Goal: Task Accomplishment & Management: Complete application form

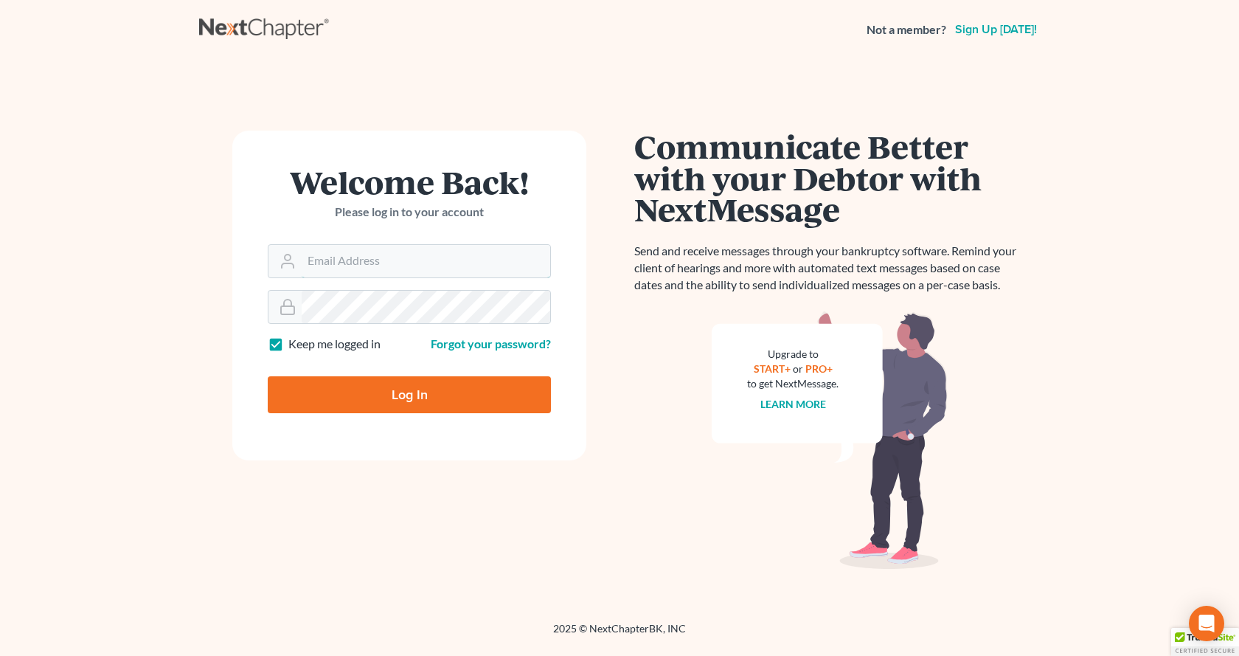
type input "[EMAIL_ADDRESS][DOMAIN_NAME]"
click at [467, 399] on input "Log In" at bounding box center [409, 394] width 283 height 37
type input "Thinking..."
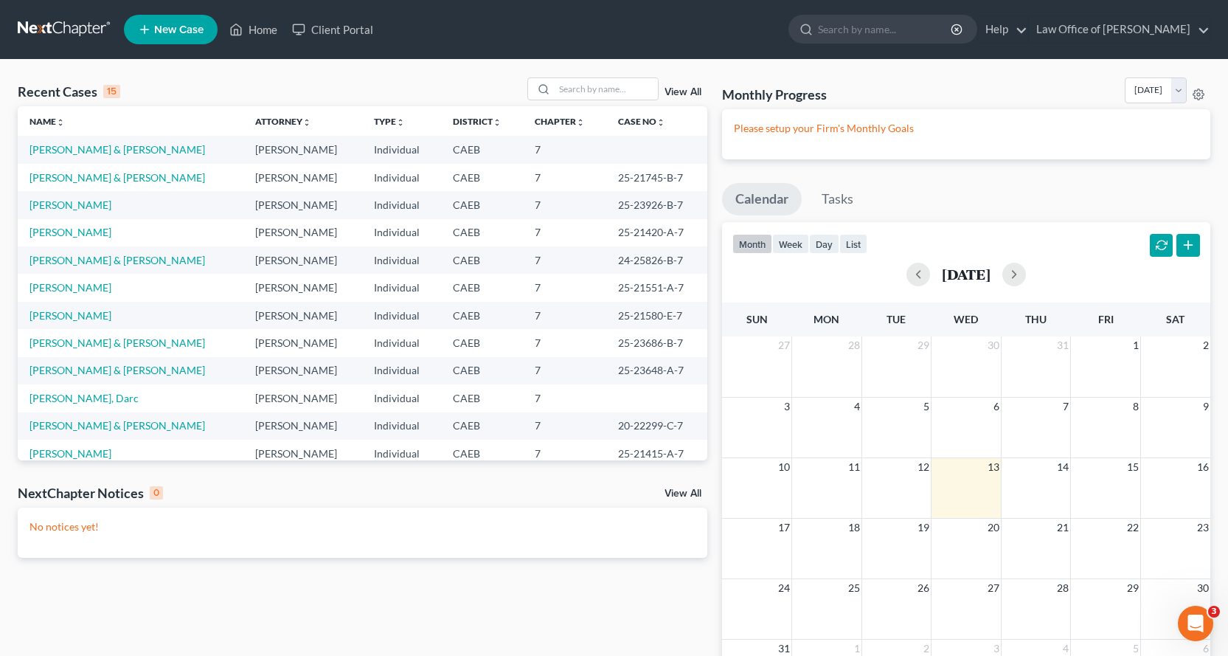
click at [171, 35] on span "New Case" at bounding box center [178, 29] width 49 height 11
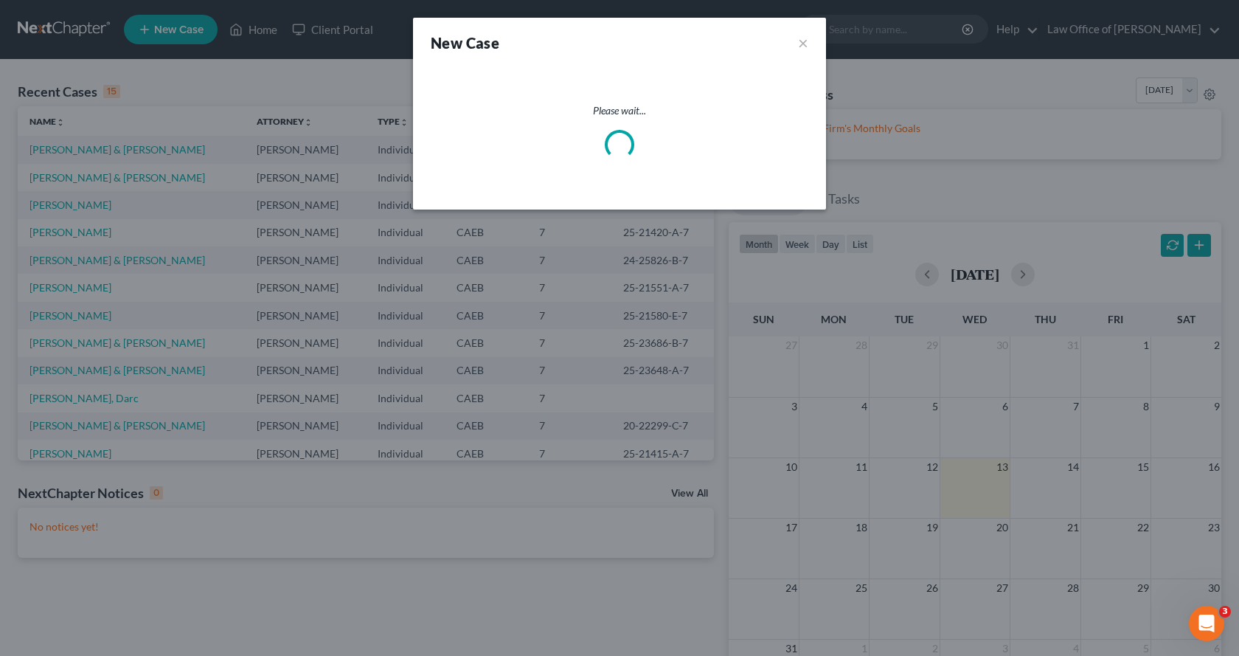
select select "8"
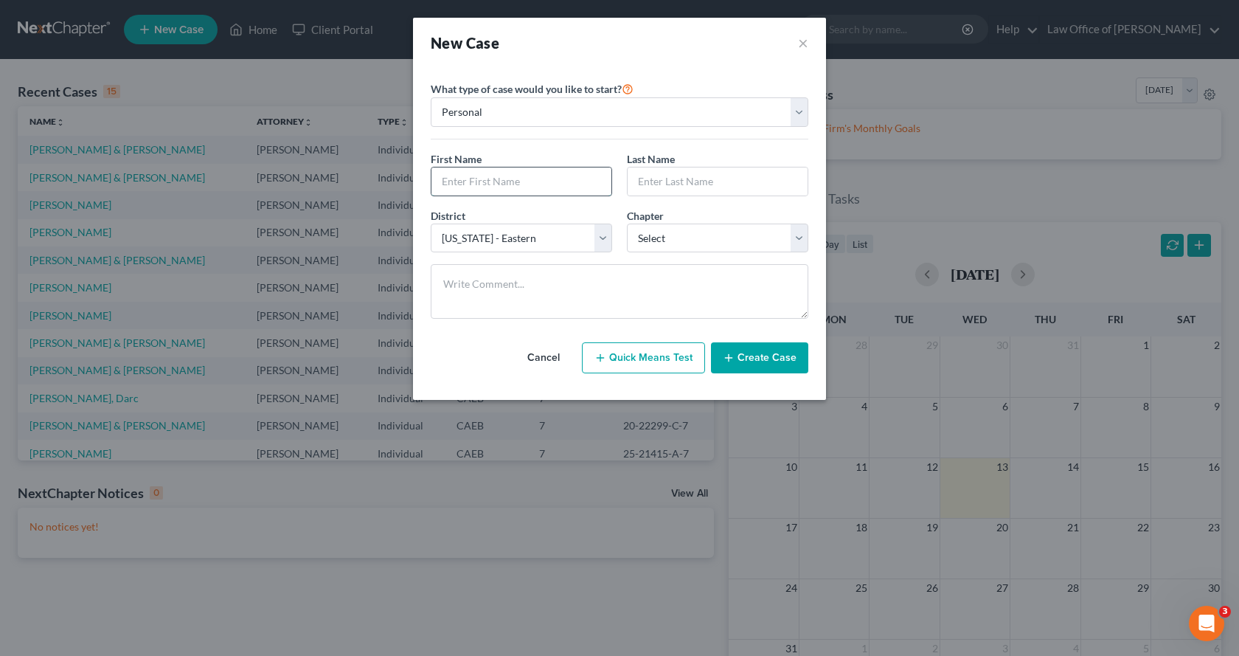
click at [527, 180] on input "text" at bounding box center [522, 181] width 180 height 28
type input "Eloisa"
type input "Rodriguez Drake"
click at [675, 232] on select "Select 7 11 12 13" at bounding box center [717, 239] width 181 height 30
select select "0"
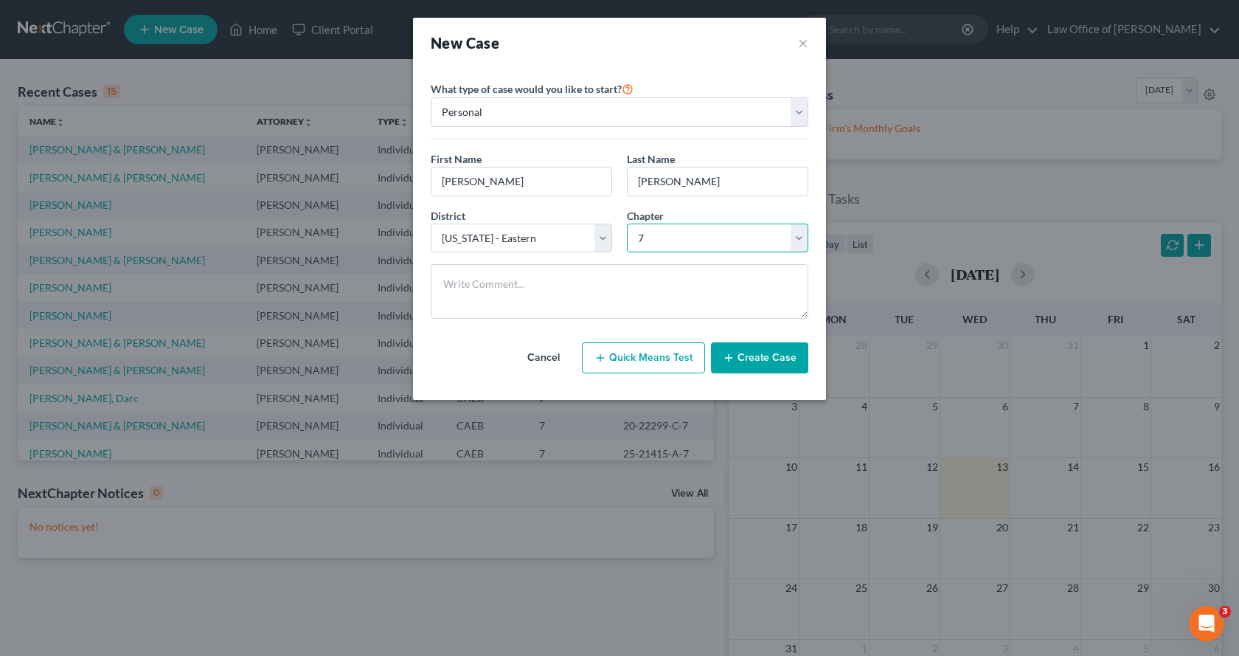
click at [627, 224] on select "Select 7 11 12 13" at bounding box center [717, 239] width 181 height 30
click at [789, 367] on button "Create Case" at bounding box center [759, 357] width 97 height 31
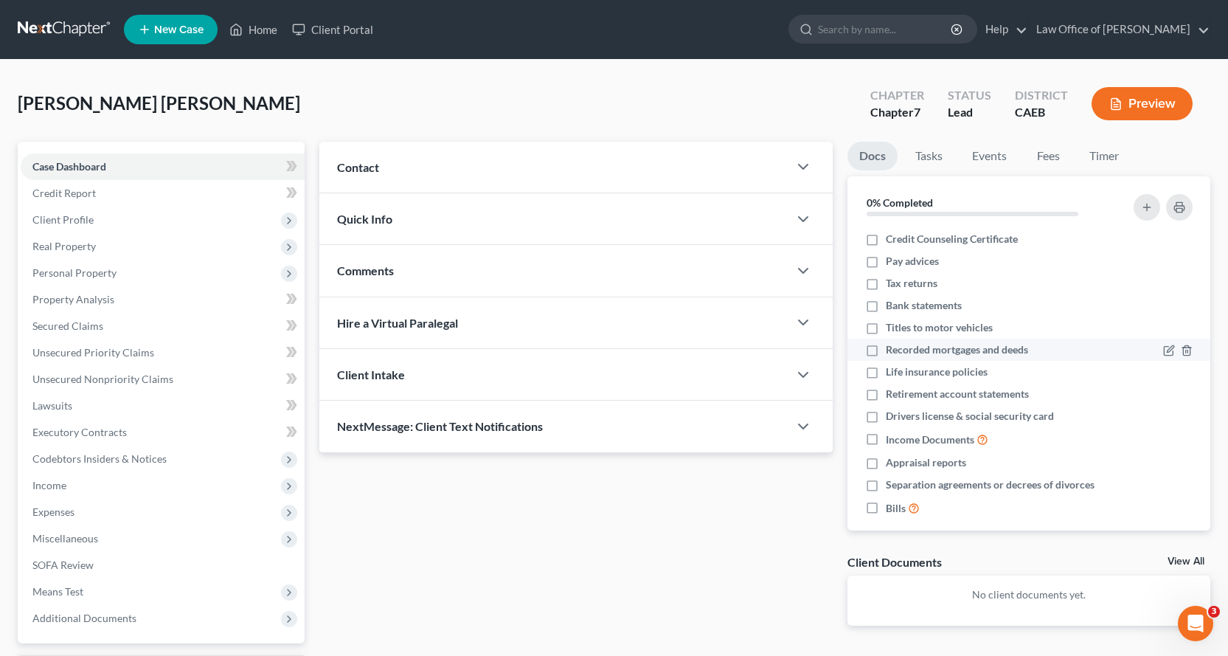
click at [886, 352] on label "Recorded mortgages and deeds" at bounding box center [957, 349] width 142 height 15
click at [892, 352] on input "Recorded mortgages and deeds" at bounding box center [897, 347] width 10 height 10
checkbox input "true"
click at [886, 301] on label "Bank statements" at bounding box center [924, 305] width 76 height 15
click at [892, 301] on input "Bank statements" at bounding box center [897, 303] width 10 height 10
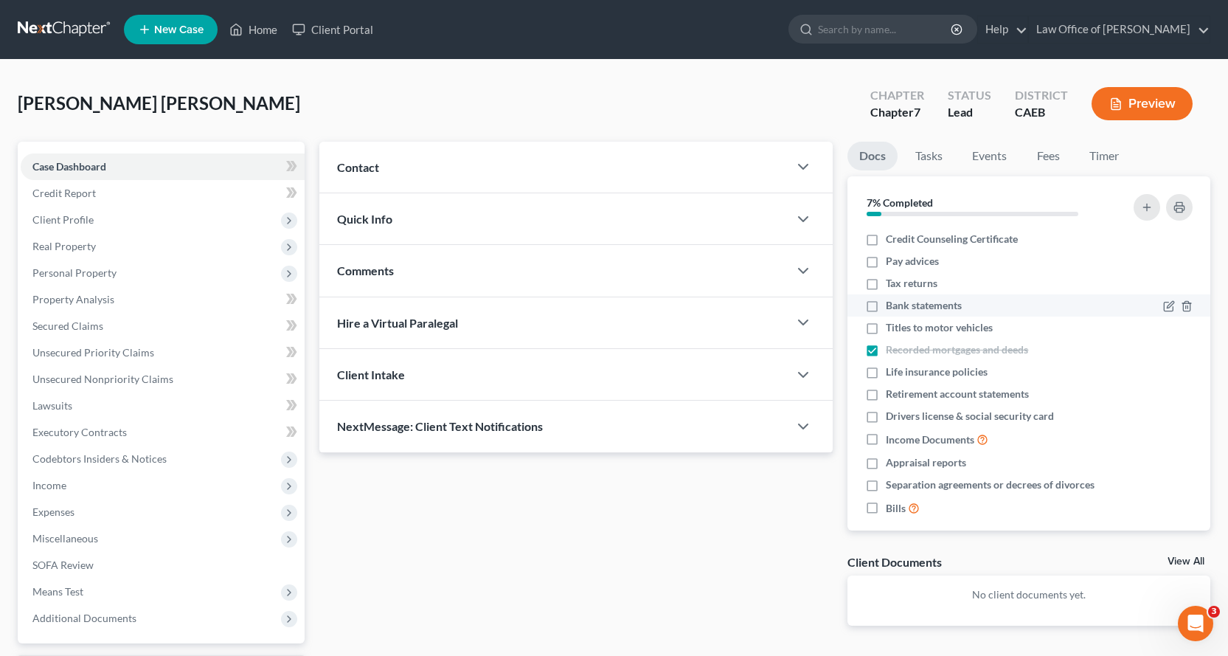
checkbox input "true"
click at [886, 282] on label "Tax returns" at bounding box center [912, 283] width 52 height 15
click at [892, 282] on input "Tax returns" at bounding box center [897, 281] width 10 height 10
checkbox input "true"
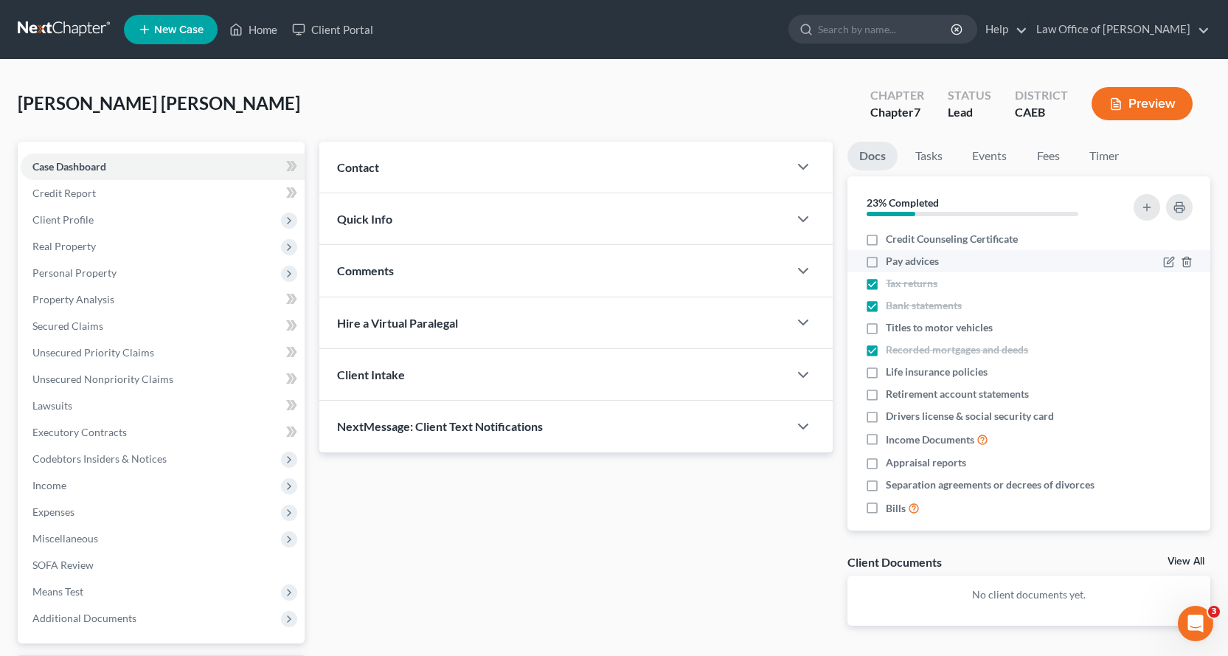
click at [886, 264] on label "Pay advices" at bounding box center [912, 261] width 53 height 15
click at [892, 263] on input "Pay advices" at bounding box center [897, 259] width 10 height 10
checkbox input "true"
click at [886, 414] on label "Drivers license & social security card" at bounding box center [970, 416] width 168 height 15
click at [892, 414] on input "Drivers license & social security card" at bounding box center [897, 414] width 10 height 10
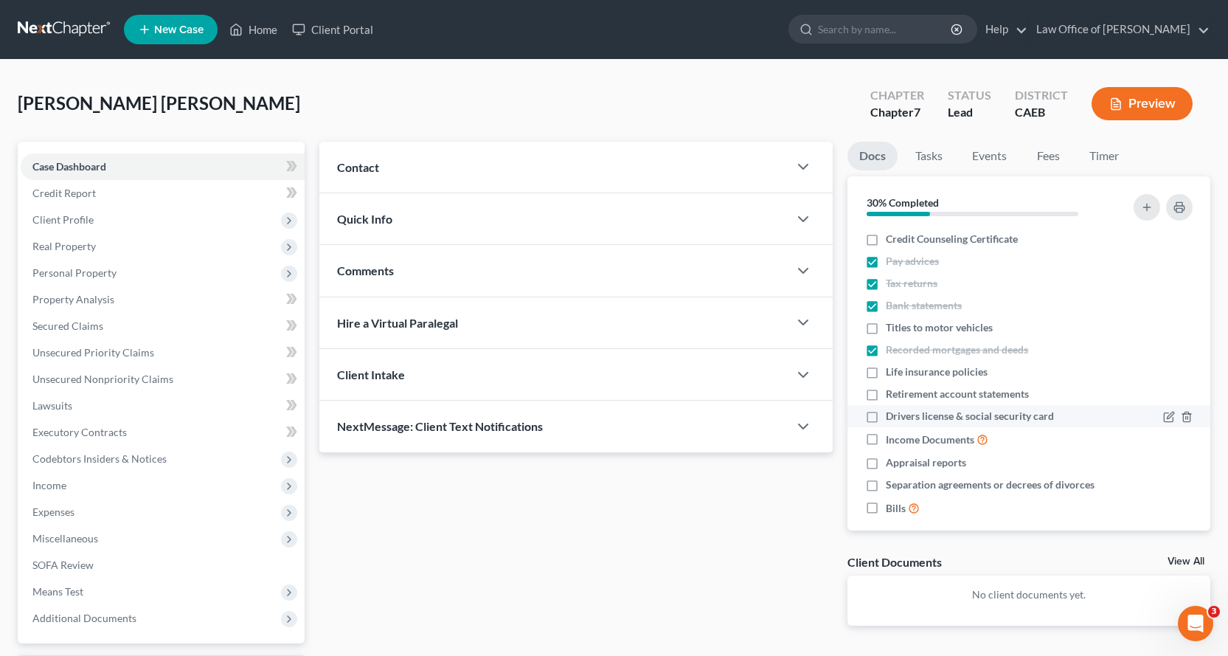
checkbox input "true"
click at [886, 507] on label "Bills" at bounding box center [903, 507] width 34 height 17
click at [892, 507] on input "Bills" at bounding box center [897, 504] width 10 height 10
checkbox input "true"
click at [886, 330] on label "Titles to motor vehicles" at bounding box center [939, 327] width 107 height 15
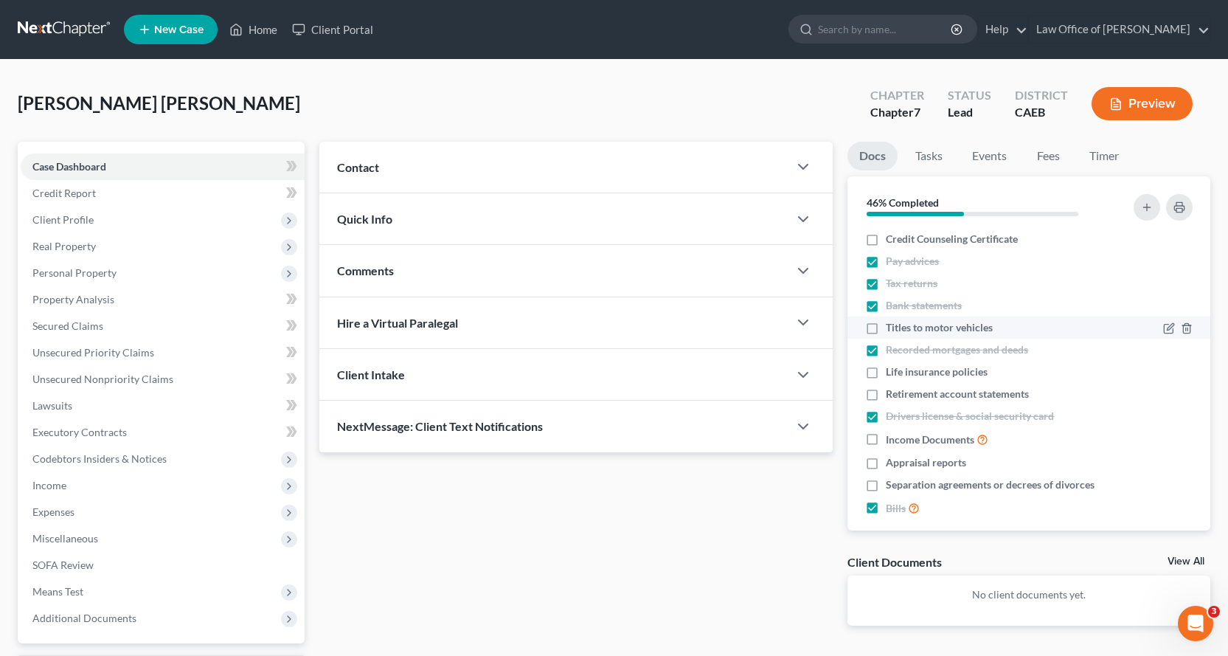
click at [892, 330] on input "Titles to motor vehicles" at bounding box center [897, 325] width 10 height 10
checkbox input "true"
click at [932, 158] on link "Tasks" at bounding box center [929, 156] width 51 height 29
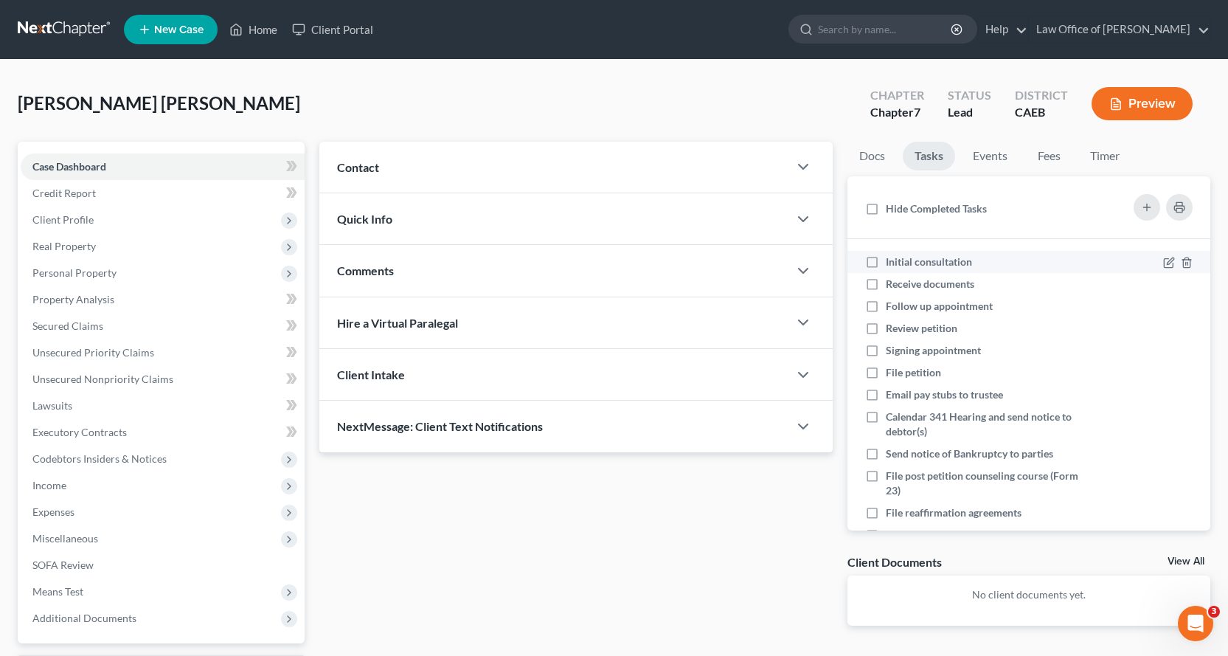
click at [886, 263] on label "Initial consultation" at bounding box center [935, 262] width 98 height 15
click at [892, 263] on input "Initial consultation" at bounding box center [897, 260] width 10 height 10
checkbox input "true"
click at [886, 285] on label "Receive documents" at bounding box center [936, 284] width 100 height 15
click at [892, 285] on input "Receive documents" at bounding box center [897, 282] width 10 height 10
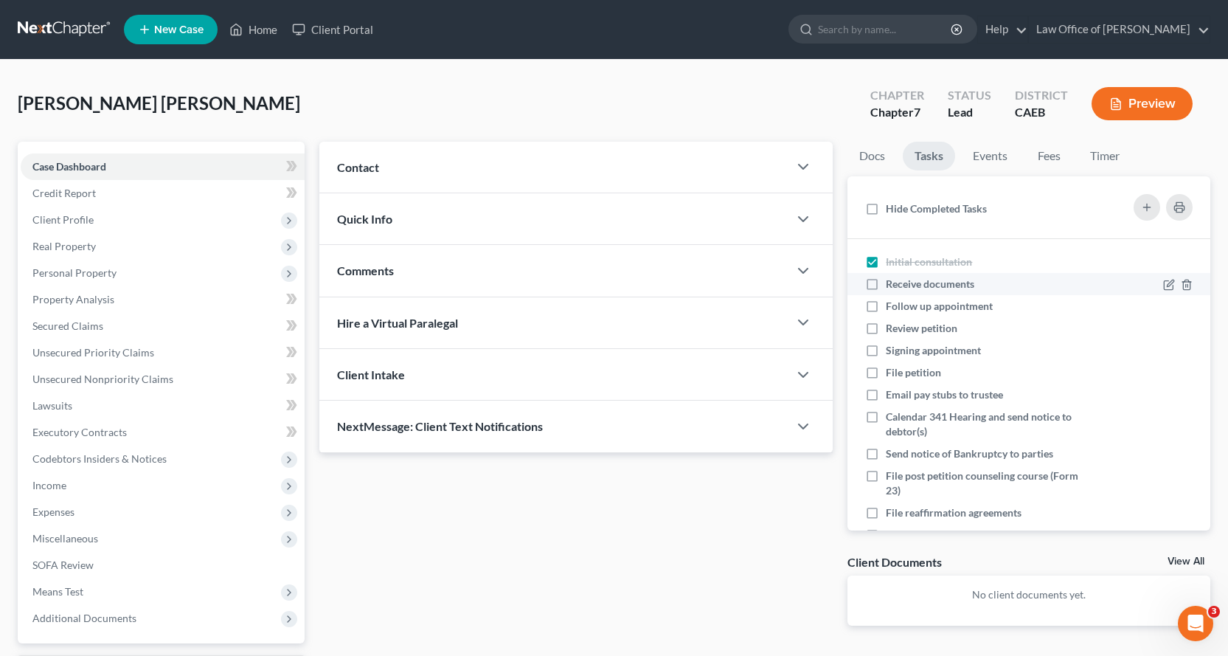
checkbox input "true"
click at [886, 302] on label "Follow up appointment" at bounding box center [945, 306] width 119 height 15
click at [892, 302] on input "Follow up appointment" at bounding box center [897, 304] width 10 height 10
checkbox input "true"
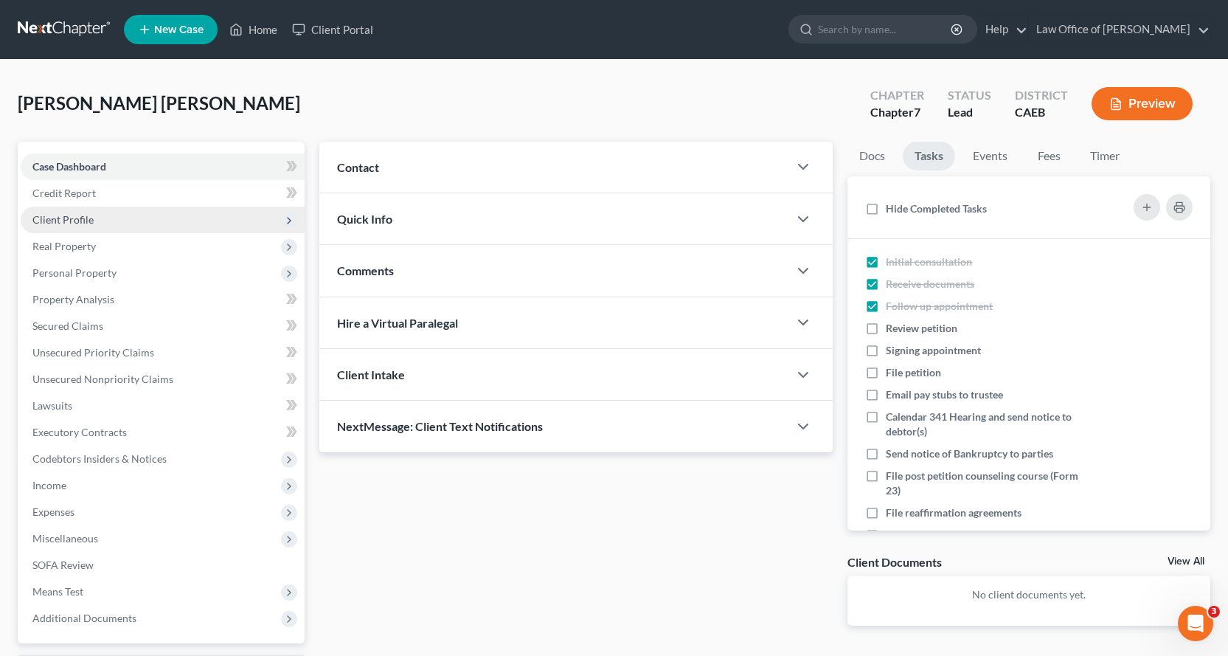
click at [57, 225] on span "Client Profile" at bounding box center [62, 219] width 61 height 13
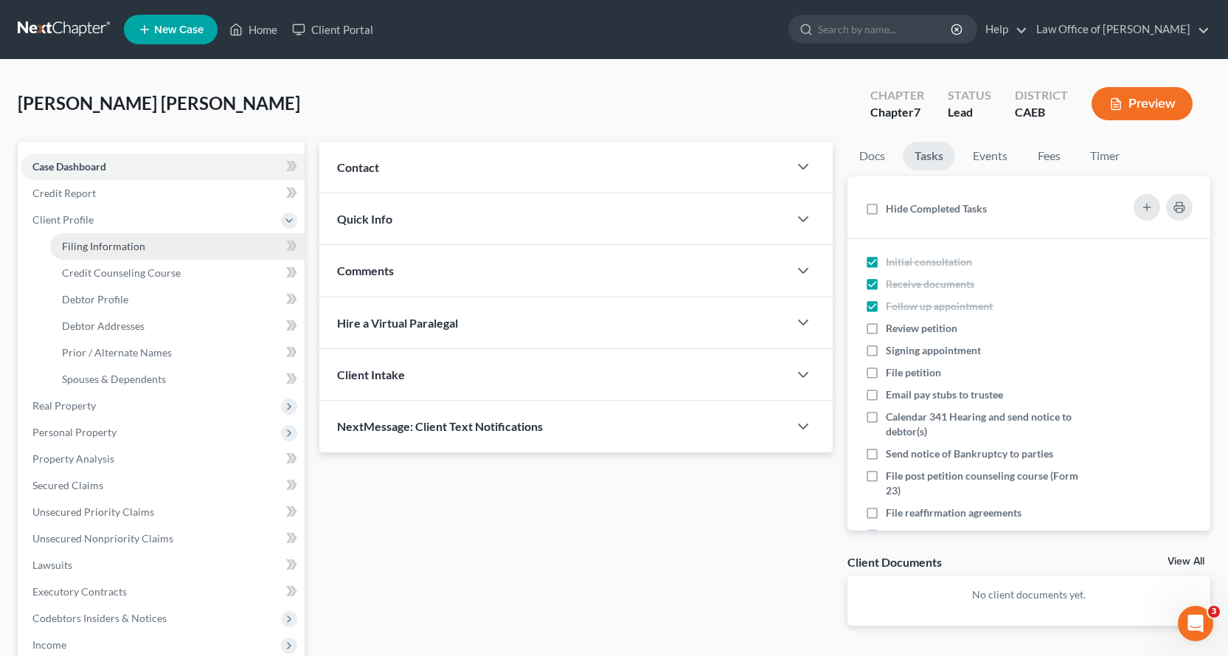
click at [89, 240] on span "Filing Information" at bounding box center [103, 246] width 83 height 13
select select "1"
select select "0"
select select "8"
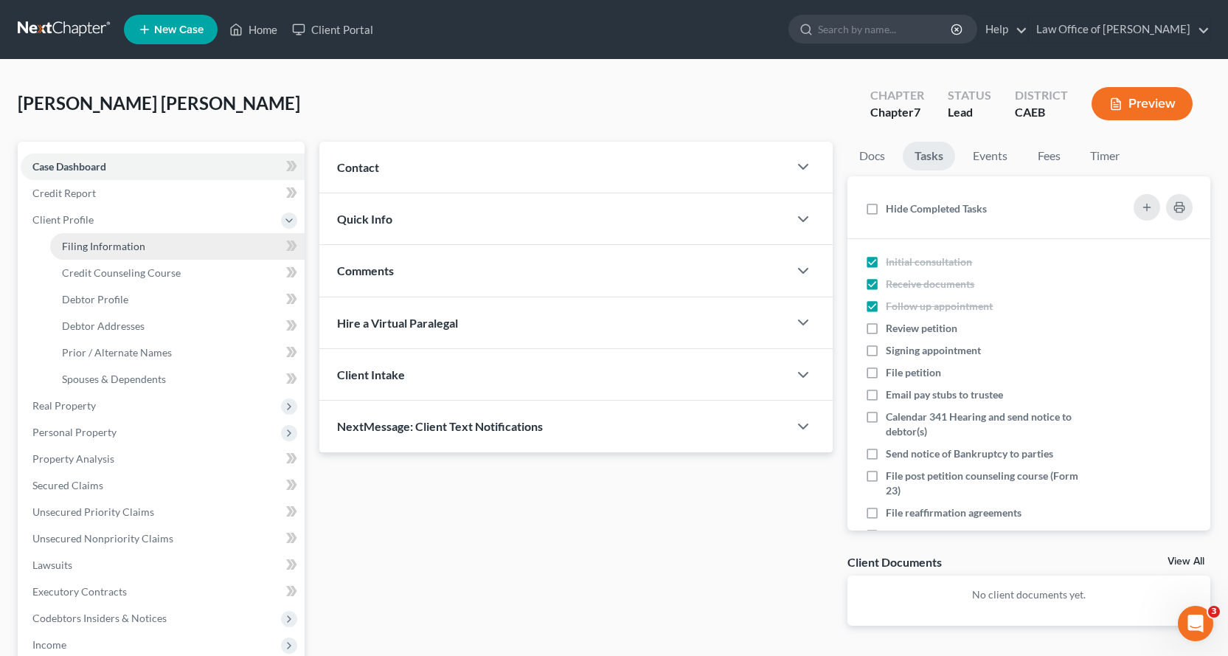
select select "4"
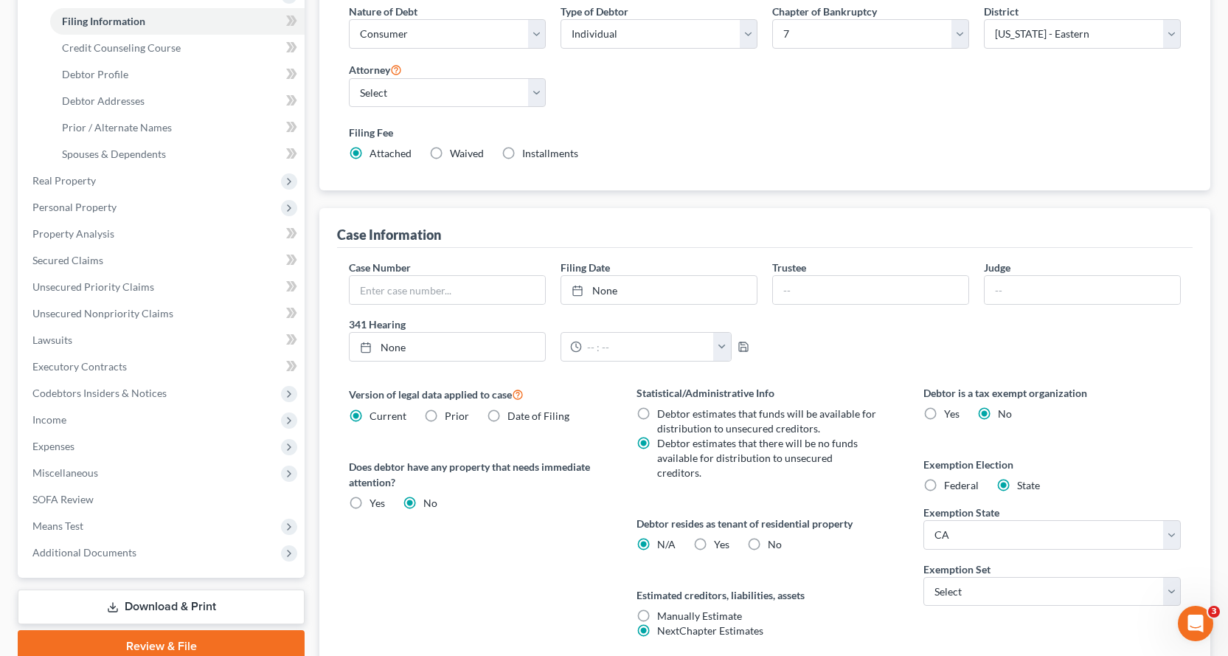
scroll to position [331, 0]
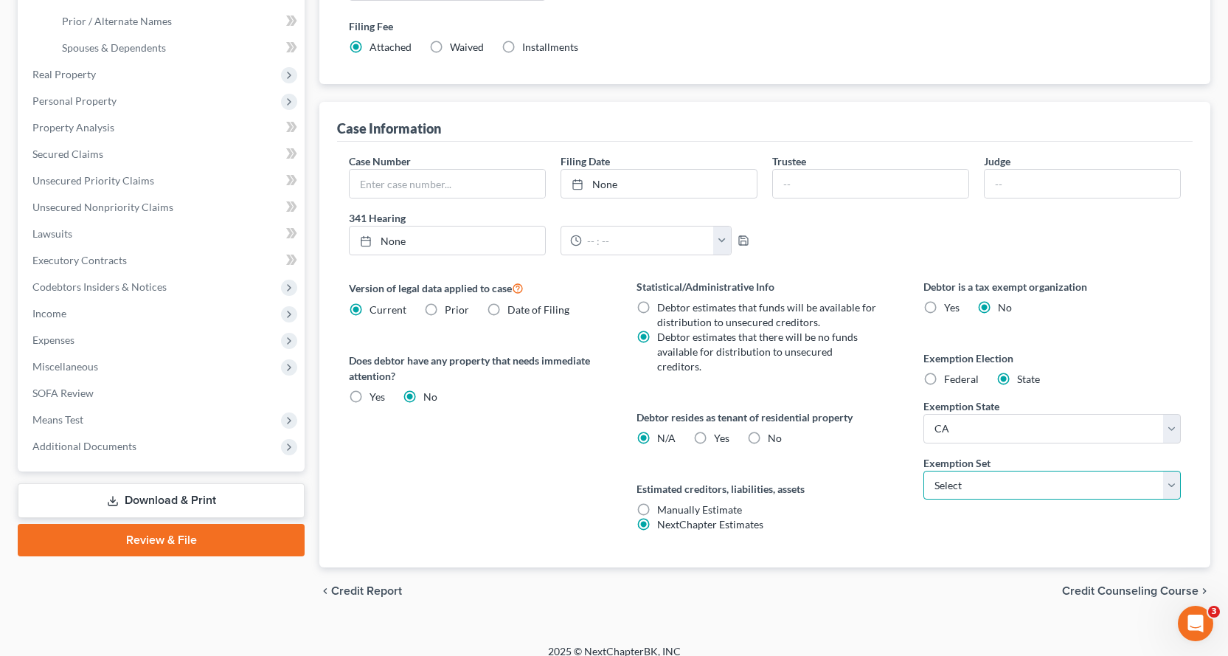
click at [980, 474] on select "Select 703 704" at bounding box center [1052, 486] width 257 height 30
select select "1"
click at [924, 471] on select "Select 703 704" at bounding box center [1052, 486] width 257 height 30
click at [768, 431] on label "No" at bounding box center [775, 438] width 14 height 15
click at [774, 431] on input "No" at bounding box center [779, 436] width 10 height 10
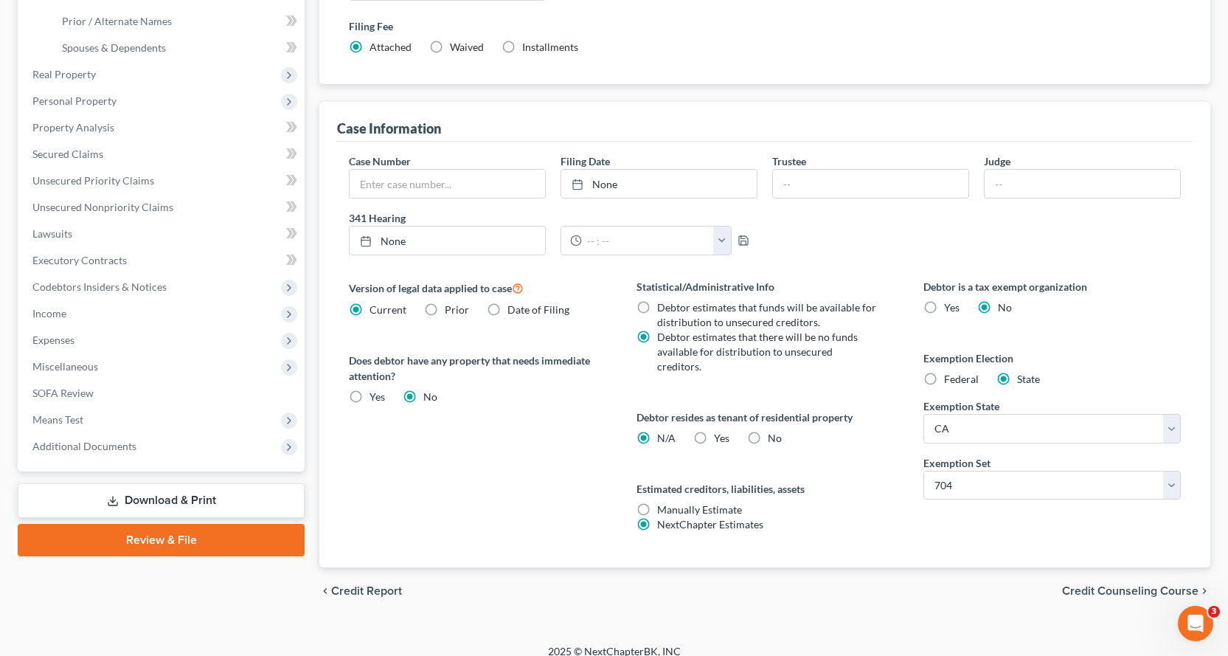
radio input "true"
radio input "false"
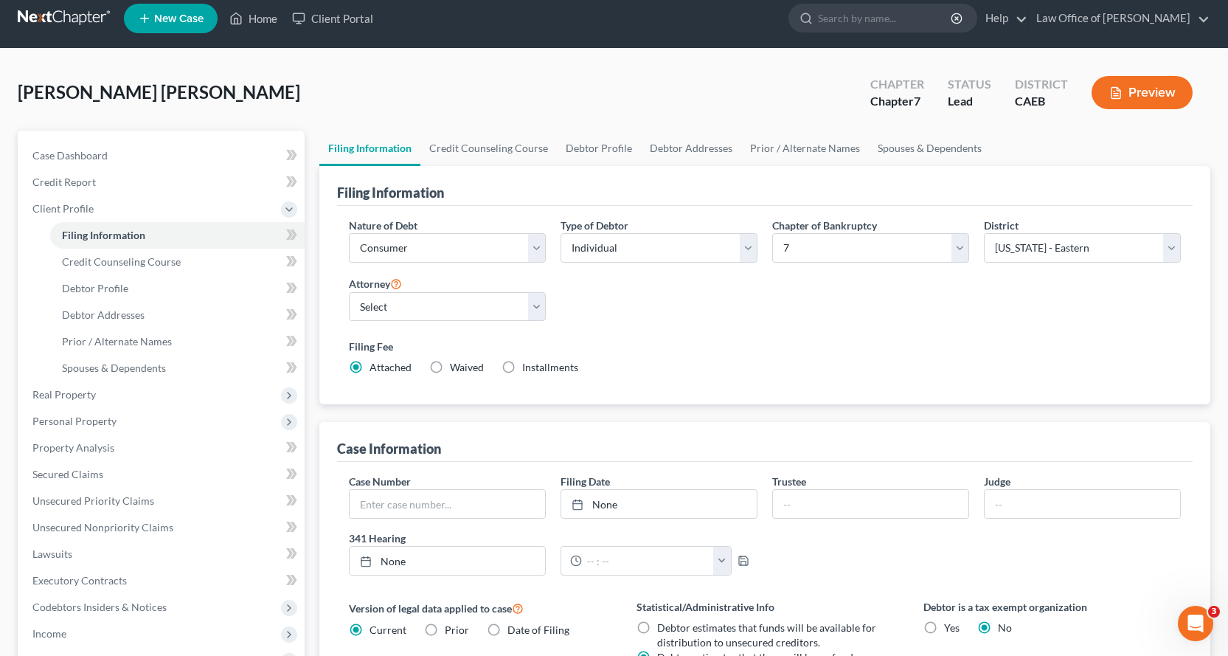
scroll to position [0, 0]
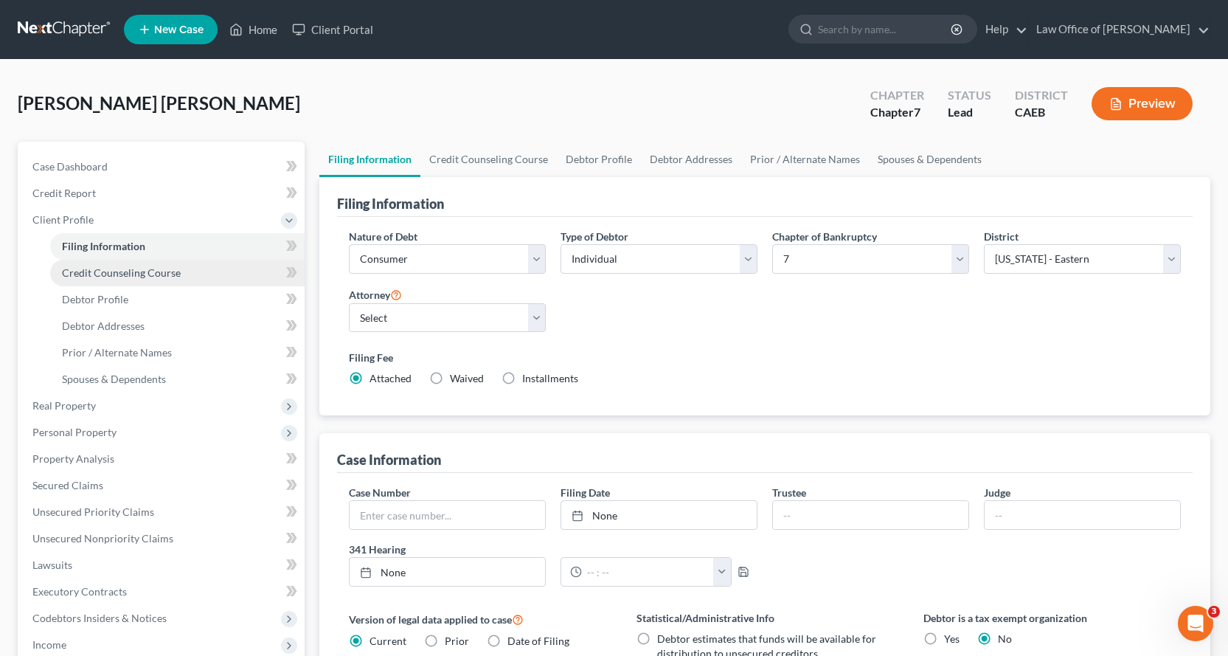
click at [109, 276] on span "Credit Counseling Course" at bounding box center [121, 272] width 119 height 13
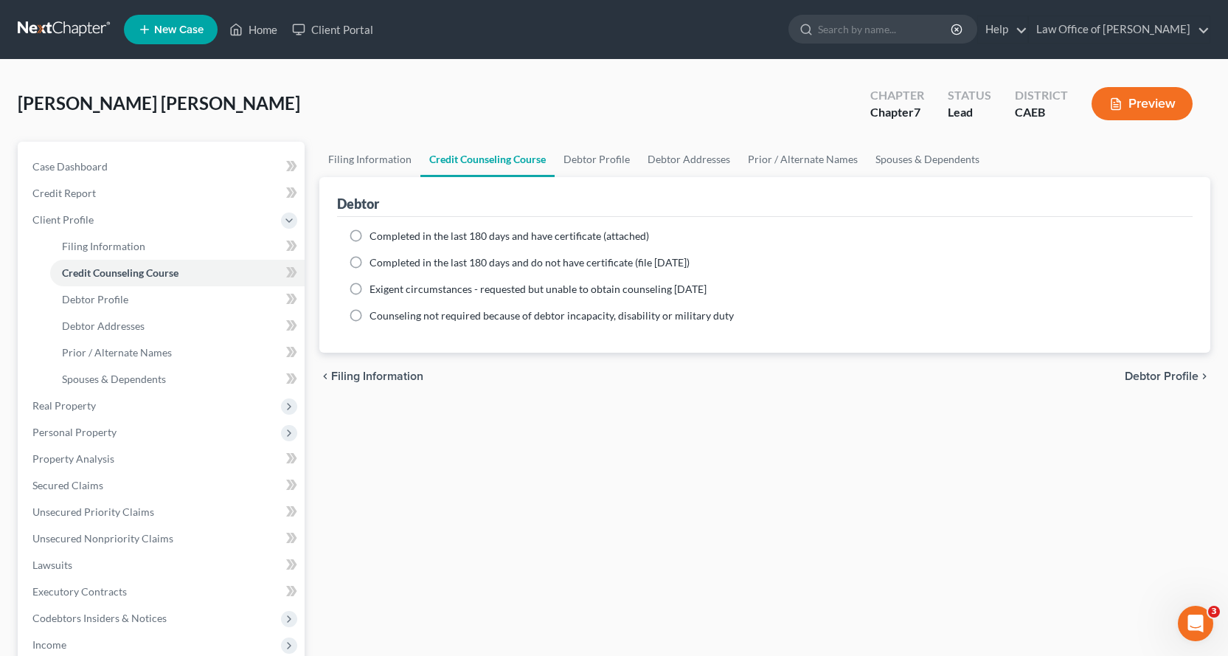
click at [370, 235] on label "Completed in the last 180 days and have certificate (attached)" at bounding box center [510, 236] width 280 height 15
click at [375, 235] on input "Completed in the last 180 days and have certificate (attached)" at bounding box center [380, 234] width 10 height 10
radio input "true"
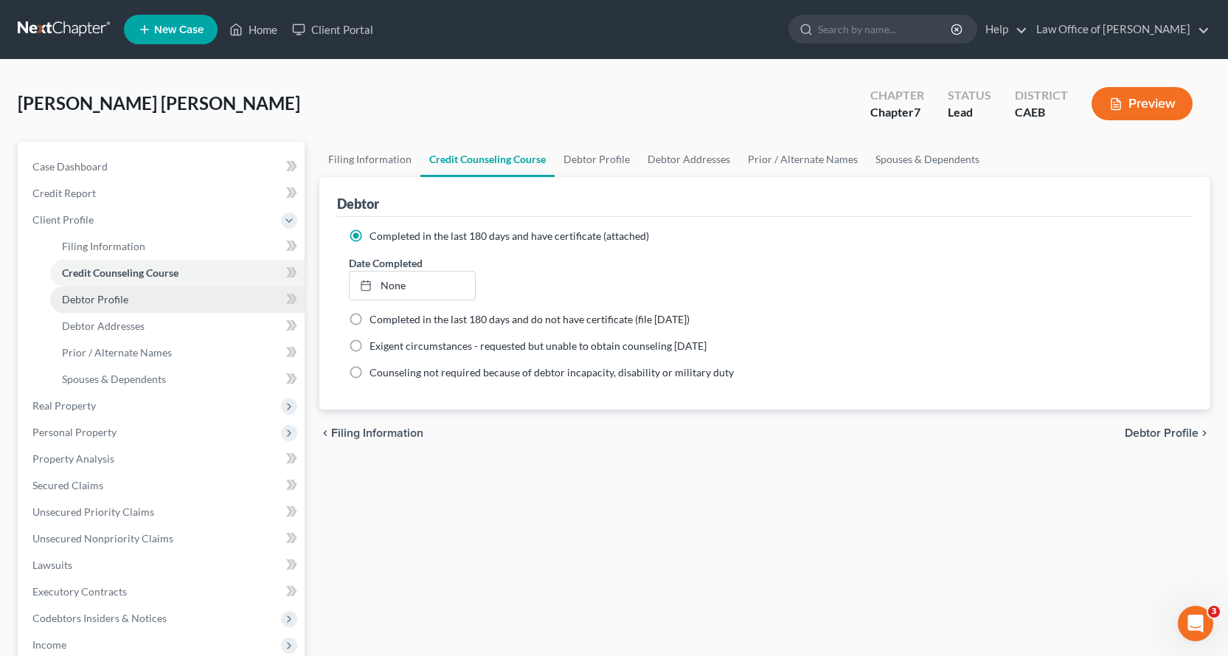
click at [124, 303] on span "Debtor Profile" at bounding box center [95, 299] width 66 height 13
select select "0"
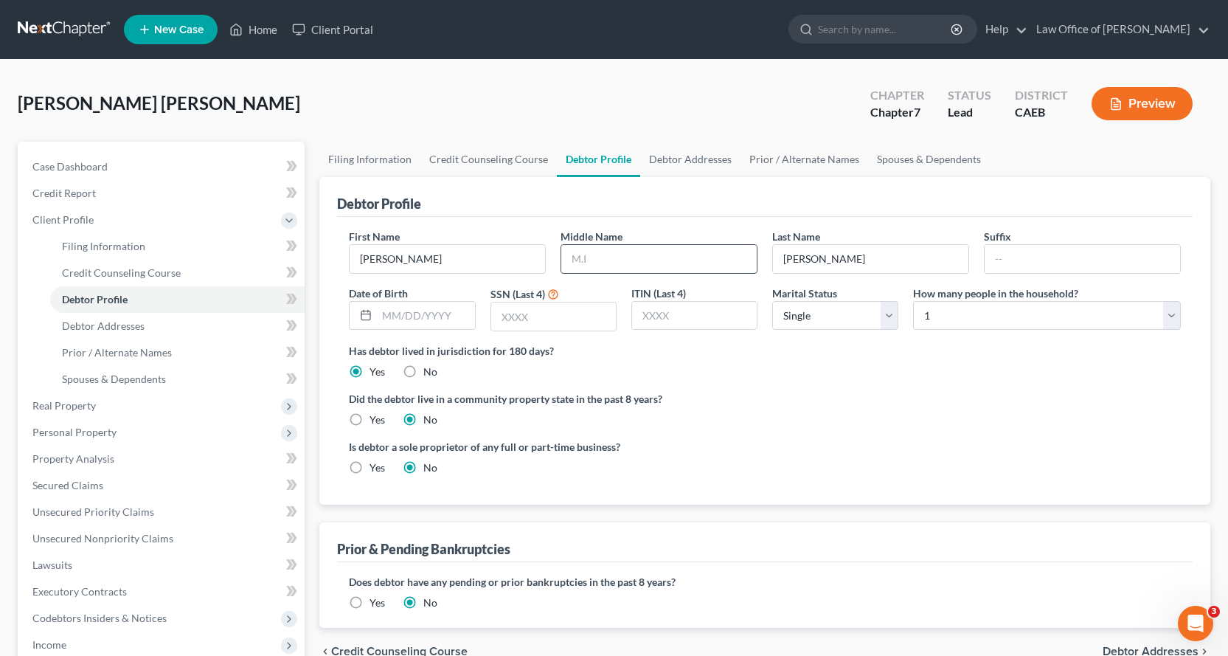
click at [566, 260] on input "text" at bounding box center [658, 259] width 195 height 28
type input "Marie"
click at [872, 326] on select "Select Single Married Separated Divorced Widowed" at bounding box center [835, 316] width 126 height 30
select select "2"
click at [772, 301] on select "Select Single Married Separated Divorced Widowed" at bounding box center [835, 316] width 126 height 30
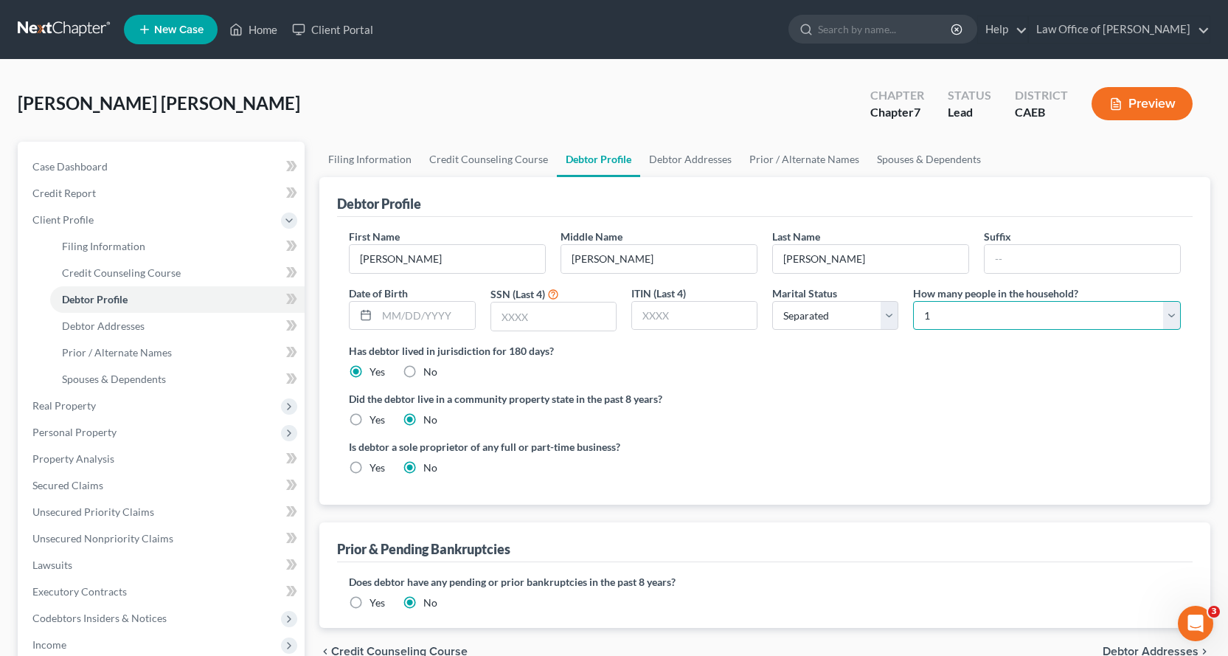
click at [1009, 308] on select "Select 1 2 3 4 5 6 7 8 9 10 11 12 13 14 15 16 17 18 19 20" at bounding box center [1047, 316] width 268 height 30
select select "1"
click at [913, 301] on select "Select 1 2 3 4 5 6 7 8 9 10 11 12 13 14 15 16 17 18 19 20" at bounding box center [1047, 316] width 268 height 30
click at [540, 308] on input "text" at bounding box center [553, 316] width 125 height 28
type input "2342"
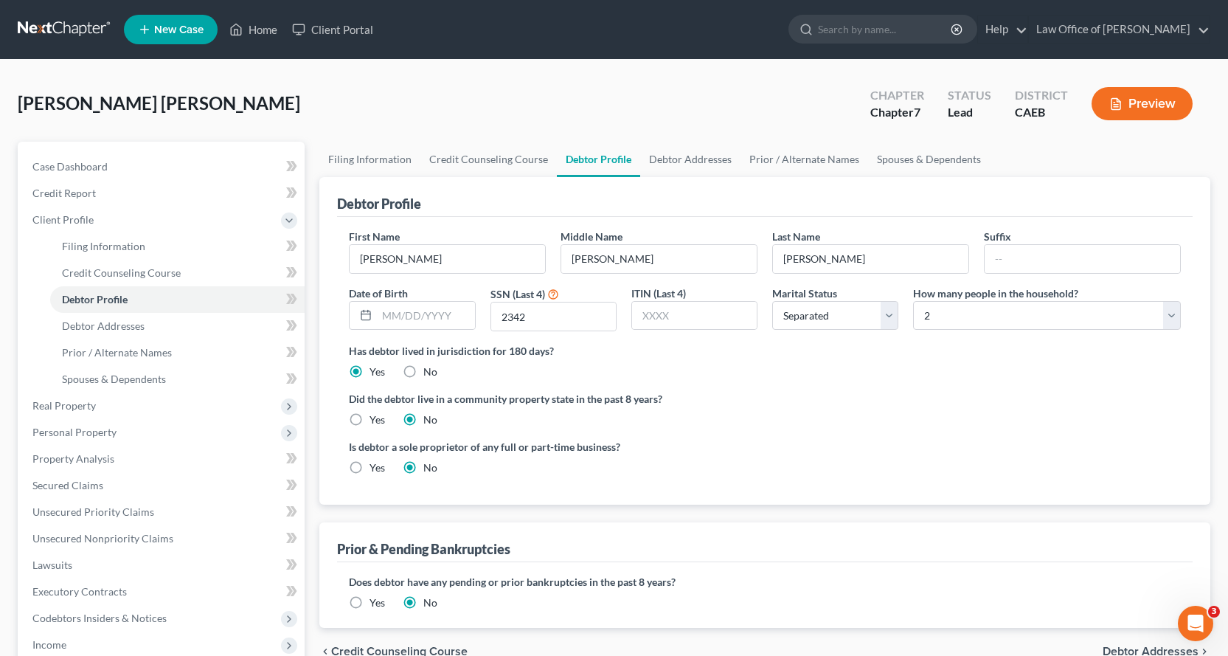
click at [370, 420] on label "Yes" at bounding box center [377, 419] width 15 height 15
click at [375, 420] on input "Yes" at bounding box center [380, 417] width 10 height 10
radio input "true"
radio input "false"
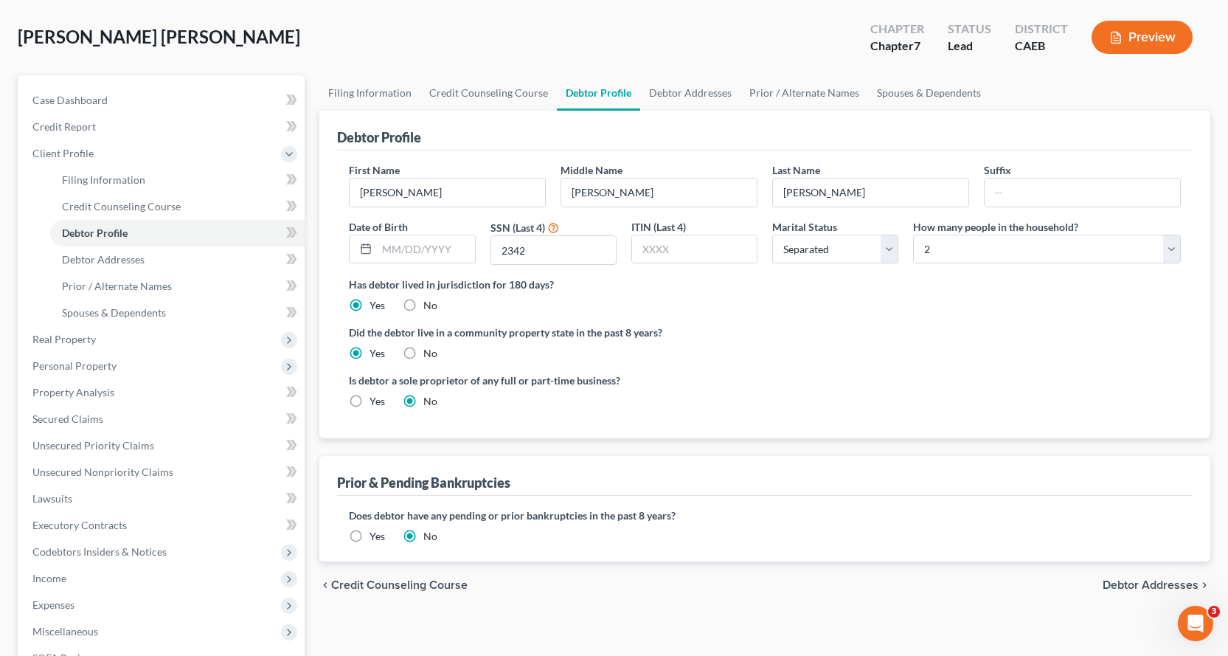
scroll to position [148, 0]
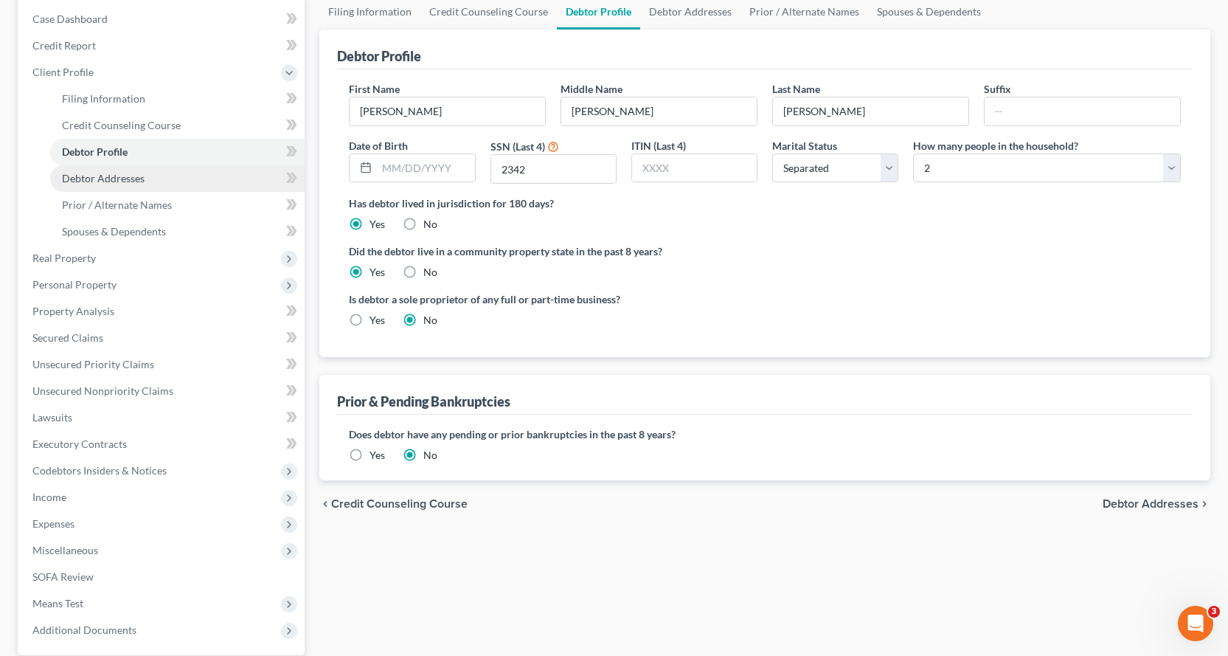
click at [93, 186] on link "Debtor Addresses" at bounding box center [177, 178] width 255 height 27
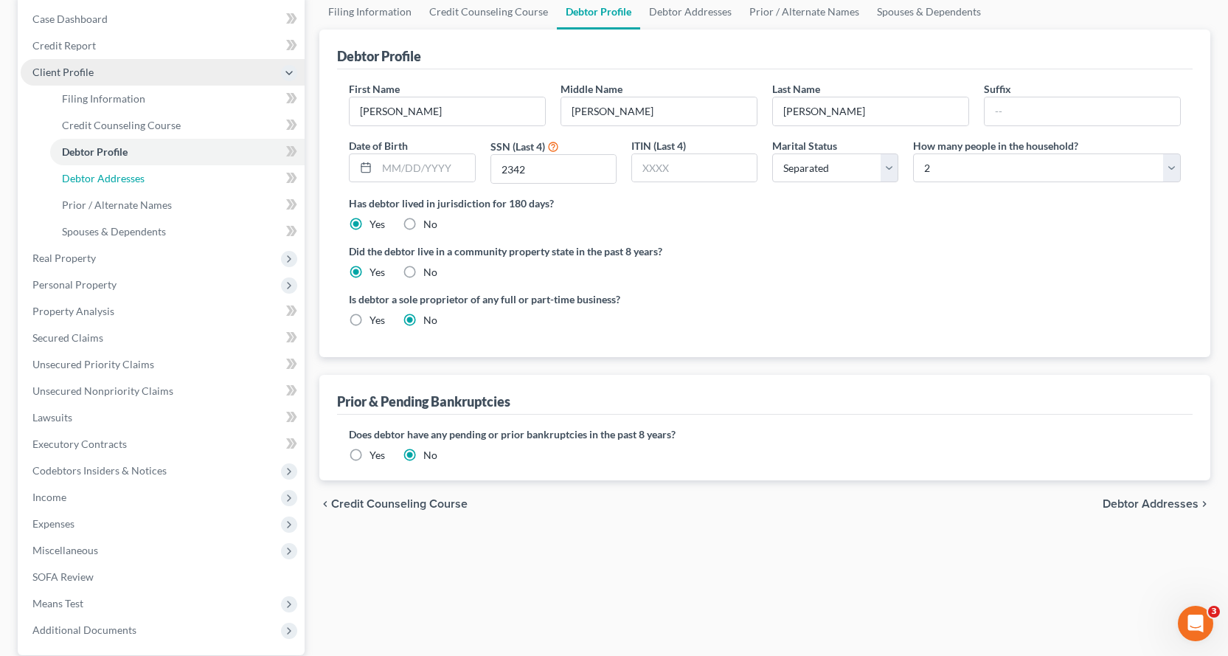
select select "0"
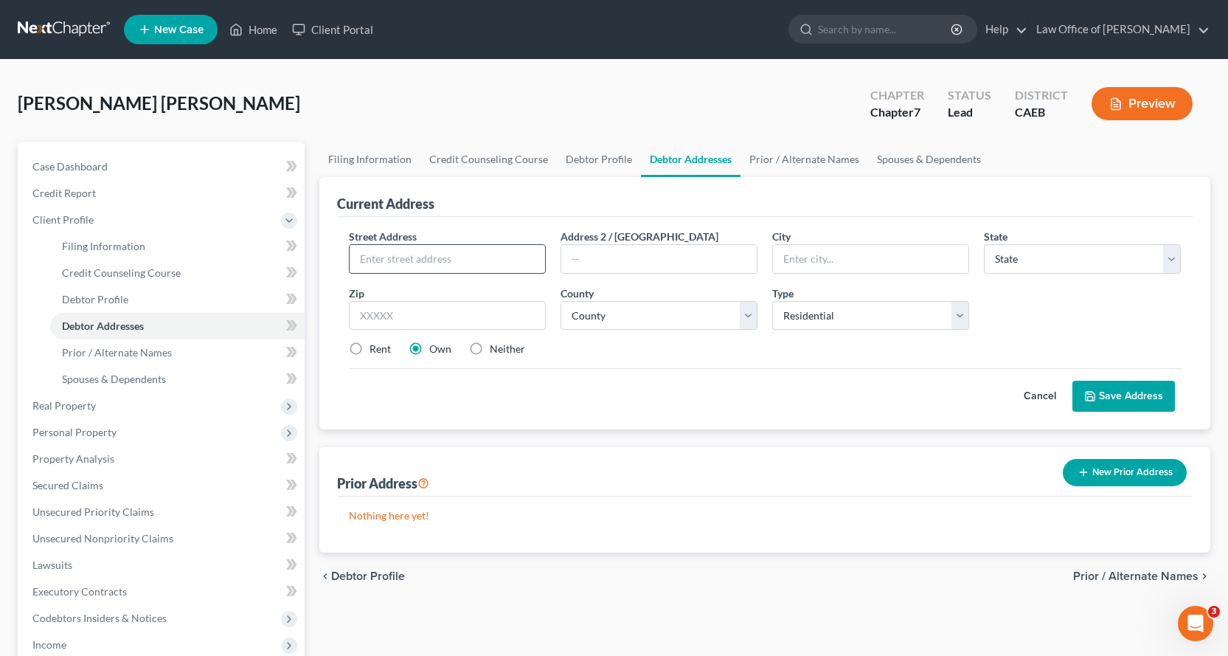
click at [409, 257] on input "text" at bounding box center [447, 259] width 195 height 28
type input "2071 Solitude Way"
drag, startPoint x: 456, startPoint y: 260, endPoint x: 361, endPoint y: 260, distance: 95.2
click at [361, 260] on input "2071 Solitude Way" at bounding box center [447, 259] width 195 height 28
click at [606, 255] on input "text" at bounding box center [658, 259] width 195 height 28
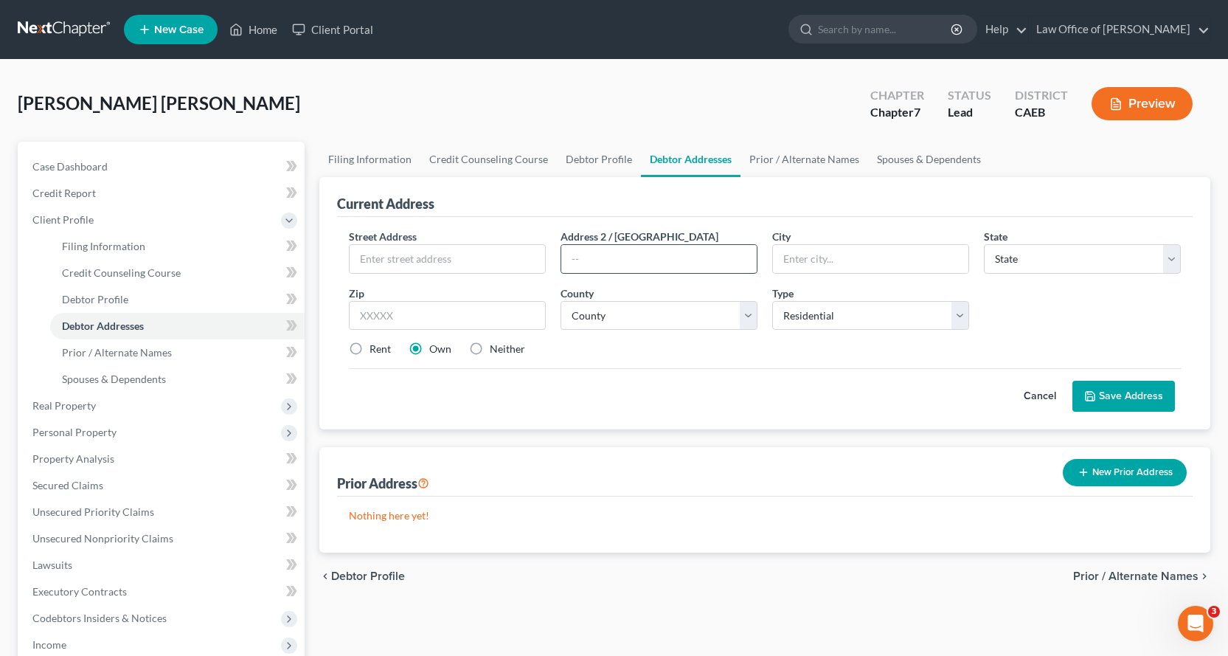
paste input "2071 Solitude Way"
type input "2071 Solitude Way"
click at [374, 258] on input "text" at bounding box center [447, 259] width 195 height 28
type input "Residence"
click at [786, 261] on input "text" at bounding box center [870, 259] width 195 height 28
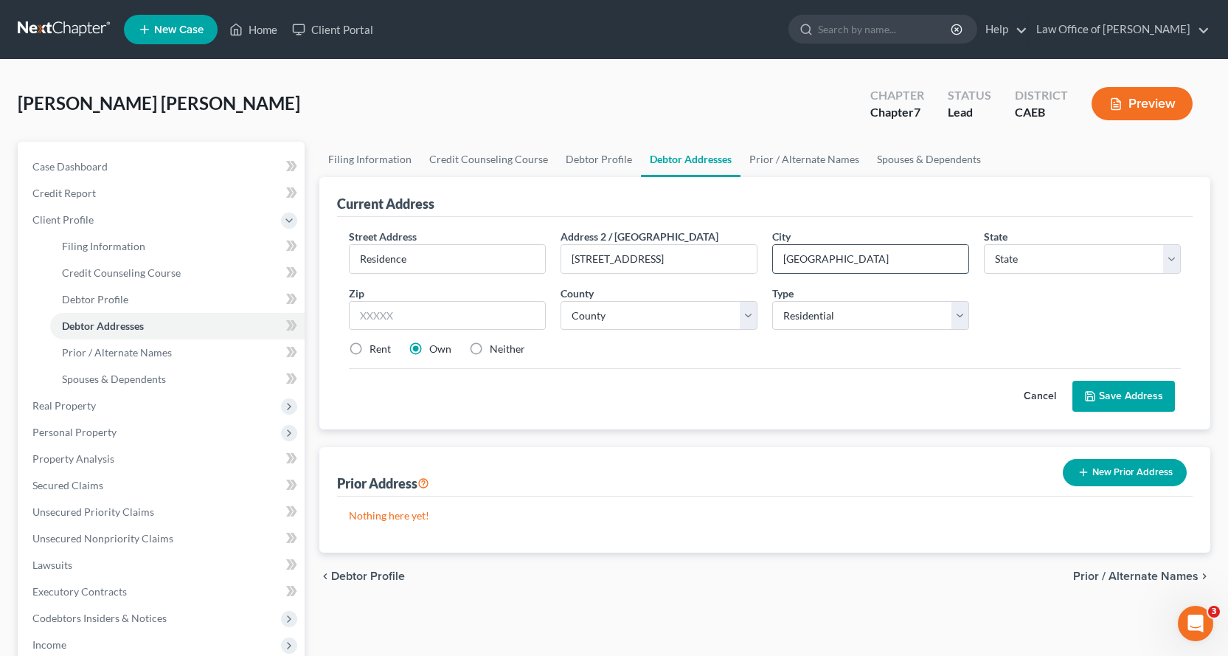
type input "Shingle Springs"
select select "4"
type input "95682"
select select "8"
click at [1113, 387] on button "Save Address" at bounding box center [1124, 396] width 103 height 31
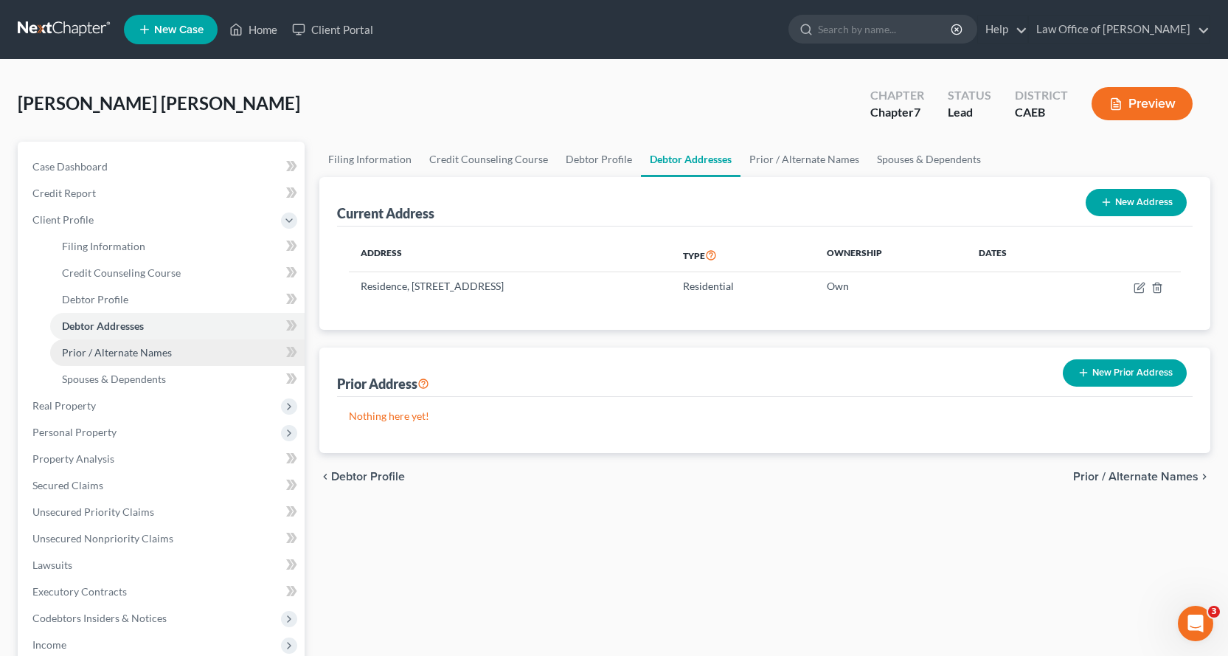
click at [103, 350] on span "Prior / Alternate Names" at bounding box center [117, 352] width 110 height 13
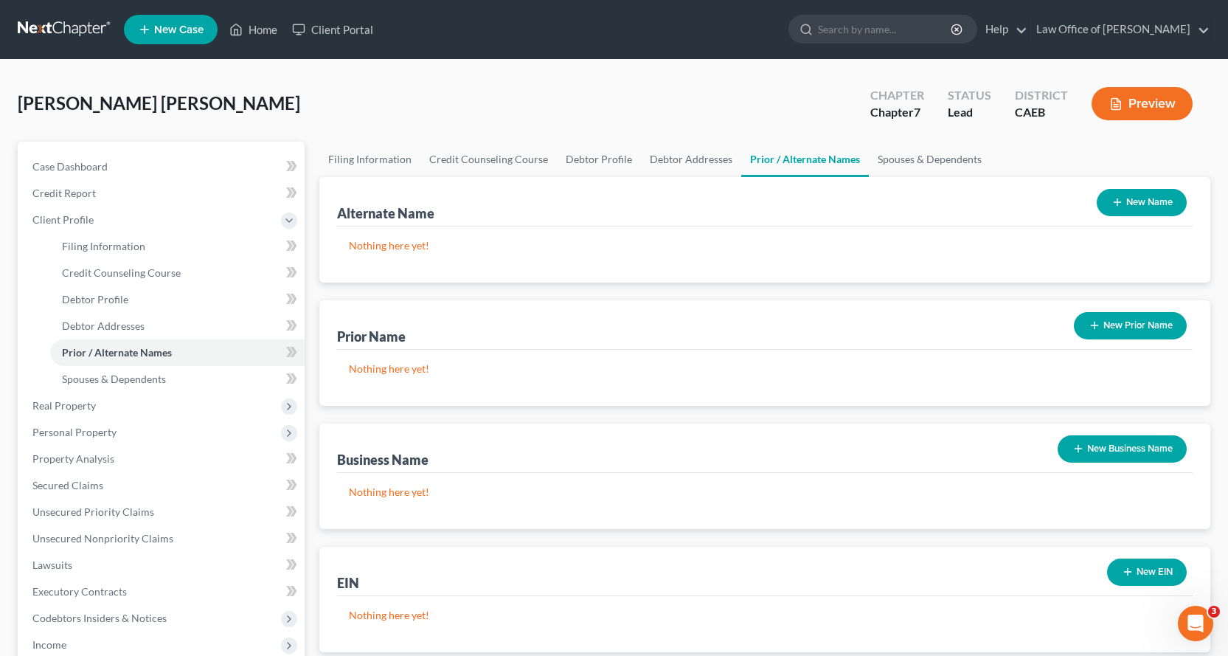
click at [1153, 207] on button "New Name" at bounding box center [1142, 202] width 90 height 27
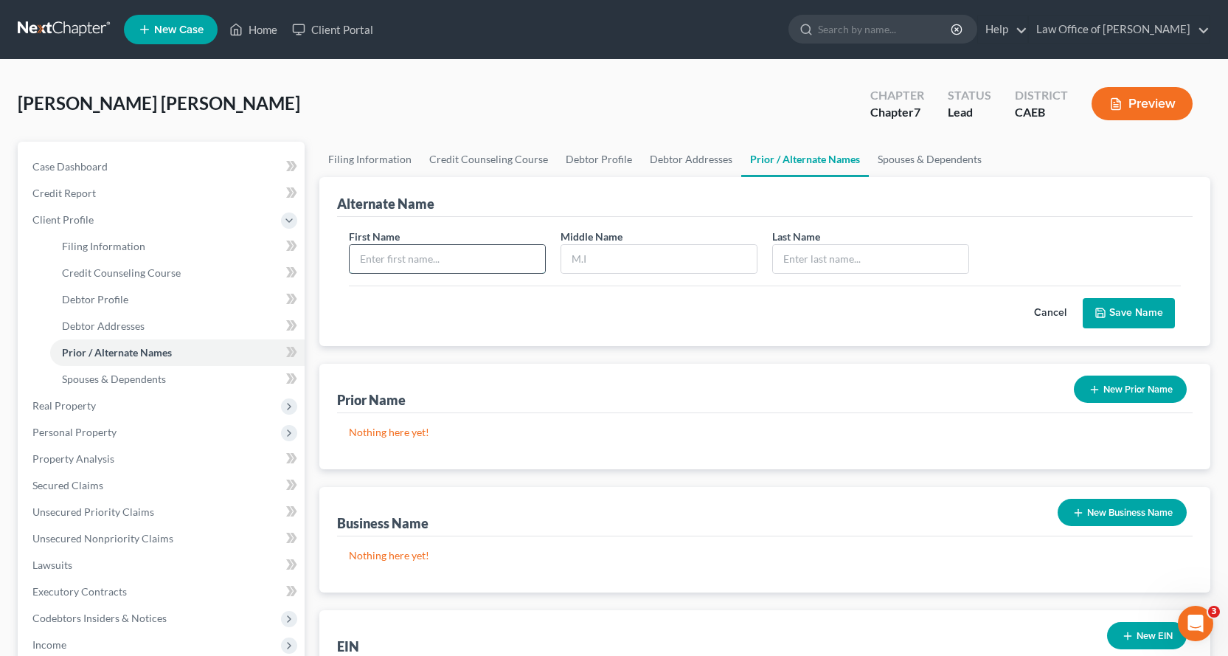
click at [441, 258] on input "text" at bounding box center [447, 259] width 195 height 28
type input "L"
type input "Lisa"
type input "Marie"
type input "Rodriguez"
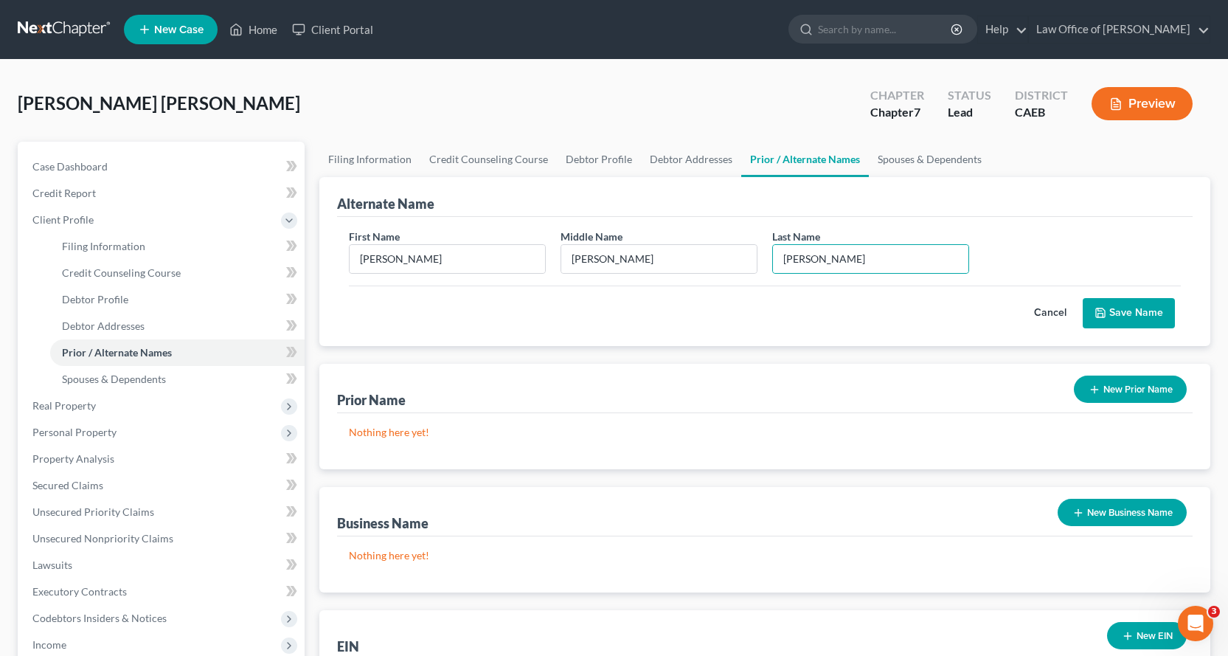
click at [1145, 323] on button "Save Name" at bounding box center [1129, 313] width 92 height 31
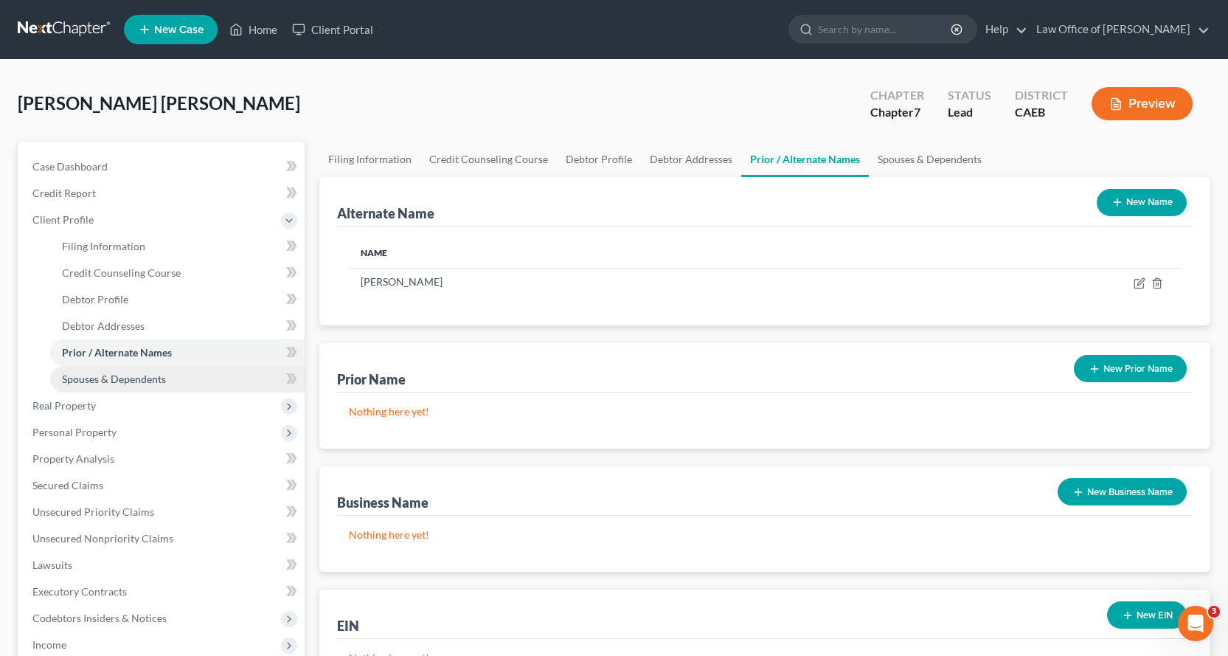
click at [134, 375] on span "Spouses & Dependents" at bounding box center [114, 379] width 104 height 13
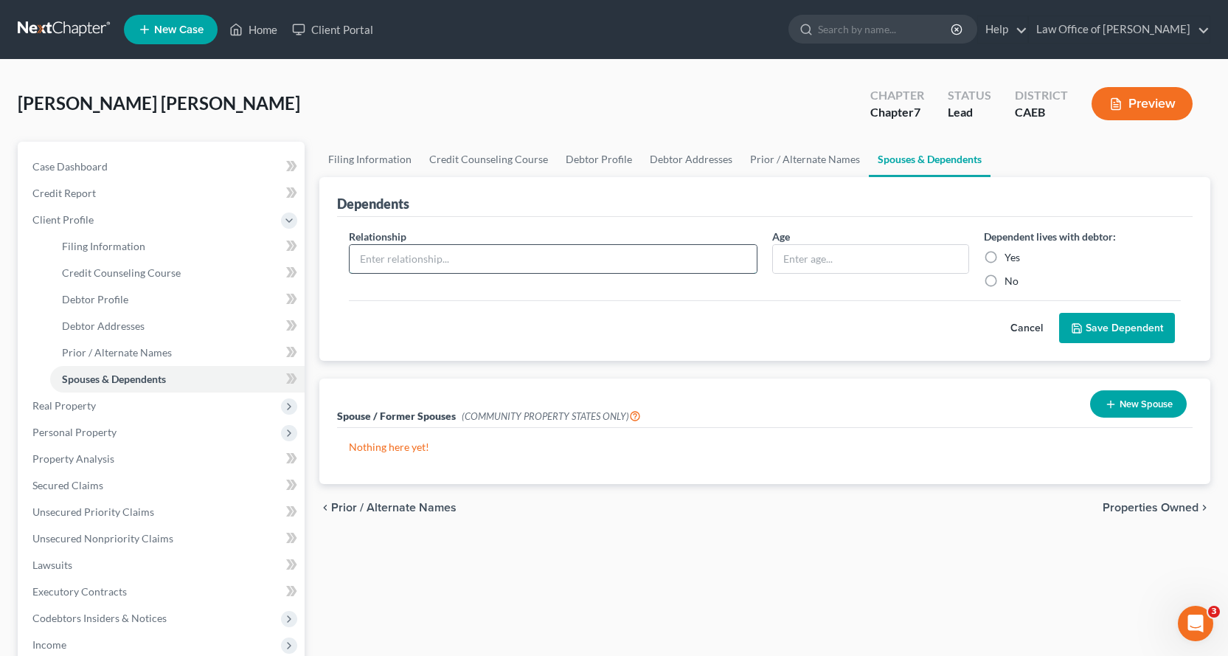
click at [518, 259] on input "text" at bounding box center [553, 259] width 407 height 28
type input "Daughter"
click at [929, 259] on input "text" at bounding box center [870, 259] width 195 height 28
type input "26"
click at [1005, 255] on label "Yes" at bounding box center [1012, 257] width 15 height 15
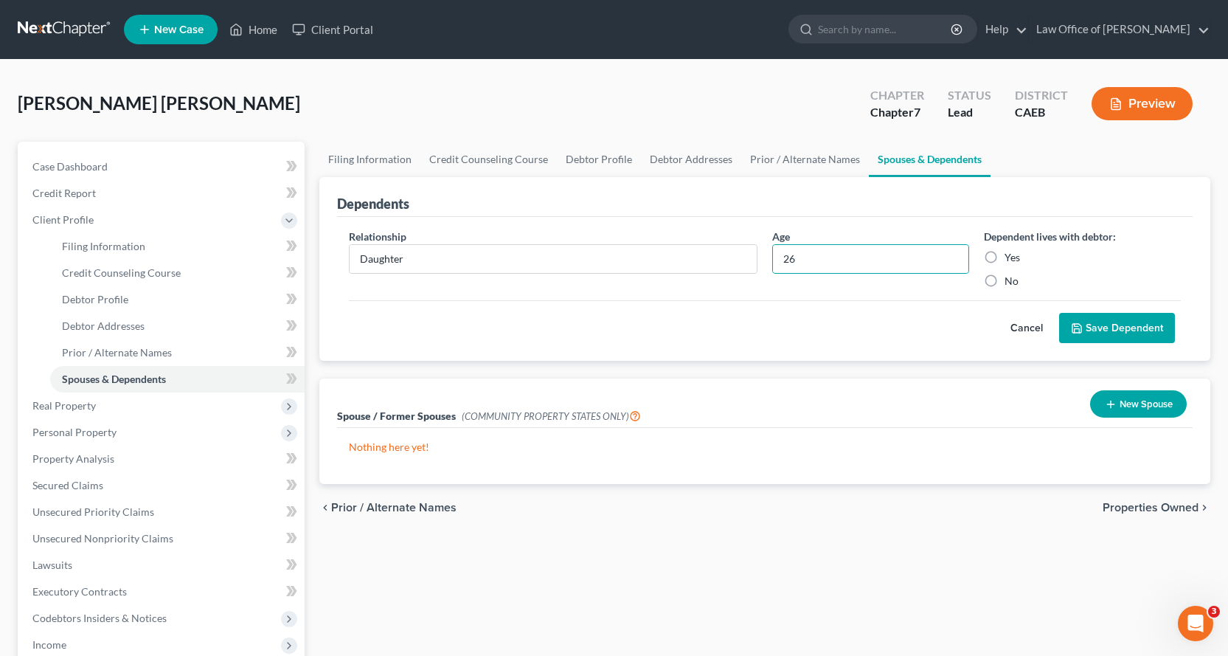
click at [1011, 255] on input "Yes" at bounding box center [1016, 255] width 10 height 10
radio input "true"
click at [1100, 331] on button "Save Dependent" at bounding box center [1117, 328] width 116 height 31
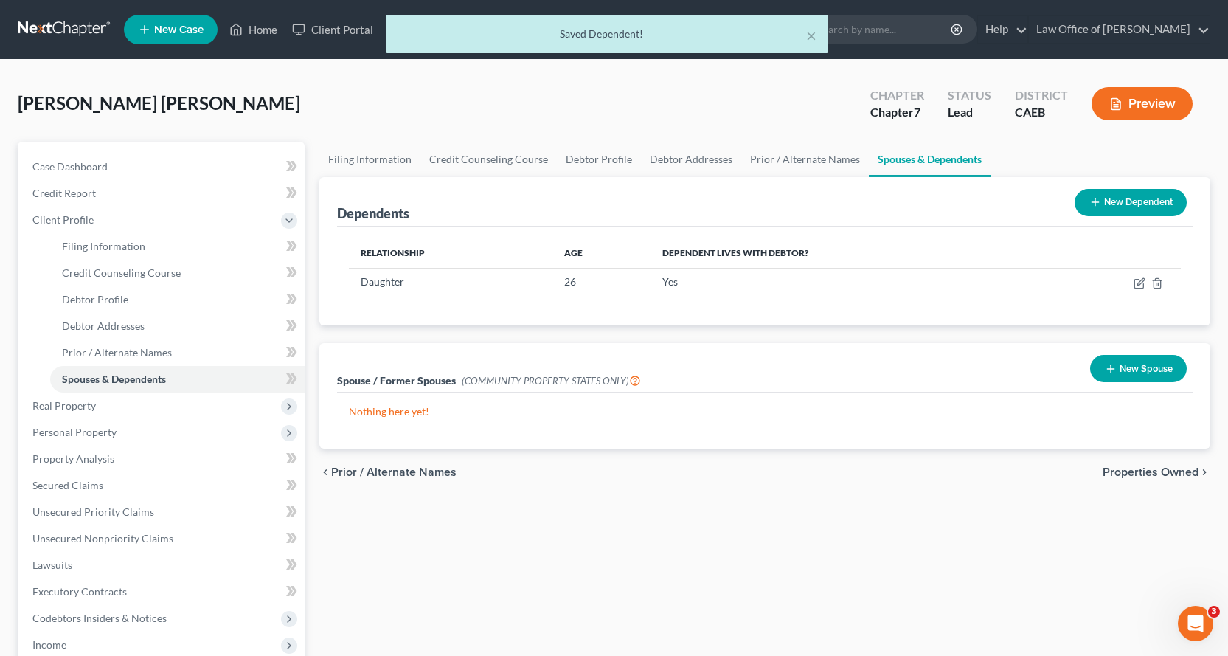
click at [1143, 364] on button "New Spouse" at bounding box center [1138, 368] width 97 height 27
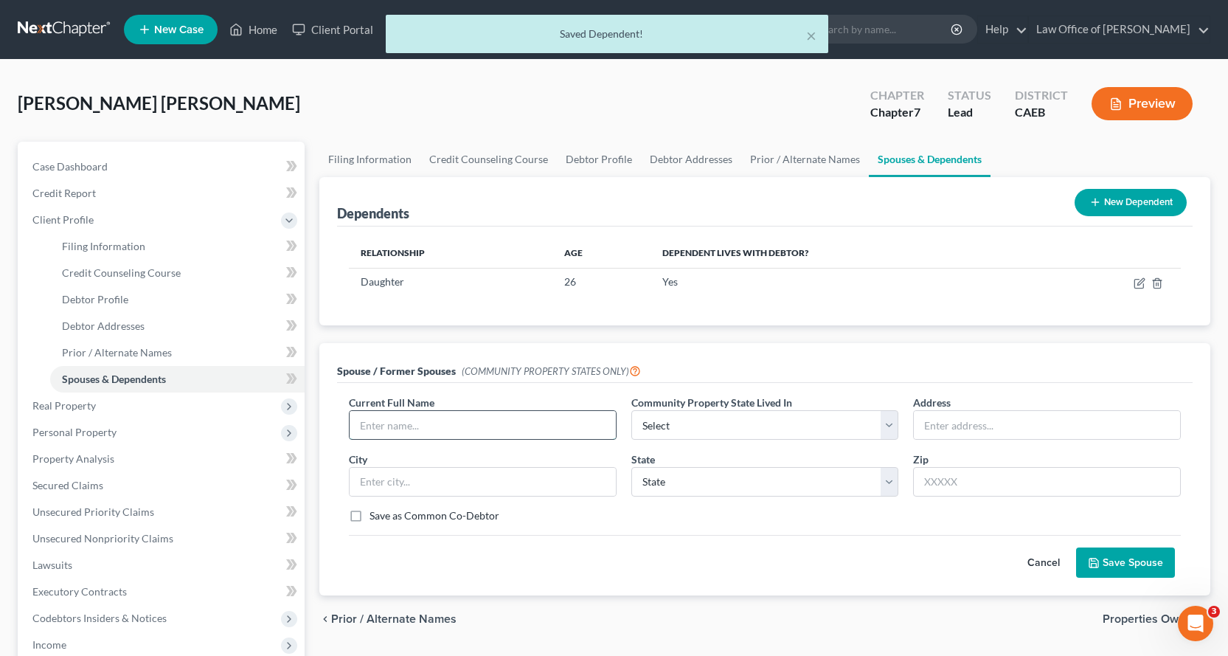
click at [399, 426] on input "text" at bounding box center [483, 425] width 266 height 28
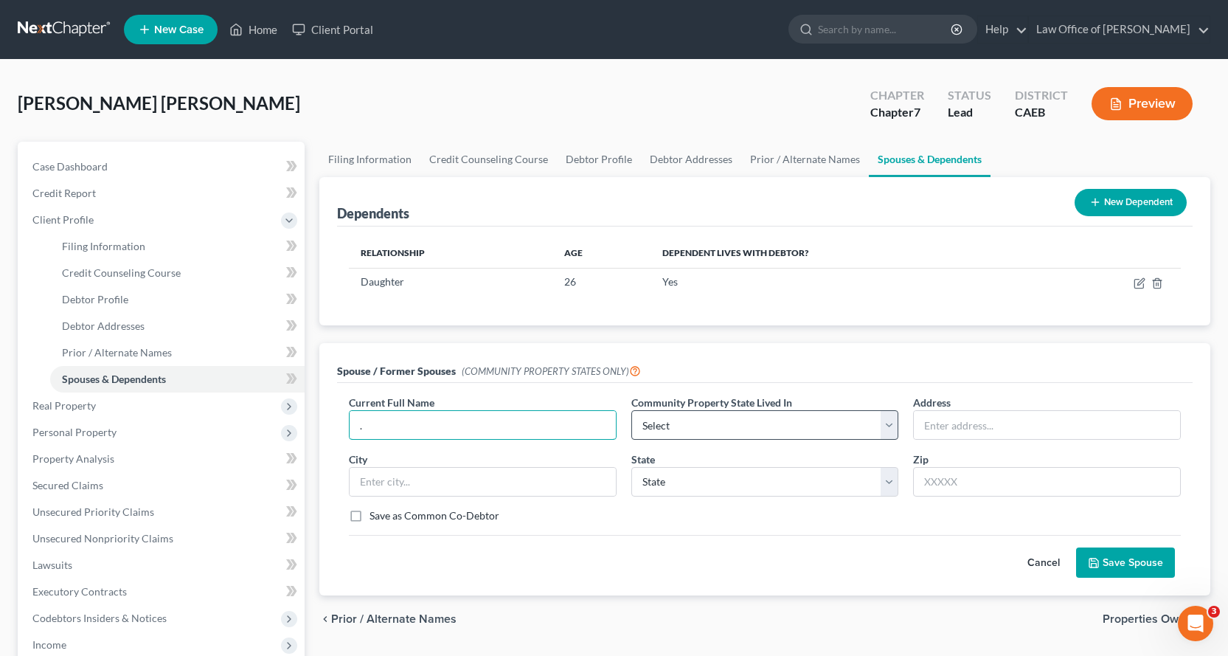
type input "."
click at [755, 425] on select "Select AZ CA GU ID LA NV NM PR TX WA WI" at bounding box center [765, 425] width 268 height 30
select select "1"
click at [631, 410] on select "Select AZ CA GU ID LA NV NM PR TX WA WI" at bounding box center [765, 425] width 268 height 30
click at [1133, 558] on button "Save Spouse" at bounding box center [1125, 562] width 99 height 31
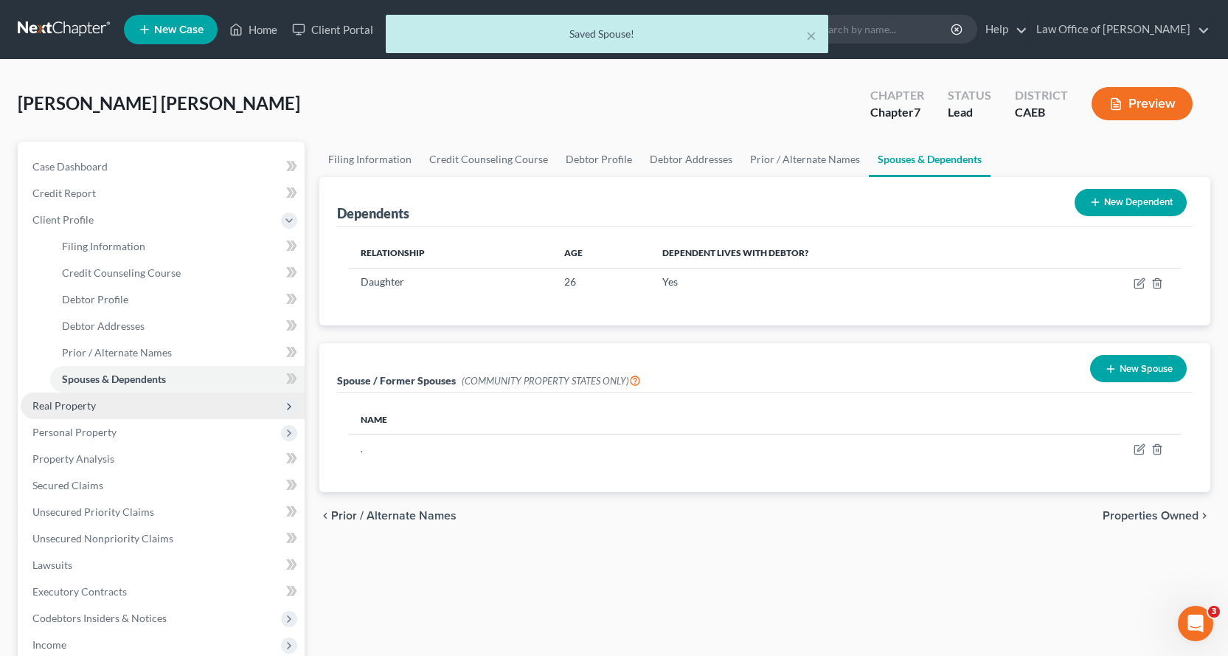
click at [66, 406] on span "Real Property" at bounding box center [63, 405] width 63 height 13
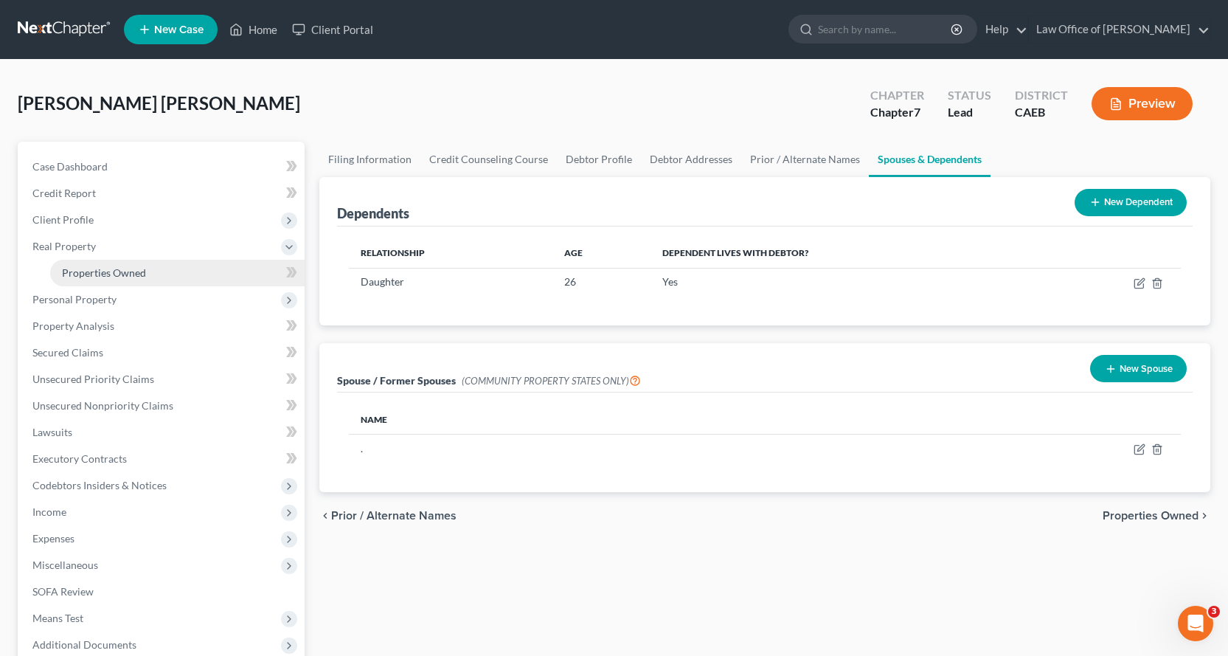
click at [119, 269] on span "Properties Owned" at bounding box center [104, 272] width 84 height 13
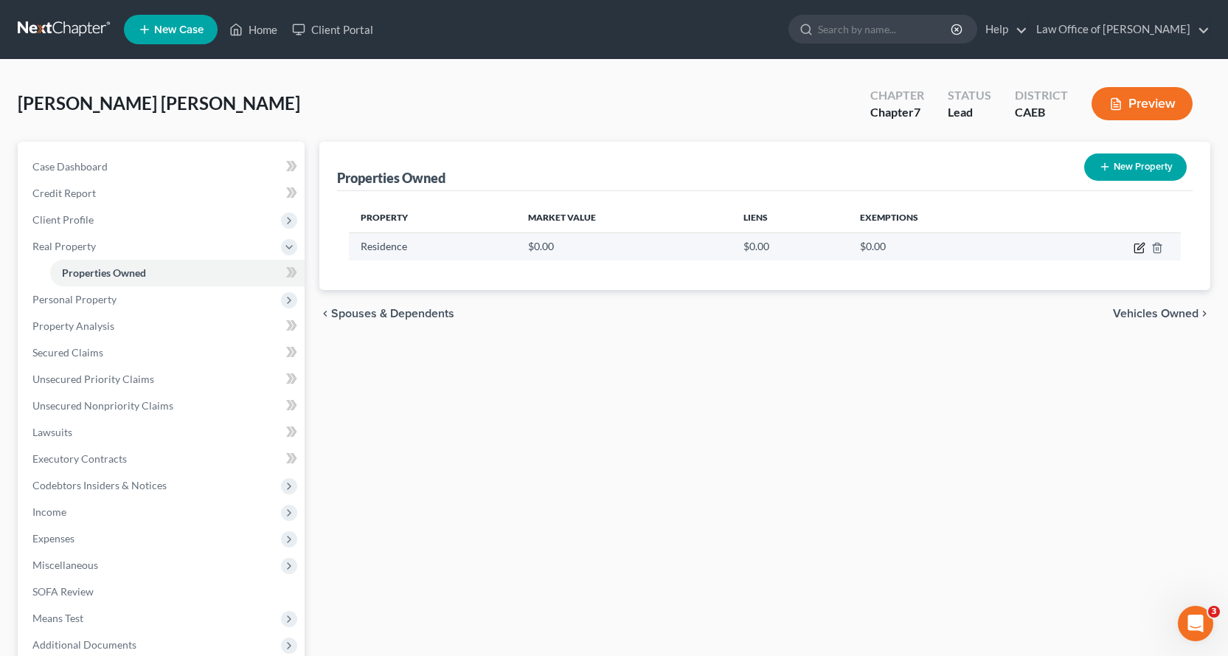
click at [1140, 247] on icon "button" at bounding box center [1140, 248] width 12 height 12
select select "4"
select select "8"
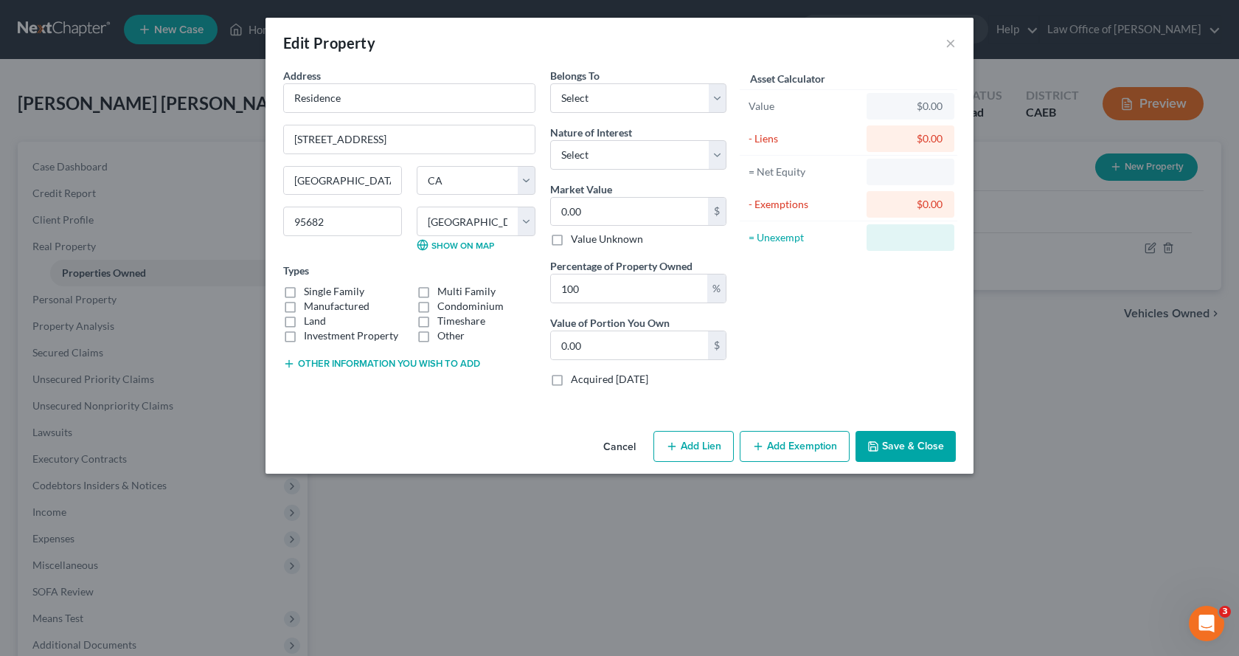
click at [1137, 246] on div "Edit Property × Address * Residence 2071 Solitude Way Shingle Springs State AL …" at bounding box center [619, 328] width 1239 height 656
click at [304, 294] on label "Single Family" at bounding box center [334, 291] width 60 height 15
click at [310, 294] on input "Single Family" at bounding box center [315, 289] width 10 height 10
checkbox input "true"
click at [578, 291] on input "100" at bounding box center [629, 288] width 156 height 28
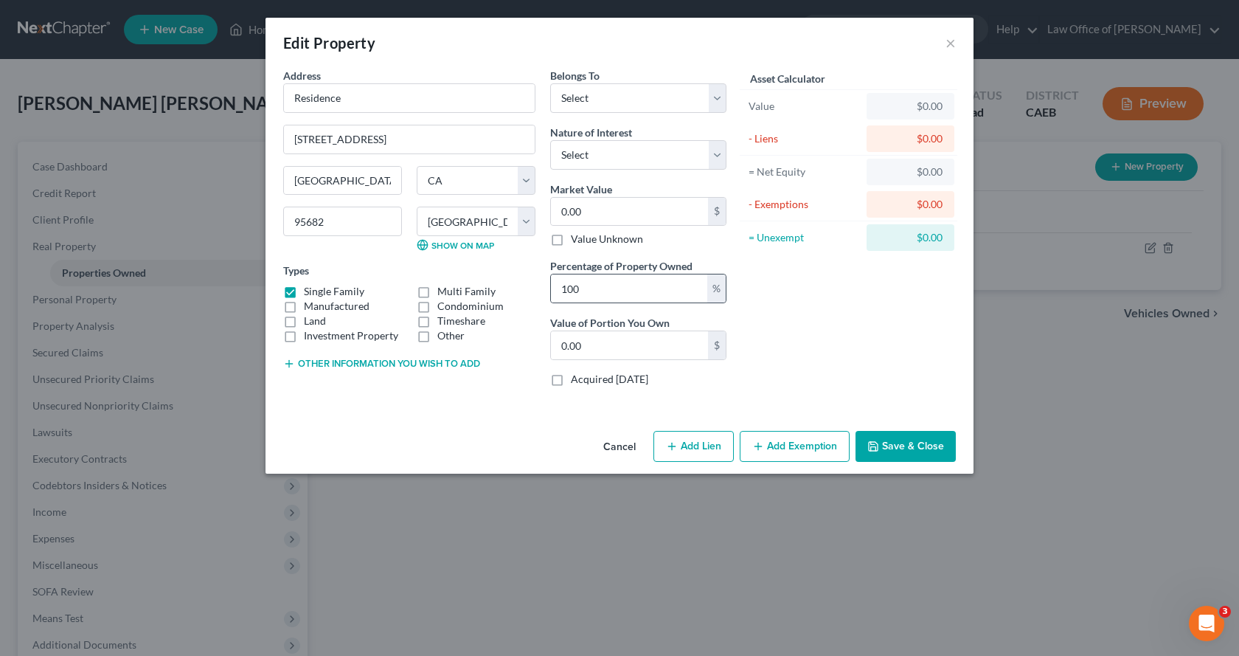
click at [722, 295] on div "%" at bounding box center [716, 288] width 18 height 28
drag, startPoint x: 595, startPoint y: 288, endPoint x: 550, endPoint y: 290, distance: 45.1
click at [550, 290] on div "Belongs To * Select Debtor 1 Only Debtor 2 Only Debtor 1 And Debtor 2 Only At L…" at bounding box center [638, 233] width 191 height 330
type input "5"
type input "0"
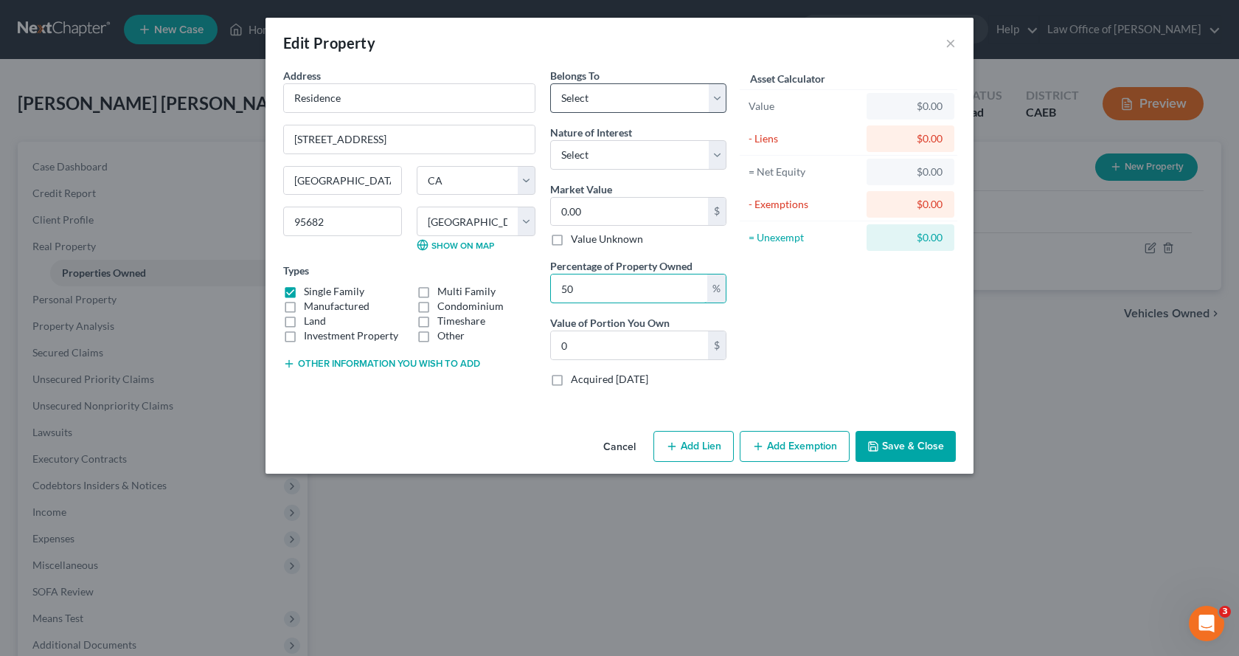
type input "50"
click at [600, 105] on select "Select Debtor 1 Only Debtor 2 Only Debtor 1 And Debtor 2 Only At Least One Of T…" at bounding box center [638, 98] width 176 height 30
select select "3"
click at [550, 83] on select "Select Debtor 1 Only Debtor 2 Only Debtor 1 And Debtor 2 Only At Least One Of T…" at bounding box center [638, 98] width 176 height 30
click at [661, 164] on select "Select Fee Simple Joint Tenant Life Estate Equitable Interest Future Interest T…" at bounding box center [638, 155] width 176 height 30
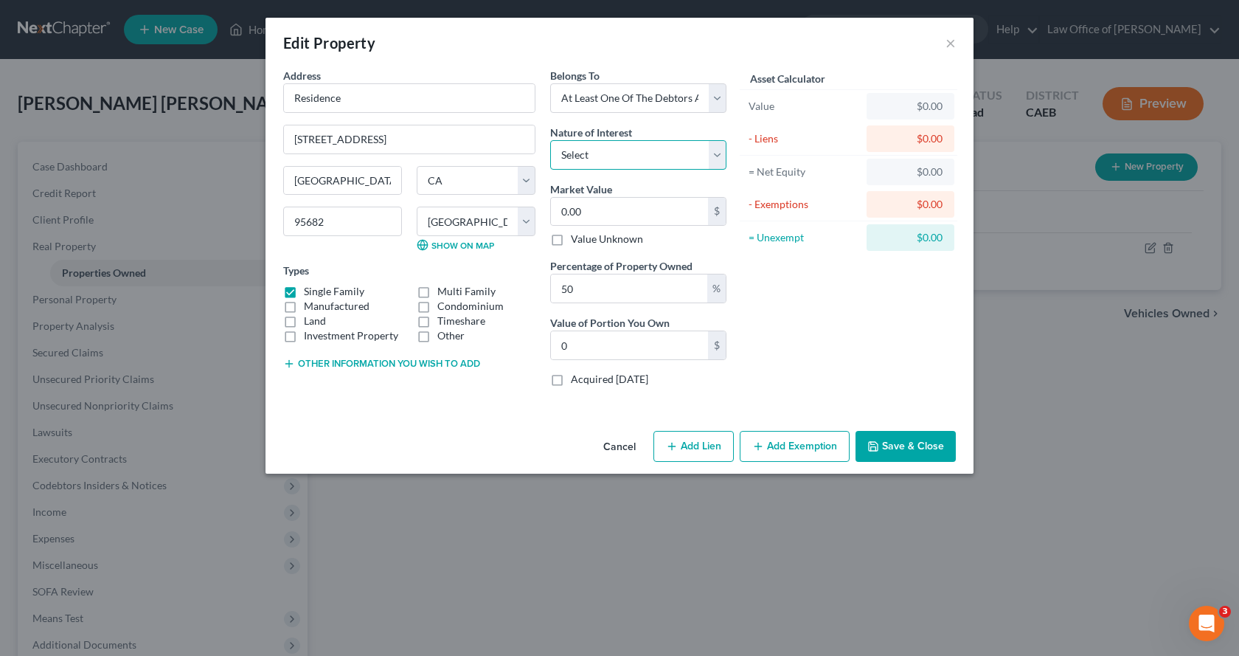
select select "0"
click at [550, 140] on select "Select Fee Simple Joint Tenant Life Estate Equitable Interest Future Interest T…" at bounding box center [638, 155] width 176 height 30
click at [365, 363] on button "Other information you wish to add" at bounding box center [381, 364] width 197 height 12
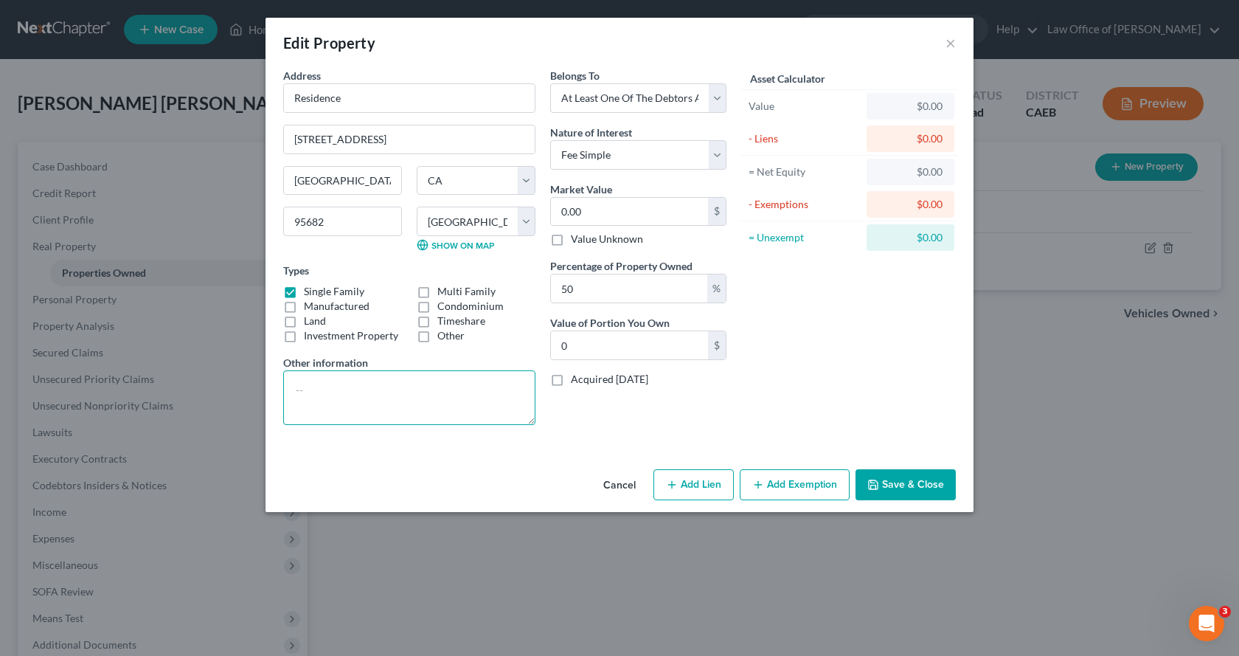
click at [353, 394] on textarea at bounding box center [409, 397] width 252 height 55
click at [322, 391] on textarea "Chase $135,402.00" at bounding box center [409, 397] width 252 height 55
type textarea "Chase - $135,402.00"
click at [827, 498] on button "Add Exemption" at bounding box center [795, 484] width 110 height 31
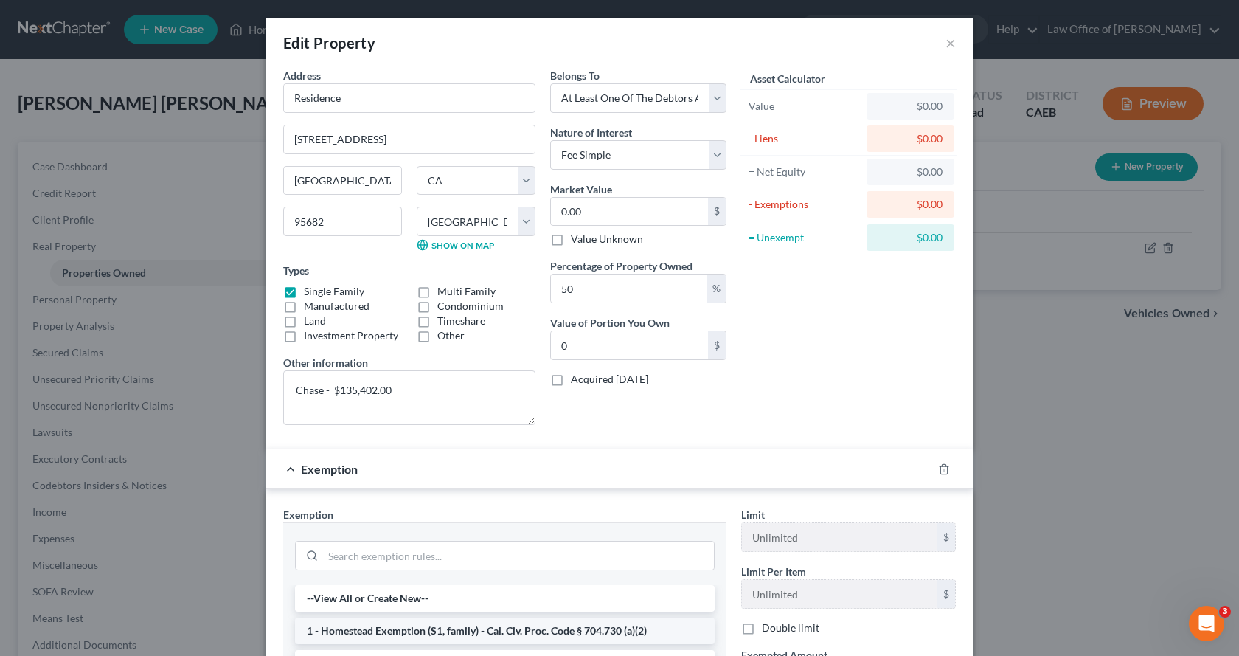
click at [406, 629] on li "1 - Homestead Exemption (S1, family) - Cal. Civ. Proc. Code § 704.730 (a)(2)" at bounding box center [505, 630] width 420 height 27
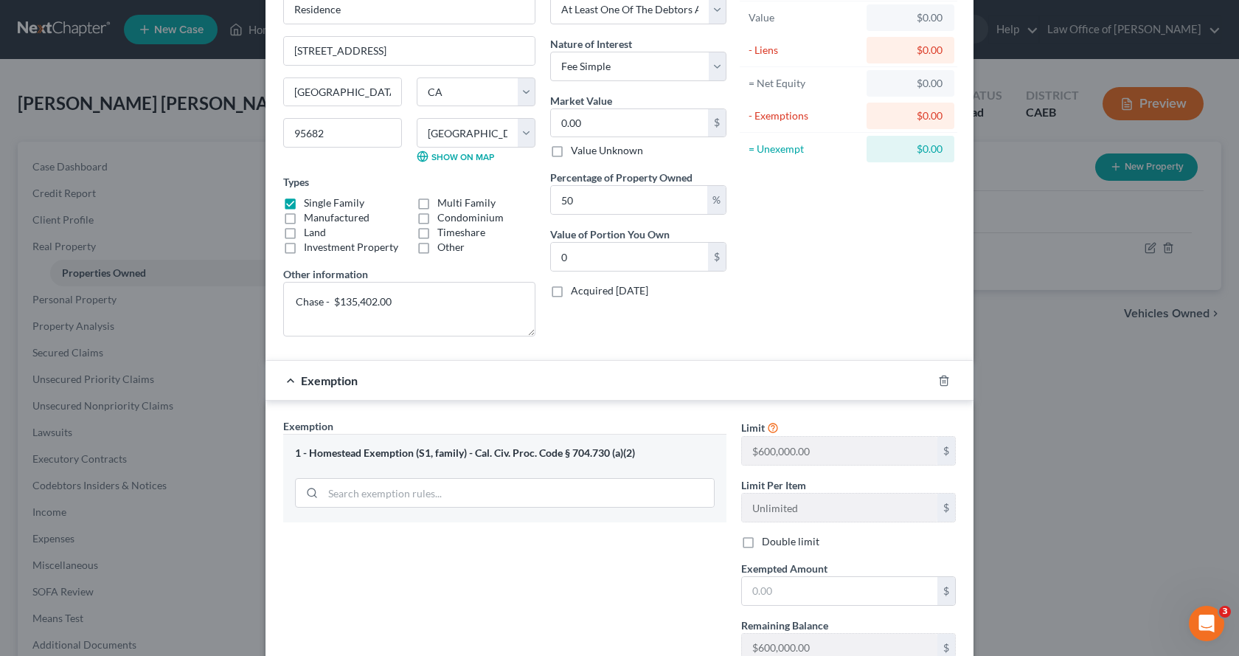
scroll to position [200, 0]
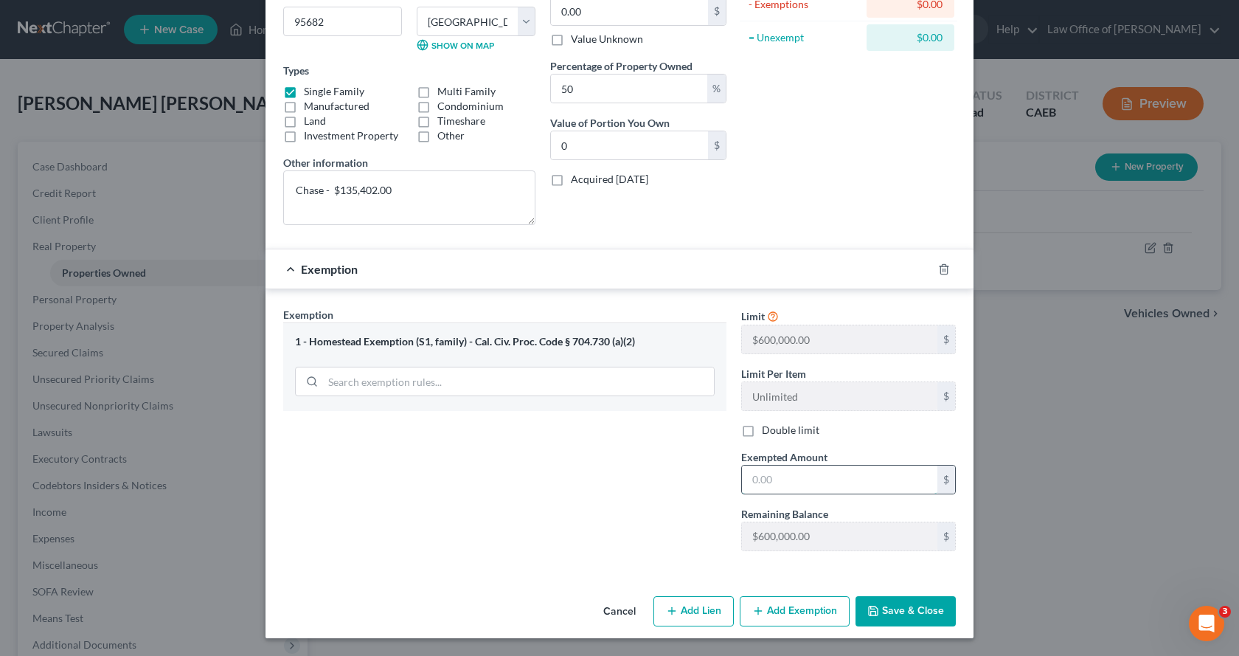
click at [792, 486] on input "text" at bounding box center [839, 479] width 195 height 28
type input "0.00"
click at [902, 604] on button "Save & Close" at bounding box center [906, 611] width 100 height 31
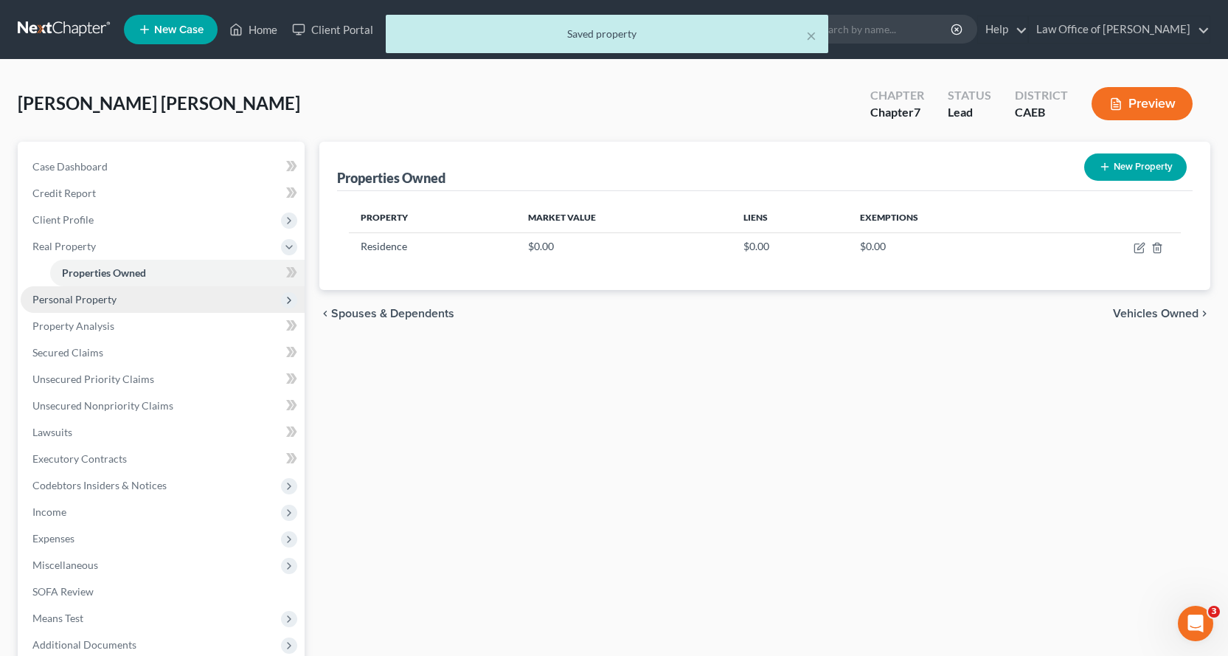
click at [35, 304] on span "Personal Property" at bounding box center [74, 299] width 84 height 13
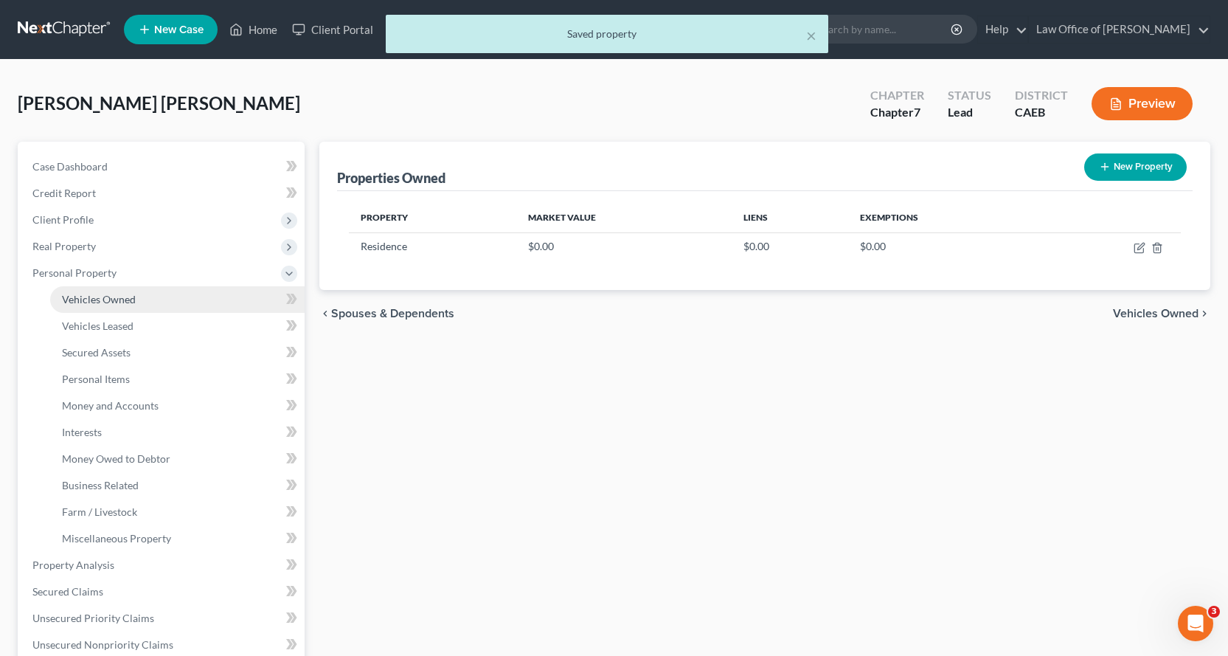
click at [111, 300] on span "Vehicles Owned" at bounding box center [99, 299] width 74 height 13
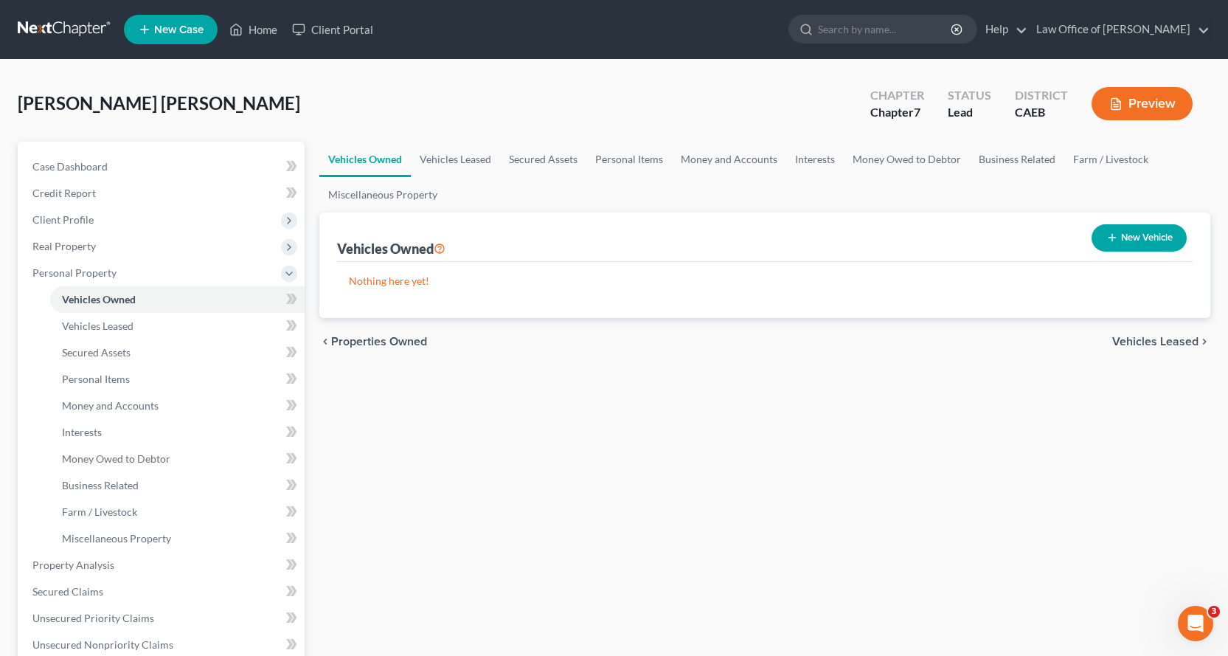
click at [1163, 238] on button "New Vehicle" at bounding box center [1139, 237] width 95 height 27
select select "0"
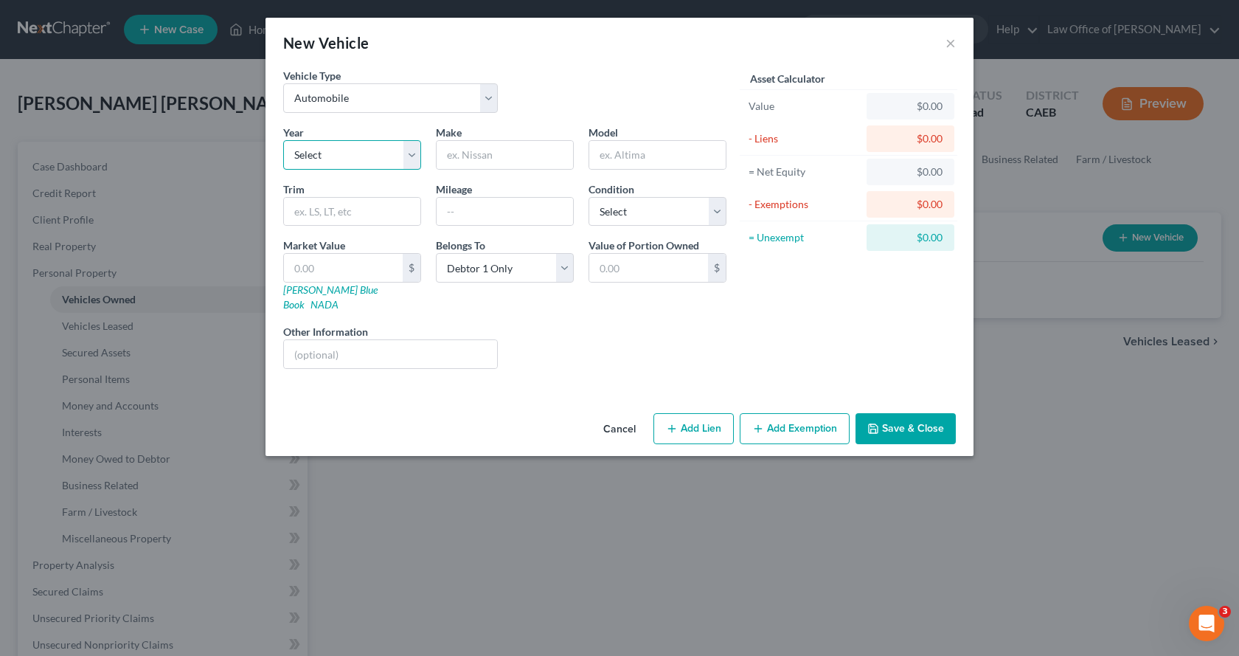
click at [359, 158] on select "Select 2026 2025 2024 2023 2022 2021 2020 2019 2018 2017 2016 2015 2014 2013 20…" at bounding box center [352, 155] width 138 height 30
select select "26"
click at [283, 140] on select "Select 2026 2025 2024 2023 2022 2021 2020 2019 2018 2017 2016 2015 2014 2013 20…" at bounding box center [352, 155] width 138 height 30
click at [473, 155] on input "text" at bounding box center [505, 155] width 136 height 28
type input "BMW"
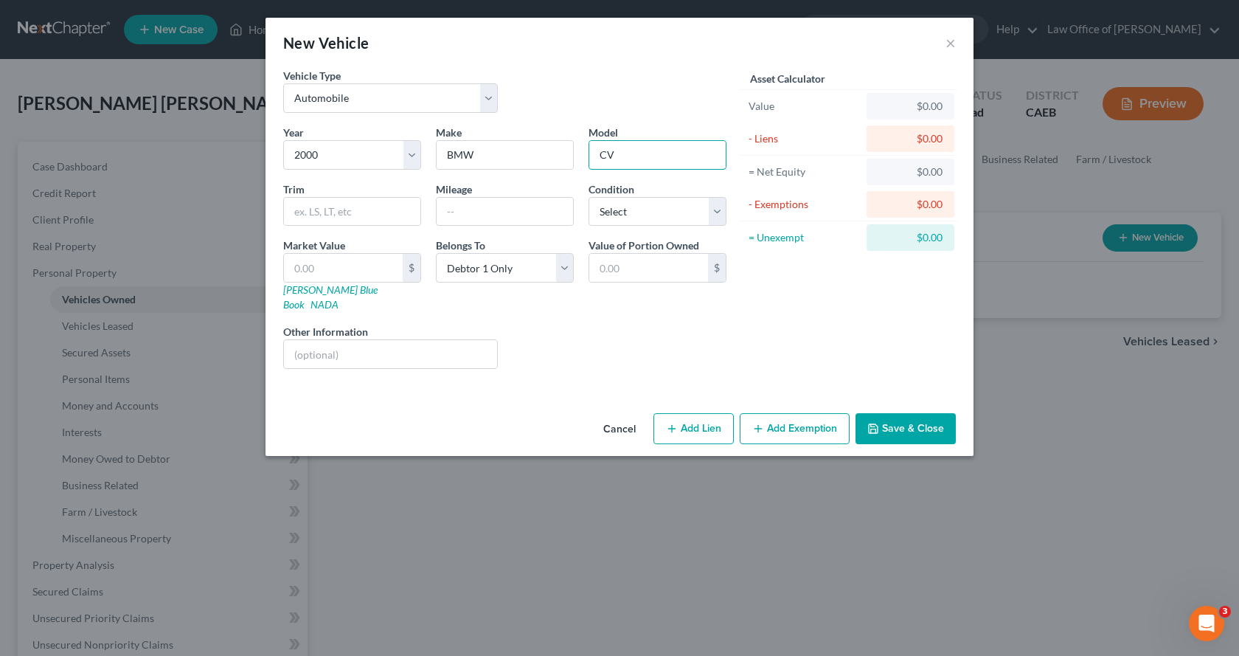
type input "CV"
click at [828, 417] on button "Add Exemption" at bounding box center [795, 428] width 110 height 31
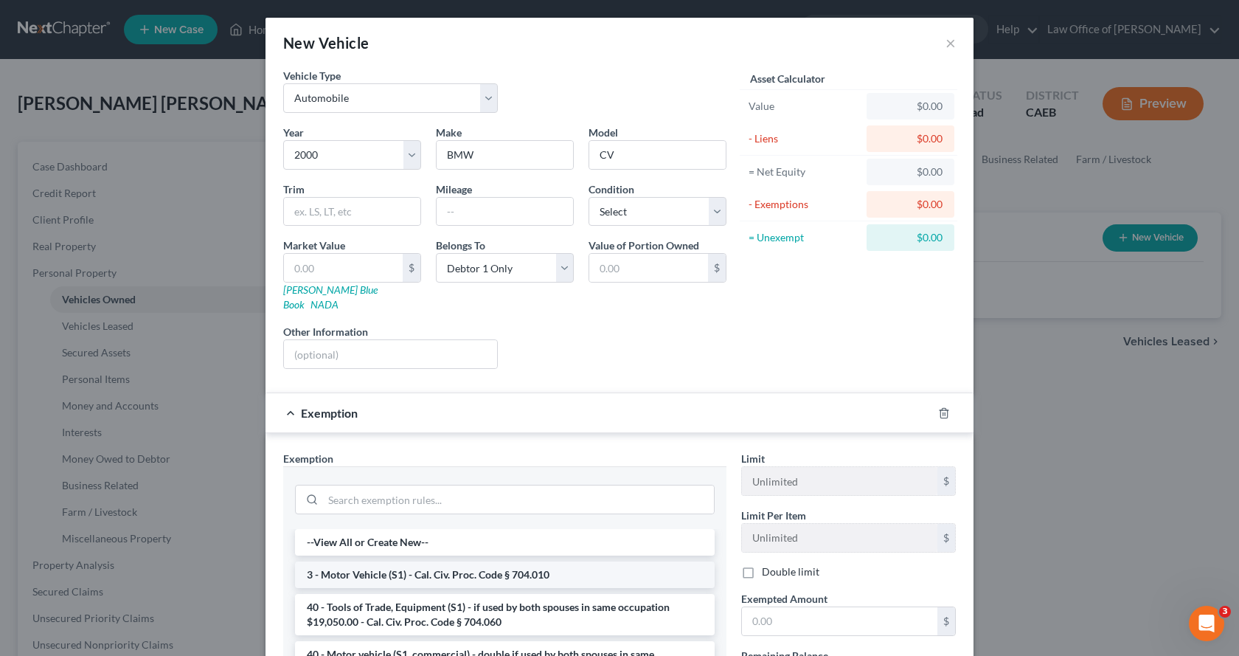
click at [448, 564] on li "3 - Motor Vehicle (S1) - Cal. Civ. Proc. Code § 704.010" at bounding box center [505, 574] width 420 height 27
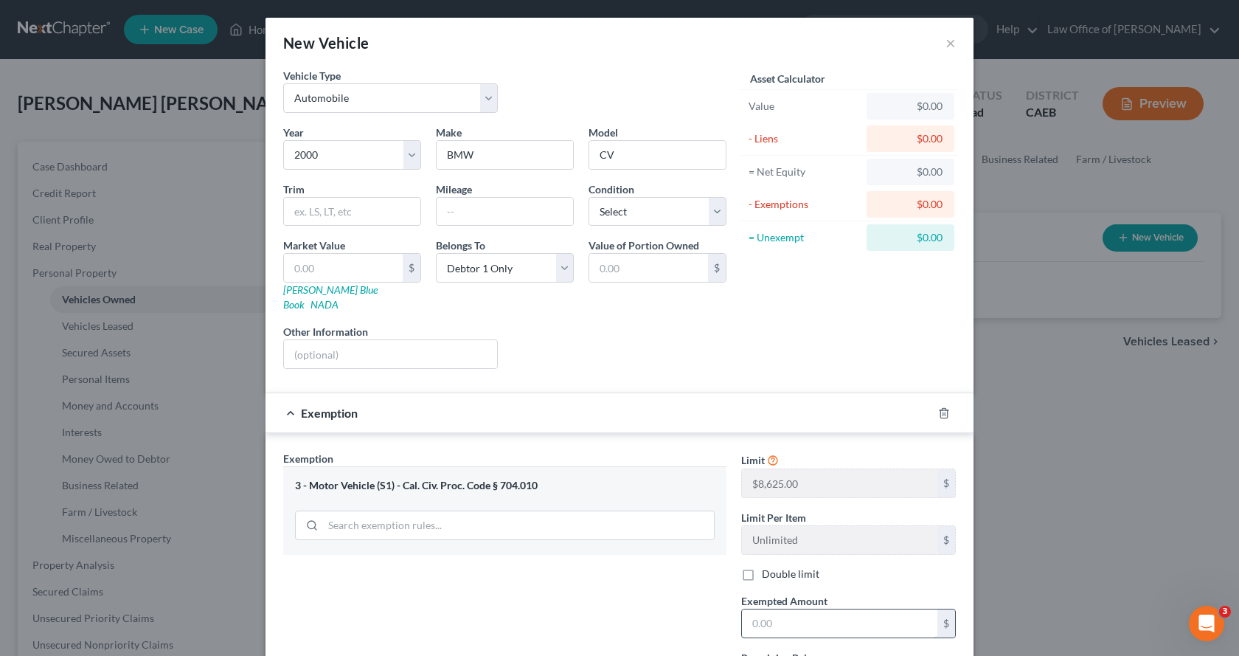
click at [762, 612] on input "text" at bounding box center [839, 623] width 195 height 28
type input "0.00"
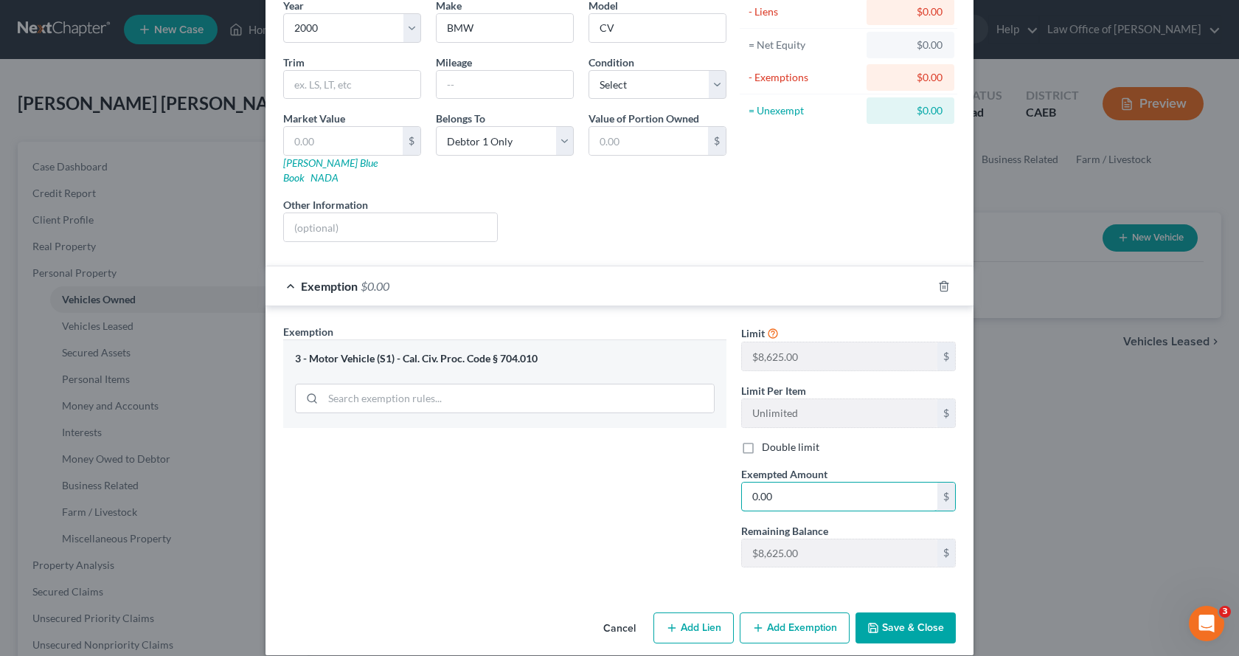
scroll to position [129, 0]
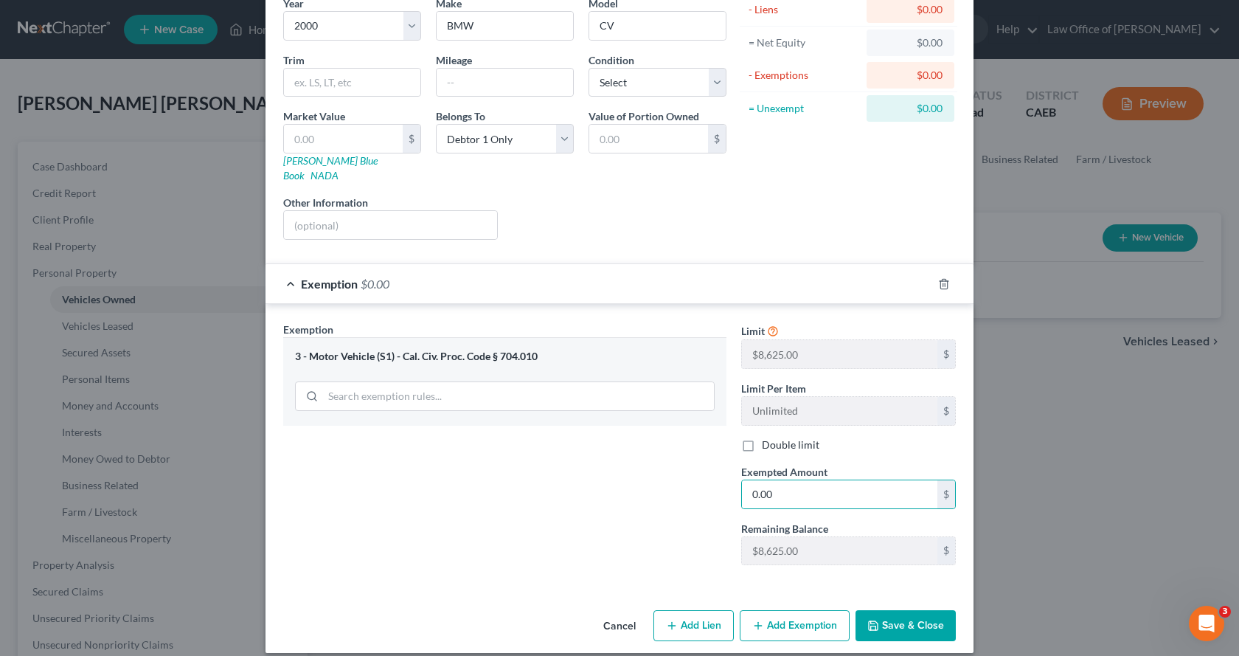
click at [906, 610] on button "Save & Close" at bounding box center [906, 625] width 100 height 31
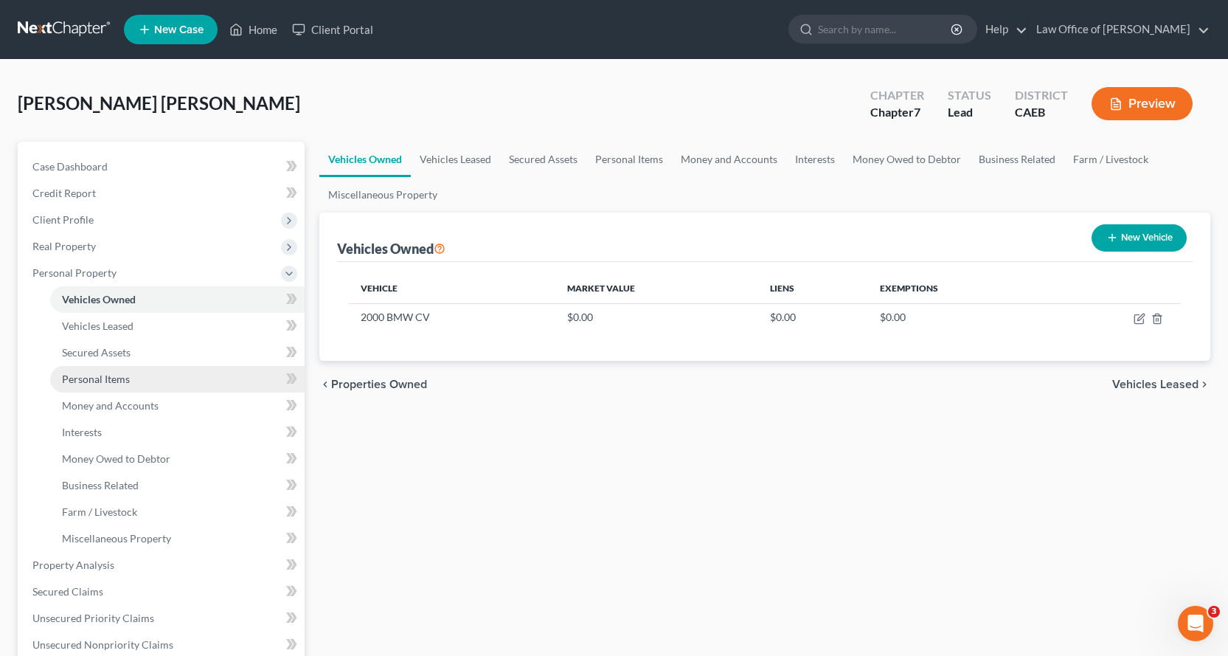
click at [84, 380] on span "Personal Items" at bounding box center [96, 379] width 68 height 13
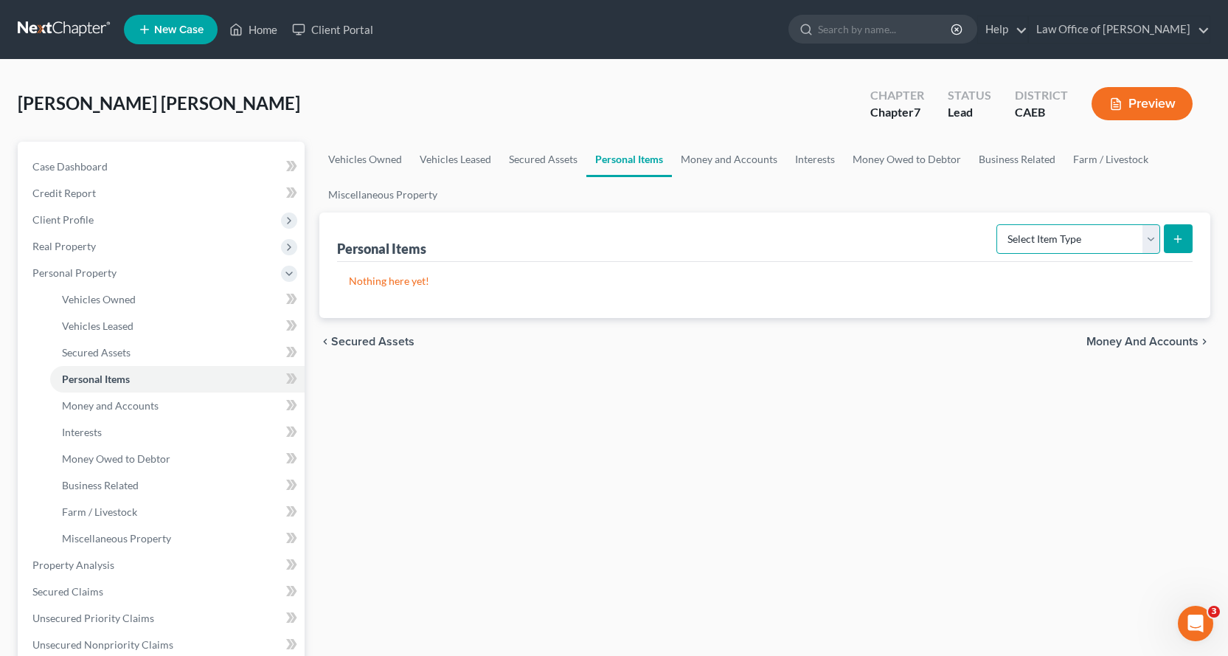
click at [1146, 243] on select "Select Item Type Clothing Collectibles Of Value Electronics Firearms Household …" at bounding box center [1079, 239] width 164 height 30
select select "household_goods"
click at [998, 224] on select "Select Item Type Clothing Collectibles Of Value Electronics Firearms Household …" at bounding box center [1079, 239] width 164 height 30
click at [1180, 240] on icon "submit" at bounding box center [1178, 239] width 12 height 12
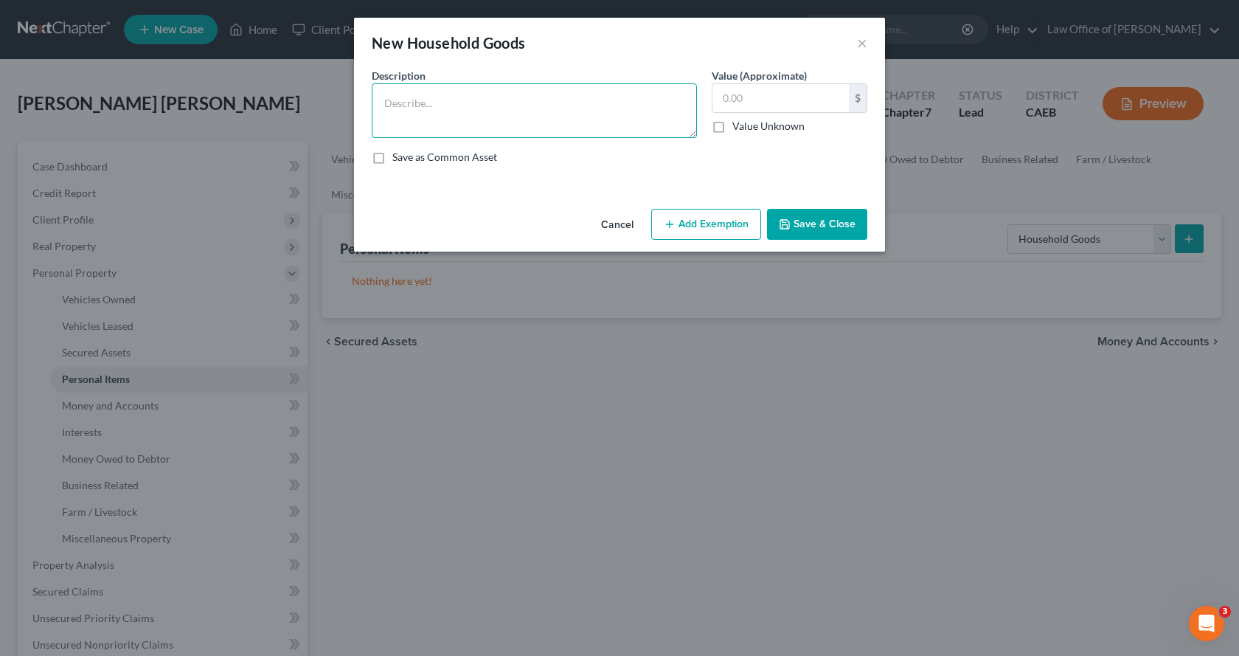
click at [386, 110] on textarea at bounding box center [534, 110] width 325 height 55
type textarea "D"
click at [572, 107] on textarea "Bedroom furniture $300.00, Living room firniture" at bounding box center [534, 110] width 325 height 55
click at [625, 103] on textarea "Bedroom furniture $300.00, Living room furniture" at bounding box center [534, 110] width 325 height 55
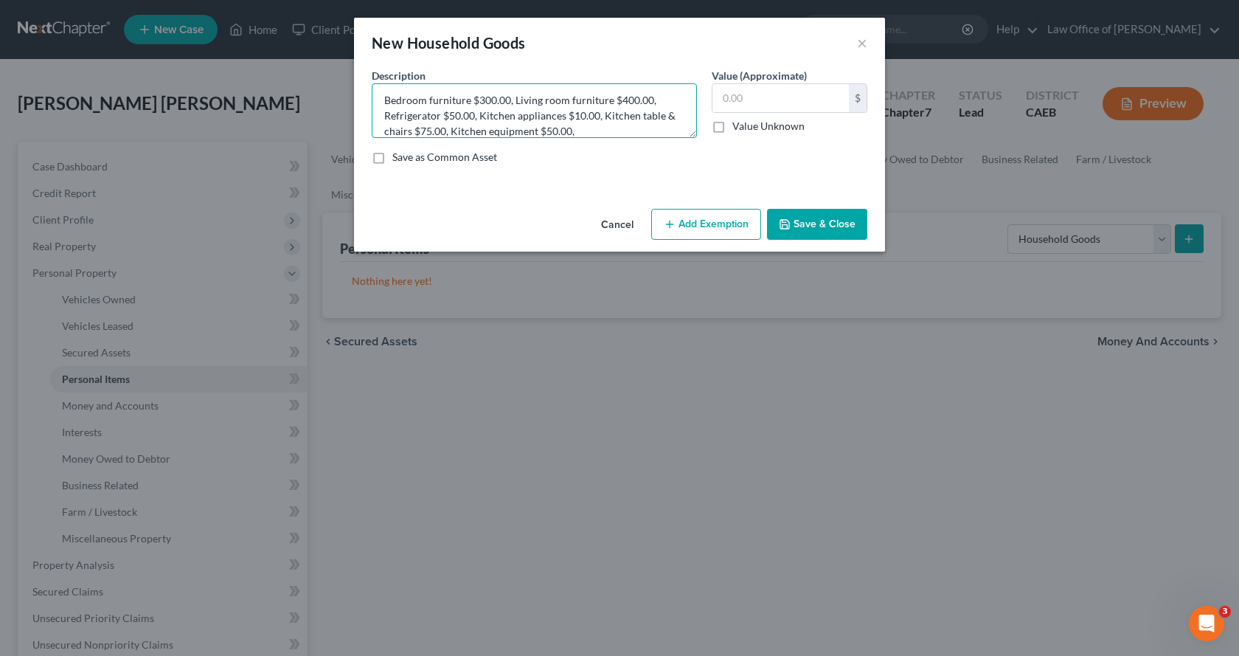
click at [601, 127] on textarea "Bedroom furniture $300.00, Living room furniture $400.00, Refrigerator $50.00, …" at bounding box center [534, 110] width 325 height 55
drag, startPoint x: 580, startPoint y: 121, endPoint x: 588, endPoint y: 121, distance: 8.1
click at [588, 121] on textarea "Bedroom furniture $300.00, Living room furniture $400.00, Refrigerator $50.00, …" at bounding box center [534, 110] width 325 height 55
click at [433, 133] on textarea "Bedroom furniture $300.00, Living room furniture $400.00, Refrigerator $50.00, …" at bounding box center [534, 110] width 325 height 55
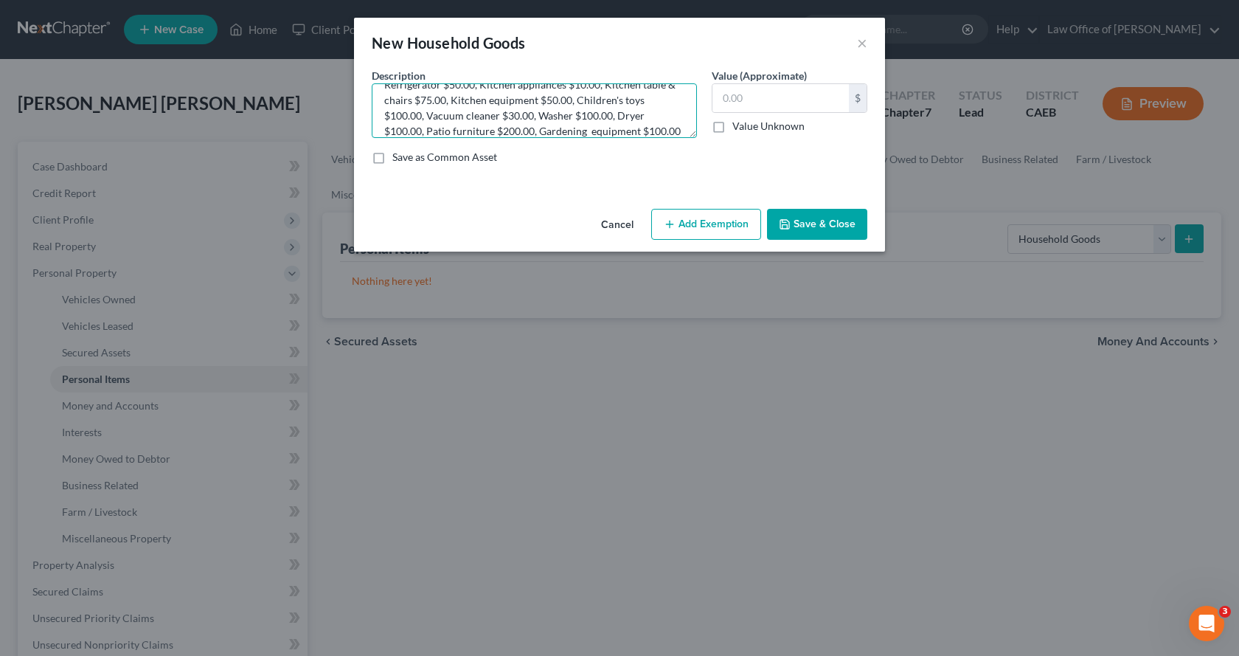
scroll to position [49, 0]
click at [557, 132] on textarea "Bedroom furniture $300.00, Living room furniture $400.00, Refrigerator $50.00, …" at bounding box center [534, 110] width 325 height 55
click at [553, 132] on textarea "Bedroom furniture $300.00, Living room furniture $400.00, Refrigerator $50.00, …" at bounding box center [534, 110] width 325 height 55
click at [630, 133] on textarea "Bedroom furniture $300.00, Living room furniture $400.00, Refrigerator $50.00, …" at bounding box center [534, 110] width 325 height 55
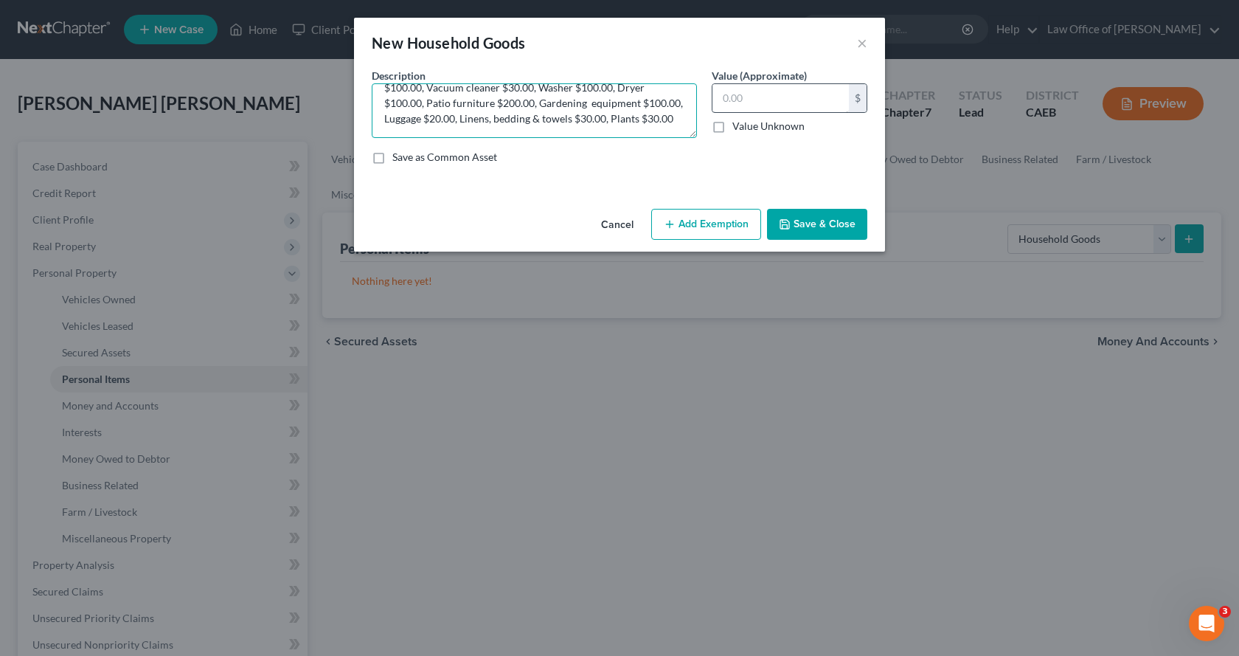
type textarea "Bedroom furniture $300.00, Living room furniture $400.00, Refrigerator $50.00, …"
click at [746, 104] on input "text" at bounding box center [781, 98] width 136 height 28
type input "1,595.00"
click at [698, 222] on button "Add Exemption" at bounding box center [706, 224] width 110 height 31
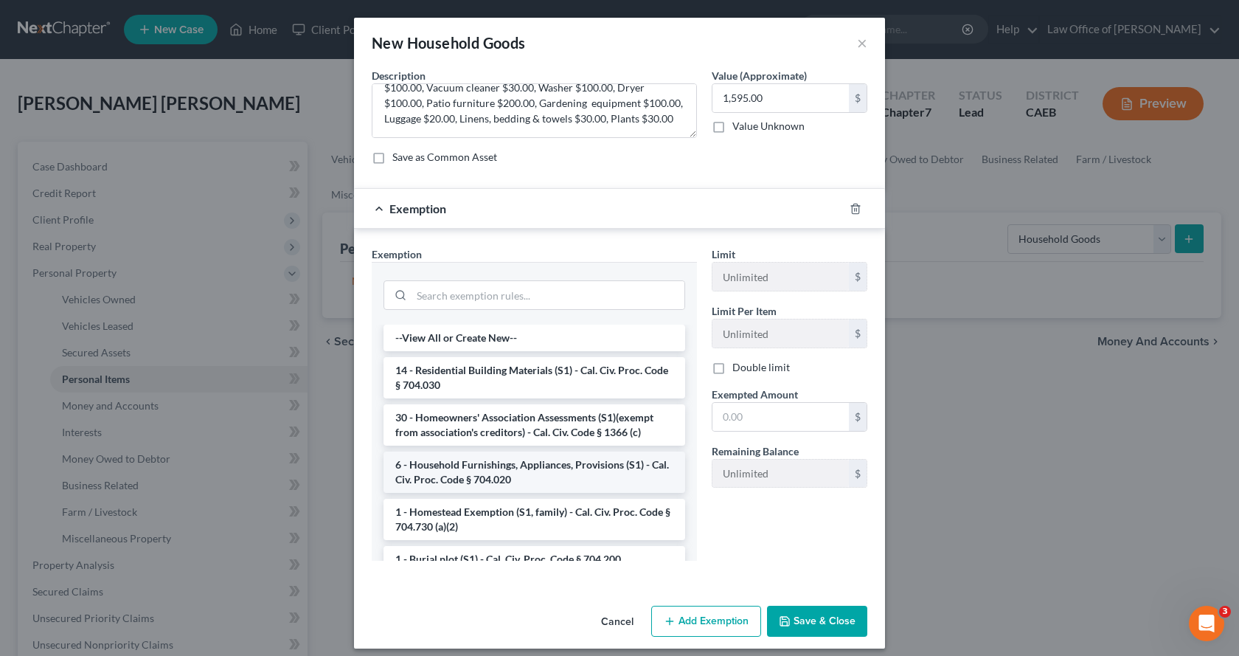
click at [479, 479] on li "6 - Household Furnishings, Appliances, Provisions (S1) - Cal. Civ. Proc. Code §…" at bounding box center [535, 471] width 302 height 41
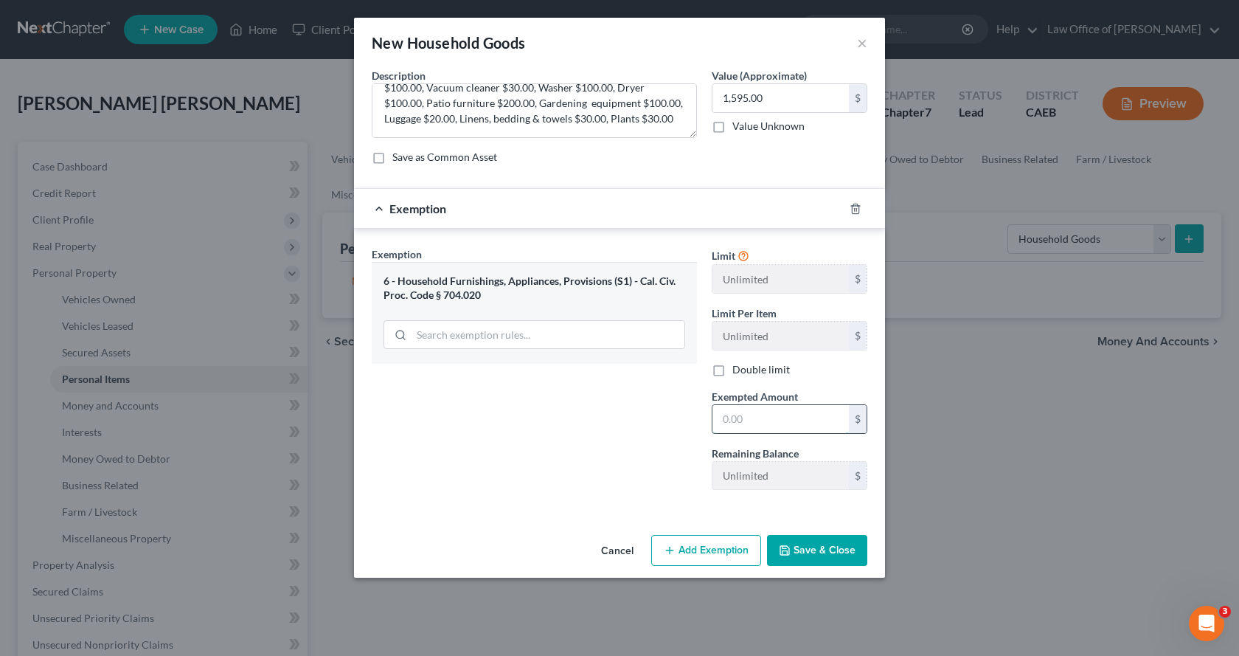
click at [757, 428] on input "text" at bounding box center [781, 419] width 136 height 28
type input "1,595.00"
click at [798, 558] on button "Save & Close" at bounding box center [817, 550] width 100 height 31
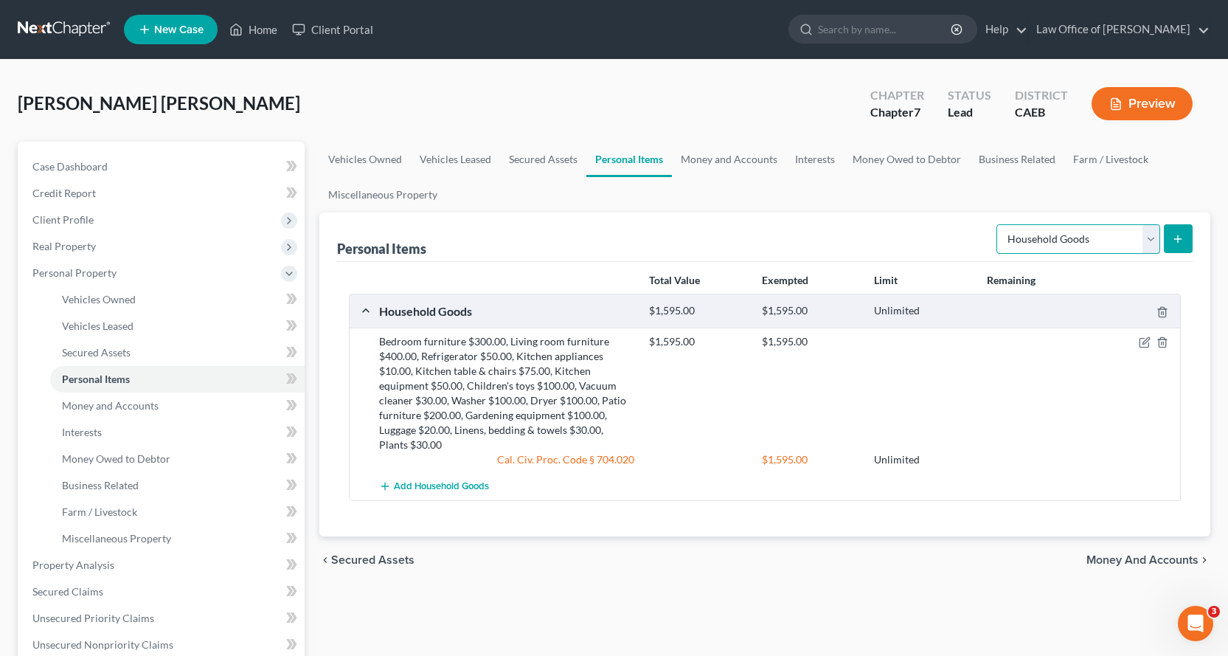
click at [1149, 227] on select "Select Item Type Clothing Collectibles Of Value Electronics Firearms Household …" at bounding box center [1079, 239] width 164 height 30
select select "electronics"
click at [998, 224] on select "Select Item Type Clothing Collectibles Of Value Electronics Firearms Household …" at bounding box center [1079, 239] width 164 height 30
click at [1177, 238] on icon "submit" at bounding box center [1178, 239] width 12 height 12
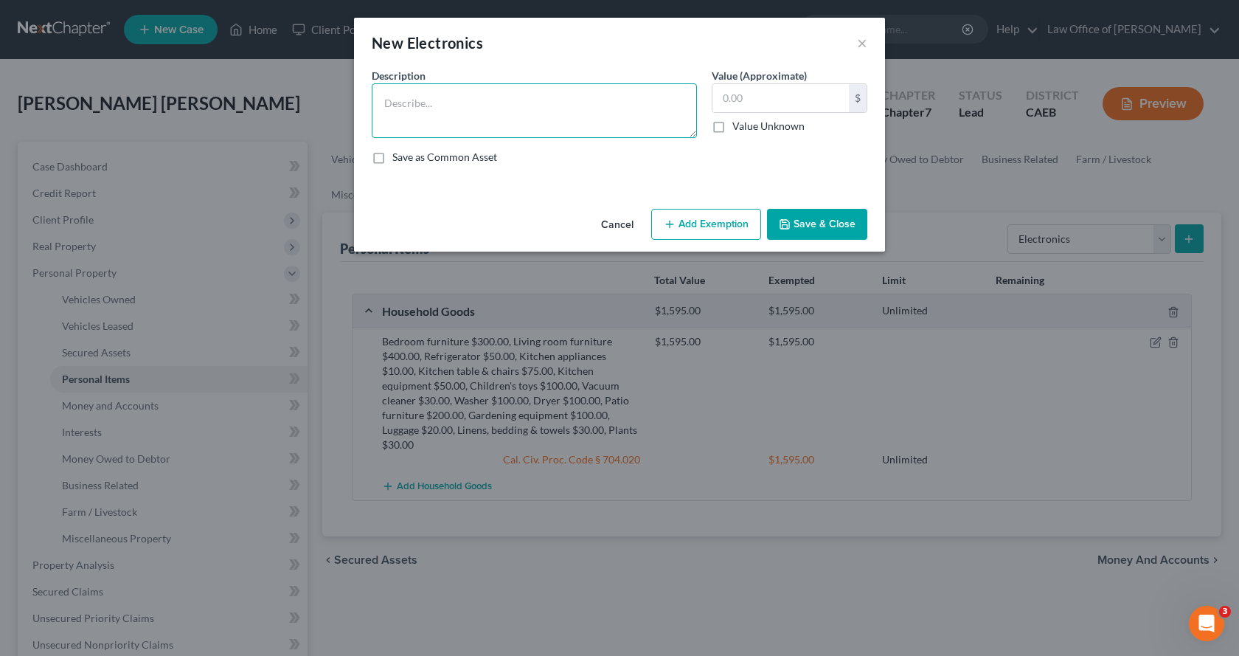
click at [470, 108] on textarea at bounding box center [534, 110] width 325 height 55
type textarea "TV $50.00, DVD Player $20.00, Stereo equipment $200.00, Computer equipment $50.…"
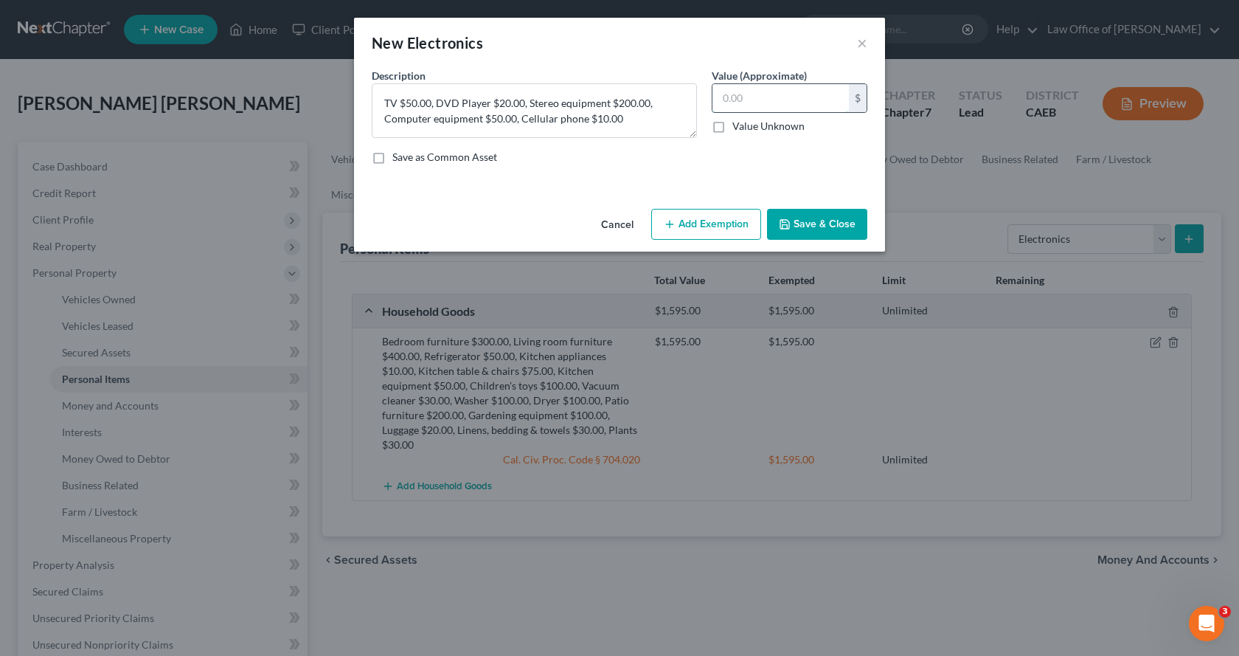
click at [762, 100] on input "text" at bounding box center [781, 98] width 136 height 28
type input "330.00"
click at [742, 224] on button "Add Exemption" at bounding box center [706, 224] width 110 height 31
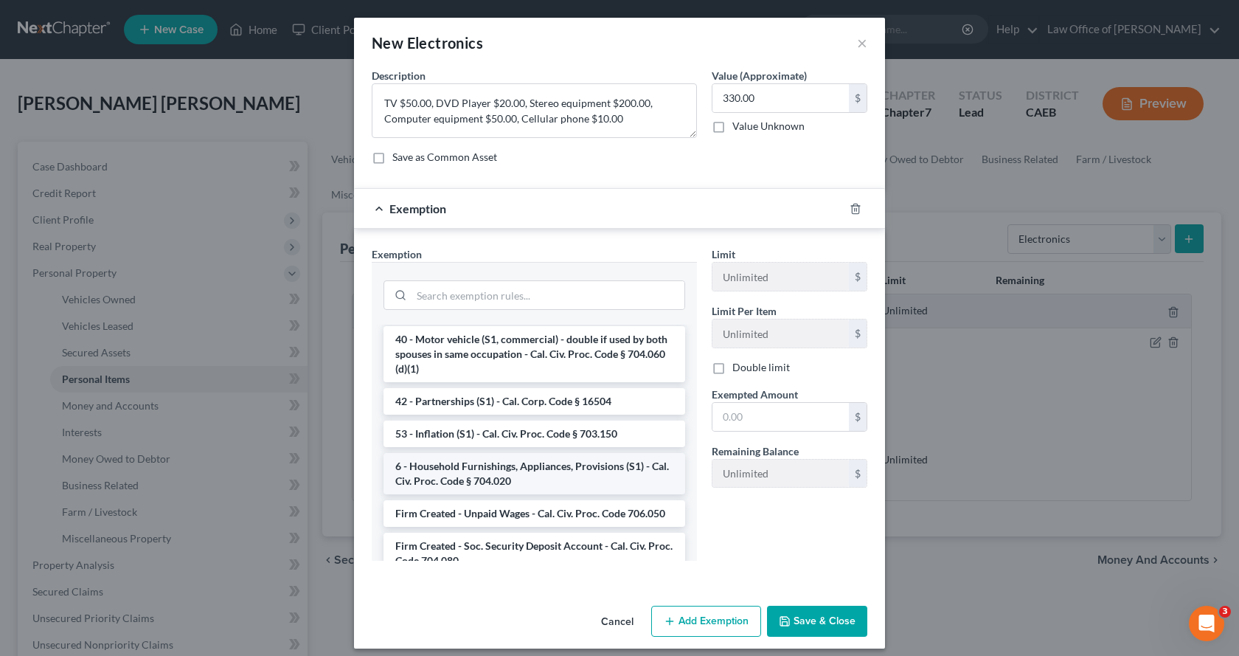
scroll to position [2139, 0]
click at [437, 471] on li "6 - Household Furnishings, Appliances, Provisions (S1) - Cal. Civ. Proc. Code §…" at bounding box center [535, 471] width 302 height 41
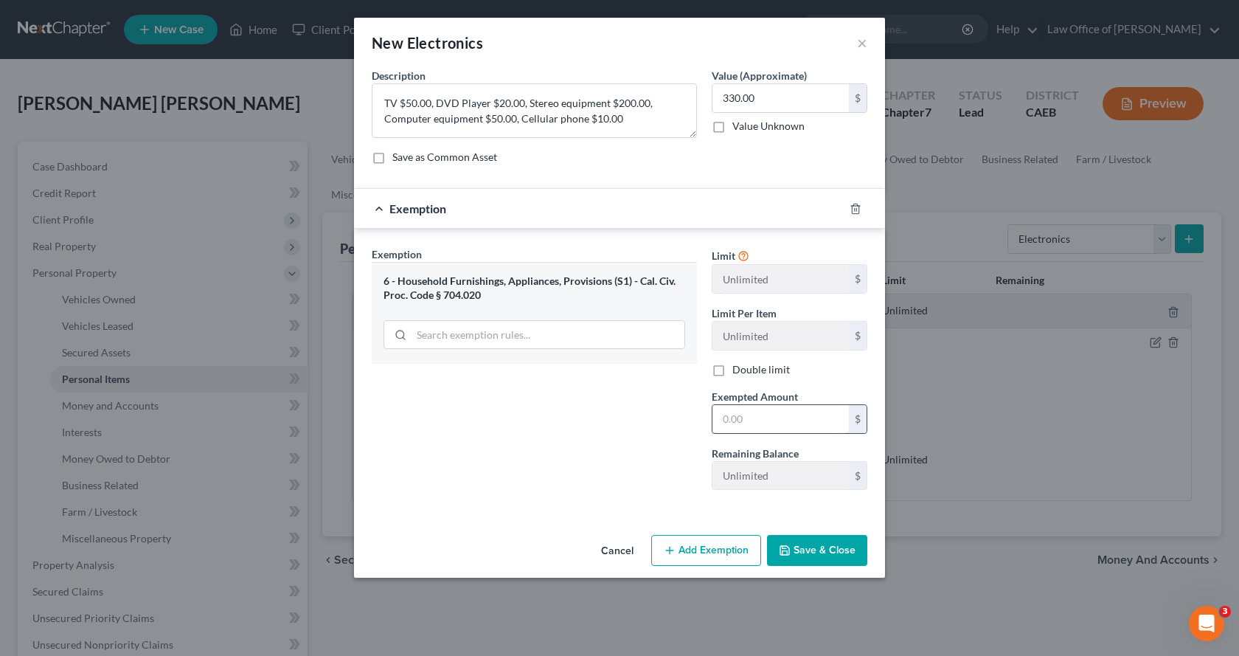
click at [738, 423] on input "text" at bounding box center [781, 419] width 136 height 28
type input "330.00"
click at [822, 558] on button "Save & Close" at bounding box center [817, 550] width 100 height 31
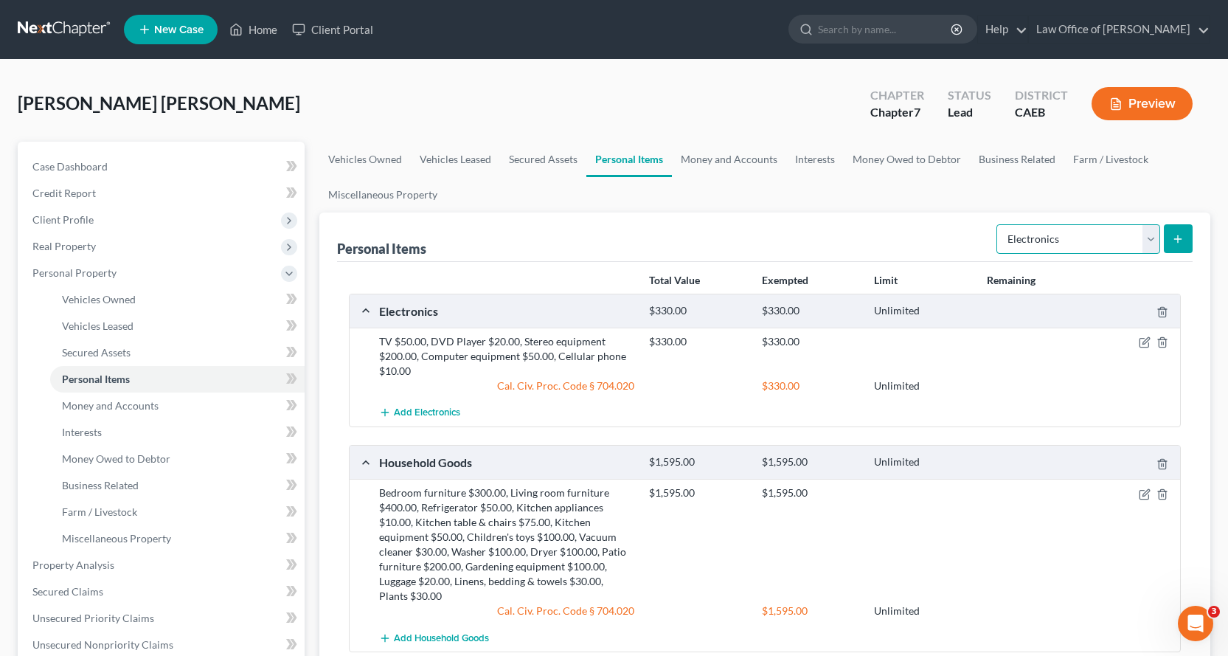
click at [1087, 237] on select "Select Item Type Clothing Collectibles Of Value Electronics Firearms Household …" at bounding box center [1079, 239] width 164 height 30
select select "collectibles_of_value"
click at [998, 224] on select "Select Item Type Clothing Collectibles Of Value Electronics Firearms Household …" at bounding box center [1079, 239] width 164 height 30
click at [1180, 240] on icon "submit" at bounding box center [1178, 239] width 12 height 12
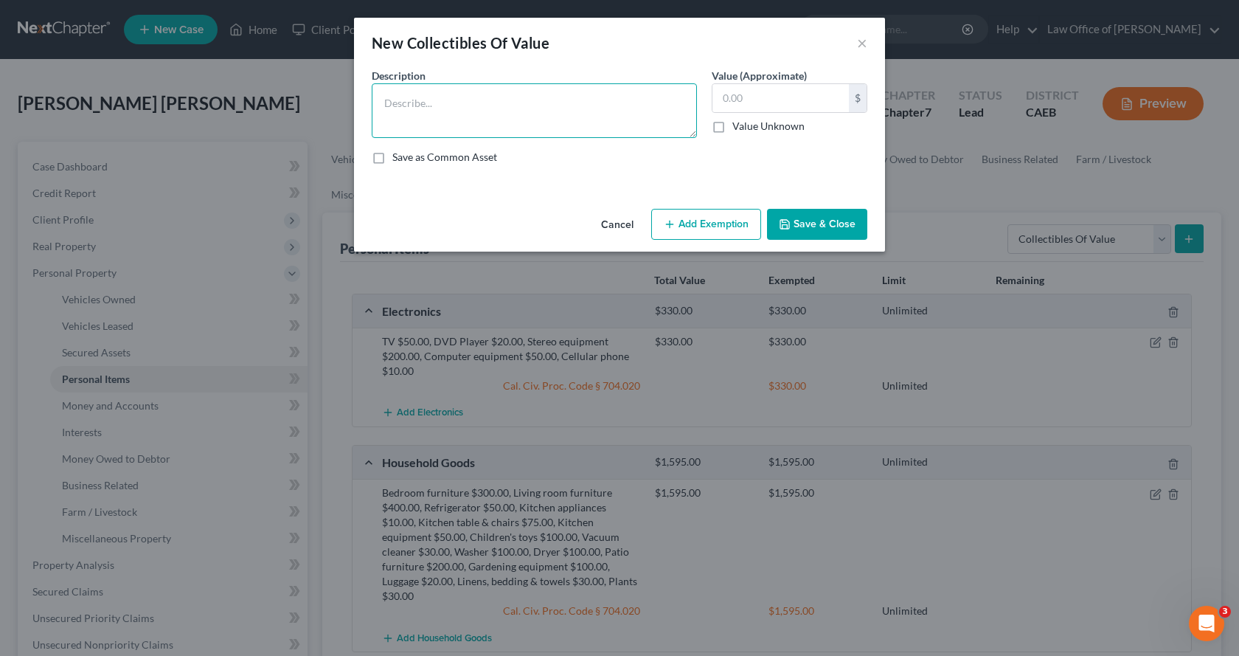
click at [426, 116] on textarea at bounding box center [534, 110] width 325 height 55
click at [576, 108] on textarea "Children's DVDs $100.00, Books $500.00, records $1,000.00" at bounding box center [534, 110] width 325 height 55
type textarea "Children's DVDs $100.00, Books $500.00, Records $1,000.00"
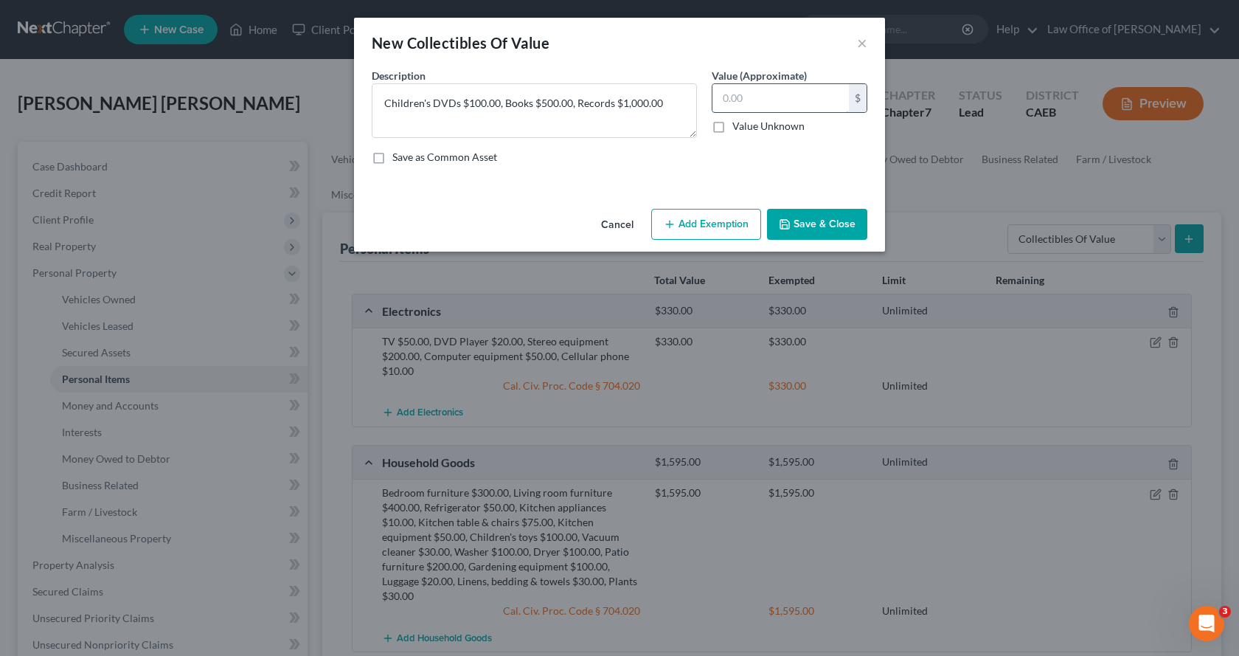
click at [784, 105] on input "text" at bounding box center [781, 98] width 136 height 28
type input "1,600.00"
click at [735, 243] on div "Cancel Add Exemption Save & Close" at bounding box center [619, 227] width 531 height 49
click at [733, 233] on button "Add Exemption" at bounding box center [706, 224] width 110 height 31
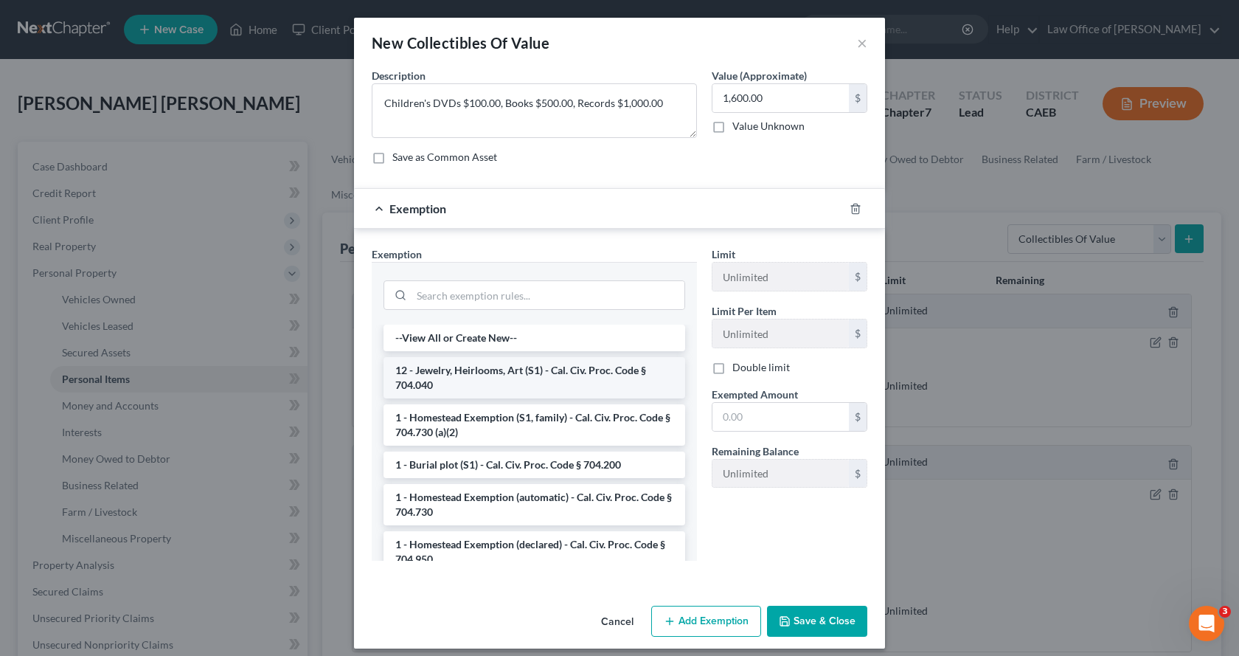
click at [479, 390] on li "12 - Jewelry, Heirlooms, Art (S1) - Cal. Civ. Proc. Code § 704.040" at bounding box center [535, 377] width 302 height 41
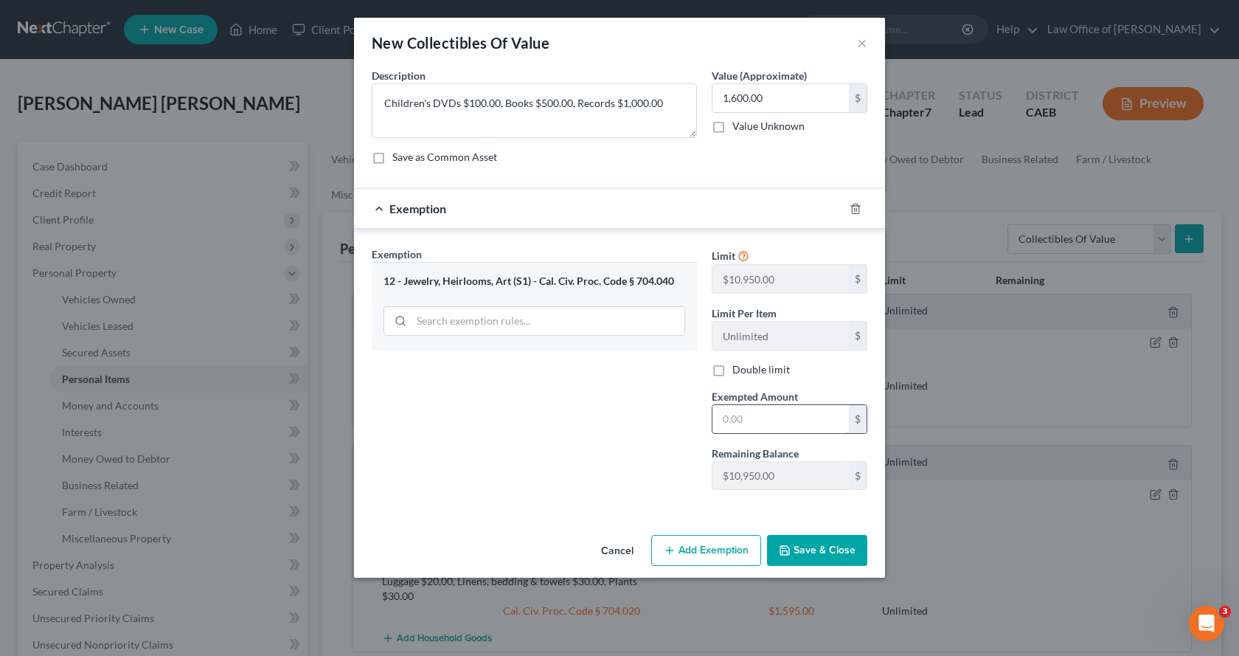
click at [747, 421] on input "text" at bounding box center [781, 419] width 136 height 28
type input "1,600.00"
click at [831, 535] on button "Save & Close" at bounding box center [817, 550] width 100 height 31
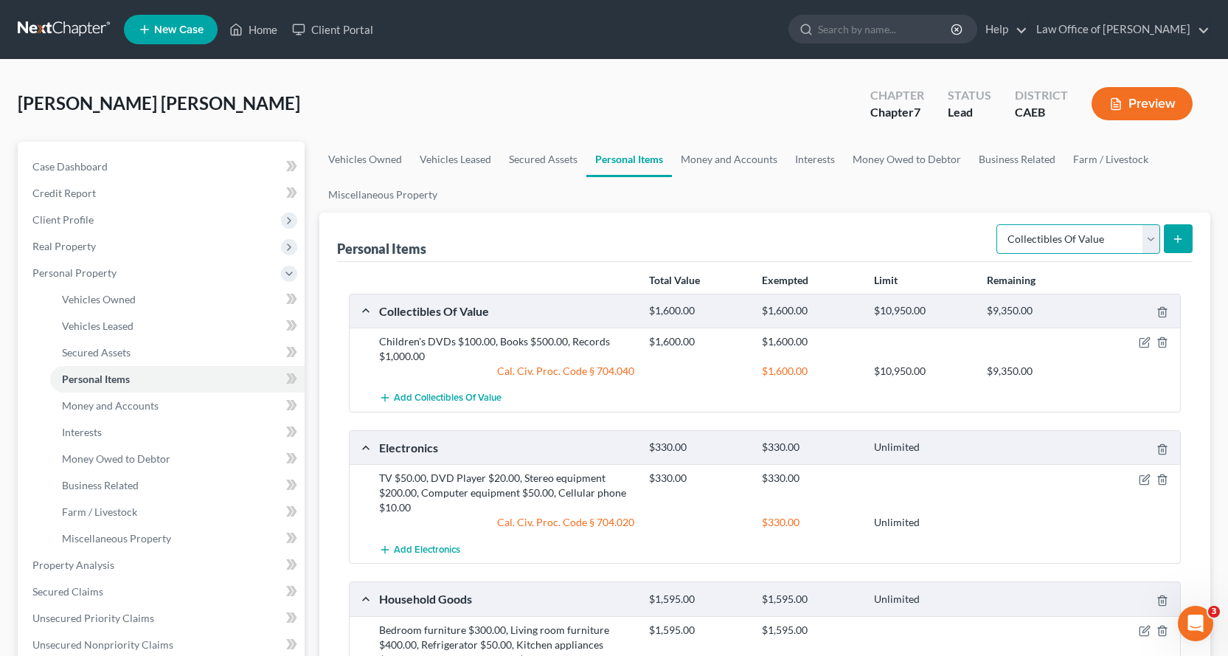
click at [1148, 244] on select "Select Item Type Clothing Collectibles Of Value Electronics Firearms Household …" at bounding box center [1079, 239] width 164 height 30
select select "sports_and_hobby_equipment"
click at [998, 224] on select "Select Item Type Clothing Collectibles Of Value Electronics Firearms Household …" at bounding box center [1079, 239] width 164 height 30
click at [1176, 243] on icon "submit" at bounding box center [1178, 239] width 12 height 12
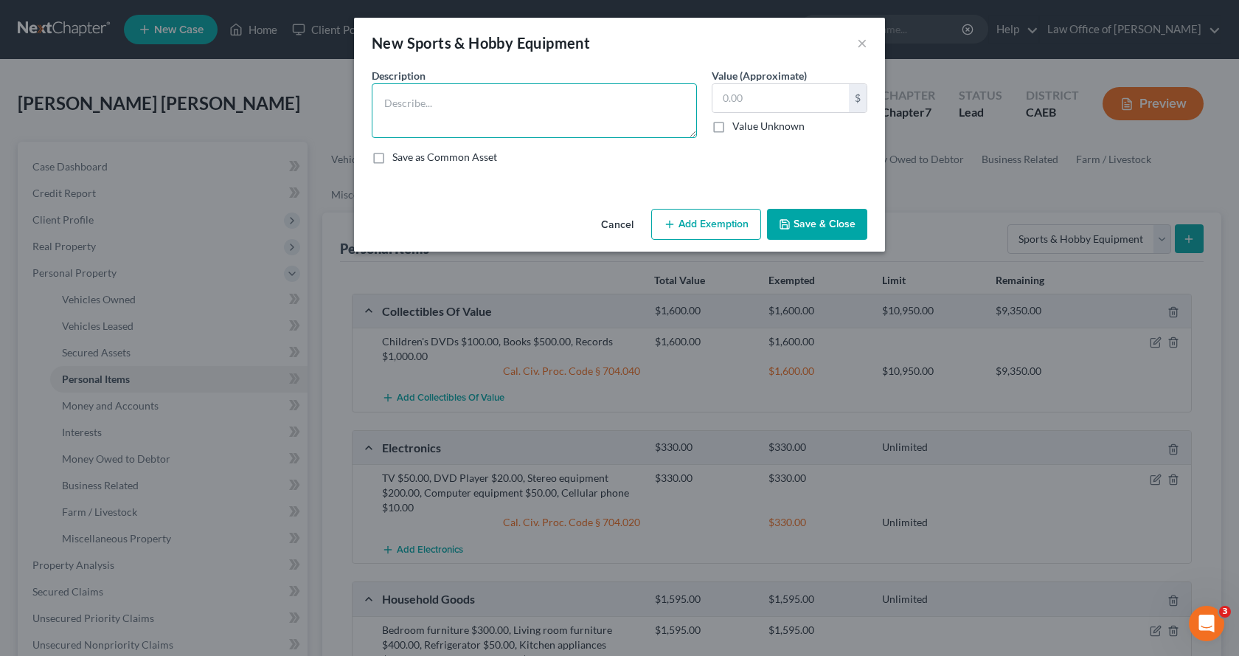
click at [408, 110] on textarea at bounding box center [534, 110] width 325 height 55
type textarea "Bicycle"
click at [741, 100] on input "text" at bounding box center [781, 98] width 136 height 28
type input "100.00"
click at [713, 234] on button "Add Exemption" at bounding box center [706, 224] width 110 height 31
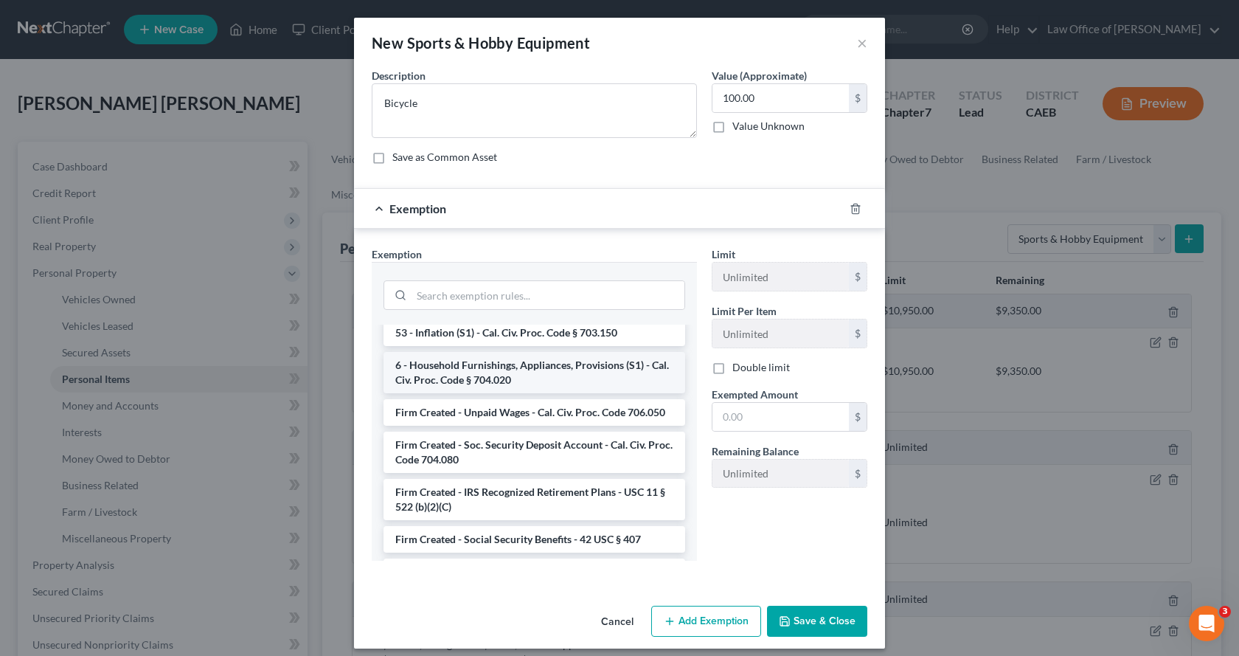
scroll to position [2213, 0]
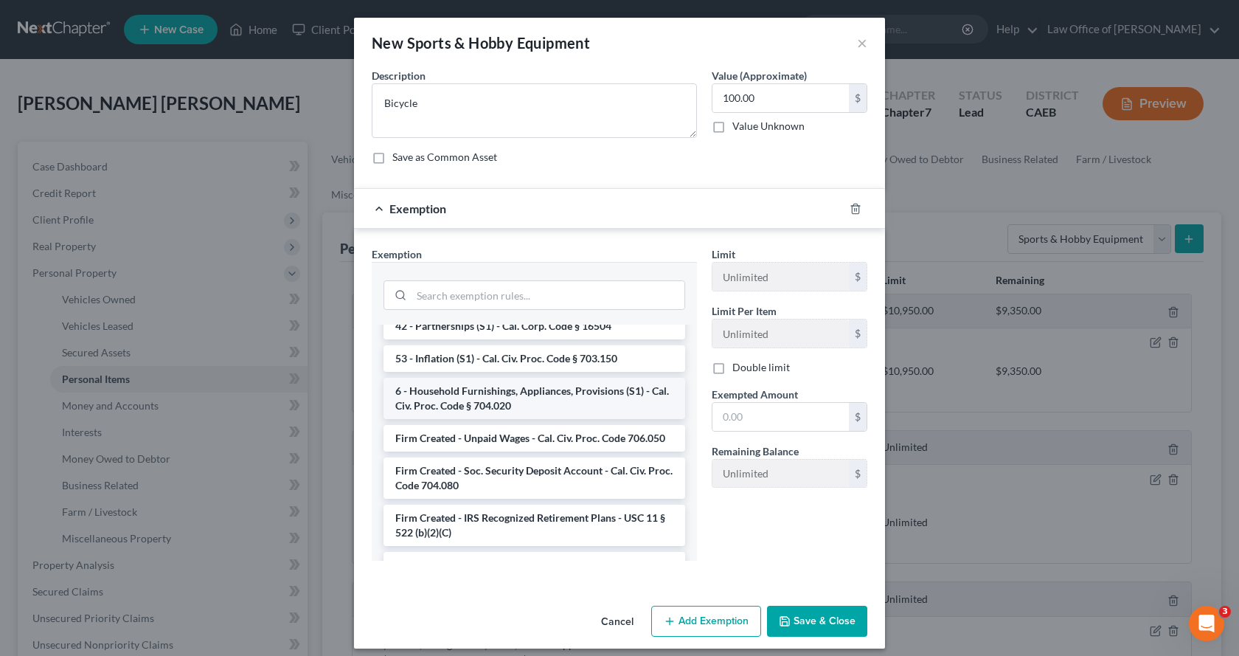
click at [469, 402] on li "6 - Household Furnishings, Appliances, Provisions (S1) - Cal. Civ. Proc. Code §…" at bounding box center [535, 398] width 302 height 41
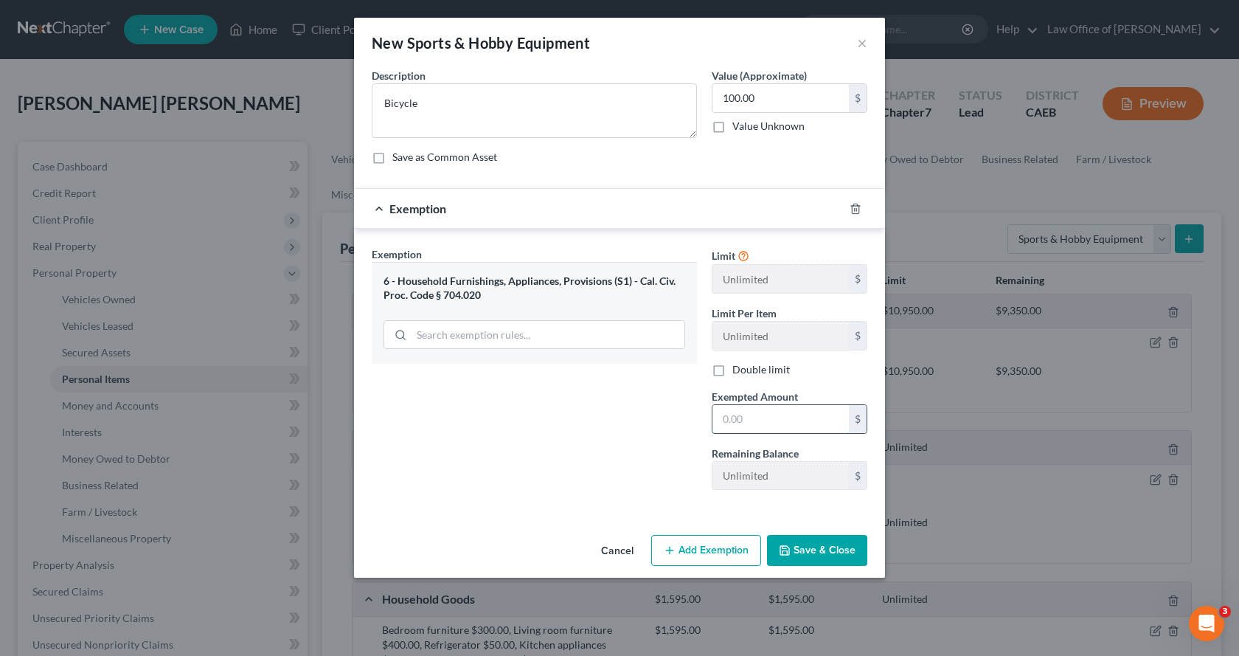
click at [749, 424] on input "text" at bounding box center [781, 419] width 136 height 28
type input "100.00"
click at [821, 555] on button "Save & Close" at bounding box center [817, 550] width 100 height 31
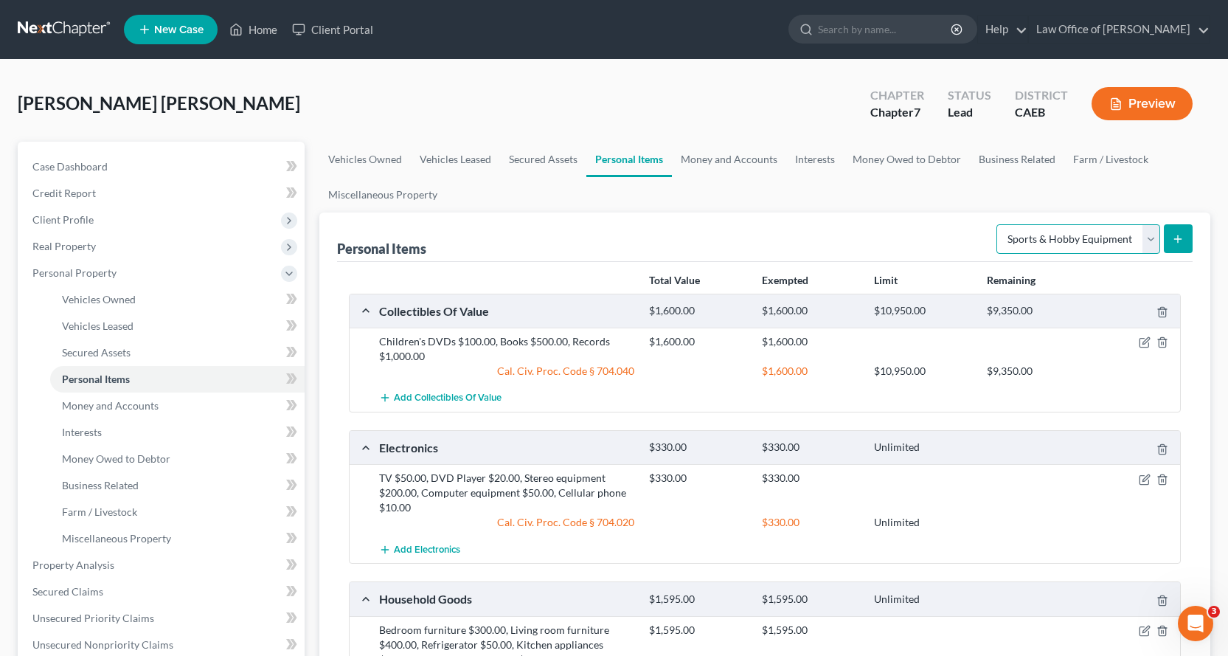
click at [1083, 230] on select "Select Item Type Clothing Collectibles Of Value Electronics Firearms Household …" at bounding box center [1079, 239] width 164 height 30
select select "clothing"
click at [998, 224] on select "Select Item Type Clothing Collectibles Of Value Electronics Firearms Household …" at bounding box center [1079, 239] width 164 height 30
click at [1178, 237] on icon "submit" at bounding box center [1178, 239] width 12 height 12
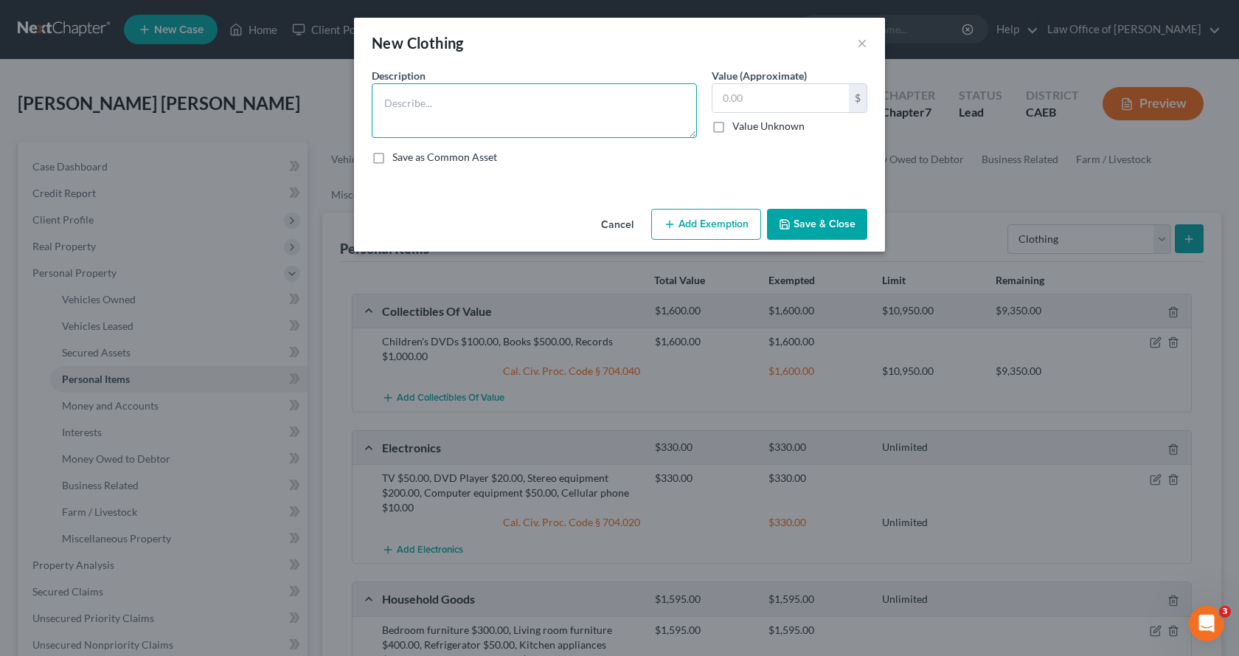
click at [393, 105] on textarea at bounding box center [534, 110] width 325 height 55
type textarea "Clothing"
click at [749, 103] on input "text" at bounding box center [781, 98] width 136 height 28
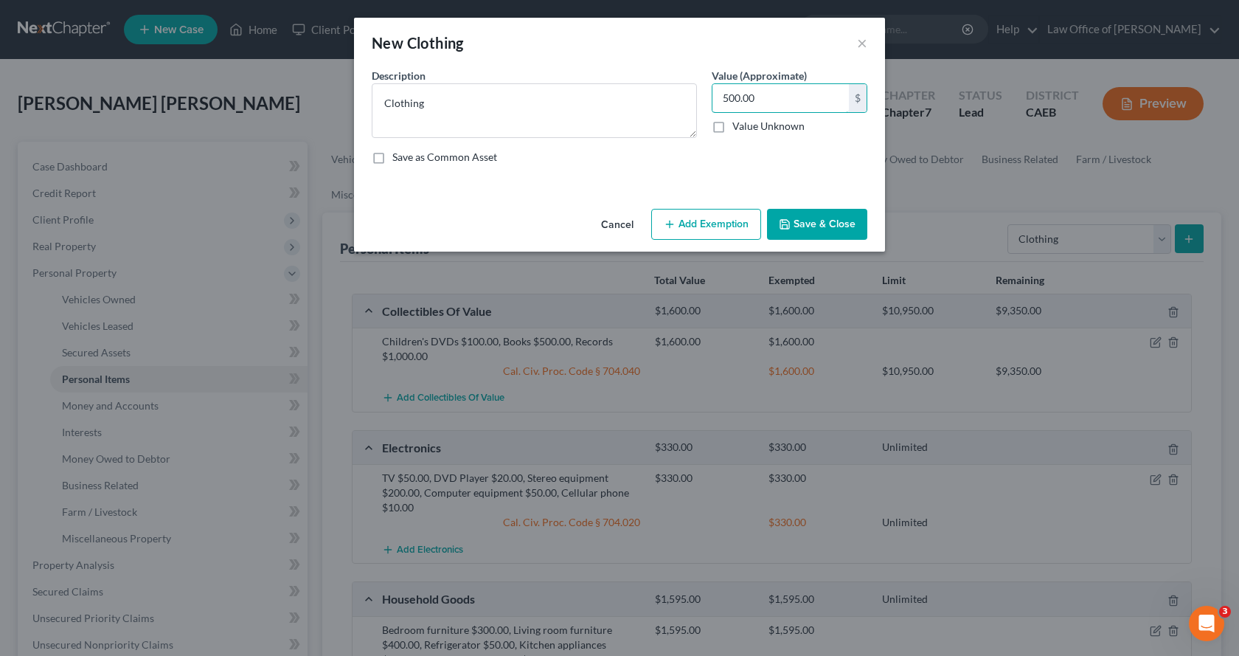
type input "500.00"
click at [747, 223] on button "Add Exemption" at bounding box center [706, 224] width 110 height 31
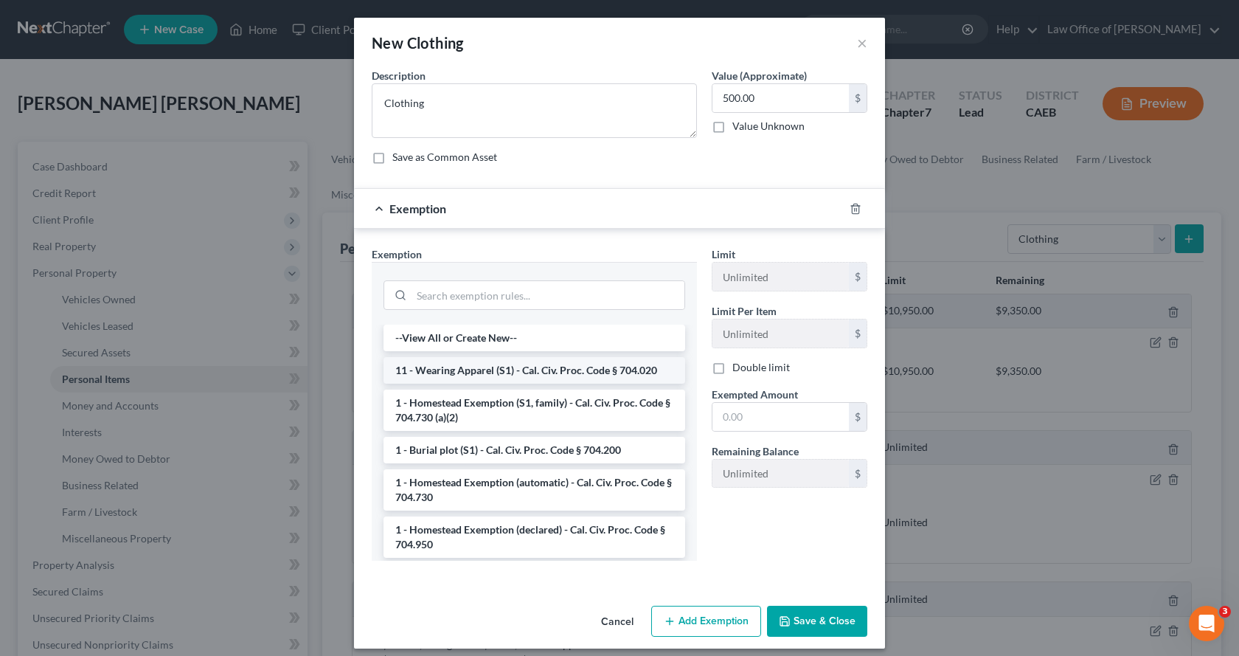
click at [468, 374] on li "11 - Wearing Apparel (S1) - Cal. Civ. Proc. Code § 704.020" at bounding box center [535, 370] width 302 height 27
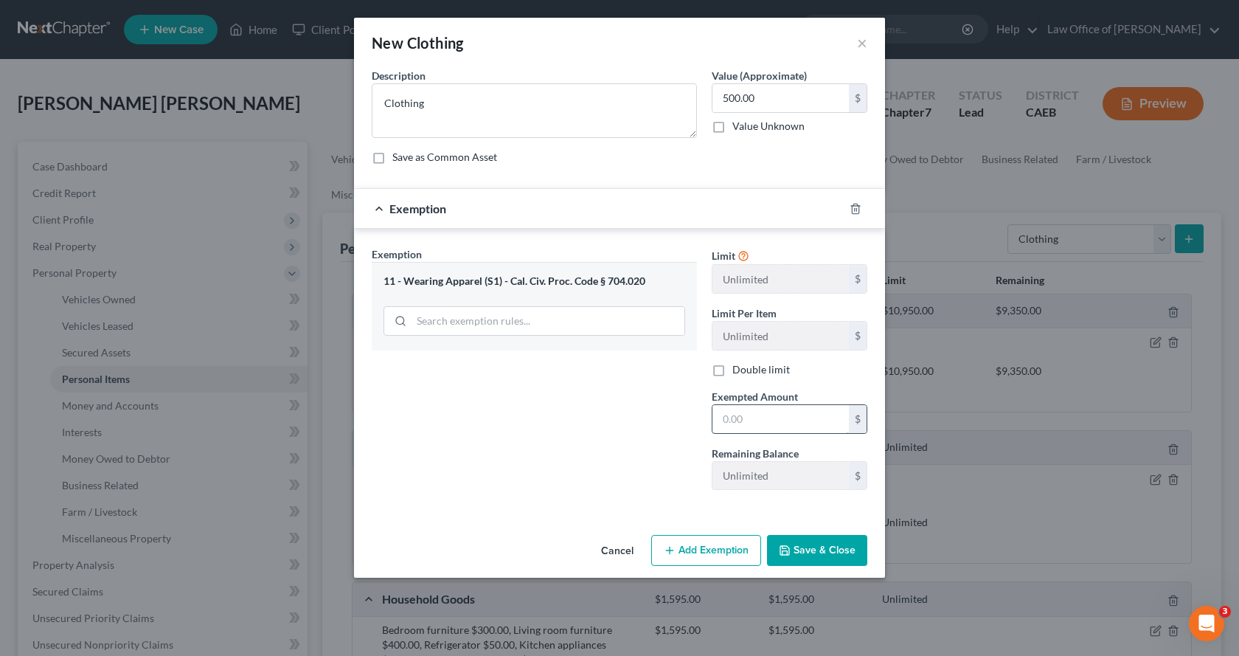
click at [750, 417] on input "text" at bounding box center [781, 419] width 136 height 28
type input "500.00"
click at [849, 547] on button "Save & Close" at bounding box center [817, 550] width 100 height 31
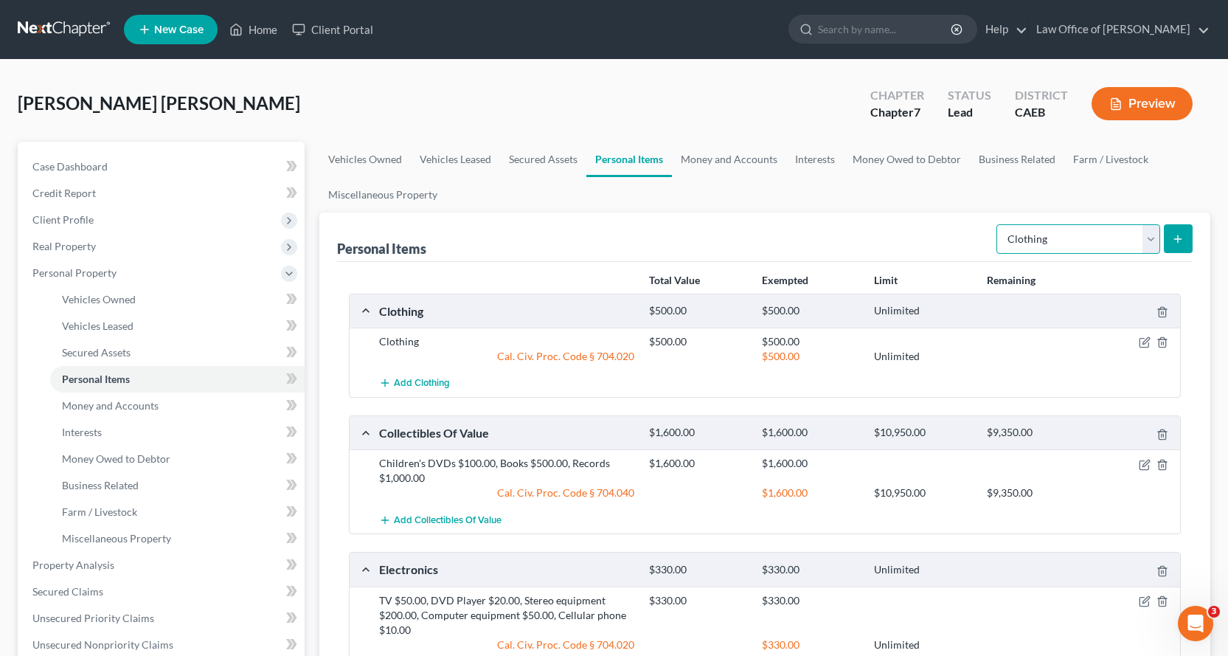
click at [1101, 248] on select "Select Item Type Clothing Collectibles Of Value Electronics Firearms Household …" at bounding box center [1079, 239] width 164 height 30
select select "jewelry"
click at [998, 224] on select "Select Item Type Clothing Collectibles Of Value Electronics Firearms Household …" at bounding box center [1079, 239] width 164 height 30
click at [1178, 240] on line "submit" at bounding box center [1178, 238] width 0 height 7
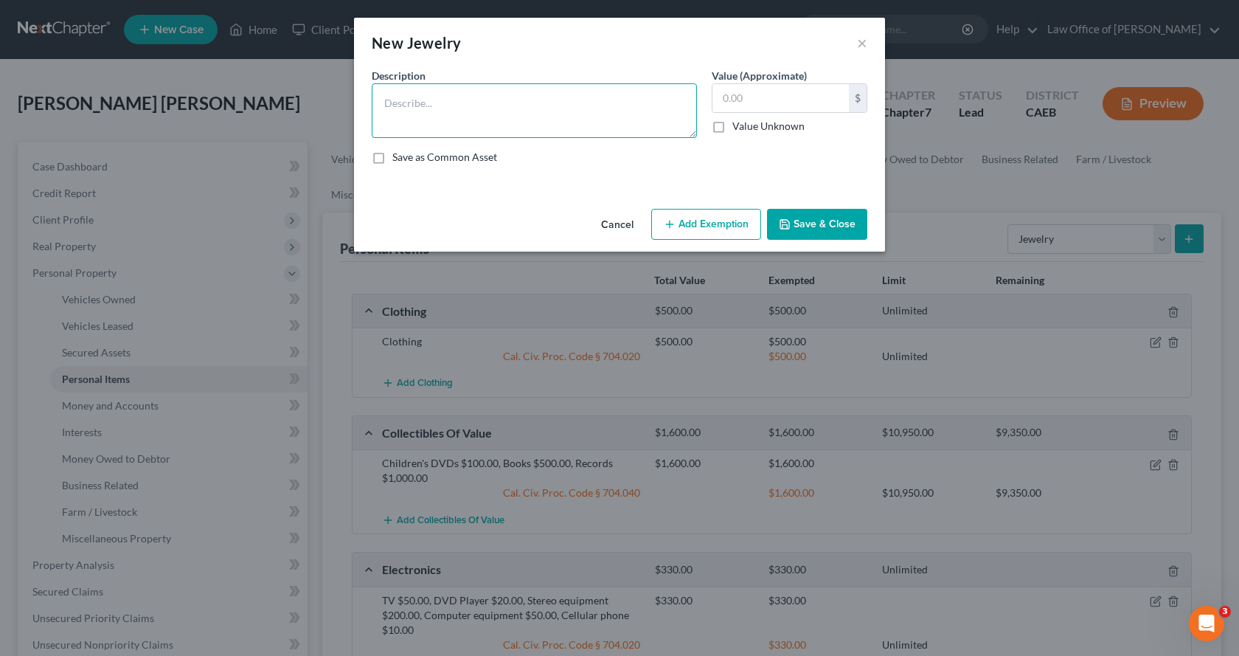
click at [391, 125] on textarea at bounding box center [534, 110] width 325 height 55
type textarea "Watch $100.00, Misc. costume jewelry $200.00"
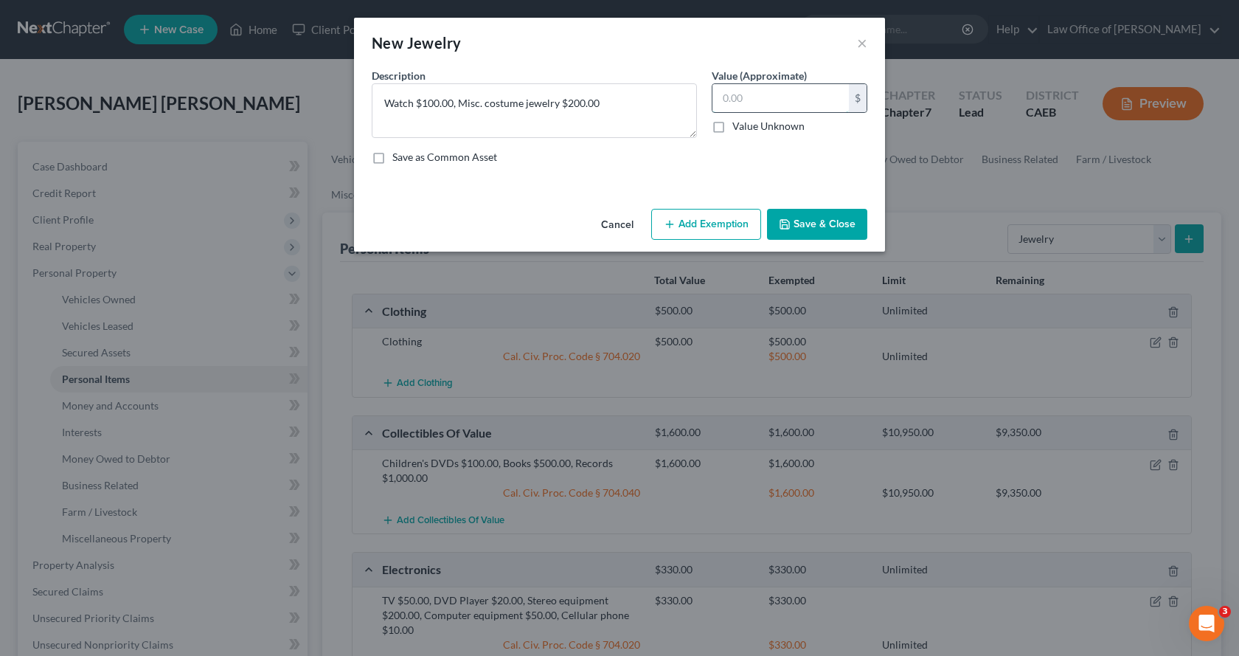
click at [761, 100] on input "text" at bounding box center [781, 98] width 136 height 28
type input "300.00"
click at [721, 230] on button "Add Exemption" at bounding box center [706, 224] width 110 height 31
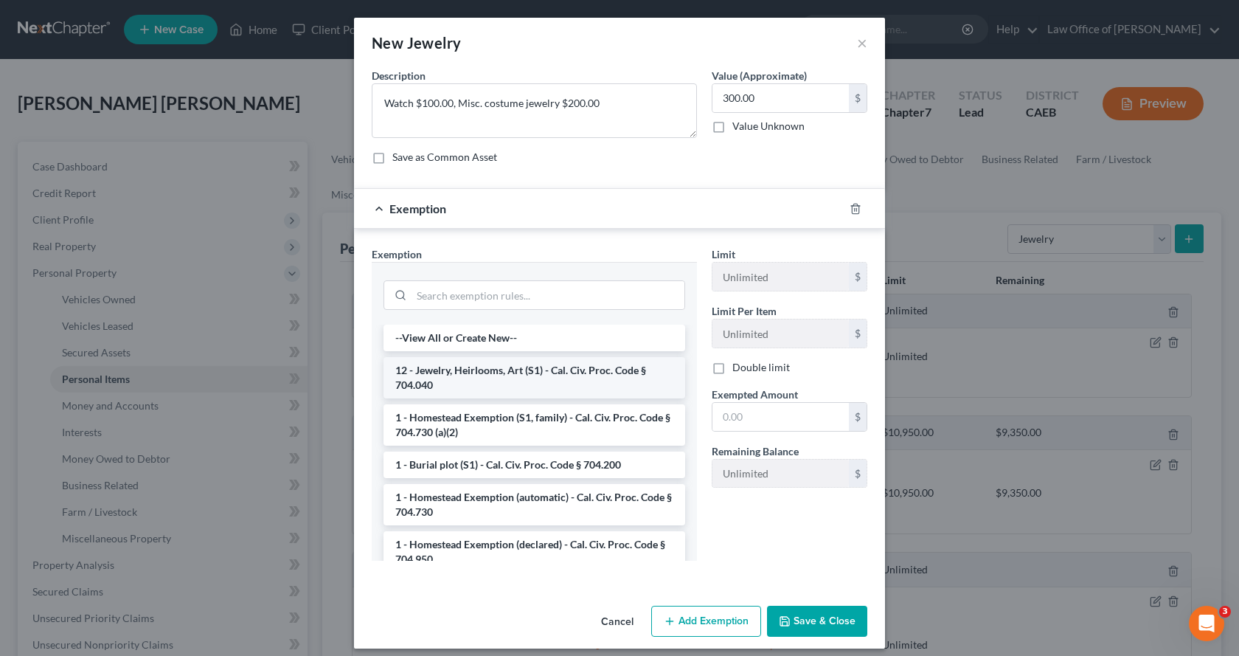
click at [499, 375] on li "12 - Jewelry, Heirlooms, Art (S1) - Cal. Civ. Proc. Code § 704.040" at bounding box center [535, 377] width 302 height 41
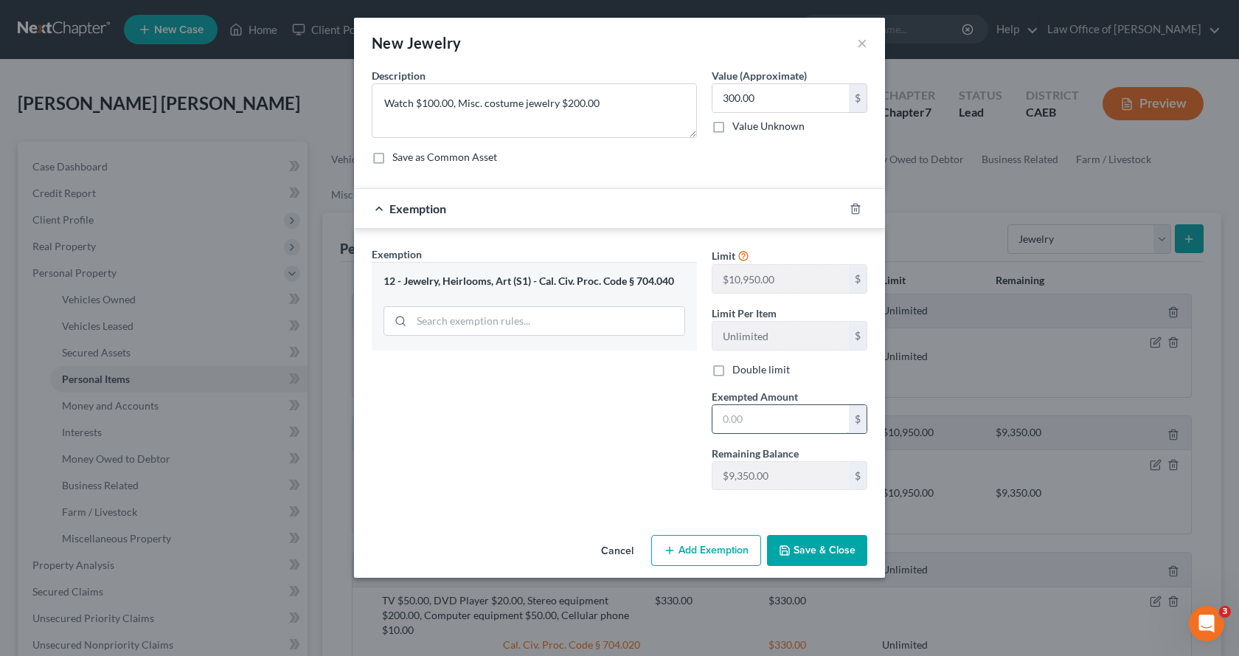
click at [769, 421] on input "text" at bounding box center [781, 419] width 136 height 28
type input "1,000.00"
click at [828, 547] on button "Save & Close" at bounding box center [817, 550] width 100 height 31
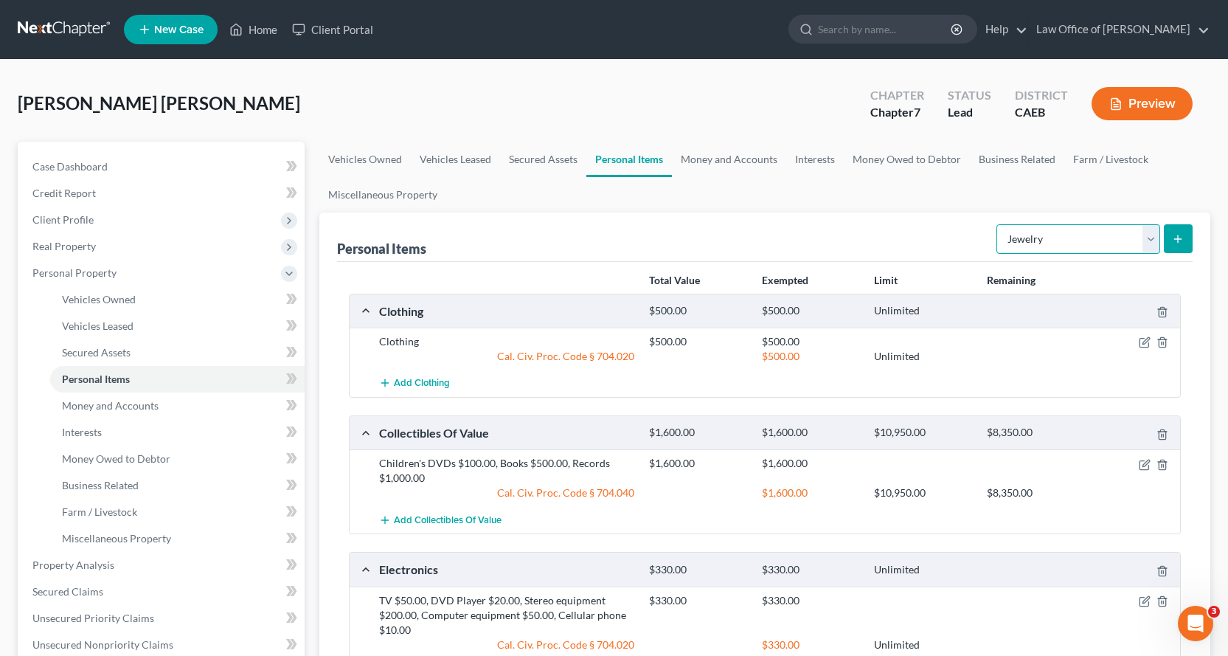
click at [1070, 241] on select "Select Item Type Clothing Collectibles Of Value Electronics Firearms Household …" at bounding box center [1079, 239] width 164 height 30
select select "pets"
click at [998, 224] on select "Select Item Type Clothing Collectibles Of Value Electronics Firearms Household …" at bounding box center [1079, 239] width 164 height 30
click at [1175, 240] on icon "submit" at bounding box center [1178, 239] width 12 height 12
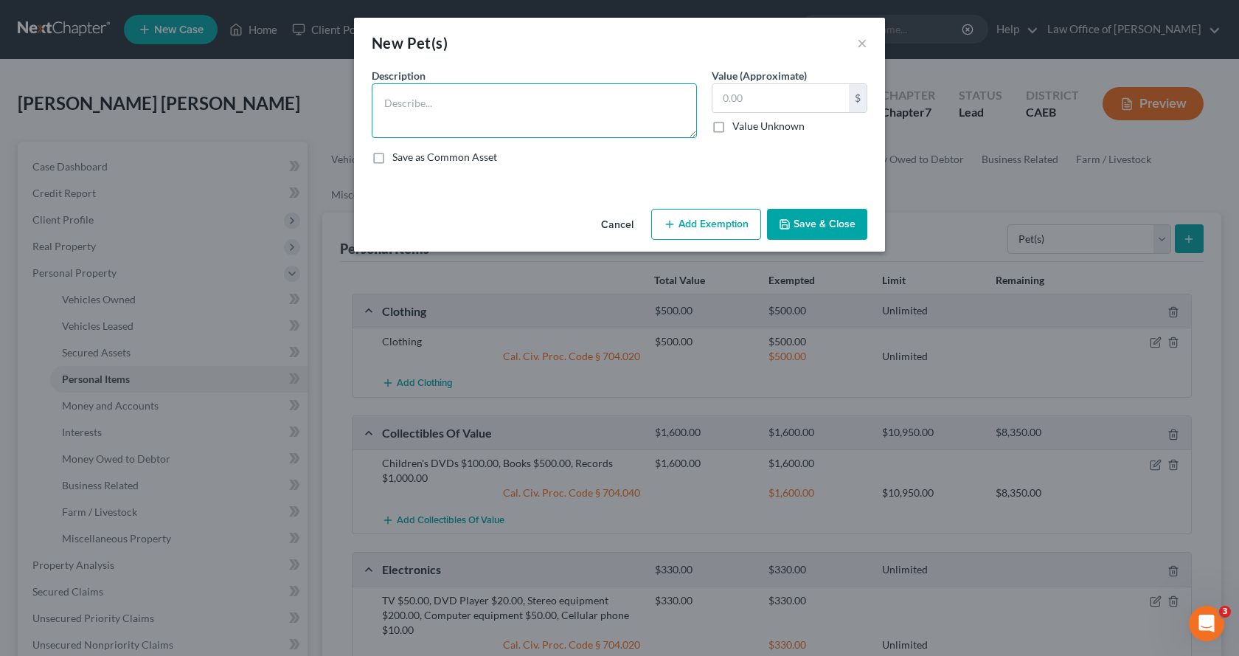
click at [400, 111] on textarea at bounding box center [534, 110] width 325 height 55
type textarea "Dog $1,000.00, Cats $200.00, Birds $50.00"
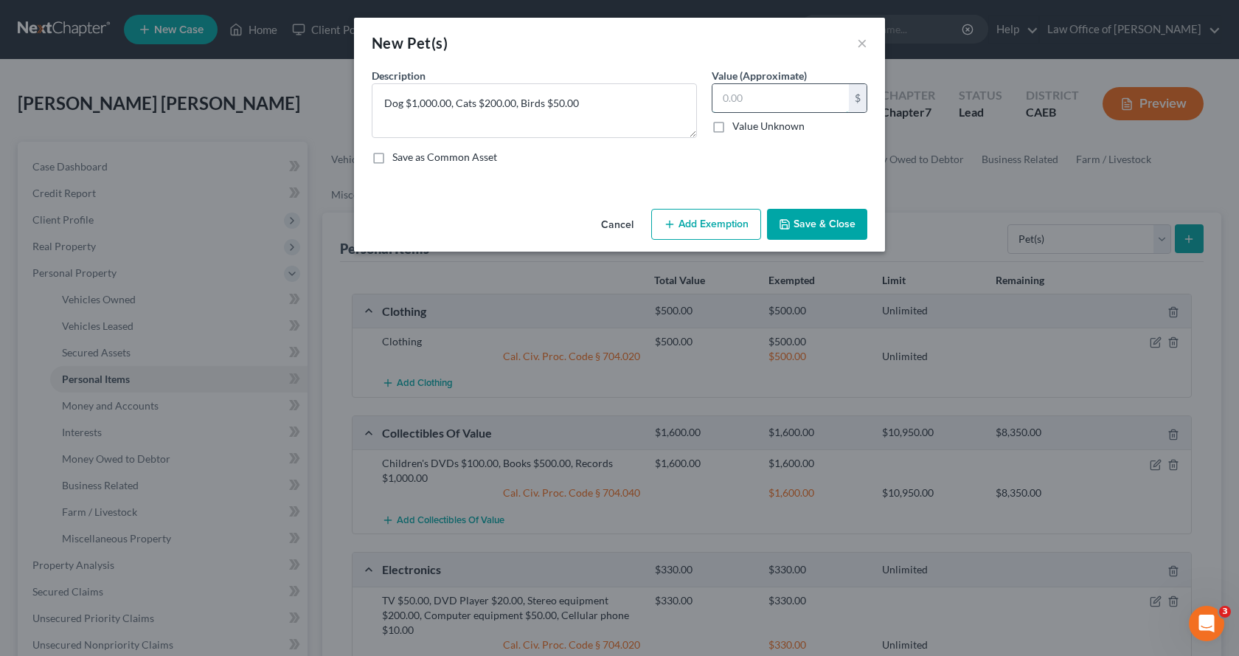
click at [780, 101] on input "text" at bounding box center [781, 98] width 136 height 28
type input "1,250.00"
click at [798, 226] on button "Save & Close" at bounding box center [817, 224] width 100 height 31
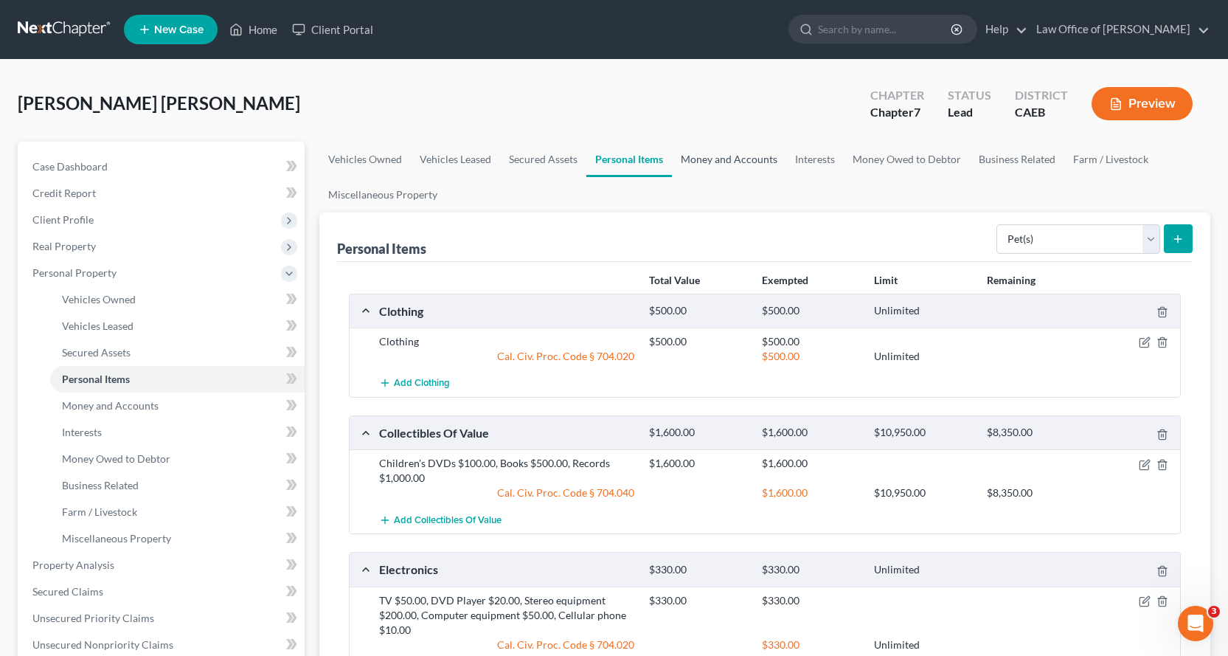
click at [739, 163] on link "Money and Accounts" at bounding box center [729, 159] width 114 height 35
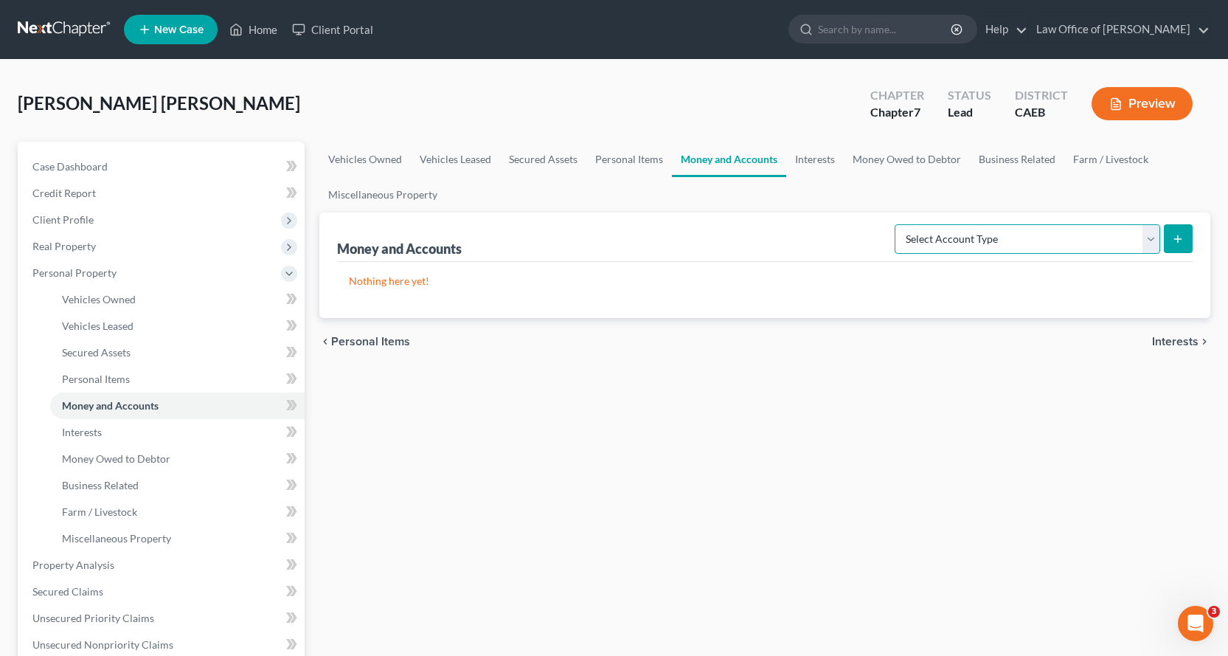
click at [1085, 233] on select "Select Account Type Brokerage Cash on Hand Certificates of Deposit Checking Acc…" at bounding box center [1028, 239] width 266 height 30
select select "cash_on_hand"
click at [898, 224] on select "Select Account Type Brokerage Cash on Hand Certificates of Deposit Checking Acc…" at bounding box center [1028, 239] width 266 height 30
click at [1191, 230] on button "submit" at bounding box center [1178, 238] width 29 height 29
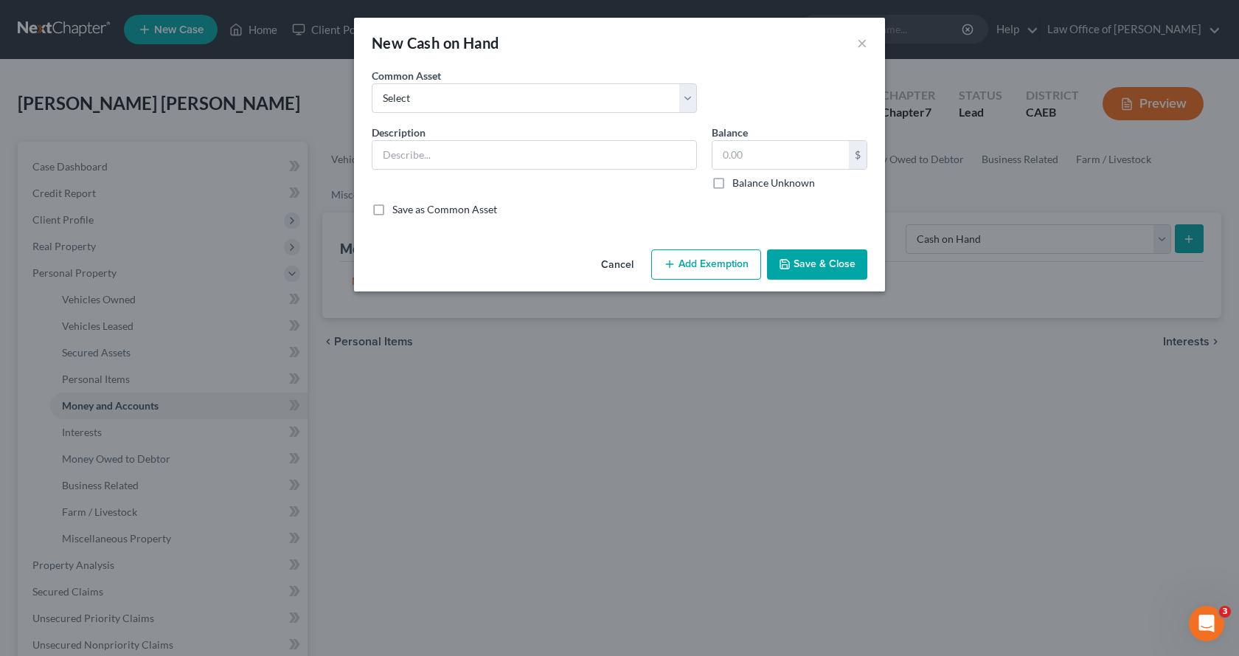
click at [1183, 238] on div "New Cash on Hand × An exemption set must first be selected from the Filing Info…" at bounding box center [619, 328] width 1239 height 656
click at [483, 100] on select "Select Cash on Hand" at bounding box center [534, 98] width 325 height 30
select select "0"
click at [372, 83] on select "Select Cash on Hand" at bounding box center [534, 98] width 325 height 30
type input "Cash on Hand"
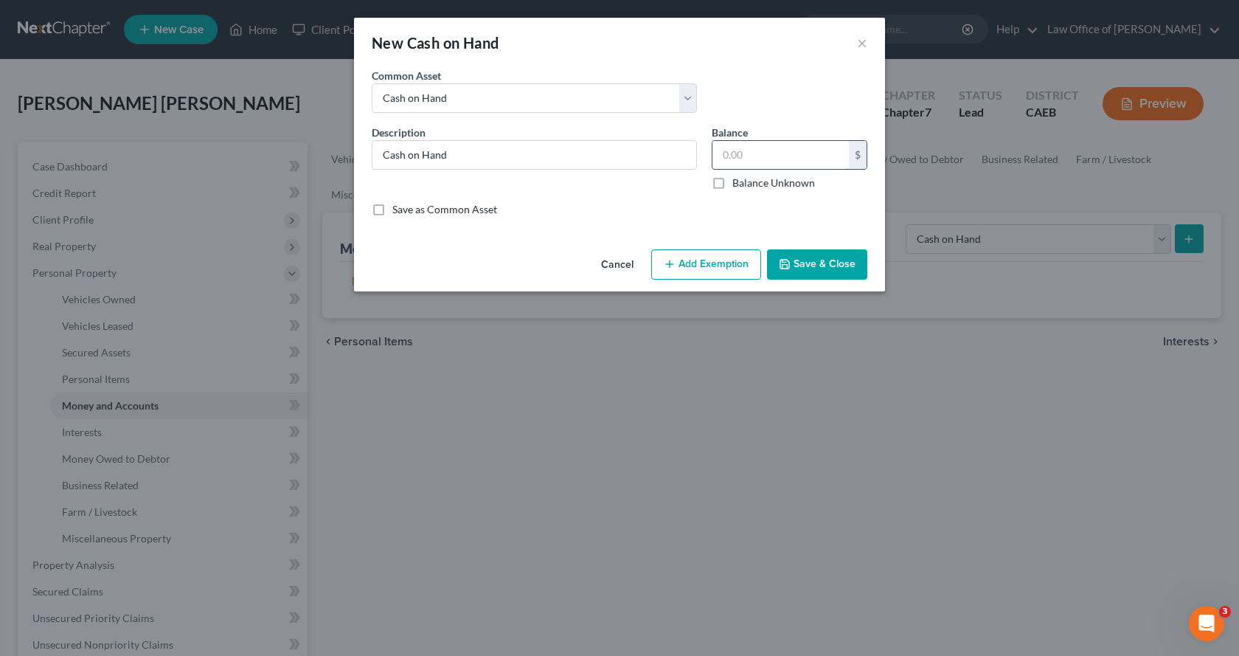
click at [735, 157] on input "text" at bounding box center [781, 155] width 136 height 28
type input "1.00"
click at [806, 254] on button "Save & Close" at bounding box center [817, 264] width 100 height 31
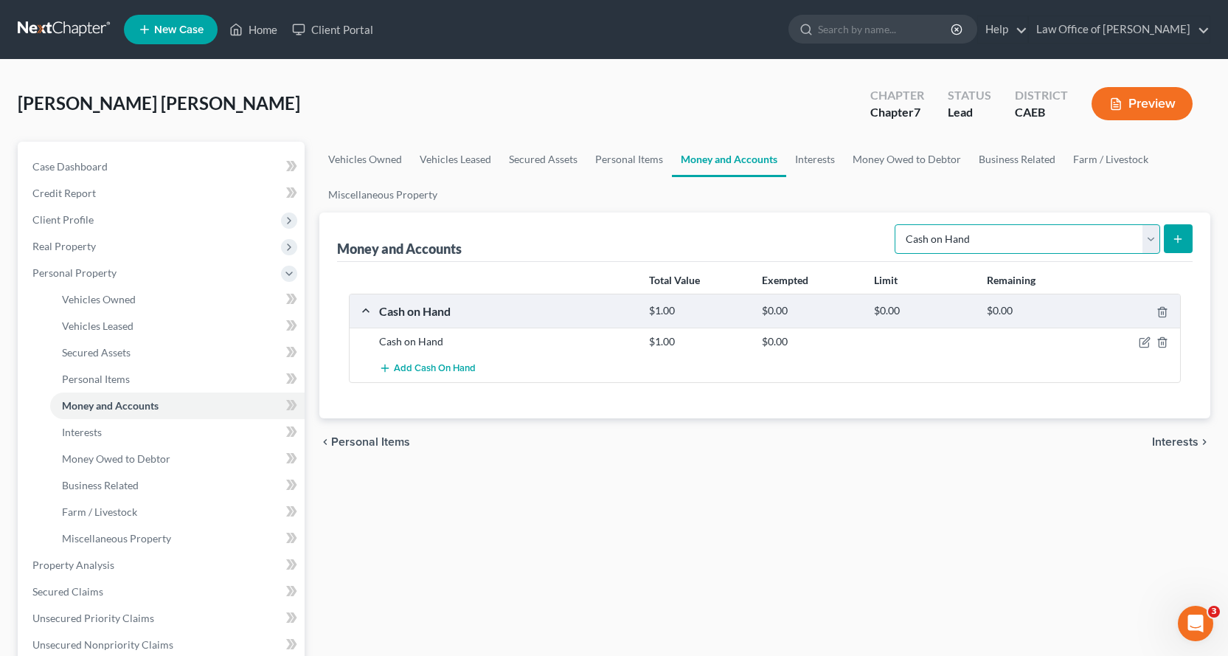
click at [980, 246] on select "Select Account Type Brokerage Cash on Hand Certificates of Deposit Checking Acc…" at bounding box center [1028, 239] width 266 height 30
select select "checking"
click at [898, 224] on select "Select Account Type Brokerage Cash on Hand Certificates of Deposit Checking Acc…" at bounding box center [1028, 239] width 266 height 30
click at [1187, 238] on button "submit" at bounding box center [1178, 238] width 29 height 29
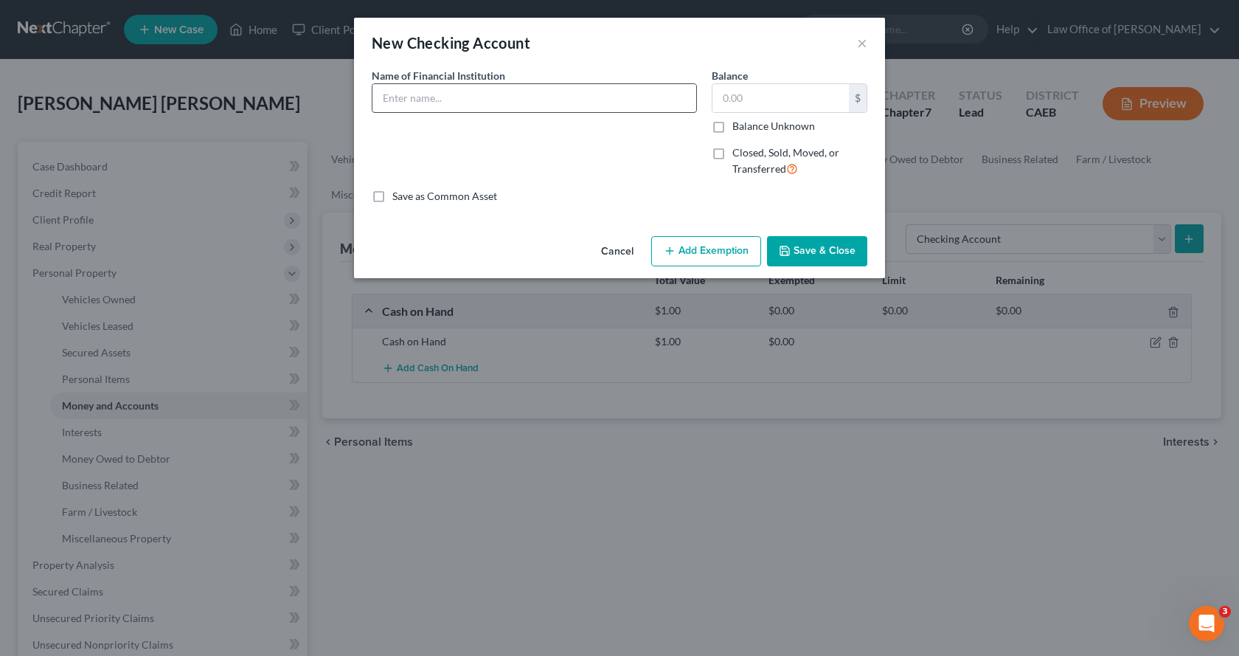
click at [446, 104] on input "text" at bounding box center [535, 98] width 324 height 28
drag, startPoint x: 471, startPoint y: 105, endPoint x: 461, endPoint y: 105, distance: 9.6
click at [461, 105] on input "Mechanics Bank CHecking" at bounding box center [535, 98] width 324 height 28
click at [485, 103] on input "Mechanics Bank ChCHecking" at bounding box center [535, 98] width 324 height 28
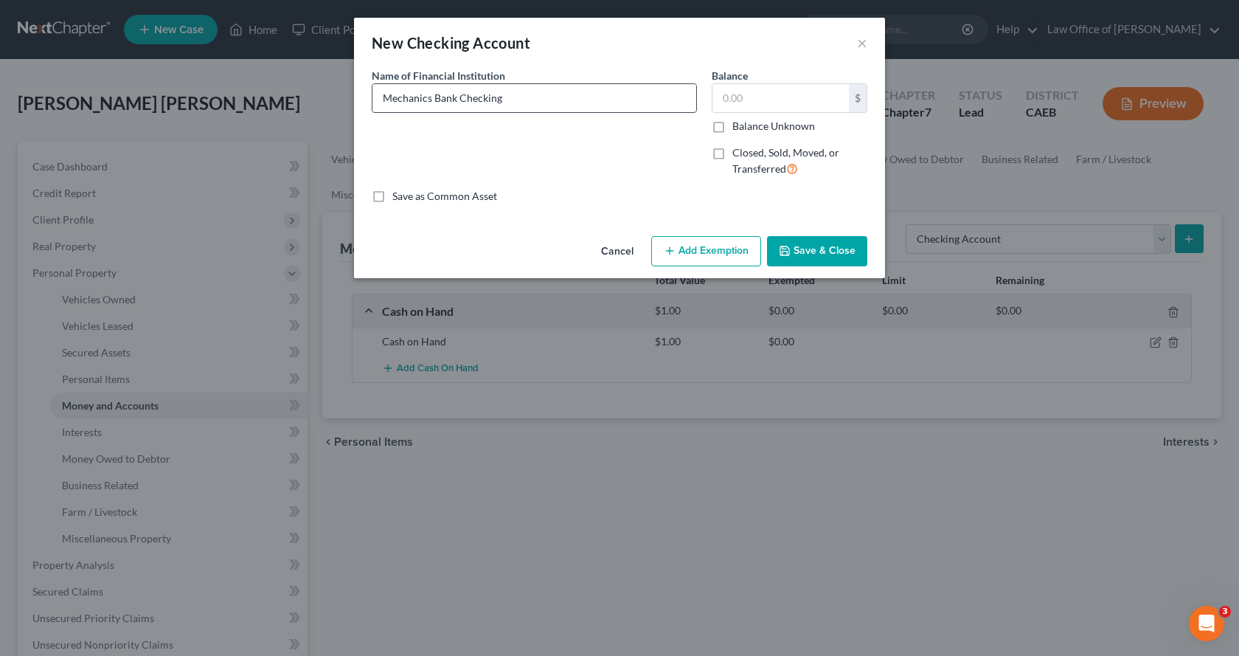
click at [527, 100] on input "Mechanics Bank Checking" at bounding box center [535, 98] width 324 height 28
type input "Mechanics Bank Checking 1170"
click at [746, 248] on button "Add Exemption" at bounding box center [706, 251] width 110 height 31
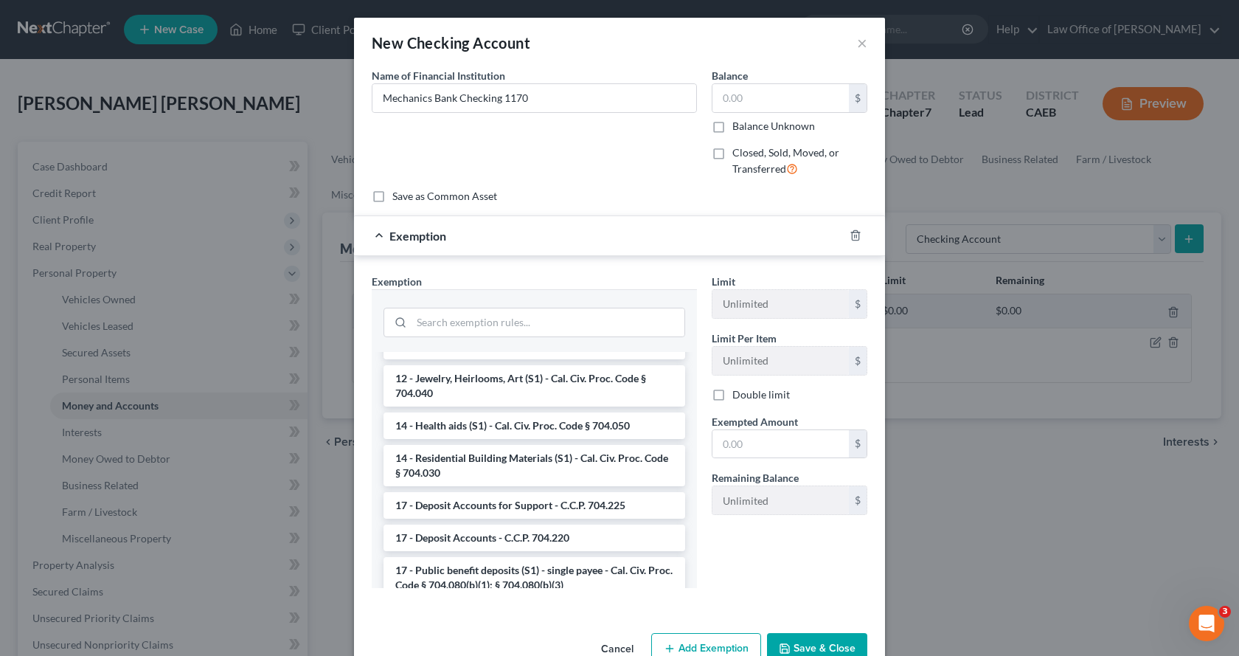
scroll to position [369, 0]
click at [438, 542] on li "17 - Deposit Accounts - C.C.P. 704.220" at bounding box center [535, 536] width 302 height 27
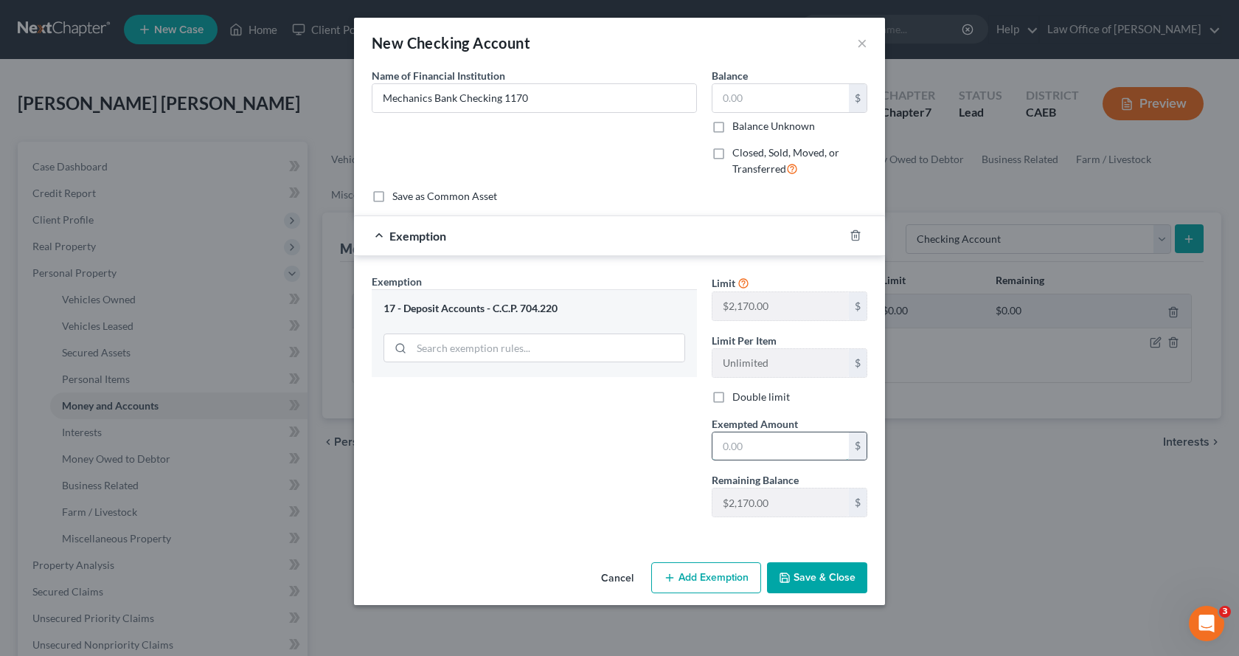
click at [749, 454] on input "text" at bounding box center [781, 446] width 136 height 28
type input "0.00"
click at [823, 587] on button "Save & Close" at bounding box center [817, 577] width 100 height 31
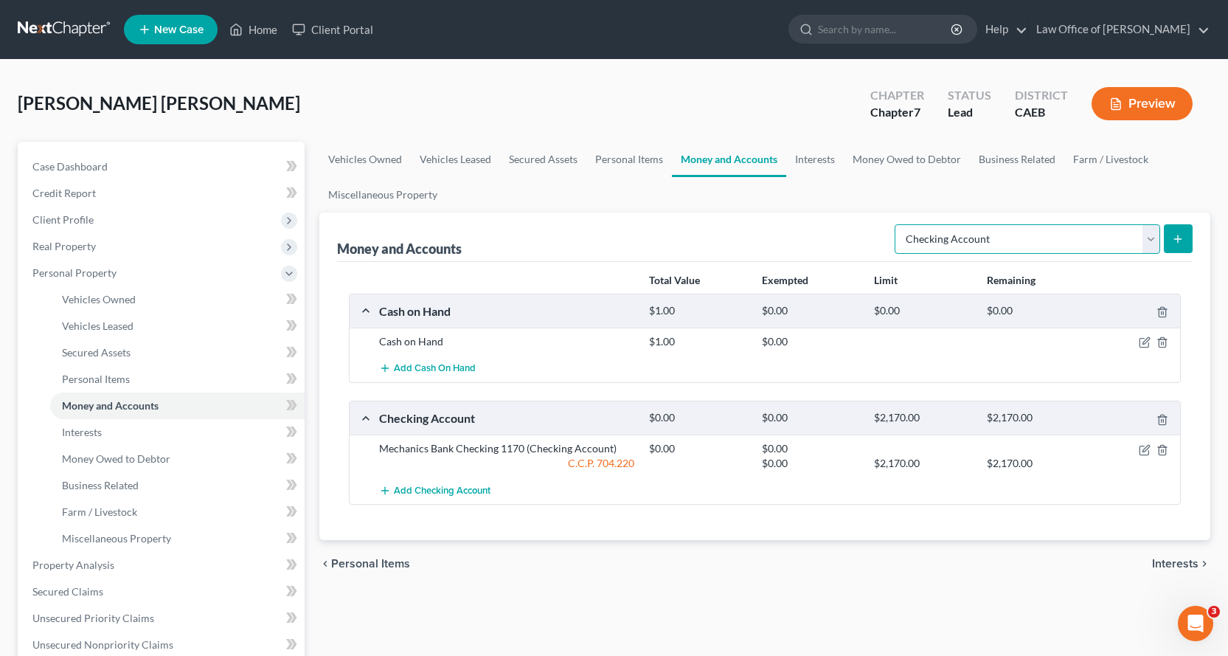
click at [1060, 242] on select "Select Account Type Brokerage Cash on Hand Certificates of Deposit Checking Acc…" at bounding box center [1028, 239] width 266 height 30
select select "savings"
click at [898, 224] on select "Select Account Type Brokerage Cash on Hand Certificates of Deposit Checking Acc…" at bounding box center [1028, 239] width 266 height 30
click at [1175, 243] on icon "submit" at bounding box center [1178, 239] width 12 height 12
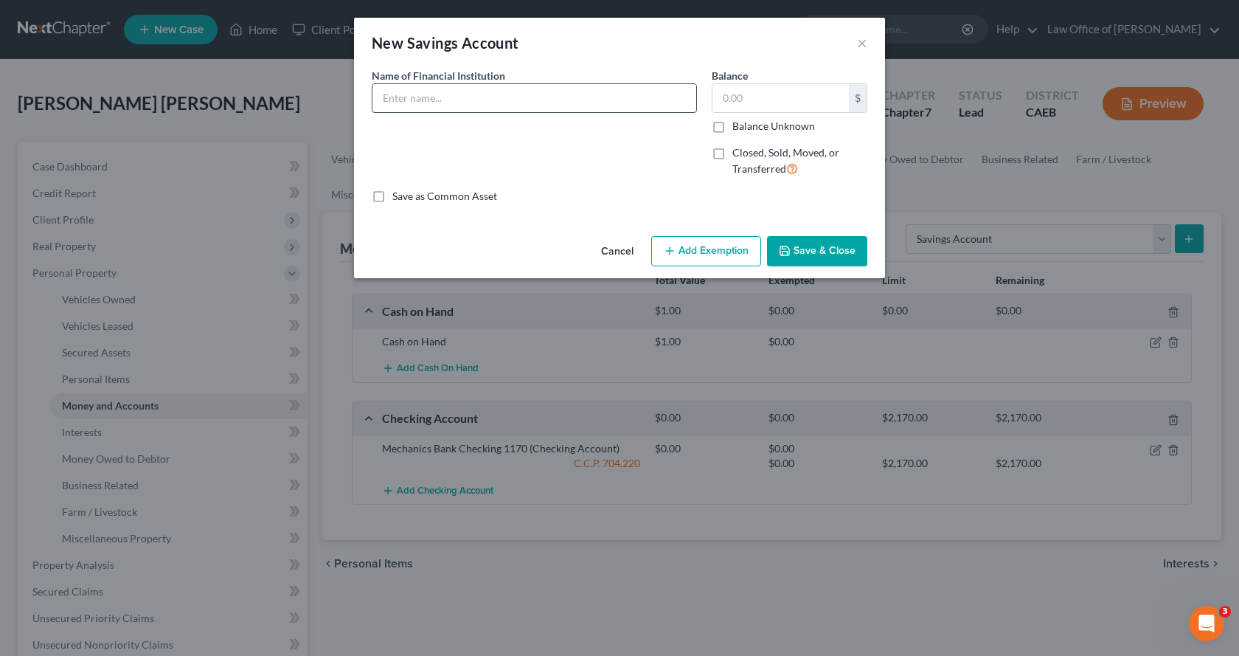
click at [432, 107] on input "text" at bounding box center [535, 98] width 324 height 28
type input "Mechanics Bank Savings 8829"
click at [732, 259] on button "Add Exemption" at bounding box center [706, 251] width 110 height 31
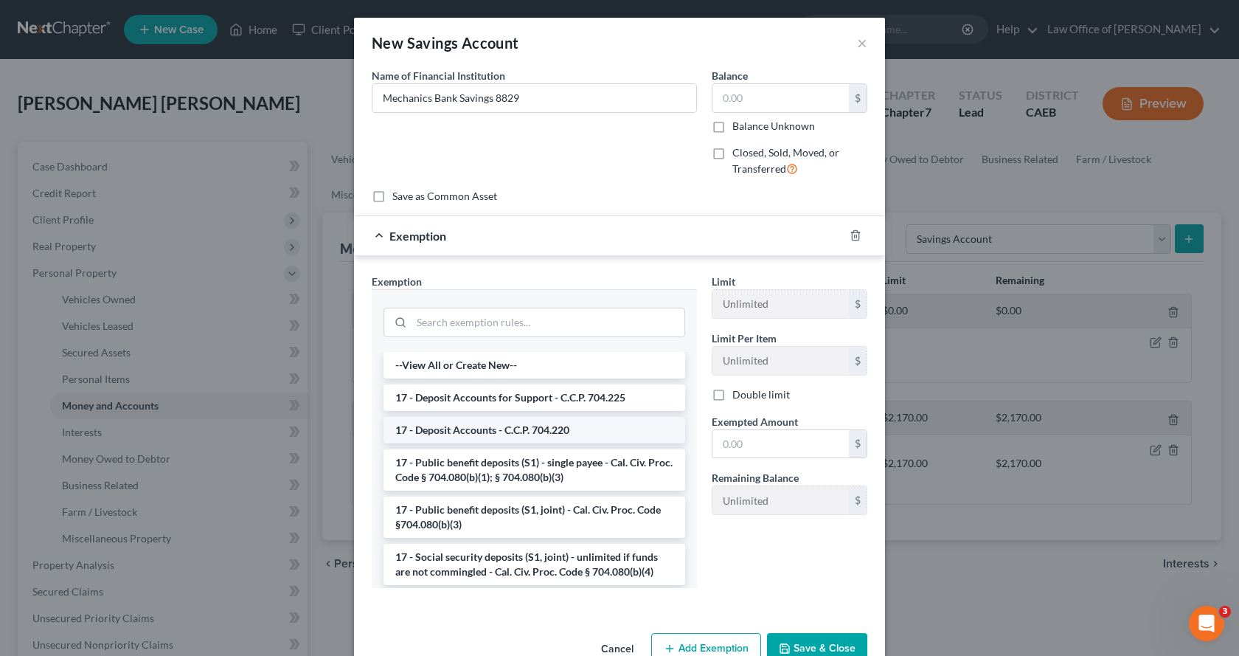
click at [446, 426] on li "17 - Deposit Accounts - C.C.P. 704.220" at bounding box center [535, 430] width 302 height 27
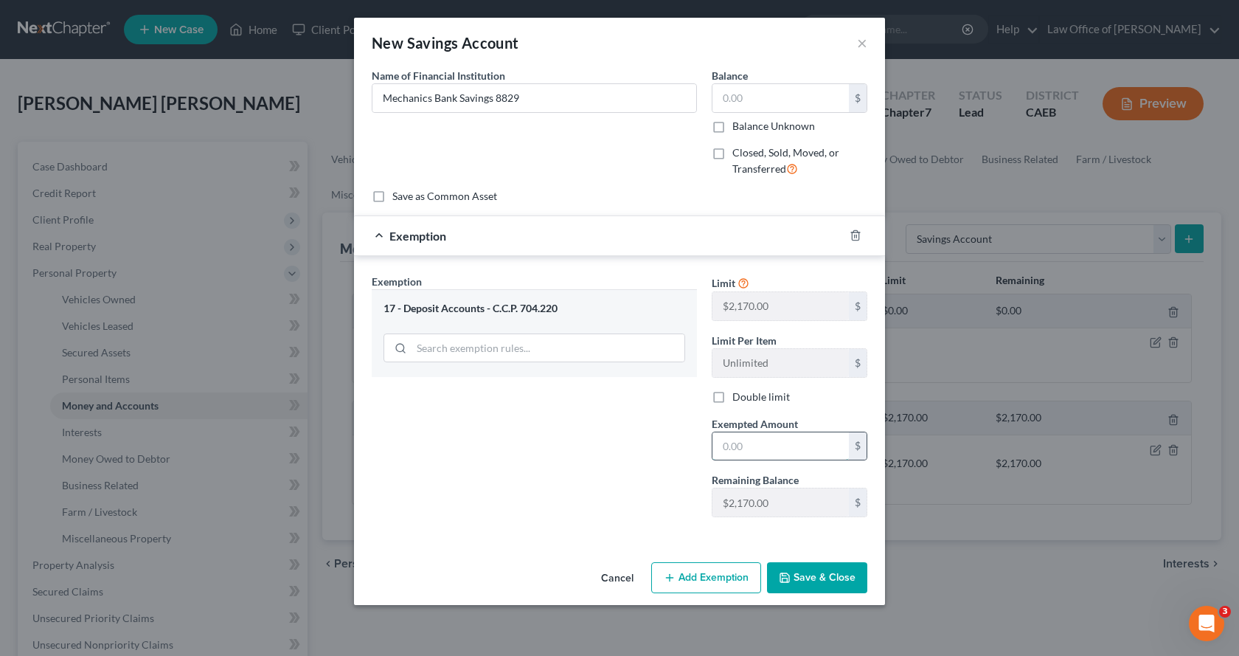
click at [784, 437] on input "text" at bounding box center [781, 446] width 136 height 28
type input "0.00"
click at [834, 582] on button "Save & Close" at bounding box center [817, 577] width 100 height 31
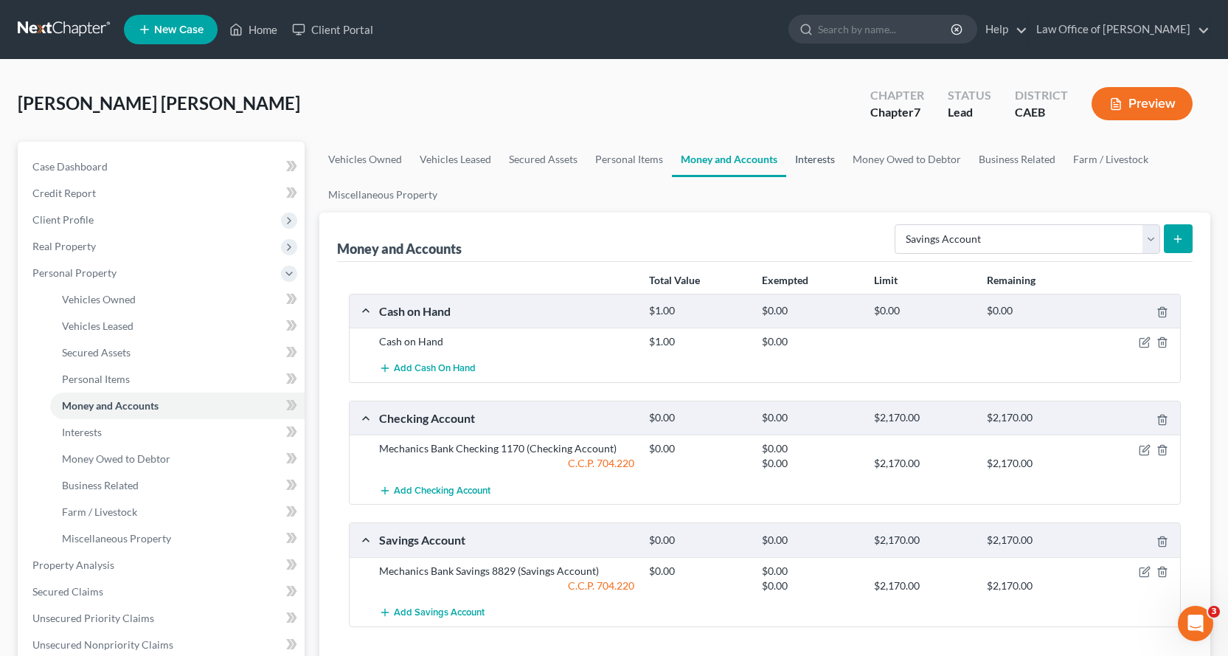
click at [798, 159] on link "Interests" at bounding box center [815, 159] width 58 height 35
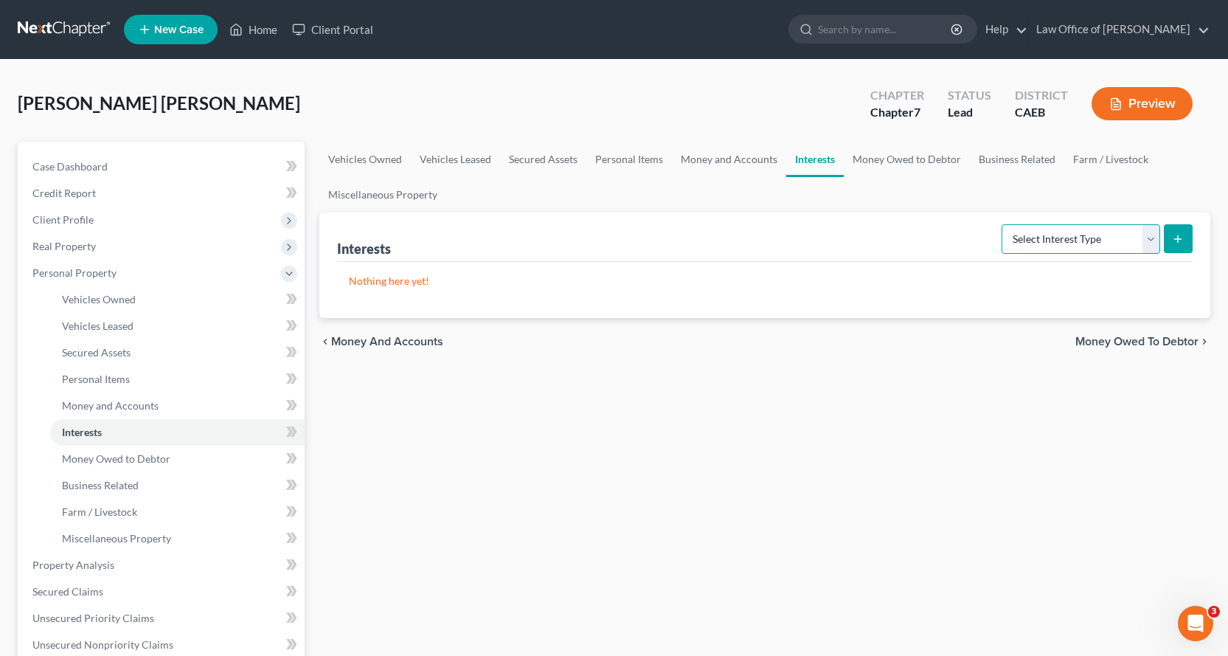
click at [1054, 244] on select "Select Interest Type 401K Annuity Bond Education IRA Government Bond Government…" at bounding box center [1081, 239] width 159 height 30
select select "ira"
click at [1003, 224] on select "Select Interest Type 401K Annuity Bond Education IRA Government Bond Government…" at bounding box center [1081, 239] width 159 height 30
click at [1180, 243] on icon "submit" at bounding box center [1178, 239] width 12 height 12
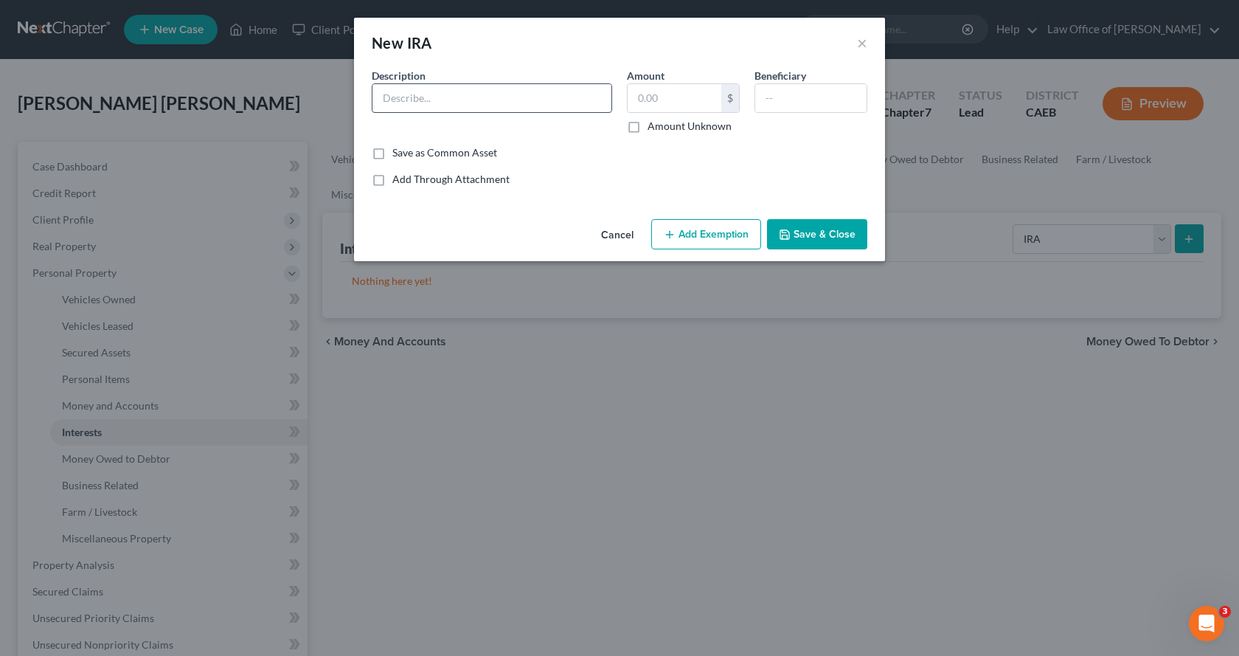
click at [401, 97] on input "text" at bounding box center [492, 98] width 239 height 28
type input "Fidelity IRA 3619 ($2,552.00 as of */*/*)"
click at [648, 125] on label "Amount Unknown" at bounding box center [690, 126] width 84 height 15
click at [654, 125] on input "Amount Unknown" at bounding box center [659, 124] width 10 height 10
checkbox input "true"
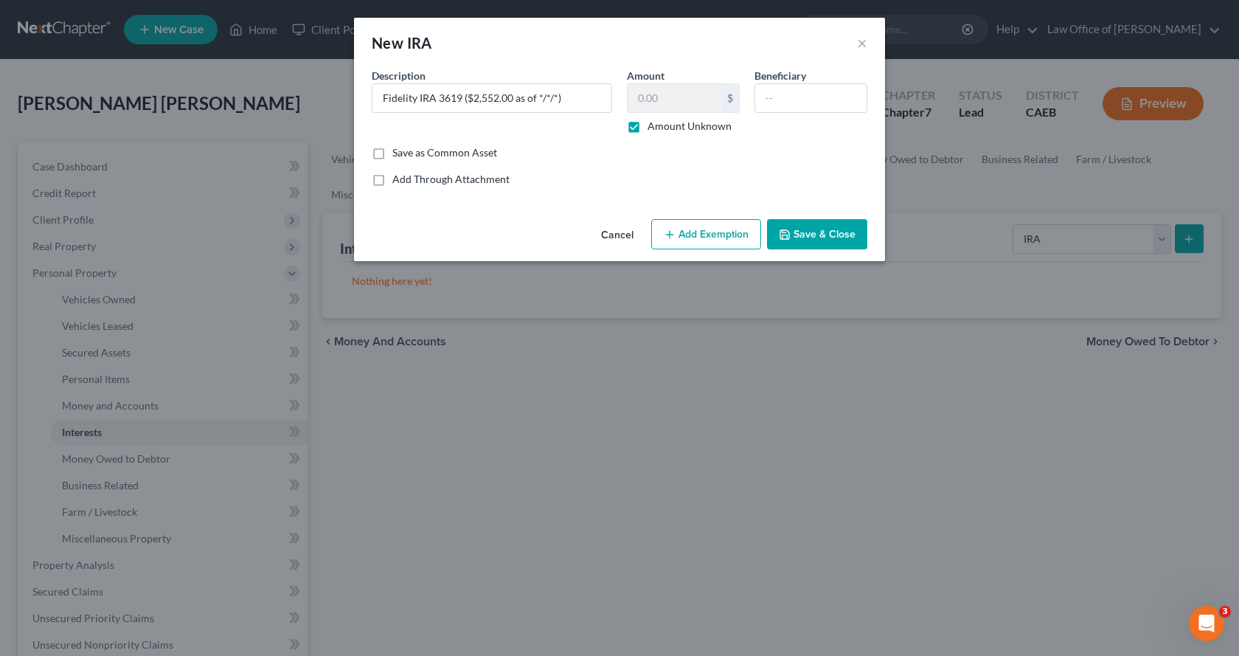
click at [741, 240] on button "Add Exemption" at bounding box center [706, 234] width 110 height 31
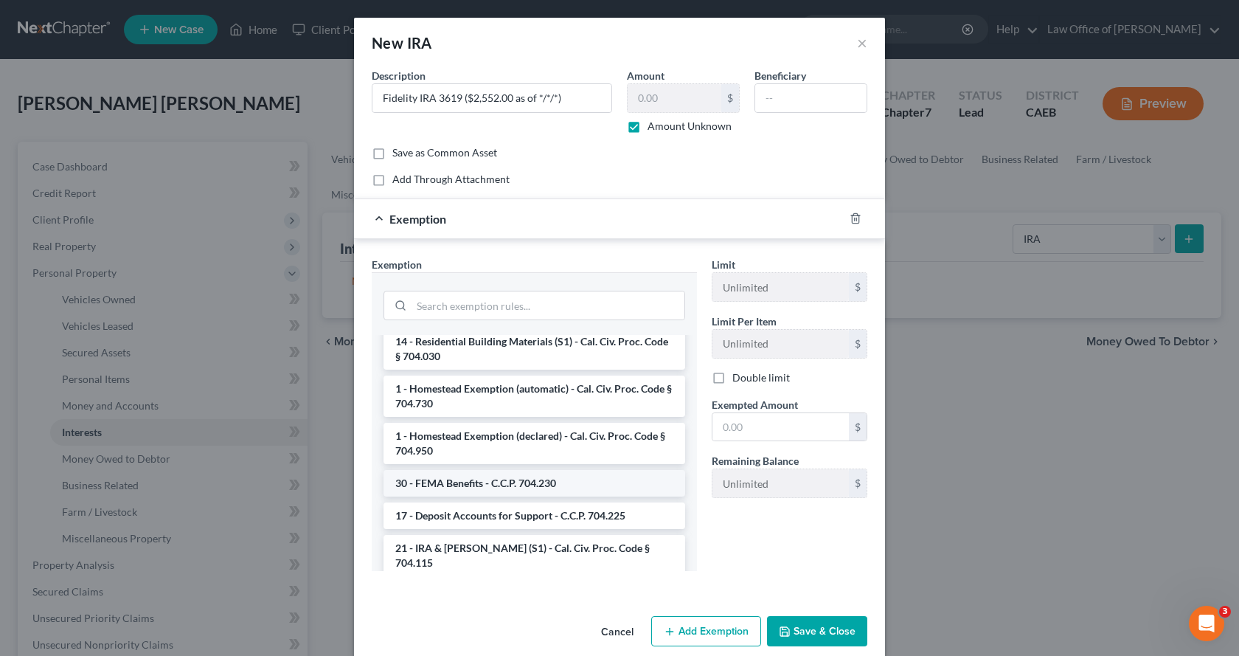
scroll to position [1697, 0]
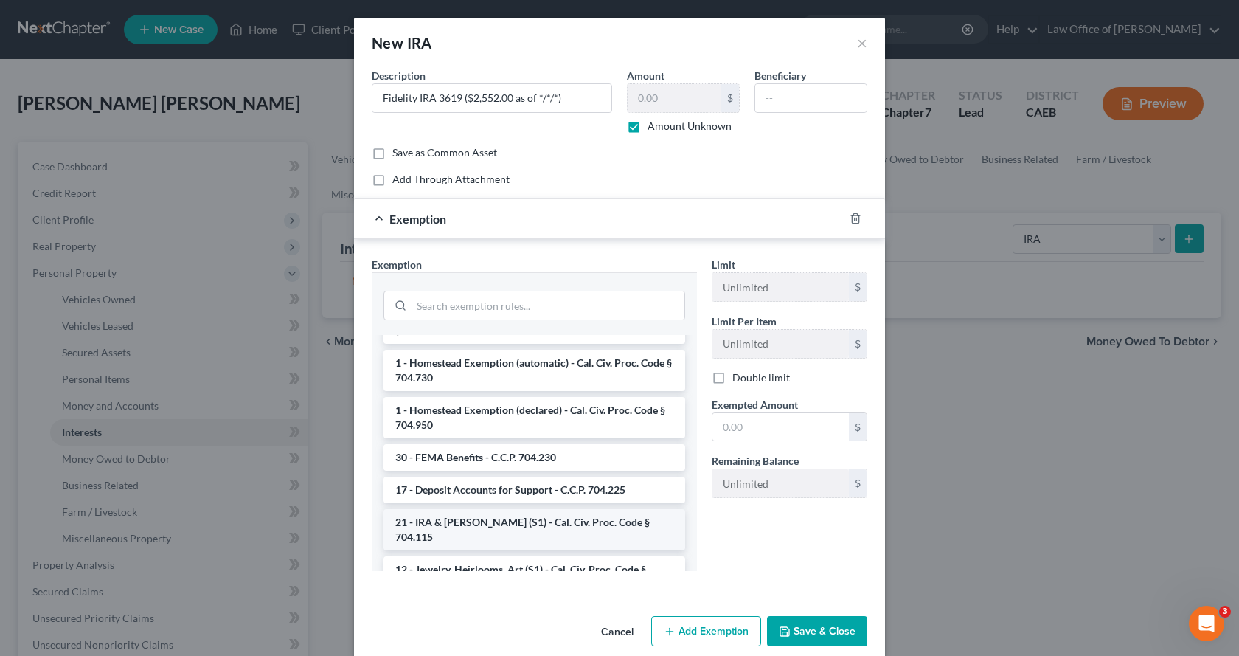
click at [436, 538] on li "21 - IRA & Roth IRA (S1) - Cal. Civ. Proc. Code § 704.115" at bounding box center [535, 529] width 302 height 41
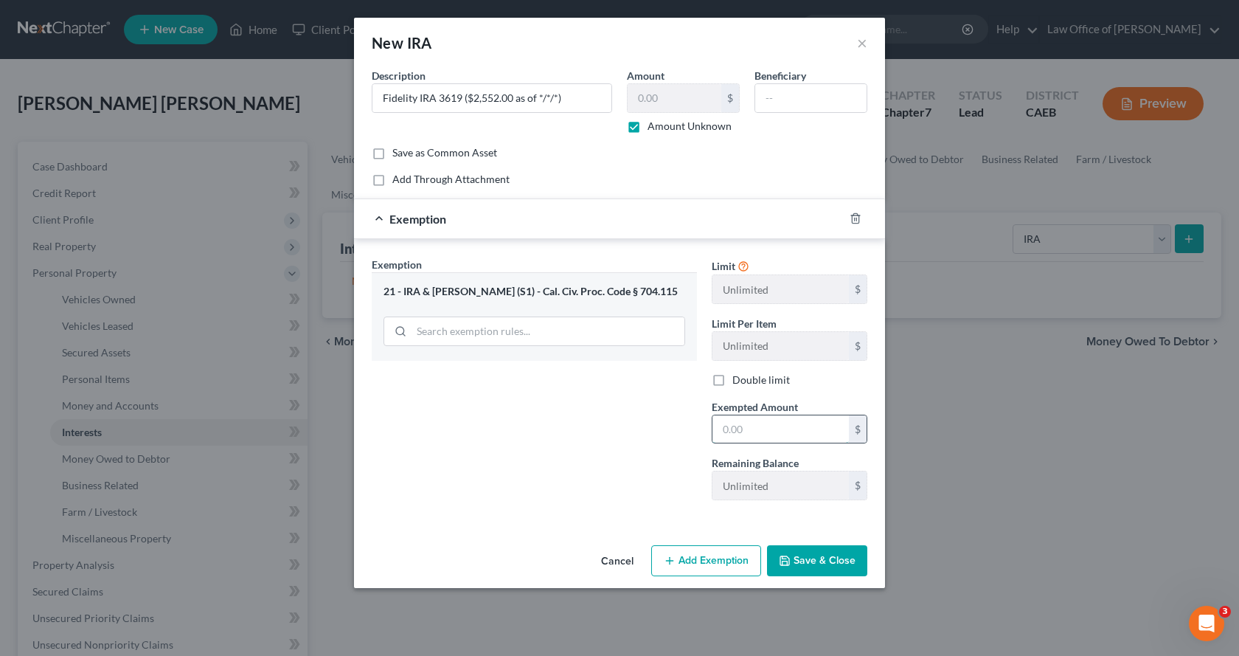
click at [747, 431] on input "text" at bounding box center [781, 429] width 136 height 28
type input "0.00"
click at [842, 559] on button "Save & Close" at bounding box center [817, 560] width 100 height 31
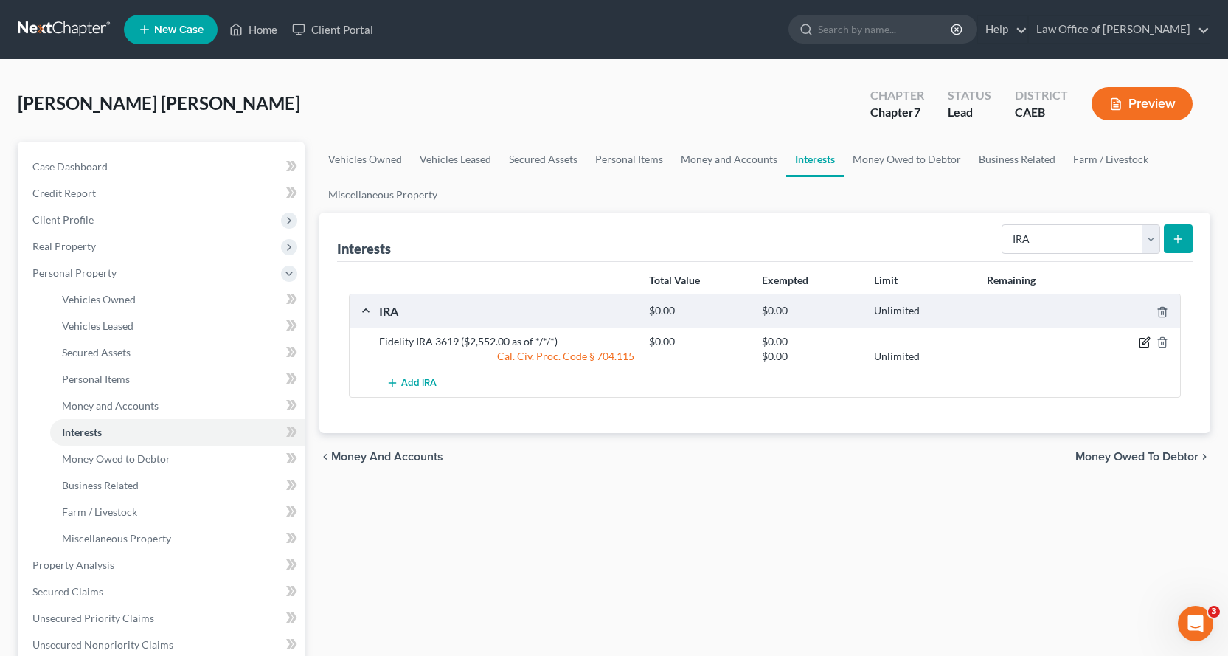
click at [1147, 344] on icon "button" at bounding box center [1145, 342] width 12 height 12
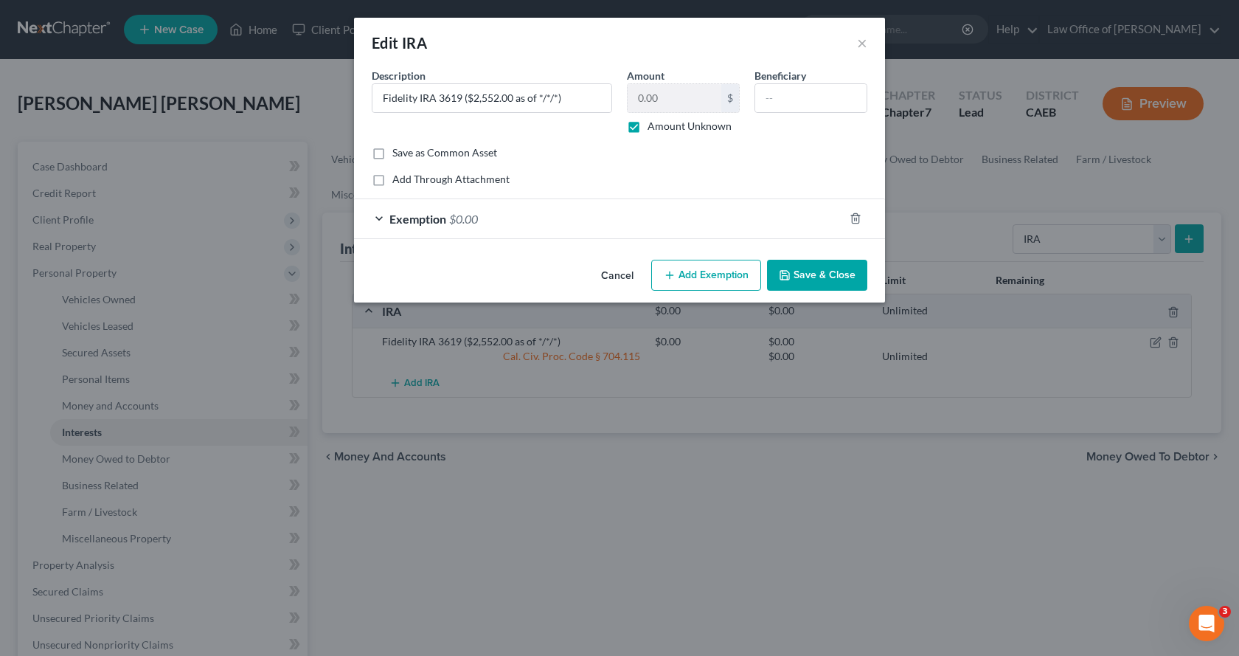
click at [681, 276] on button "Add Exemption" at bounding box center [706, 275] width 110 height 31
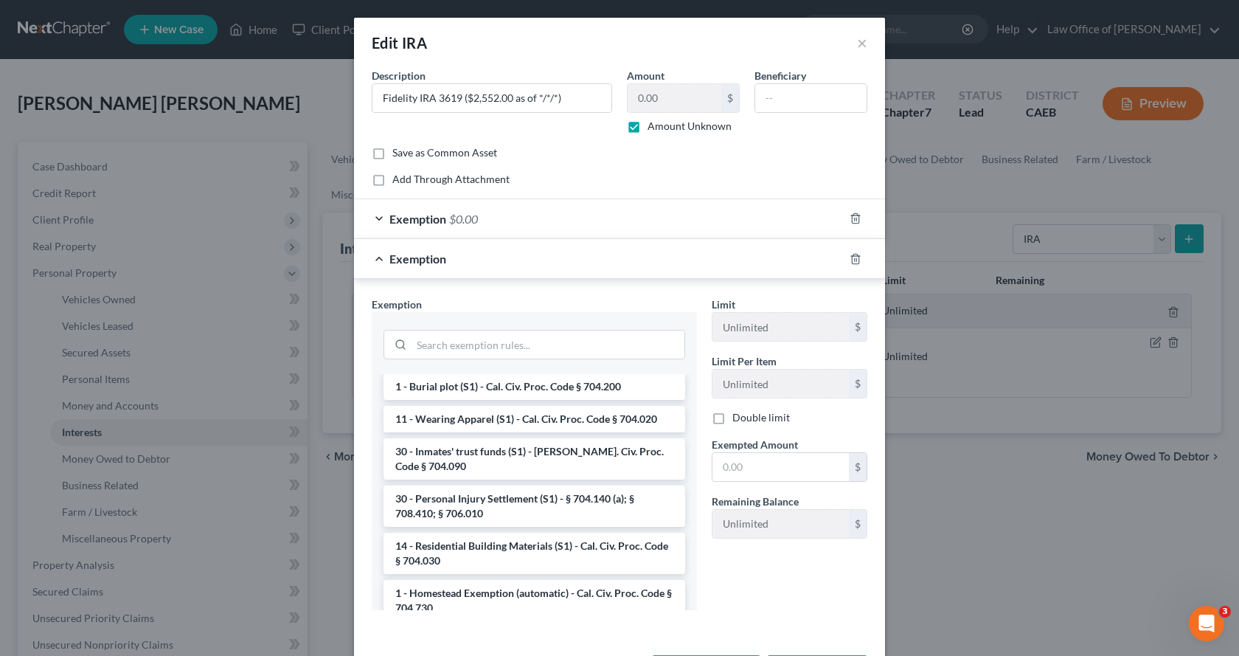
scroll to position [2355, 0]
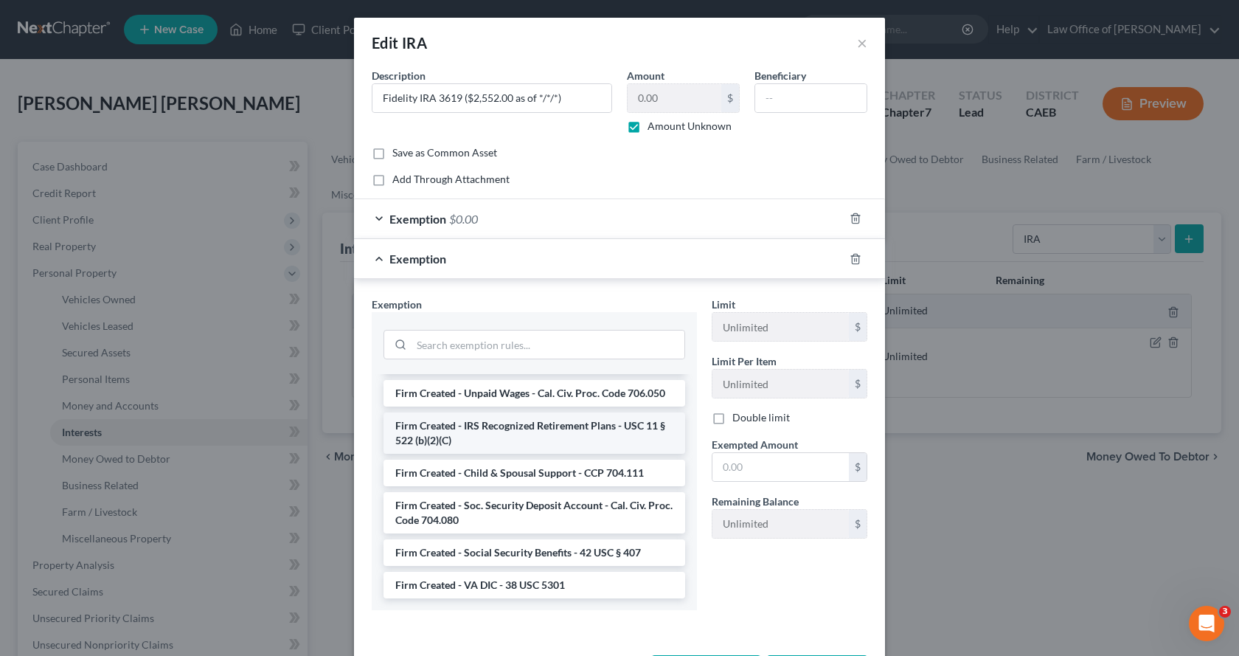
click at [580, 432] on li "Firm Created - IRS Recognized Retirement Plans - USC 11 § 522 (b)(2)(C)" at bounding box center [535, 432] width 302 height 41
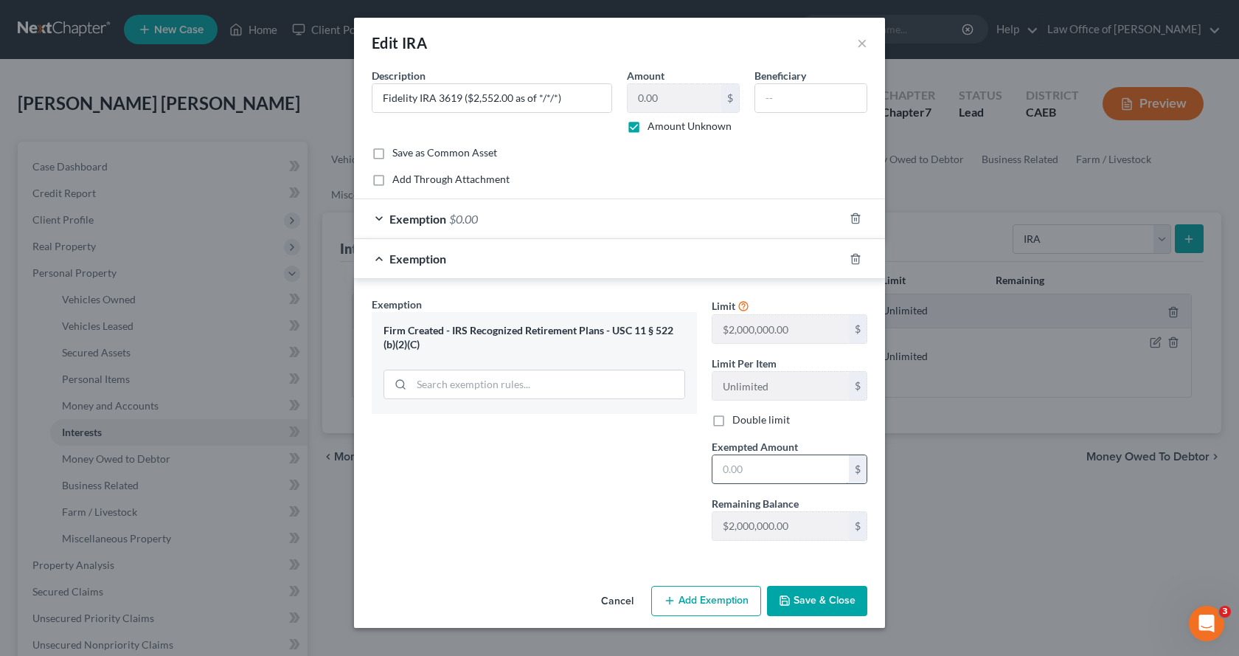
click at [727, 479] on input "text" at bounding box center [781, 469] width 136 height 28
type input "1,000,000.00"
click at [806, 598] on button "Save & Close" at bounding box center [817, 601] width 100 height 31
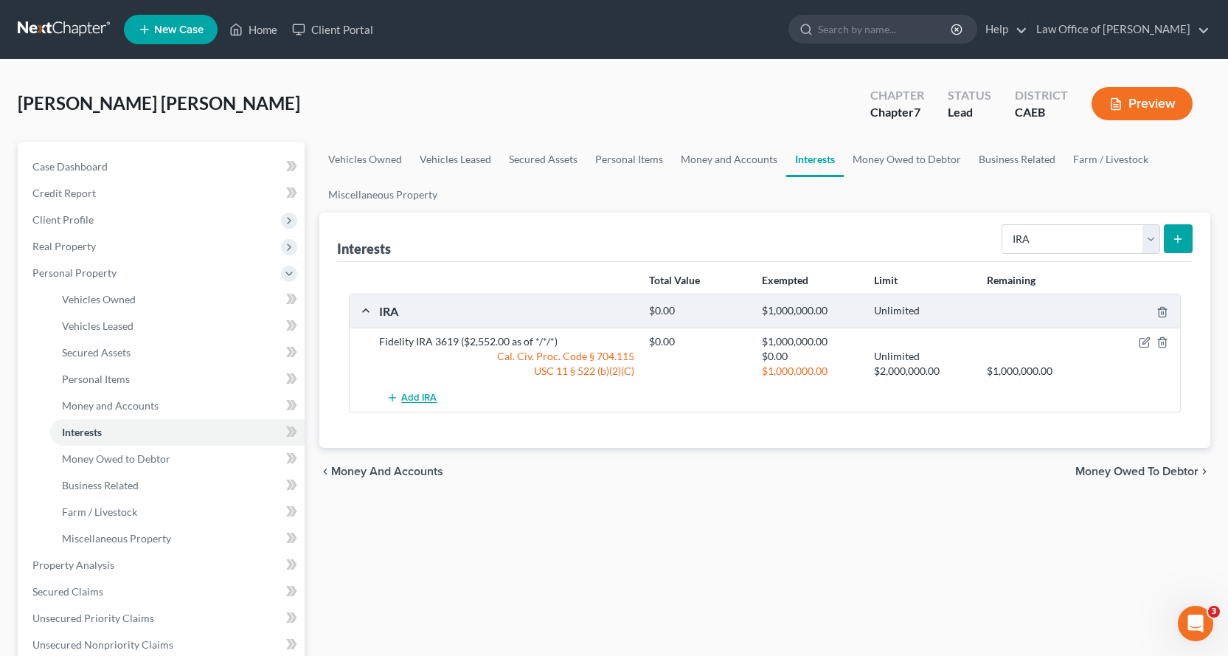
click at [419, 387] on button "Add IRA" at bounding box center [411, 397] width 65 height 27
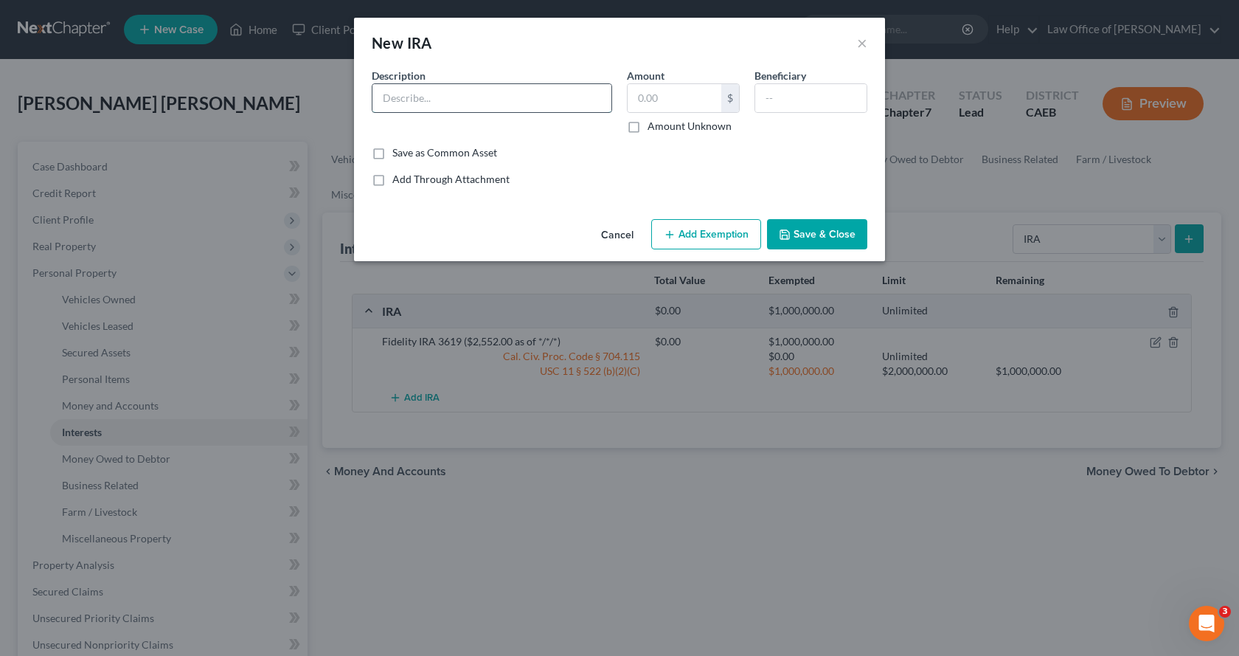
click at [405, 98] on input "text" at bounding box center [492, 98] width 239 height 28
type input "Fidelity ROTH IRA 2739 ($3,289.00 as of */*/*)"
click at [648, 126] on label "Amount Unknown" at bounding box center [690, 126] width 84 height 15
click at [654, 126] on input "Amount Unknown" at bounding box center [659, 124] width 10 height 10
checkbox input "true"
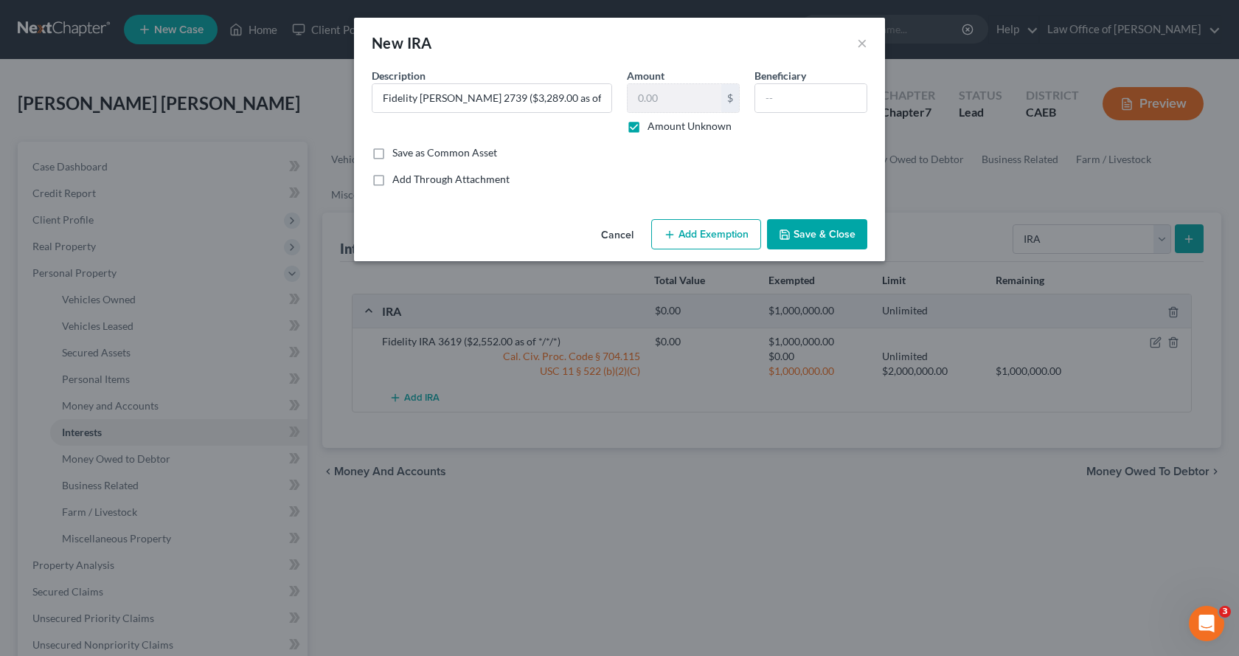
click at [749, 235] on button "Add Exemption" at bounding box center [706, 234] width 110 height 31
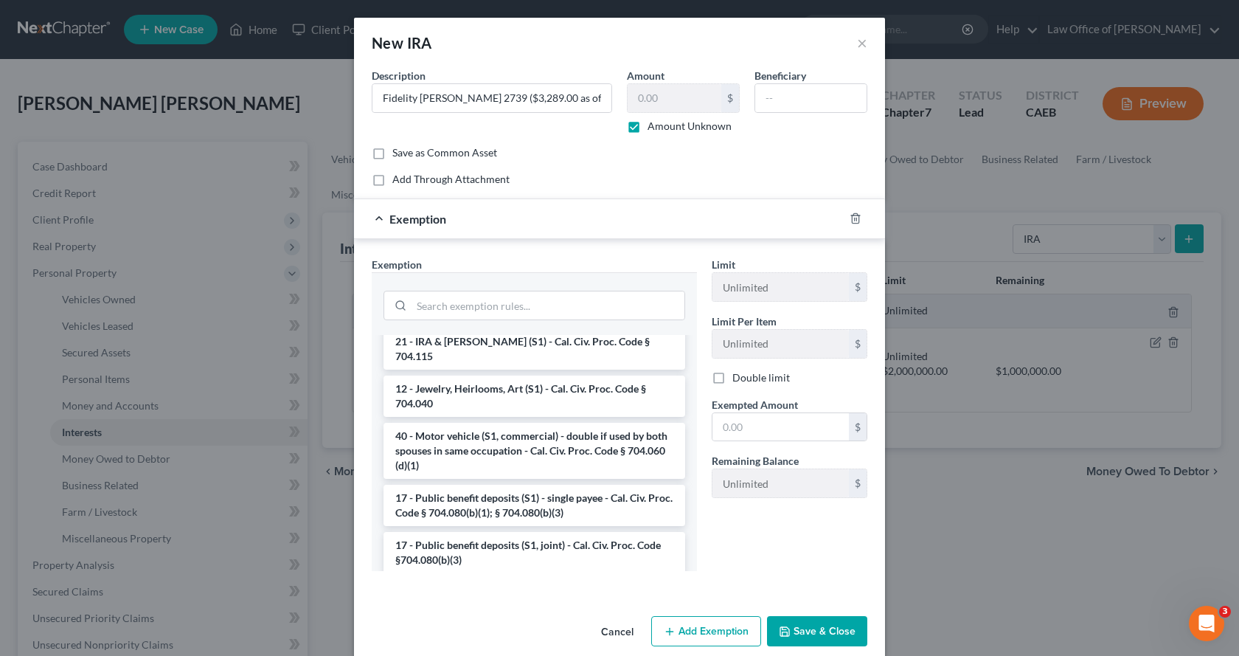
scroll to position [1844, 0]
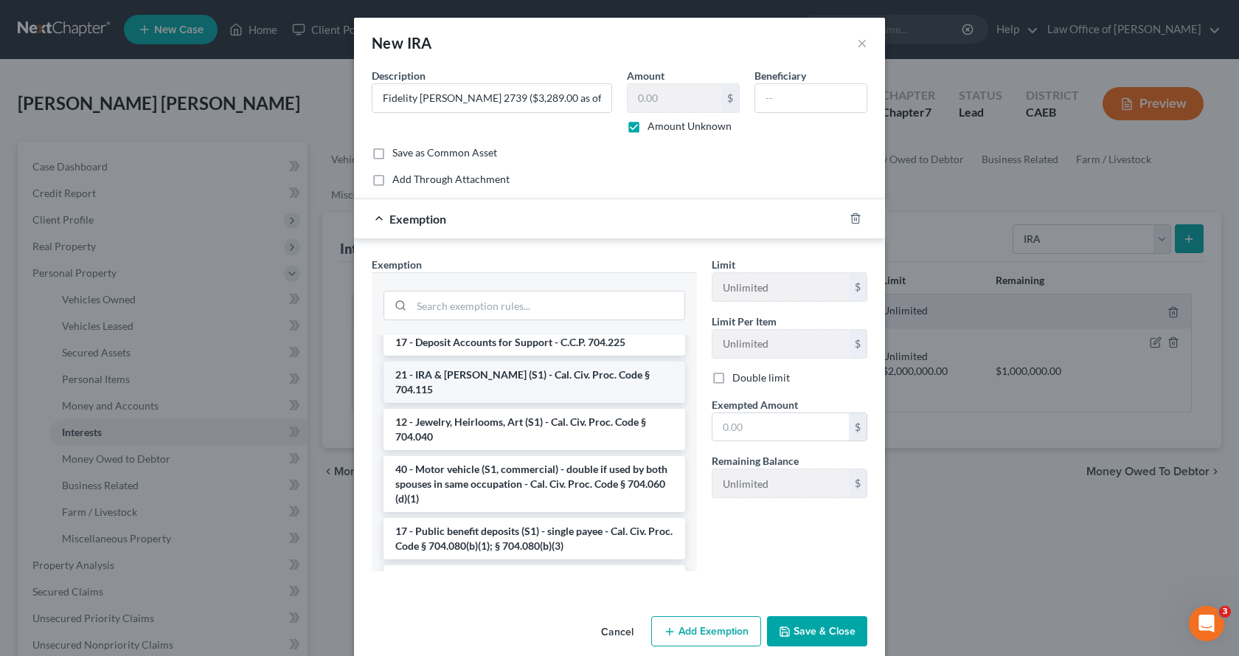
click at [477, 386] on li "21 - IRA & Roth IRA (S1) - Cal. Civ. Proc. Code § 704.115" at bounding box center [535, 381] width 302 height 41
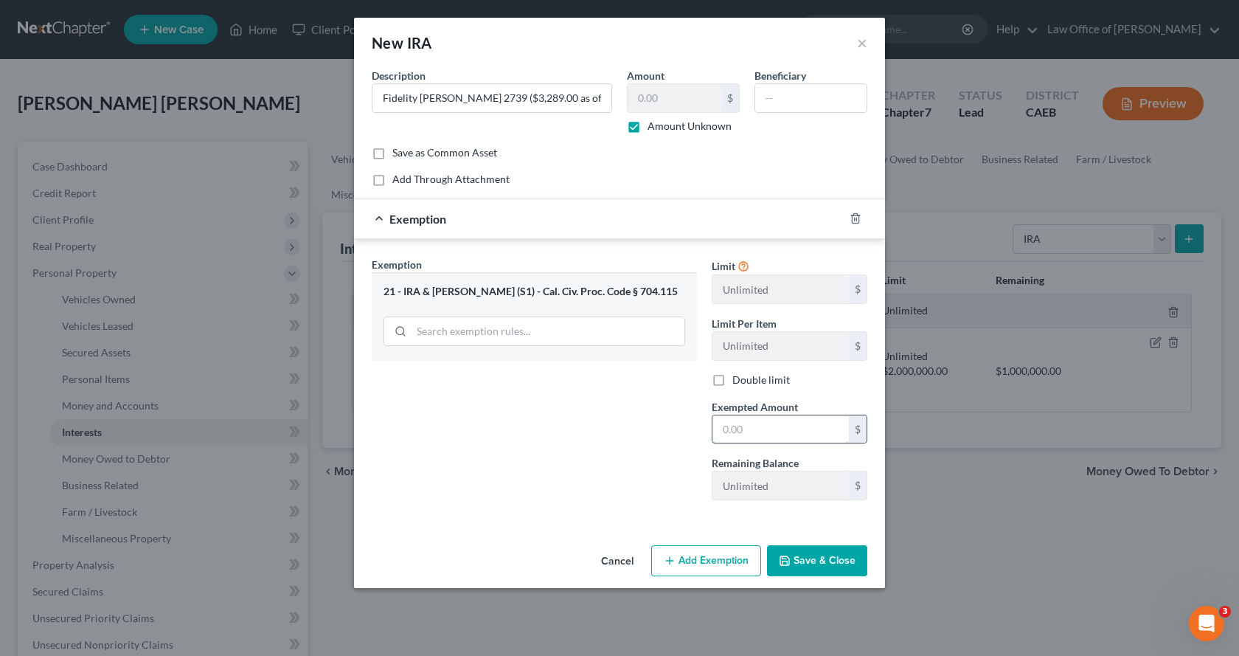
click at [764, 433] on input "text" at bounding box center [781, 429] width 136 height 28
type input "0.00"
click at [699, 572] on button "Add Exemption" at bounding box center [706, 560] width 110 height 31
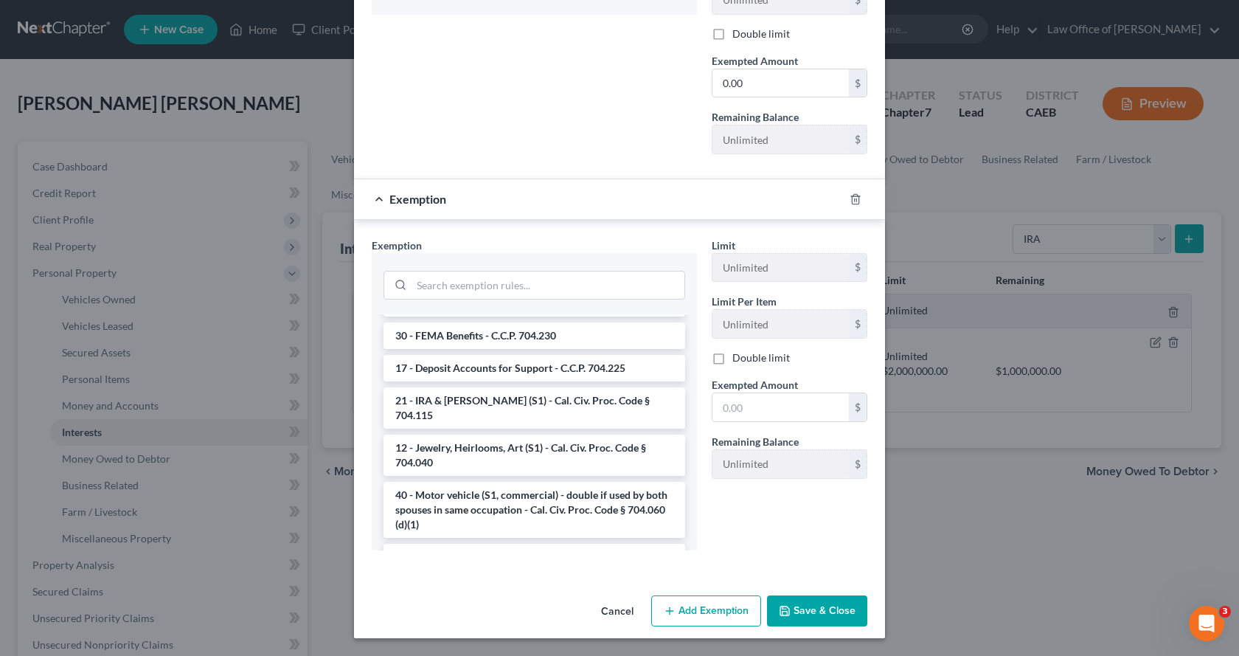
scroll to position [2309, 0]
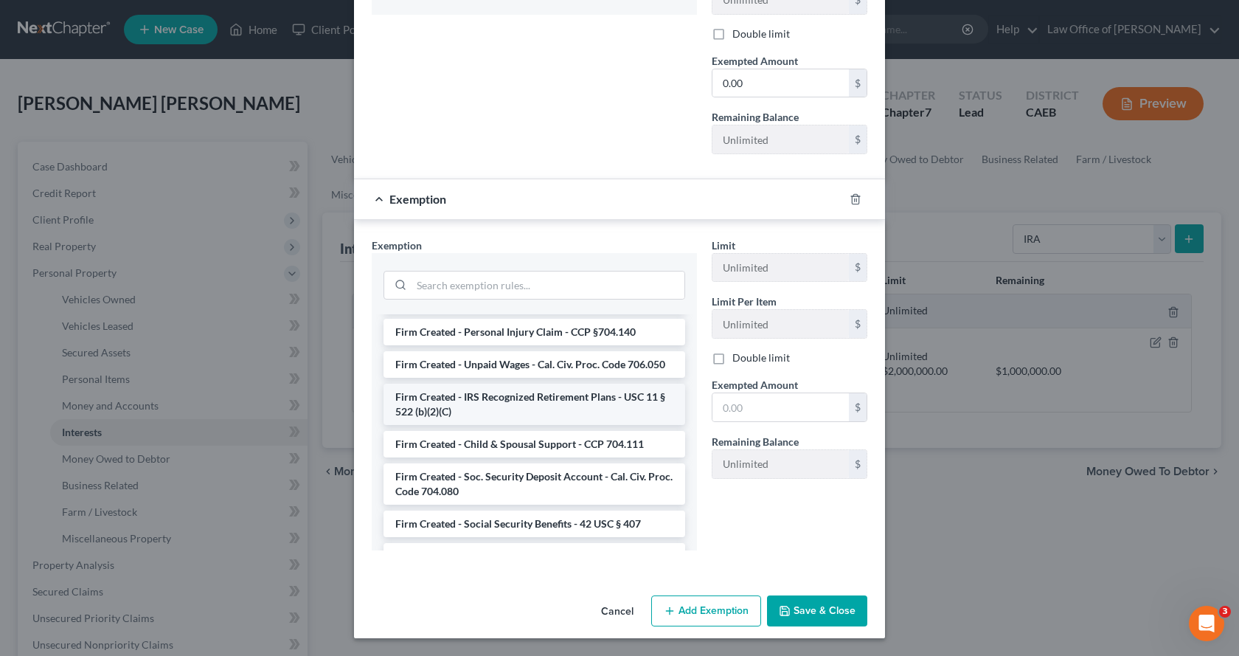
click at [485, 420] on li "Firm Created - IRS Recognized Retirement Plans - USC 11 § 522 (b)(2)(C)" at bounding box center [535, 404] width 302 height 41
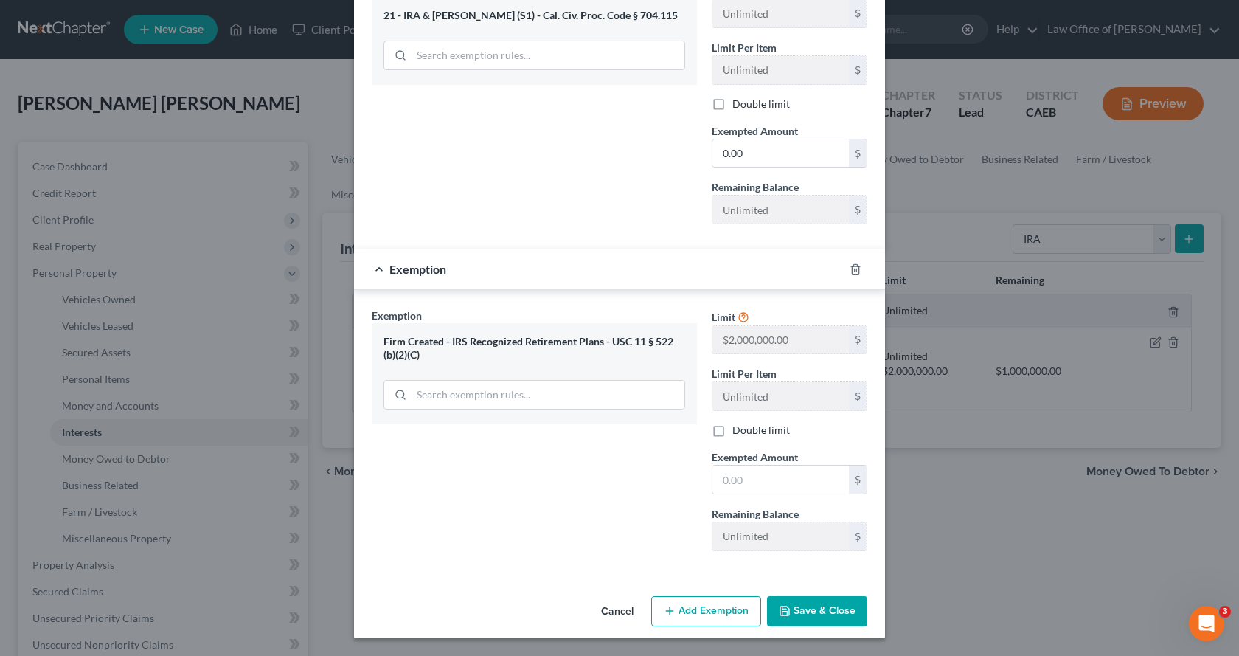
scroll to position [276, 0]
click at [748, 484] on input "text" at bounding box center [781, 479] width 136 height 28
type input "1,000,000.00"
click at [814, 623] on button "Save & Close" at bounding box center [817, 611] width 100 height 31
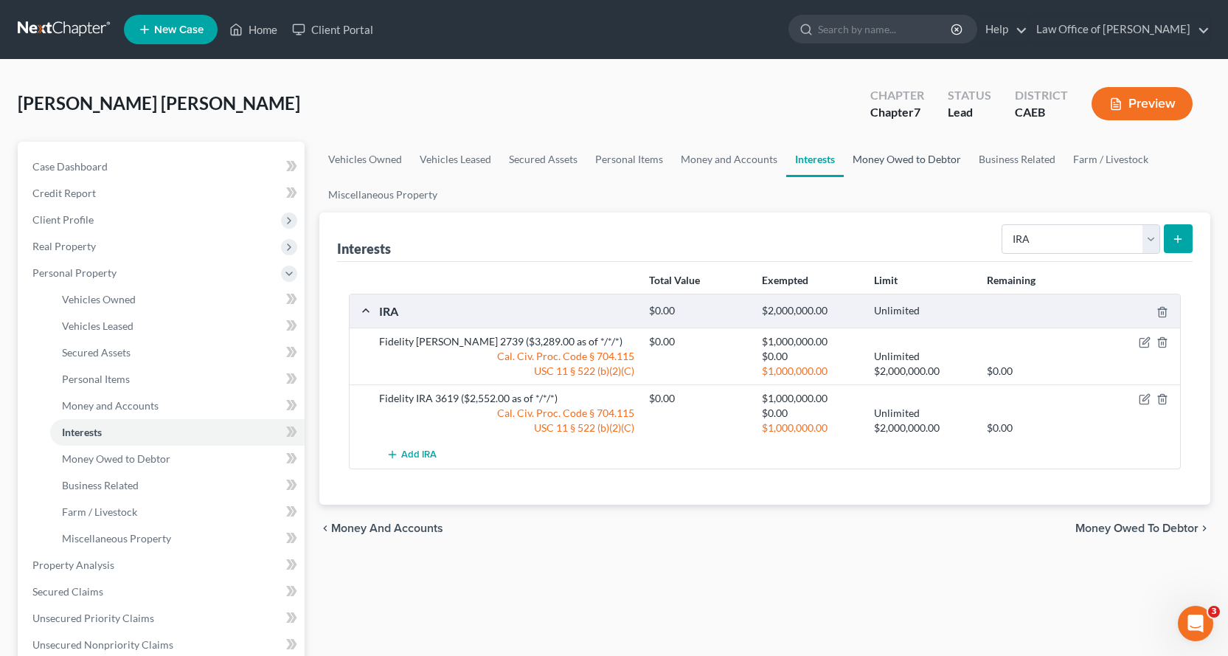
click at [903, 161] on link "Money Owed to Debtor" at bounding box center [907, 159] width 126 height 35
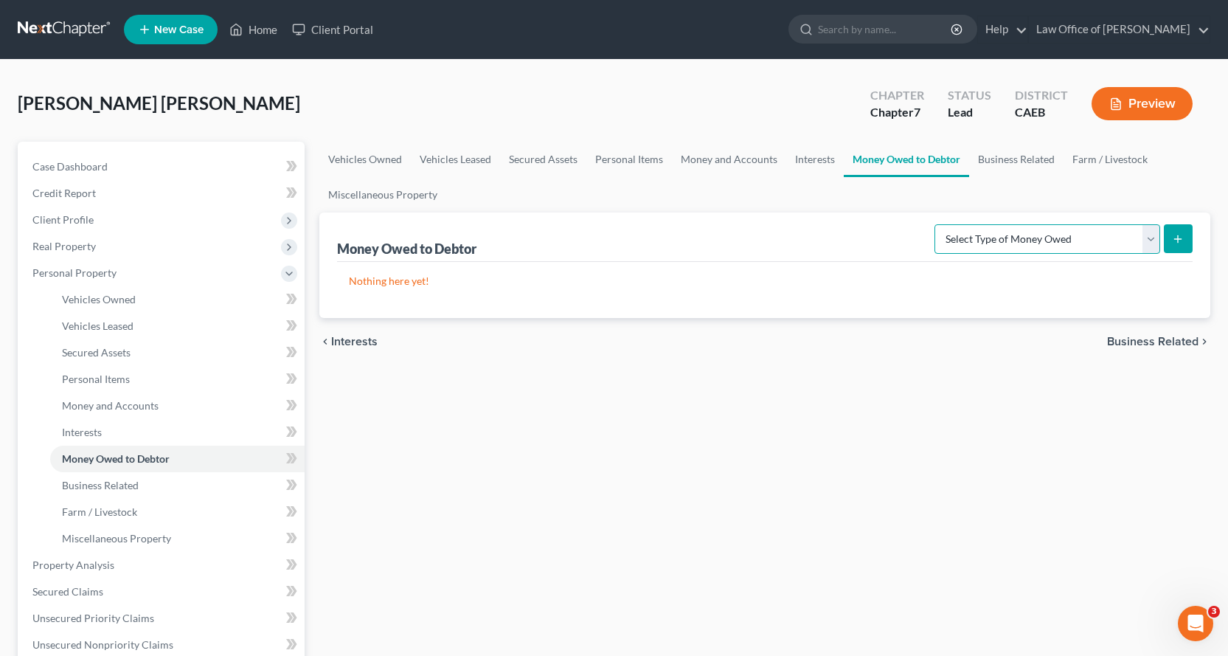
click at [1048, 243] on select "Select Type of Money Owed Accounts Receivable Alimony Child Support Claims Agai…" at bounding box center [1048, 239] width 226 height 30
select select "expected_tax_refund"
click at [937, 224] on select "Select Type of Money Owed Accounts Receivable Alimony Child Support Claims Agai…" at bounding box center [1048, 239] width 226 height 30
click at [1180, 234] on icon "submit" at bounding box center [1178, 239] width 12 height 12
select select "0"
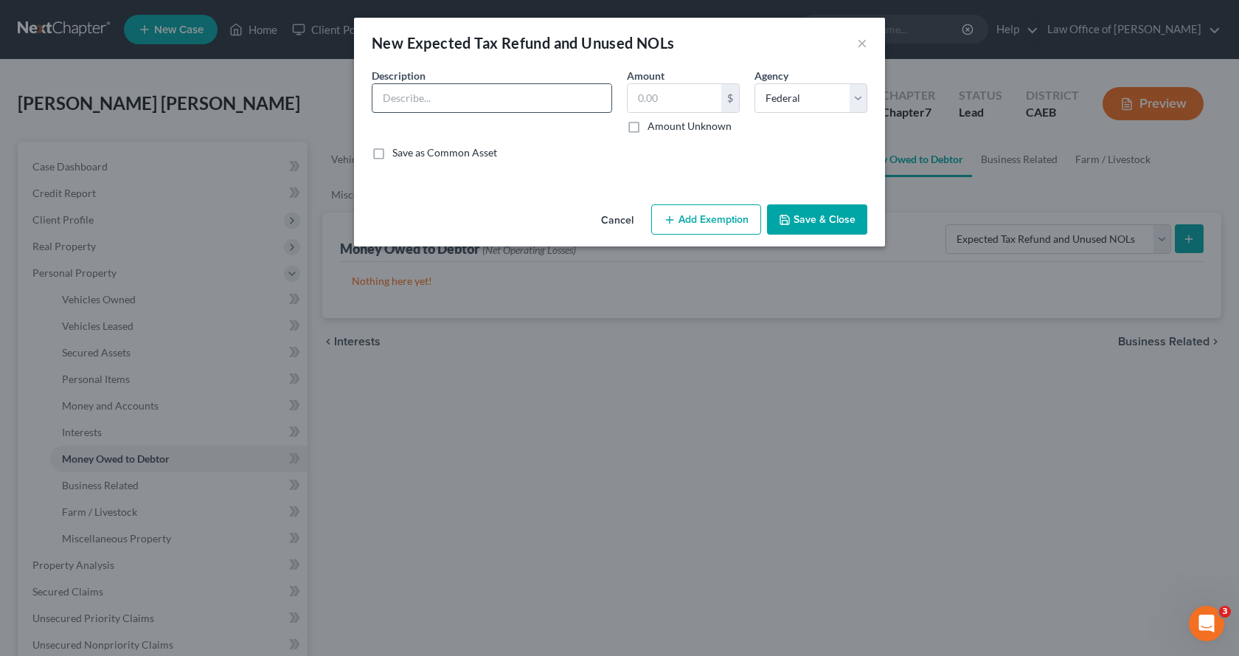
click at [432, 99] on input "text" at bounding box center [492, 98] width 239 height 28
type input "2025 Income Tax refunds"
click at [648, 131] on label "Amount Unknown" at bounding box center [690, 126] width 84 height 15
click at [654, 128] on input "Amount Unknown" at bounding box center [659, 124] width 10 height 10
checkbox input "true"
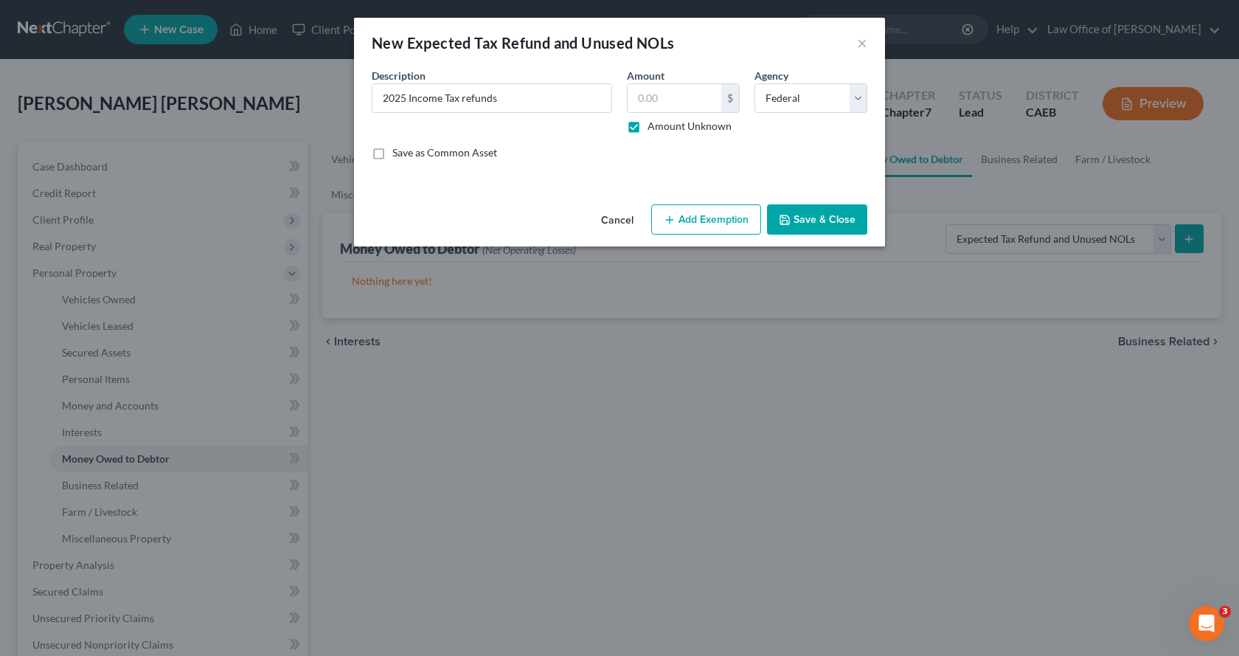
type input "0.00"
click at [807, 219] on button "Save & Close" at bounding box center [817, 219] width 100 height 31
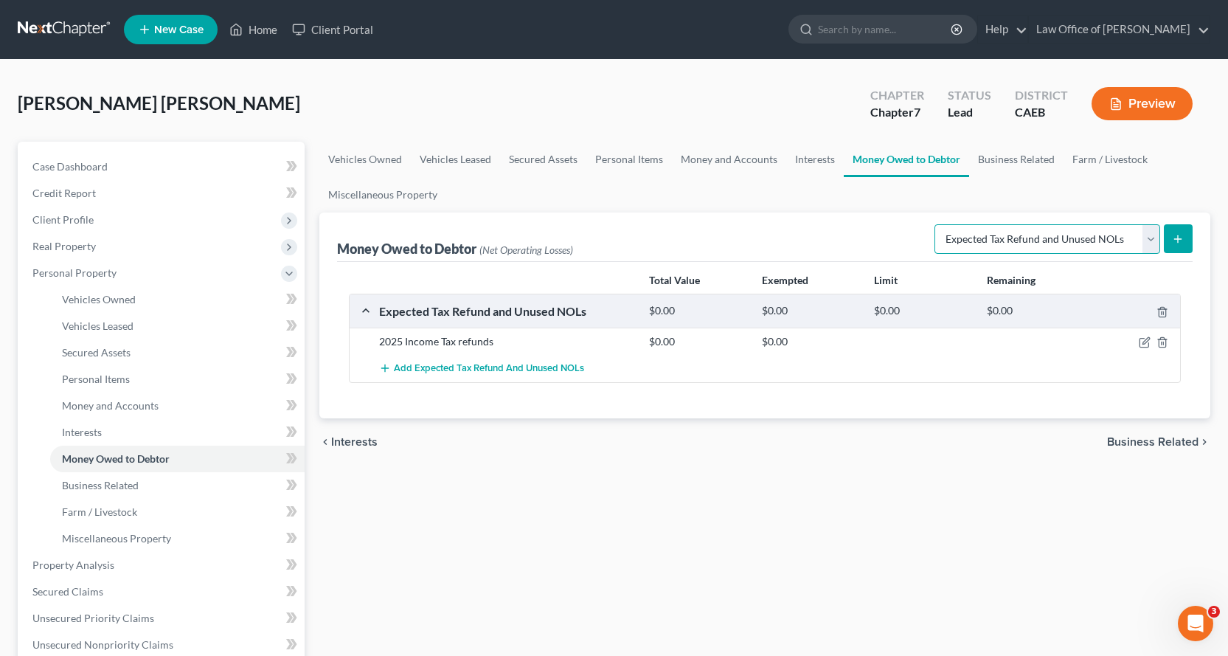
click at [1014, 238] on select "Select Type of Money Owed Accounts Receivable Alimony Child Support Claims Agai…" at bounding box center [1048, 239] width 226 height 30
select select "unpaid_wages"
click at [937, 224] on select "Select Type of Money Owed Accounts Receivable Alimony Child Support Claims Agai…" at bounding box center [1048, 239] width 226 height 30
click at [1177, 238] on icon "submit" at bounding box center [1178, 239] width 12 height 12
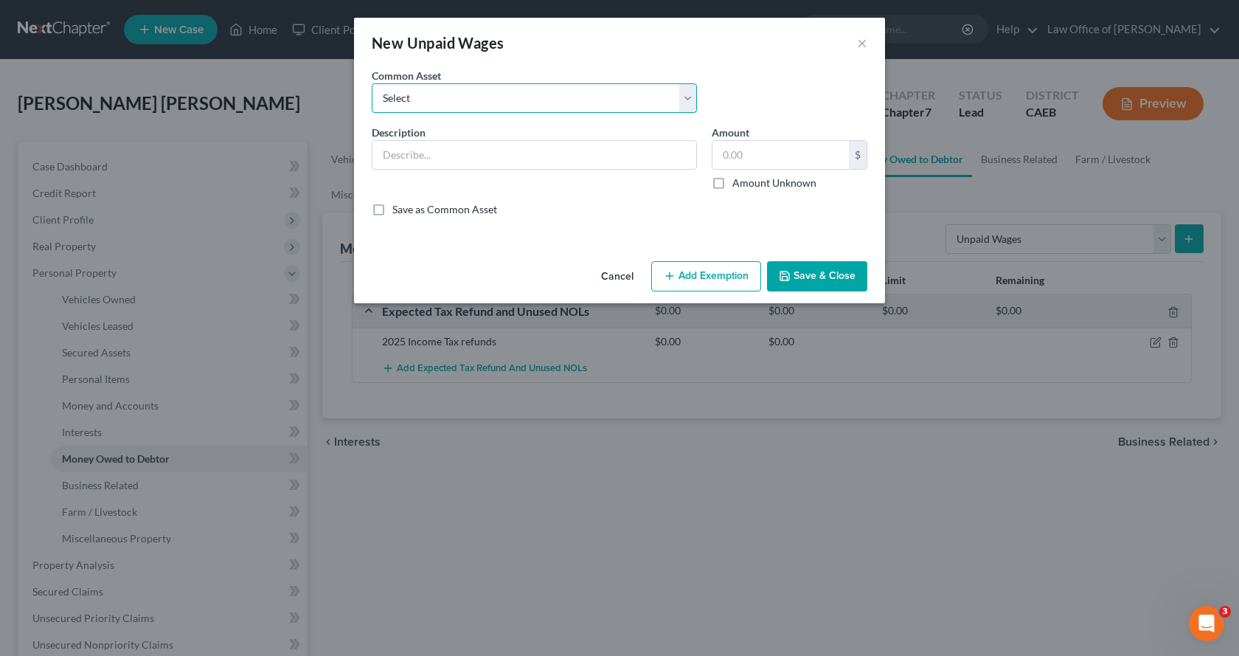
click at [459, 100] on select "Select Accrued Earnings Accrued Holiday Pay $________ Accrued Cumulative Time O…" at bounding box center [534, 98] width 325 height 30
select select "4"
click at [372, 83] on select "Select Accrued Earnings Accrued Holiday Pay $________ Accrued Cumulative Time O…" at bounding box center [534, 98] width 325 height 30
type input "Accrued Earnings $______"
click at [718, 284] on button "Add Exemption" at bounding box center [706, 276] width 110 height 31
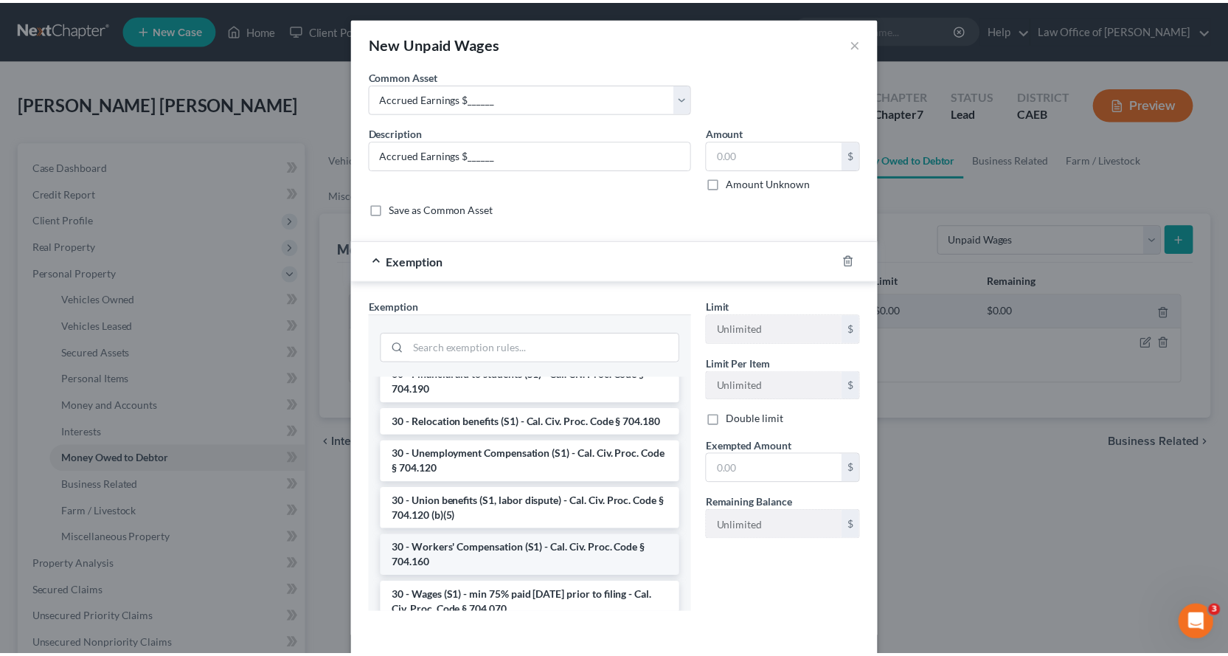
scroll to position [1549, 0]
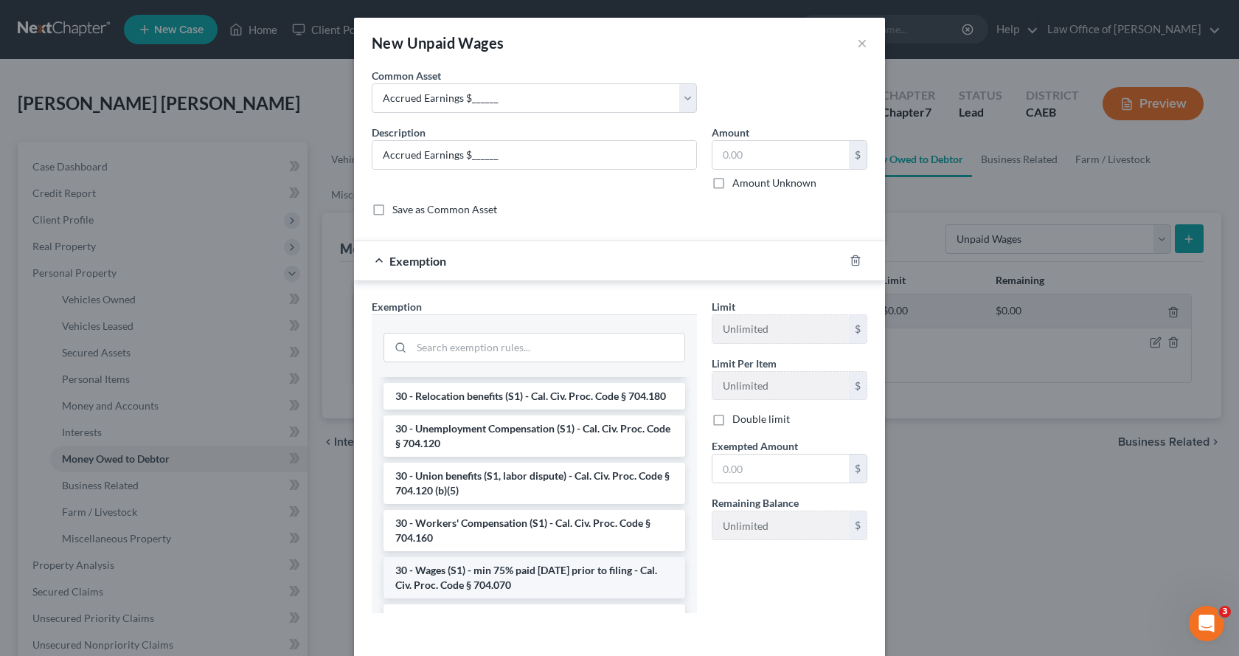
click at [471, 580] on li "30 - Wages (S1) - min 75% paid within 30 days prior to filing - Cal. Civ. Proc.…" at bounding box center [535, 577] width 302 height 41
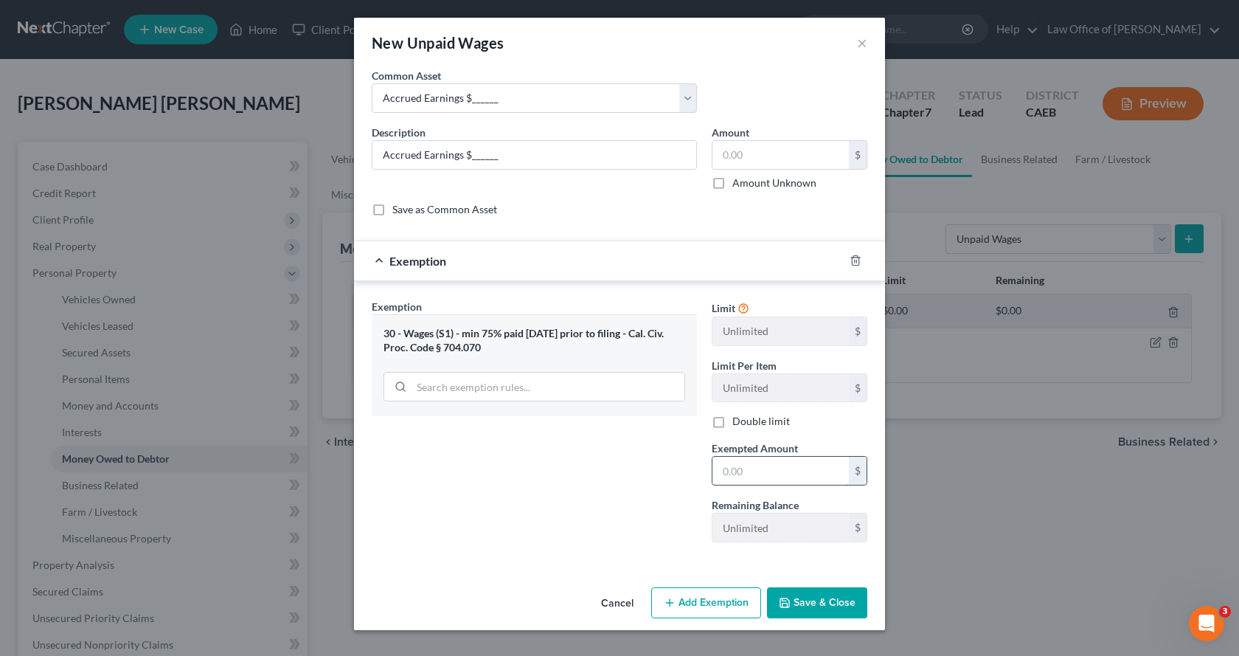
click at [741, 477] on input "text" at bounding box center [781, 471] width 136 height 28
type input "0.00"
click at [799, 598] on button "Save & Close" at bounding box center [817, 602] width 100 height 31
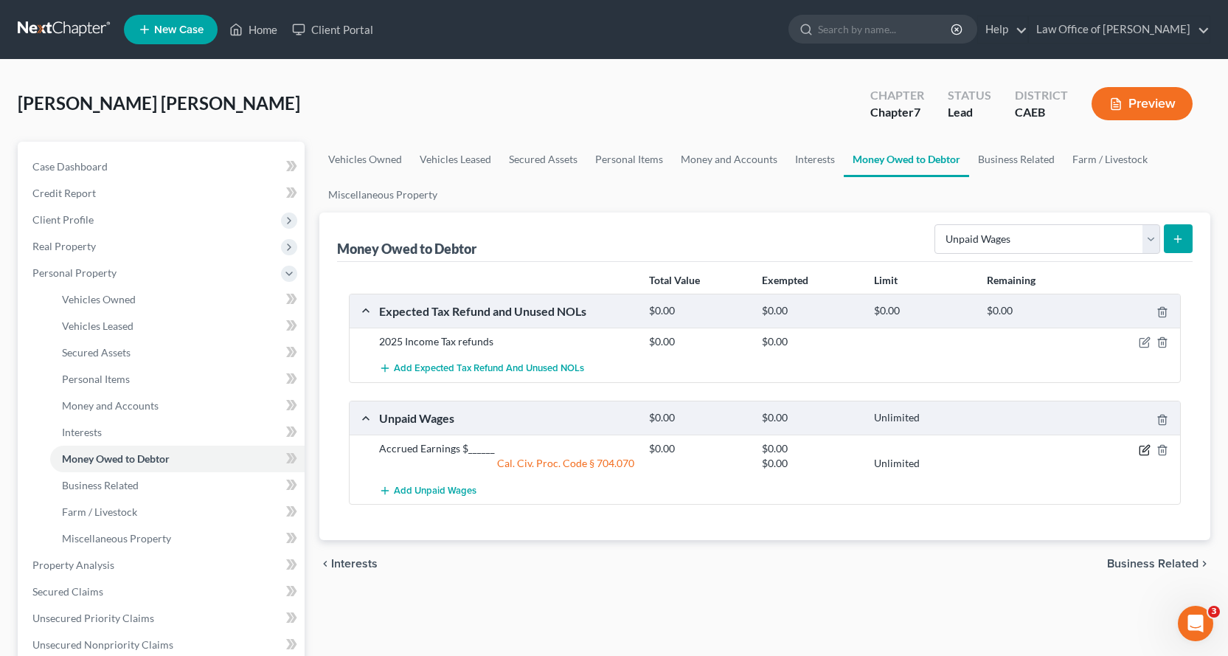
click at [1144, 452] on icon "button" at bounding box center [1145, 450] width 12 height 12
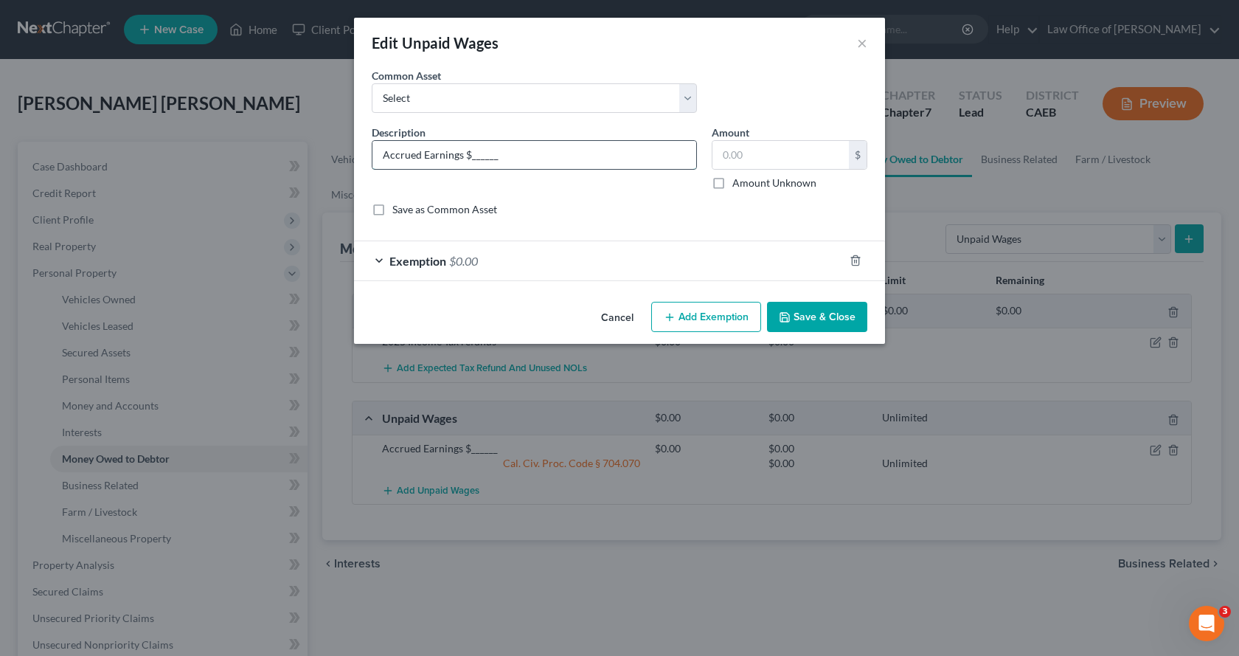
click at [567, 152] on input "Accrued Earnings $______" at bounding box center [535, 155] width 324 height 28
drag, startPoint x: 504, startPoint y: 157, endPoint x: 380, endPoint y: 171, distance: 124.7
click at [364, 159] on div "Description * Accrued Earnings $______" at bounding box center [534, 158] width 340 height 66
click at [427, 102] on select "Select Accrued Earnings Accrued Holiday Pay $________ Accrued Cumulative Time O…" at bounding box center [534, 98] width 325 height 30
select select "0"
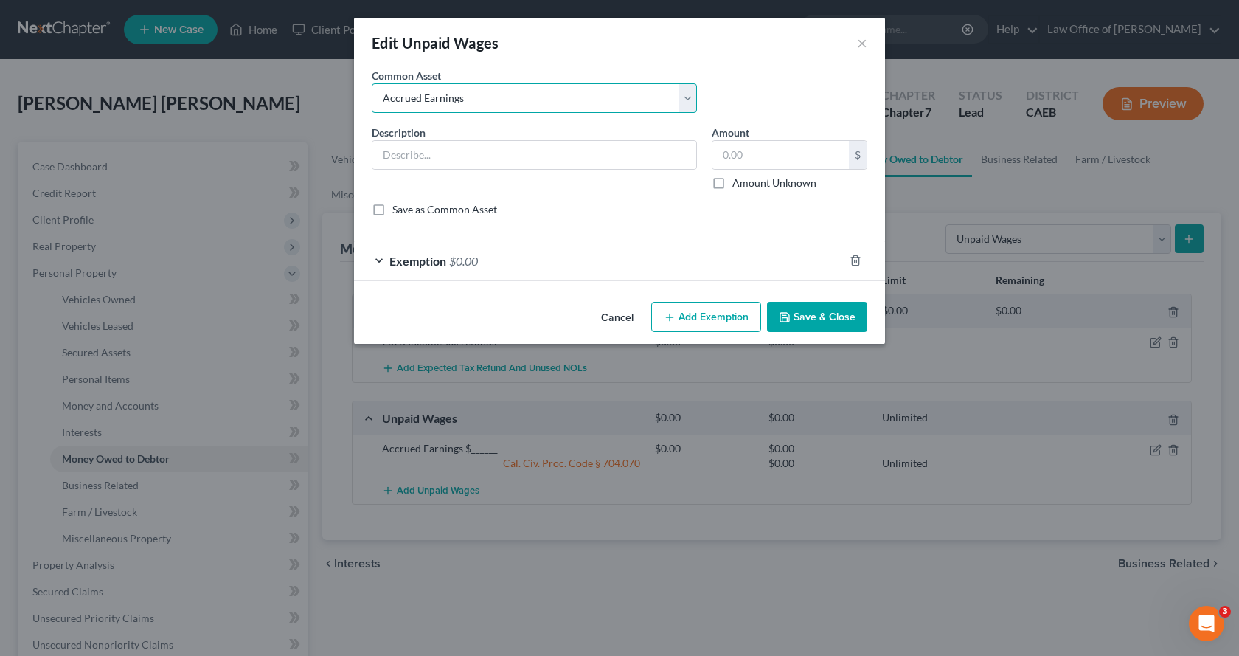
click at [372, 83] on select "Select Accrued Earnings Accrued Holiday Pay $________ Accrued Cumulative Time O…" at bounding box center [534, 98] width 325 height 30
type input "Accrued Earnings"
click at [831, 319] on button "Save & Close" at bounding box center [817, 317] width 100 height 31
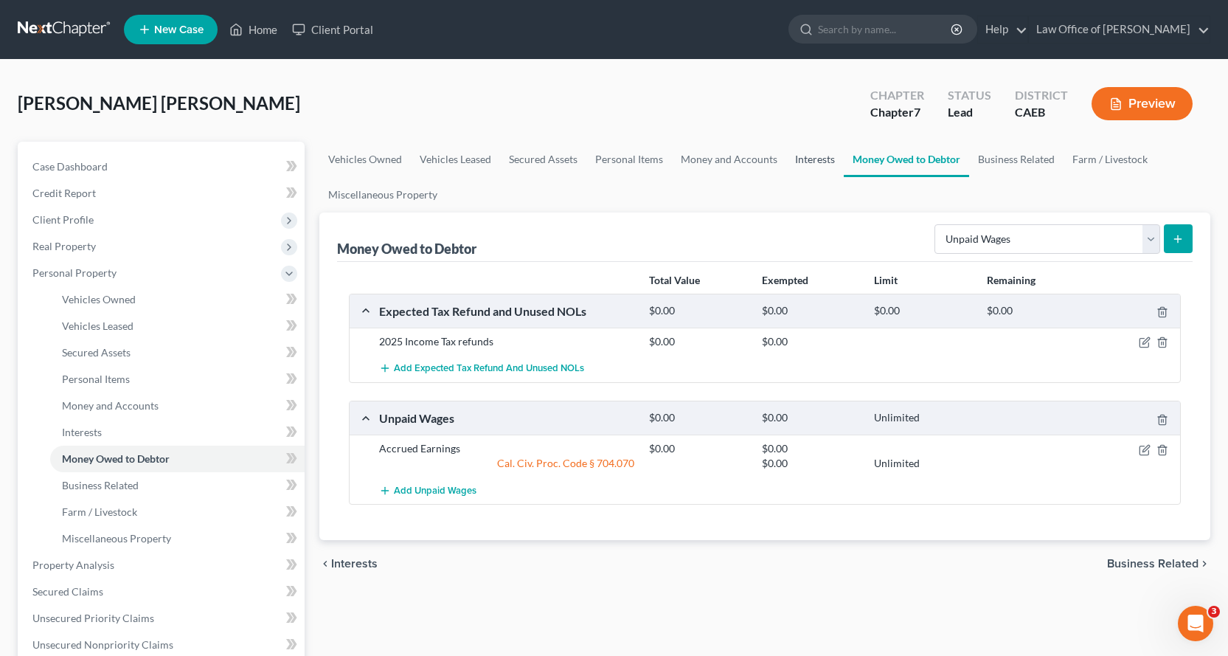
click at [825, 155] on link "Interests" at bounding box center [815, 159] width 58 height 35
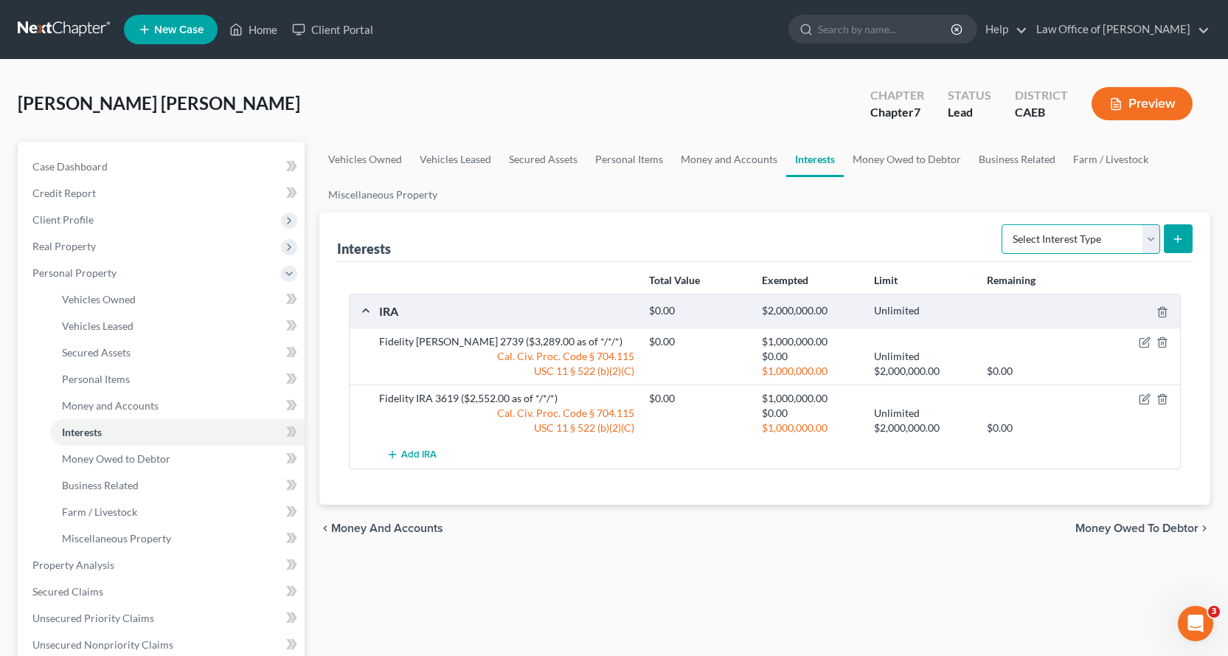
click at [1114, 233] on select "Select Interest Type 401K Annuity Bond Education IRA Government Bond Government…" at bounding box center [1081, 239] width 159 height 30
select select "term_life_insurance"
click at [1003, 224] on select "Select Interest Type 401K Annuity Bond Education IRA Government Bond Government…" at bounding box center [1081, 239] width 159 height 30
click at [1177, 230] on button "submit" at bounding box center [1178, 238] width 29 height 29
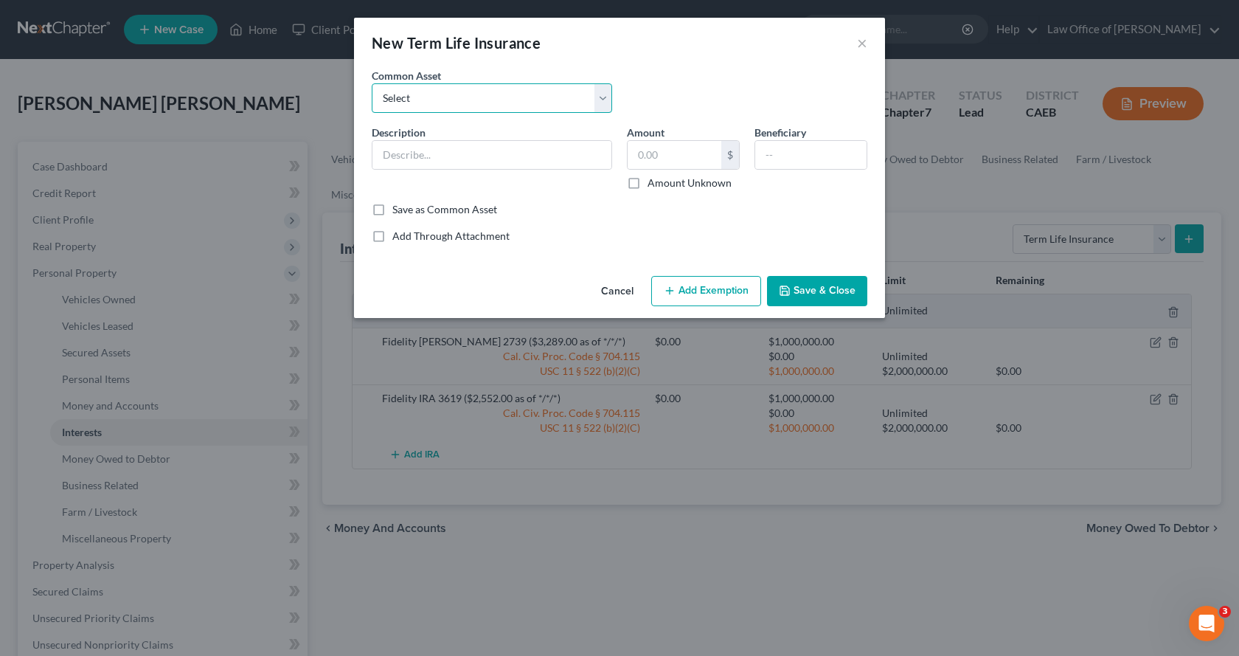
click at [413, 104] on select "Select AD&D Ins through Employer - Hartford" at bounding box center [492, 98] width 240 height 30
click at [381, 162] on input "text" at bounding box center [492, 155] width 239 height 28
type input "Homeowners Ins. ?"
click at [689, 159] on input "text" at bounding box center [675, 155] width 94 height 28
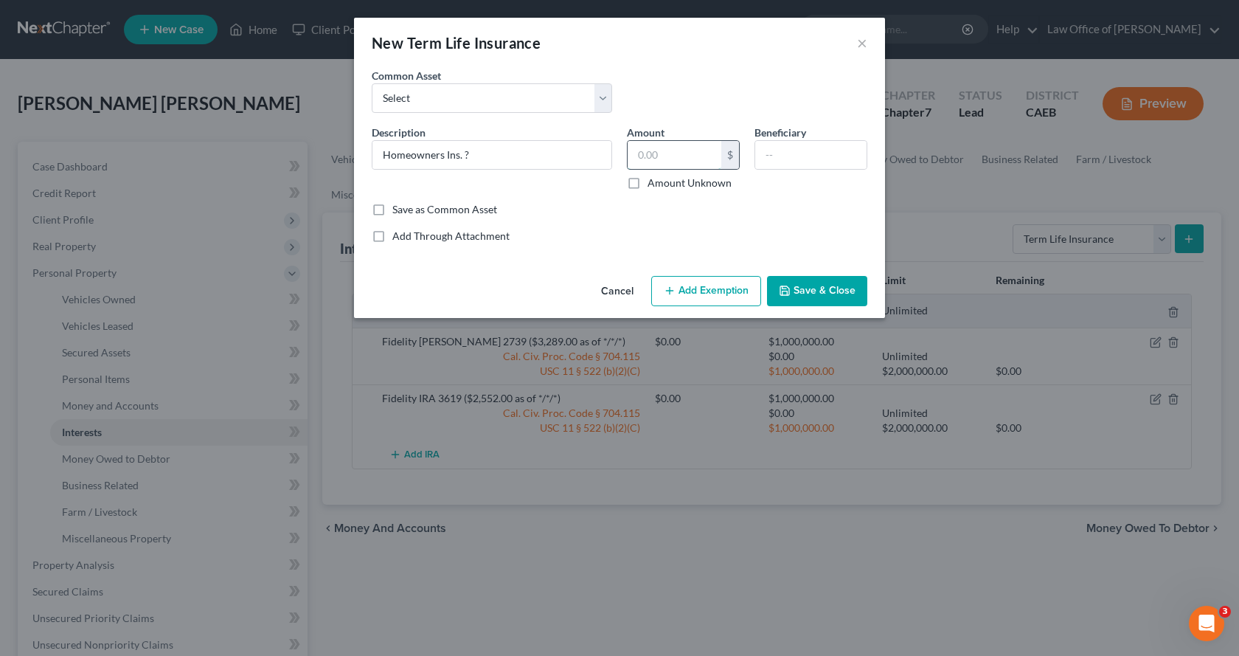
type input "0.00"
click at [806, 296] on button "Save & Close" at bounding box center [817, 291] width 100 height 31
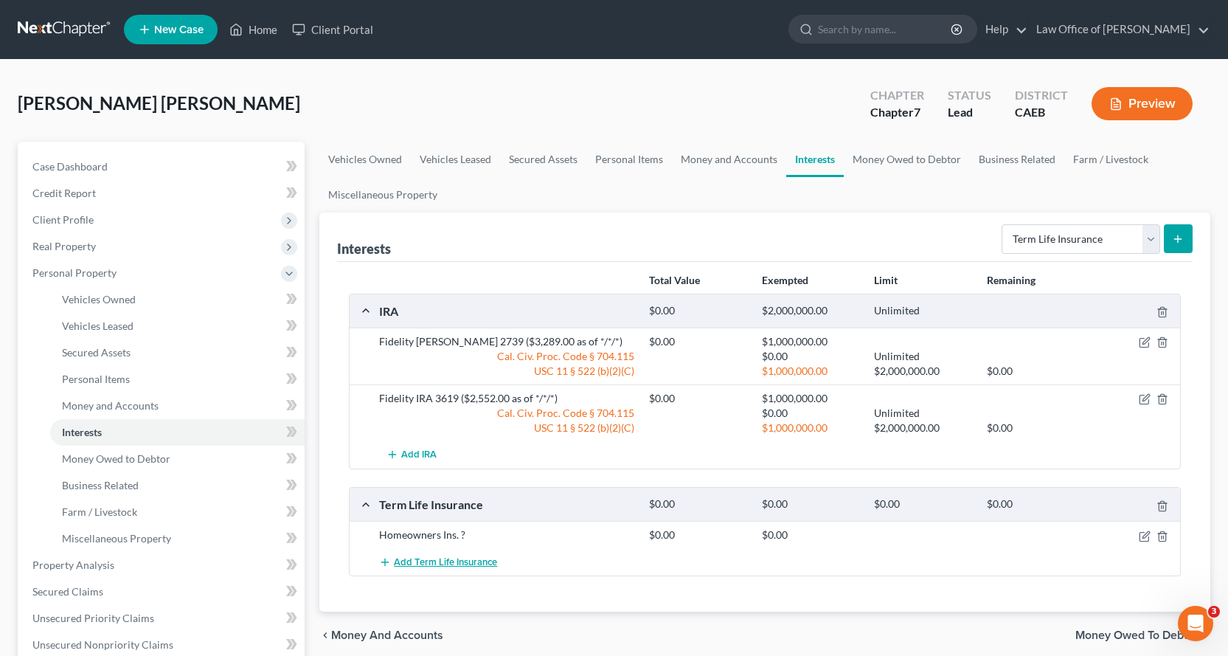
click at [446, 567] on span "Add Term Life Insurance" at bounding box center [445, 562] width 103 height 12
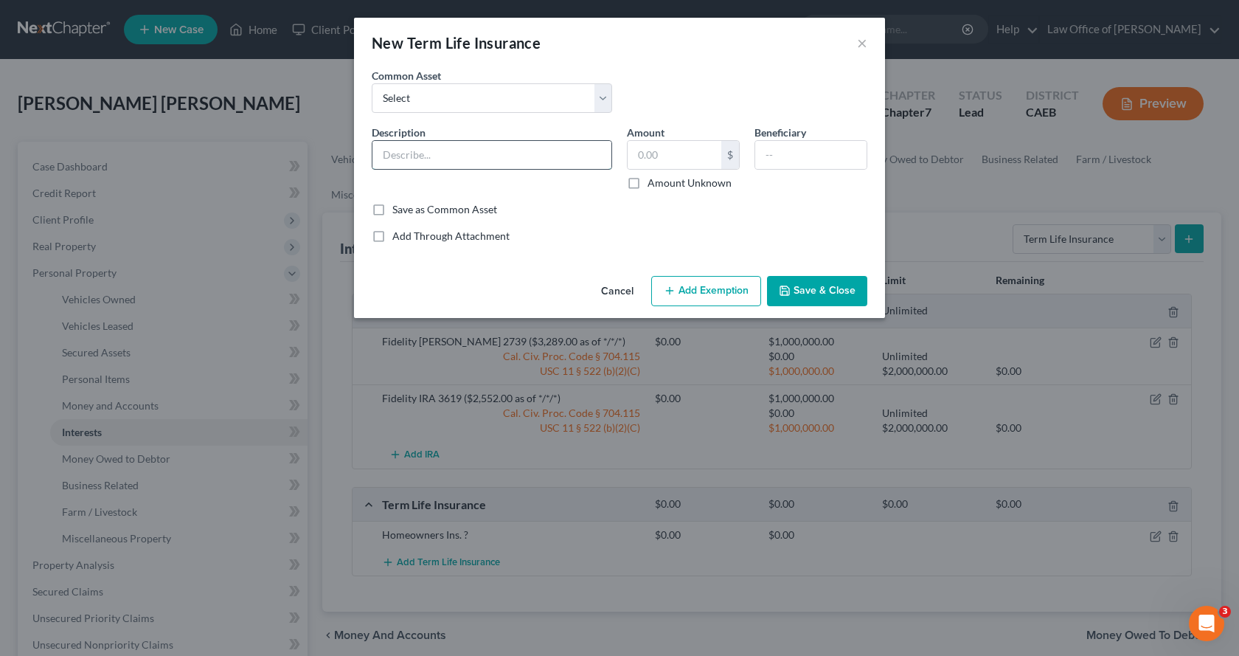
click at [397, 147] on input "text" at bounding box center [492, 155] width 239 height 28
type input "Vehicle Ins. ?"
click at [676, 153] on input "text" at bounding box center [675, 155] width 94 height 28
type input "0.00"
click at [854, 291] on button "Save & Close" at bounding box center [817, 291] width 100 height 31
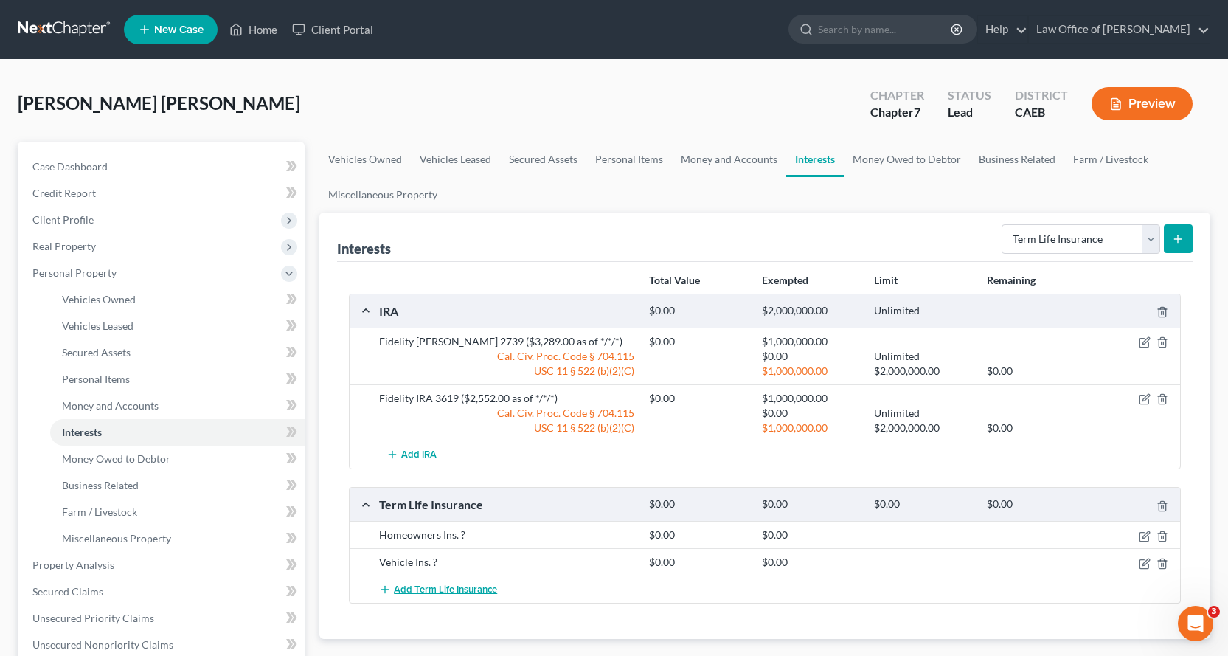
click at [402, 588] on span "Add Term Life Insurance" at bounding box center [445, 590] width 103 height 12
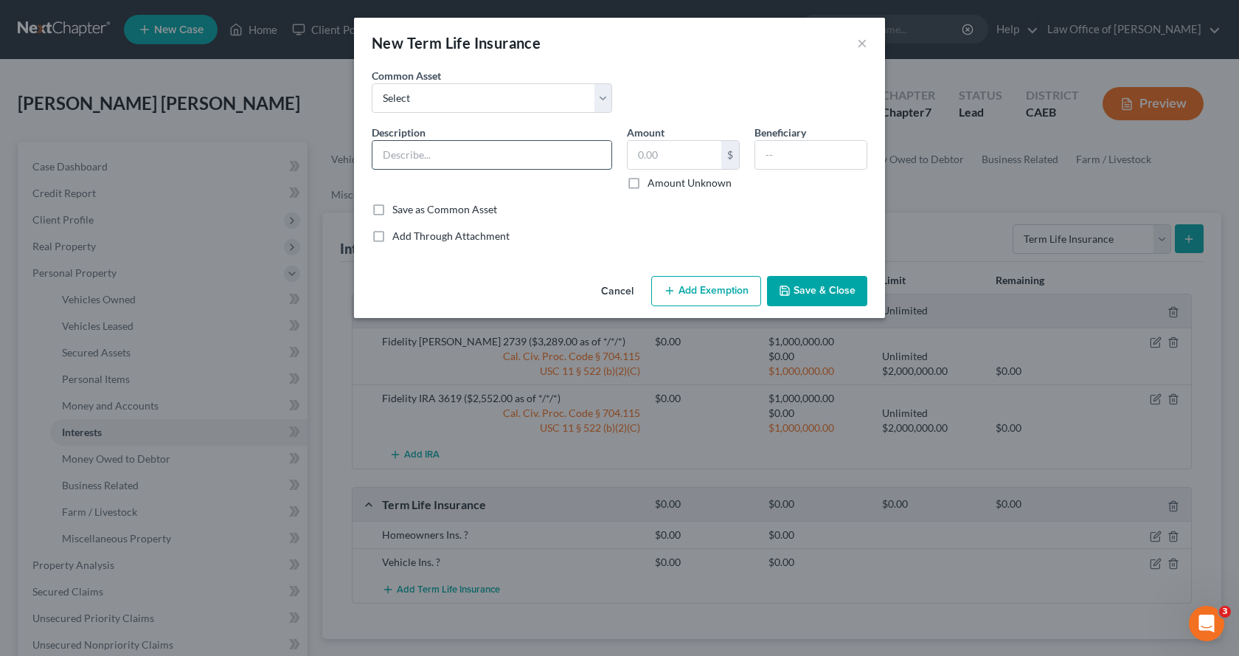
click at [401, 160] on input "text" at bounding box center [492, 155] width 239 height 28
type input "Health Ins. ?"
click at [786, 294] on icon "button" at bounding box center [785, 291] width 12 height 12
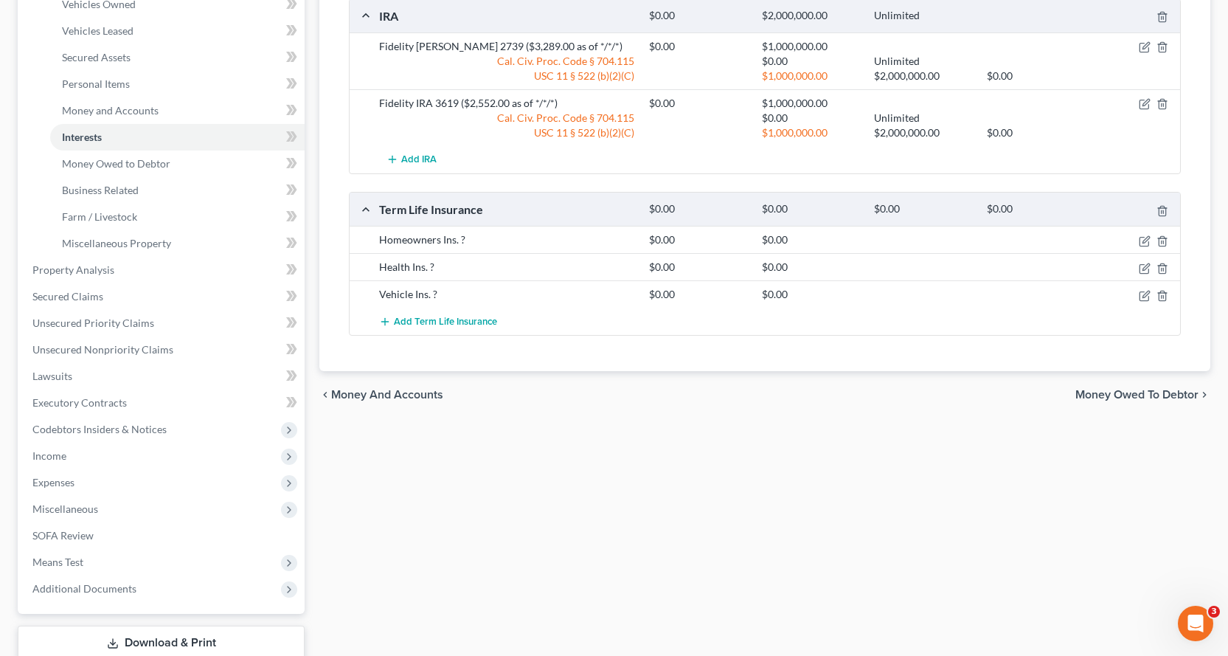
scroll to position [394, 0]
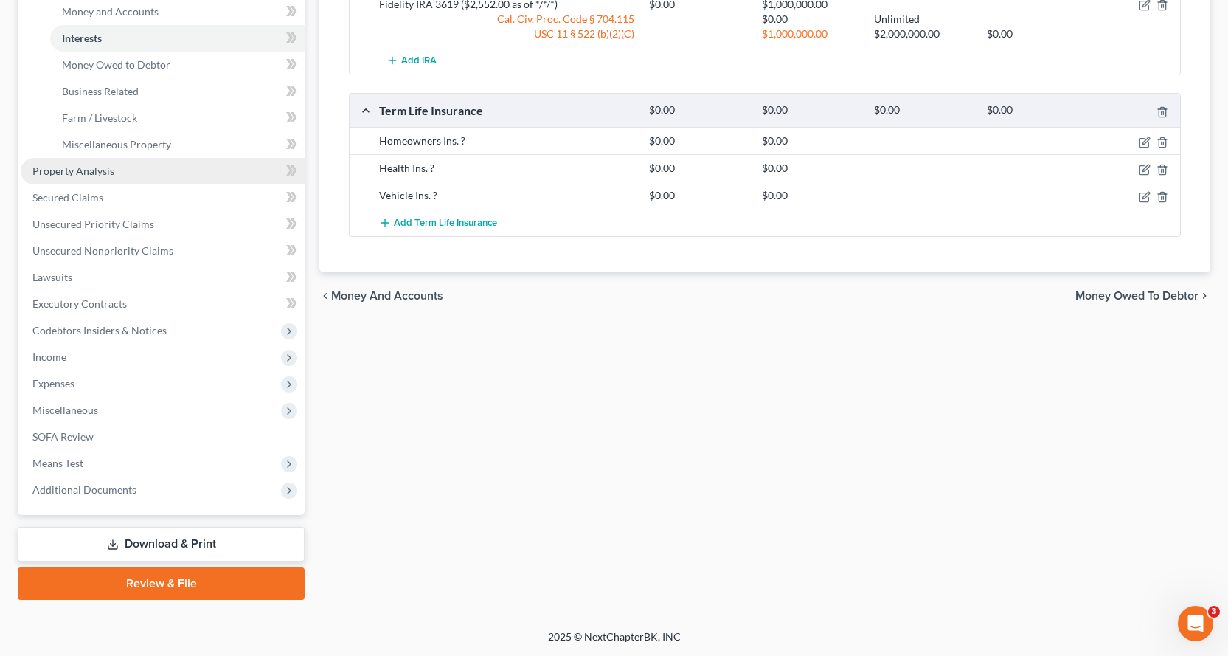
click at [49, 172] on span "Property Analysis" at bounding box center [73, 171] width 82 height 13
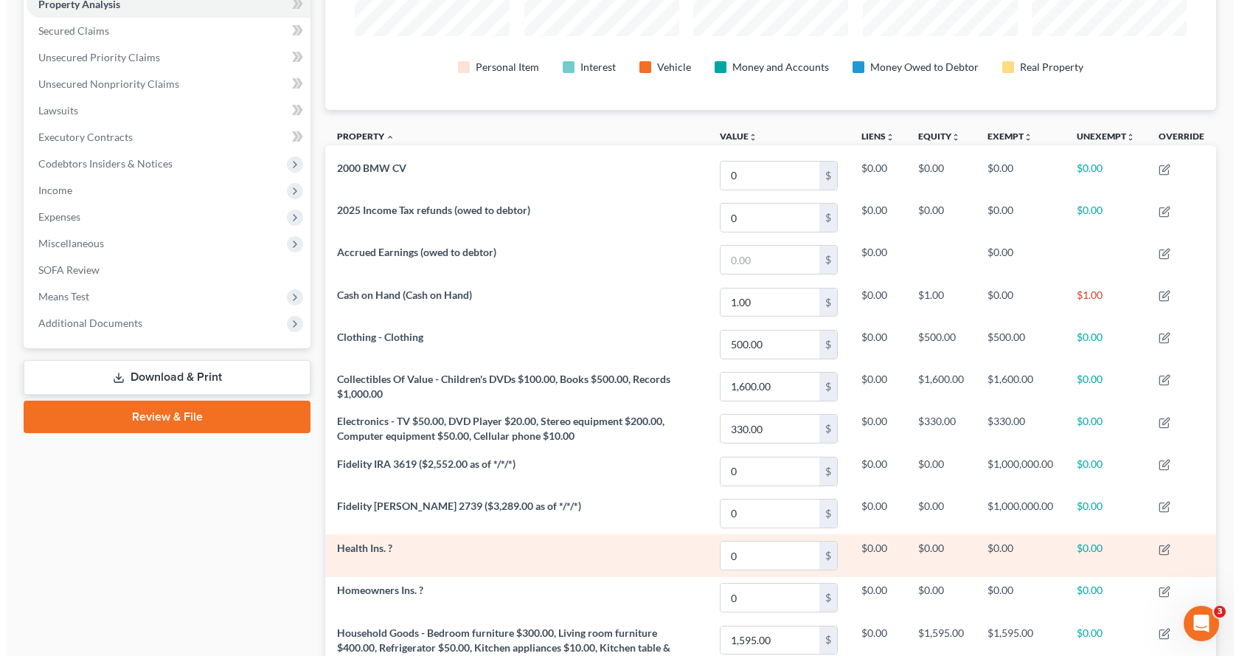
scroll to position [369, 0]
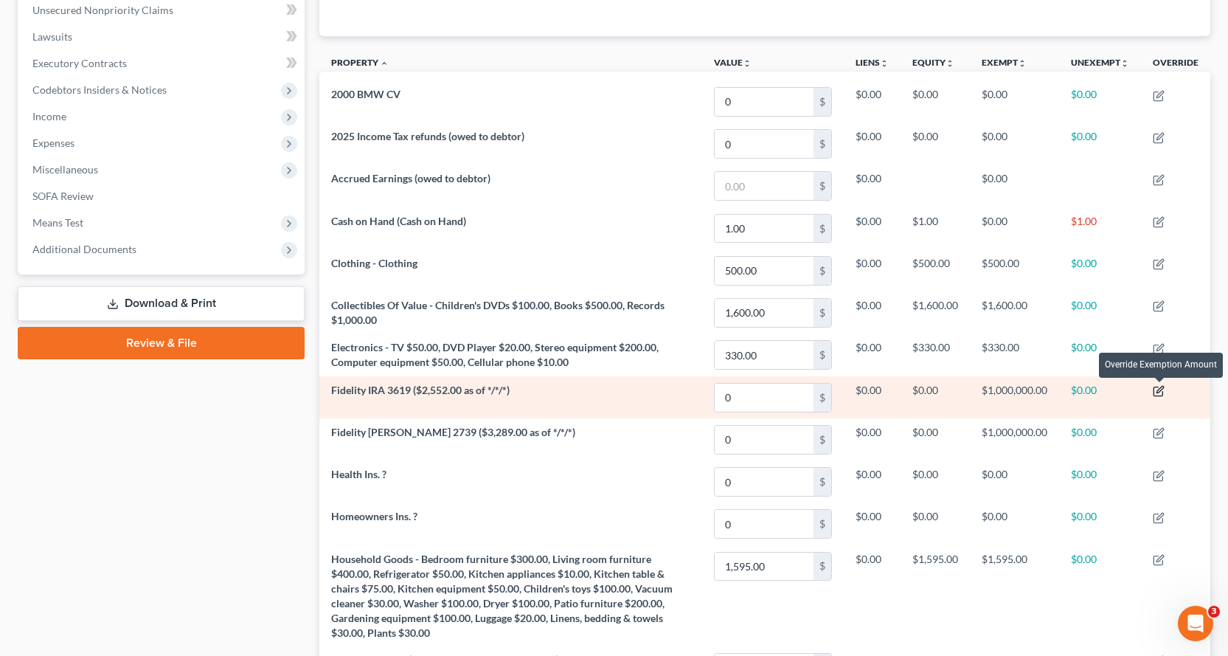
click at [1160, 393] on icon "button" at bounding box center [1160, 390] width 7 height 7
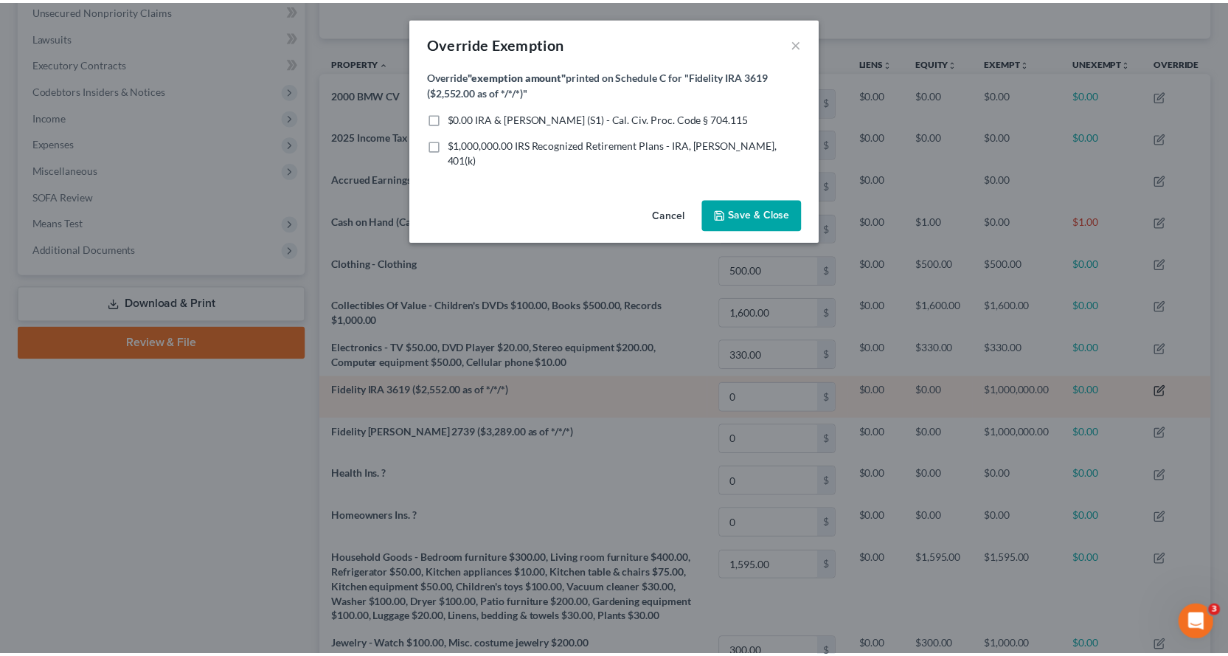
scroll to position [264, 899]
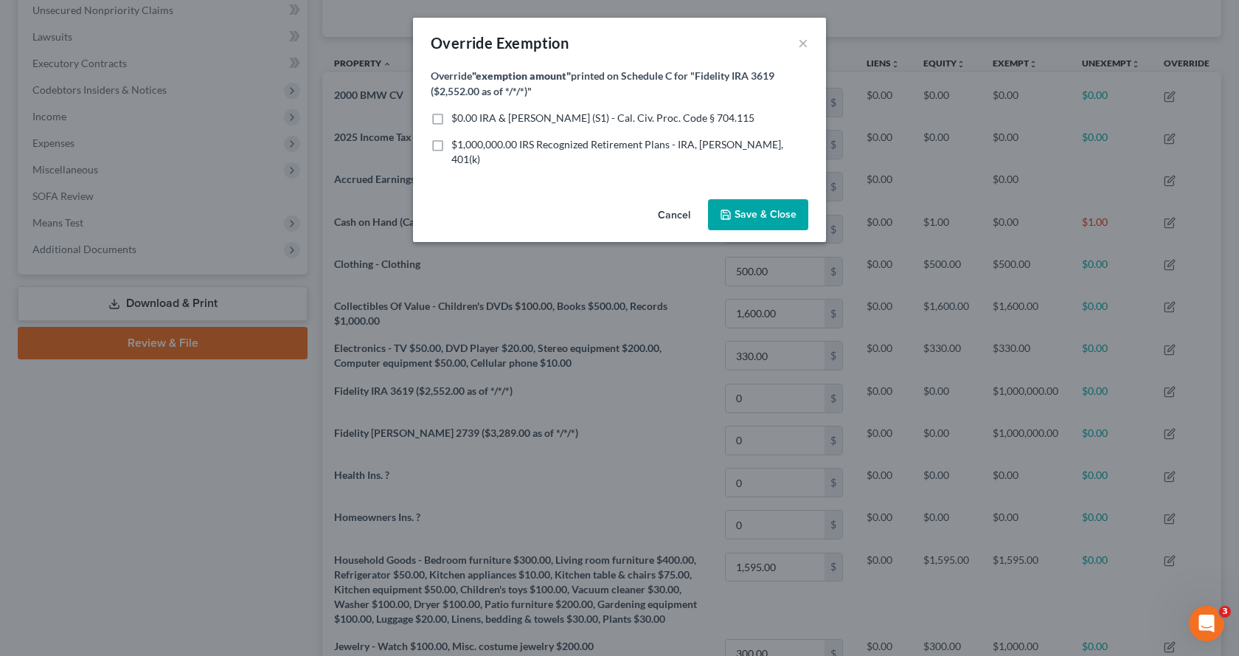
click at [451, 116] on label "$0.00 IRA & Roth IRA (S1) - Cal. Civ. Proc. Code § 704.115" at bounding box center [602, 118] width 303 height 15
click at [457, 116] on input "$0.00 IRA & Roth IRA (S1) - Cal. Civ. Proc. Code § 704.115" at bounding box center [462, 116] width 10 height 10
checkbox input "true"
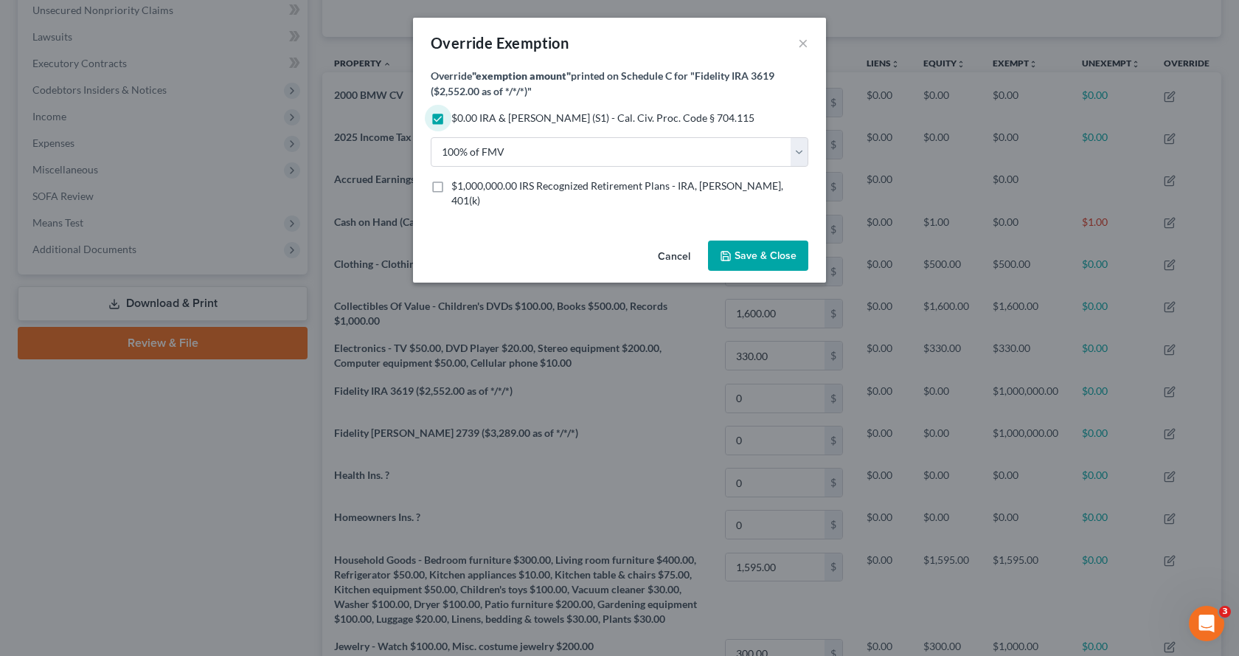
drag, startPoint x: 437, startPoint y: 187, endPoint x: 541, endPoint y: 221, distance: 109.2
click at [451, 187] on label "$1,000,000.00 IRS Recognized Retirement Plans - IRA, ROTH IRA, 401(k)" at bounding box center [629, 194] width 357 height 30
click at [457, 187] on input "$1,000,000.00 IRS Recognized Retirement Plans - IRA, ROTH IRA, 401(k)" at bounding box center [462, 184] width 10 height 10
checkbox input "true"
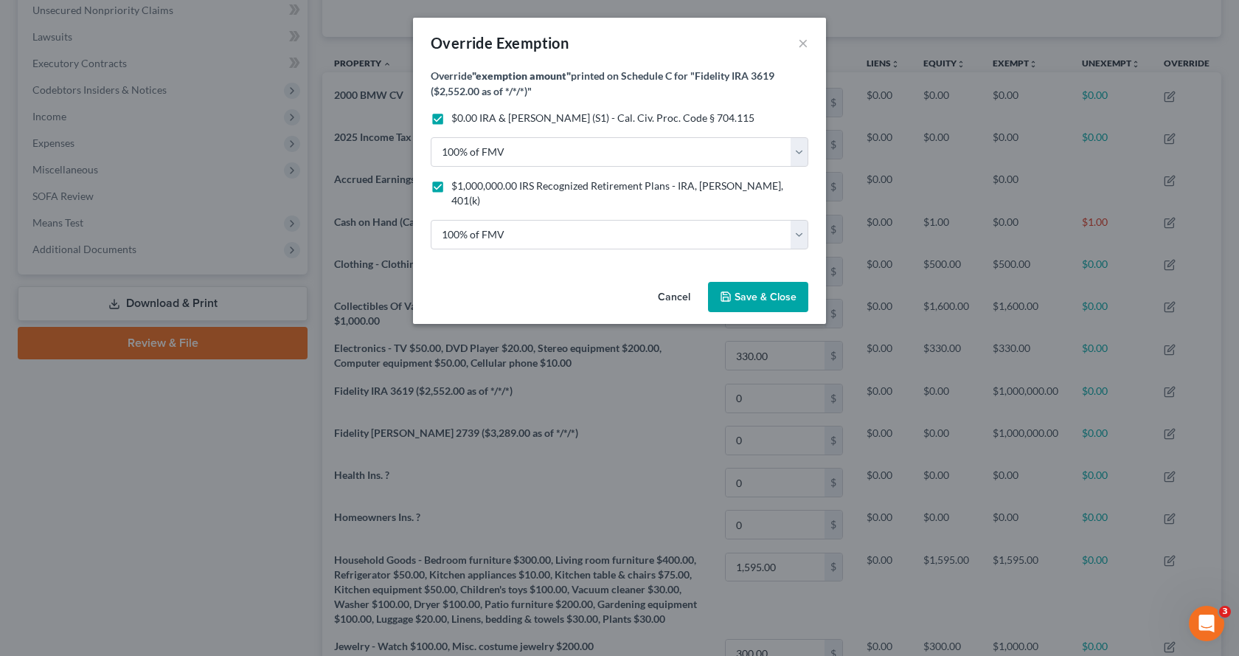
click at [738, 282] on button "Save & Close" at bounding box center [758, 297] width 100 height 31
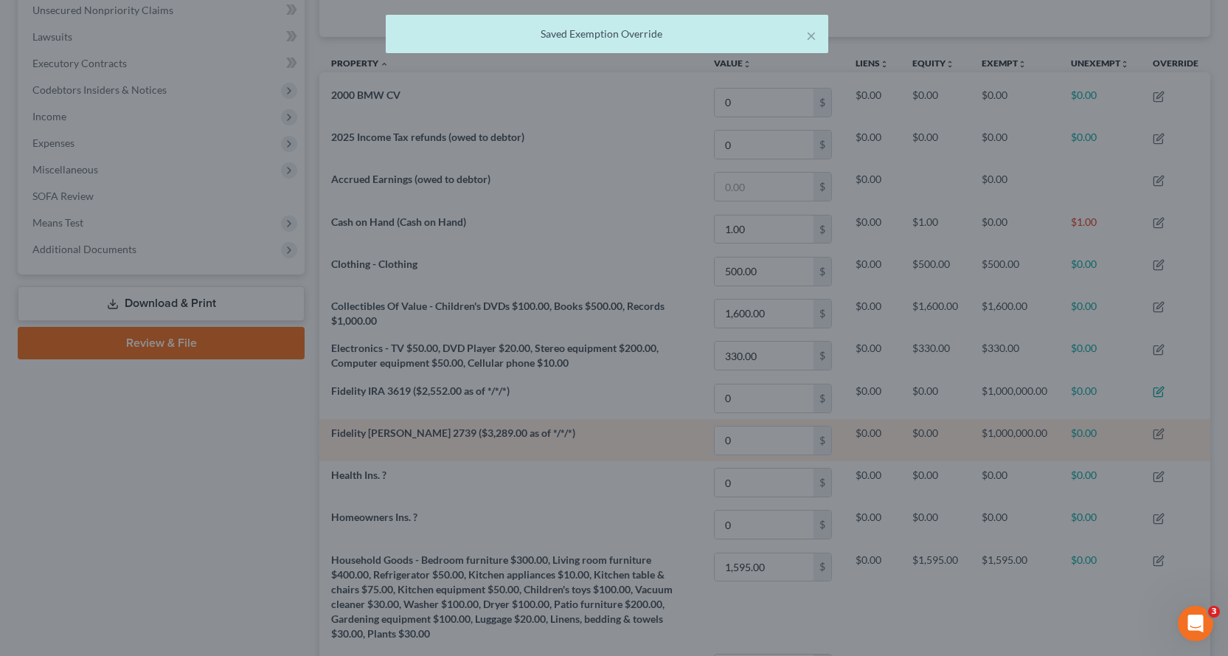
scroll to position [0, 0]
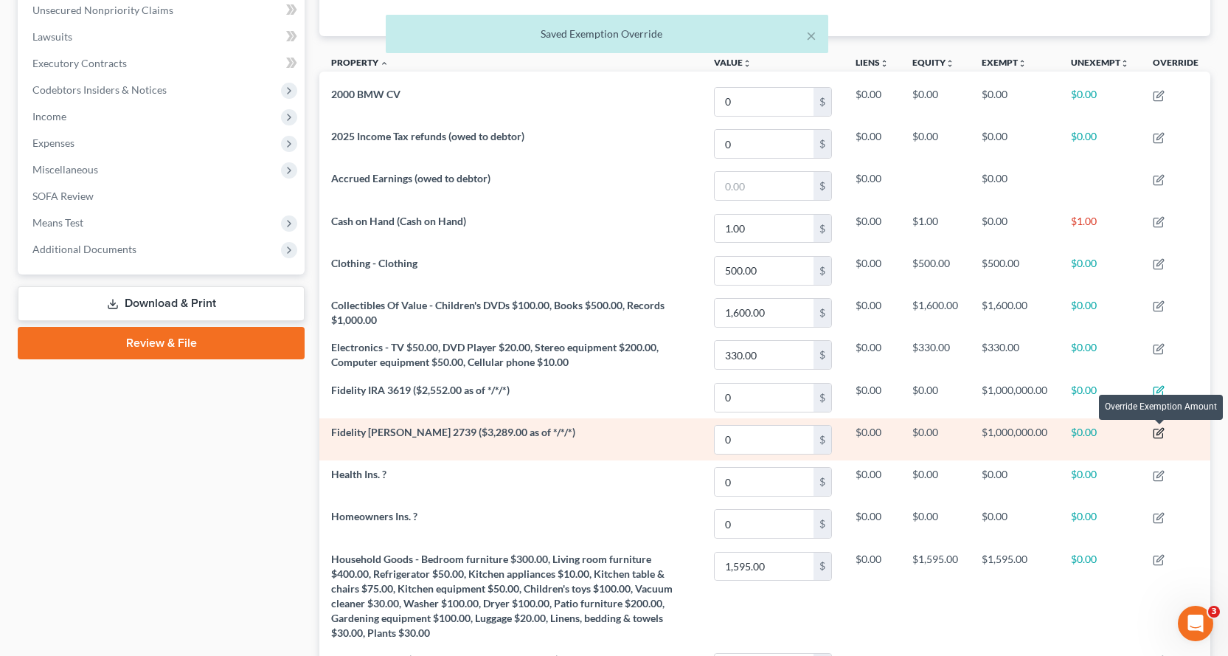
click at [1163, 429] on icon "button" at bounding box center [1160, 432] width 7 height 7
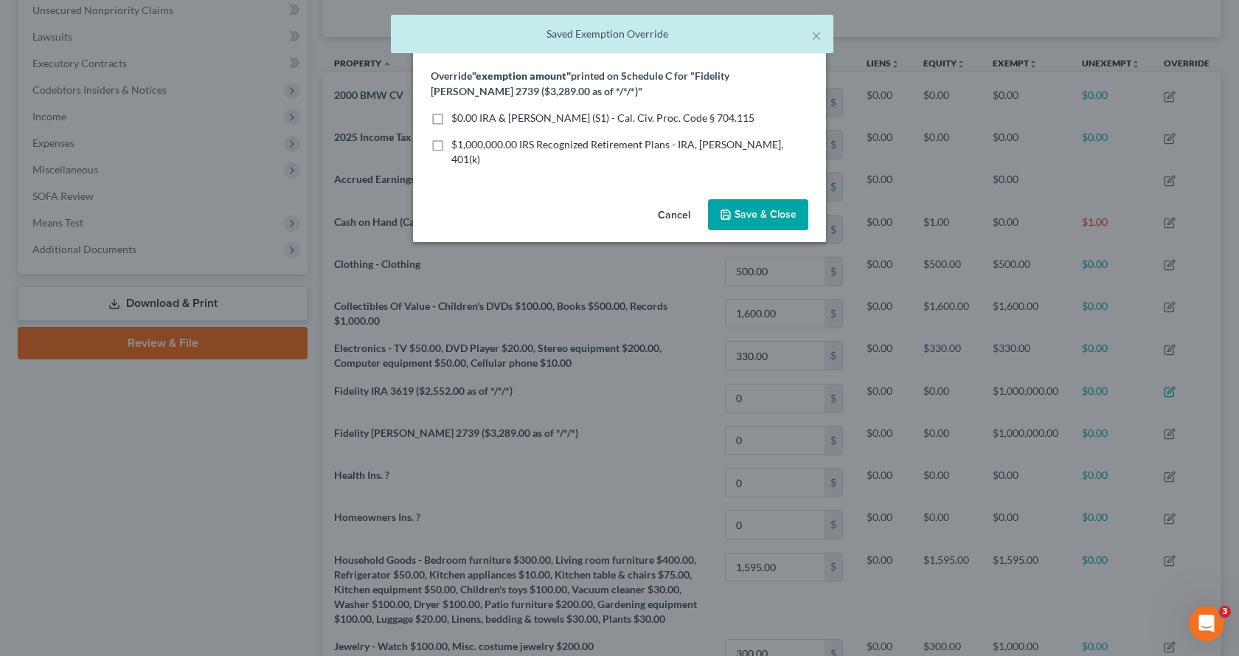
click at [451, 120] on label "$0.00 IRA & Roth IRA (S1) - Cal. Civ. Proc. Code § 704.115" at bounding box center [602, 118] width 303 height 15
click at [457, 120] on input "$0.00 IRA & Roth IRA (S1) - Cal. Civ. Proc. Code § 704.115" at bounding box center [462, 116] width 10 height 10
checkbox input "true"
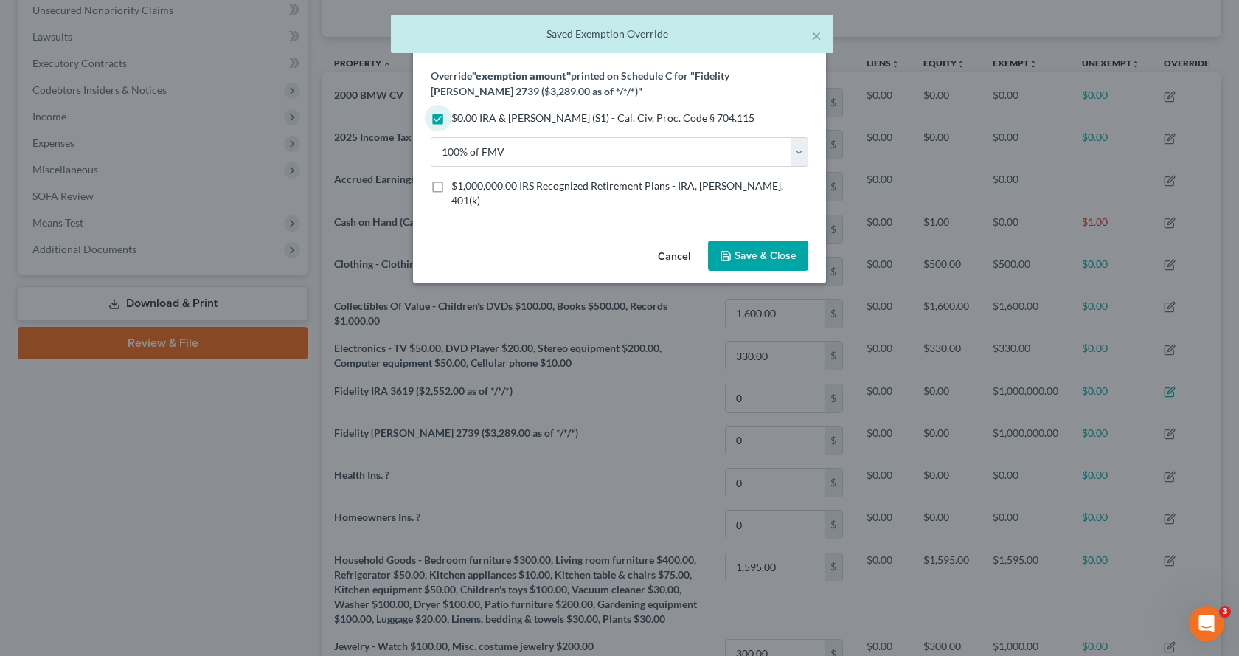
click at [451, 185] on label "$1,000,000.00 IRS Recognized Retirement Plans - IRA, ROTH IRA, 401(k)" at bounding box center [629, 194] width 357 height 30
click at [457, 185] on input "$1,000,000.00 IRS Recognized Retirement Plans - IRA, ROTH IRA, 401(k)" at bounding box center [462, 184] width 10 height 10
checkbox input "true"
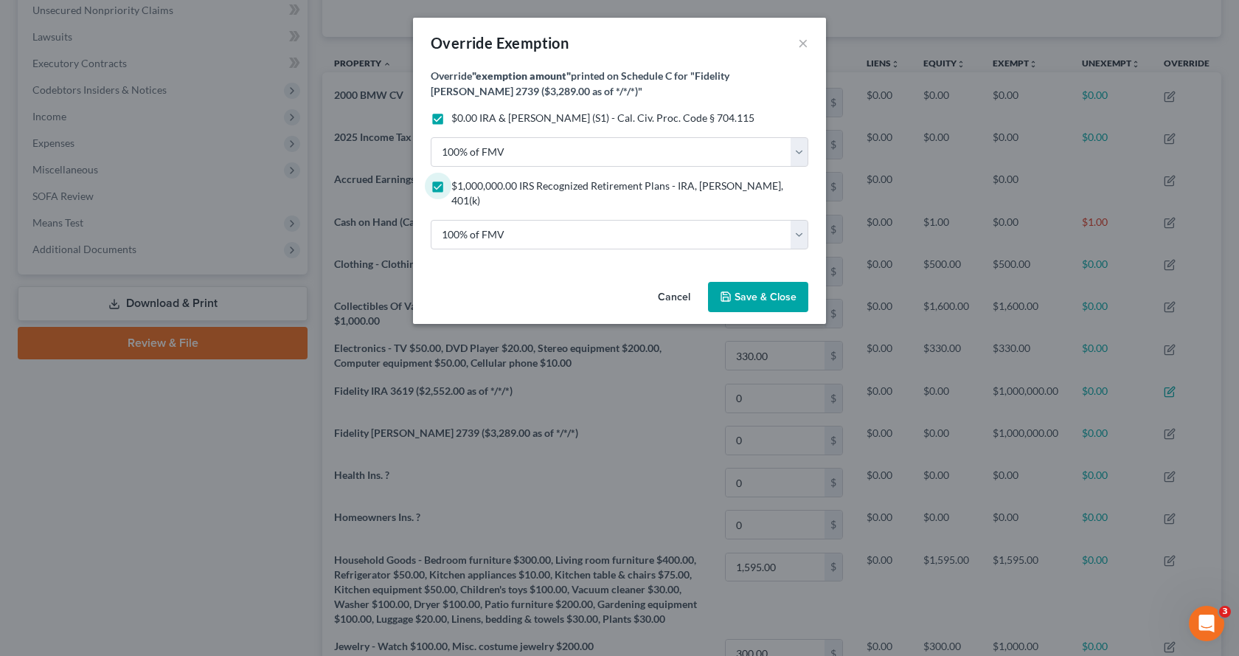
click at [789, 291] on span "Save & Close" at bounding box center [766, 297] width 62 height 13
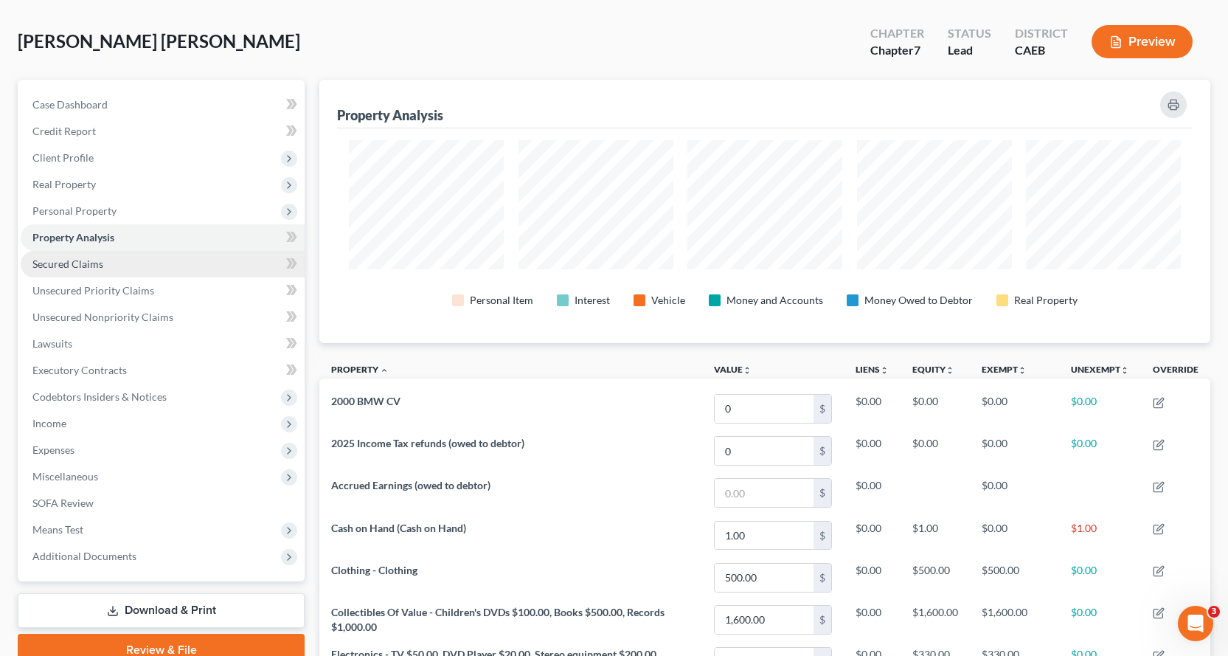
click at [53, 268] on span "Secured Claims" at bounding box center [67, 263] width 71 height 13
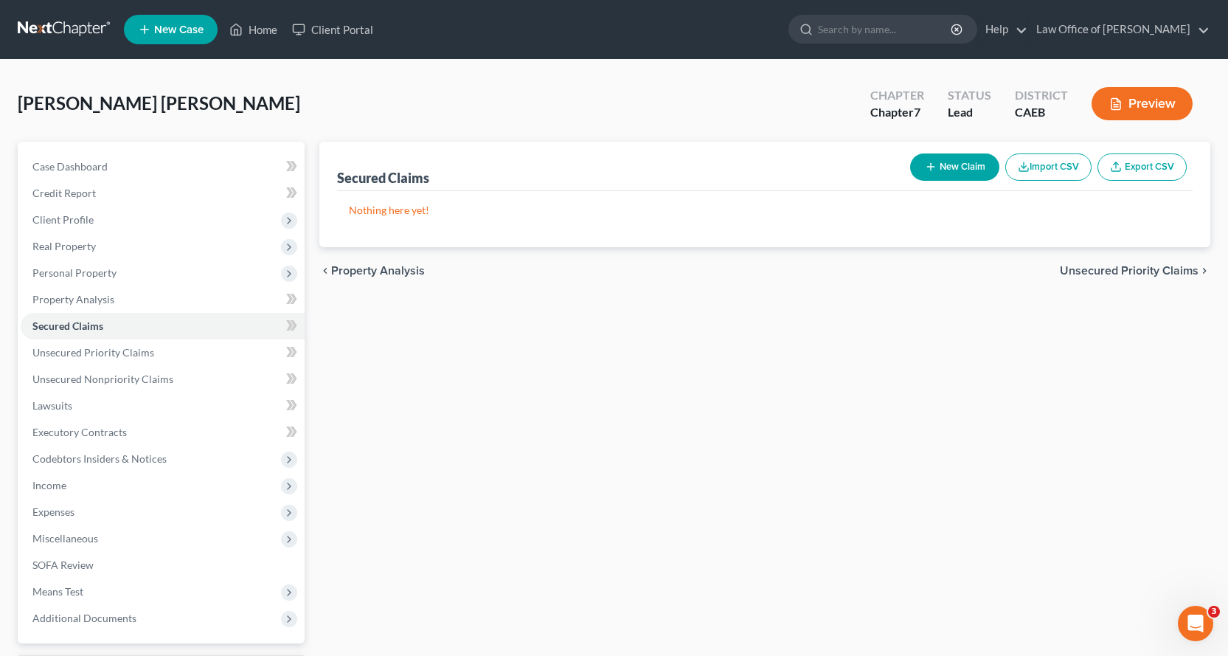
click at [963, 172] on button "New Claim" at bounding box center [954, 166] width 89 height 27
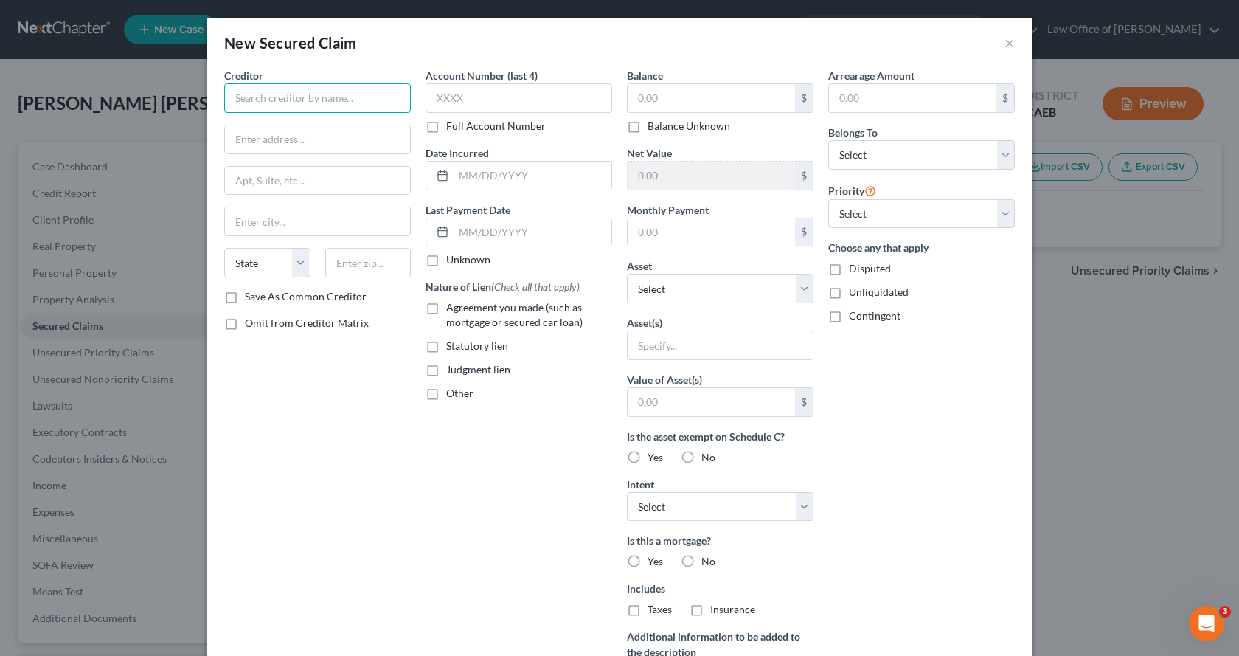
click at [293, 103] on input "text" at bounding box center [317, 98] width 187 height 30
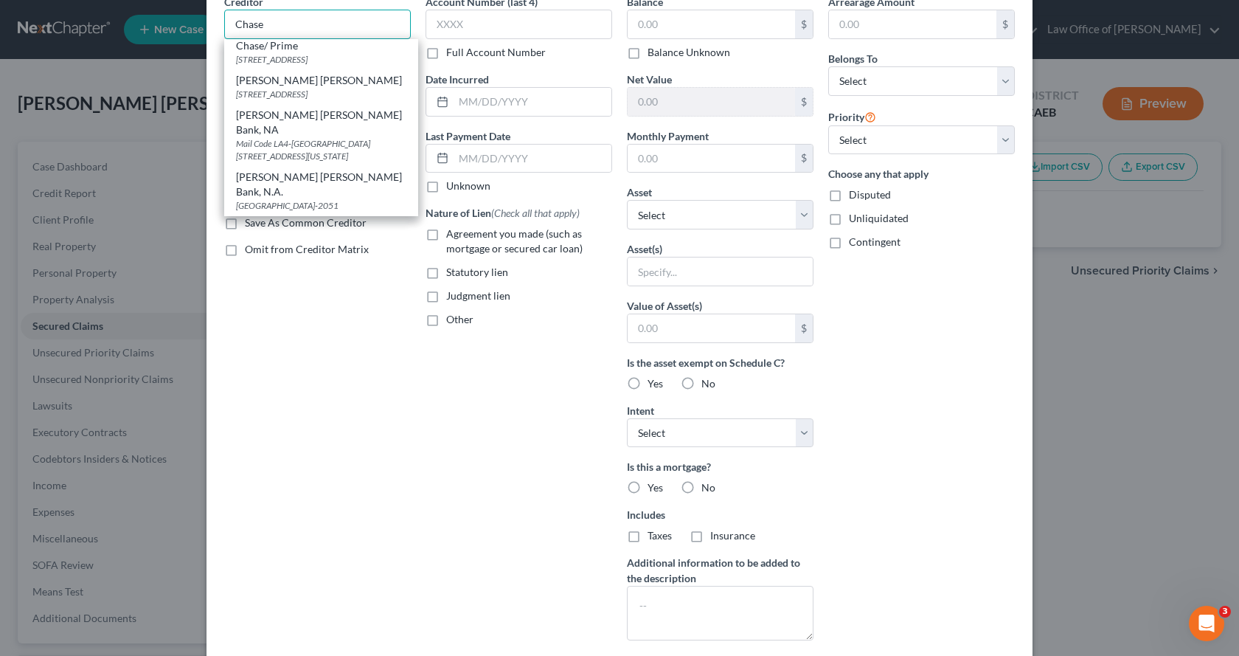
type input "Chase"
click at [350, 297] on div "Creditor * Chase Chase PO Box 15298, Wilmington, DE 19850-5298 Chase PO Box 155…" at bounding box center [317, 323] width 201 height 658
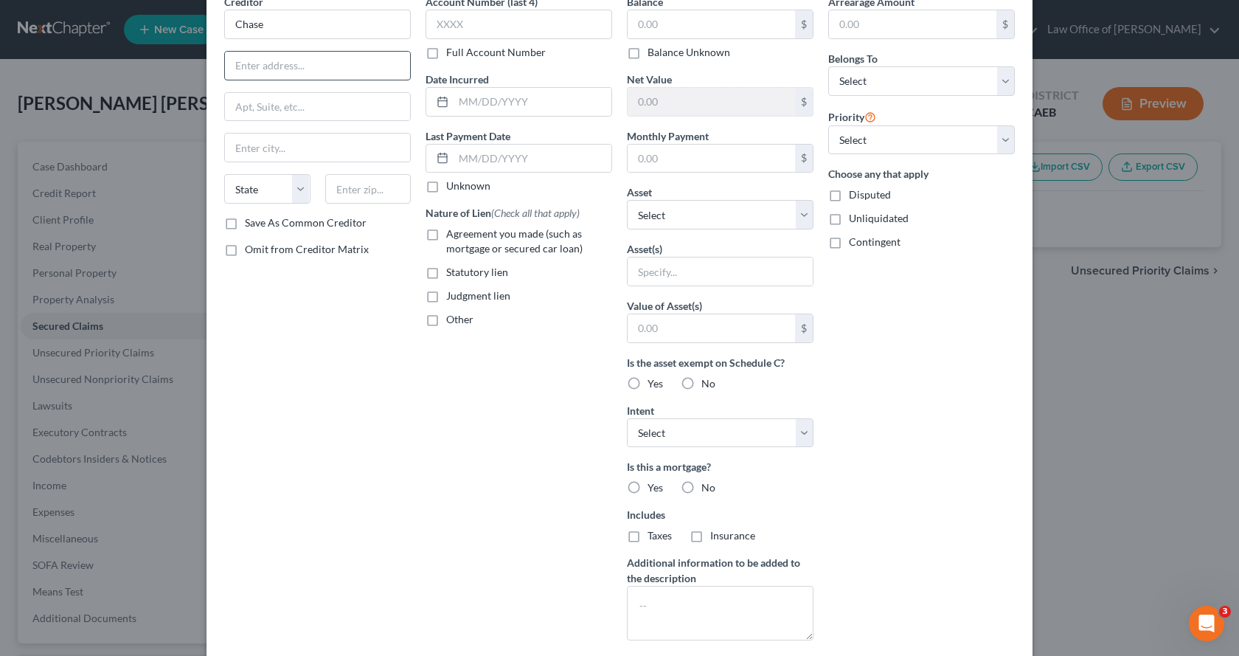
click at [269, 60] on input "text" at bounding box center [317, 66] width 185 height 28
click at [262, 66] on input "Mail COde LA4-6475" at bounding box center [317, 66] width 185 height 28
type input "Mail Code LA4-6475"
click at [257, 111] on input "text" at bounding box center [317, 107] width 185 height 28
type input "700 Kansas Lane"
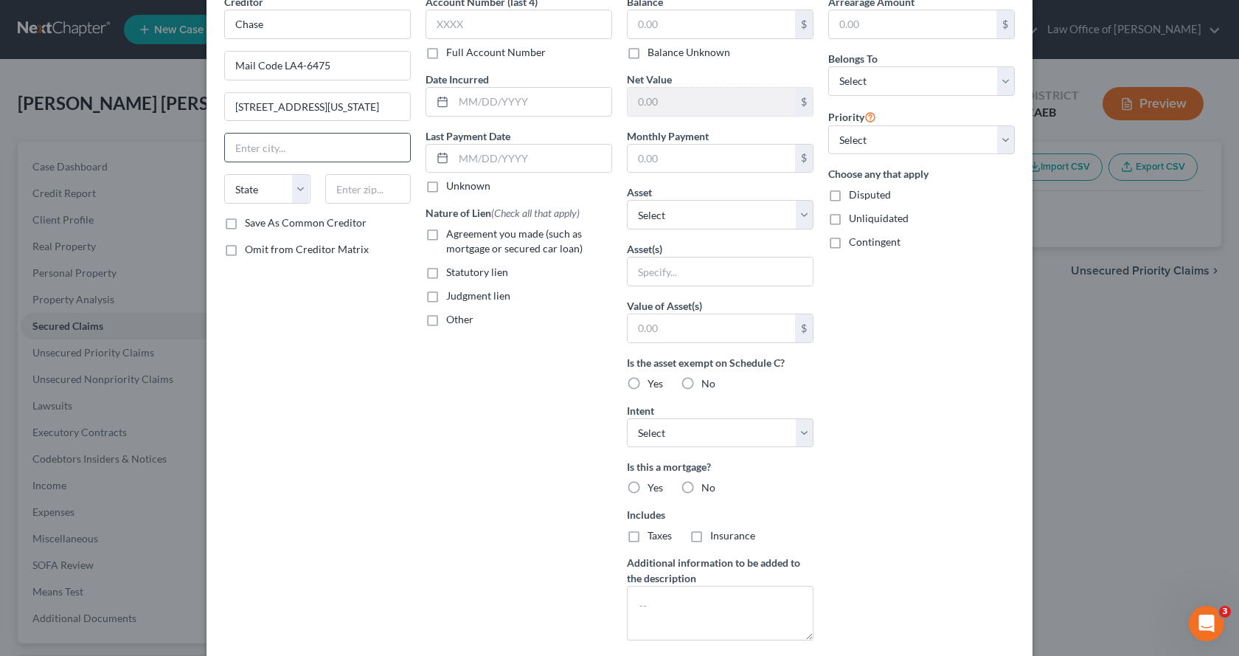
click at [288, 154] on input "text" at bounding box center [317, 148] width 185 height 28
type input "Monroe"
click at [248, 198] on select "State AL AK AR AZ CA CO CT DE DC FL GA GU HI ID IL IN IA KS KY LA ME MD MA MI M…" at bounding box center [267, 189] width 86 height 30
select select "19"
click at [224, 174] on select "State AL AK AR AZ CA CO CT DE DC FL GA GU HI ID IL IN IA KS KY LA ME MD MA MI M…" at bounding box center [267, 189] width 86 height 30
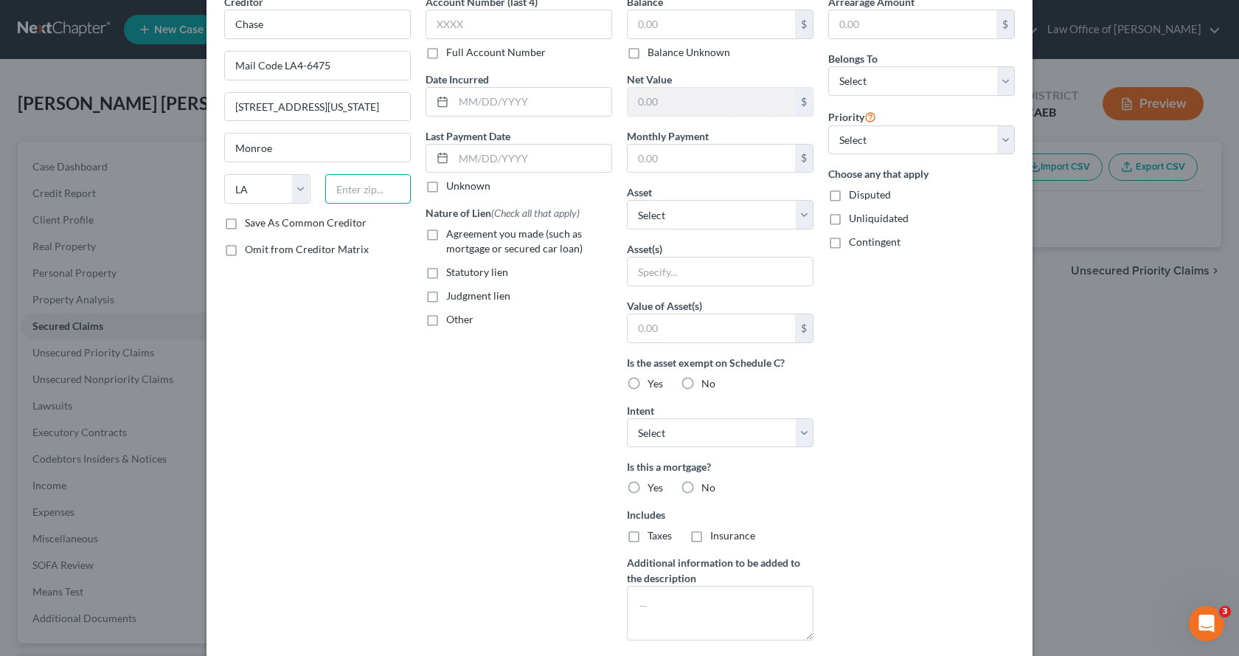
click at [385, 197] on input "text" at bounding box center [368, 189] width 86 height 30
type input "71203"
click at [456, 24] on input "text" at bounding box center [519, 25] width 187 height 30
type input "3438"
click at [637, 21] on input "text" at bounding box center [711, 24] width 167 height 28
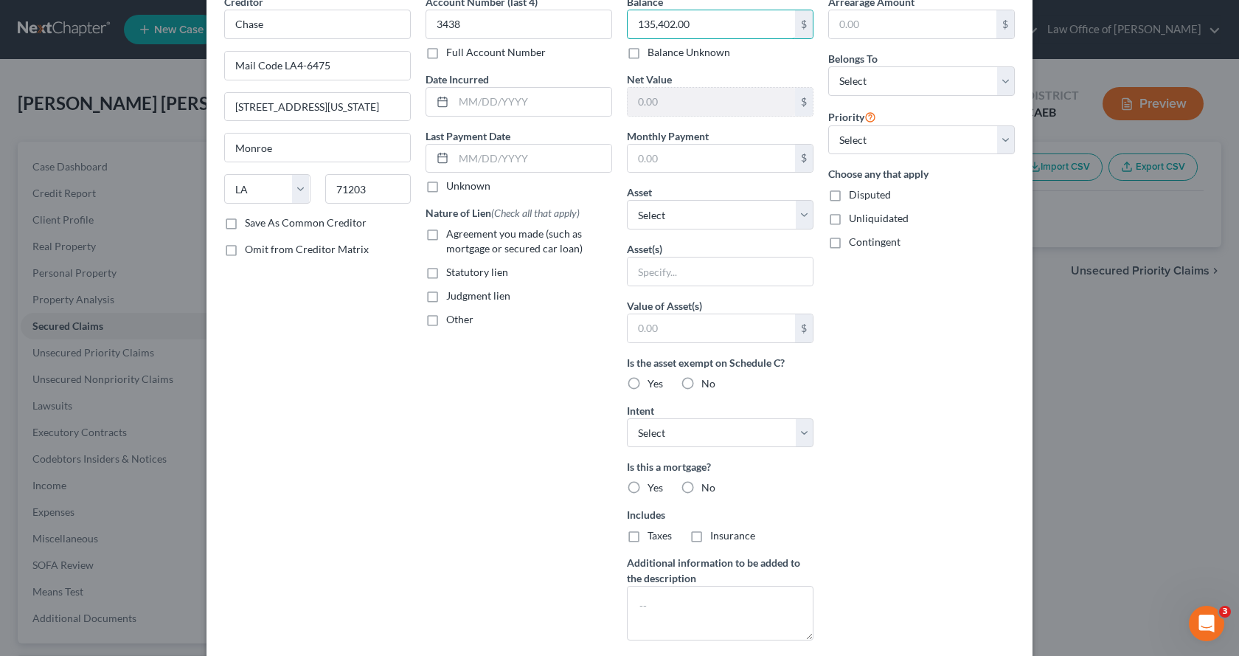
type input "135,402.00"
click at [446, 232] on label "Agreement you made (such as mortgage or secured car loan)" at bounding box center [529, 241] width 166 height 30
click at [452, 232] on input "Agreement you made (such as mortgage or secured car loan)" at bounding box center [457, 231] width 10 height 10
checkbox input "true"
click at [647, 162] on input "text" at bounding box center [711, 159] width 167 height 28
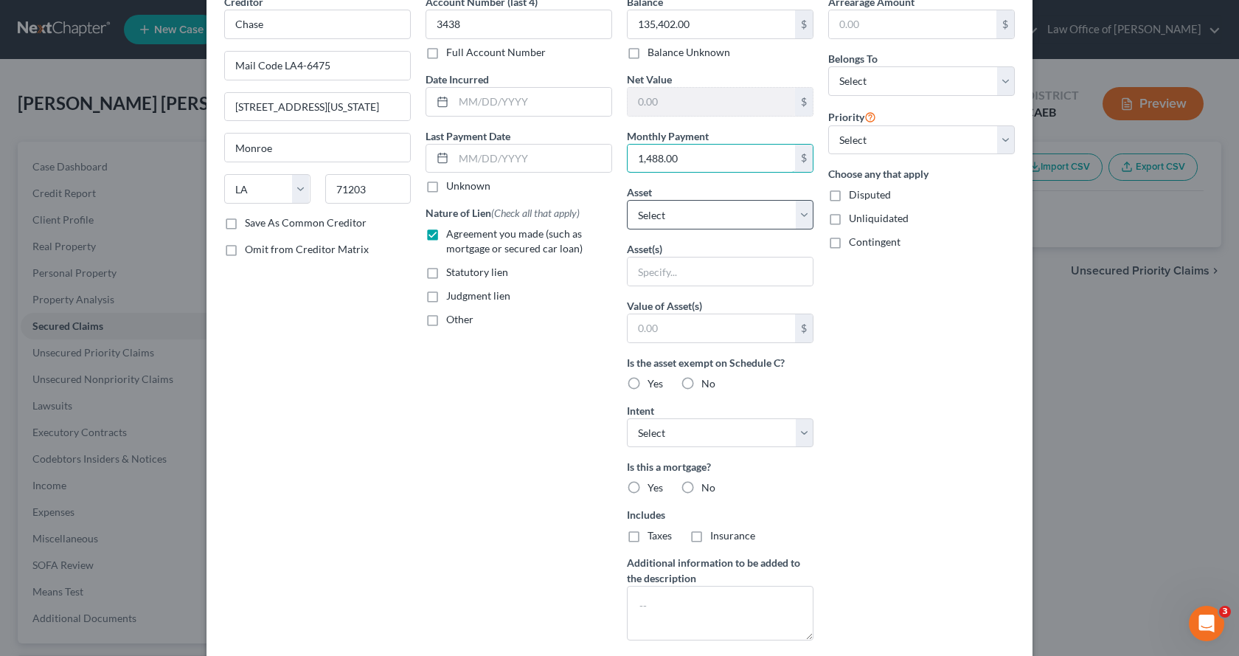
type input "1,488.00"
click at [685, 215] on select "Select Other Multiple Assets Household Goods - Bedroom furniture $300.00, Livin…" at bounding box center [720, 215] width 187 height 30
select select "11"
click at [627, 229] on select "Select Other Multiple Assets Household Goods - Bedroom furniture $300.00, Livin…" at bounding box center [720, 215] width 187 height 30
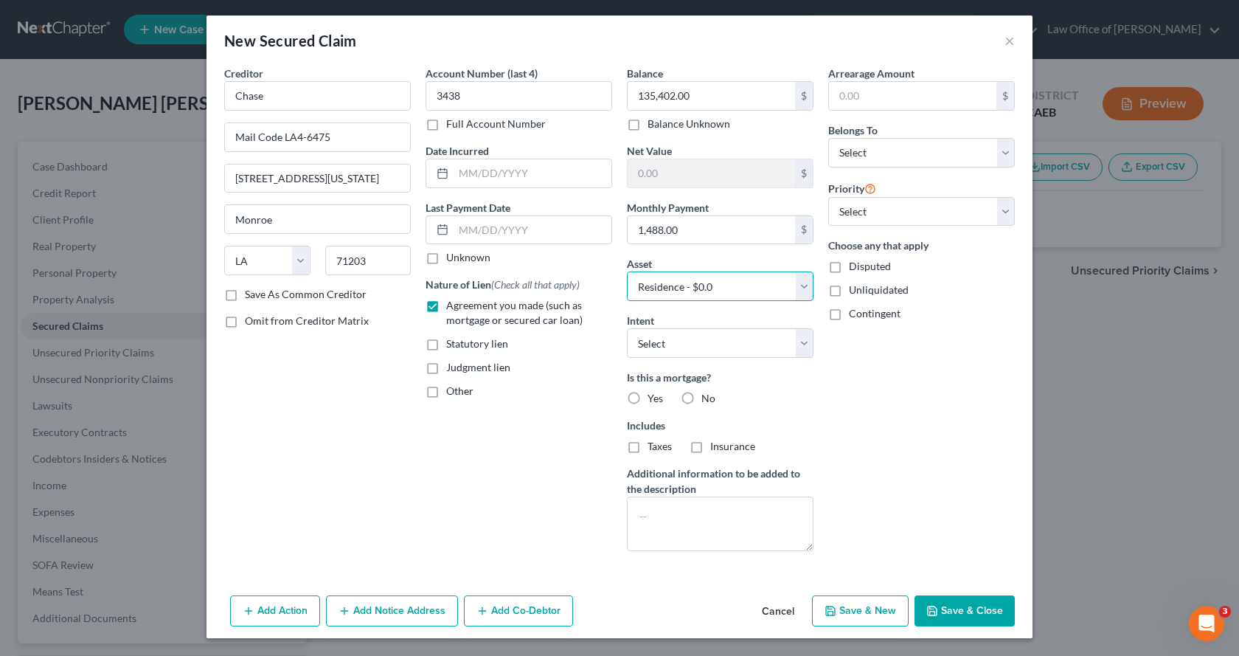
scroll to position [2, 0]
click at [648, 400] on label "Yes" at bounding box center [655, 398] width 15 height 15
click at [654, 400] on input "Yes" at bounding box center [659, 396] width 10 height 10
radio input "true"
click at [648, 449] on label "Taxes" at bounding box center [660, 446] width 24 height 15
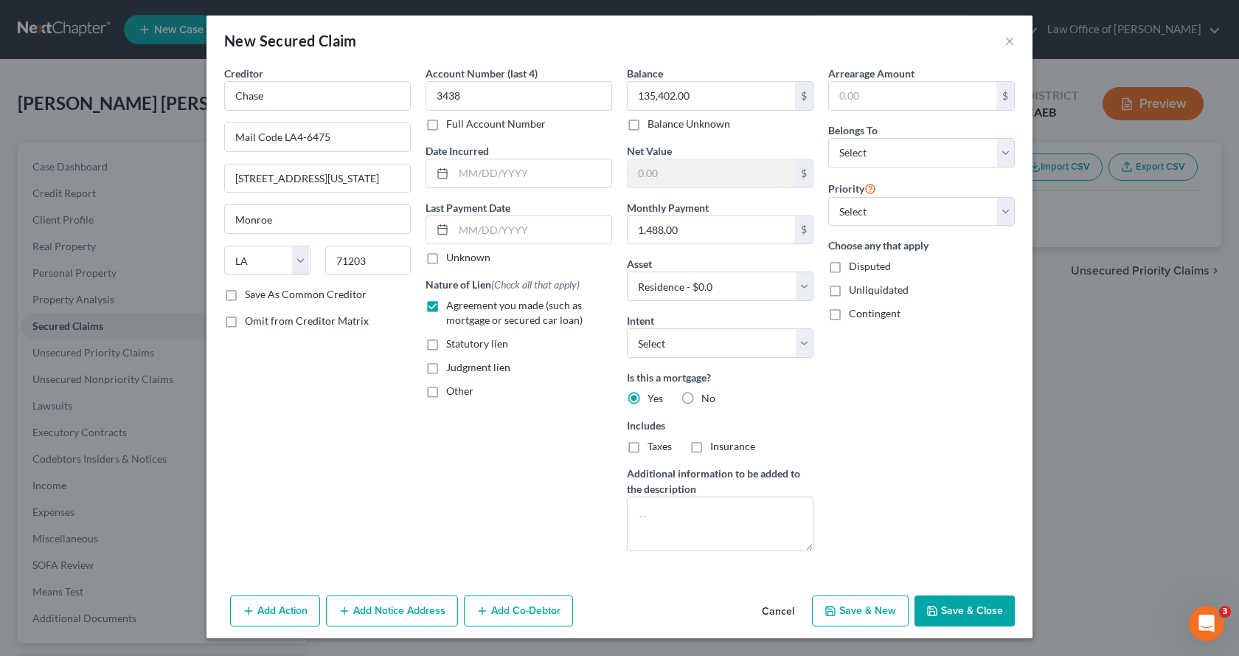
click at [654, 449] on input "Taxes" at bounding box center [659, 444] width 10 height 10
checkbox input "true"
click at [710, 449] on label "Insurance" at bounding box center [732, 446] width 45 height 15
click at [716, 449] on input "Insurance" at bounding box center [721, 444] width 10 height 10
checkbox input "true"
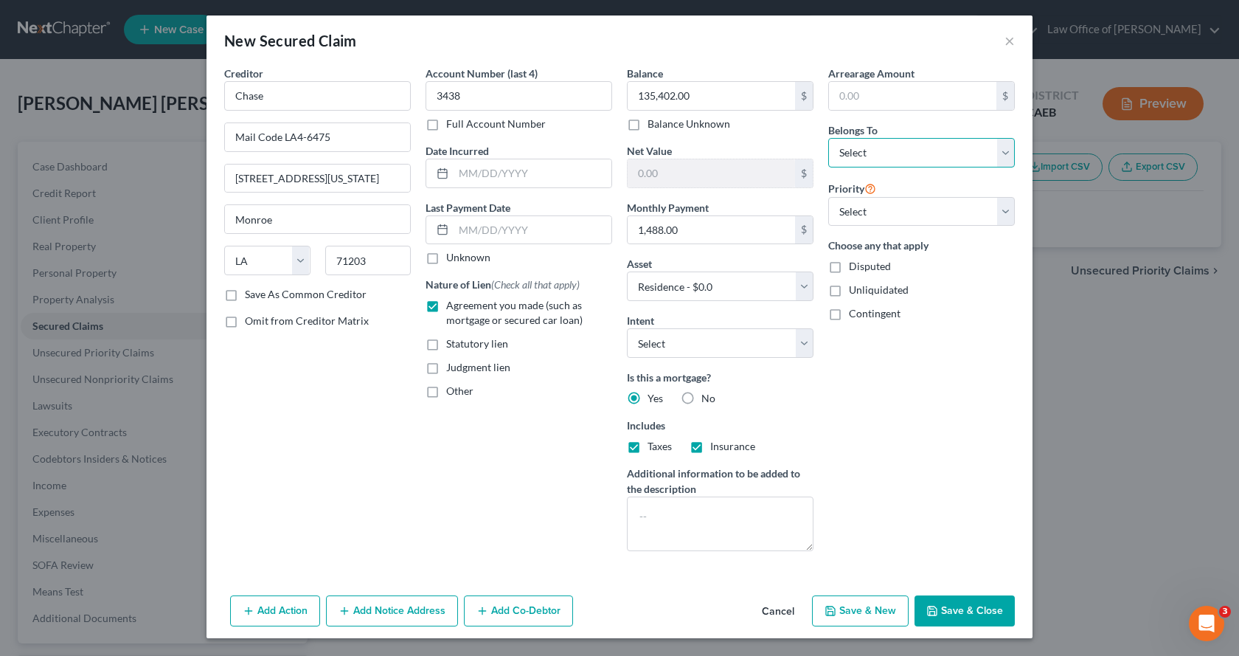
click at [943, 160] on select "Select Debtor 1 Only Debtor 2 Only Debtor 1 And Debtor 2 Only At Least One Of T…" at bounding box center [921, 153] width 187 height 30
select select "3"
click at [828, 138] on select "Select Debtor 1 Only Debtor 2 Only Debtor 1 And Debtor 2 Only At Least One Of T…" at bounding box center [921, 153] width 187 height 30
click at [994, 603] on button "Save & Close" at bounding box center [965, 610] width 100 height 31
select select
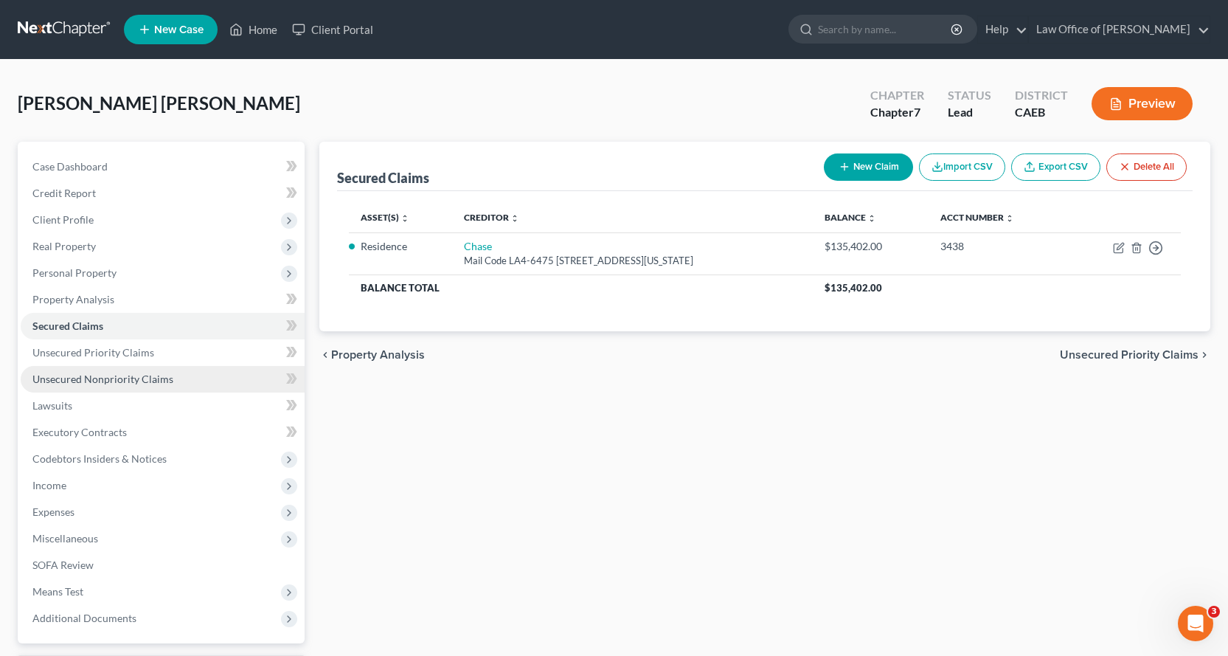
click at [69, 373] on span "Unsecured Nonpriority Claims" at bounding box center [102, 379] width 141 height 13
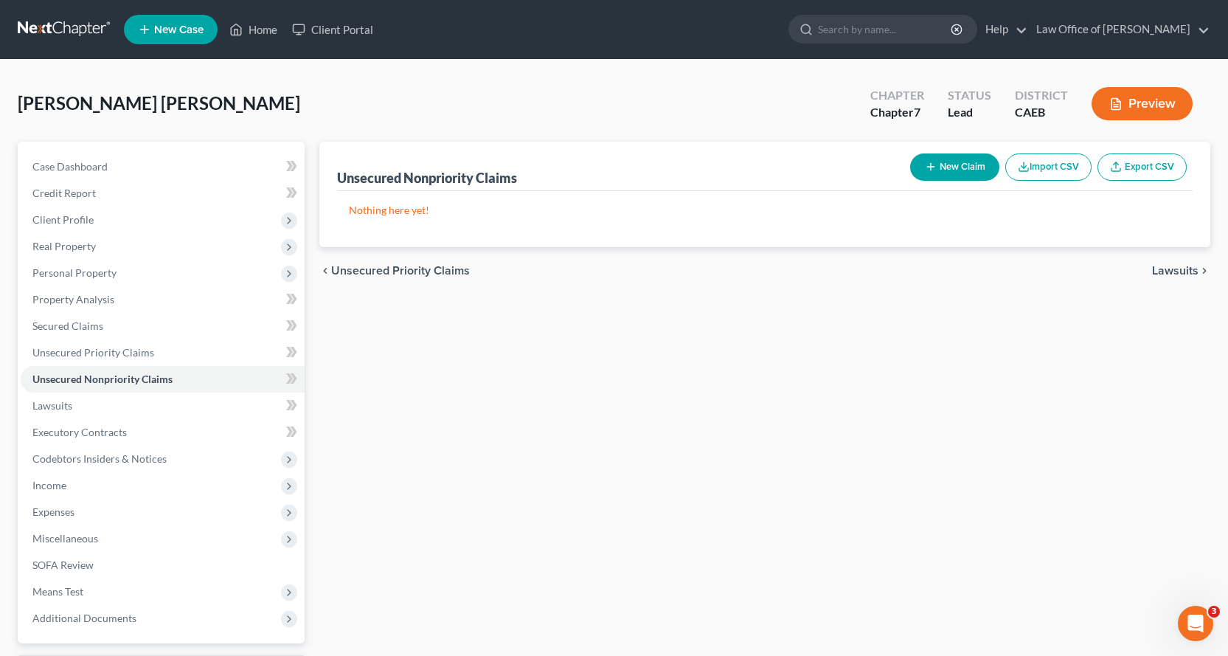
click at [949, 166] on button "New Claim" at bounding box center [954, 166] width 89 height 27
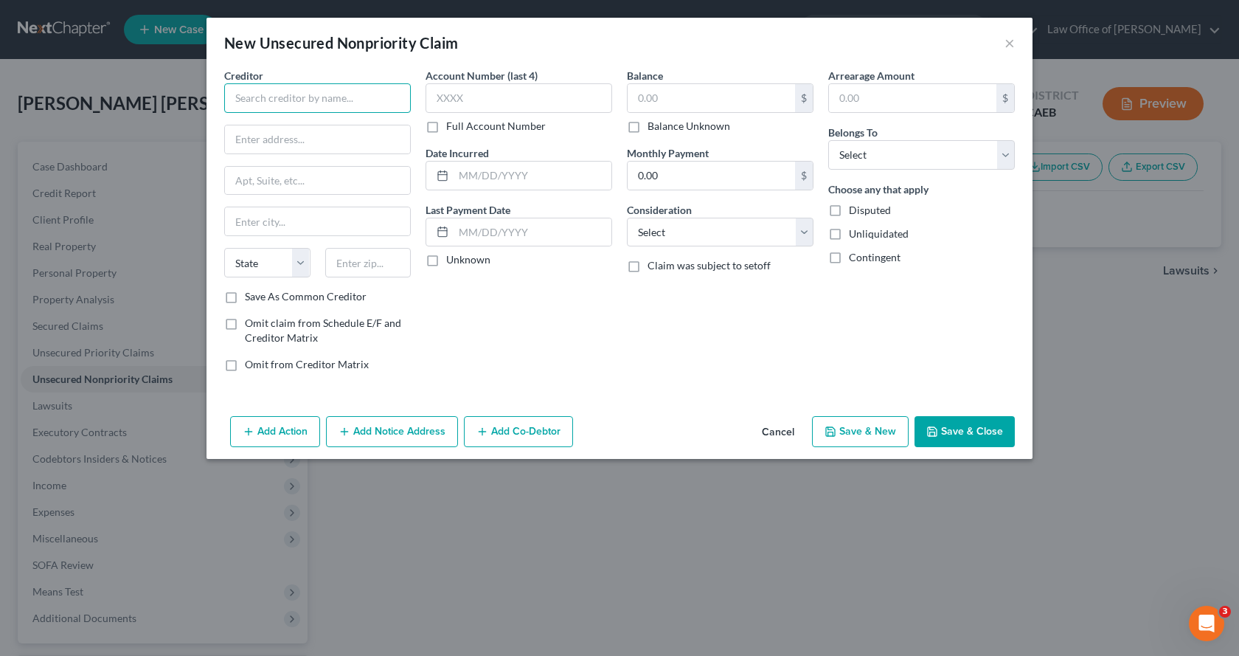
click at [237, 93] on input "text" at bounding box center [317, 98] width 187 height 30
click at [278, 105] on input "Barclays" at bounding box center [317, 98] width 187 height 30
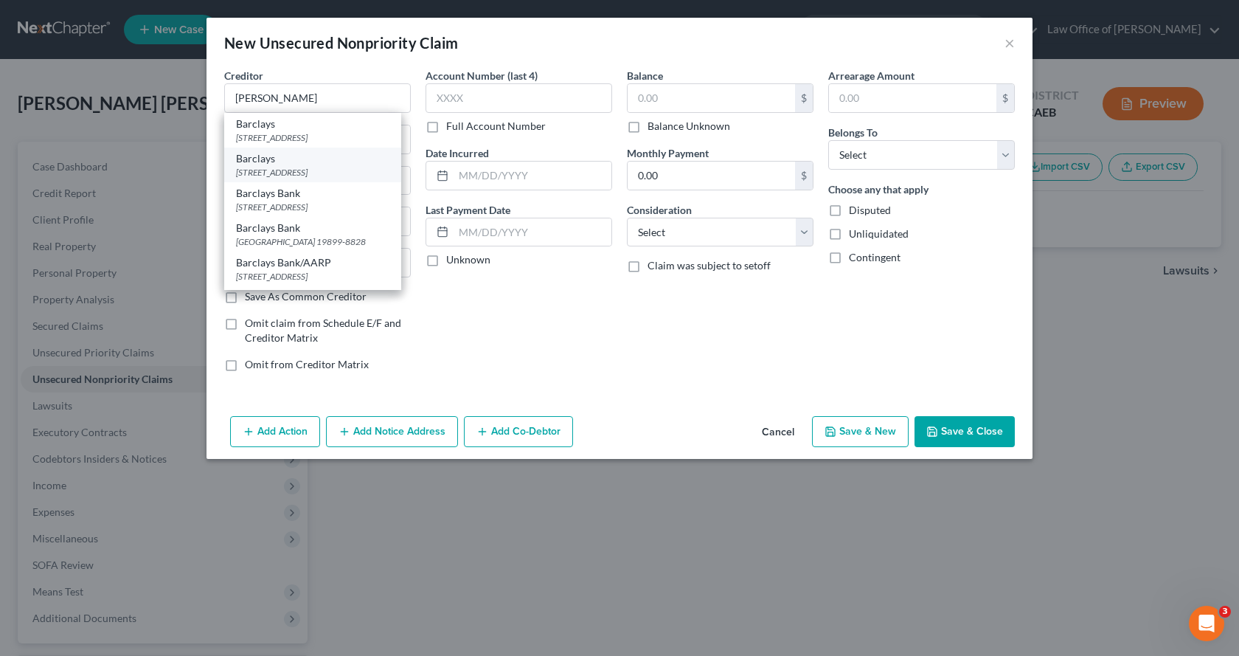
click at [297, 179] on div "PO Box 8802, Wilmington, DE 19899-8802" at bounding box center [312, 172] width 153 height 13
type input "Barclays"
type input "PO Box 8802"
type input "Wilmington"
select select "7"
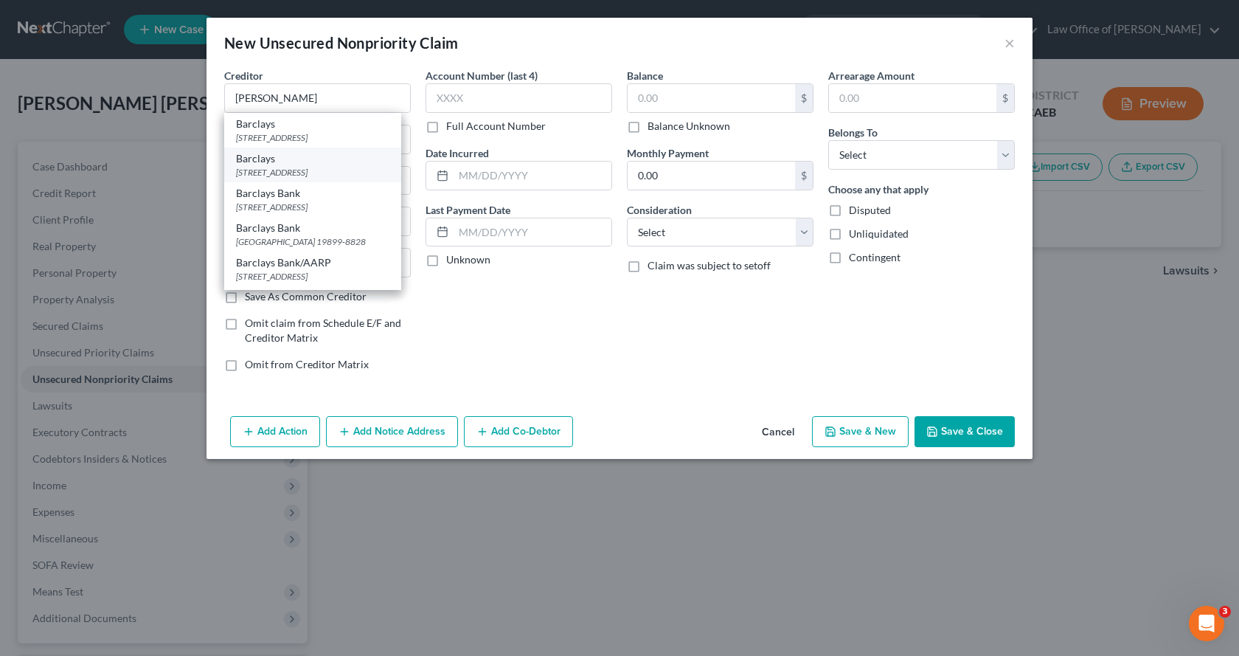
type input "19899-8802"
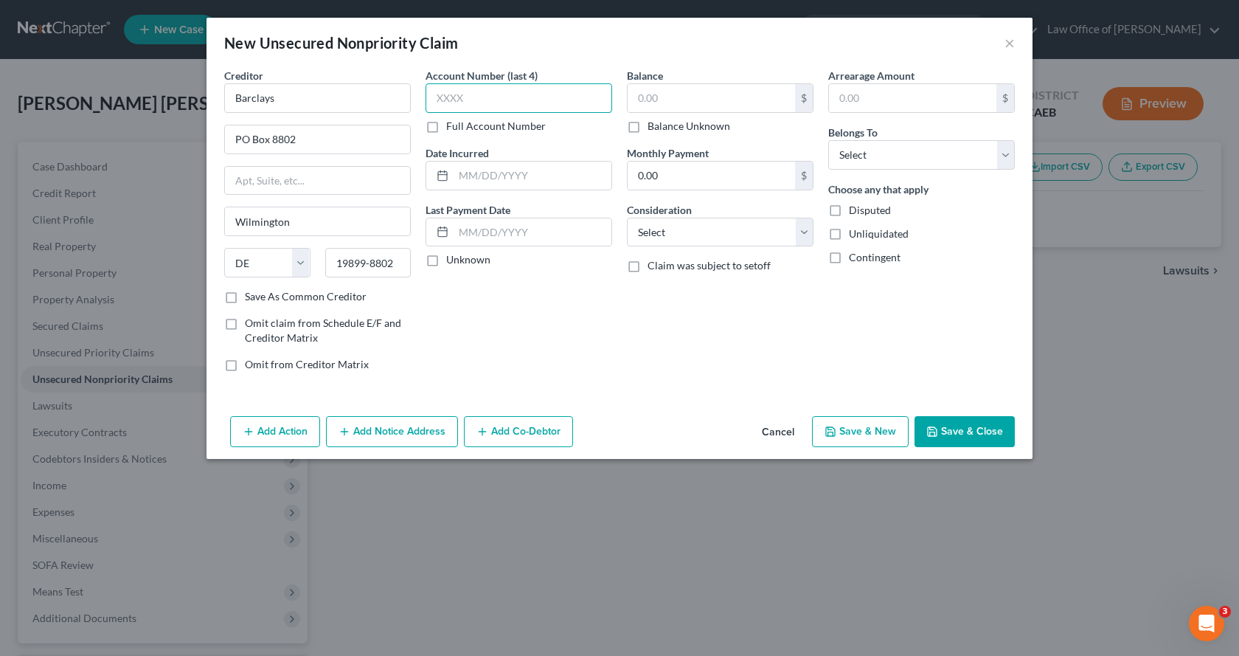
click at [530, 100] on input "text" at bounding box center [519, 98] width 187 height 30
type input "3833"
click at [657, 106] on input "text" at bounding box center [711, 98] width 167 height 28
type input "2"
type input "5,194.00"
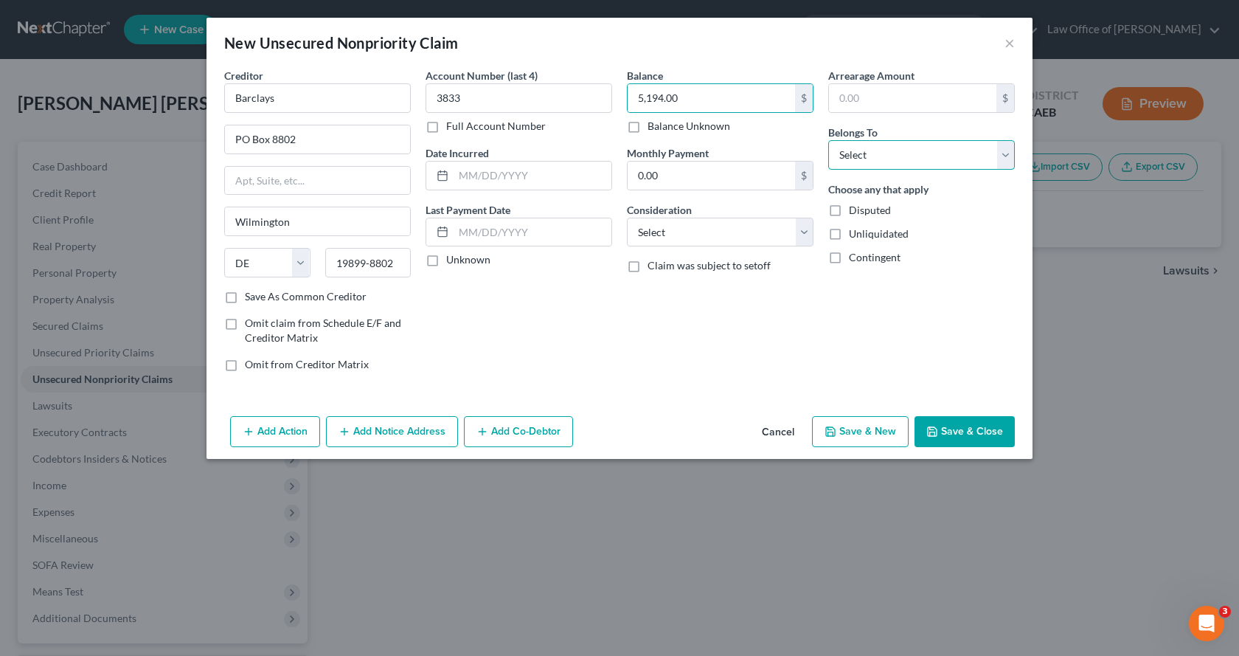
click at [920, 150] on select "Select Debtor 1 Only Debtor 2 Only Debtor 1 And Debtor 2 Only At Least One Of T…" at bounding box center [921, 155] width 187 height 30
select select "0"
click at [828, 140] on select "Select Debtor 1 Only Debtor 2 Only Debtor 1 And Debtor 2 Only At Least One Of T…" at bounding box center [921, 155] width 187 height 30
click at [654, 238] on select "Select Cable / Satellite Services Collection Agency Credit Card Debt Debt Couns…" at bounding box center [720, 233] width 187 height 30
select select "2"
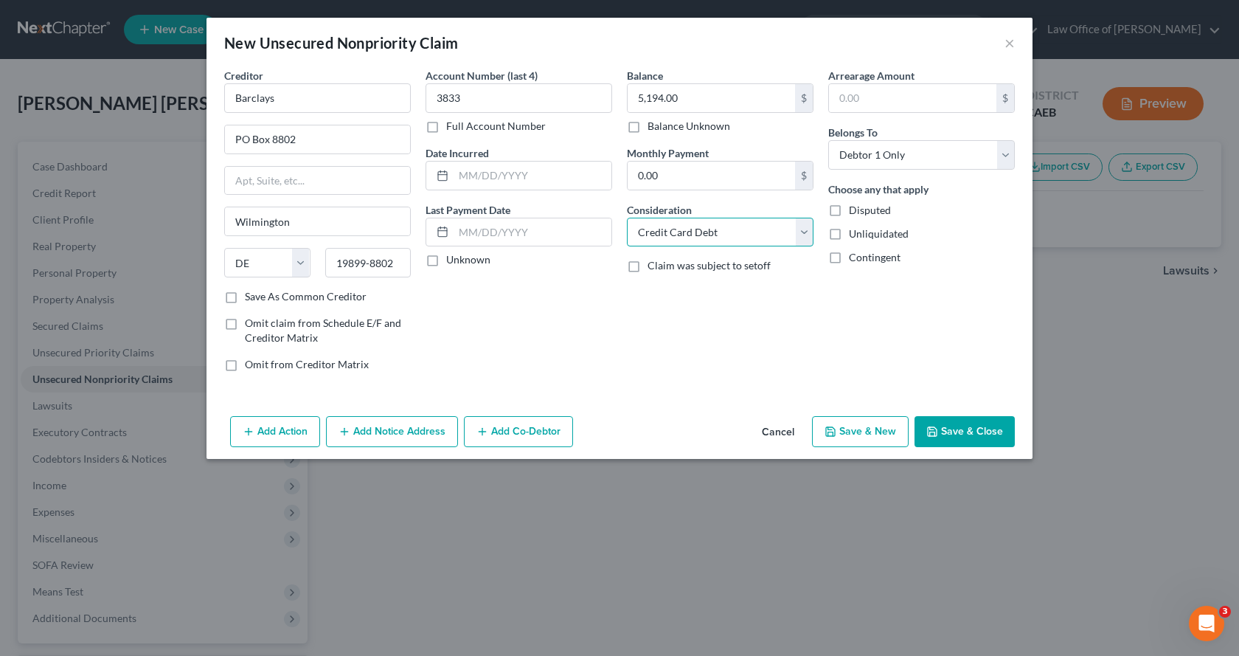
click at [627, 218] on select "Select Cable / Satellite Services Collection Agency Credit Card Debt Debt Couns…" at bounding box center [720, 233] width 187 height 30
click at [500, 179] on input "text" at bounding box center [533, 176] width 158 height 28
click at [648, 99] on input "5,194.00" at bounding box center [711, 98] width 167 height 28
click at [653, 99] on input "5,194.00" at bounding box center [711, 98] width 167 height 28
click at [652, 97] on input "5,194.00" at bounding box center [711, 98] width 167 height 28
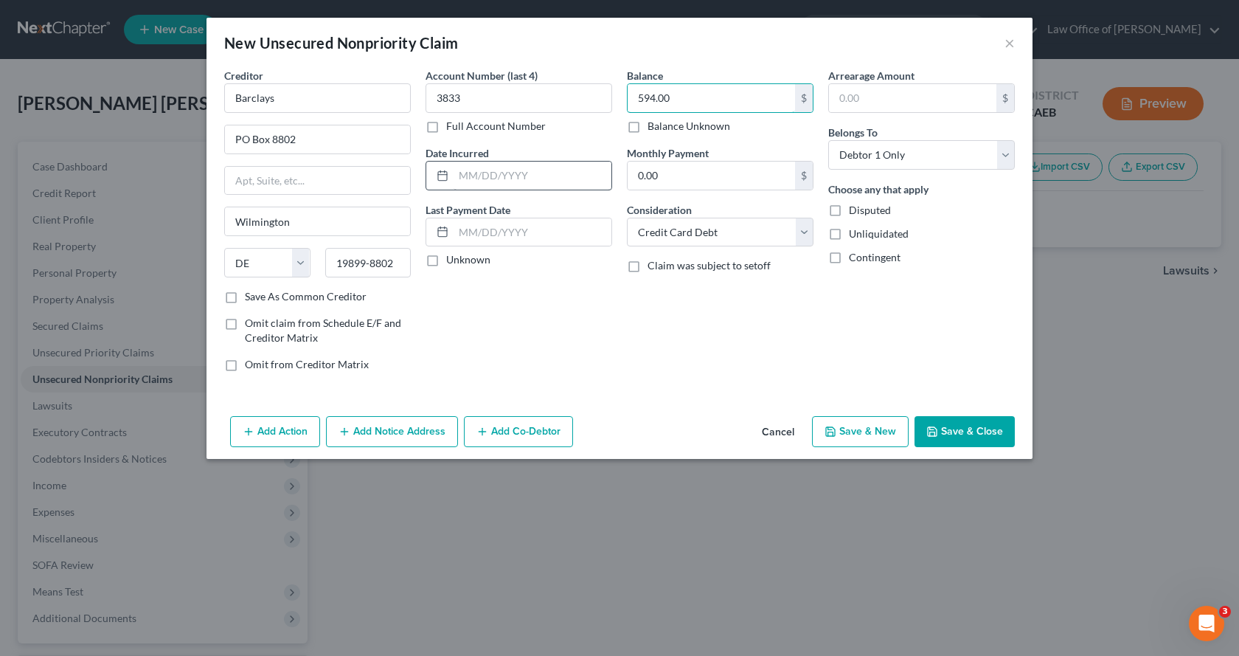
type input "594.00"
click at [482, 169] on input "text" at bounding box center [533, 176] width 158 height 28
click at [849, 441] on button "Save & New" at bounding box center [860, 431] width 97 height 31
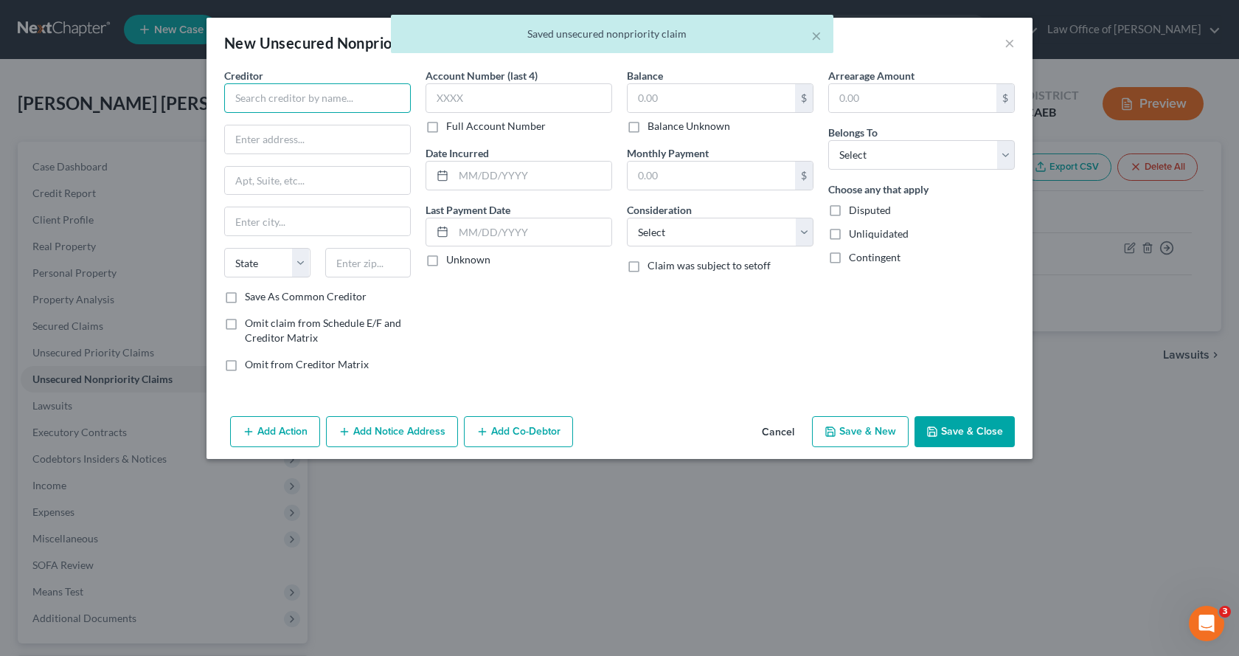
click at [264, 100] on input "text" at bounding box center [317, 98] width 187 height 30
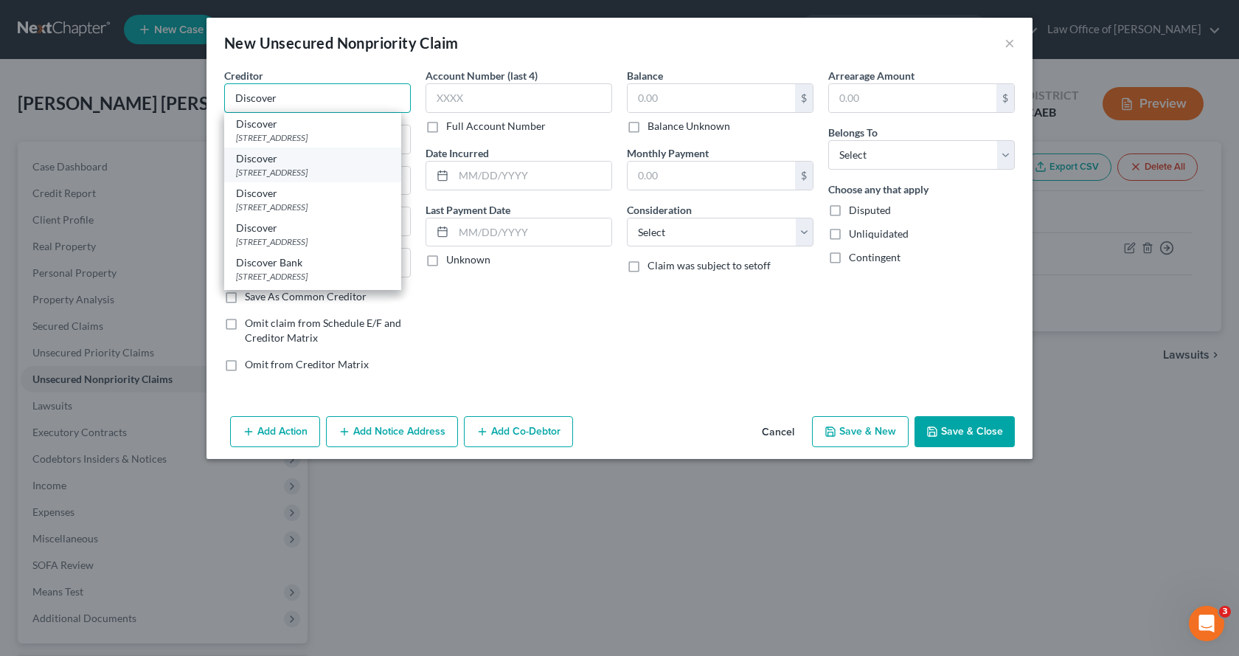
type input "Discover"
click at [281, 170] on div "PO Box 30943, Salt Lake City, UT 84130" at bounding box center [312, 172] width 153 height 13
type input "PO Box 30943"
type input "Salt Lake City"
select select "46"
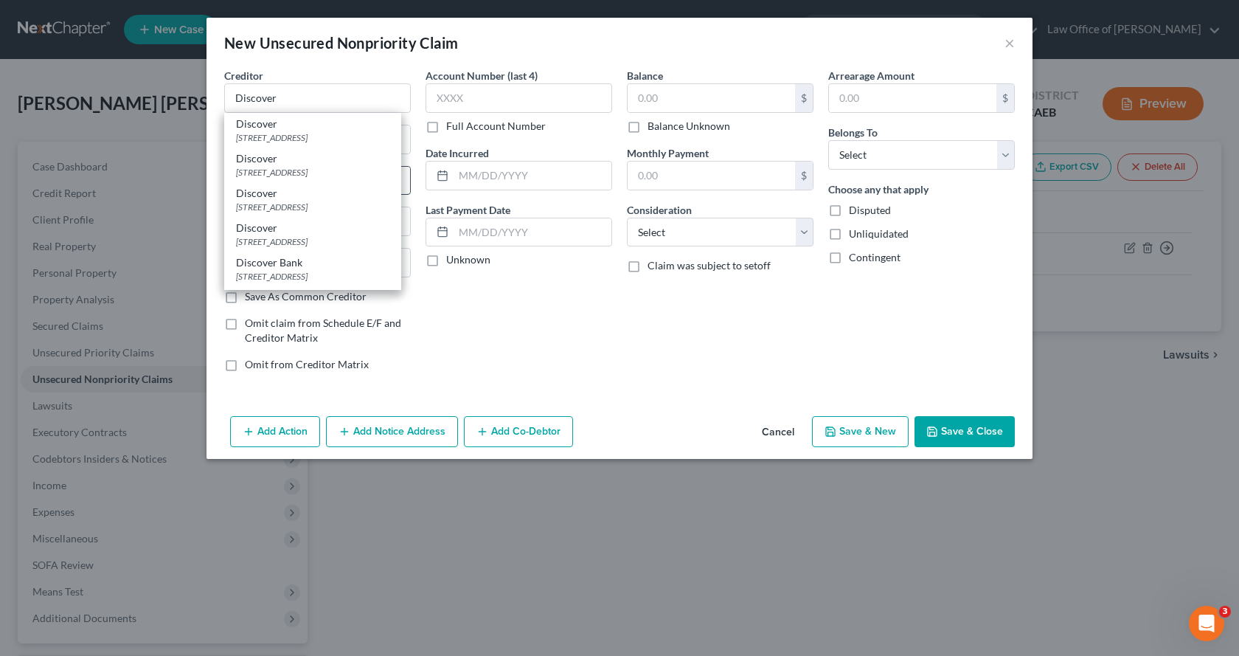
type input "84130"
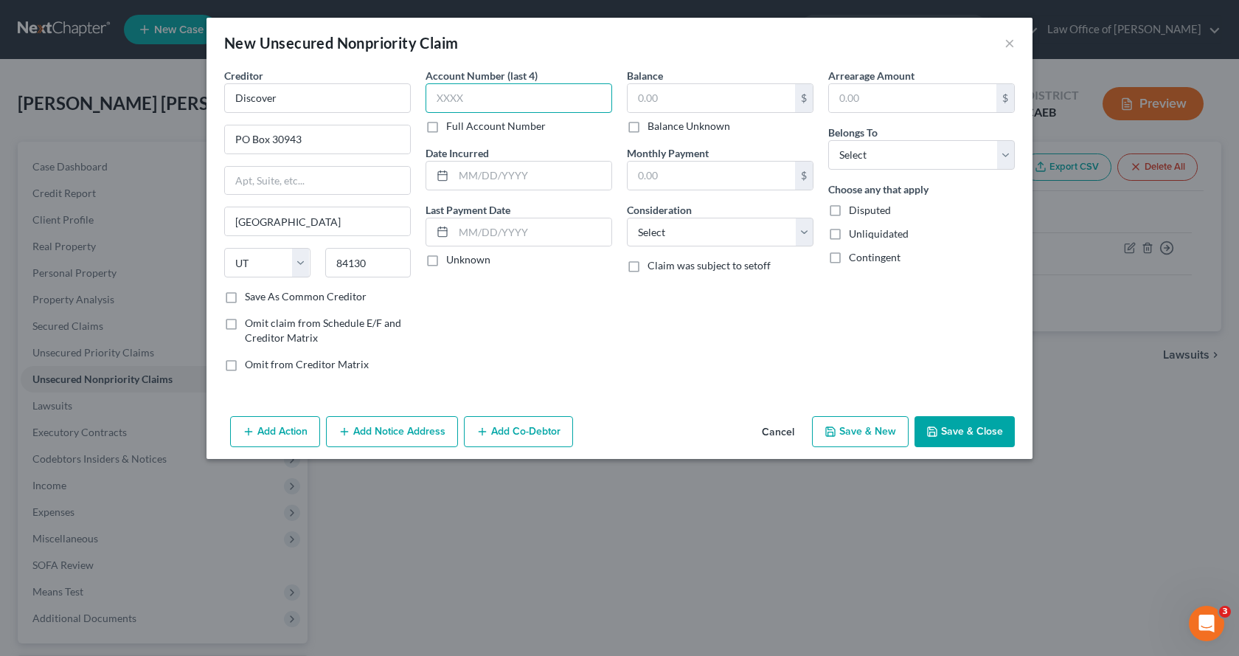
click at [496, 105] on input "text" at bounding box center [519, 98] width 187 height 30
type input "0670"
click at [642, 86] on input "text" at bounding box center [711, 98] width 167 height 28
type input "6,535.00"
click at [866, 143] on select "Select Debtor 1 Only Debtor 2 Only Debtor 1 And Debtor 2 Only At Least One Of T…" at bounding box center [921, 155] width 187 height 30
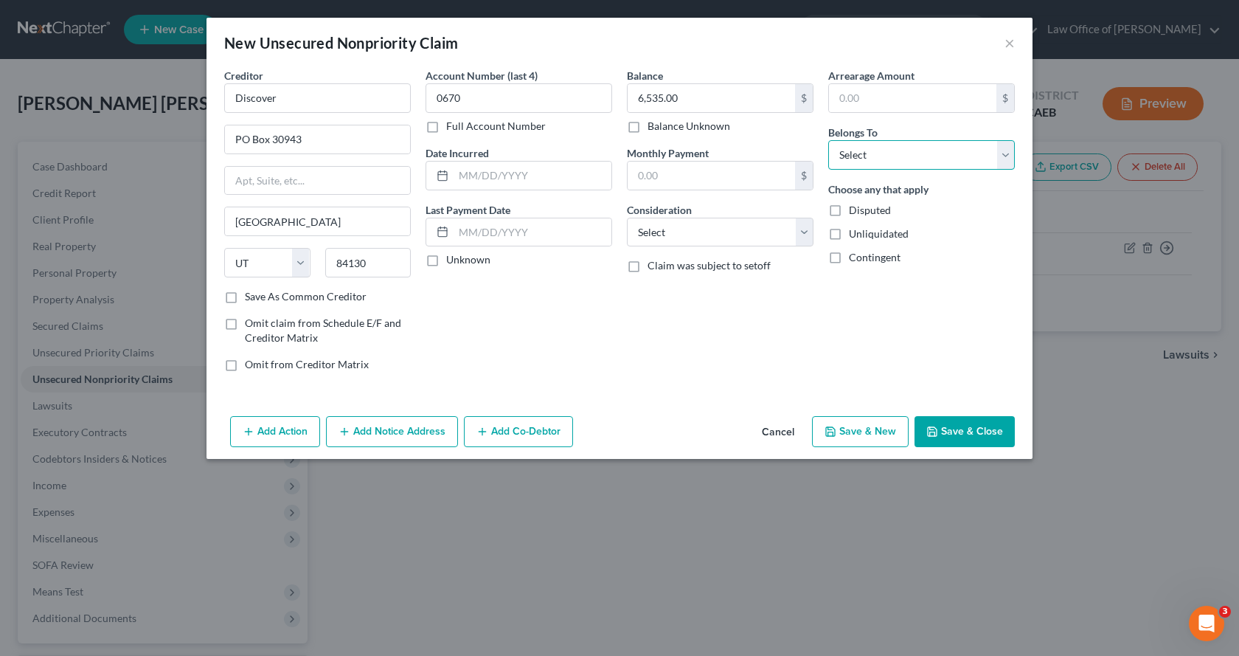
select select "0"
click at [828, 140] on select "Select Debtor 1 Only Debtor 2 Only Debtor 1 And Debtor 2 Only At Least One Of T…" at bounding box center [921, 155] width 187 height 30
click at [700, 240] on select "Select Cable / Satellite Services Collection Agency Credit Card Debt Debt Couns…" at bounding box center [720, 233] width 187 height 30
select select "2"
click at [627, 218] on select "Select Cable / Satellite Services Collection Agency Credit Card Debt Debt Couns…" at bounding box center [720, 233] width 187 height 30
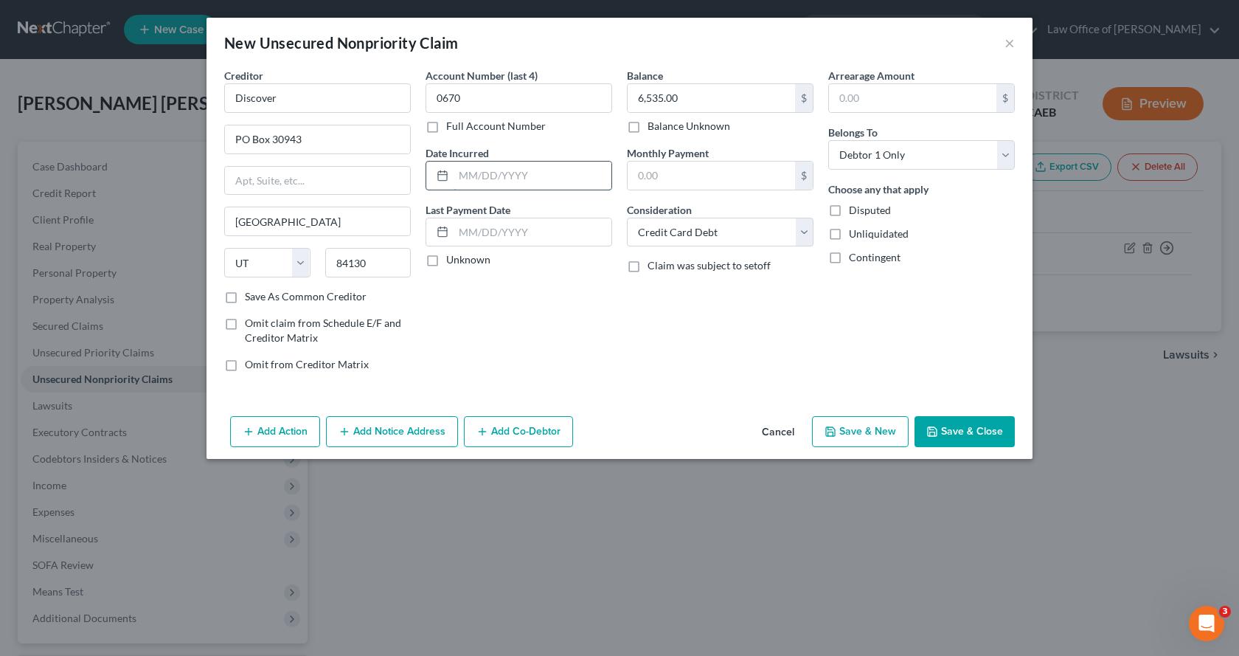
click at [500, 175] on input "text" at bounding box center [533, 176] width 158 height 28
click at [382, 437] on button "Add Notice Address" at bounding box center [392, 431] width 132 height 31
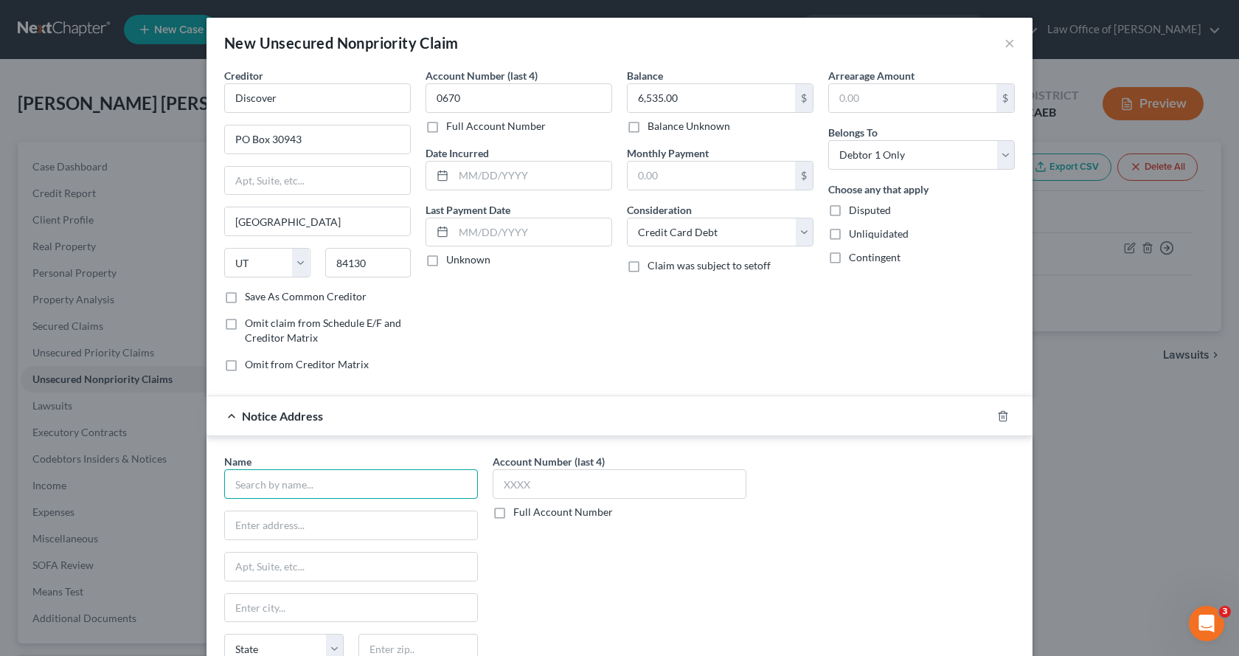
click at [267, 491] on input "text" at bounding box center [351, 484] width 254 height 30
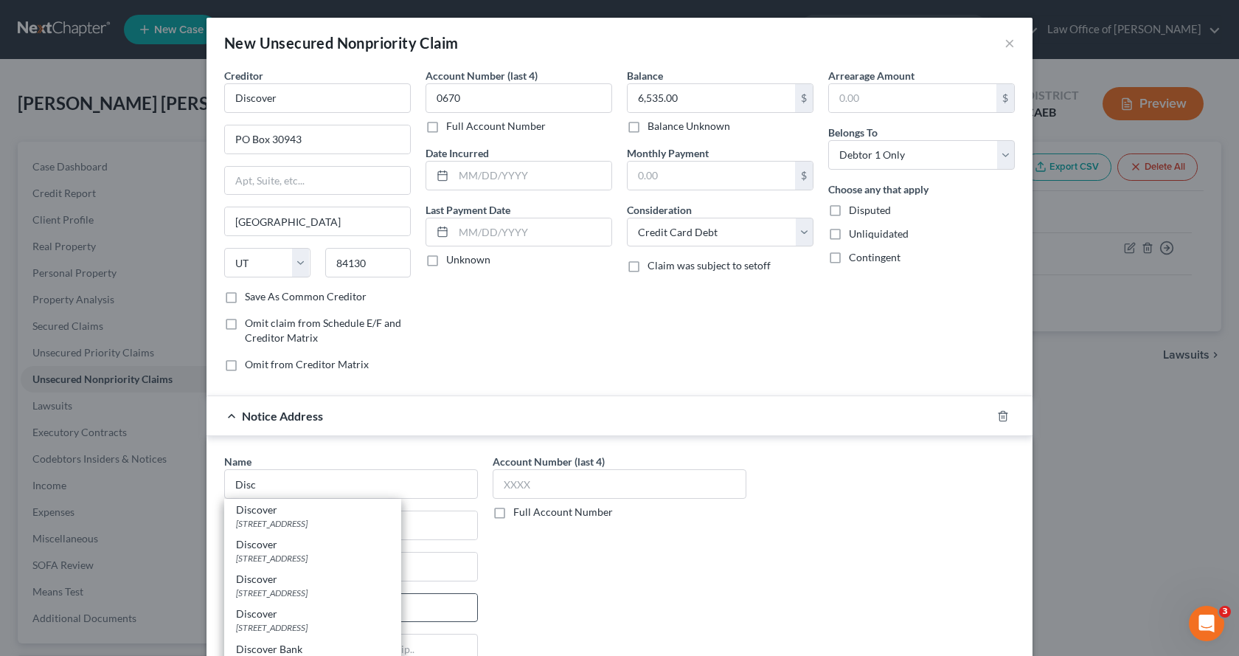
click at [299, 598] on div "PO Box 30421, Salt Lake City, UT 84130-0421" at bounding box center [312, 592] width 153 height 13
type input "Discover"
type input "PO Box 30421"
type input "Salt Lake City"
select select "46"
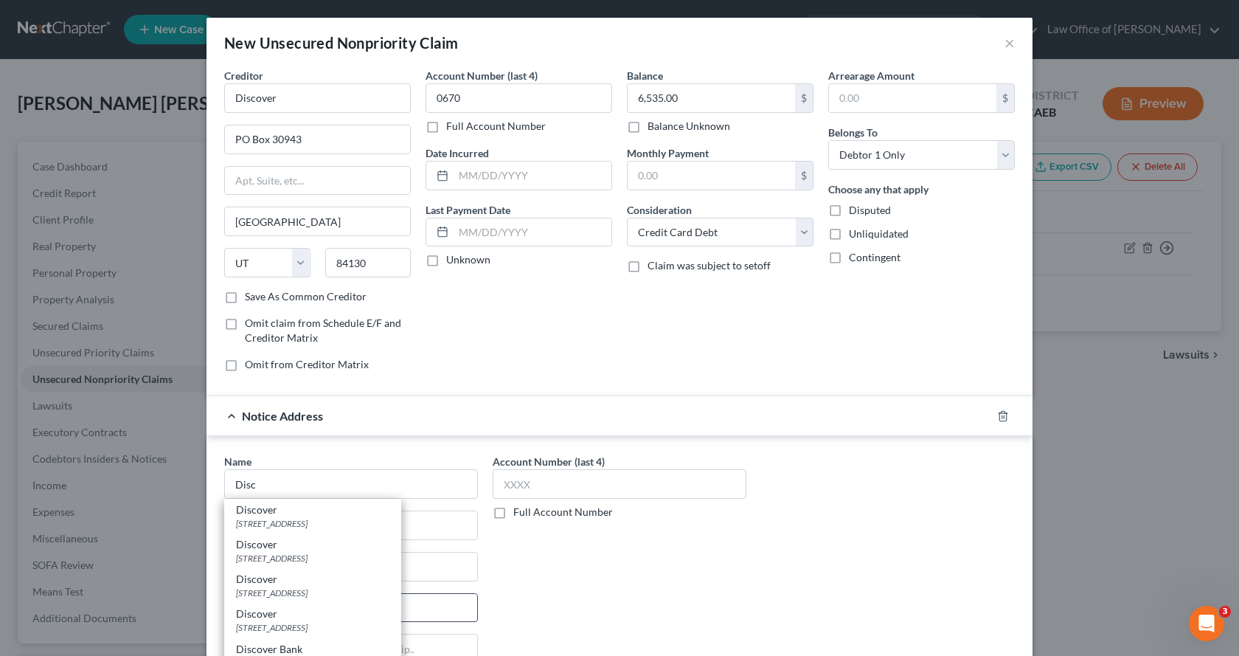
type input "84130-0421"
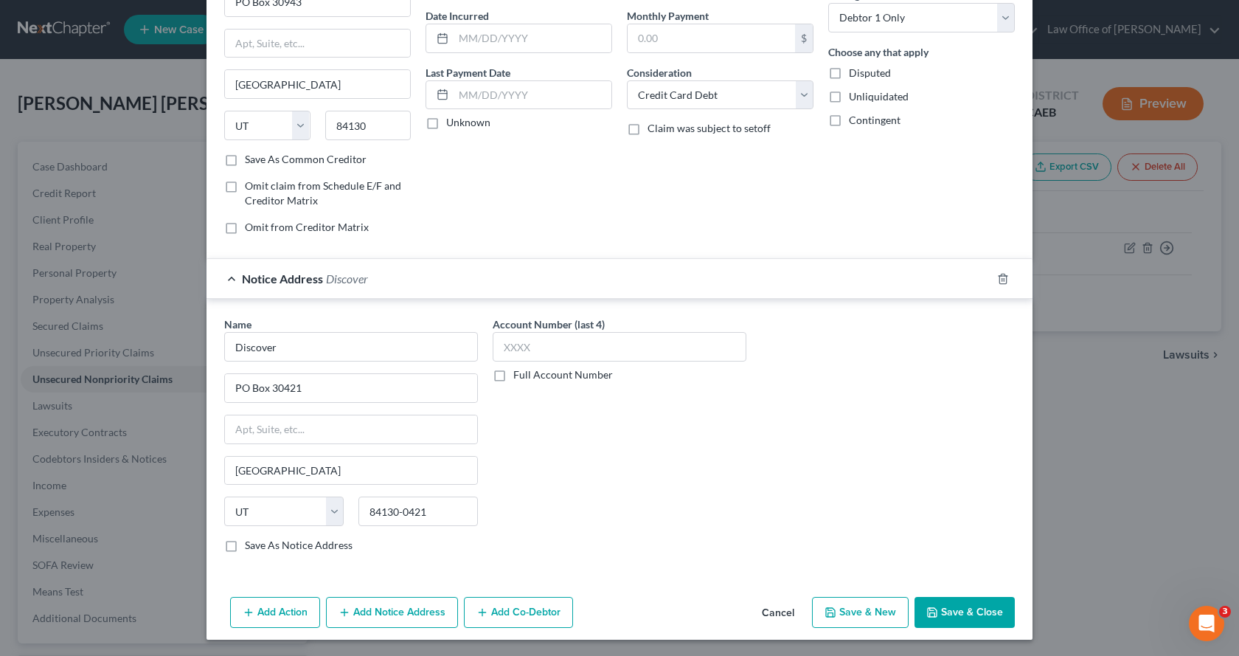
scroll to position [139, 0]
click at [864, 615] on button "Save & New" at bounding box center [860, 610] width 97 height 31
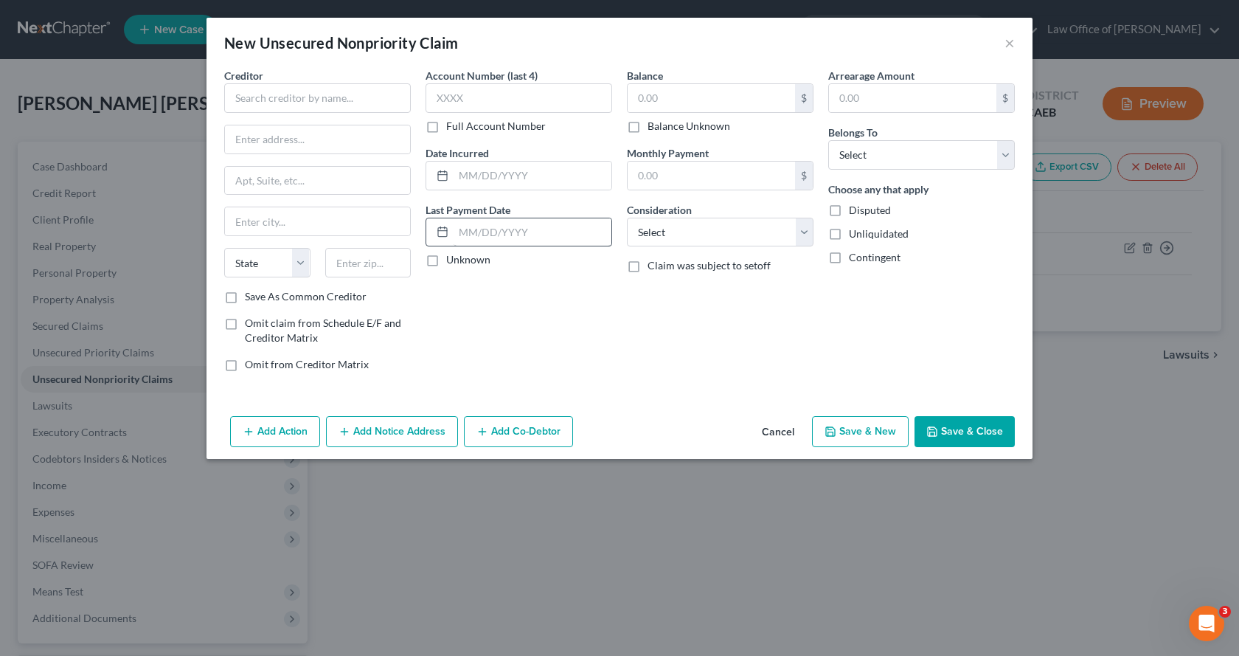
scroll to position [0, 0]
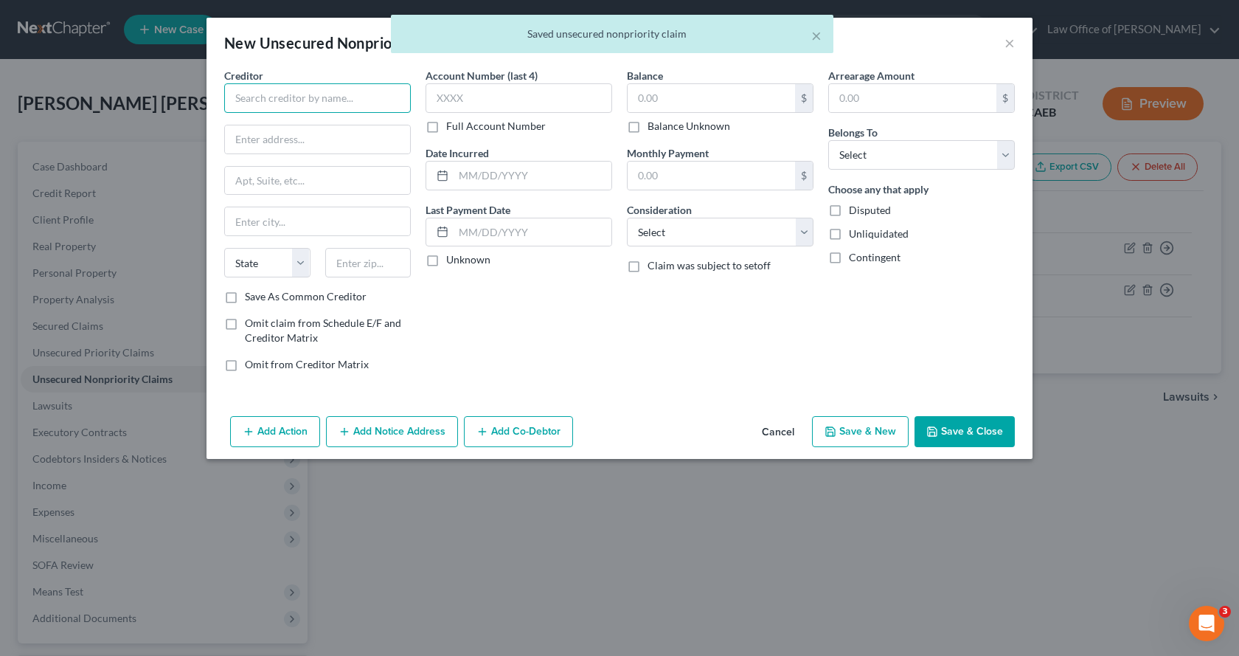
click at [337, 108] on input "text" at bounding box center [317, 98] width 187 height 30
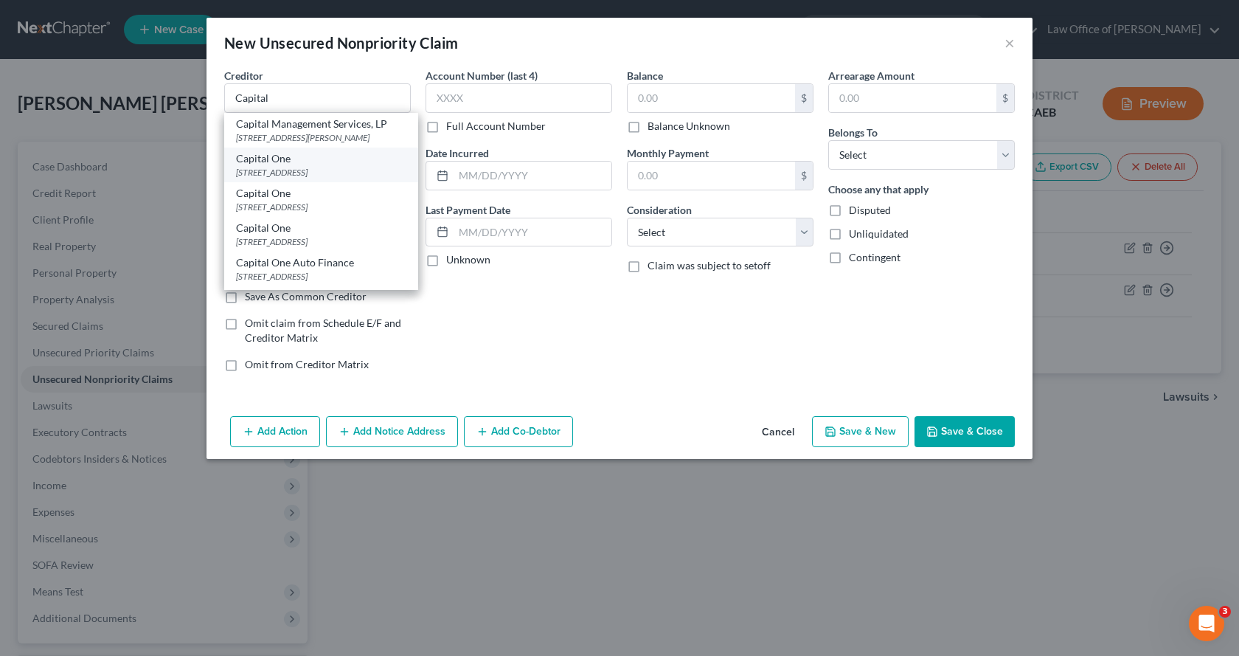
click at [280, 179] on div "PO Box 30285, Salt Lake City, UT 84130" at bounding box center [321, 172] width 170 height 13
type input "Capital One"
type input "PO Box 30285"
type input "Salt Lake City"
select select "46"
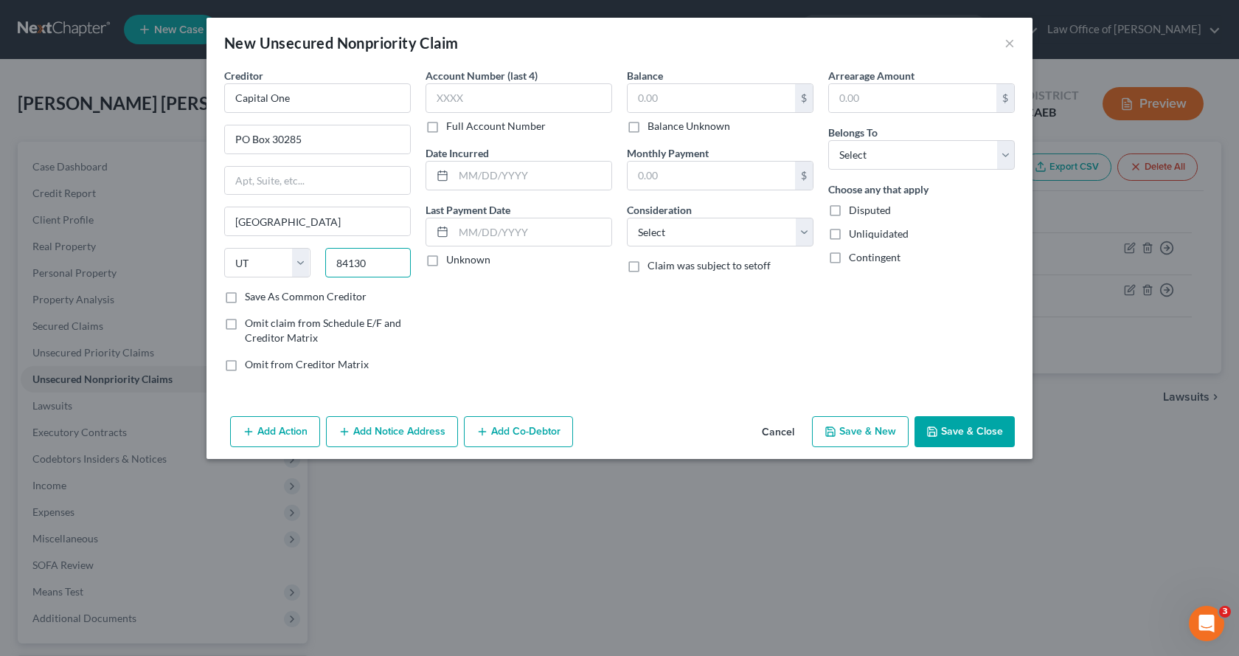
click at [385, 267] on input "84130" at bounding box center [368, 263] width 86 height 30
type input "84130-0285"
click at [461, 94] on input "text" at bounding box center [519, 98] width 187 height 30
type input "2119"
click at [714, 101] on input "text" at bounding box center [711, 98] width 167 height 28
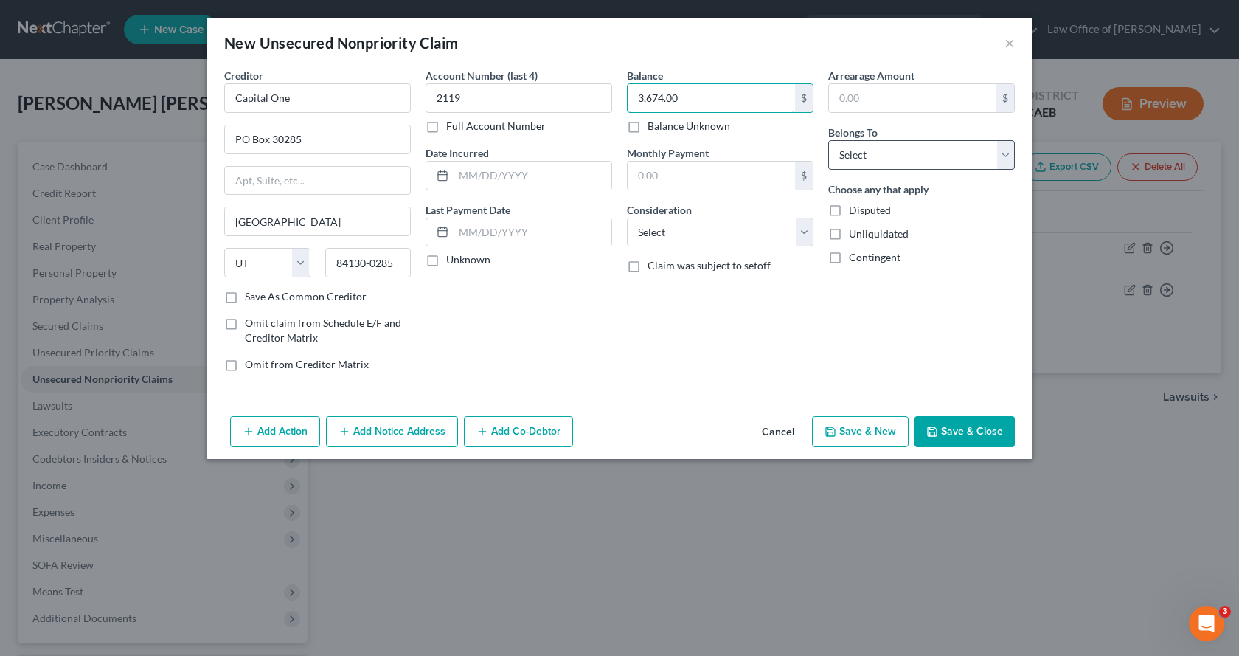
type input "3,674.00"
click at [890, 145] on select "Select Debtor 1 Only Debtor 2 Only Debtor 1 And Debtor 2 Only At Least One Of T…" at bounding box center [921, 155] width 187 height 30
select select "0"
click at [828, 140] on select "Select Debtor 1 Only Debtor 2 Only Debtor 1 And Debtor 2 Only At Least One Of T…" at bounding box center [921, 155] width 187 height 30
click at [702, 235] on select "Select Cable / Satellite Services Collection Agency Credit Card Debt Debt Couns…" at bounding box center [720, 233] width 187 height 30
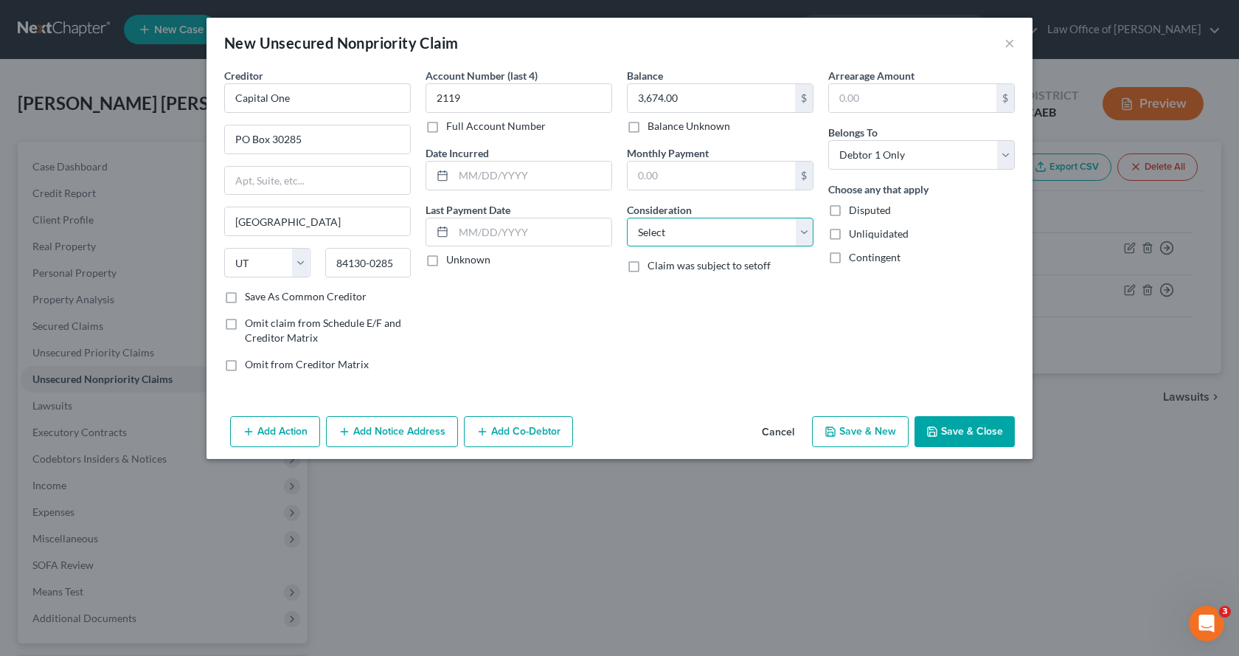
select select "2"
click at [627, 218] on select "Select Cable / Satellite Services Collection Agency Credit Card Debt Debt Couns…" at bounding box center [720, 233] width 187 height 30
click at [866, 437] on button "Save & New" at bounding box center [860, 431] width 97 height 31
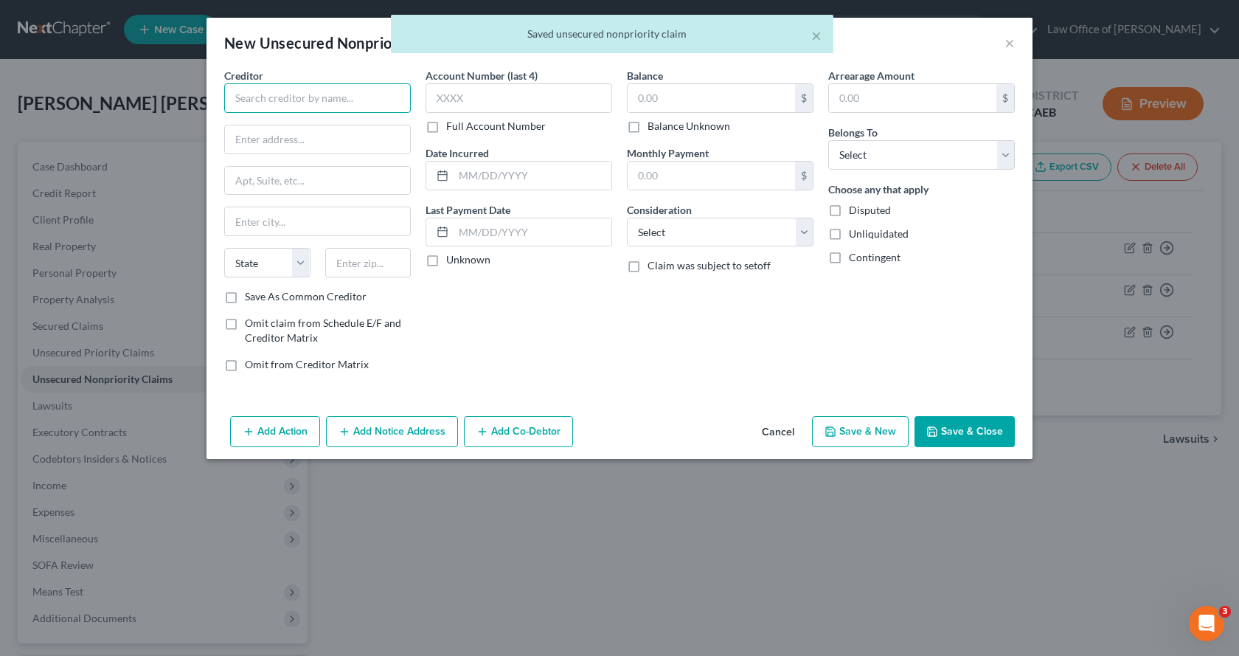
click at [272, 101] on input "text" at bounding box center [317, 98] width 187 height 30
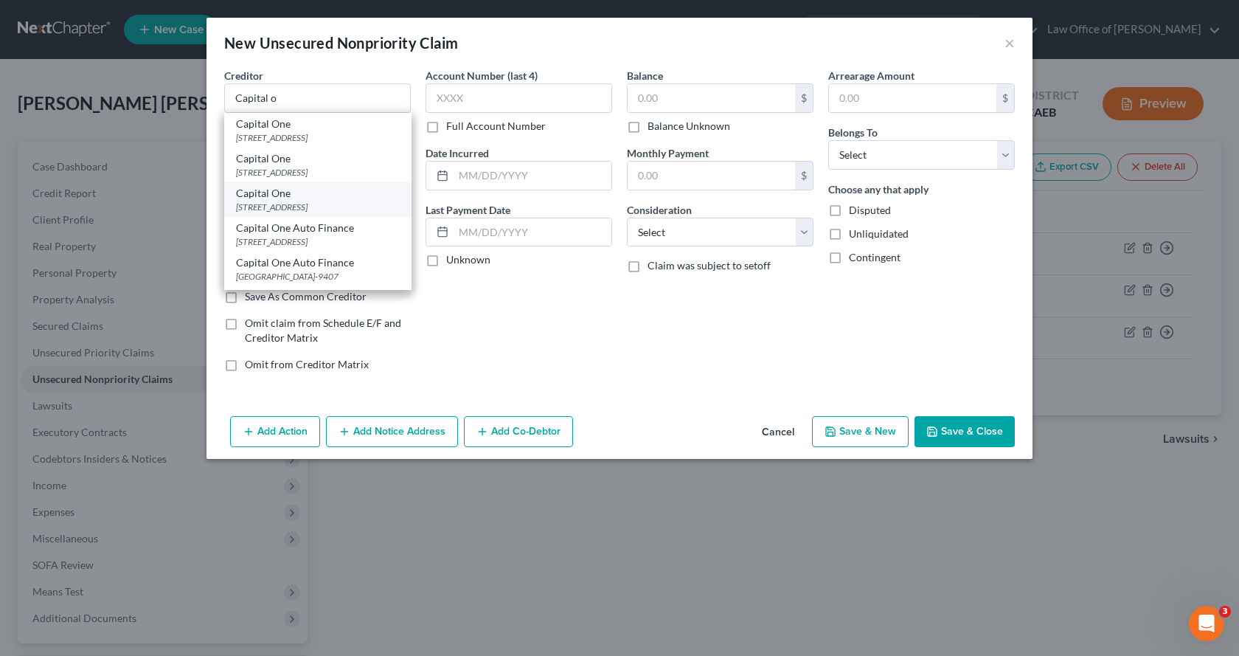
click at [284, 210] on div "PO Box 30285, Salt Lake City, UT 84130-0285" at bounding box center [318, 207] width 164 height 13
type input "Capital One"
type input "PO Box 30285"
type input "Salt Lake City"
select select "46"
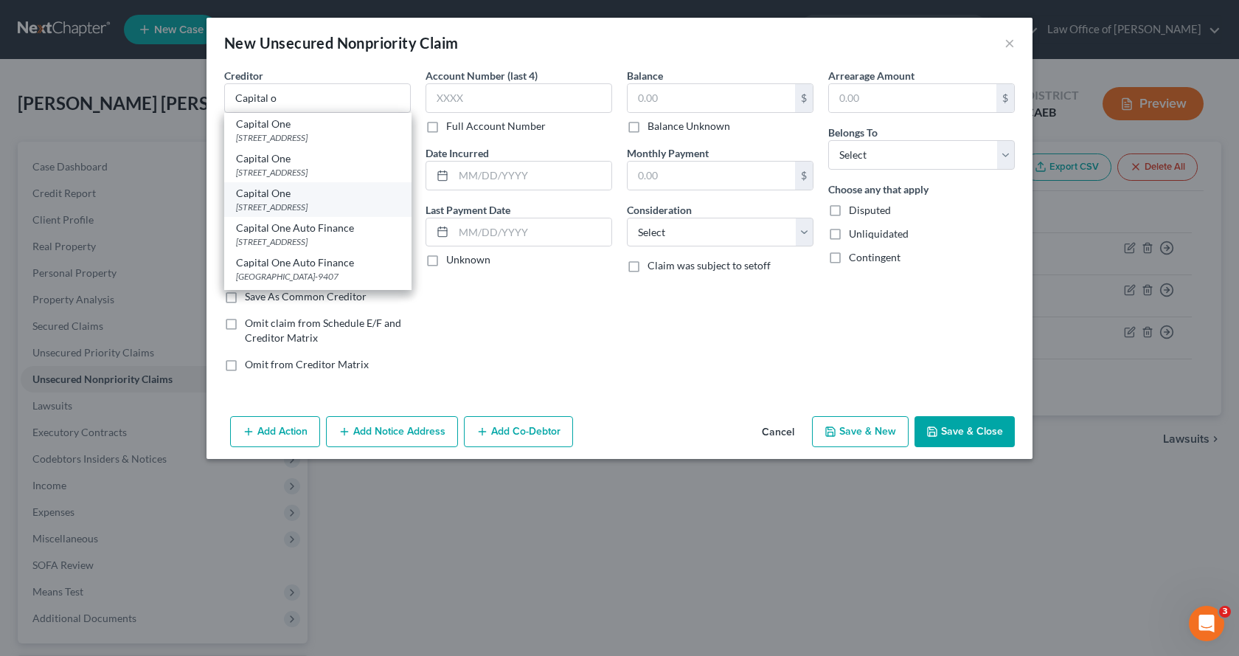
type input "84130-0285"
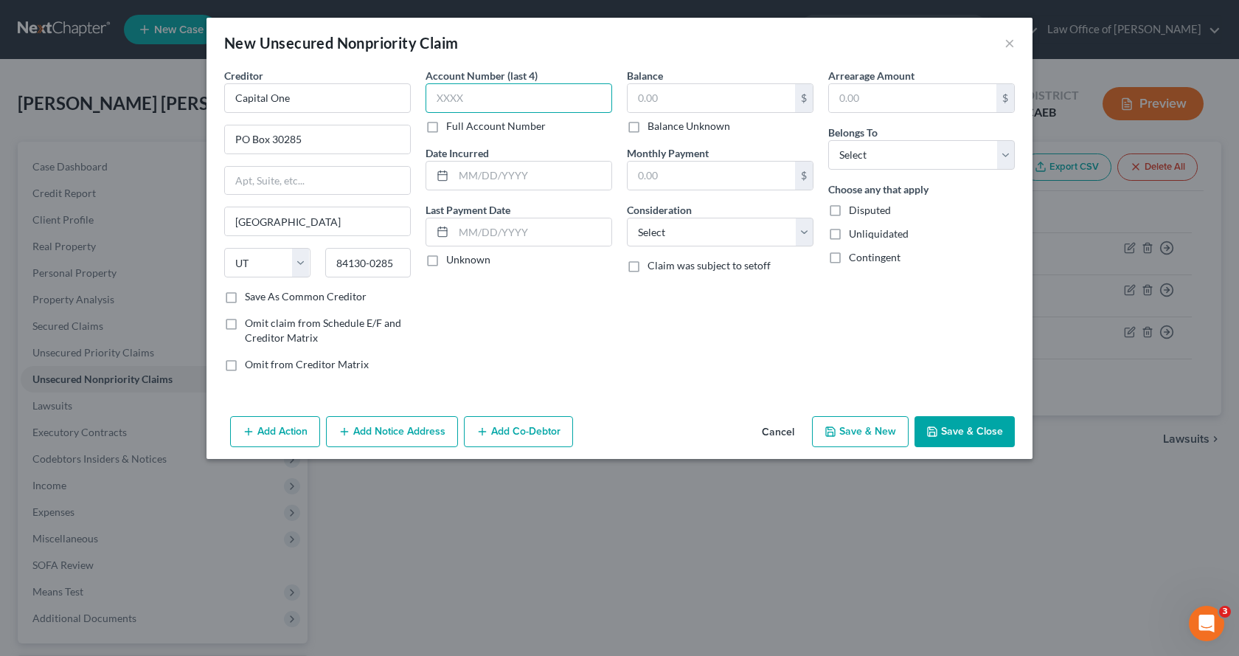
click at [503, 91] on input "text" at bounding box center [519, 98] width 187 height 30
type input "3472"
click at [671, 97] on input "text" at bounding box center [711, 98] width 167 height 28
type input "2,695.00"
click at [737, 222] on select "Select Cable / Satellite Services Collection Agency Credit Card Debt Debt Couns…" at bounding box center [720, 233] width 187 height 30
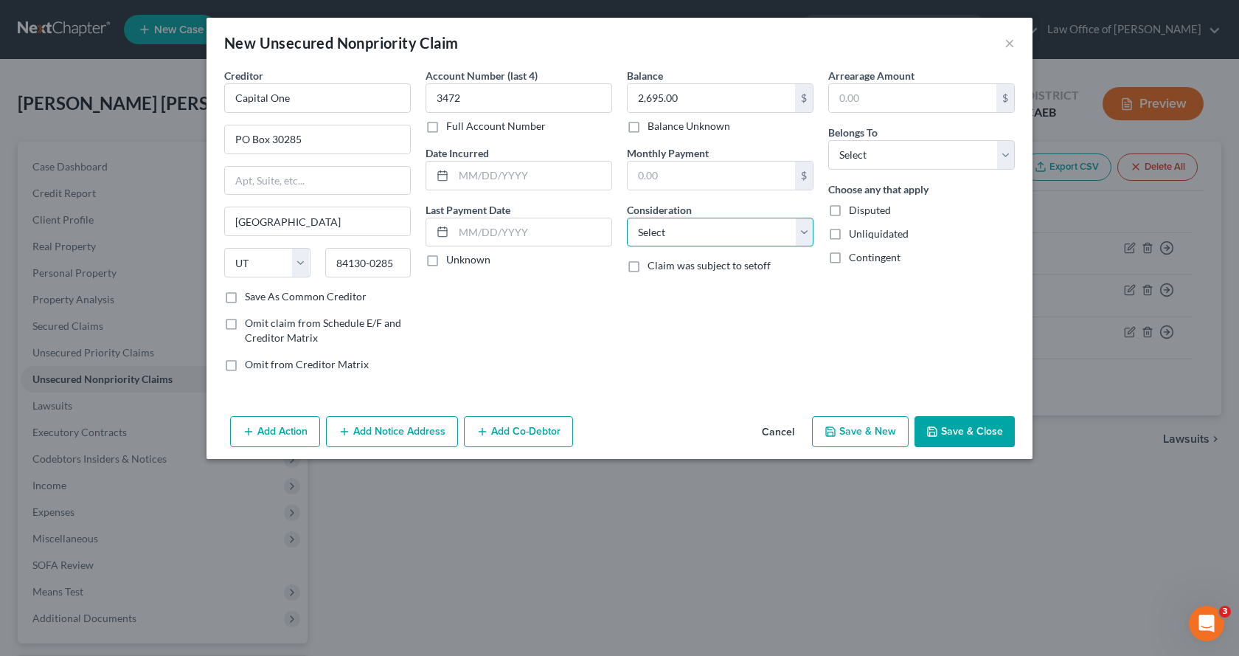
select select "2"
click at [627, 218] on select "Select Cable / Satellite Services Collection Agency Credit Card Debt Debt Couns…" at bounding box center [720, 233] width 187 height 30
click at [856, 165] on select "Select Debtor 1 Only Debtor 2 Only Debtor 1 And Debtor 2 Only At Least One Of T…" at bounding box center [921, 155] width 187 height 30
select select "0"
click at [828, 140] on select "Select Debtor 1 Only Debtor 2 Only Debtor 1 And Debtor 2 Only At Least One Of T…" at bounding box center [921, 155] width 187 height 30
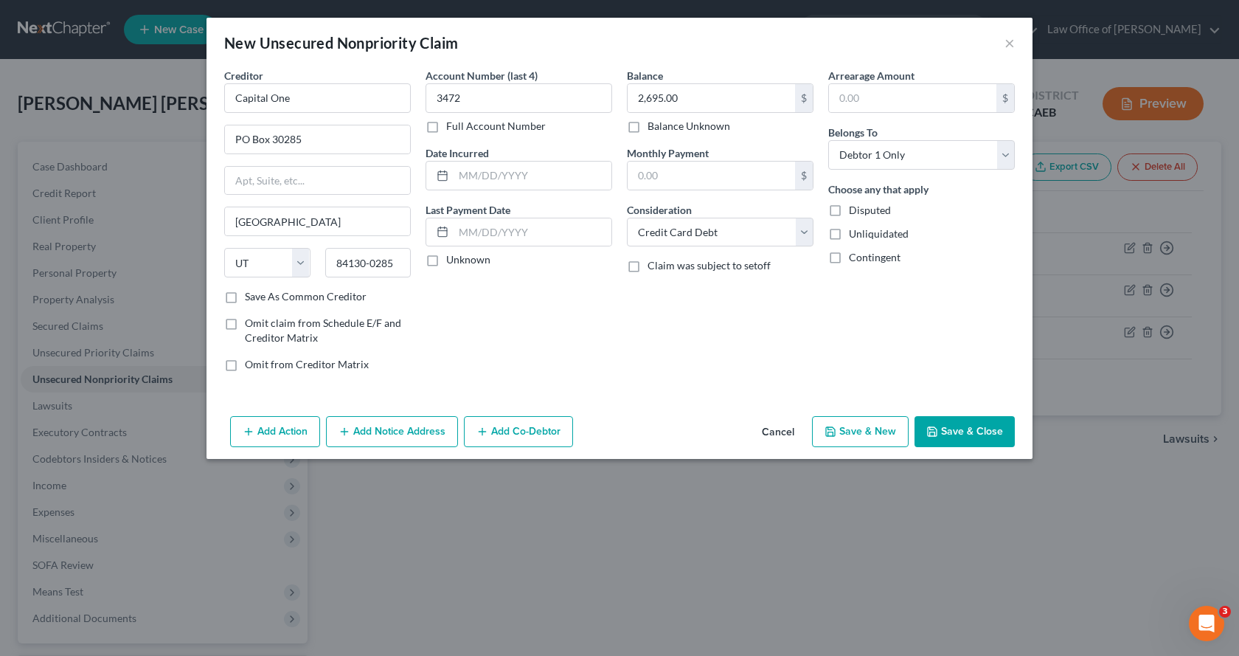
click at [862, 432] on button "Save & New" at bounding box center [860, 431] width 97 height 31
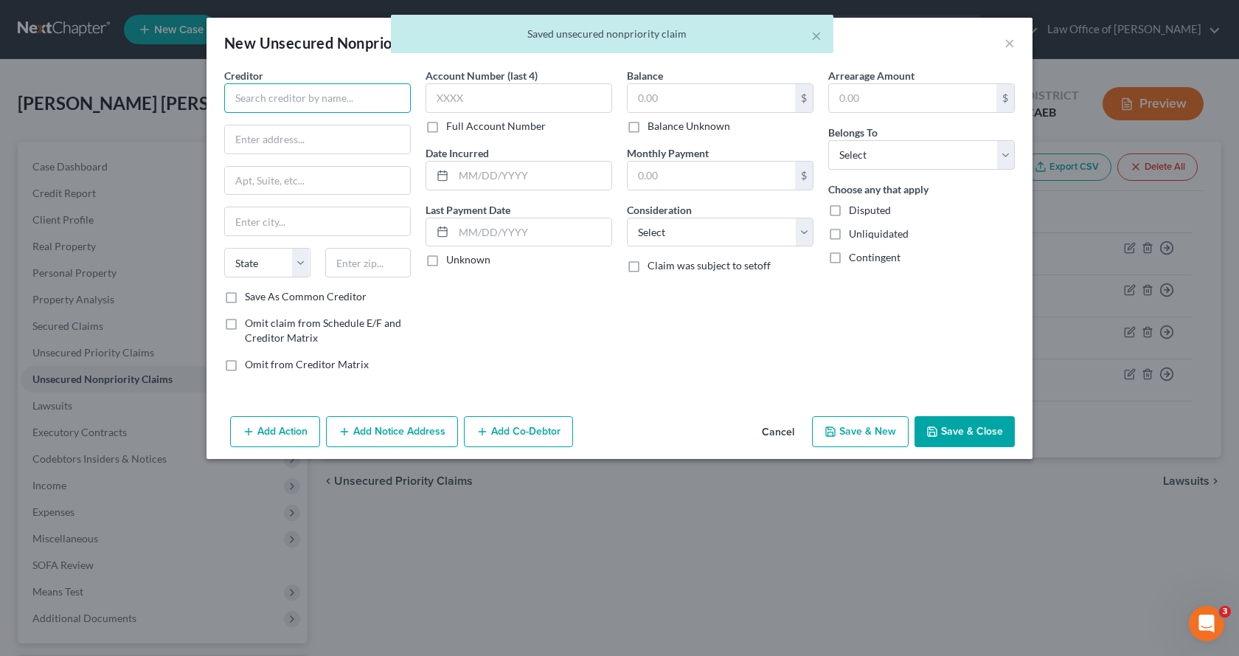
click at [257, 99] on input "text" at bounding box center [317, 98] width 187 height 30
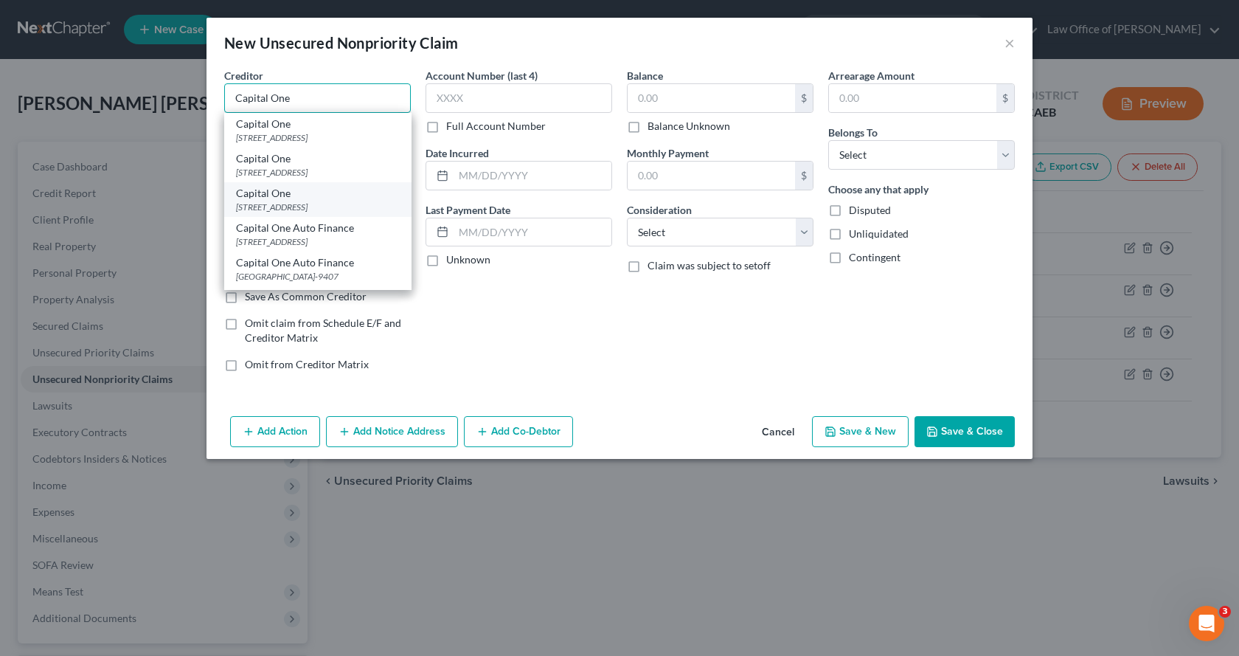
type input "Capital One"
click at [266, 196] on div "Capital One" at bounding box center [318, 193] width 164 height 15
type input "PO Box 30285"
type input "Salt Lake City"
select select "46"
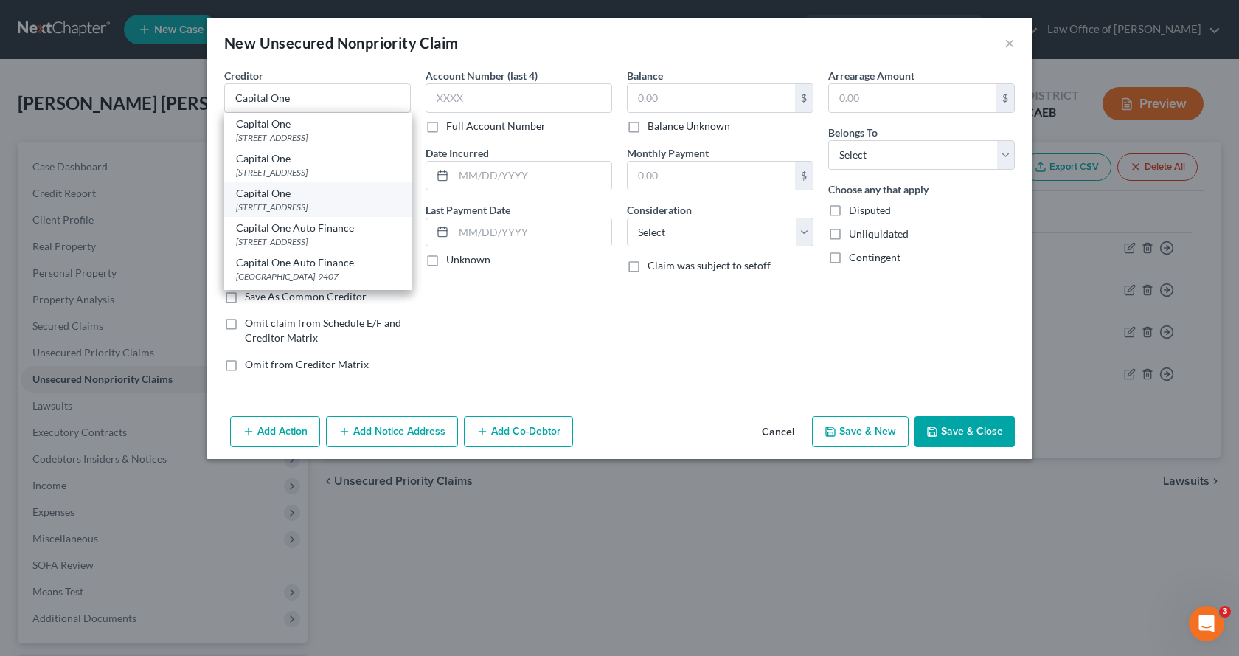
type input "84130-0285"
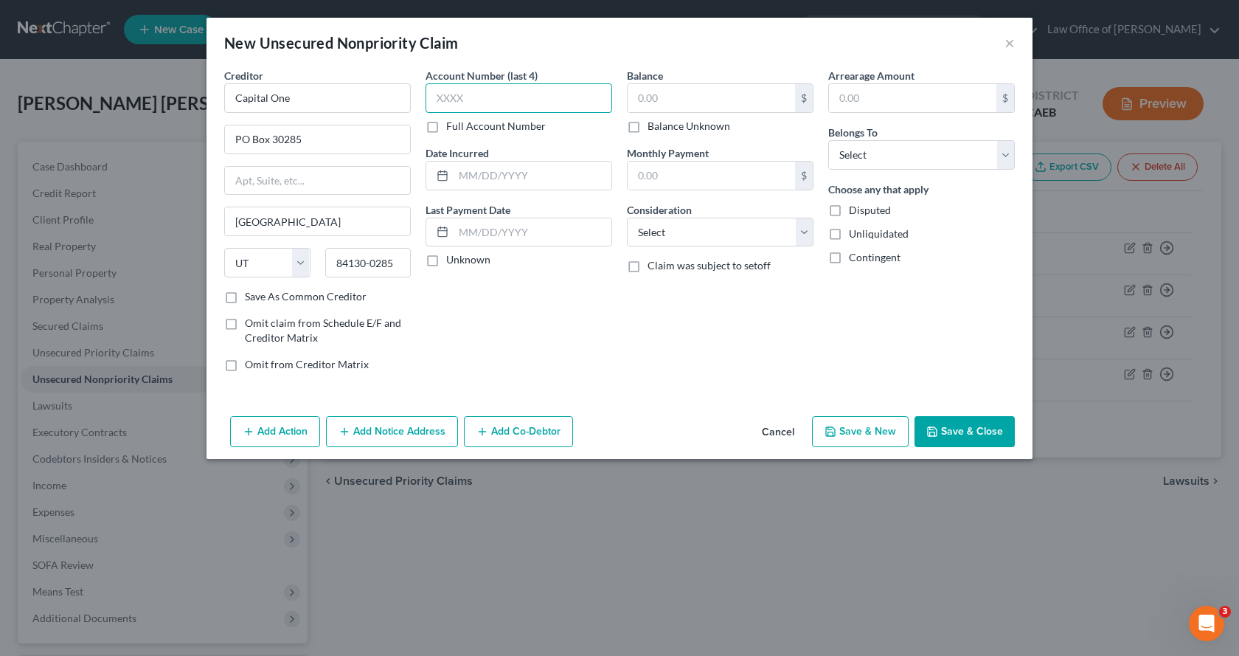
click at [510, 99] on input "text" at bounding box center [519, 98] width 187 height 30
type input "1640"
click at [691, 112] on div "$" at bounding box center [720, 98] width 187 height 30
click at [691, 93] on input "text" at bounding box center [711, 98] width 167 height 28
type input "11,264.00"
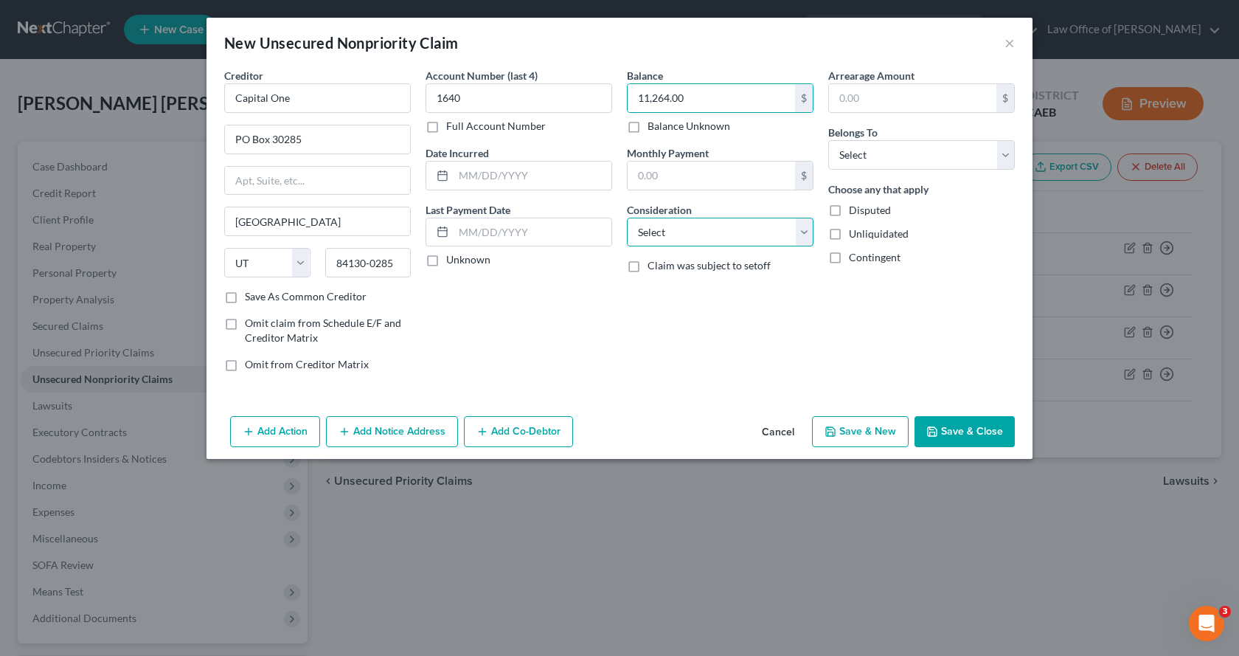
click at [711, 224] on select "Select Cable / Satellite Services Collection Agency Credit Card Debt Debt Couns…" at bounding box center [720, 233] width 187 height 30
click at [627, 218] on select "Select Cable / Satellite Services Collection Agency Credit Card Debt Debt Couns…" at bounding box center [720, 233] width 187 height 30
click at [893, 156] on select "Select Debtor 1 Only Debtor 2 Only Debtor 1 And Debtor 2 Only At Least One Of T…" at bounding box center [921, 155] width 187 height 30
click at [828, 140] on select "Select Debtor 1 Only Debtor 2 Only Debtor 1 And Debtor 2 Only At Least One Of T…" at bounding box center [921, 155] width 187 height 30
click at [879, 429] on button "Save & New" at bounding box center [860, 431] width 97 height 31
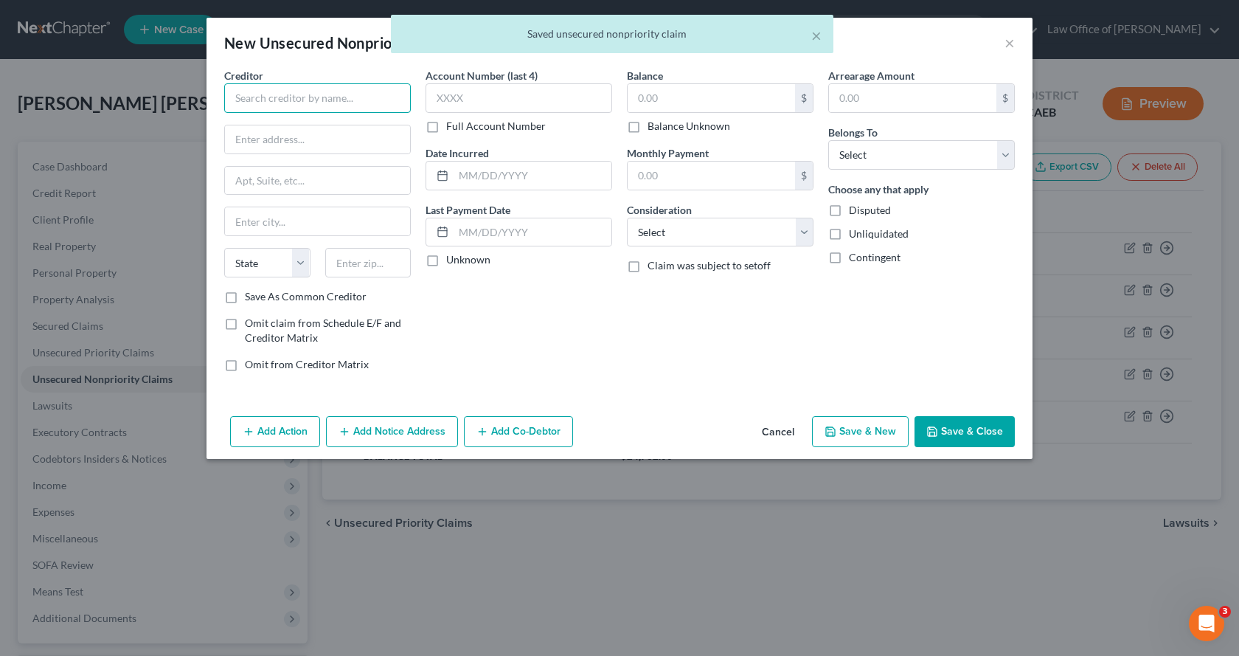
click at [325, 102] on input "text" at bounding box center [317, 98] width 187 height 30
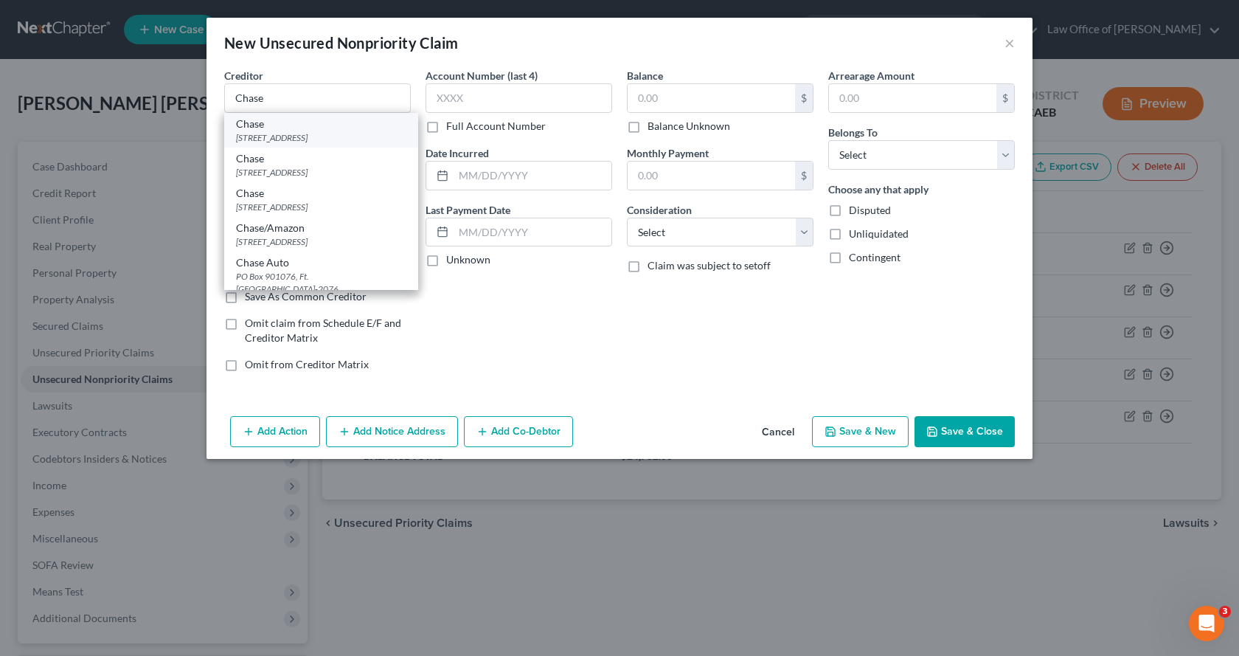
click at [312, 136] on div "PO Box 15298, Wilmington, DE 19850-5298" at bounding box center [321, 137] width 170 height 13
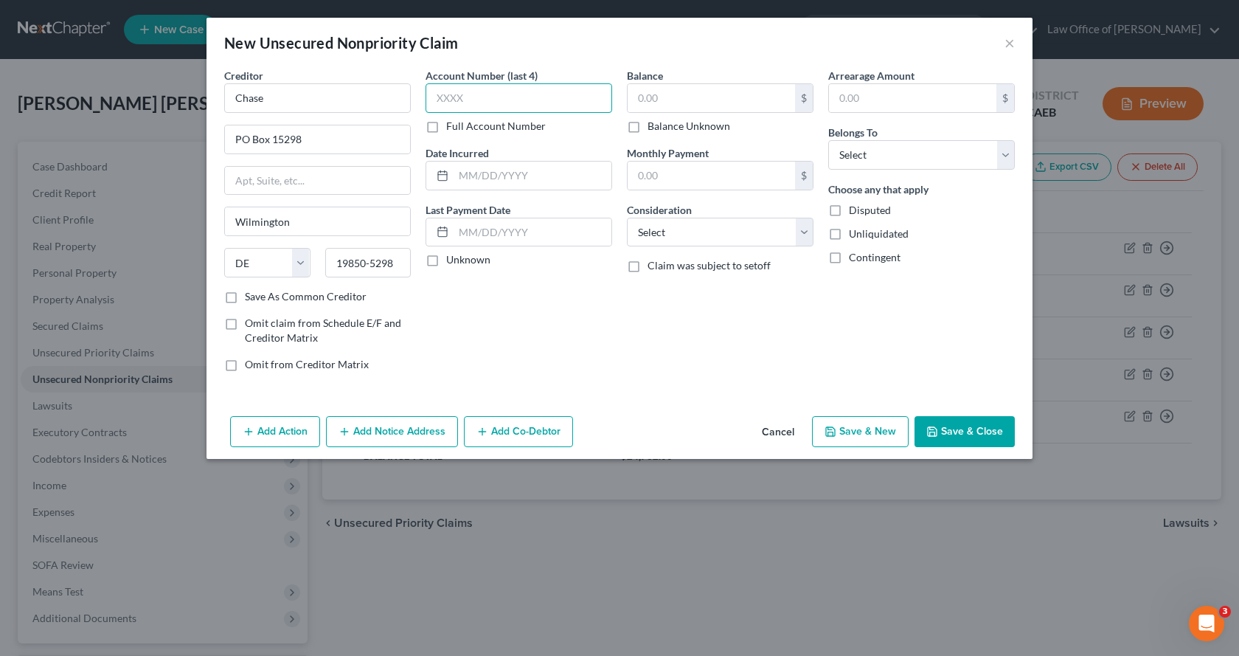
click at [505, 103] on input "text" at bounding box center [519, 98] width 187 height 30
click at [663, 99] on input "text" at bounding box center [711, 98] width 167 height 28
click at [862, 150] on select "Select Debtor 1 Only Debtor 2 Only Debtor 1 And Debtor 2 Only At Least One Of T…" at bounding box center [921, 155] width 187 height 30
click at [828, 140] on select "Select Debtor 1 Only Debtor 2 Only Debtor 1 And Debtor 2 Only At Least One Of T…" at bounding box center [921, 155] width 187 height 30
click at [714, 240] on select "Select Cable / Satellite Services Collection Agency Credit Card Debt Debt Couns…" at bounding box center [720, 233] width 187 height 30
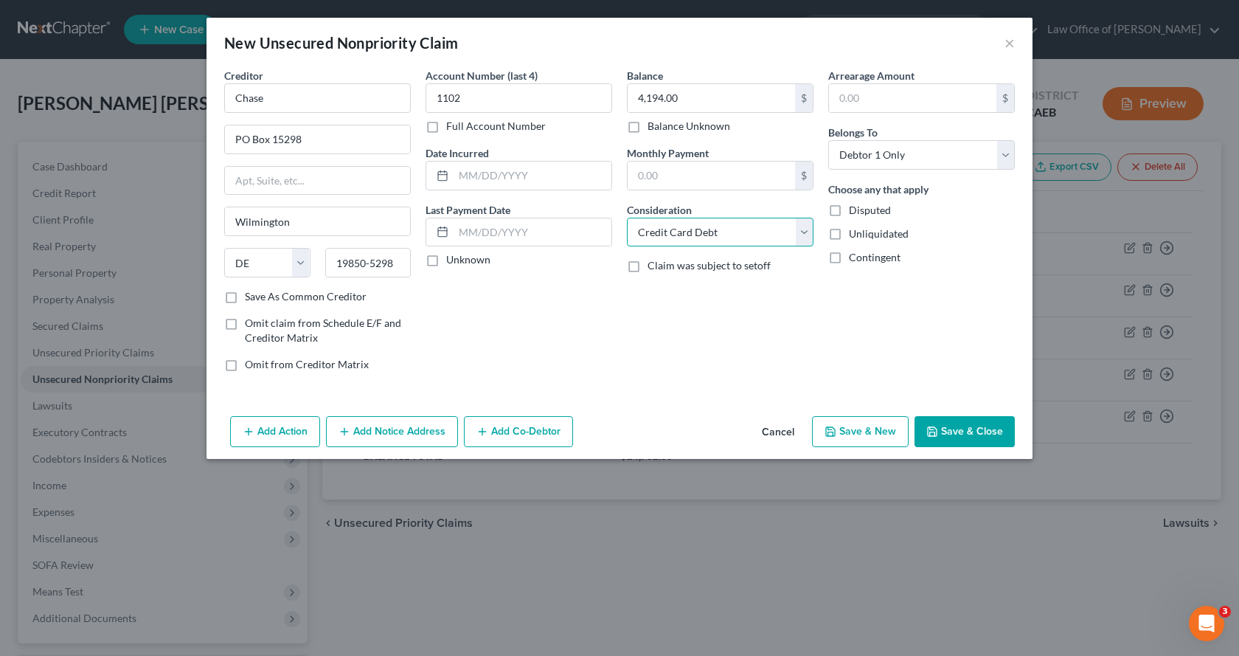
click at [627, 218] on select "Select Cable / Satellite Services Collection Agency Credit Card Debt Debt Couns…" at bounding box center [720, 233] width 187 height 30
click at [893, 434] on button "Save & New" at bounding box center [860, 431] width 97 height 31
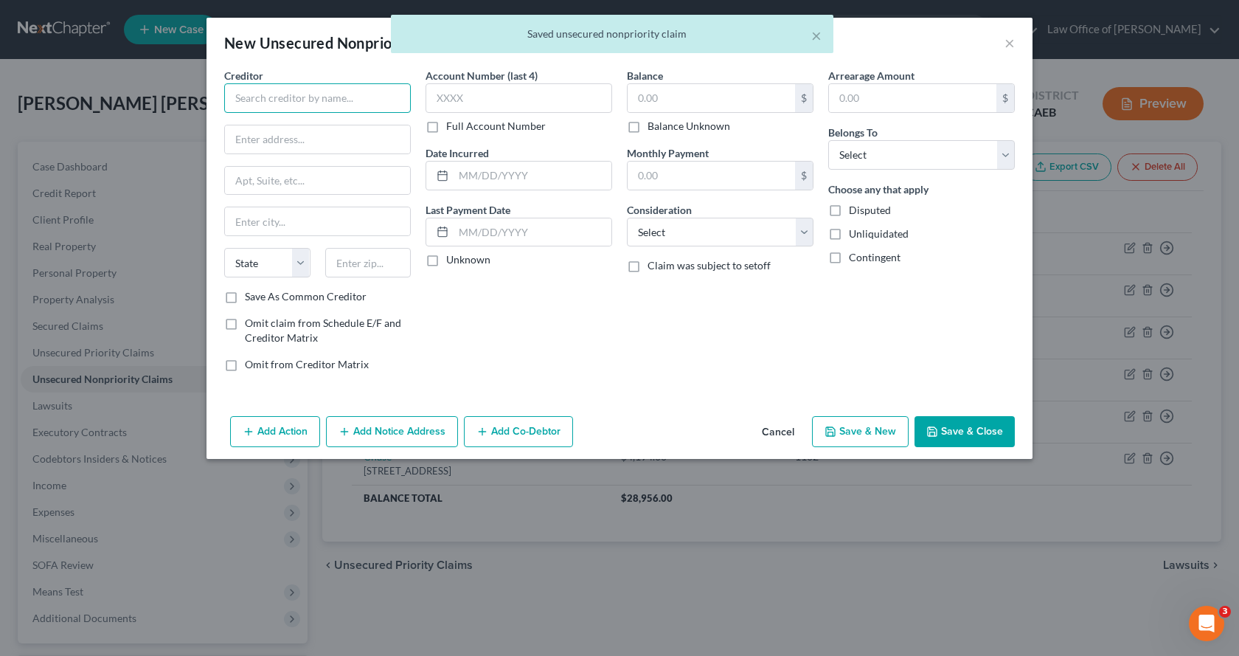
click at [277, 100] on input "text" at bounding box center [317, 98] width 187 height 30
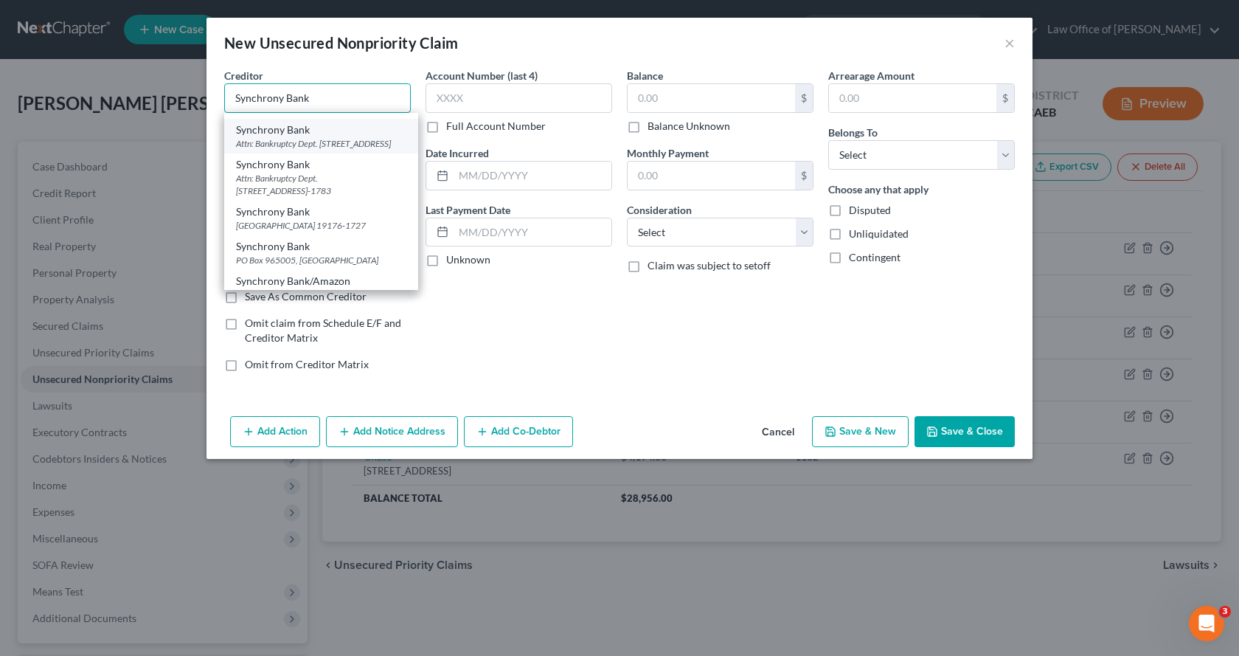
scroll to position [664, 0]
click at [304, 117] on div "Attn: Bankruptcy Dept. PO Box 71783, Philadelphia, PA 19179-1783" at bounding box center [321, 110] width 170 height 13
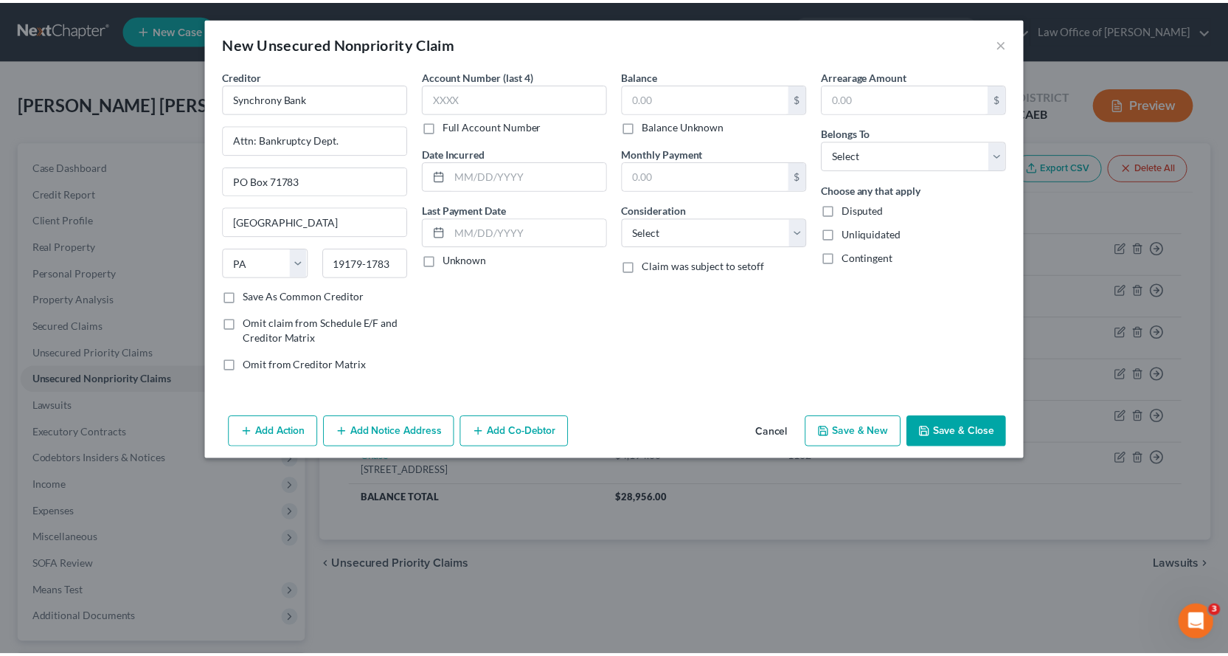
scroll to position [0, 0]
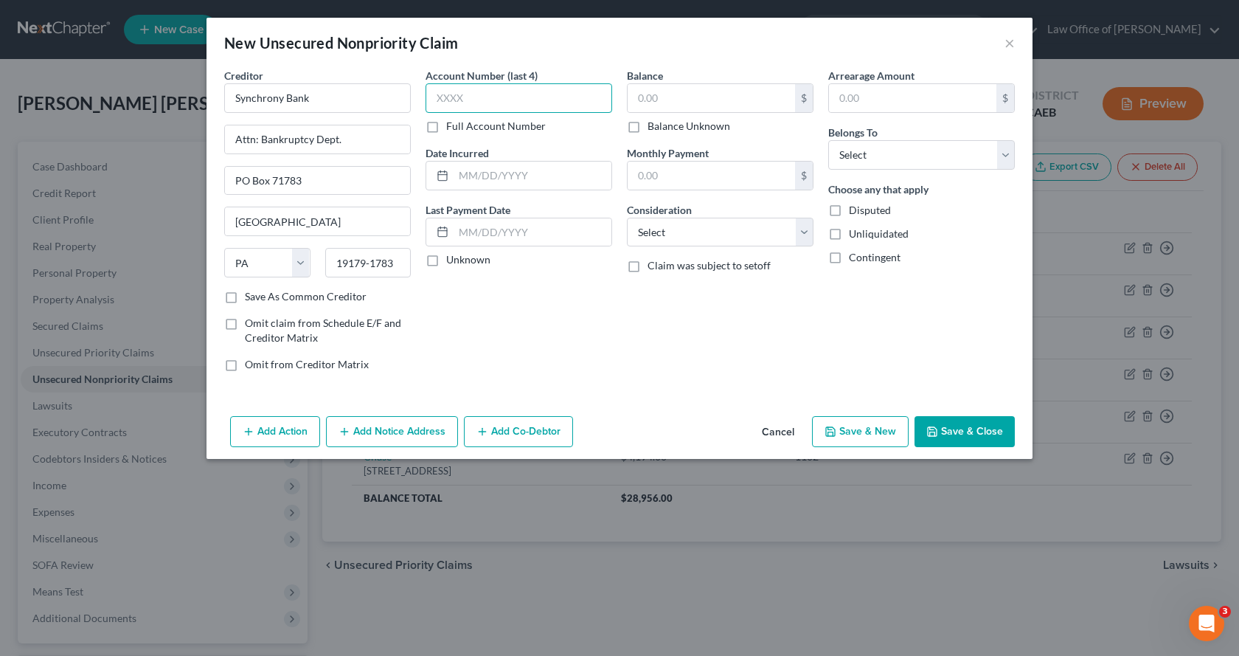
click at [457, 102] on input "text" at bounding box center [519, 98] width 187 height 30
click at [772, 105] on input "text" at bounding box center [711, 98] width 167 height 28
click at [979, 167] on select "Select Debtor 1 Only Debtor 2 Only Debtor 1 And Debtor 2 Only At Least One Of T…" at bounding box center [921, 155] width 187 height 30
click at [828, 140] on select "Select Debtor 1 Only Debtor 2 Only Debtor 1 And Debtor 2 Only At Least One Of T…" at bounding box center [921, 155] width 187 height 30
click at [739, 233] on select "Select Cable / Satellite Services Collection Agency Credit Card Debt Debt Couns…" at bounding box center [720, 233] width 187 height 30
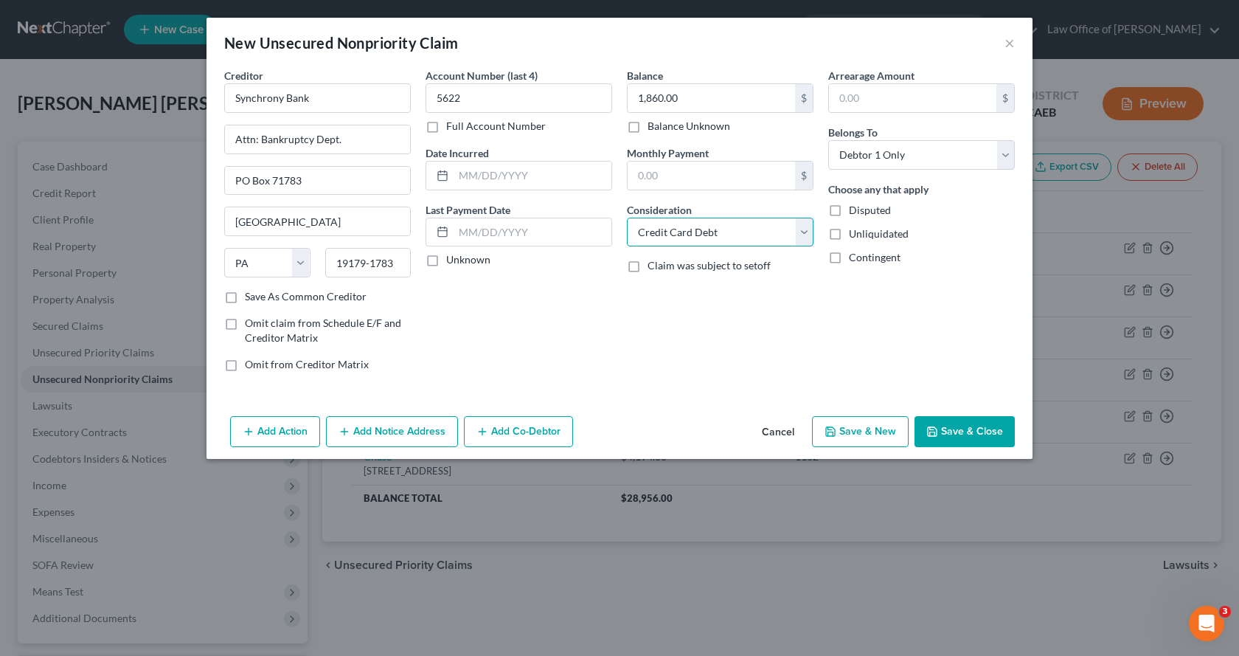
click at [627, 218] on select "Select Cable / Satellite Services Collection Agency Credit Card Debt Debt Couns…" at bounding box center [720, 233] width 187 height 30
click at [875, 438] on button "Save & New" at bounding box center [860, 431] width 97 height 31
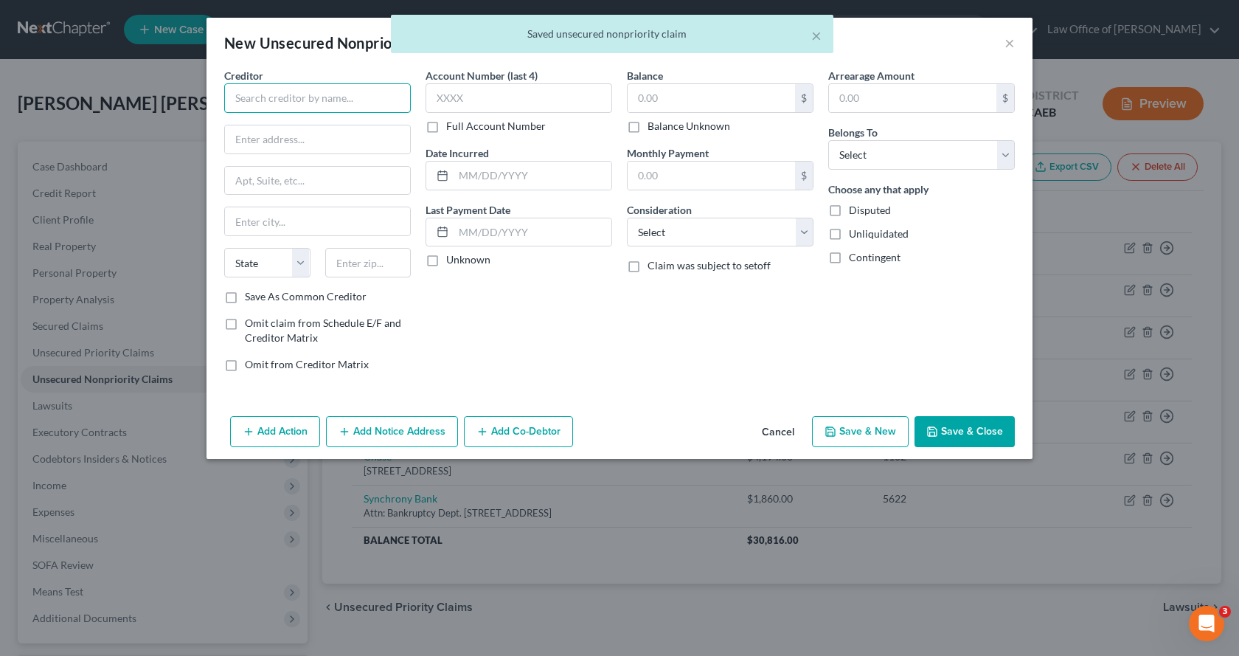
click at [249, 97] on input "text" at bounding box center [317, 98] width 187 height 30
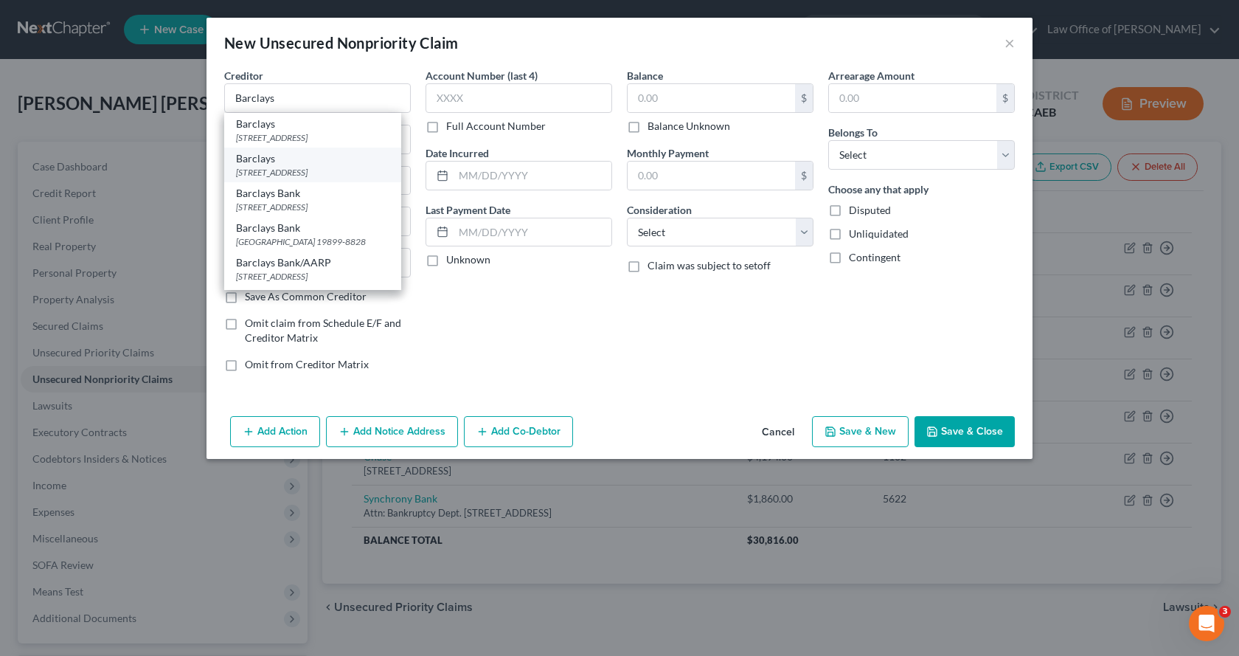
click at [276, 179] on div "PO Box 8802, Wilmington, DE 19899-8802" at bounding box center [312, 172] width 153 height 13
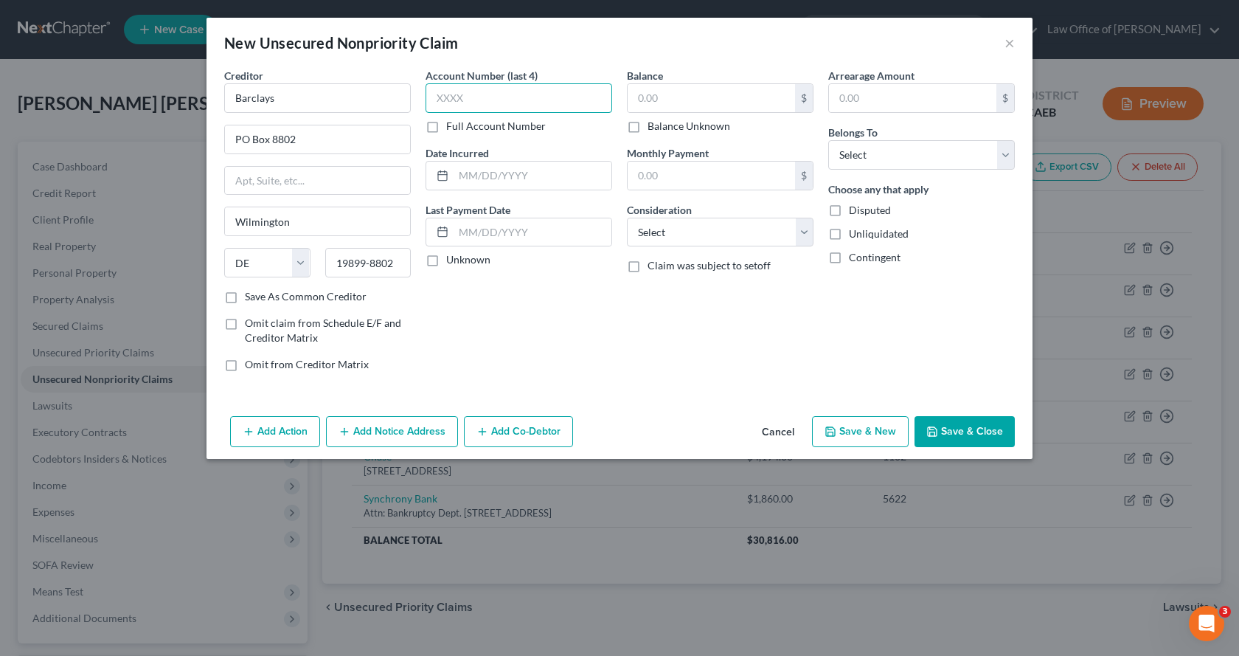
click at [449, 86] on input "text" at bounding box center [519, 98] width 187 height 30
click at [677, 95] on input "text" at bounding box center [711, 98] width 167 height 28
click at [946, 156] on select "Select Debtor 1 Only Debtor 2 Only Debtor 1 And Debtor 2 Only At Least One Of T…" at bounding box center [921, 155] width 187 height 30
click at [828, 140] on select "Select Debtor 1 Only Debtor 2 Only Debtor 1 And Debtor 2 Only At Least One Of T…" at bounding box center [921, 155] width 187 height 30
click at [724, 238] on select "Select Cable / Satellite Services Collection Agency Credit Card Debt Debt Couns…" at bounding box center [720, 233] width 187 height 30
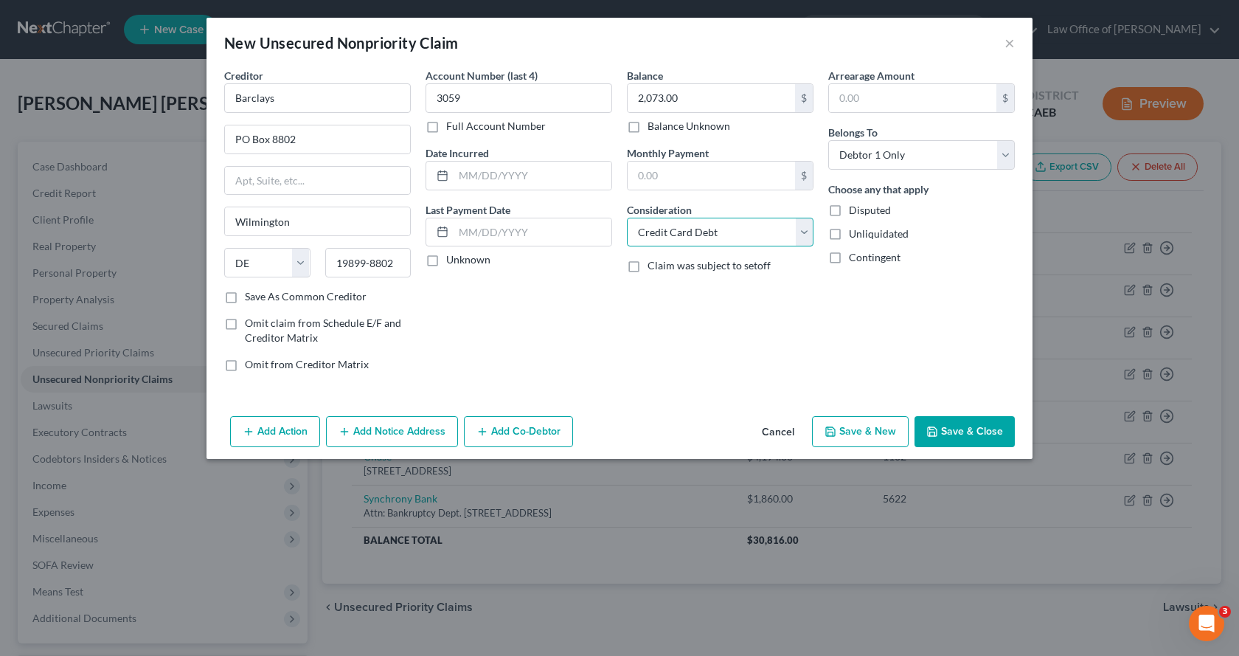
click at [627, 218] on select "Select Cable / Satellite Services Collection Agency Credit Card Debt Debt Couns…" at bounding box center [720, 233] width 187 height 30
click at [898, 420] on button "Save & New" at bounding box center [860, 431] width 97 height 31
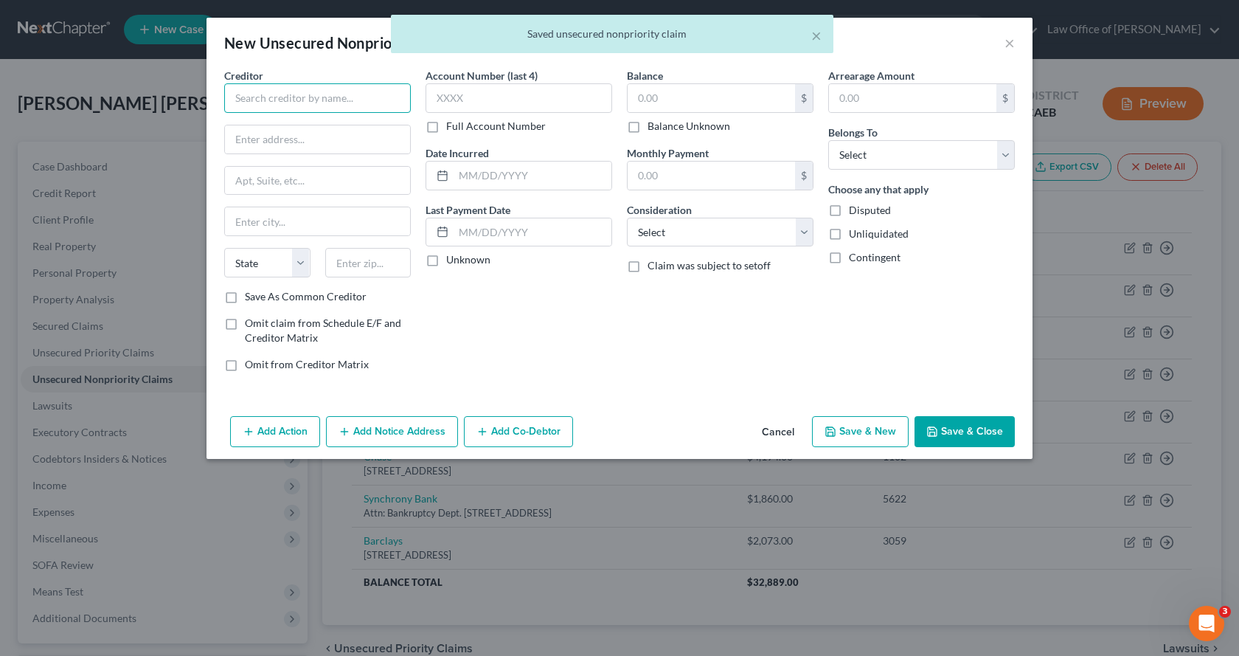
click at [325, 90] on input "text" at bounding box center [317, 98] width 187 height 30
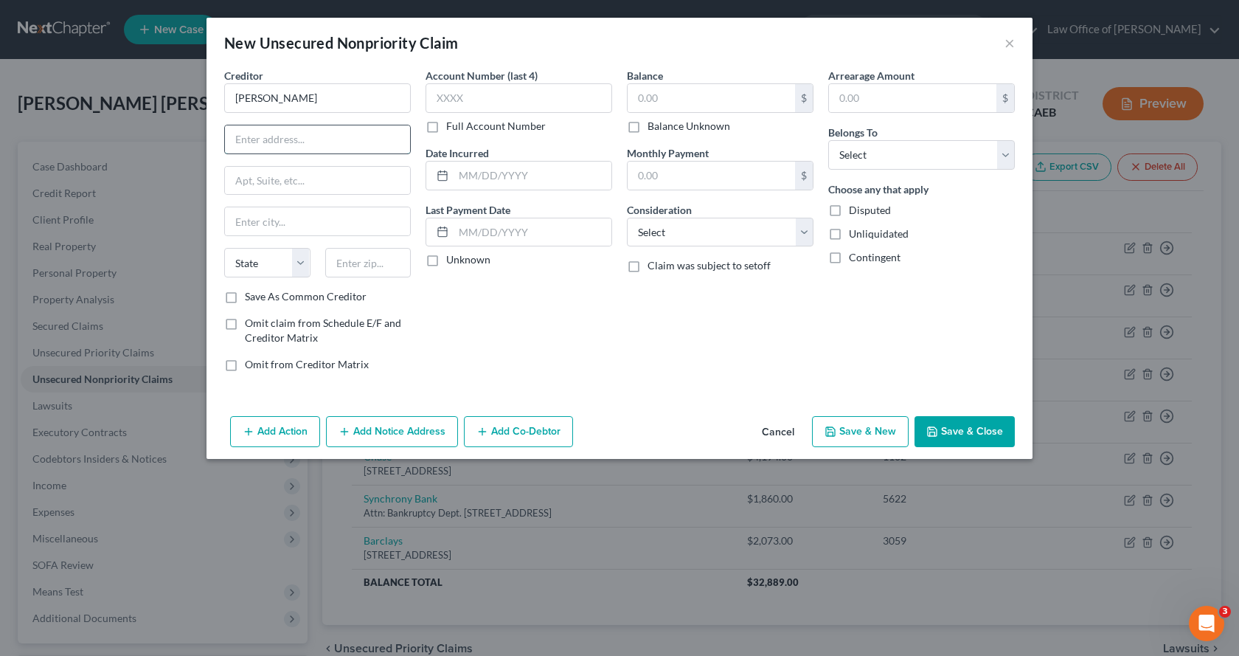
click at [298, 138] on input "text" at bounding box center [317, 139] width 185 height 28
click at [255, 268] on select "State AL AK AR AZ CA CO CT DE DC FL GA GU HI ID IL IN IA KS KY LA ME MD MA MI M…" at bounding box center [267, 263] width 86 height 30
click at [224, 248] on select "State AL AK AR AZ CA CO CT DE DC FL GA GU HI ID IL IN IA KS KY LA ME MD MA MI M…" at bounding box center [267, 263] width 86 height 30
click at [388, 259] on input "text" at bounding box center [368, 263] width 86 height 30
click at [465, 103] on input "text" at bounding box center [519, 98] width 187 height 30
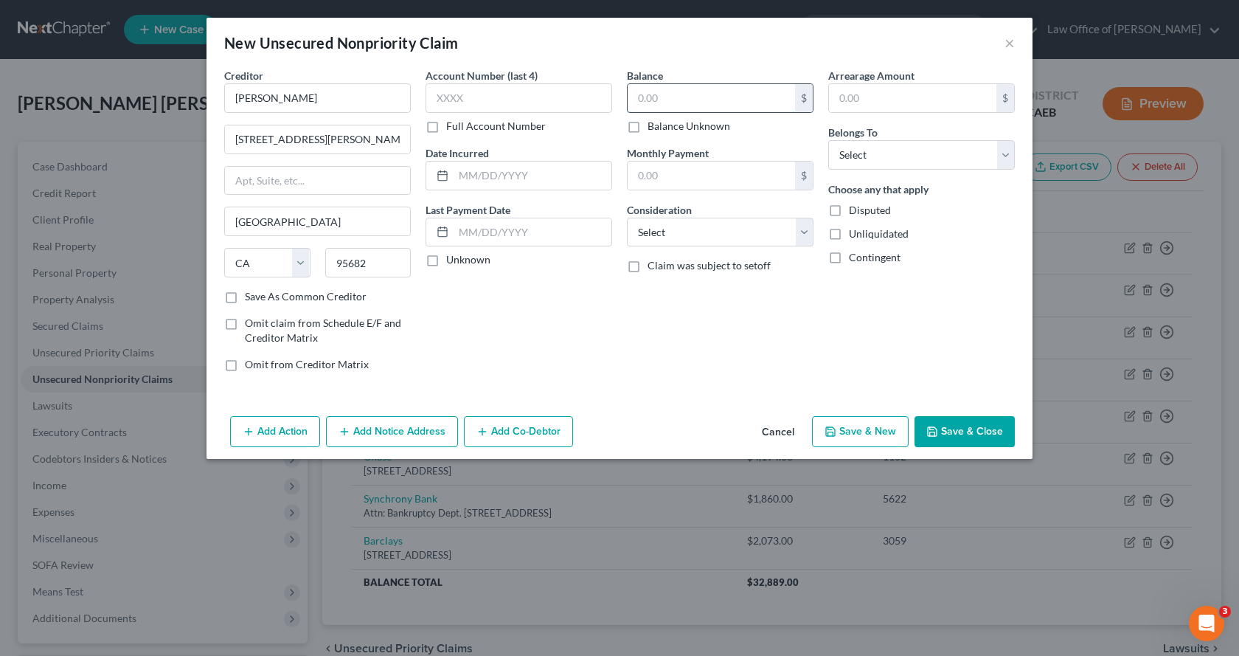
click at [668, 88] on input "text" at bounding box center [711, 98] width 167 height 28
click at [761, 235] on select "Select Cable / Satellite Services Collection Agency Credit Card Debt Debt Couns…" at bounding box center [720, 233] width 187 height 30
click at [627, 218] on select "Select Cable / Satellite Services Collection Agency Credit Card Debt Debt Couns…" at bounding box center [720, 233] width 187 height 30
click at [877, 166] on select "Select Debtor 1 Only Debtor 2 Only Debtor 1 And Debtor 2 Only At Least One Of T…" at bounding box center [921, 155] width 187 height 30
click at [828, 140] on select "Select Debtor 1 Only Debtor 2 Only Debtor 1 And Debtor 2 Only At Least One Of T…" at bounding box center [921, 155] width 187 height 30
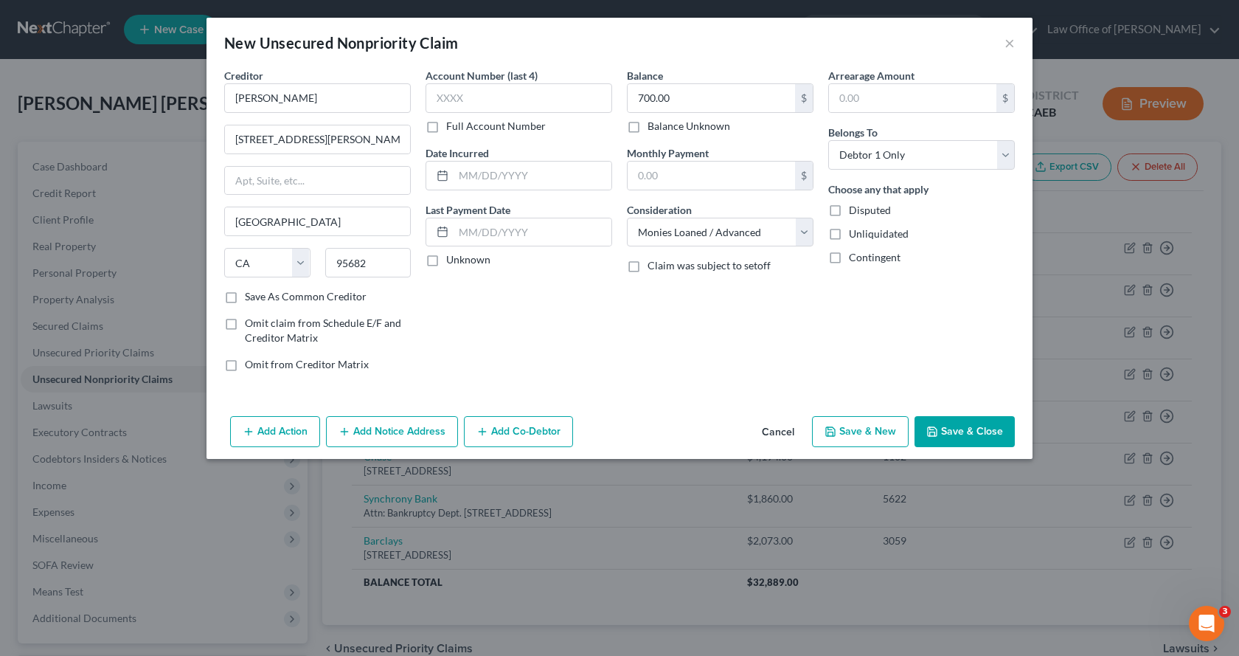
click at [849, 437] on button "Save & New" at bounding box center [860, 431] width 97 height 31
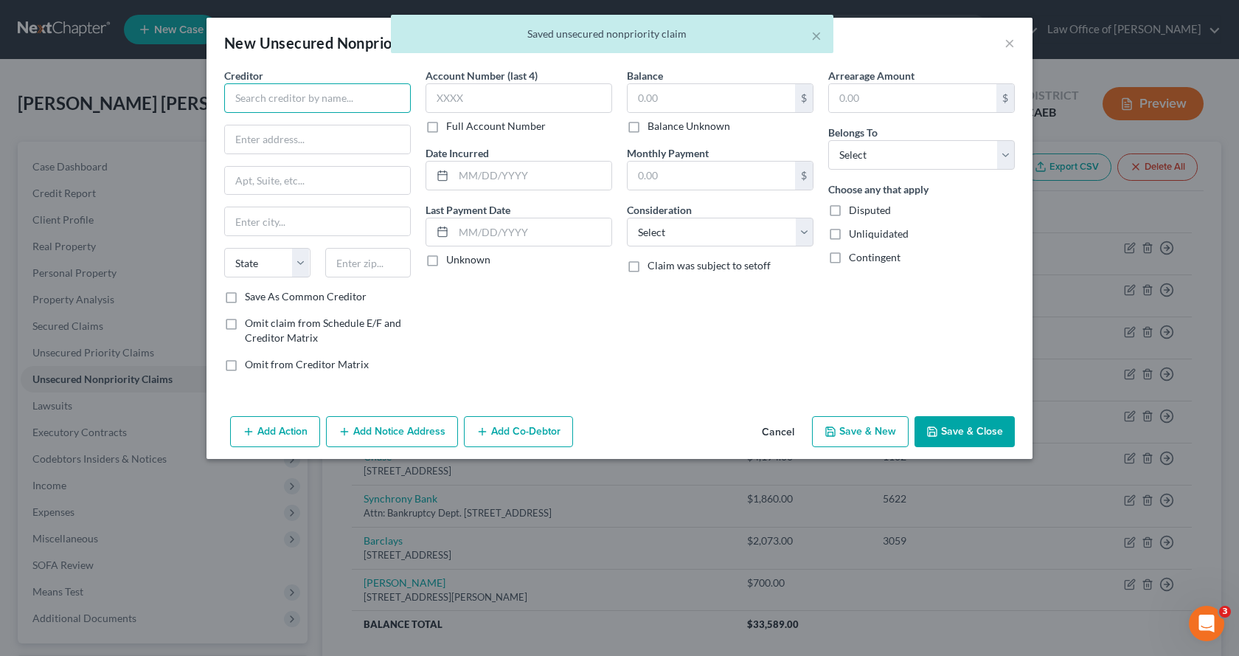
click at [267, 108] on input "text" at bounding box center [317, 98] width 187 height 30
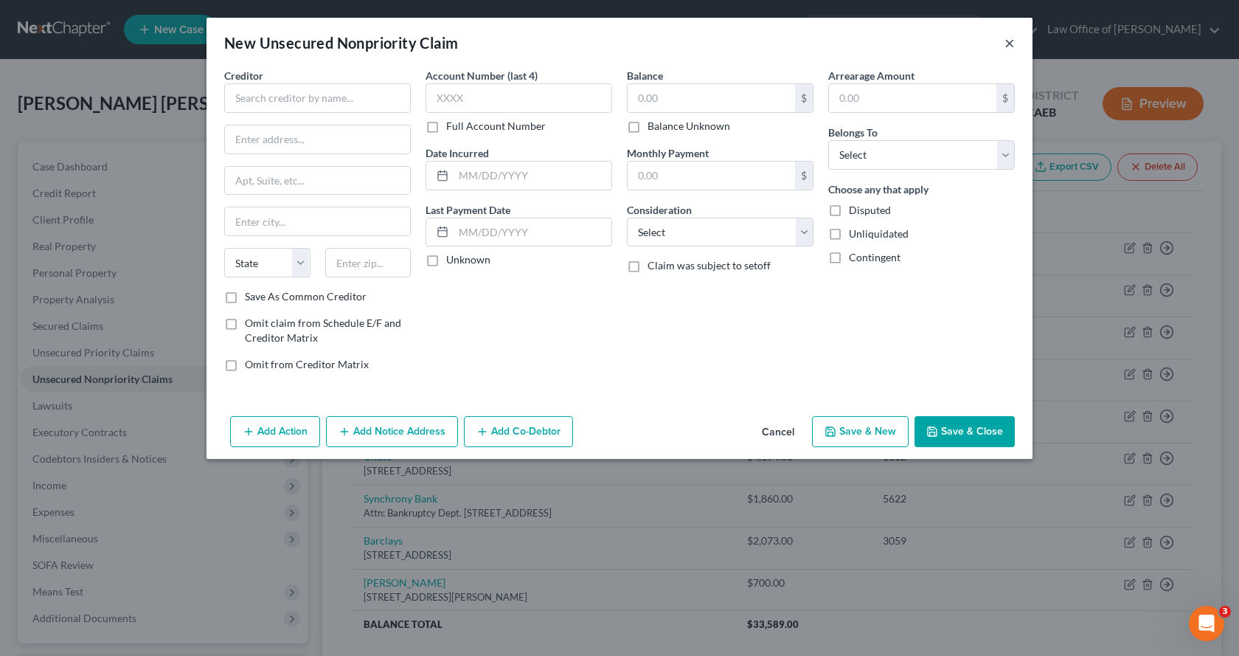
drag, startPoint x: 1014, startPoint y: 44, endPoint x: 1028, endPoint y: 45, distance: 13.3
click at [1014, 44] on button "×" at bounding box center [1010, 43] width 10 height 18
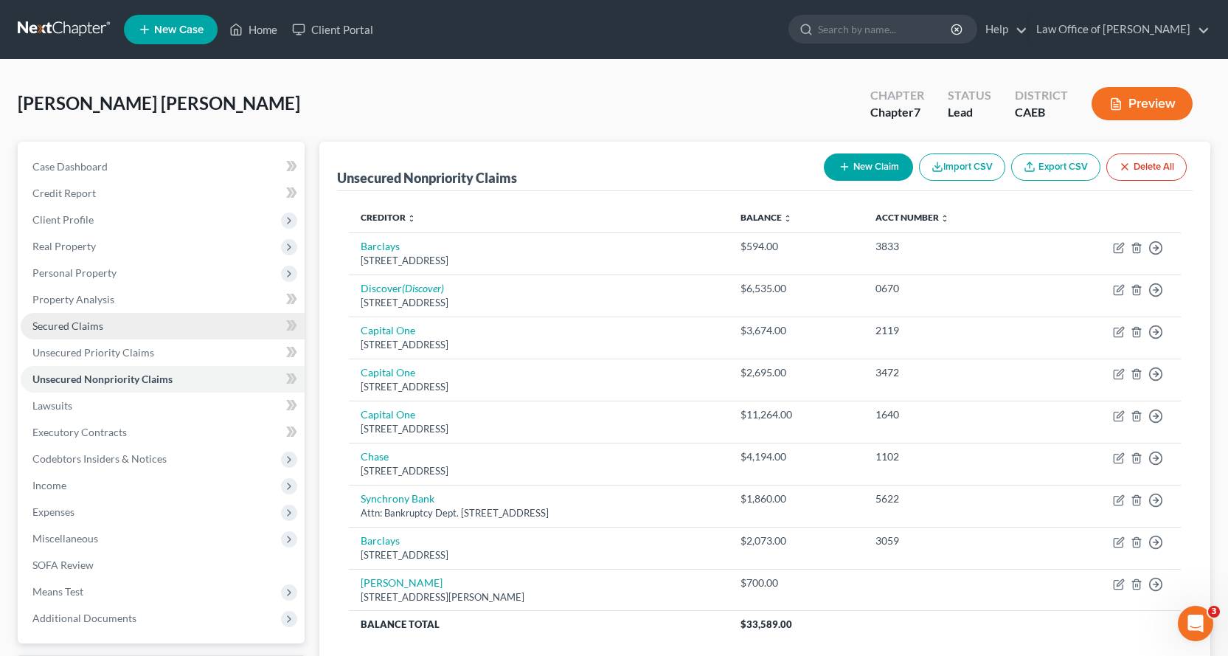
click at [83, 322] on span "Secured Claims" at bounding box center [67, 325] width 71 height 13
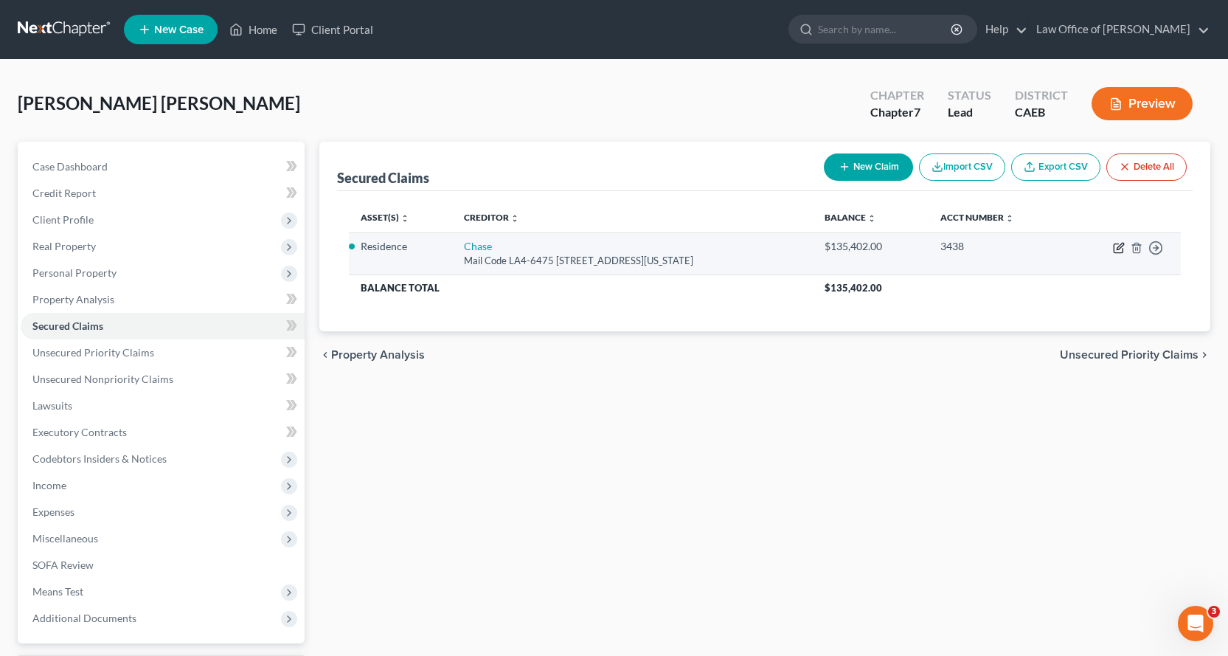
click at [1116, 247] on icon "button" at bounding box center [1119, 248] width 12 height 12
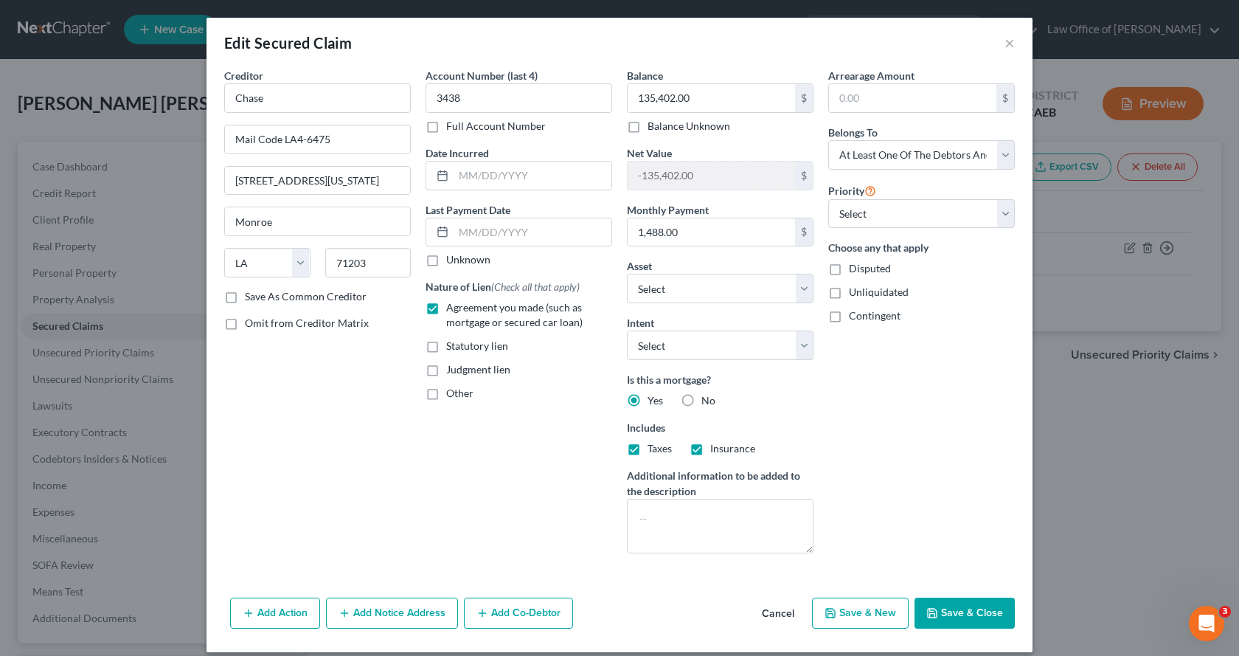
click at [516, 623] on button "Add Co-Debtor" at bounding box center [518, 613] width 109 height 31
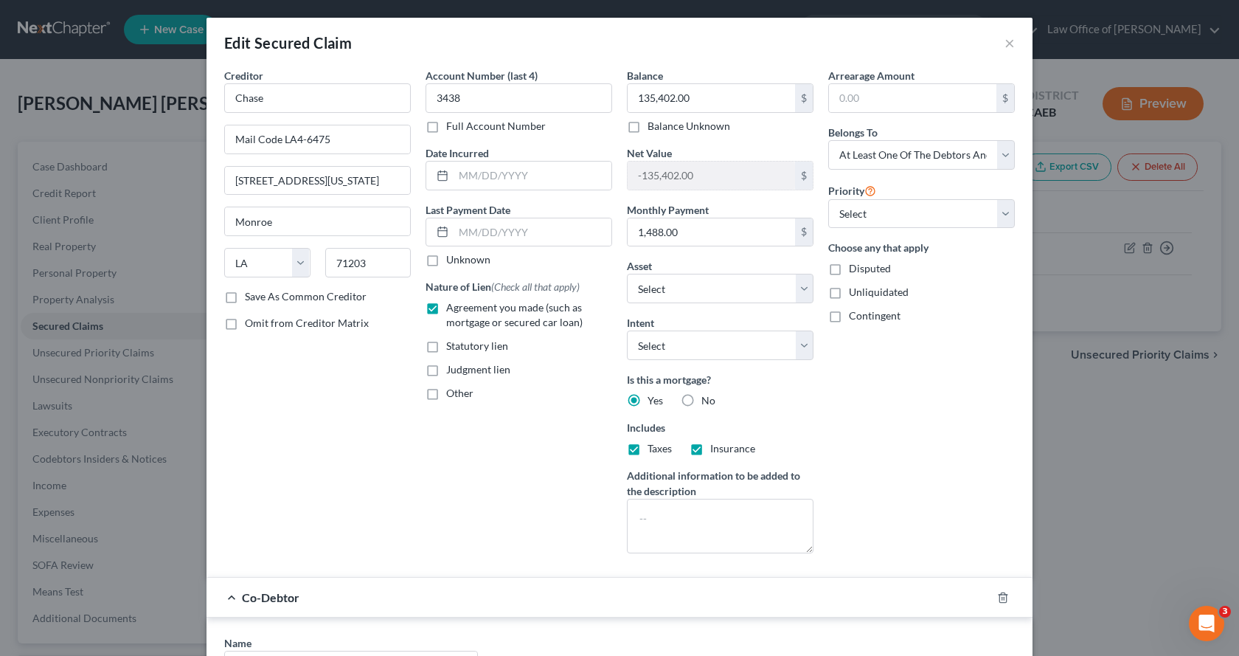
scroll to position [148, 0]
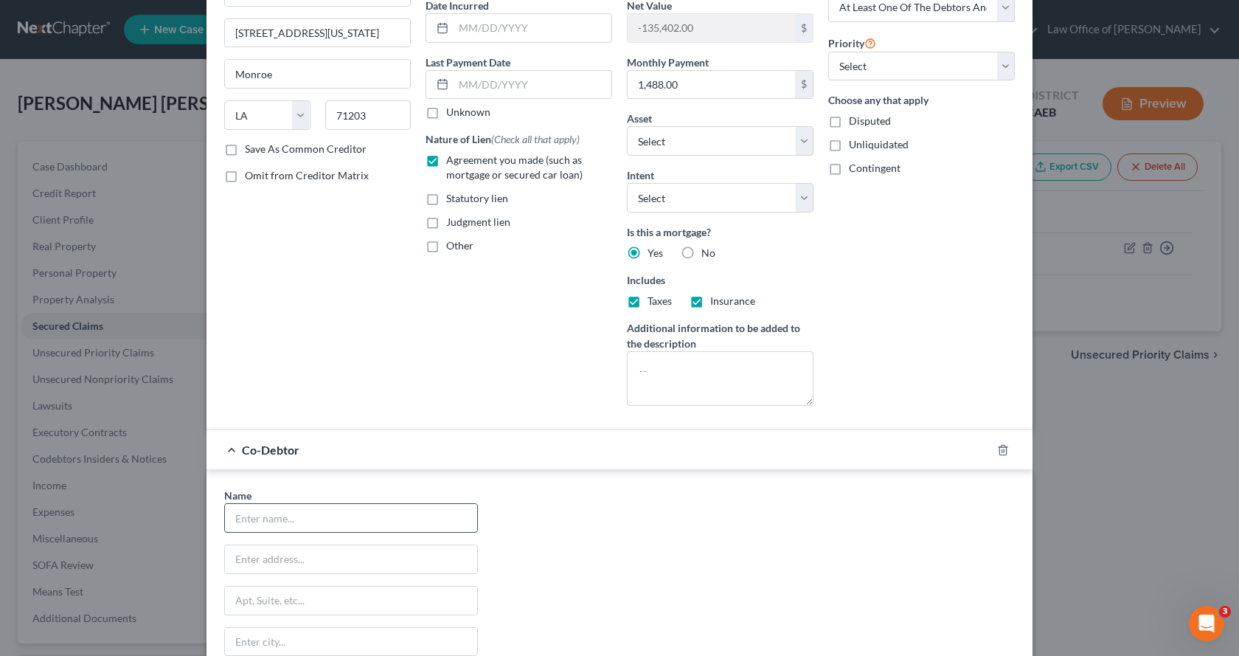
click at [277, 508] on input "text" at bounding box center [351, 518] width 252 height 28
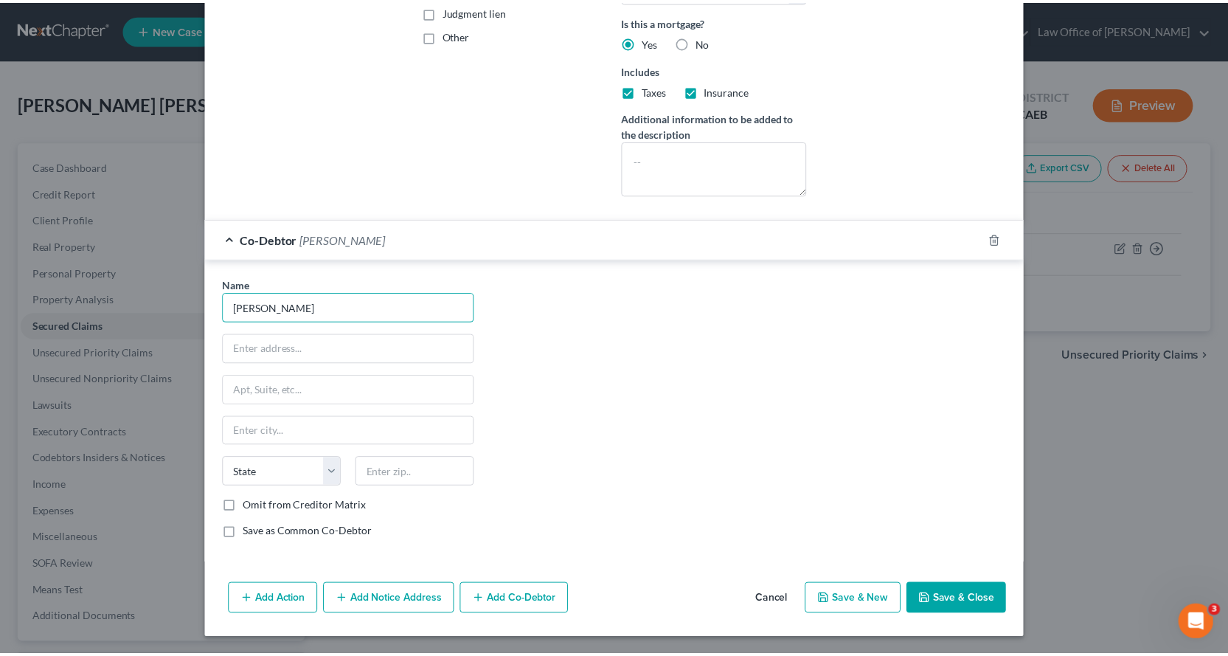
scroll to position [359, 0]
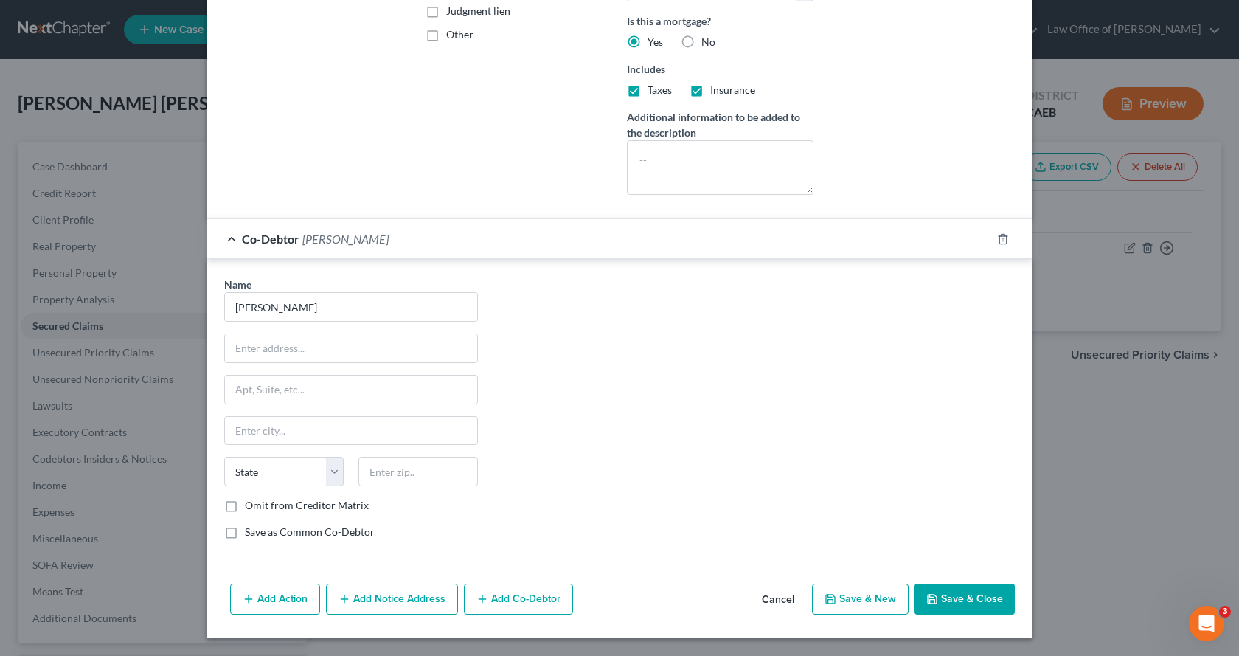
click at [961, 595] on button "Save & Close" at bounding box center [965, 599] width 100 height 31
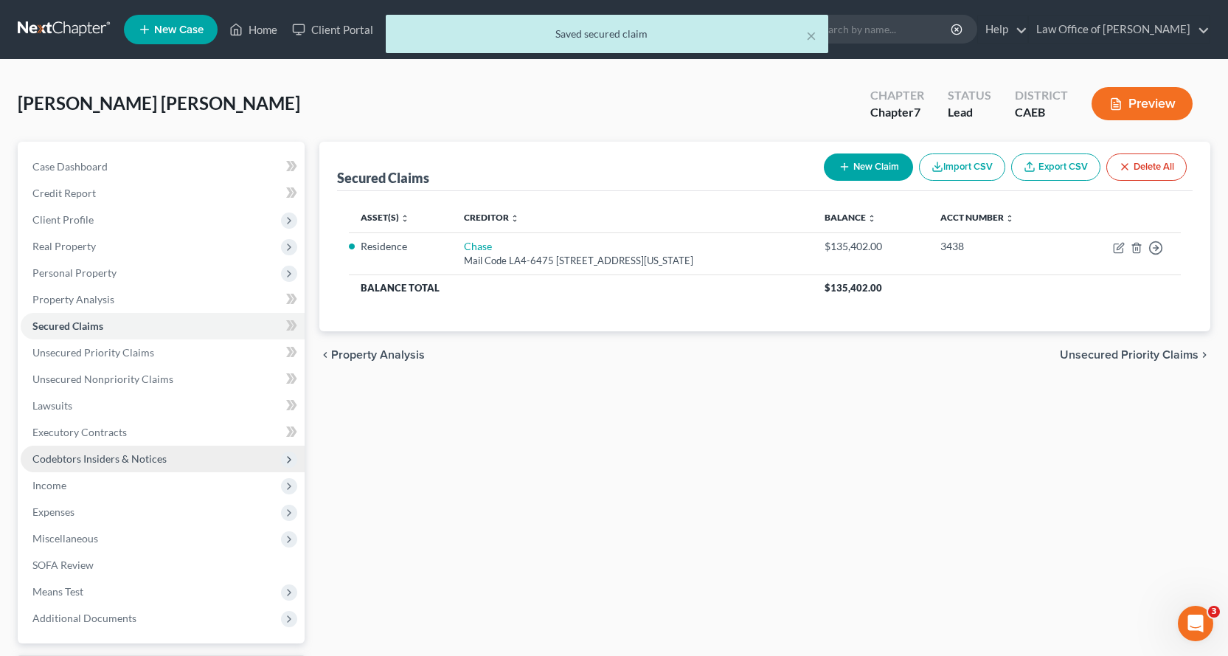
click at [79, 460] on span "Codebtors Insiders & Notices" at bounding box center [99, 458] width 134 height 13
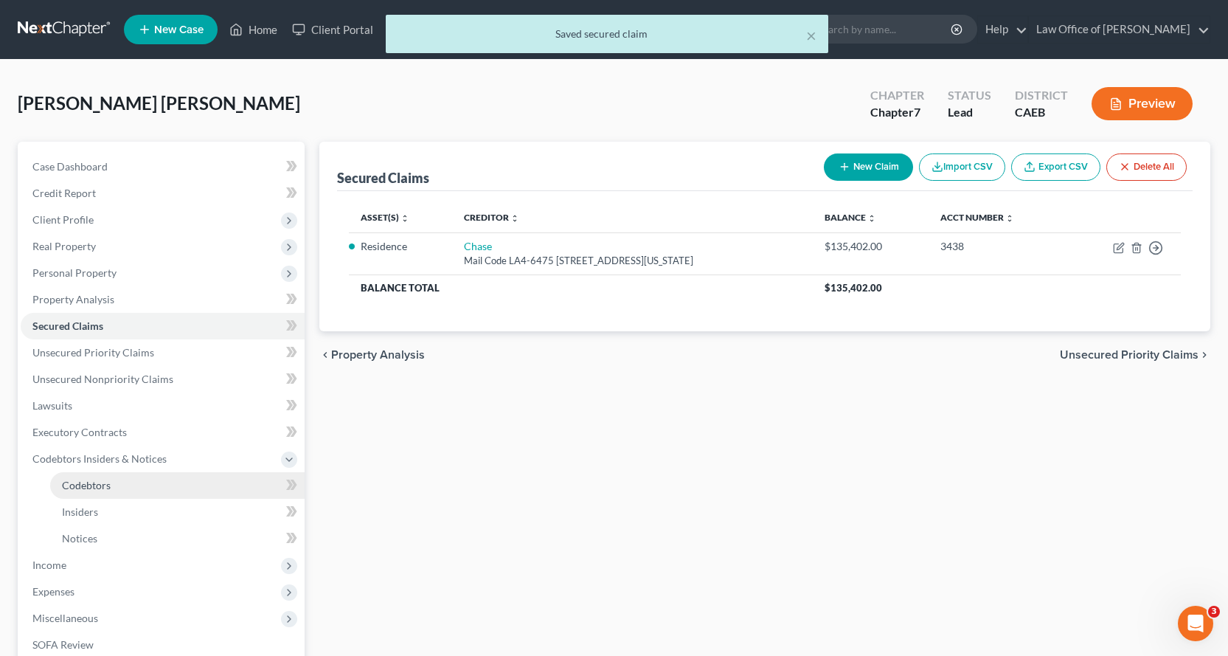
click at [69, 488] on span "Codebtors" at bounding box center [86, 485] width 49 height 13
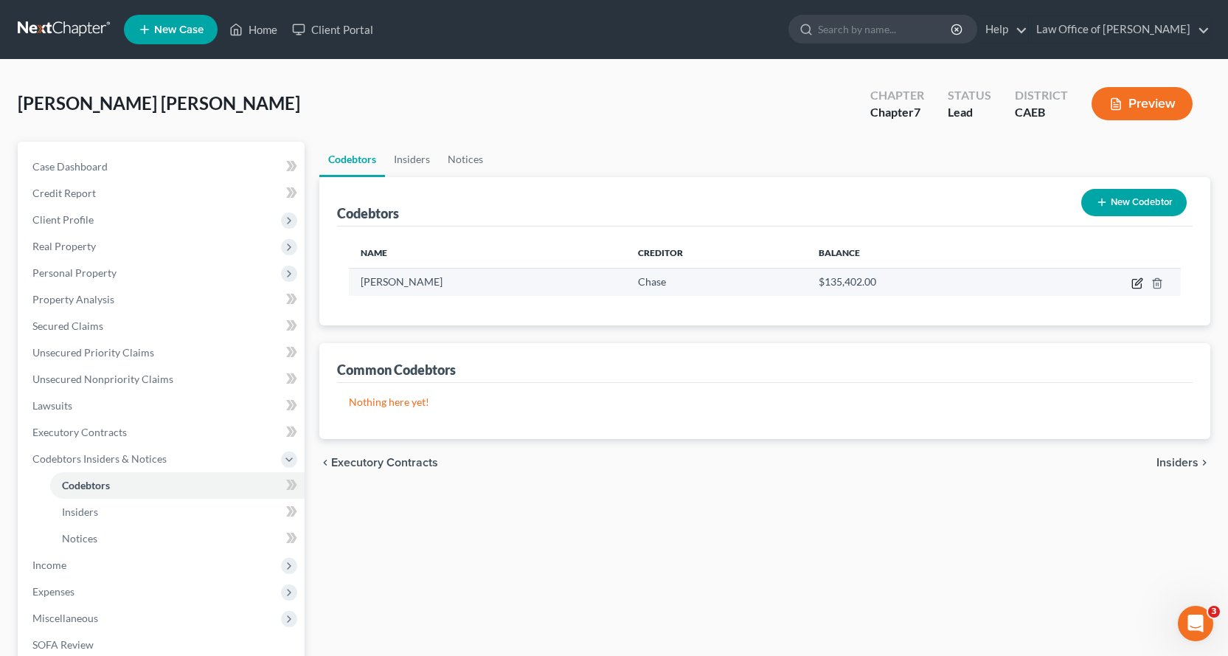
click at [1140, 283] on icon "button" at bounding box center [1138, 281] width 7 height 7
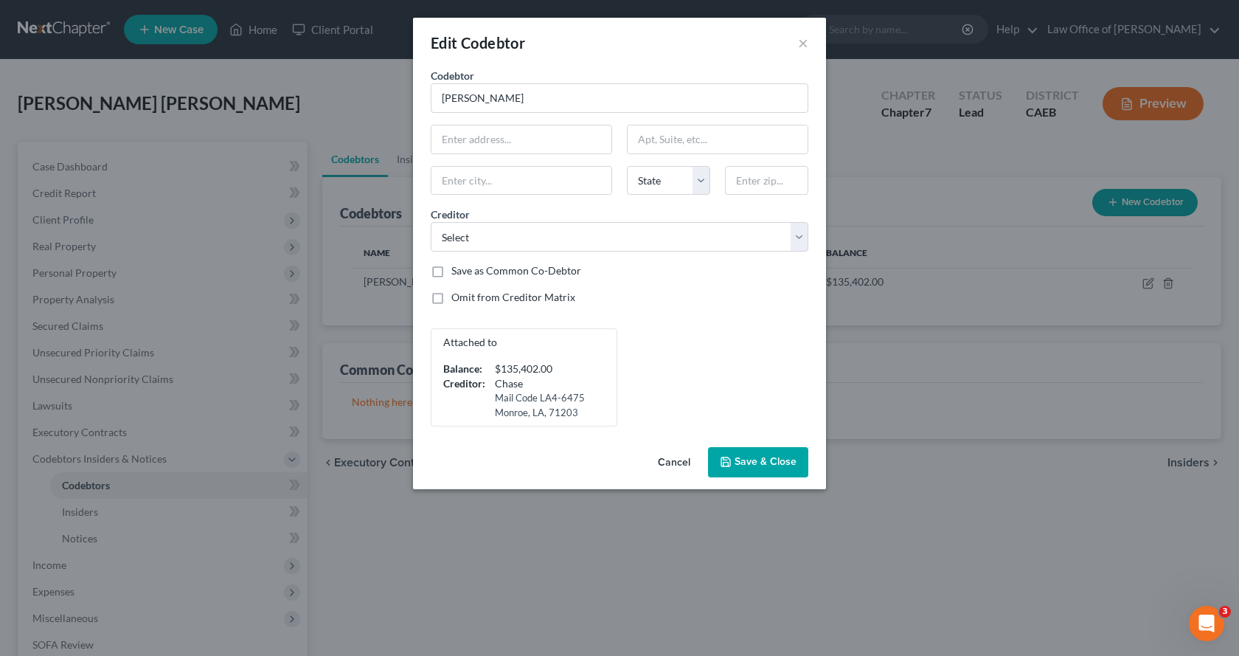
click at [761, 463] on span "Save & Close" at bounding box center [766, 462] width 62 height 13
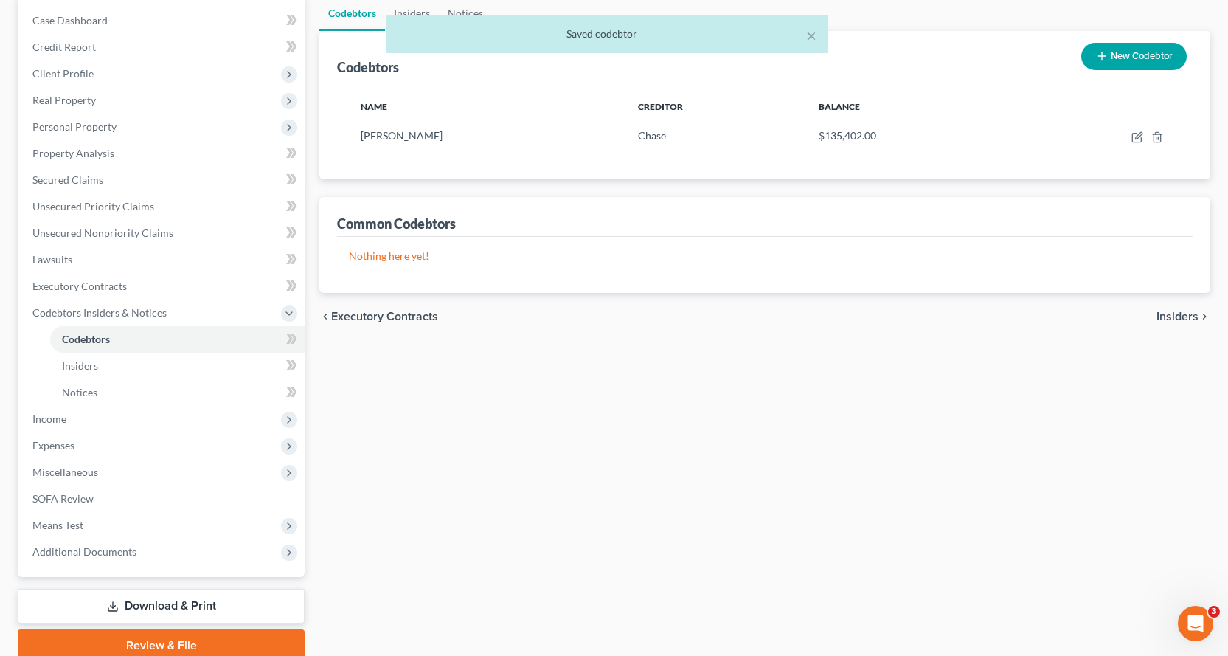
scroll to position [148, 0]
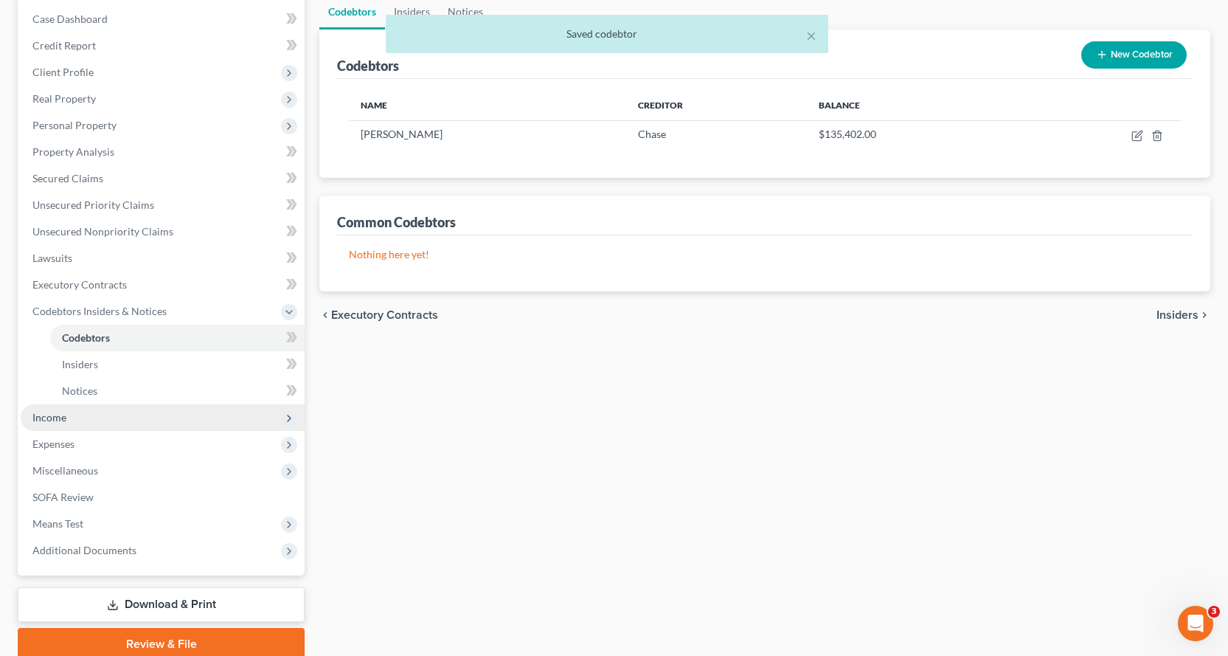
click at [52, 421] on span "Income" at bounding box center [49, 417] width 34 height 13
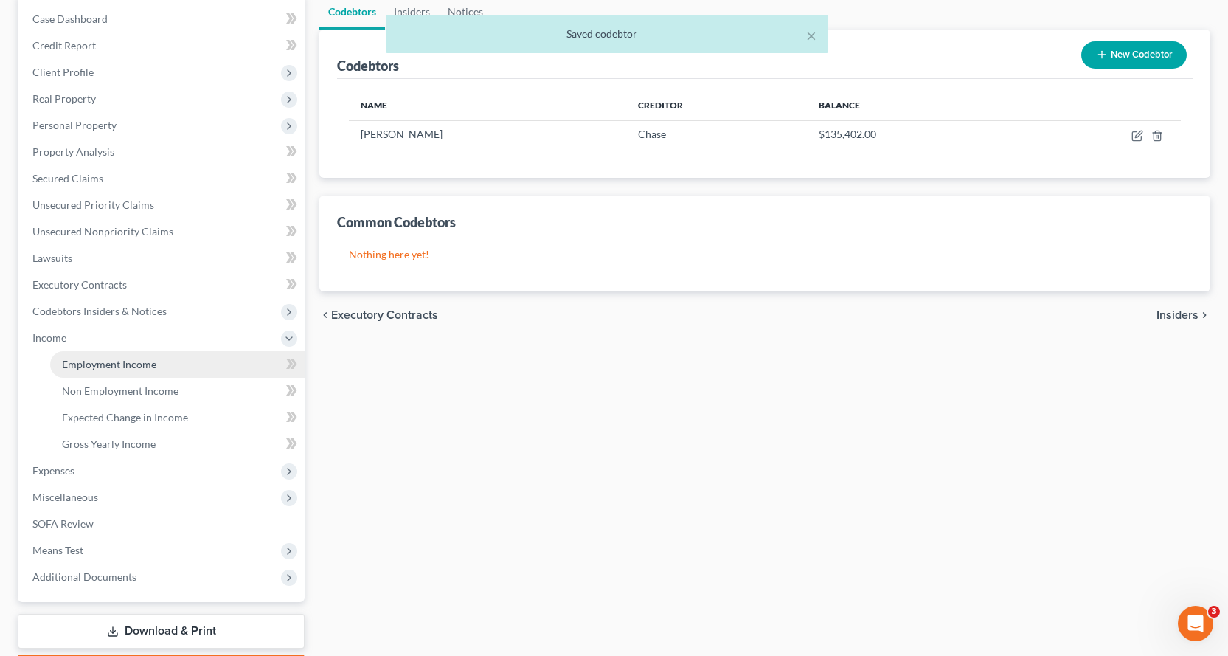
click at [100, 367] on span "Employment Income" at bounding box center [109, 364] width 94 height 13
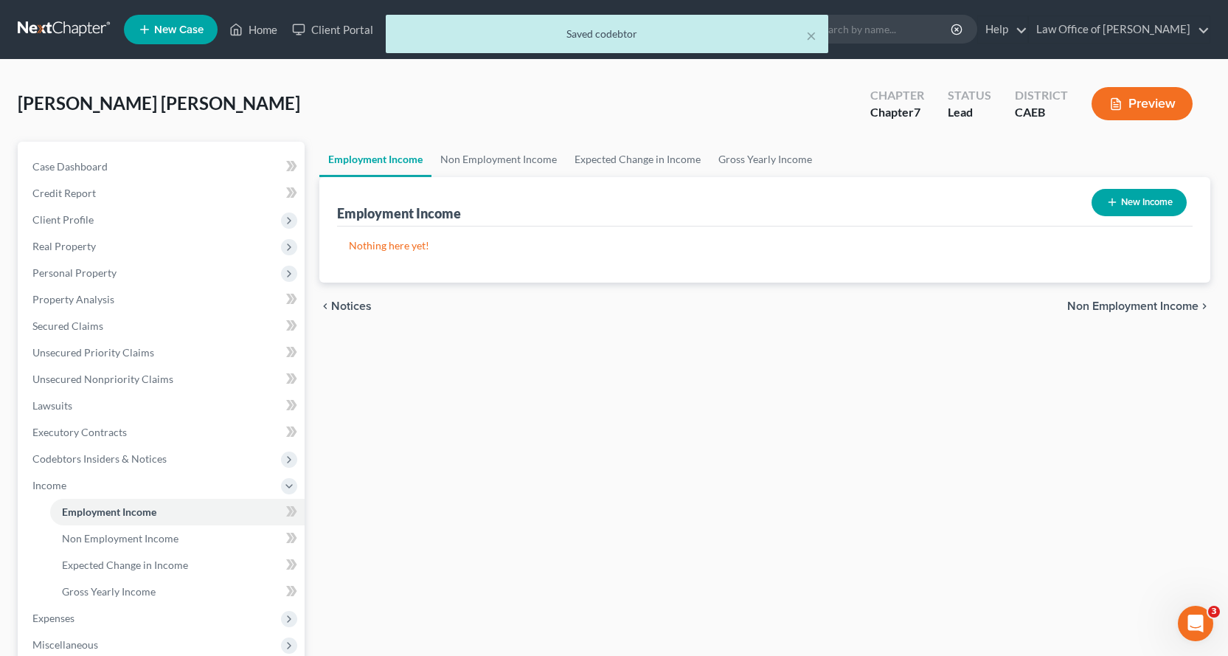
click at [1112, 205] on icon "button" at bounding box center [1113, 202] width 12 height 12
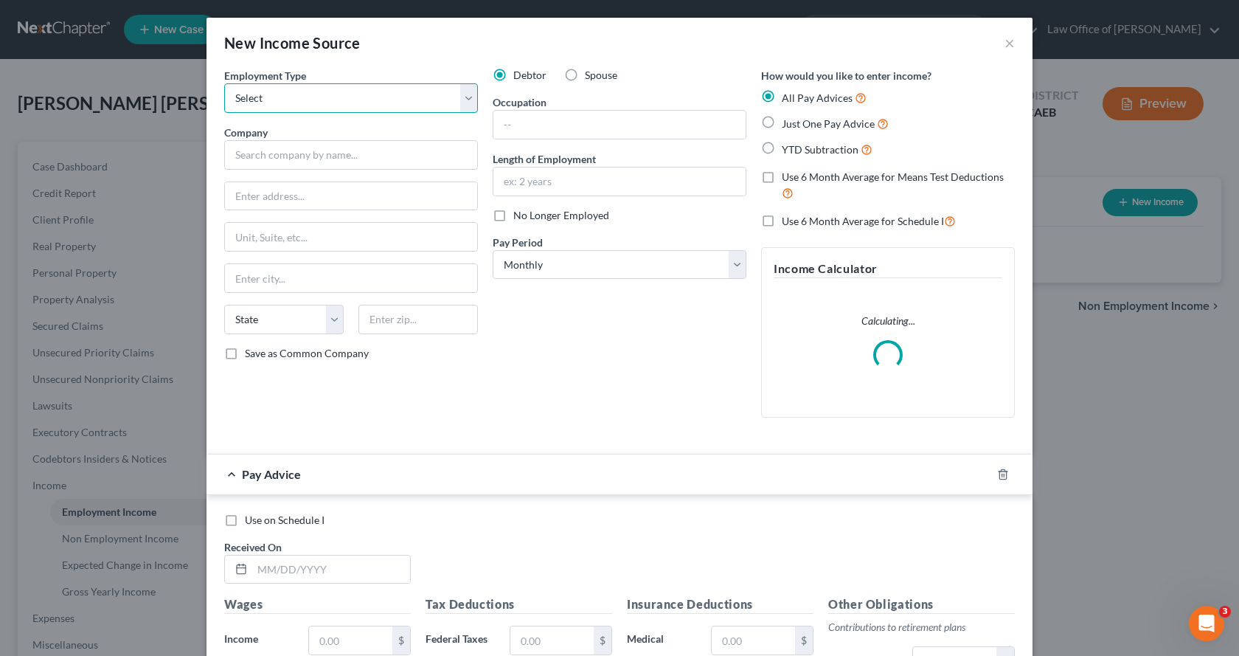
click at [264, 89] on select "Select Full or Part Time Employment Self Employment" at bounding box center [351, 98] width 254 height 30
click at [224, 83] on select "Select Full or Part Time Employment Self Employment" at bounding box center [351, 98] width 254 height 30
click at [500, 133] on input "text" at bounding box center [620, 125] width 252 height 28
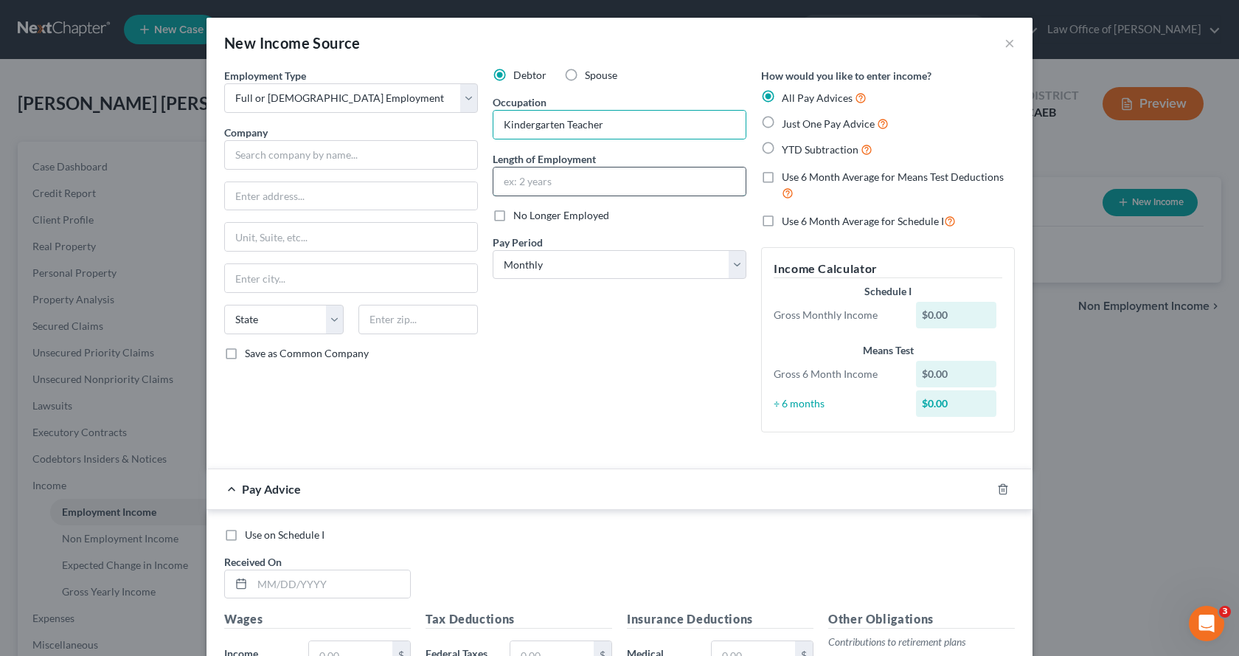
click at [517, 174] on input "text" at bounding box center [620, 181] width 252 height 28
click at [299, 153] on input "text" at bounding box center [351, 155] width 254 height 30
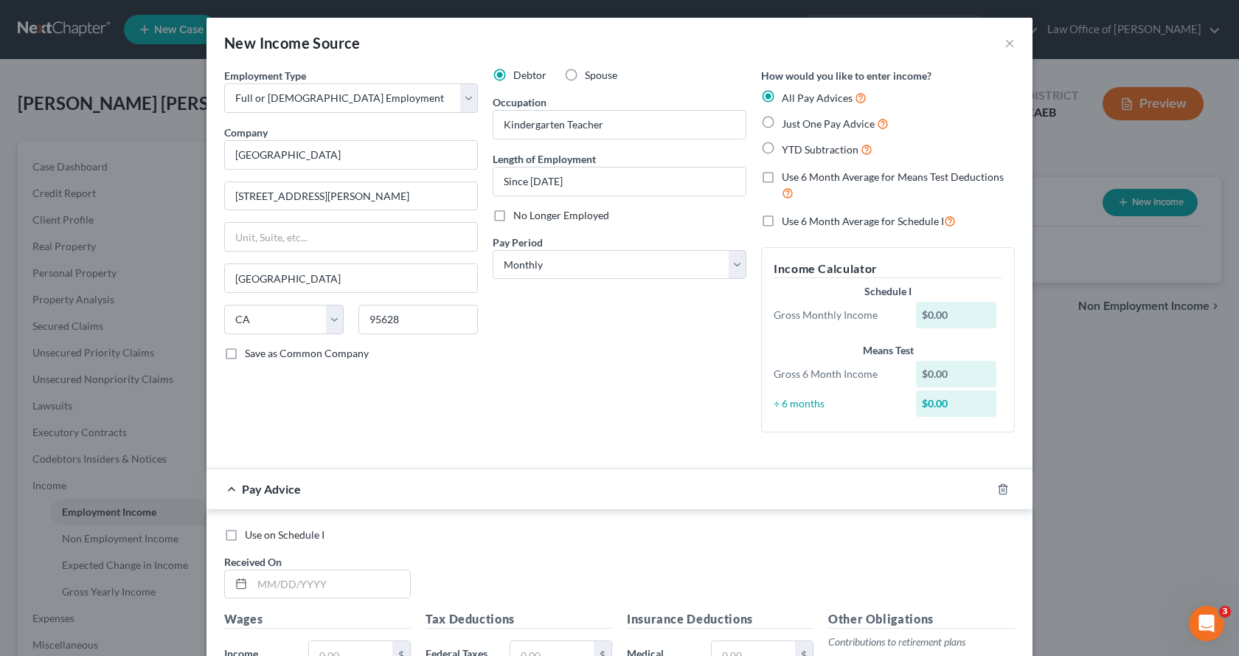
click at [782, 120] on label "Just One Pay Advice" at bounding box center [835, 123] width 107 height 17
click at [788, 120] on input "Just One Pay Advice" at bounding box center [793, 120] width 10 height 10
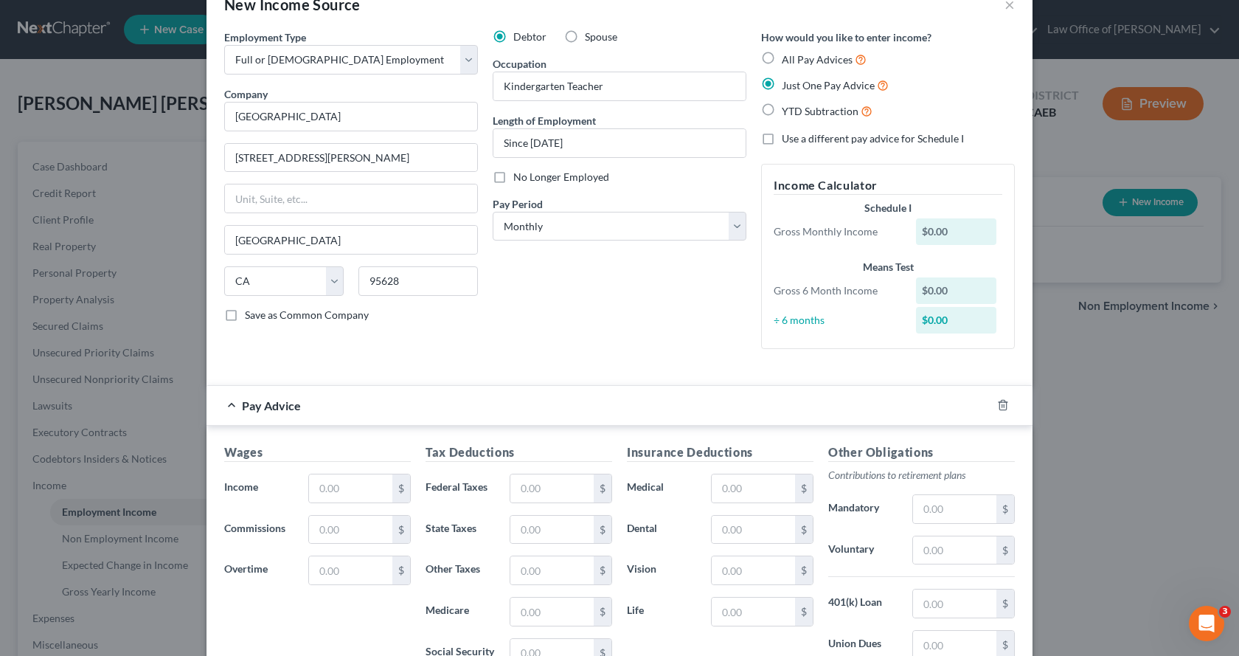
scroll to position [74, 0]
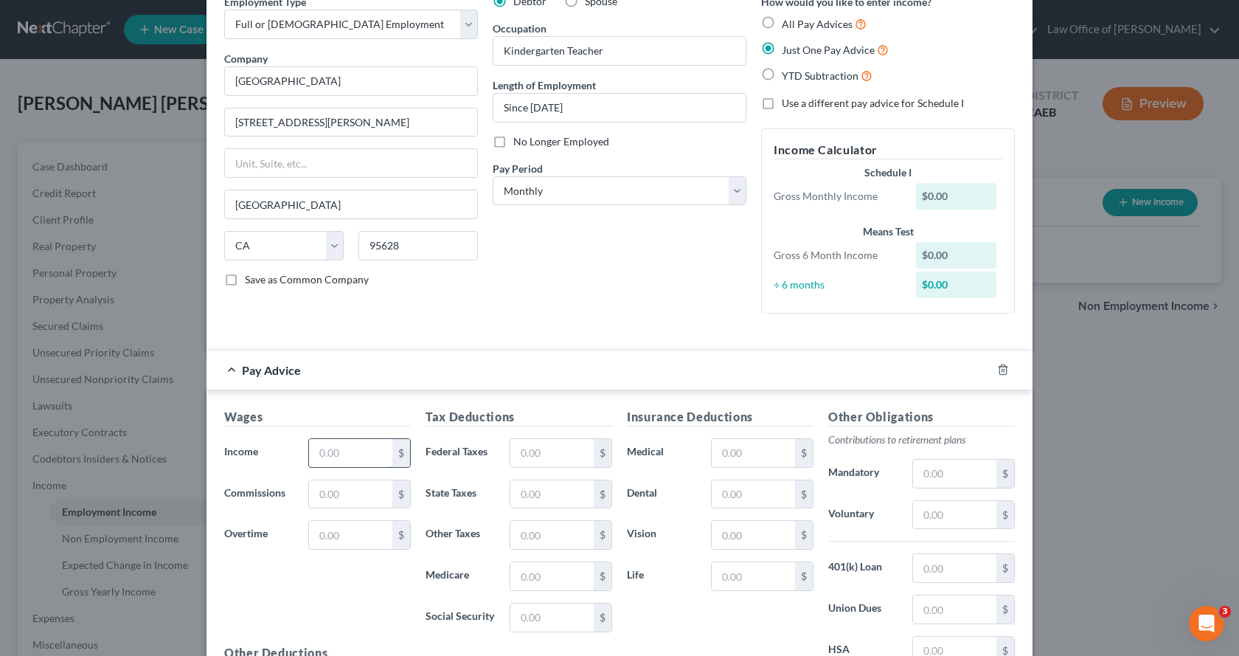
click at [348, 456] on input "text" at bounding box center [350, 453] width 83 height 28
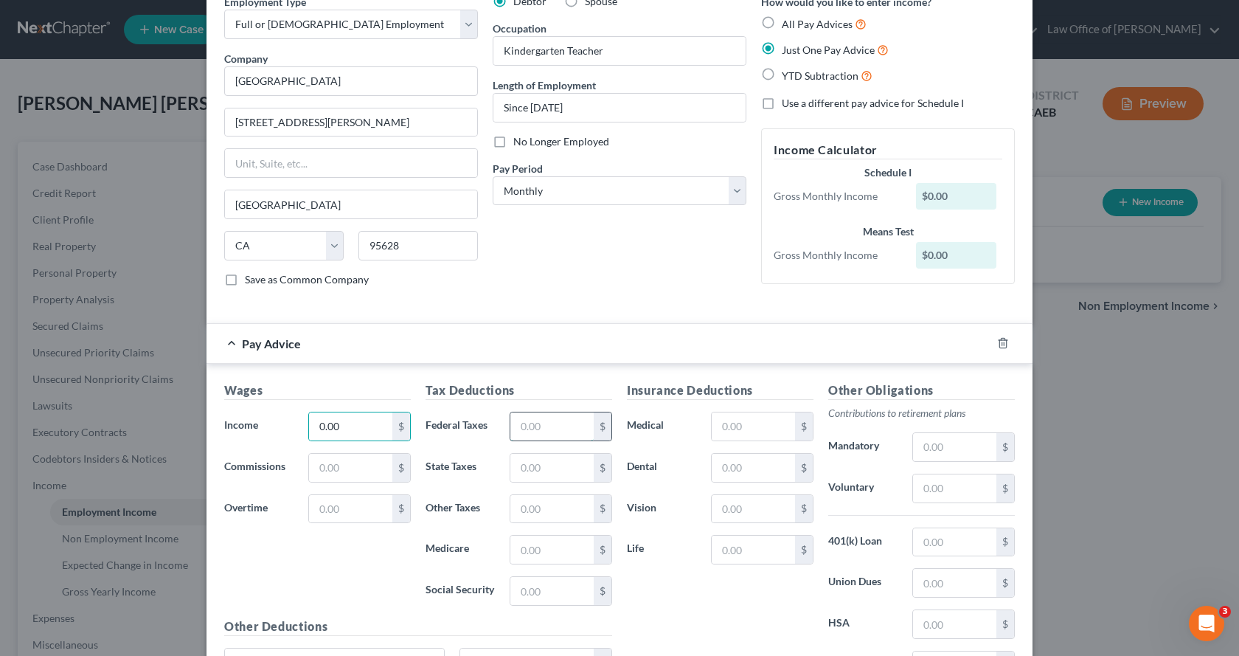
click at [524, 433] on input "text" at bounding box center [551, 426] width 83 height 28
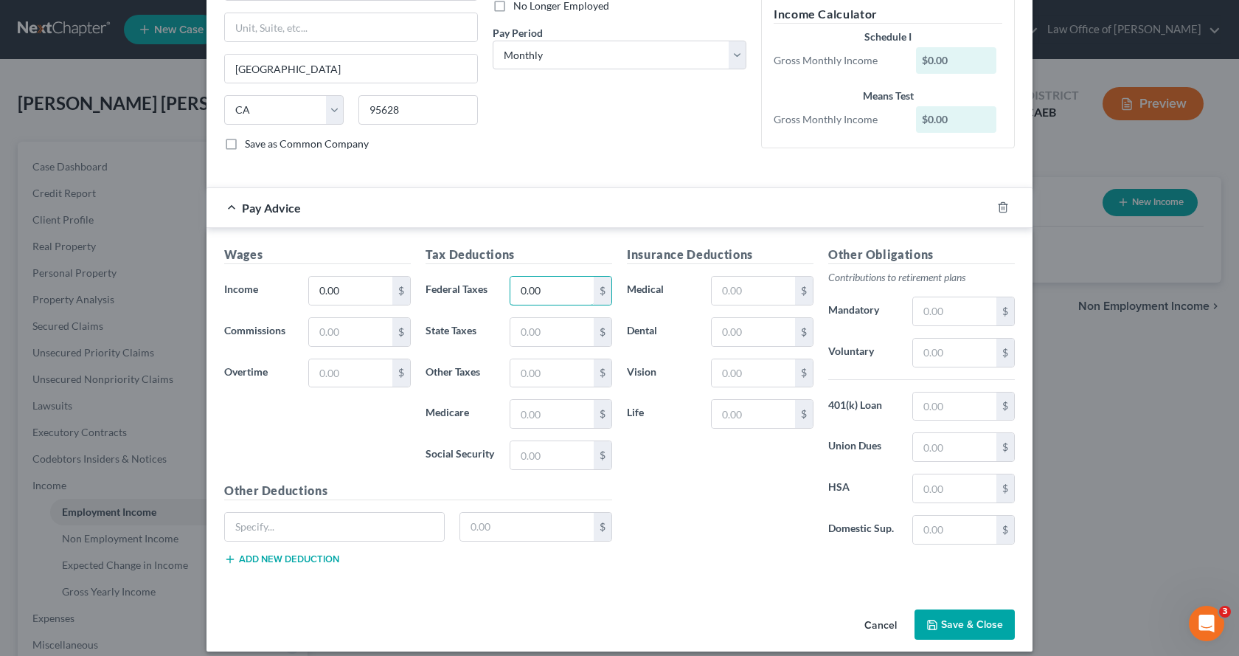
scroll to position [223, 0]
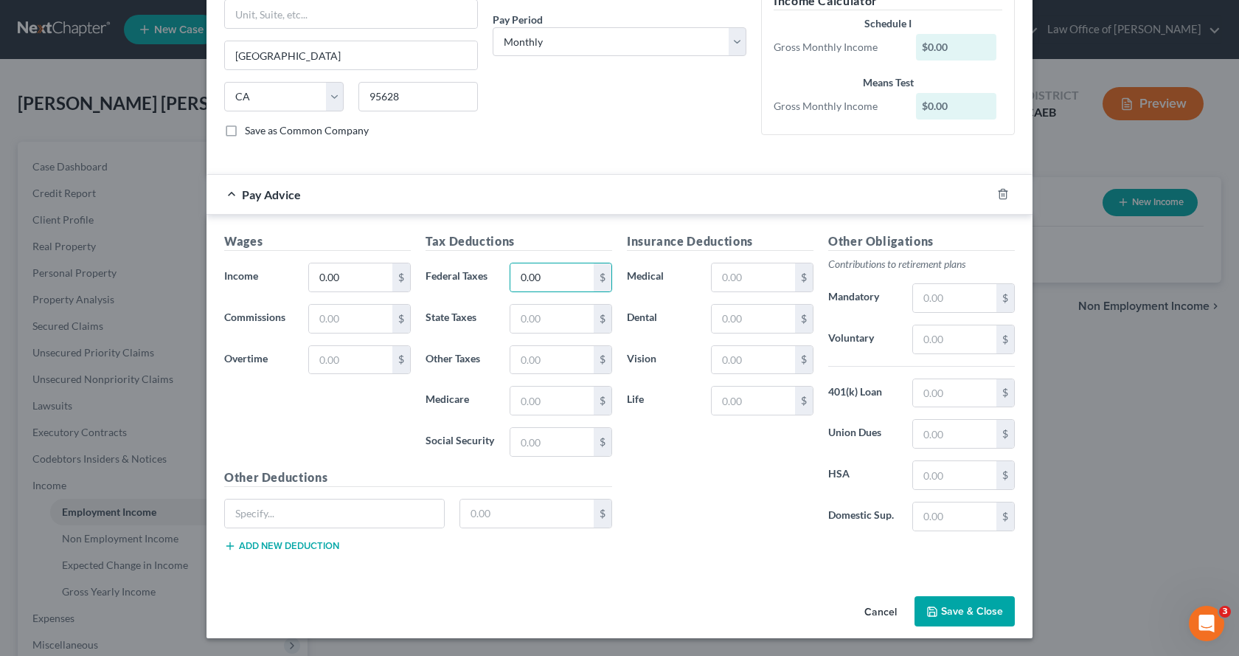
click at [978, 613] on button "Save & Close" at bounding box center [965, 611] width 100 height 31
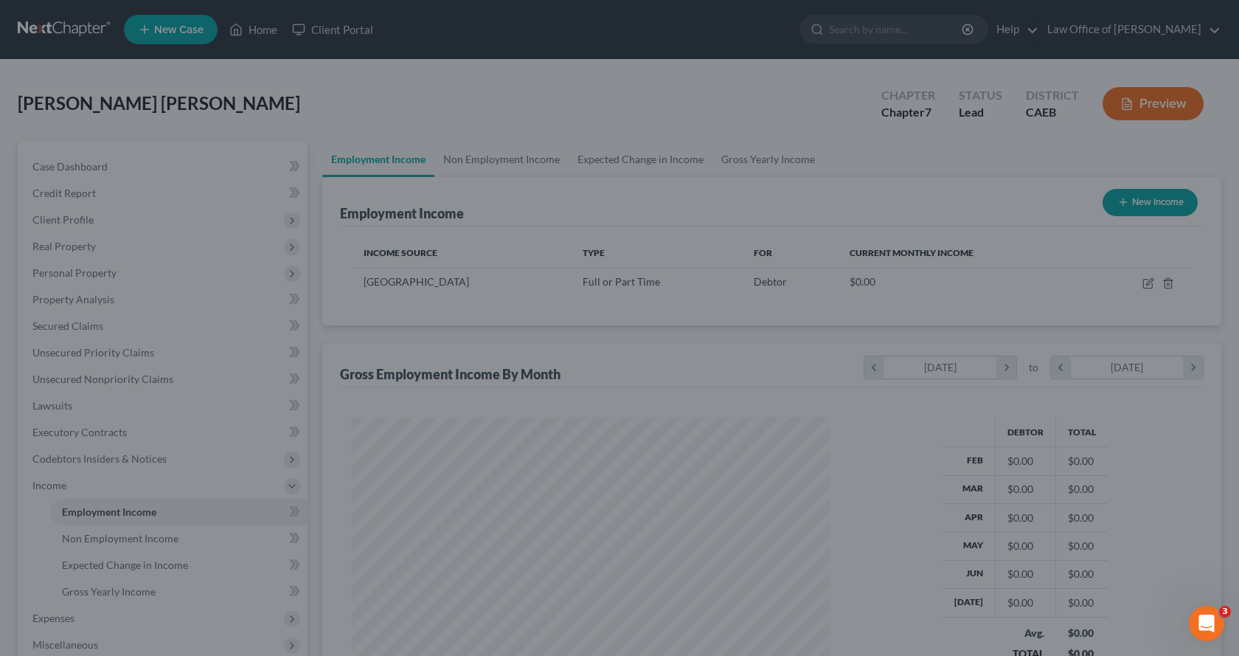
scroll to position [265, 502]
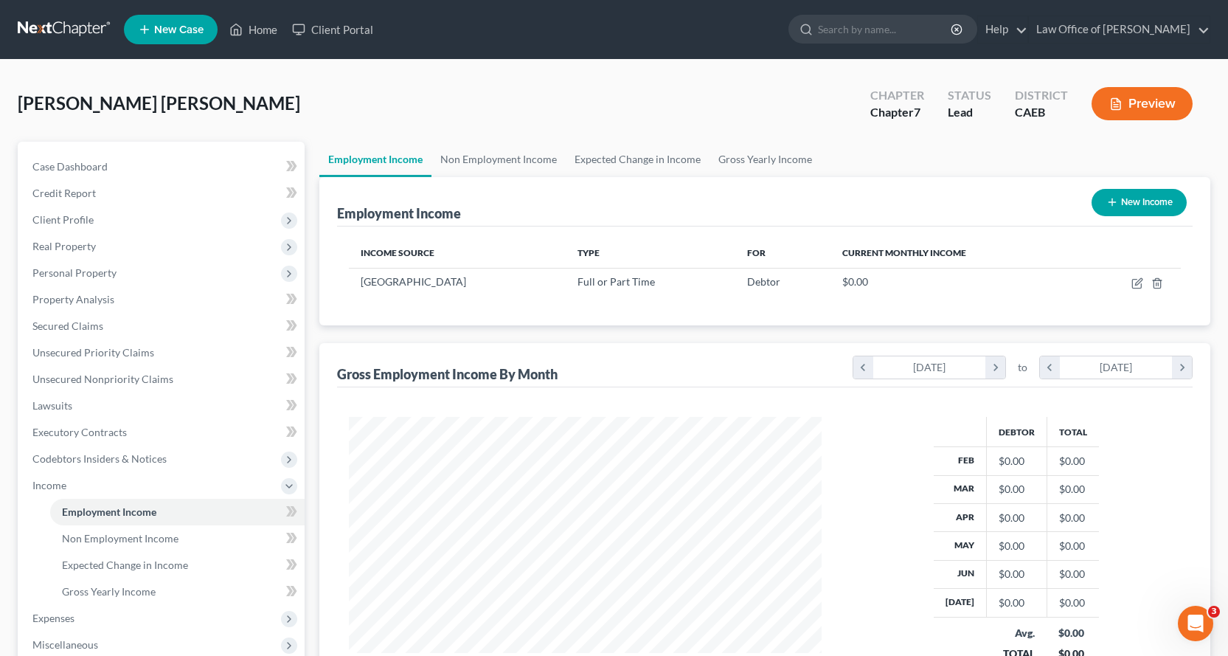
click at [1162, 208] on button "New Income" at bounding box center [1139, 202] width 95 height 27
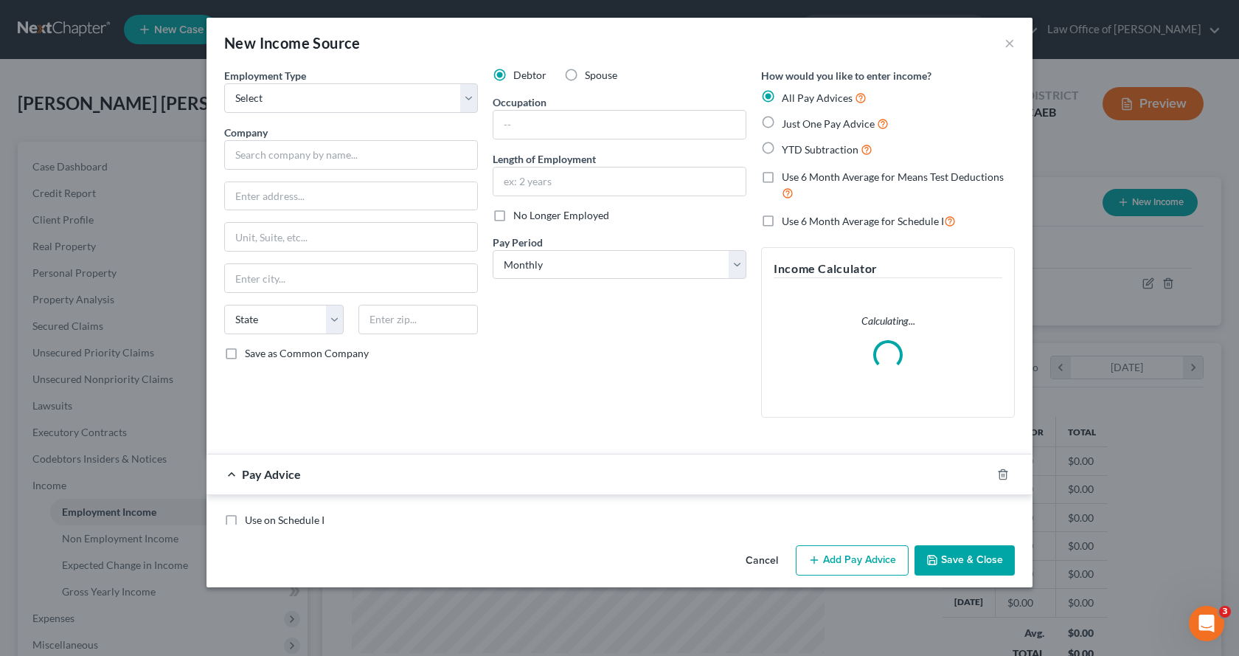
scroll to position [265, 508]
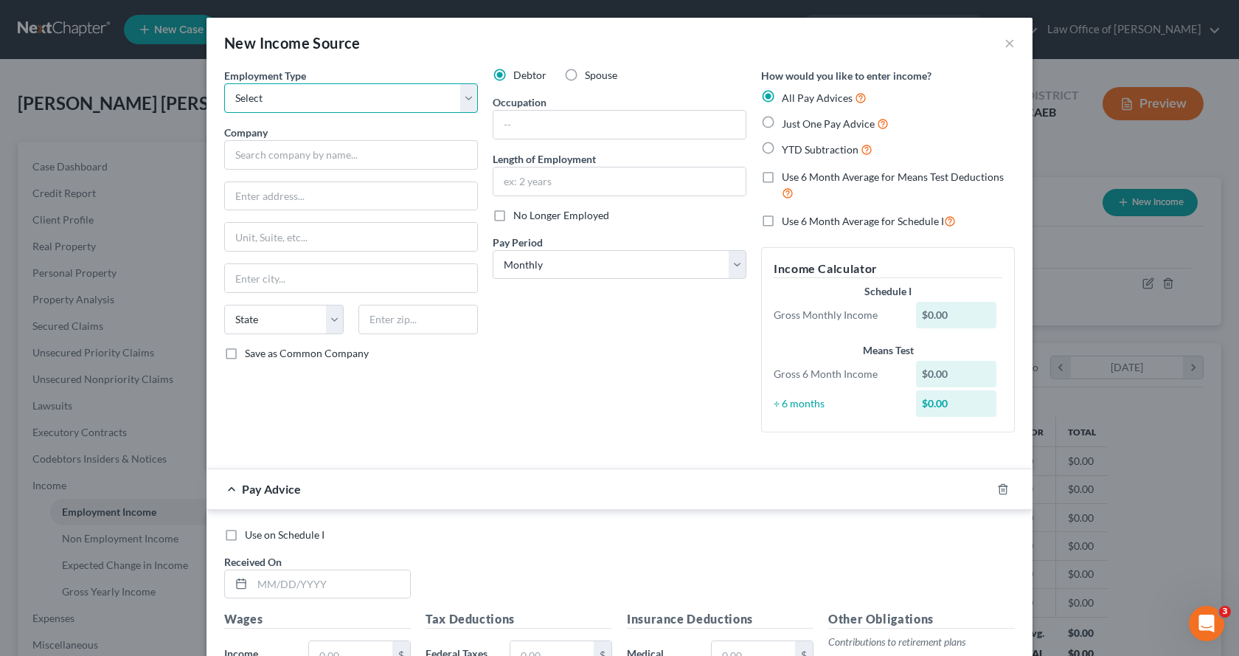
click at [263, 105] on select "Select Full or Part Time Employment Self Employment" at bounding box center [351, 98] width 254 height 30
click at [224, 83] on select "Select Full or Part Time Employment Self Employment" at bounding box center [351, 98] width 254 height 30
click at [263, 156] on input "text" at bounding box center [351, 155] width 254 height 30
click at [275, 197] on input "text" at bounding box center [351, 196] width 252 height 28
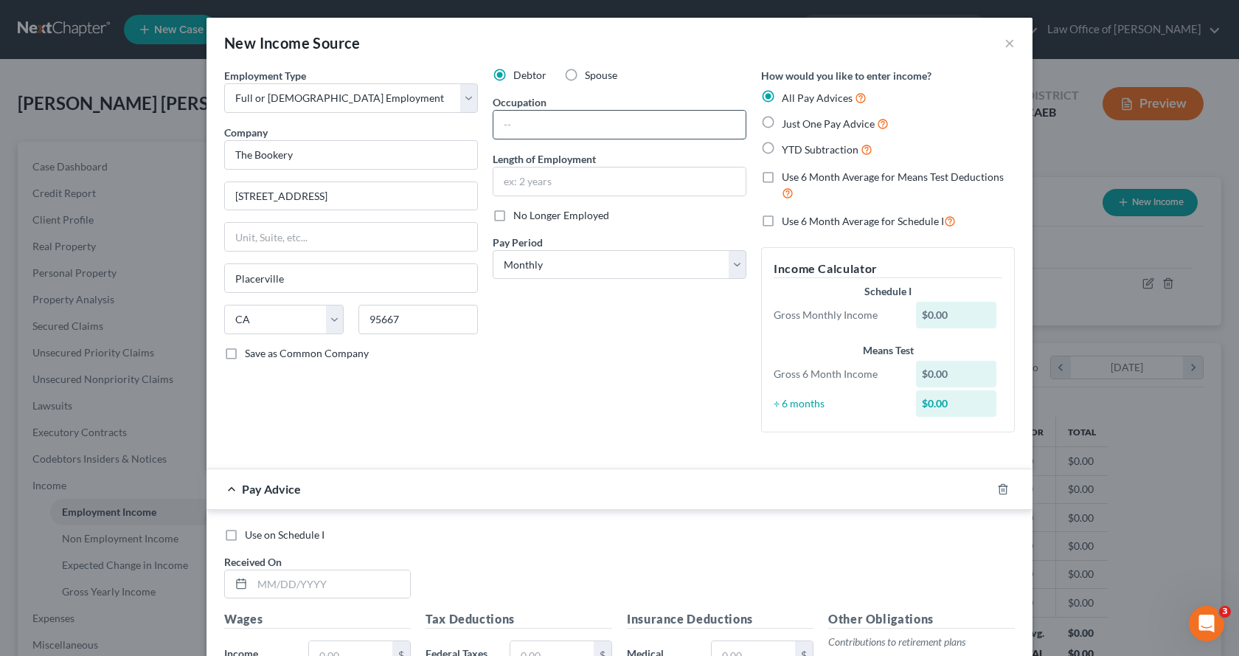
click at [519, 117] on input "text" at bounding box center [620, 125] width 252 height 28
click at [546, 179] on input "text" at bounding box center [620, 181] width 252 height 28
click at [782, 121] on label "Just One Pay Advice" at bounding box center [835, 123] width 107 height 17
click at [788, 121] on input "Just One Pay Advice" at bounding box center [793, 120] width 10 height 10
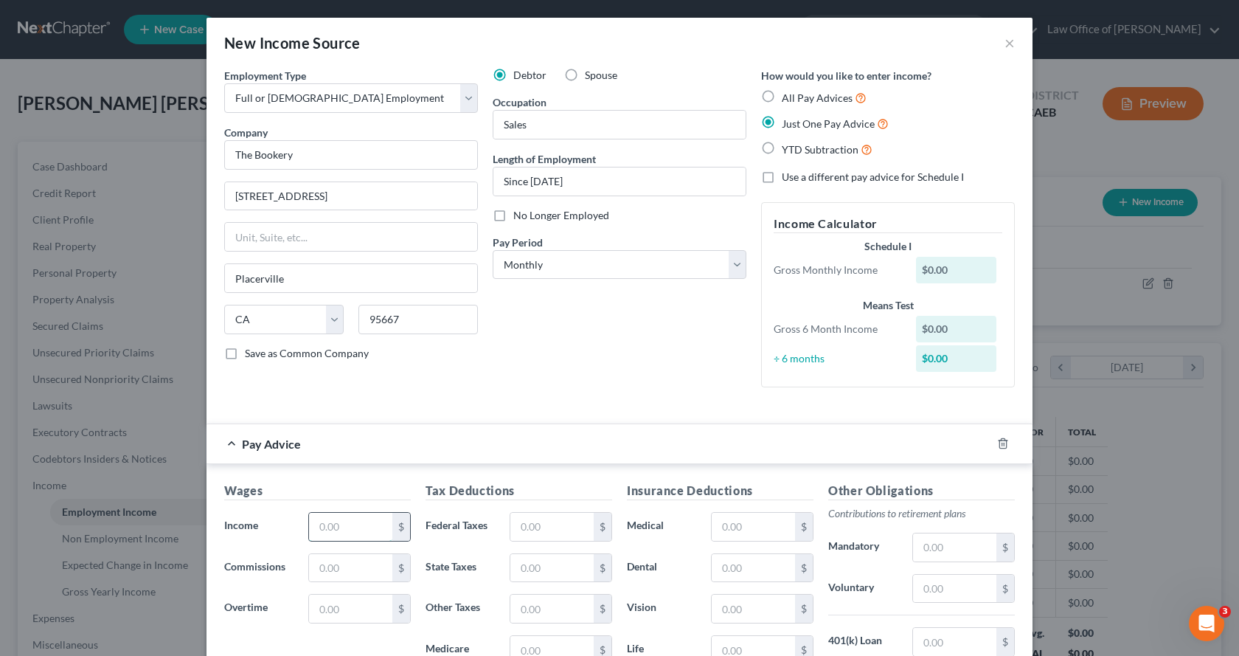
click at [347, 533] on input "text" at bounding box center [350, 527] width 83 height 28
click at [586, 524] on input "text" at bounding box center [551, 527] width 83 height 28
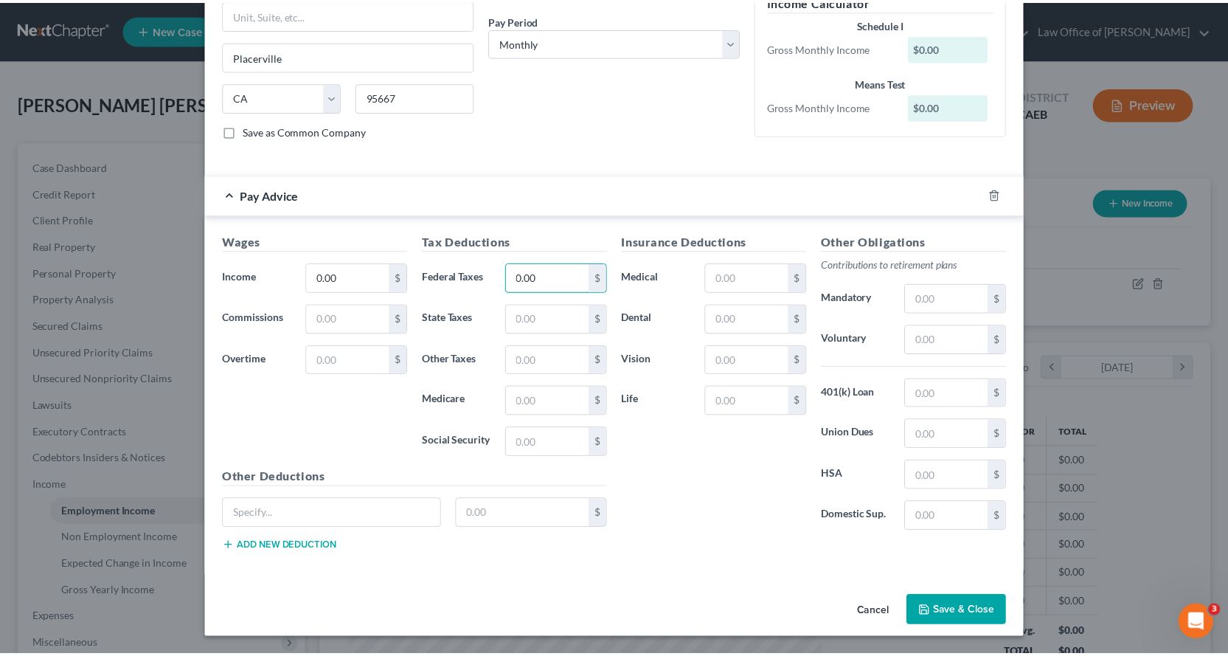
scroll to position [223, 0]
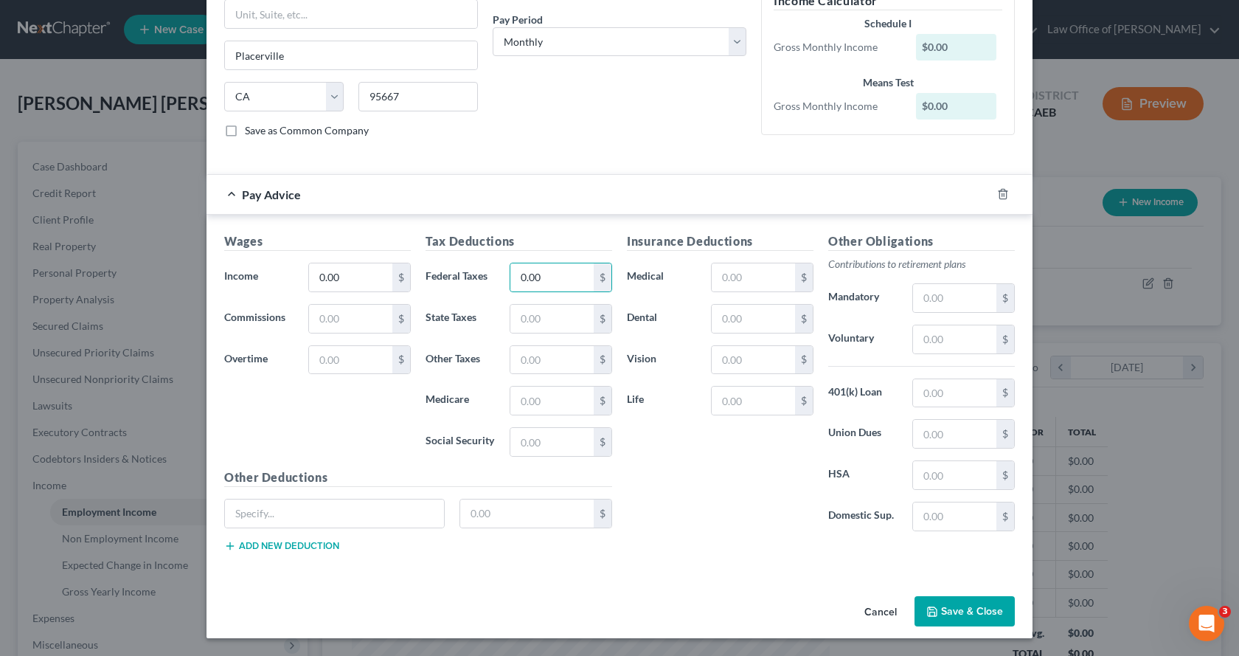
click at [974, 609] on button "Save & Close" at bounding box center [965, 611] width 100 height 31
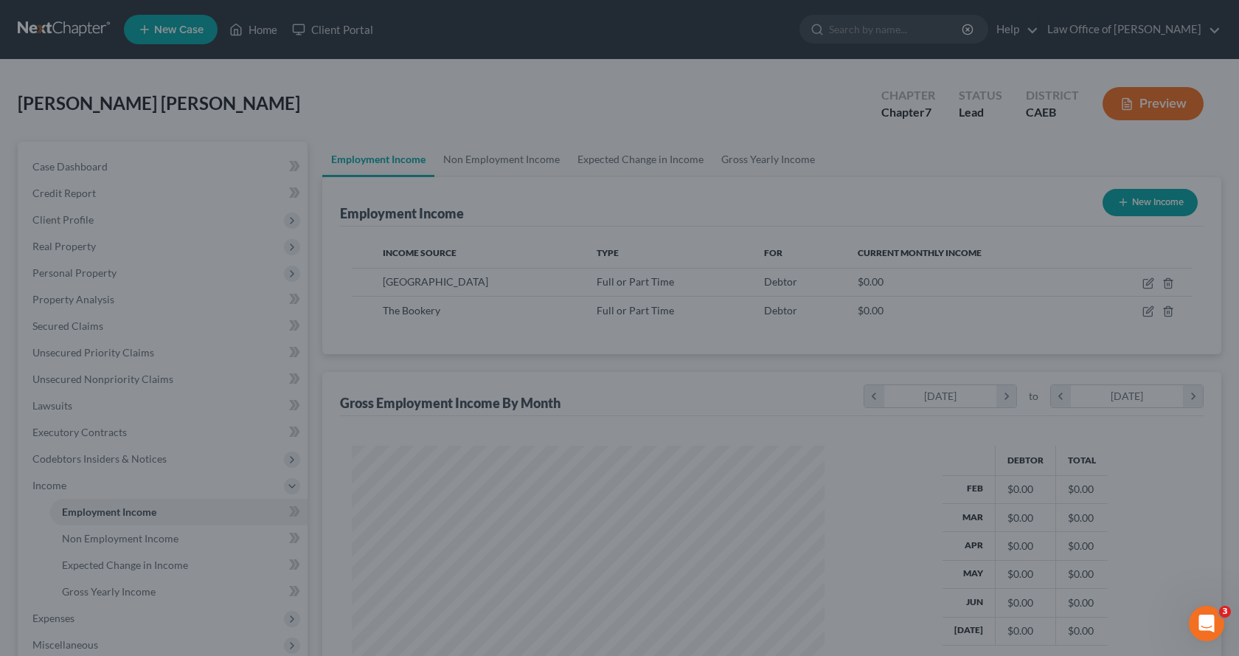
scroll to position [737422, 737184]
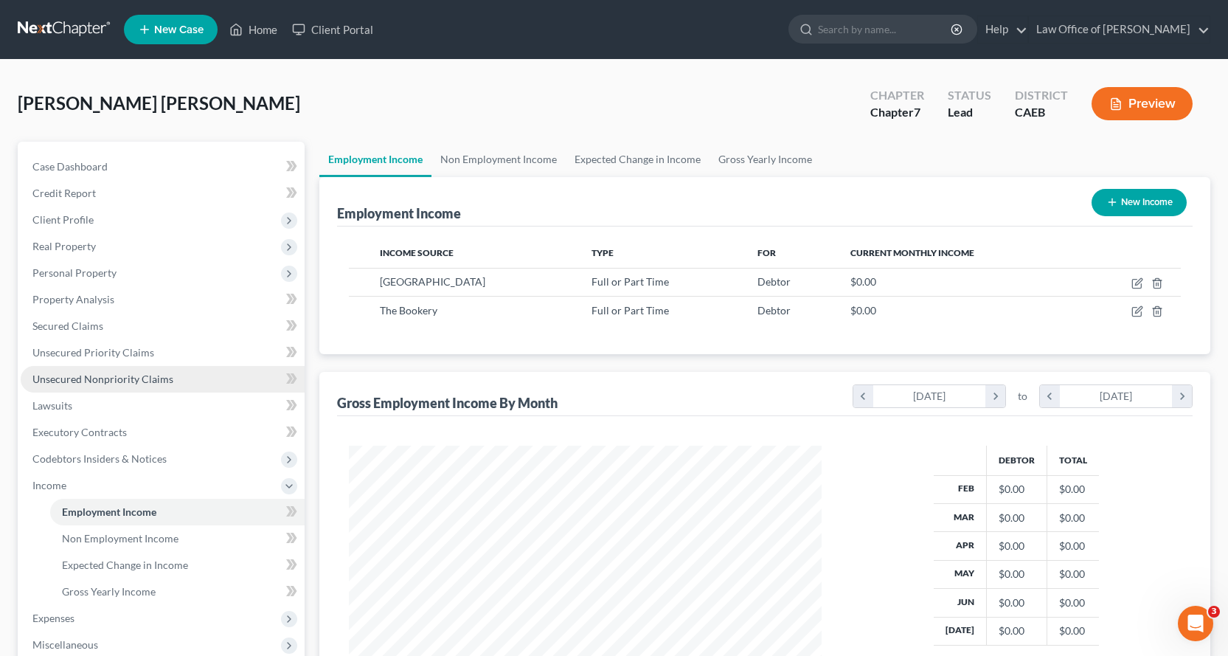
click at [46, 376] on span "Unsecured Nonpriority Claims" at bounding box center [102, 379] width 141 height 13
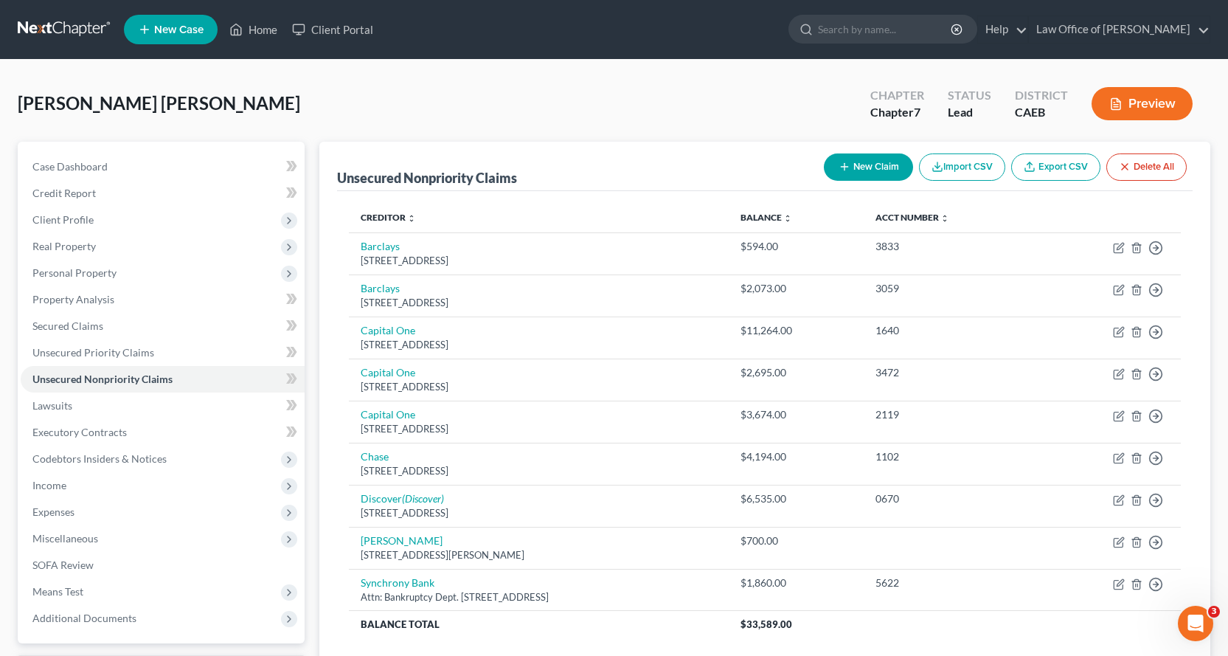
click at [888, 162] on button "New Claim" at bounding box center [868, 166] width 89 height 27
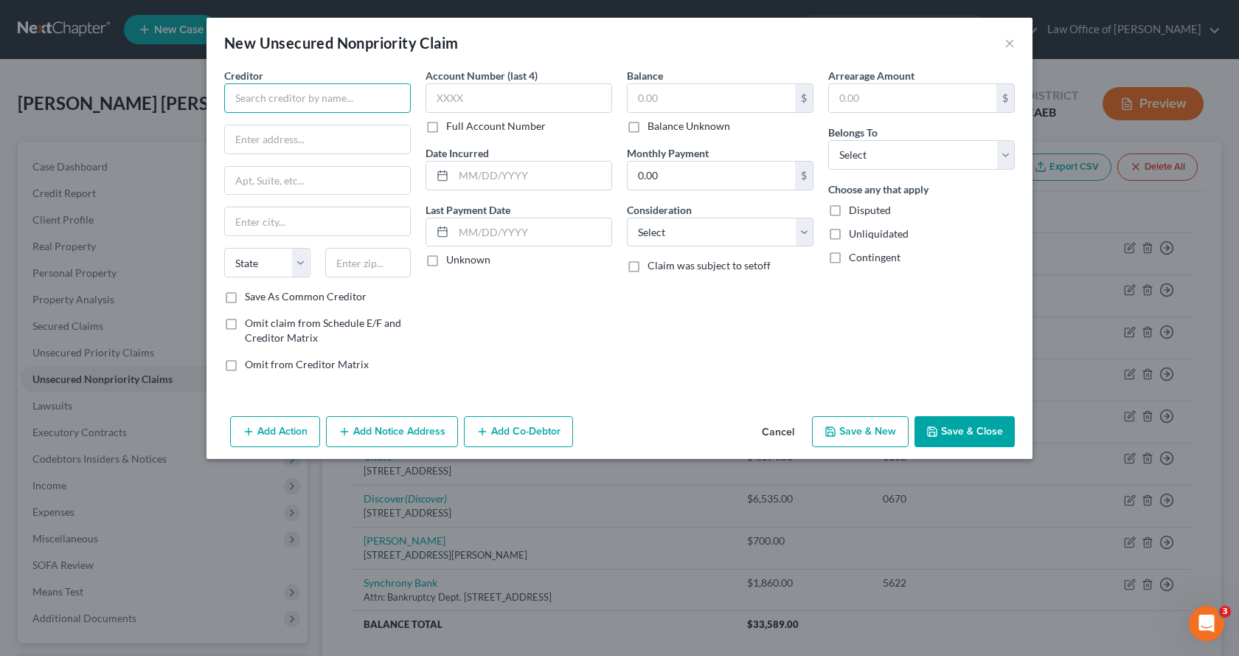
click at [273, 95] on input "text" at bounding box center [317, 98] width 187 height 30
click at [481, 94] on input "text" at bounding box center [519, 98] width 187 height 30
click at [634, 107] on input "text" at bounding box center [711, 98] width 167 height 28
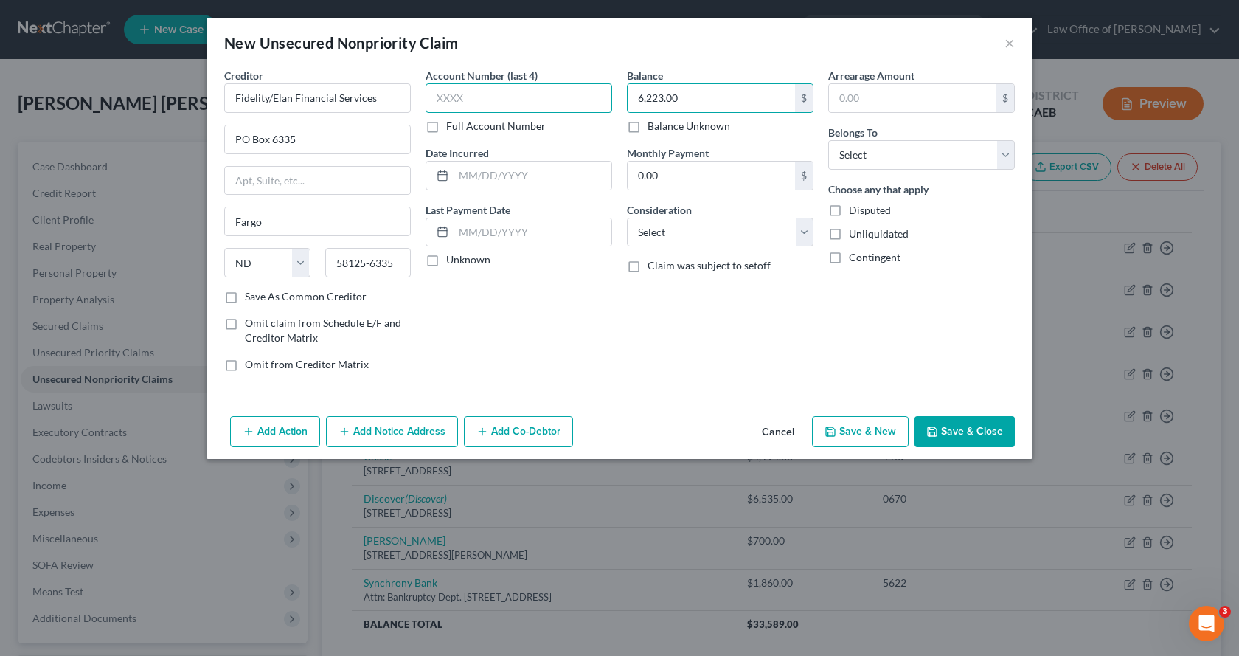
click at [440, 105] on input "text" at bounding box center [519, 98] width 187 height 30
drag, startPoint x: 857, startPoint y: 159, endPoint x: 860, endPoint y: 168, distance: 9.3
click at [857, 159] on select "Select Debtor 1 Only Debtor 2 Only Debtor 1 And Debtor 2 Only At Least One Of T…" at bounding box center [921, 155] width 187 height 30
click at [828, 140] on select "Select Debtor 1 Only Debtor 2 Only Debtor 1 And Debtor 2 Only At Least One Of T…" at bounding box center [921, 155] width 187 height 30
click at [672, 240] on select "Select Cable / Satellite Services Collection Agency Credit Card Debt Debt Couns…" at bounding box center [720, 233] width 187 height 30
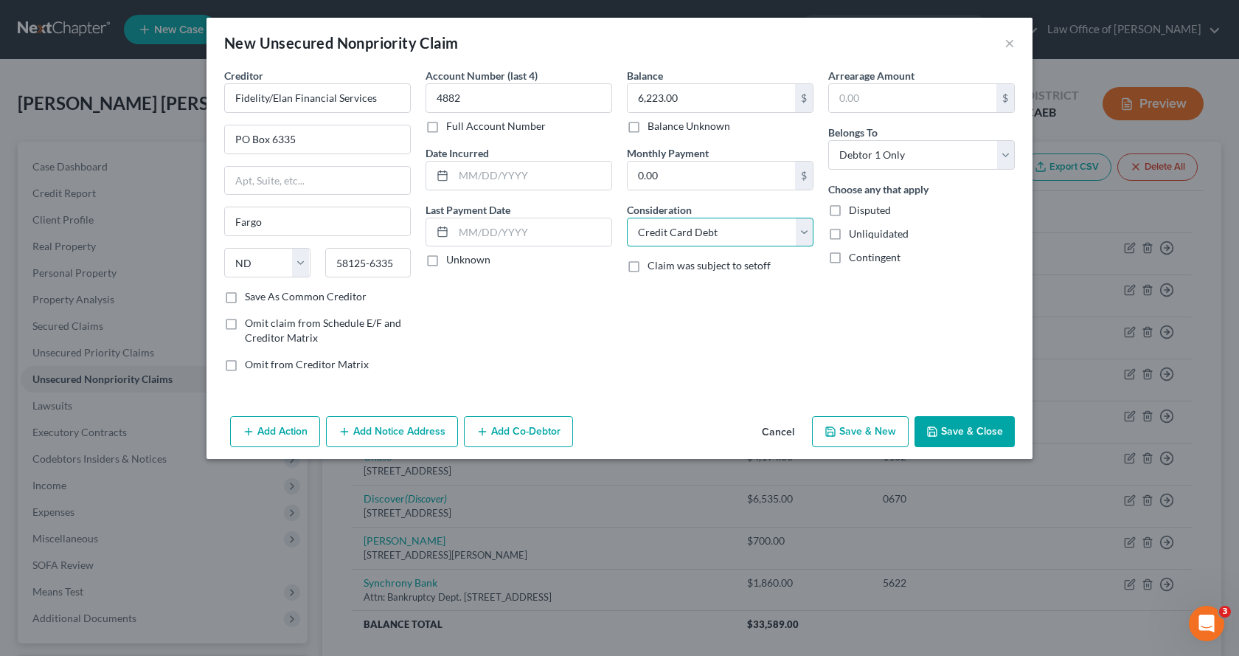
click at [627, 218] on select "Select Cable / Satellite Services Collection Agency Credit Card Debt Debt Couns…" at bounding box center [720, 233] width 187 height 30
click at [358, 423] on button "Add Notice Address" at bounding box center [392, 431] width 132 height 31
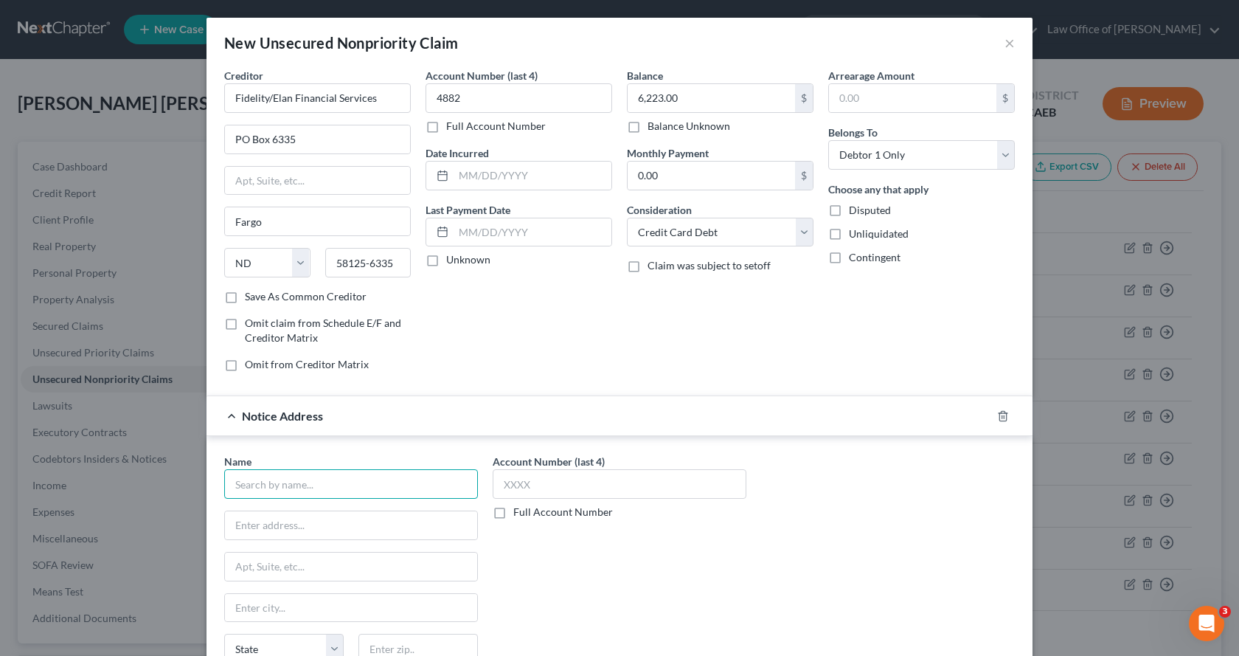
click at [279, 477] on input "text" at bounding box center [351, 484] width 254 height 30
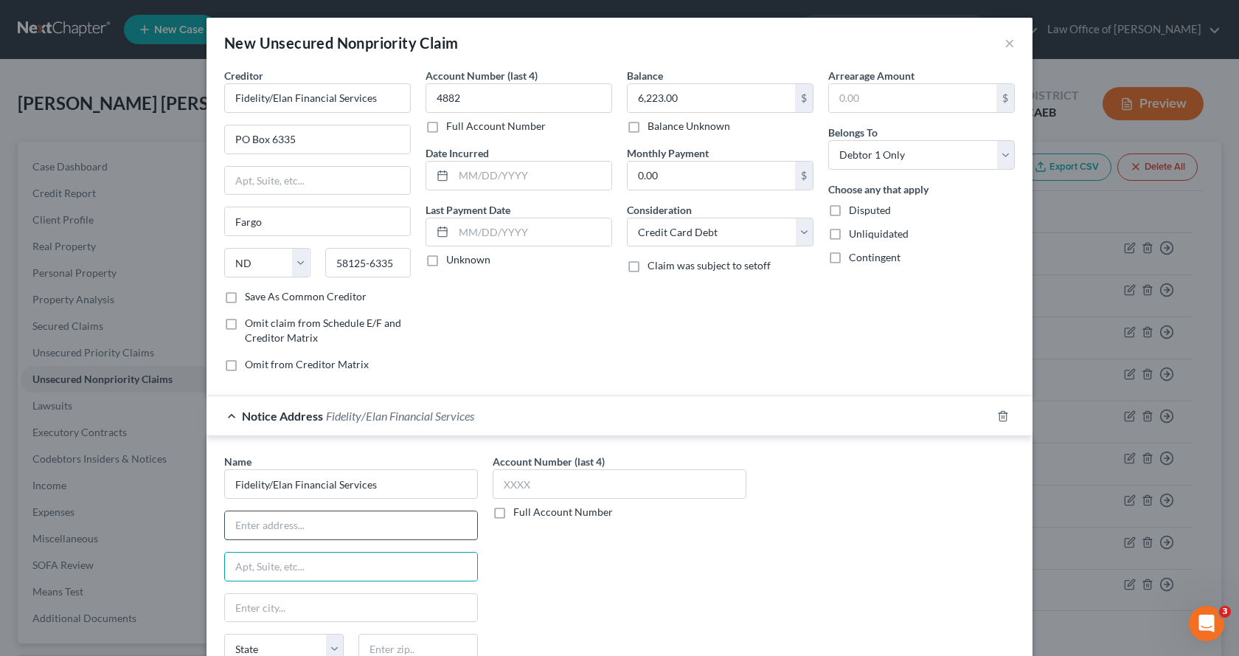
click at [263, 530] on input "text" at bounding box center [351, 525] width 252 height 28
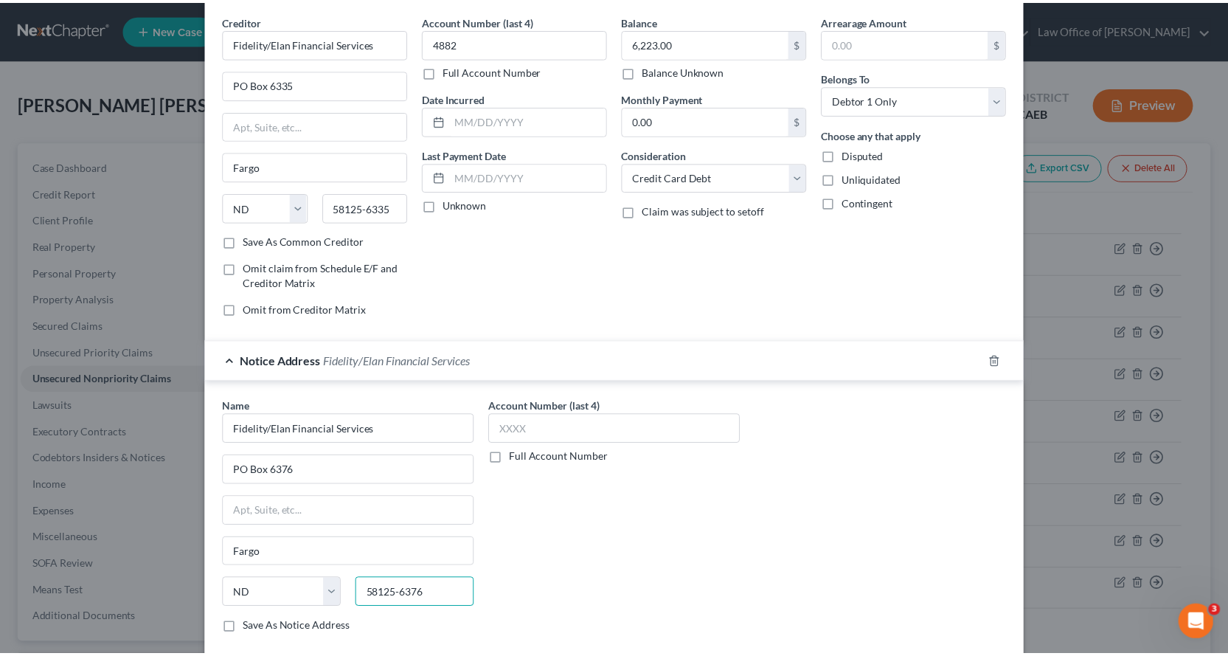
scroll to position [139, 0]
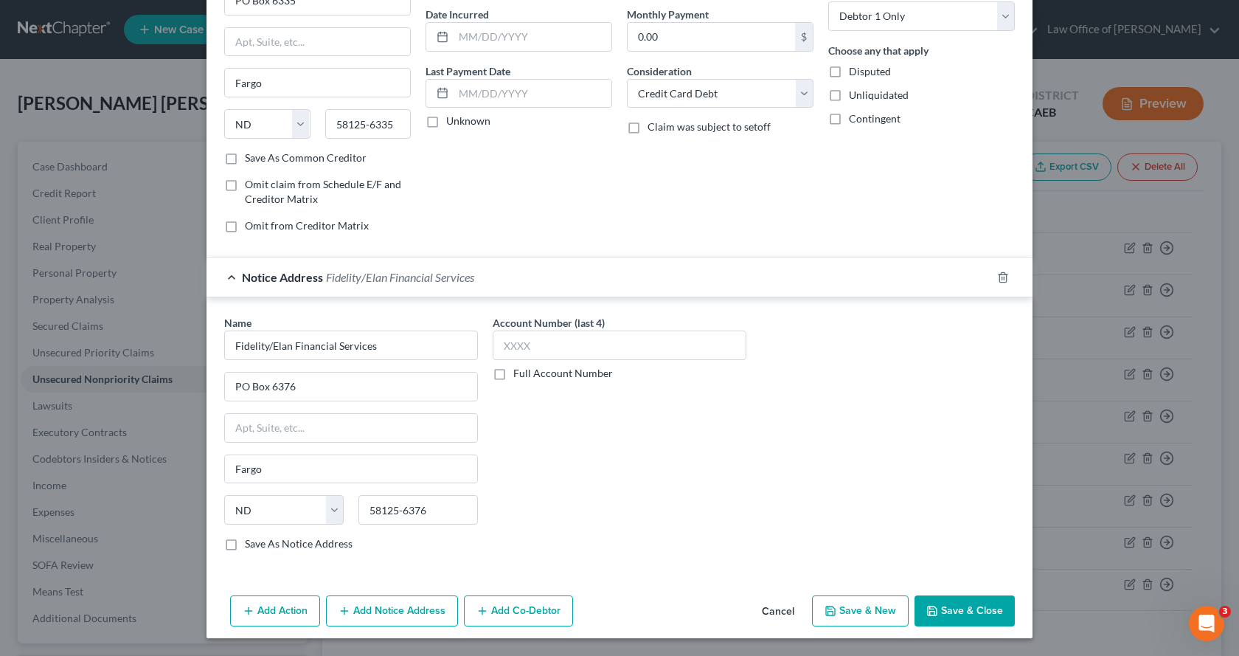
click at [976, 612] on button "Save & Close" at bounding box center [965, 610] width 100 height 31
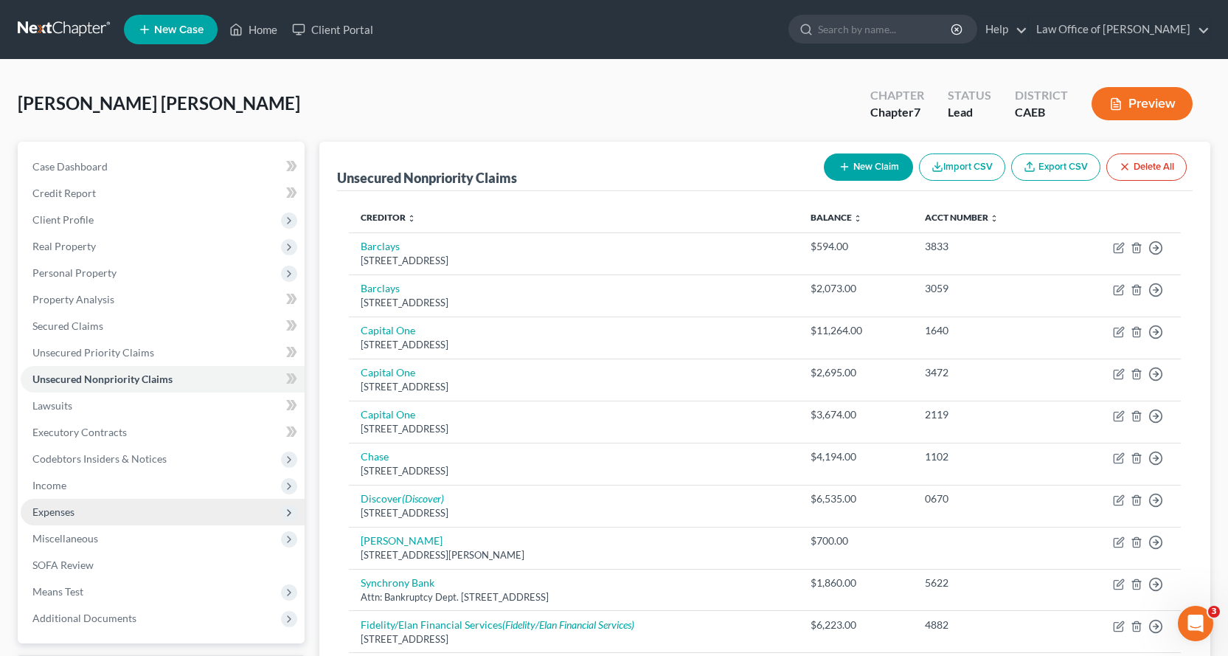
click at [62, 508] on span "Expenses" at bounding box center [53, 511] width 42 height 13
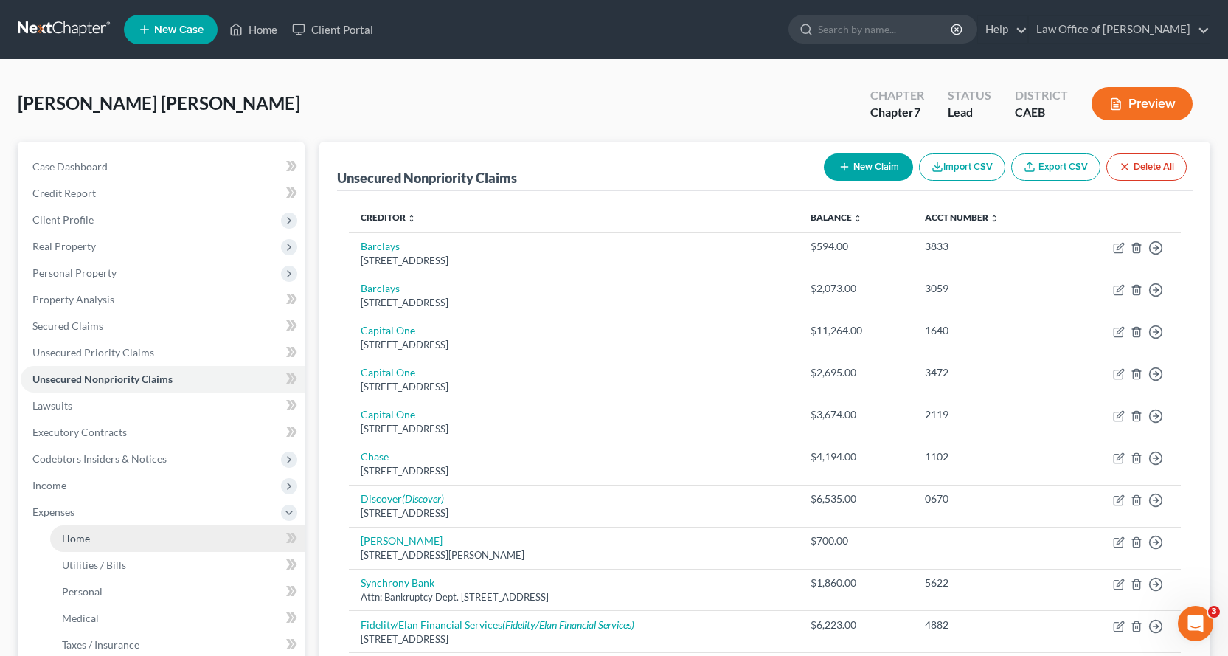
click at [91, 534] on link "Home" at bounding box center [177, 538] width 255 height 27
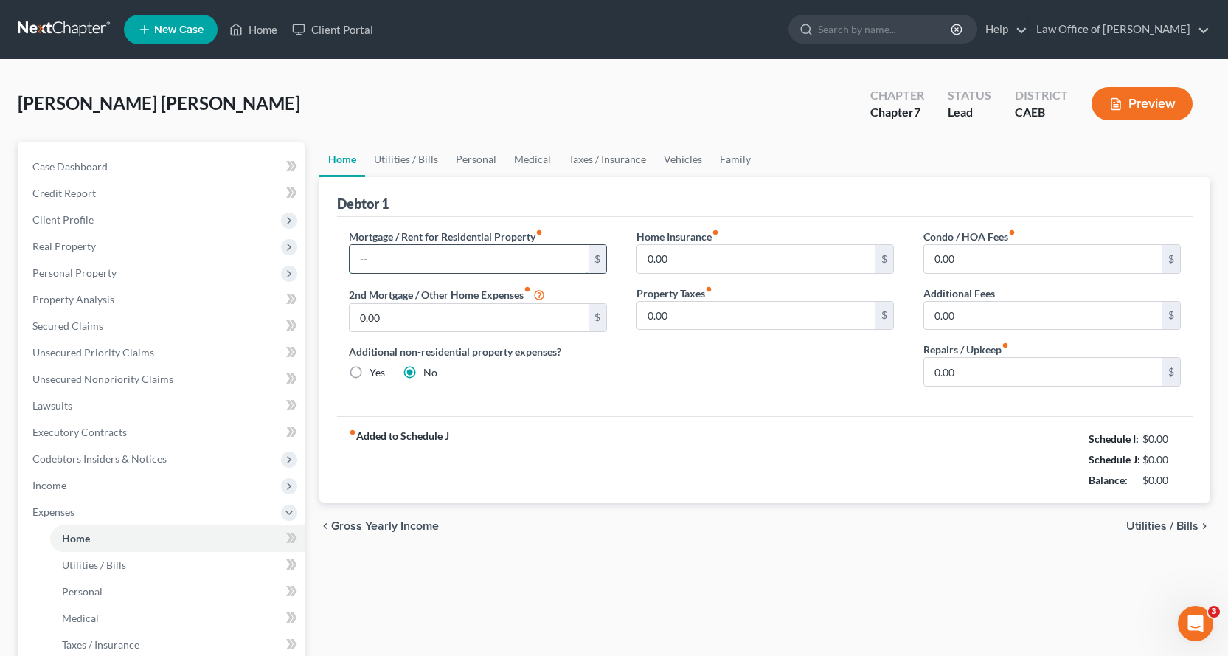
click at [458, 258] on input "text" at bounding box center [469, 259] width 238 height 28
click at [646, 257] on input "0.00" at bounding box center [756, 259] width 238 height 28
click at [966, 366] on input "0.00" at bounding box center [1043, 372] width 238 height 28
click at [408, 159] on link "Utilities / Bills" at bounding box center [406, 159] width 82 height 35
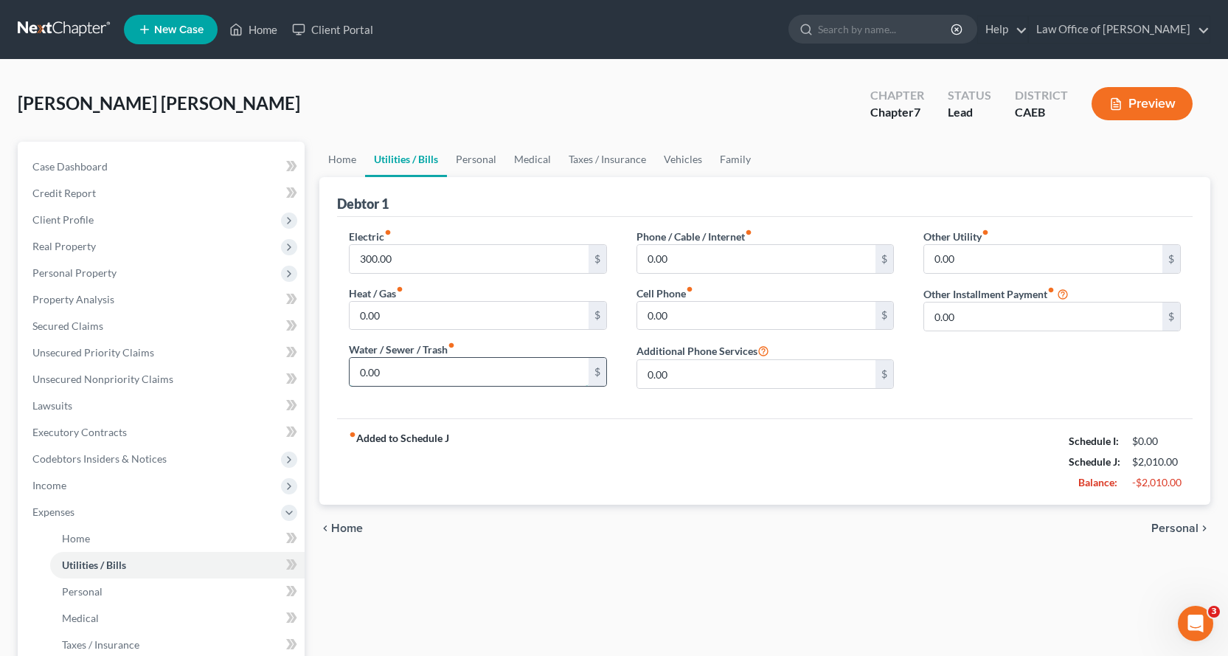
click at [388, 373] on input "0.00" at bounding box center [469, 372] width 238 height 28
click at [695, 314] on input "0.00" at bounding box center [756, 316] width 238 height 28
click at [680, 261] on input "0.00" at bounding box center [756, 259] width 238 height 28
click at [489, 157] on link "Personal" at bounding box center [476, 159] width 58 height 35
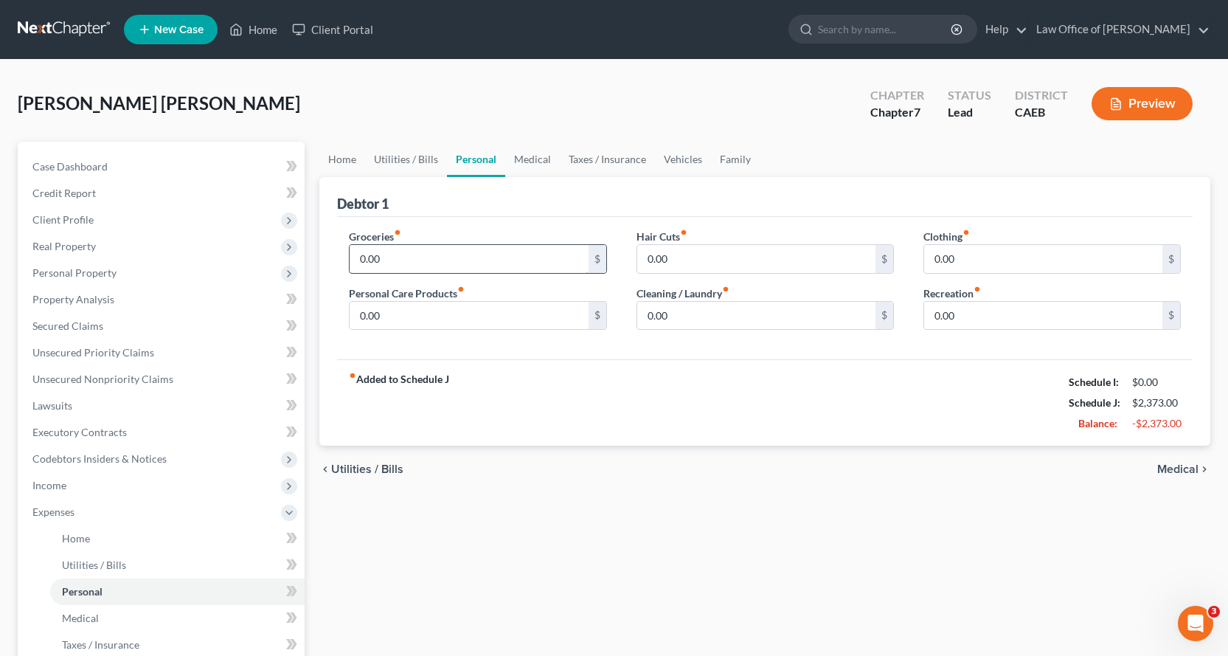
click at [396, 256] on input "0.00" at bounding box center [469, 259] width 238 height 28
click at [987, 255] on input "0.00" at bounding box center [1043, 259] width 238 height 28
click at [695, 319] on input "0.00" at bounding box center [756, 316] width 238 height 28
click at [680, 259] on input "0.00" at bounding box center [756, 259] width 238 height 28
click at [375, 325] on input "0.00" at bounding box center [469, 316] width 238 height 28
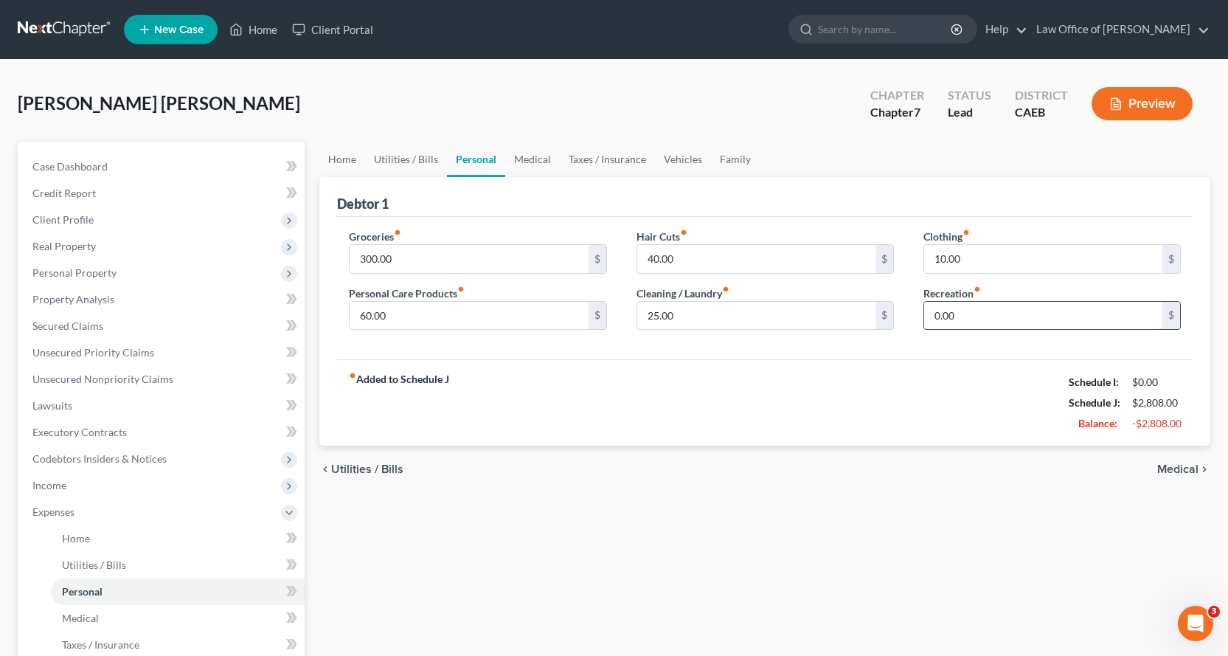
click at [1002, 319] on input "0.00" at bounding box center [1043, 316] width 238 height 28
click at [526, 156] on link "Medical" at bounding box center [532, 159] width 55 height 35
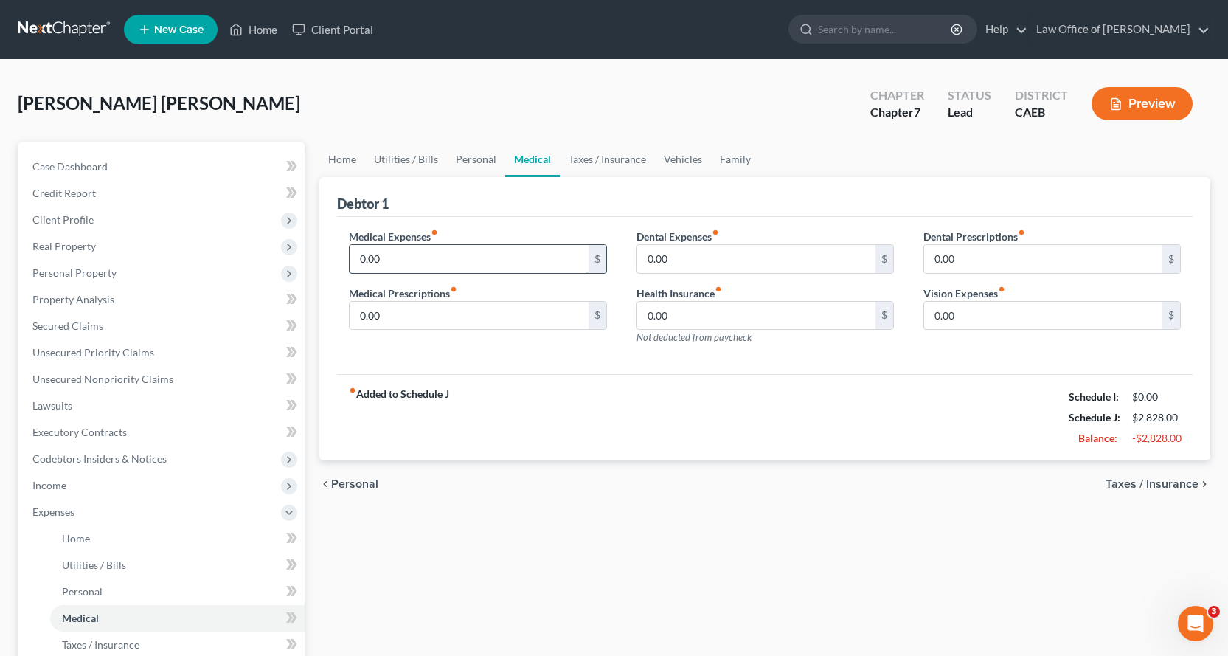
click at [405, 259] on input "0.00" at bounding box center [469, 259] width 238 height 28
click at [392, 319] on input "0.00" at bounding box center [469, 316] width 238 height 28
click at [714, 263] on input "0.00" at bounding box center [756, 259] width 238 height 28
click at [975, 318] on input "0.00" at bounding box center [1043, 316] width 238 height 28
click at [677, 156] on link "Vehicles" at bounding box center [683, 159] width 56 height 35
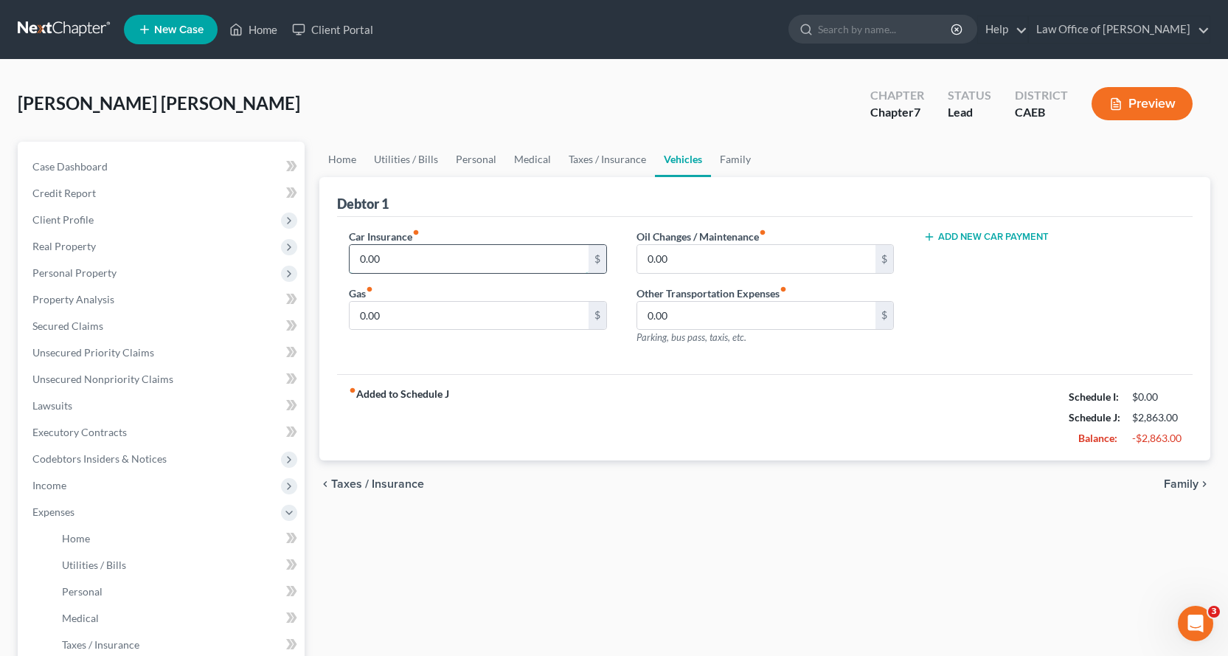
click at [398, 261] on input "0.00" at bounding box center [469, 259] width 238 height 28
click at [391, 317] on input "0.00" at bounding box center [469, 316] width 238 height 28
click at [696, 257] on input "0.00" at bounding box center [756, 259] width 238 height 28
click at [630, 156] on link "Taxes / Insurance" at bounding box center [607, 159] width 95 height 35
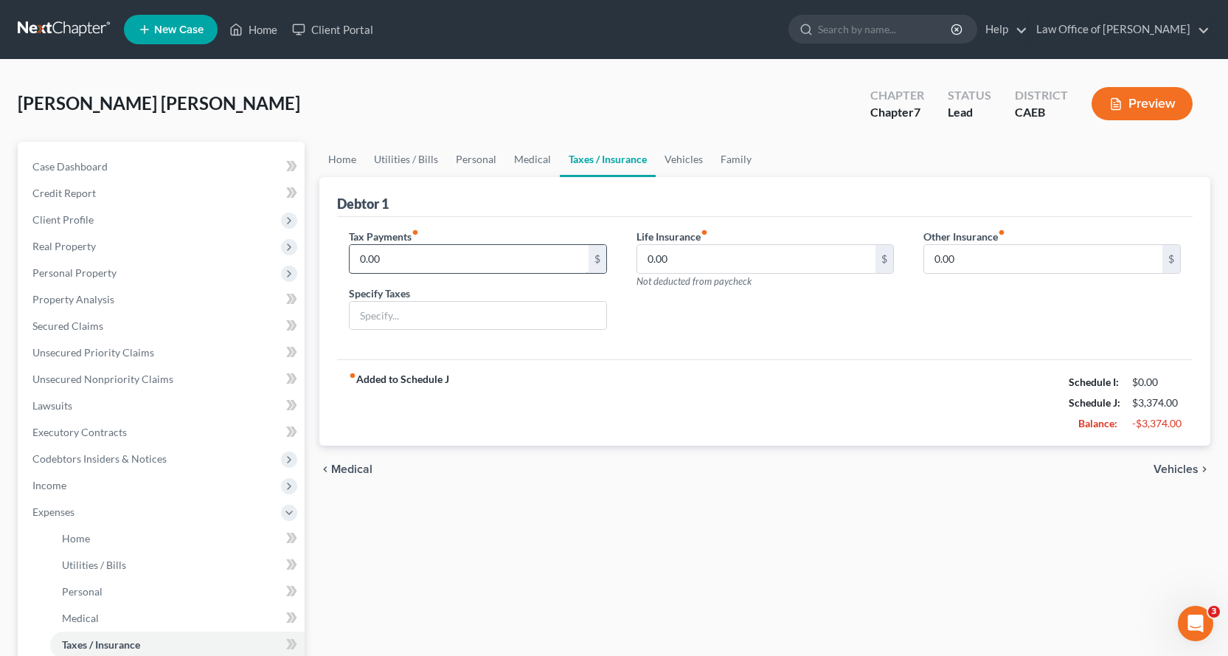
click at [406, 252] on input "0.00" at bounding box center [469, 259] width 238 height 28
click at [413, 324] on input "text" at bounding box center [478, 316] width 256 height 28
click at [729, 155] on link "Family" at bounding box center [736, 159] width 49 height 35
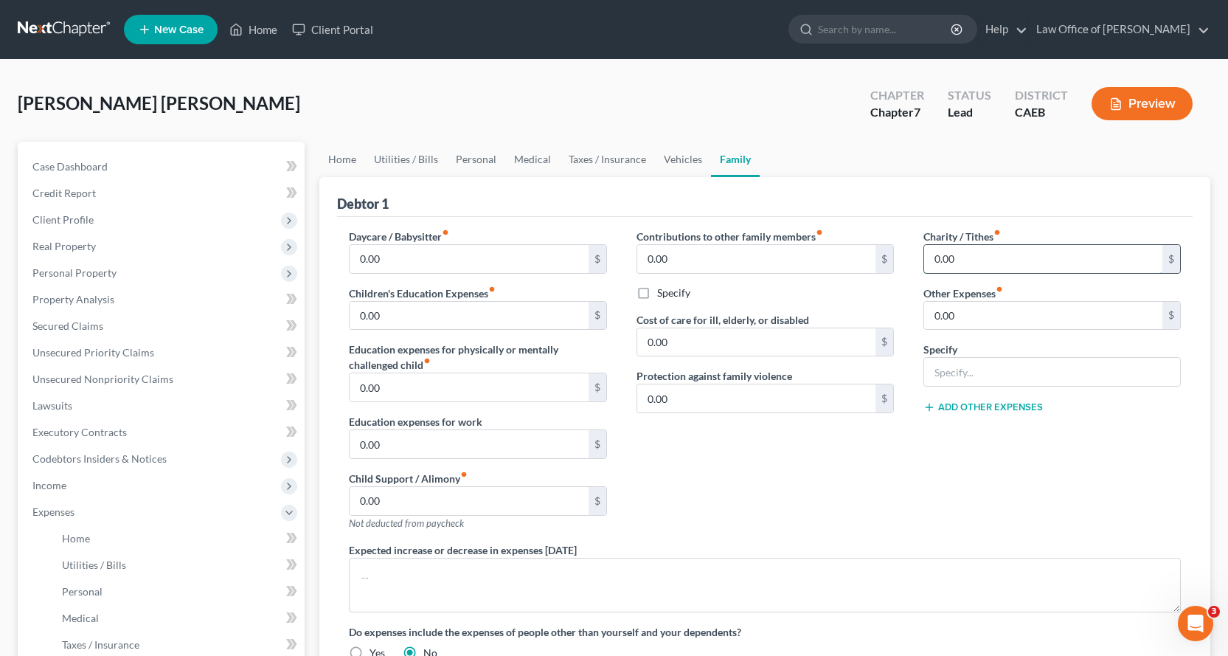
click at [960, 267] on input "0.00" at bounding box center [1043, 259] width 238 height 28
click at [950, 314] on input "0.00" at bounding box center [1043, 316] width 238 height 28
click at [938, 316] on input "02.00" at bounding box center [1043, 316] width 238 height 28
drag, startPoint x: 958, startPoint y: 317, endPoint x: 924, endPoint y: 316, distance: 33.9
click at [924, 316] on input "2.00" at bounding box center [1043, 316] width 238 height 28
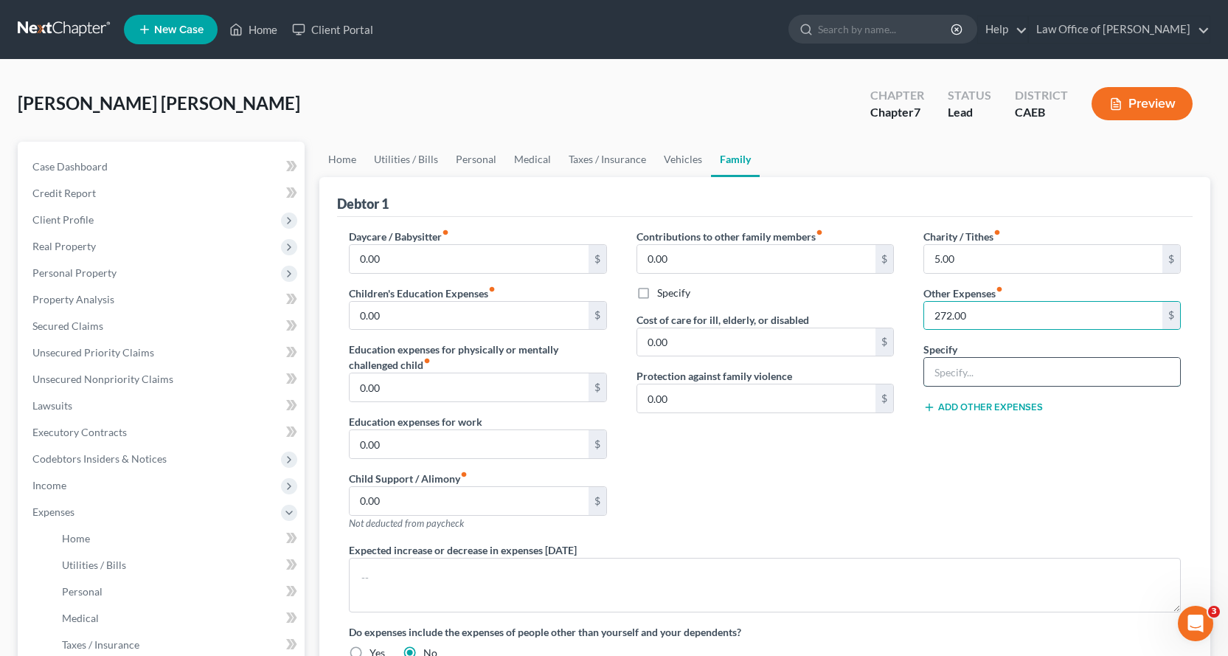
click at [987, 382] on input "text" at bounding box center [1052, 372] width 256 height 28
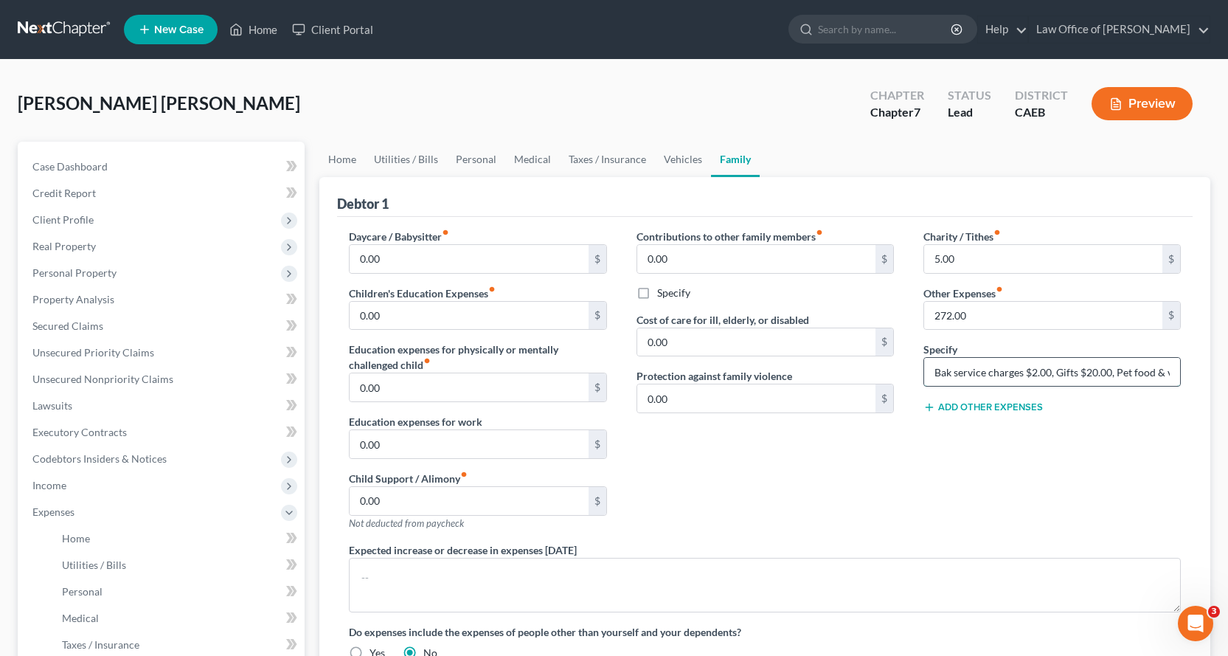
click at [944, 368] on input "Bak service charges $2.00, Gifts $20.00, Pet food & veterinarian costs $250.00" at bounding box center [1052, 372] width 256 height 28
click at [952, 314] on input "272.00" at bounding box center [1043, 316] width 238 height 28
click at [992, 320] on input "272.00" at bounding box center [1043, 316] width 238 height 28
click at [952, 317] on input "272.00" at bounding box center [1043, 316] width 238 height 28
click at [1117, 374] on input "Bank service charges $2.00, Gifts $20.00, Pet food & veterinarian costs $250.00" at bounding box center [1052, 372] width 256 height 28
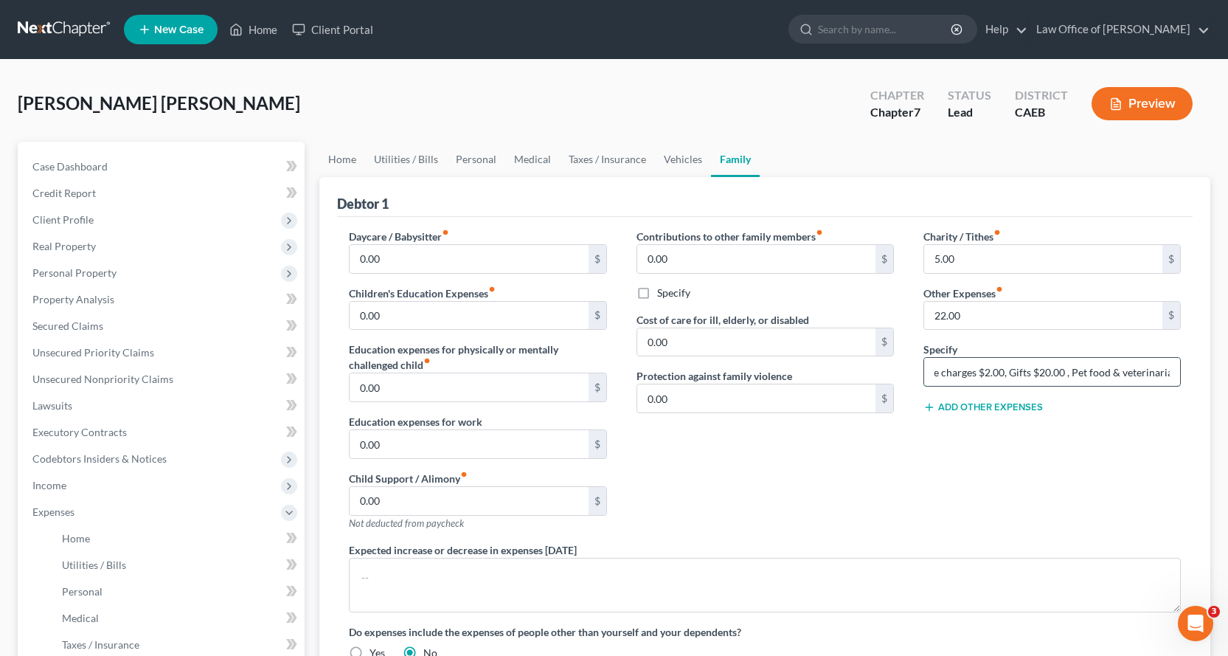
scroll to position [0, 124]
drag, startPoint x: 1121, startPoint y: 372, endPoint x: 1181, endPoint y: 374, distance: 59.8
click at [1181, 374] on div "Charity / Tithes fiber_manual_record 5.00 $ Other Expenses fiber_manual_record …" at bounding box center [1052, 386] width 287 height 314
click at [991, 405] on button "Add Other Expenses" at bounding box center [984, 407] width 120 height 12
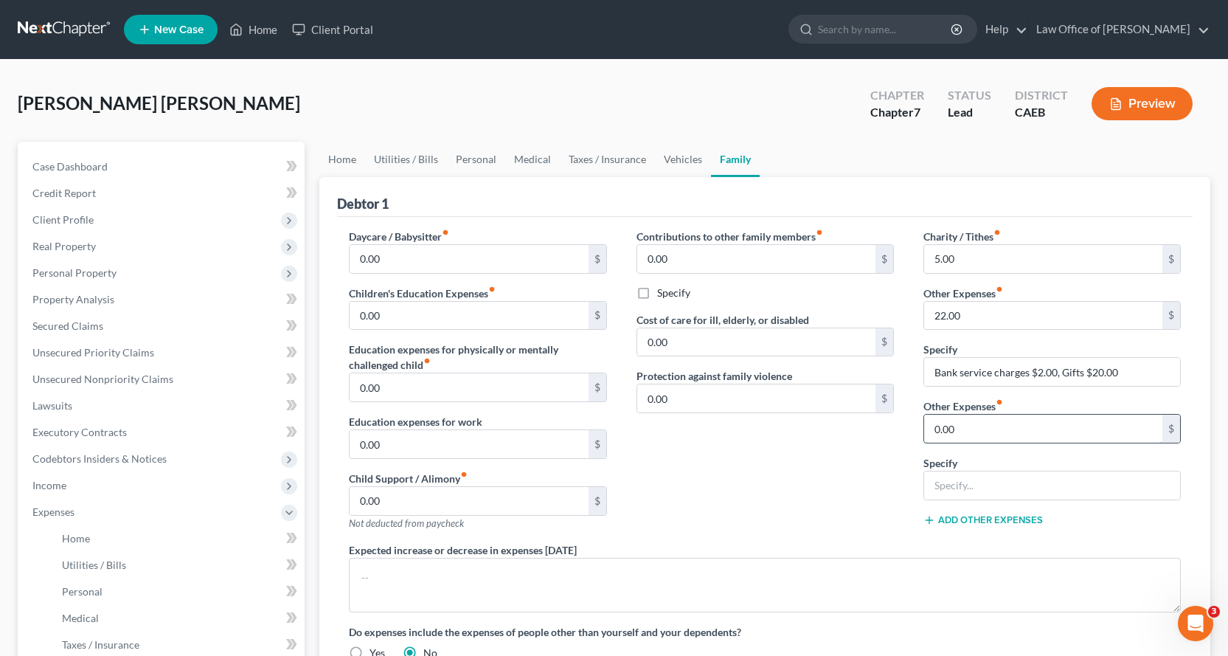
click at [977, 431] on input "0.00" at bounding box center [1043, 429] width 238 height 28
click at [965, 478] on input "text" at bounding box center [1052, 485] width 256 height 28
paste input "Pet food & veterinarian costs $250.00"
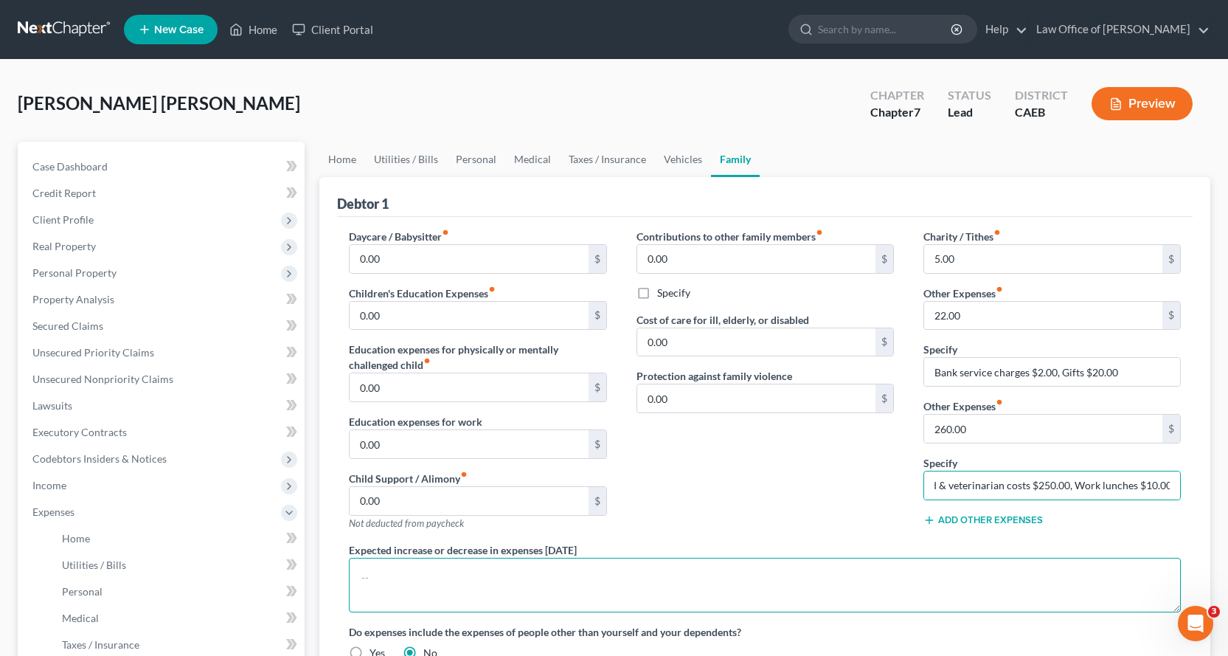
click at [434, 581] on textarea at bounding box center [765, 585] width 832 height 55
click at [442, 582] on textarea "Mortgage interest increase" at bounding box center [765, 585] width 832 height 55
click at [530, 573] on textarea "Mortgage interest will increase" at bounding box center [765, 585] width 832 height 55
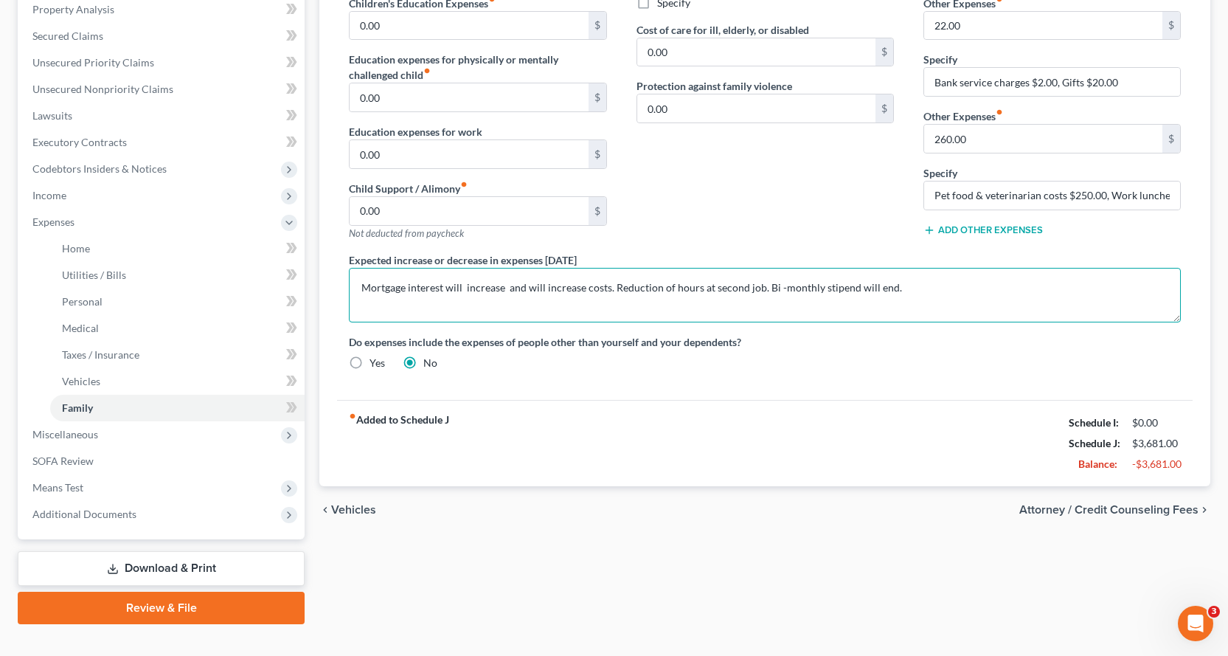
scroll to position [295, 0]
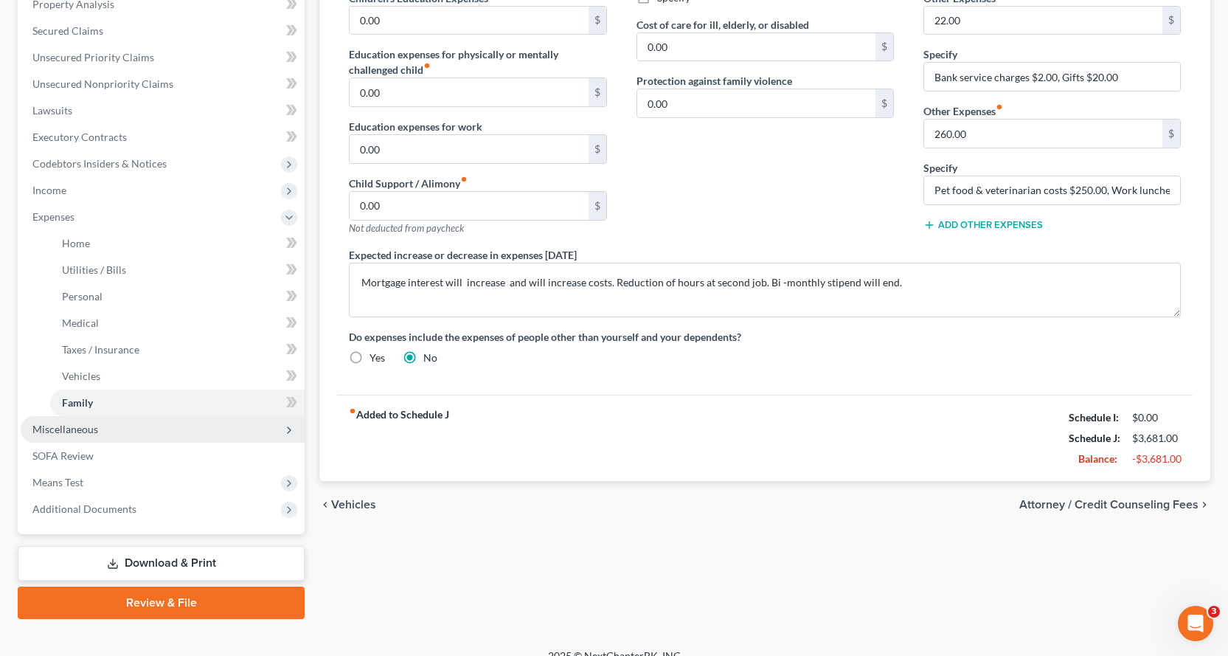
click at [96, 436] on span "Miscellaneous" at bounding box center [163, 429] width 284 height 27
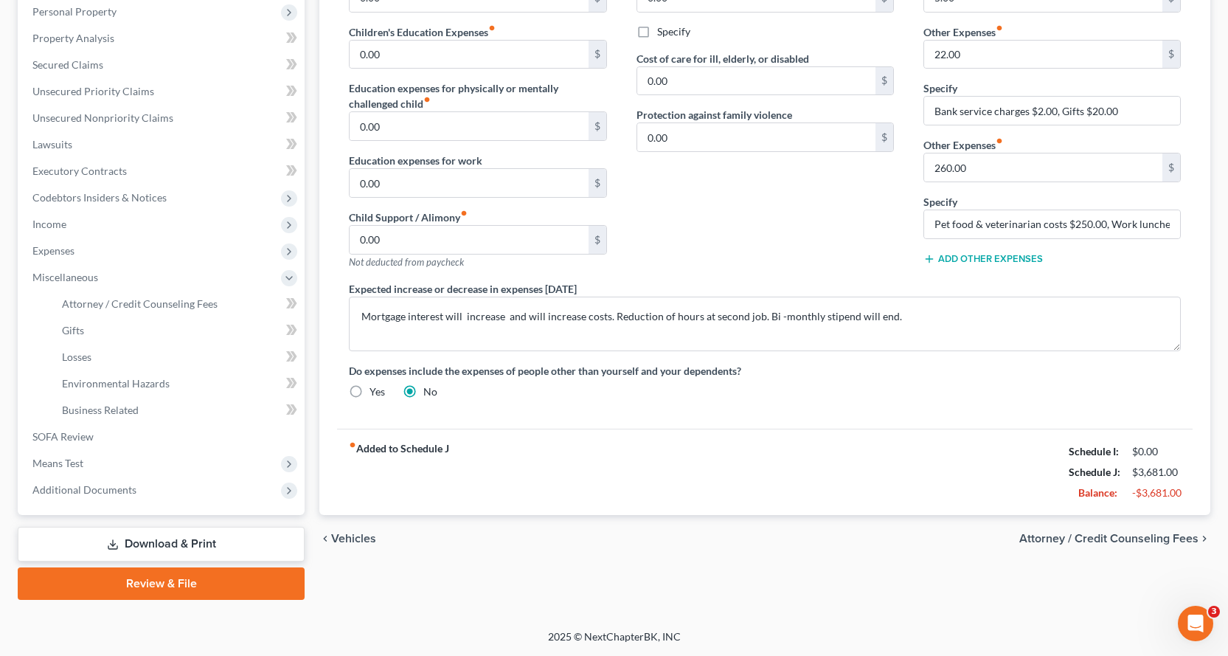
scroll to position [261, 0]
click at [77, 303] on span "Attorney / Credit Counseling Fees" at bounding box center [140, 303] width 156 height 13
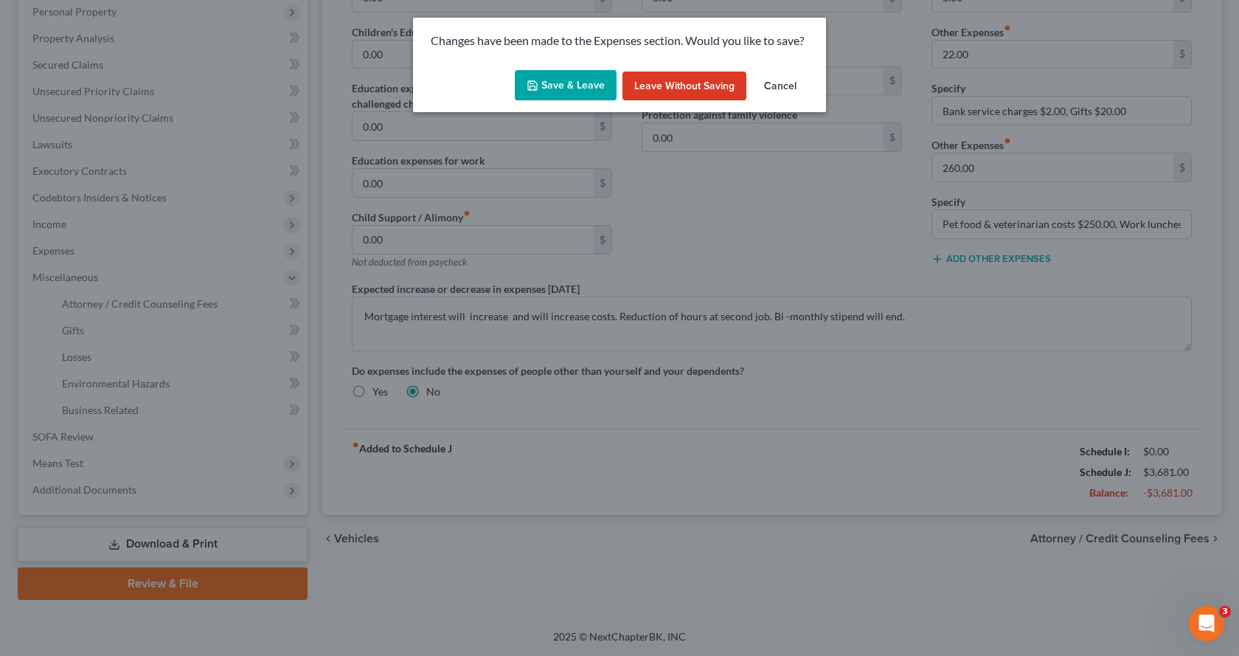
click at [566, 78] on button "Save & Leave" at bounding box center [566, 85] width 102 height 31
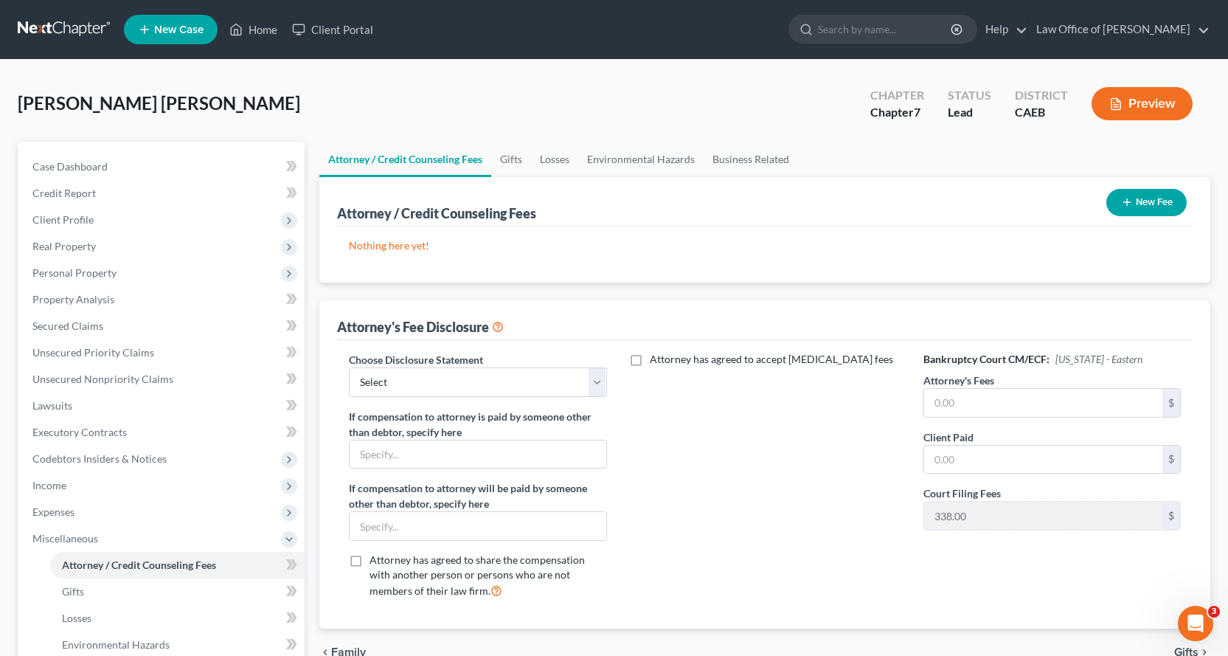
click at [1163, 200] on button "New Fee" at bounding box center [1147, 202] width 80 height 27
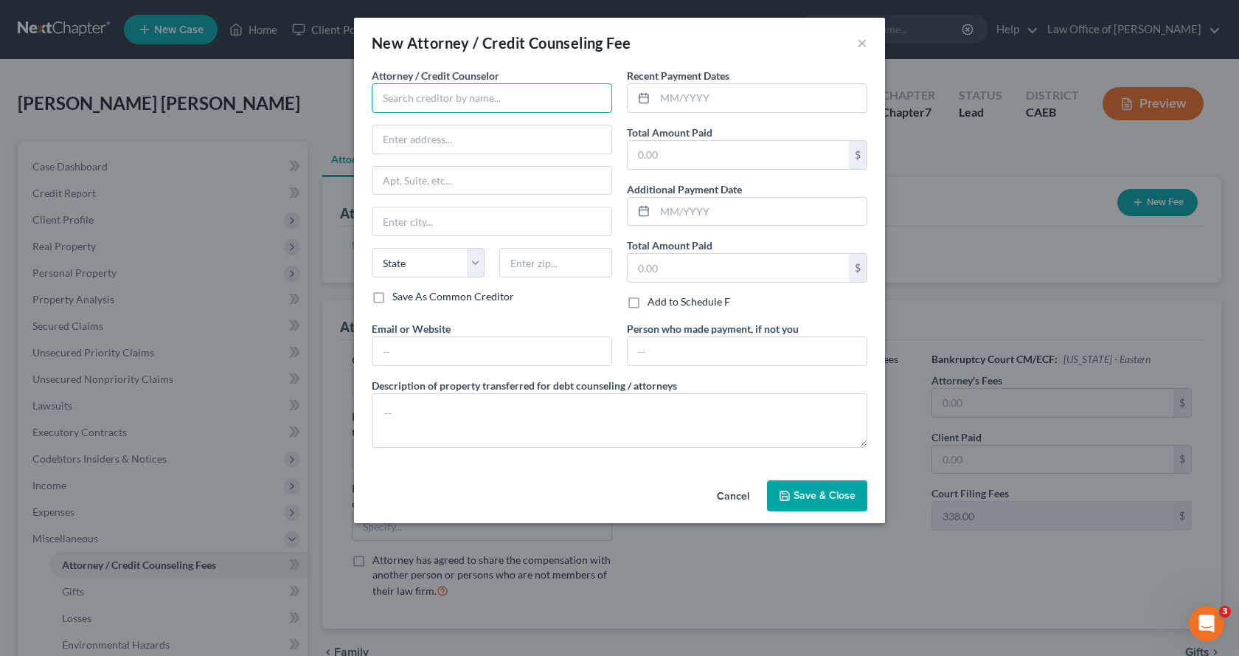
click at [426, 105] on input "text" at bounding box center [492, 98] width 240 height 30
click at [843, 499] on span "Save & Close" at bounding box center [825, 495] width 62 height 13
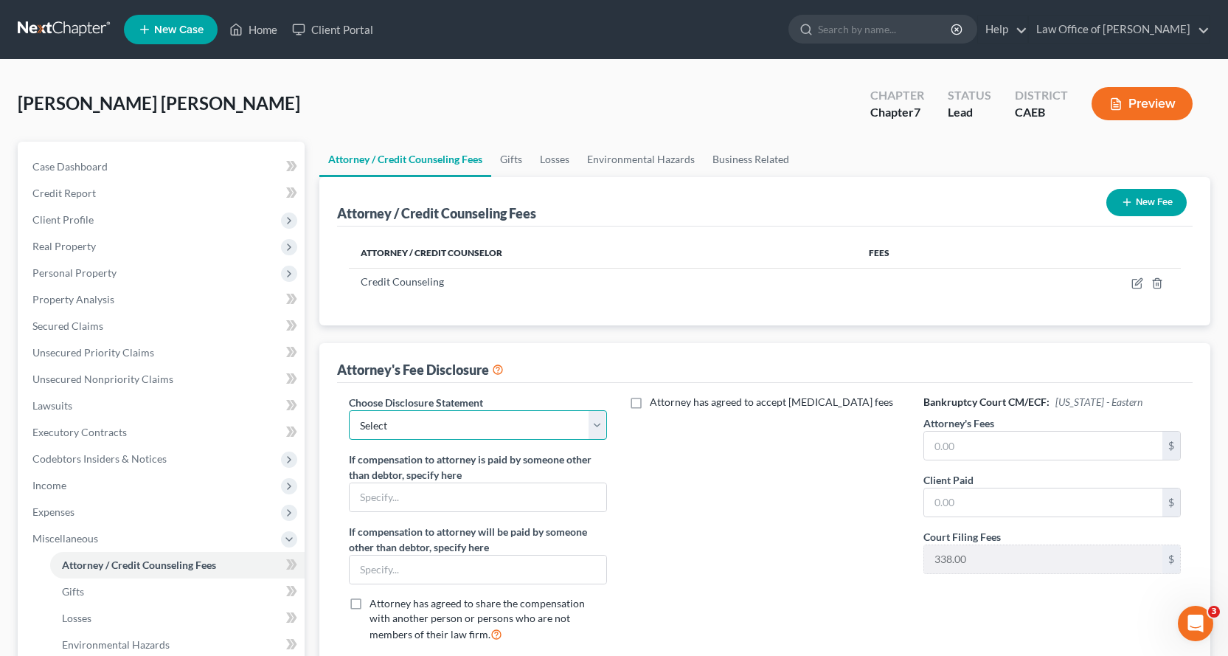
click at [470, 425] on select "Select Corp/LLC Attorney Fee Blurb Individuals Attorney Fee Blurb" at bounding box center [477, 425] width 257 height 30
click at [349, 410] on select "Select Corp/LLC Attorney Fee Blurb Individuals Attorney Fee Blurb" at bounding box center [477, 425] width 257 height 30
click at [974, 445] on input "text" at bounding box center [1043, 446] width 238 height 28
click at [1140, 195] on button "New Fee" at bounding box center [1147, 202] width 80 height 27
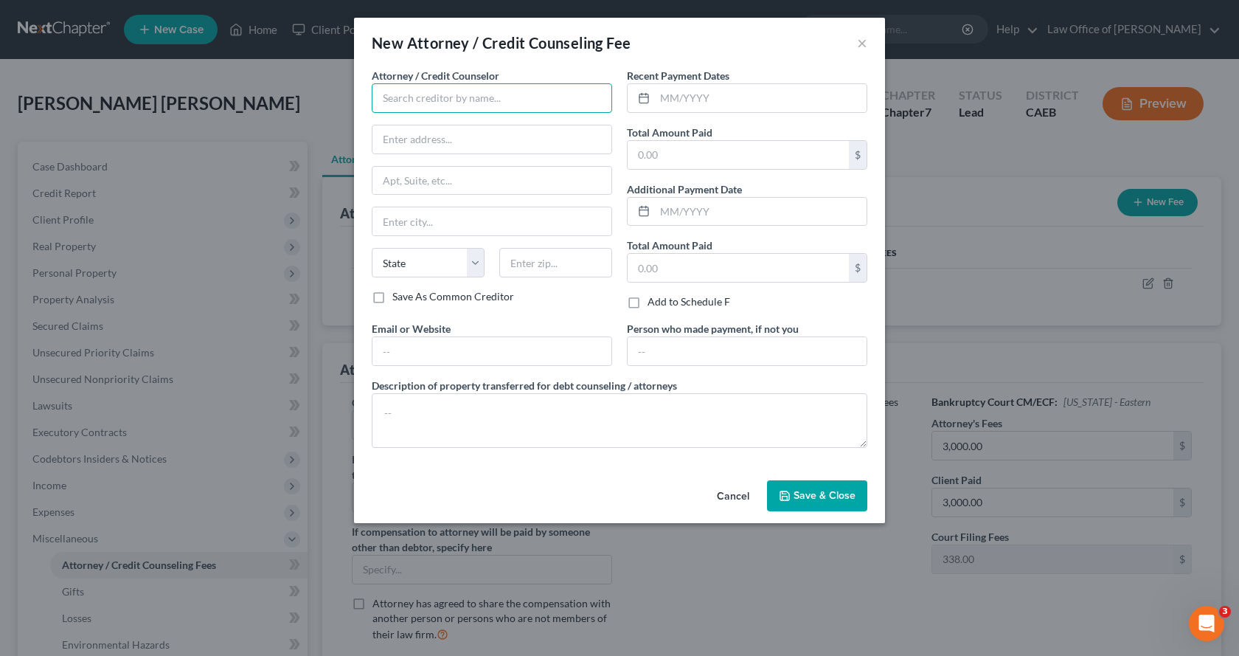
click at [470, 95] on input "text" at bounding box center [492, 98] width 240 height 30
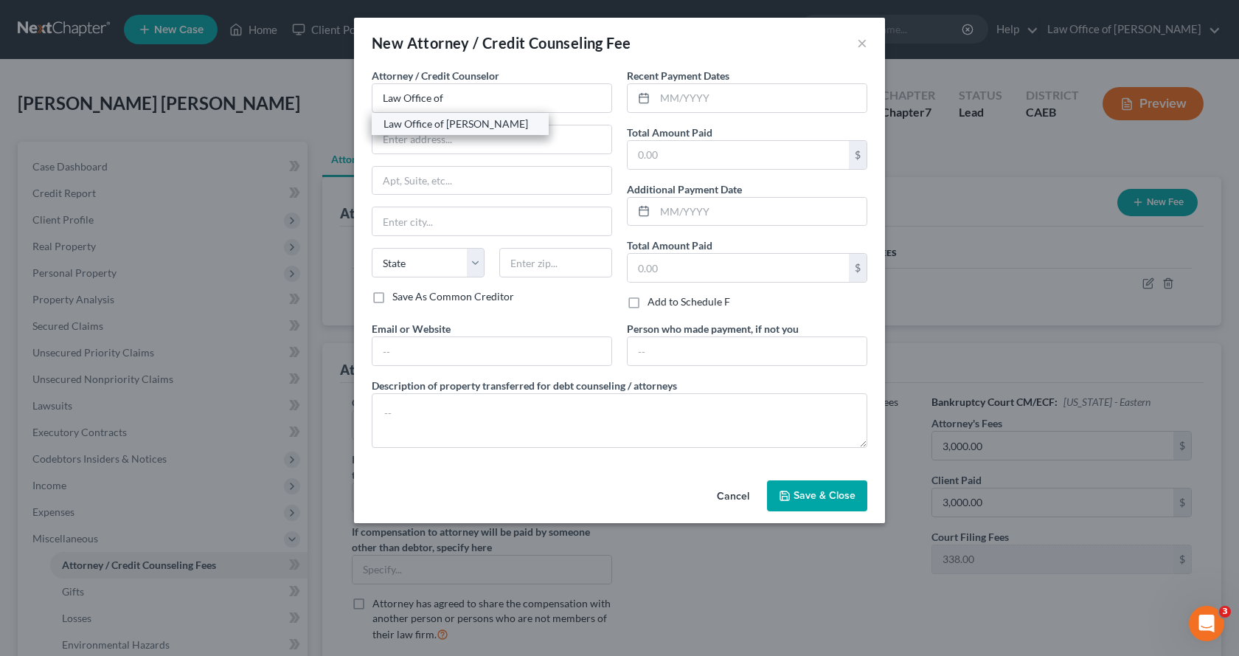
click at [473, 128] on div "Law Office of Gerald L. White" at bounding box center [460, 124] width 153 height 15
click at [706, 106] on input "text" at bounding box center [761, 98] width 212 height 28
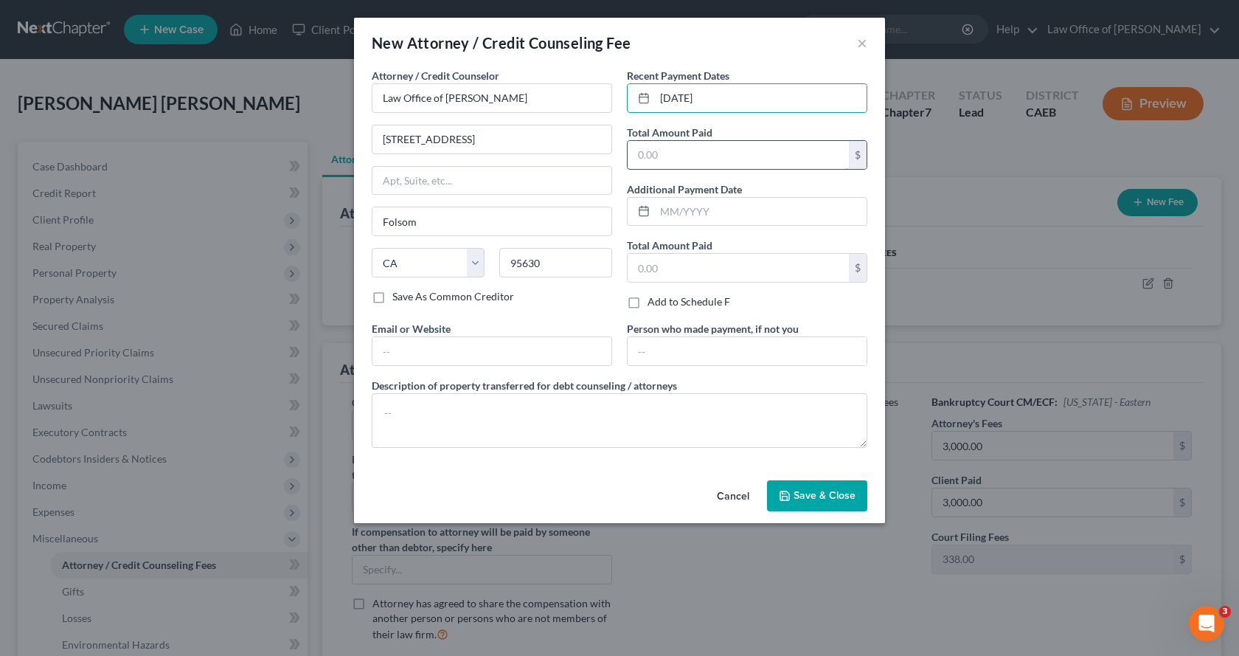
click at [651, 159] on input "text" at bounding box center [738, 155] width 221 height 28
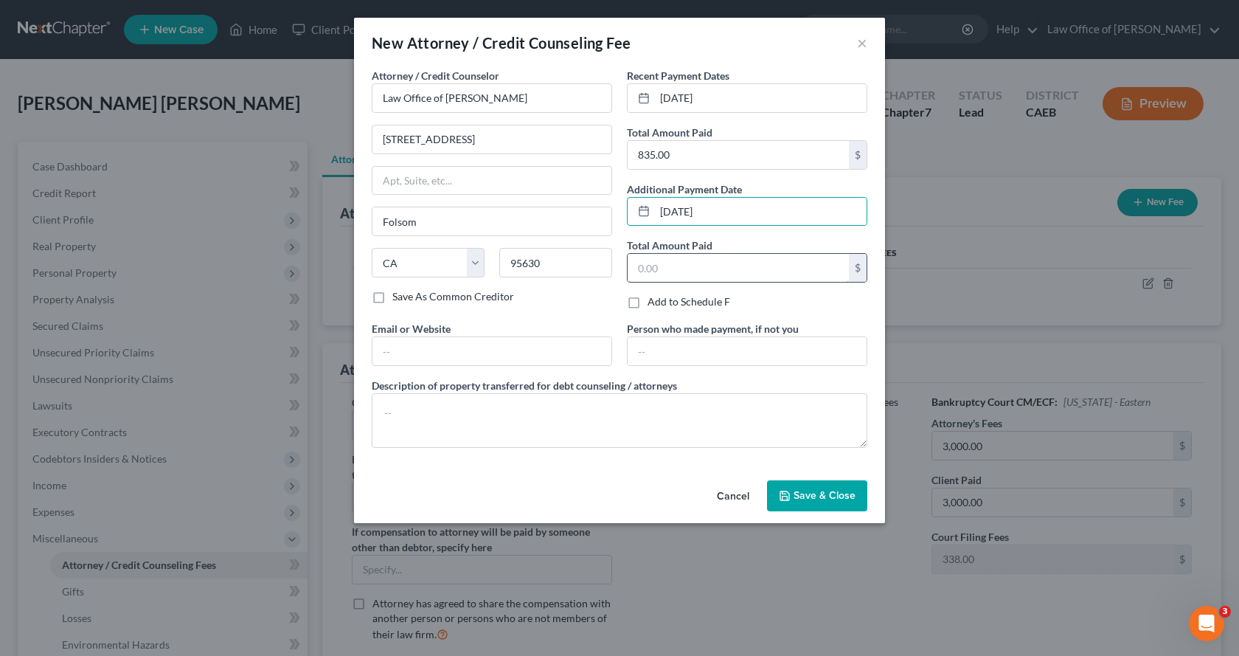
click at [648, 261] on input "text" at bounding box center [738, 268] width 221 height 28
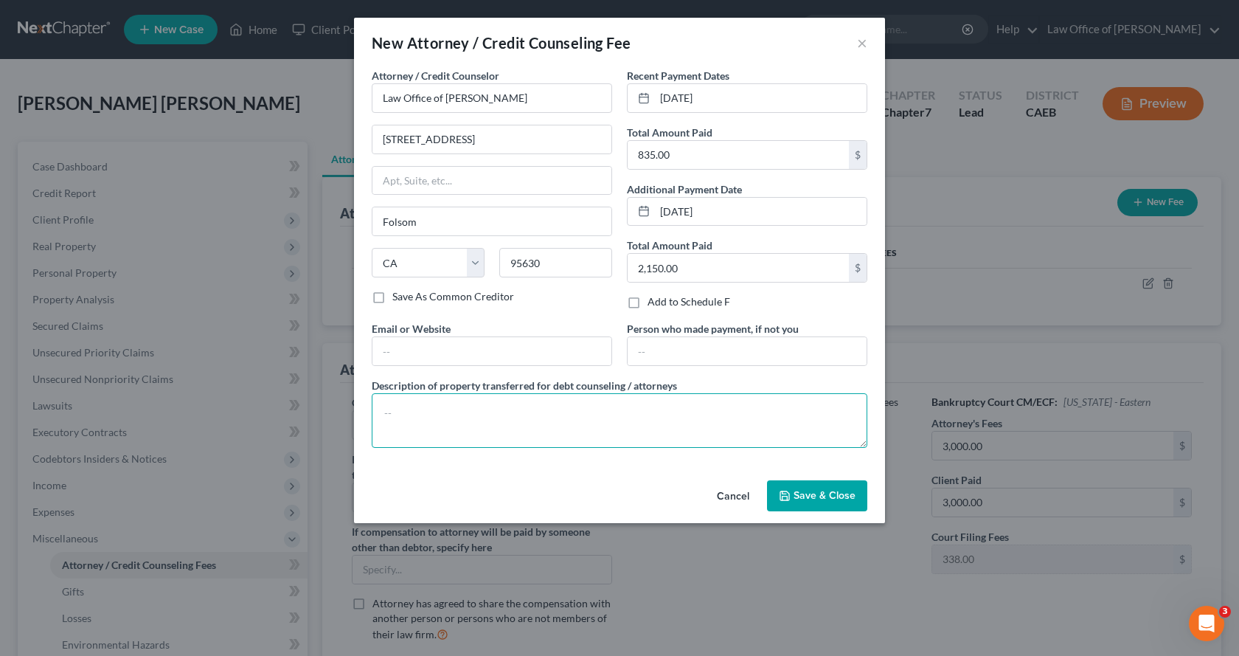
click at [423, 418] on textarea at bounding box center [620, 420] width 496 height 55
click at [527, 417] on textarea "$3,338.00, which includes the COurt filing fee of $338.00" at bounding box center [620, 420] width 496 height 55
click at [653, 415] on textarea "$3,338.00, which includes the Court filing fee of $338.00" at bounding box center [620, 420] width 496 height 55
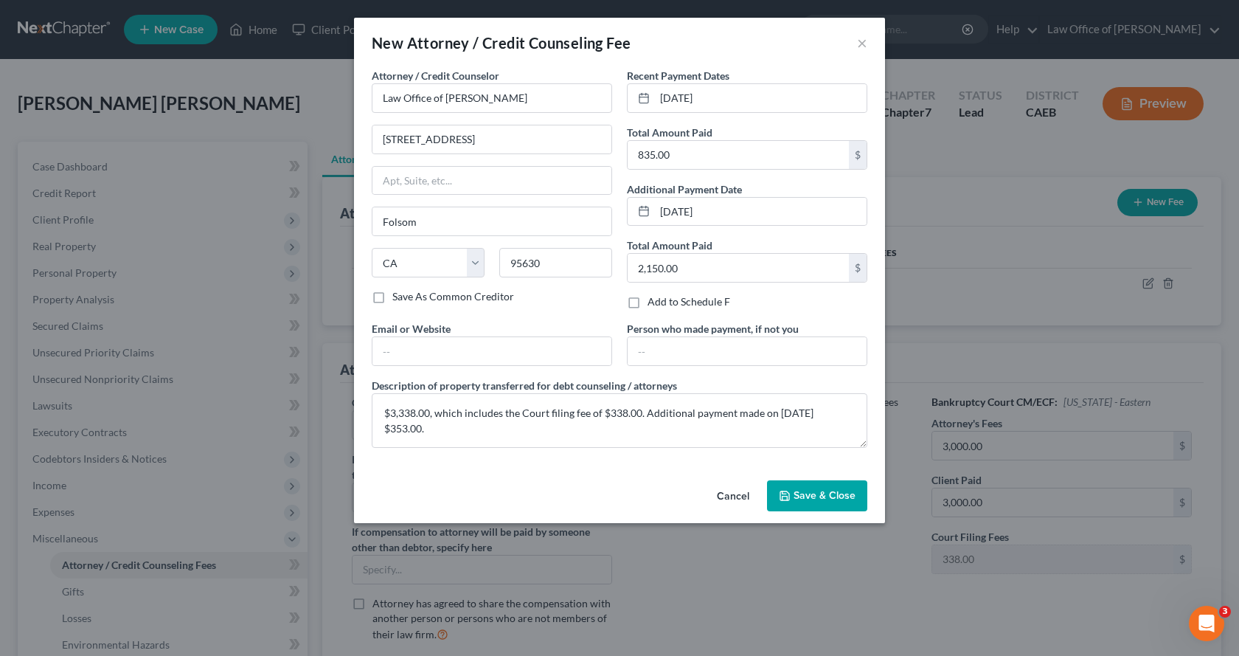
click at [811, 491] on span "Save & Close" at bounding box center [825, 495] width 62 height 13
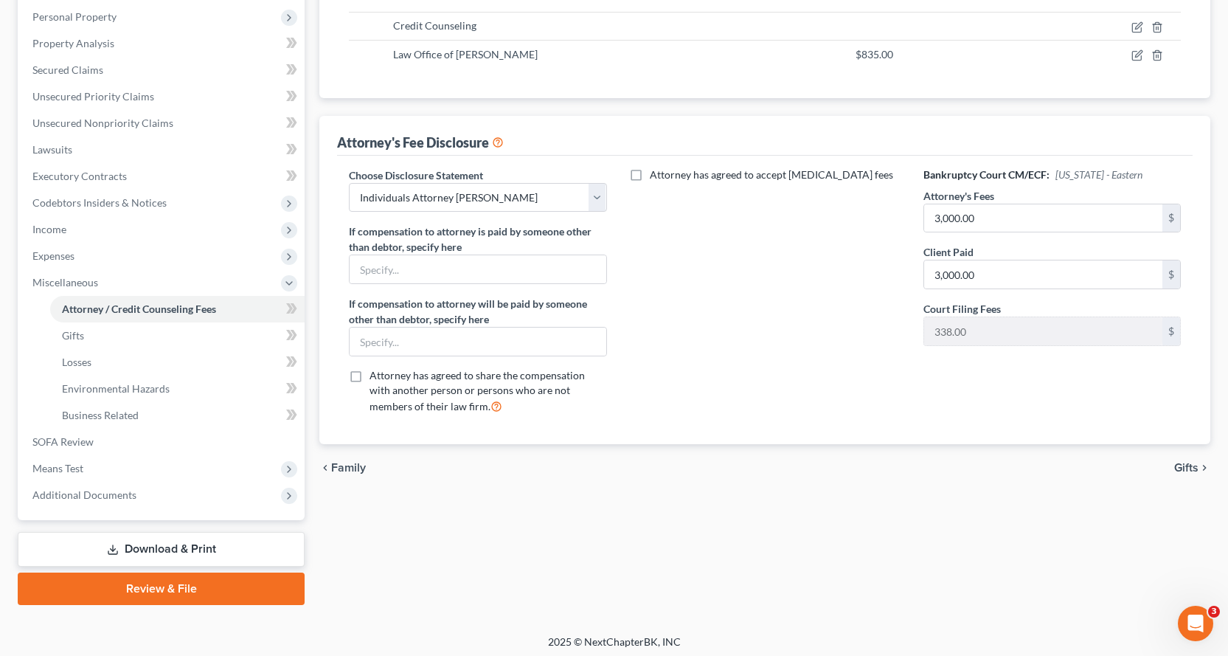
scroll to position [261, 0]
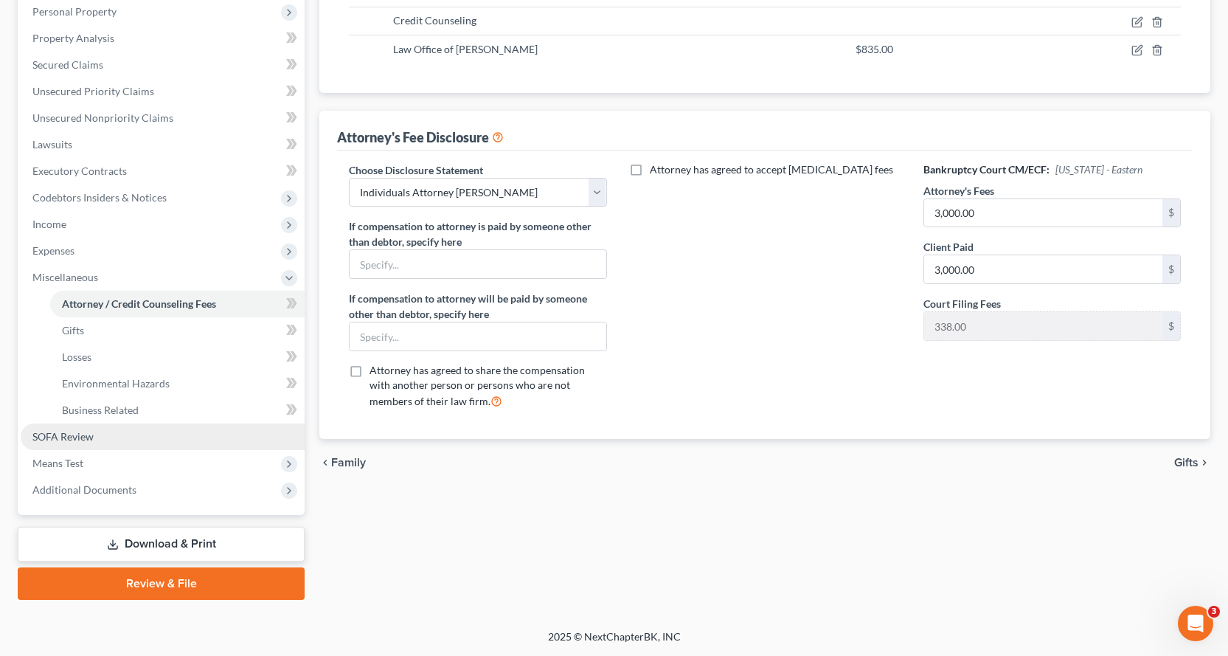
click at [69, 438] on span "SOFA Review" at bounding box center [62, 436] width 61 height 13
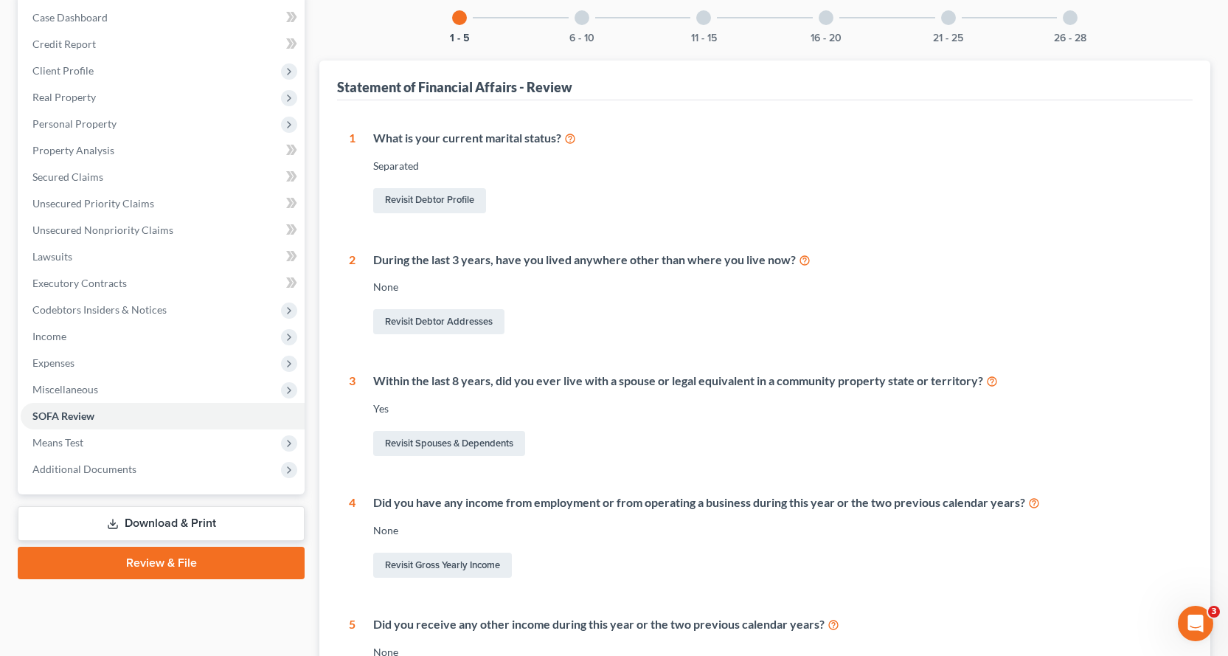
scroll to position [221, 0]
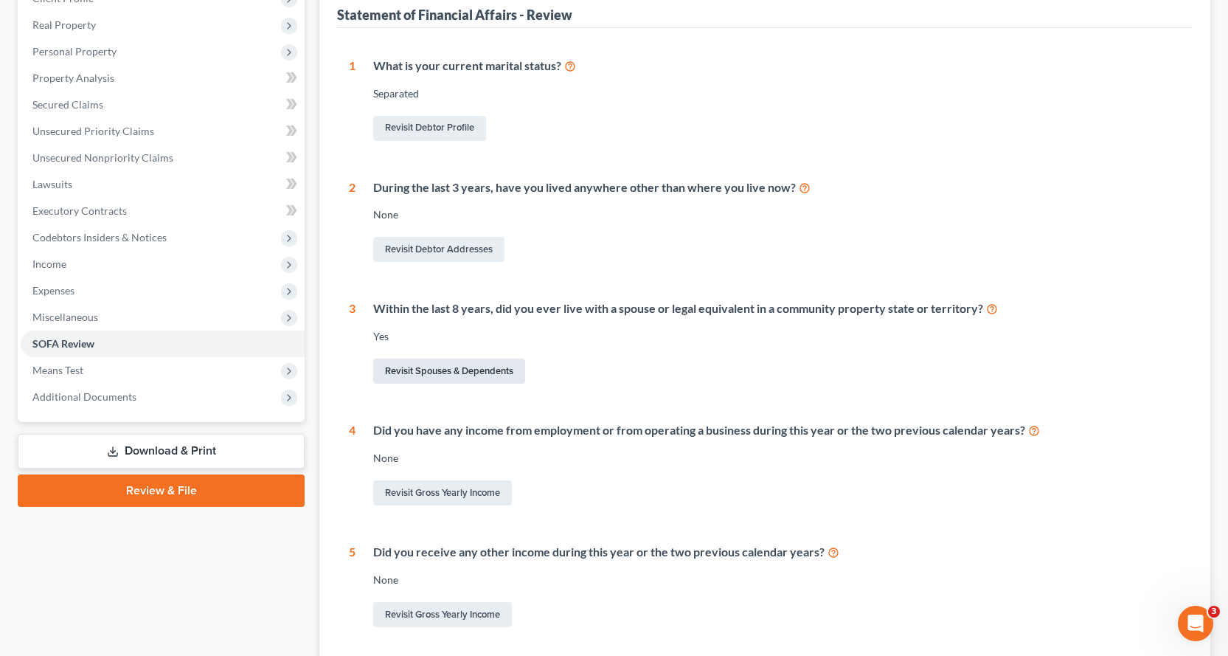
click at [470, 370] on link "Revisit Spouses & Dependents" at bounding box center [449, 371] width 152 height 25
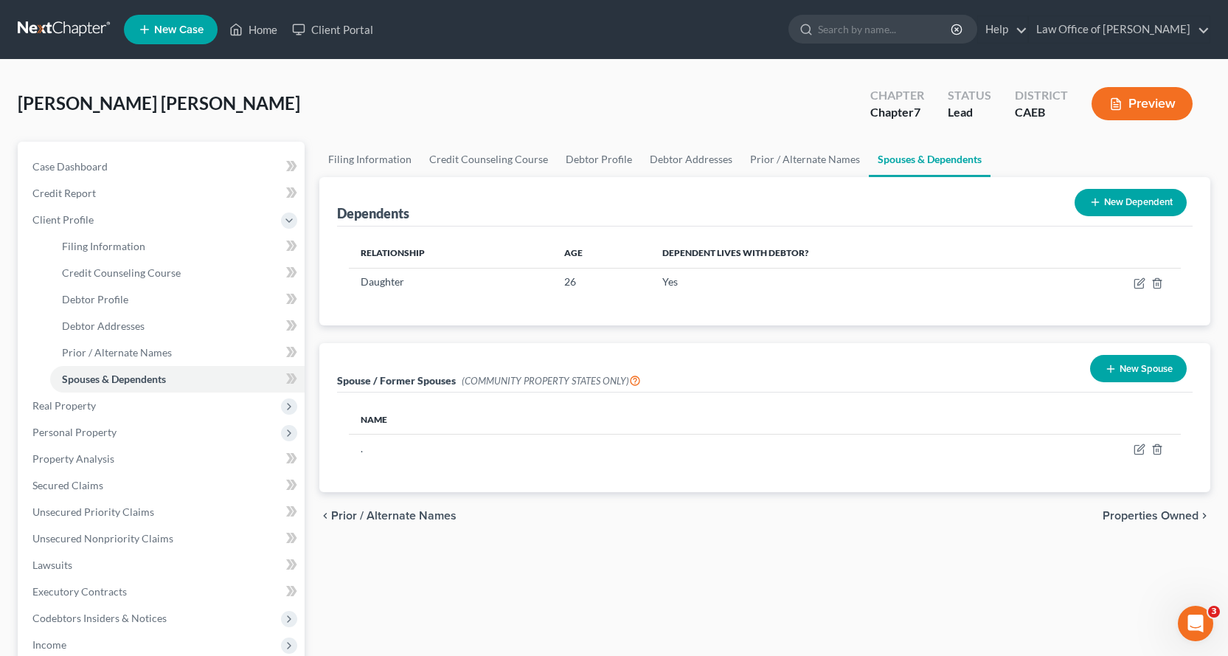
click at [1115, 360] on button "New Spouse" at bounding box center [1138, 368] width 97 height 27
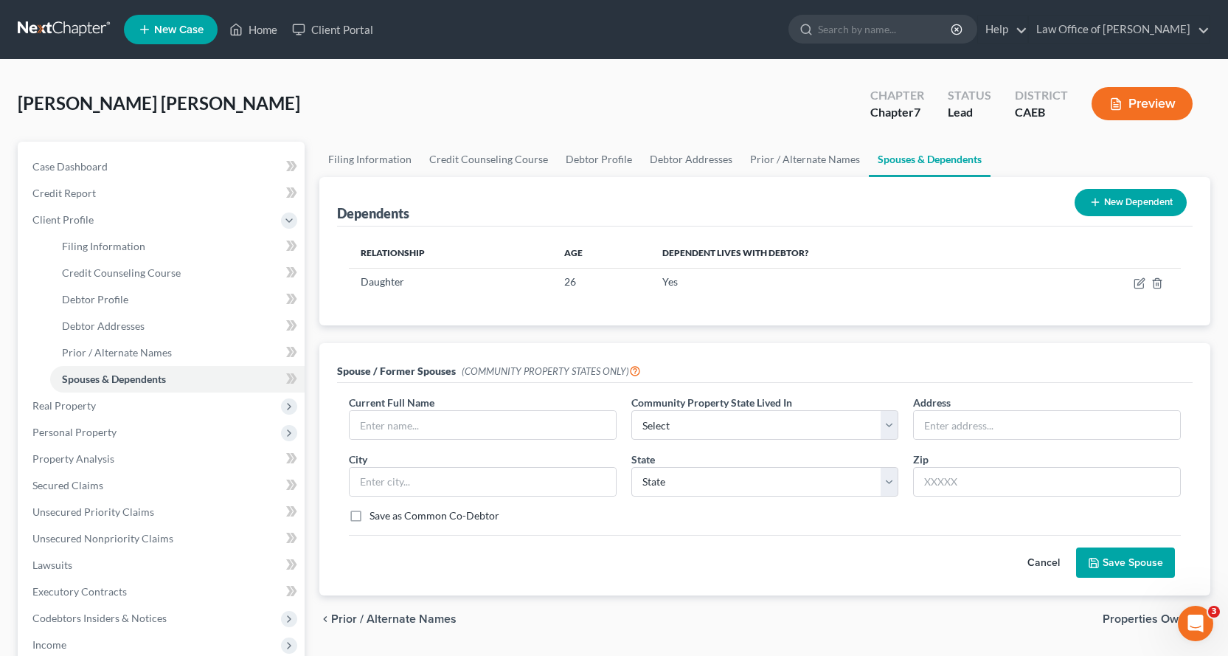
click at [1036, 561] on button "Cancel" at bounding box center [1043, 563] width 65 height 30
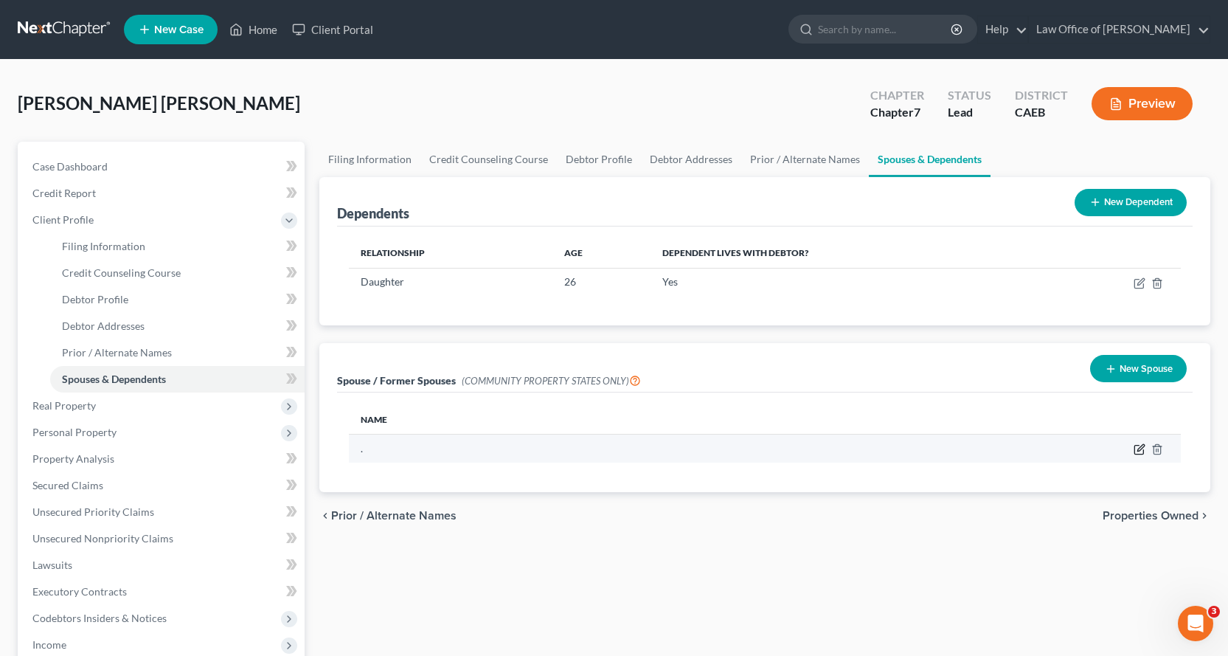
click at [1140, 449] on icon "button" at bounding box center [1141, 448] width 7 height 7
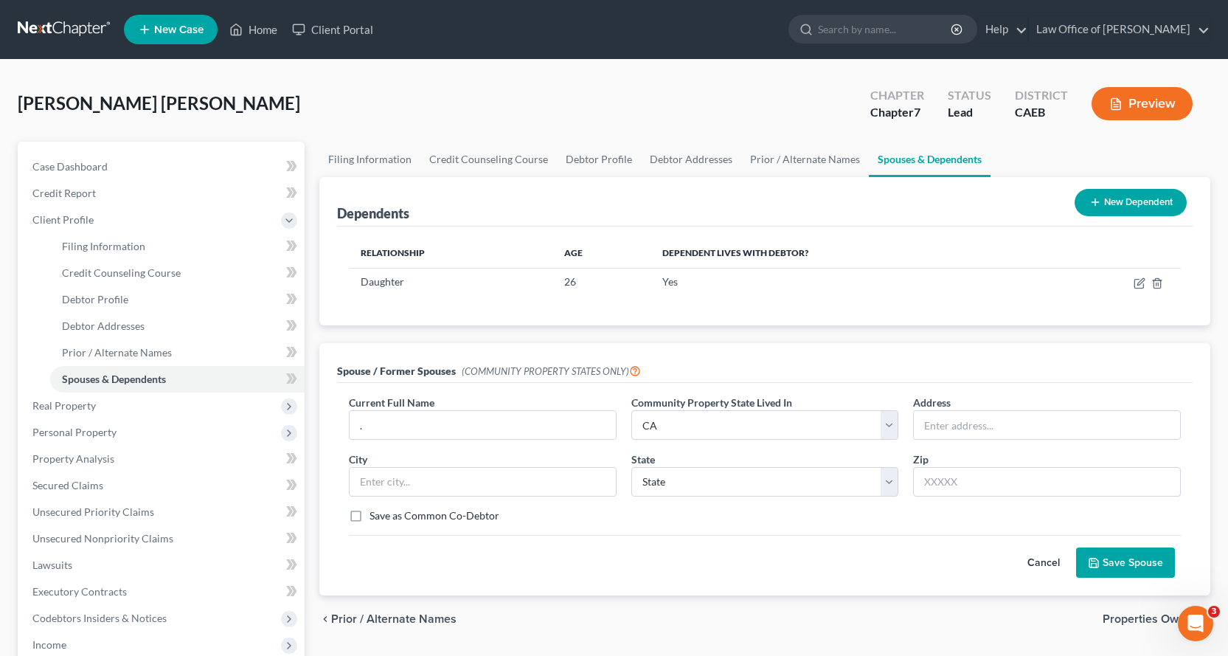
click at [1143, 558] on button "Save Spouse" at bounding box center [1125, 562] width 99 height 31
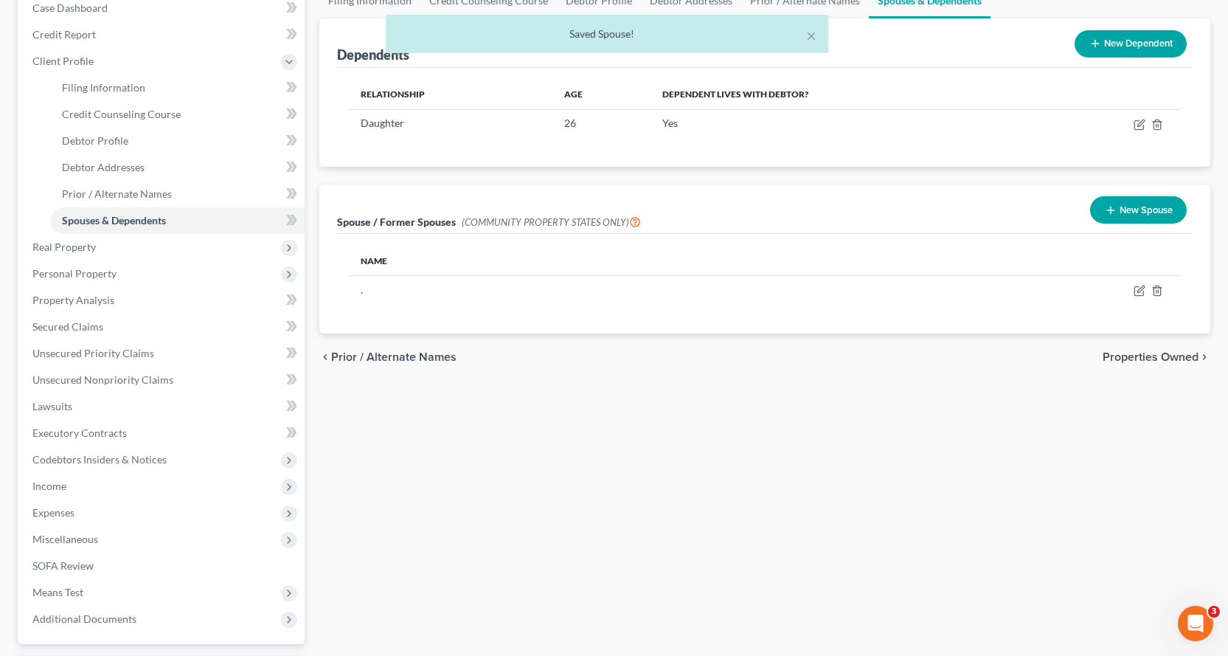
scroll to position [288, 0]
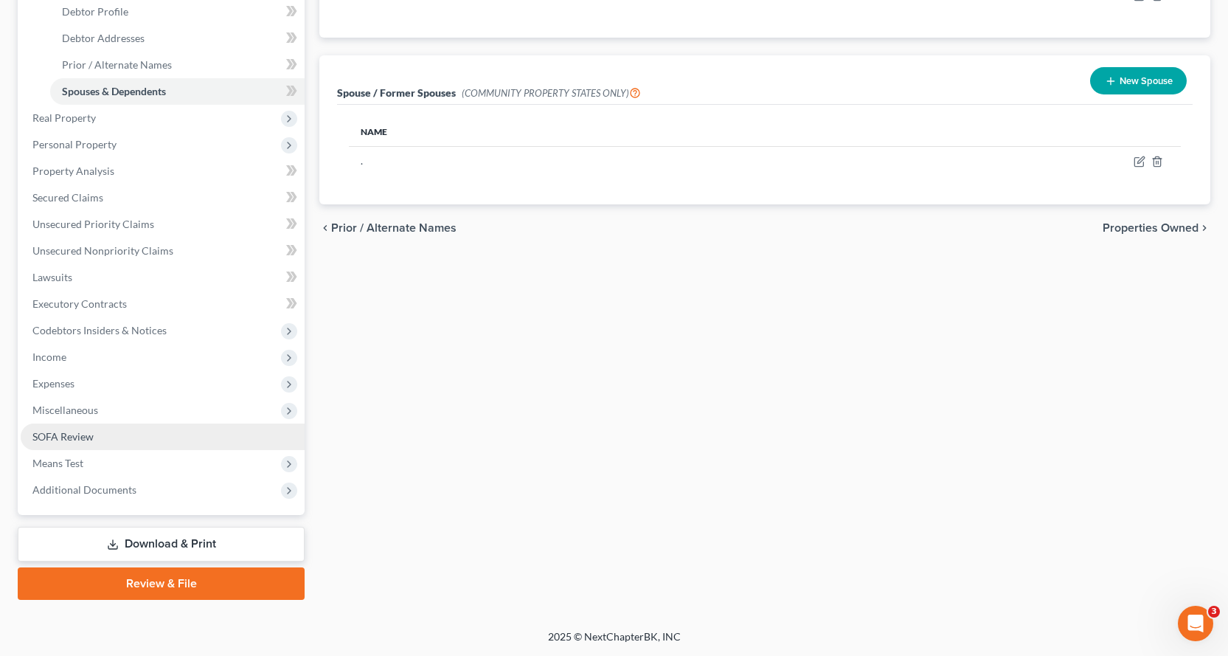
click at [40, 433] on span "SOFA Review" at bounding box center [62, 436] width 61 height 13
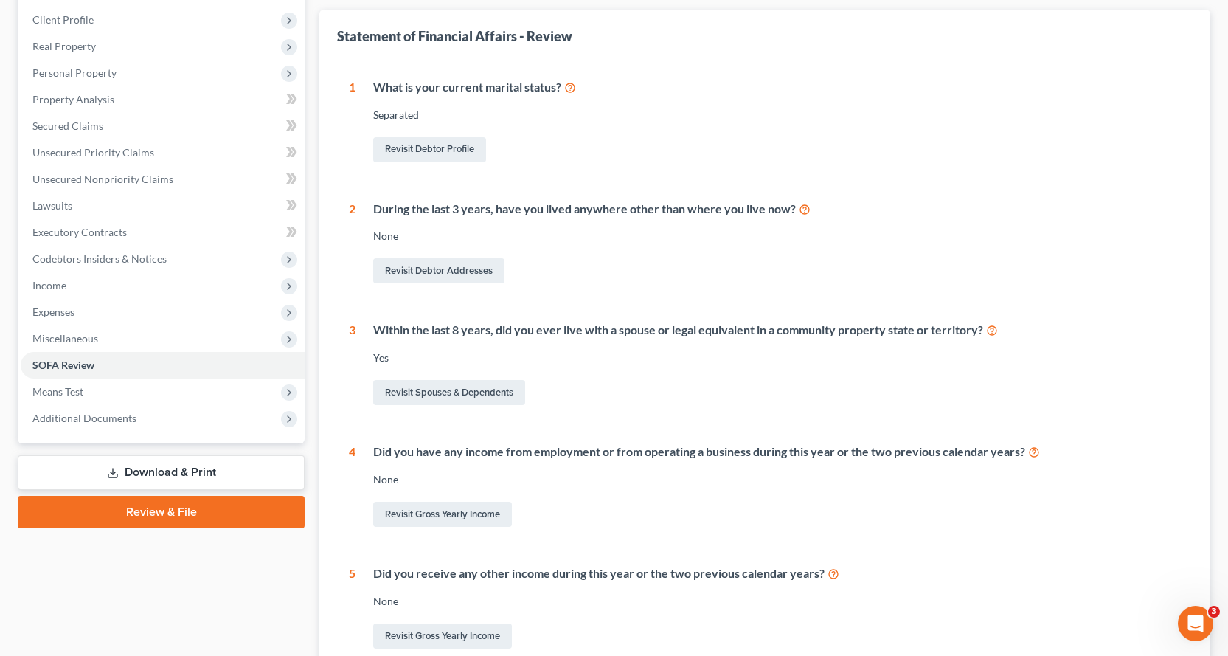
scroll to position [295, 0]
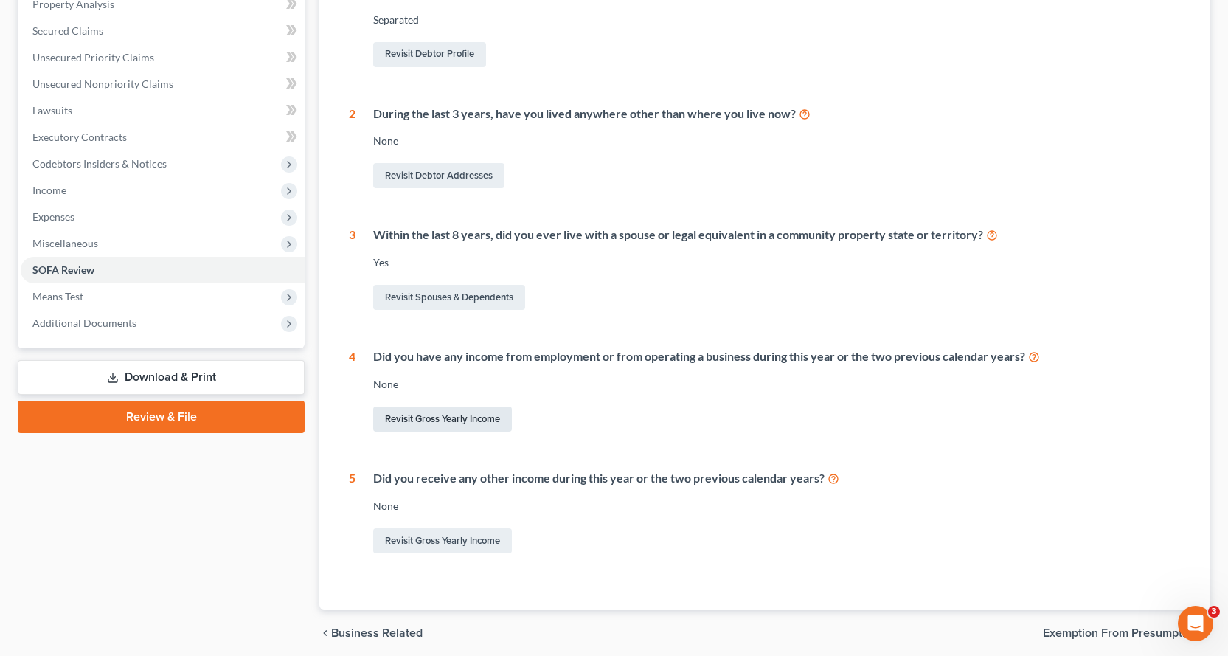
click at [459, 416] on link "Revisit Gross Yearly Income" at bounding box center [442, 418] width 139 height 25
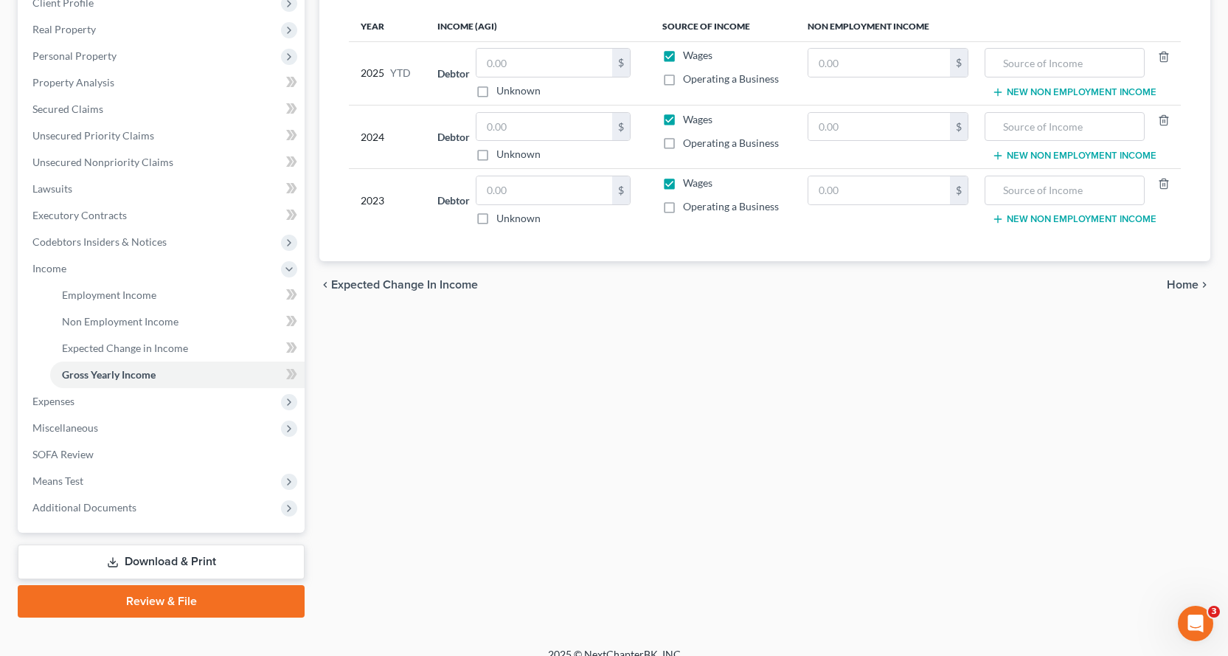
scroll to position [221, 0]
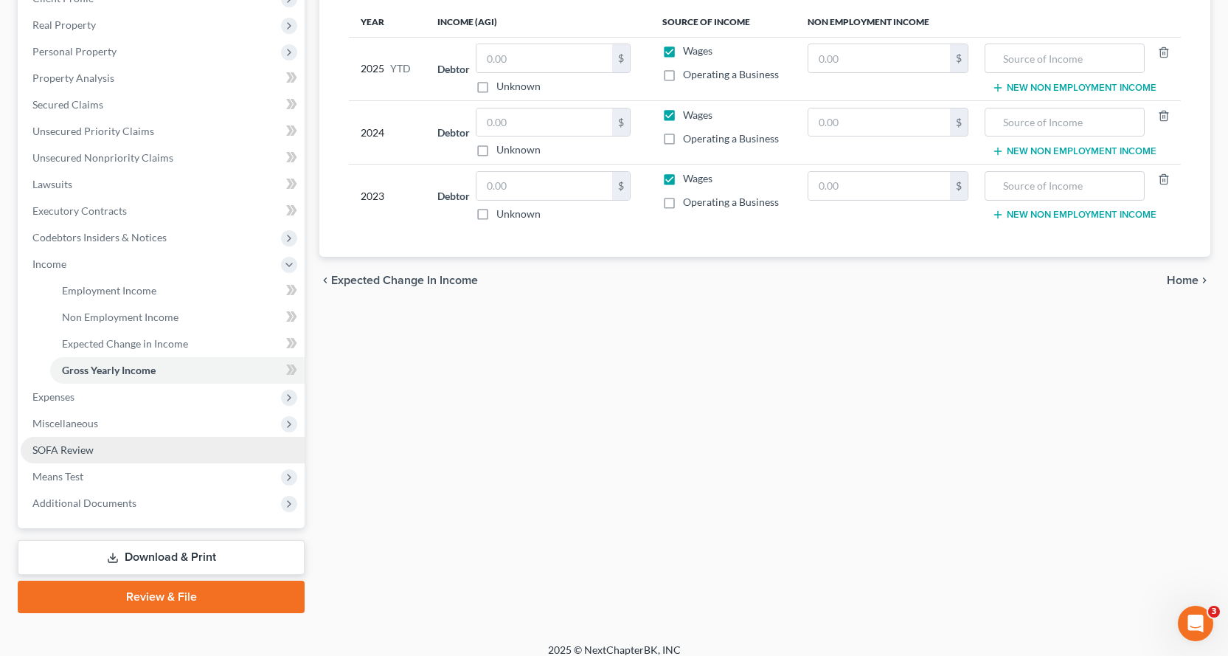
click at [64, 452] on span "SOFA Review" at bounding box center [62, 449] width 61 height 13
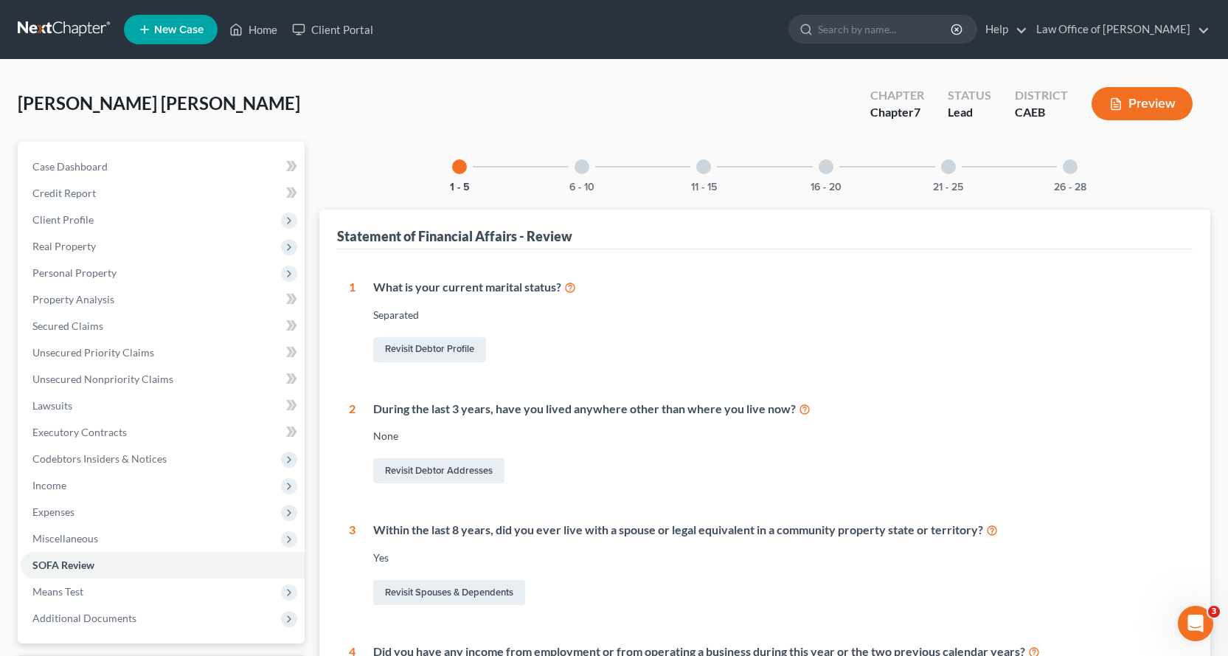
click at [582, 163] on div at bounding box center [582, 166] width 15 height 15
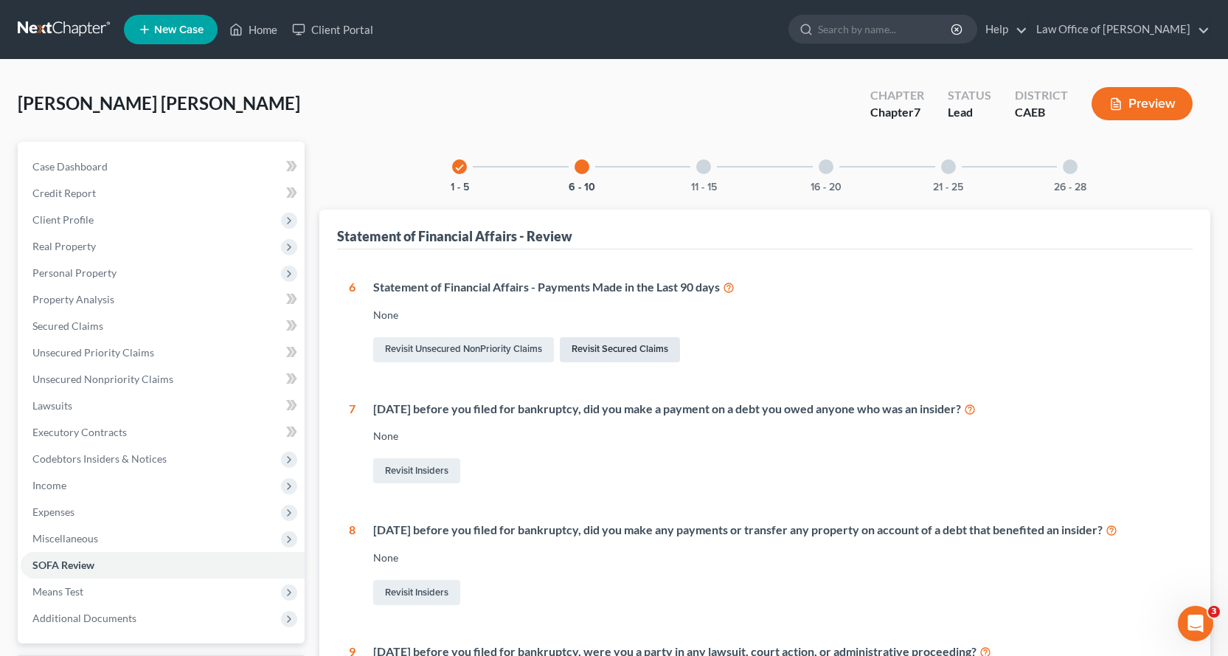
click at [603, 347] on link "Revisit Secured Claims" at bounding box center [620, 349] width 120 height 25
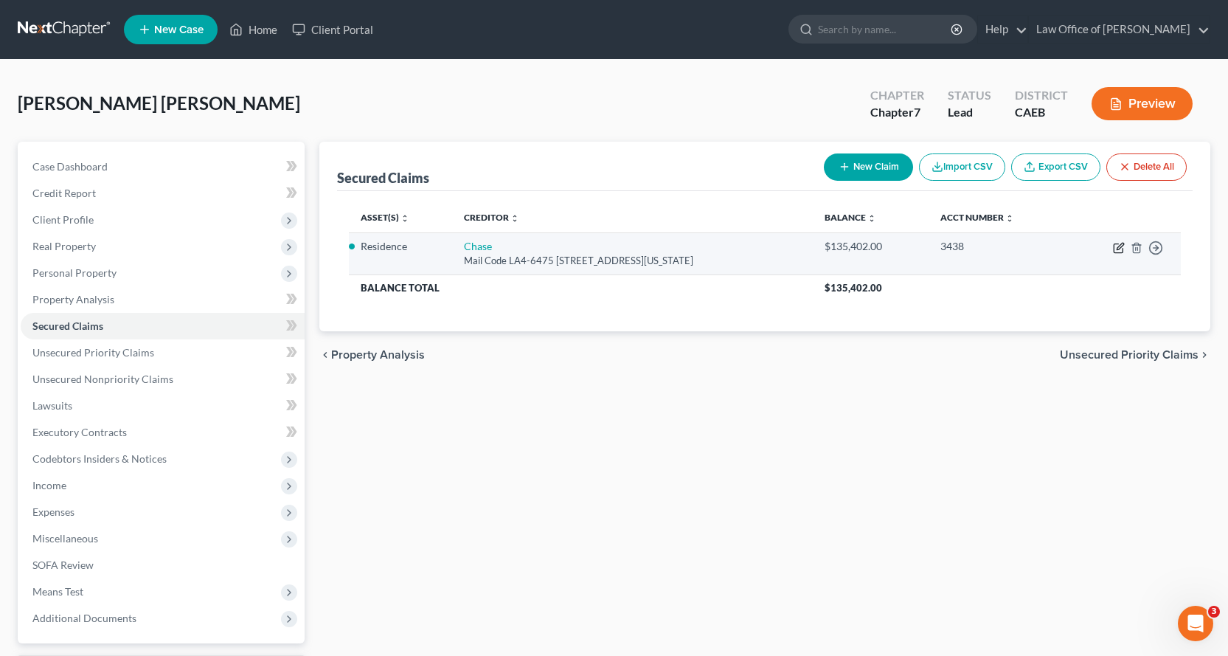
click at [1119, 249] on icon "button" at bounding box center [1120, 246] width 7 height 7
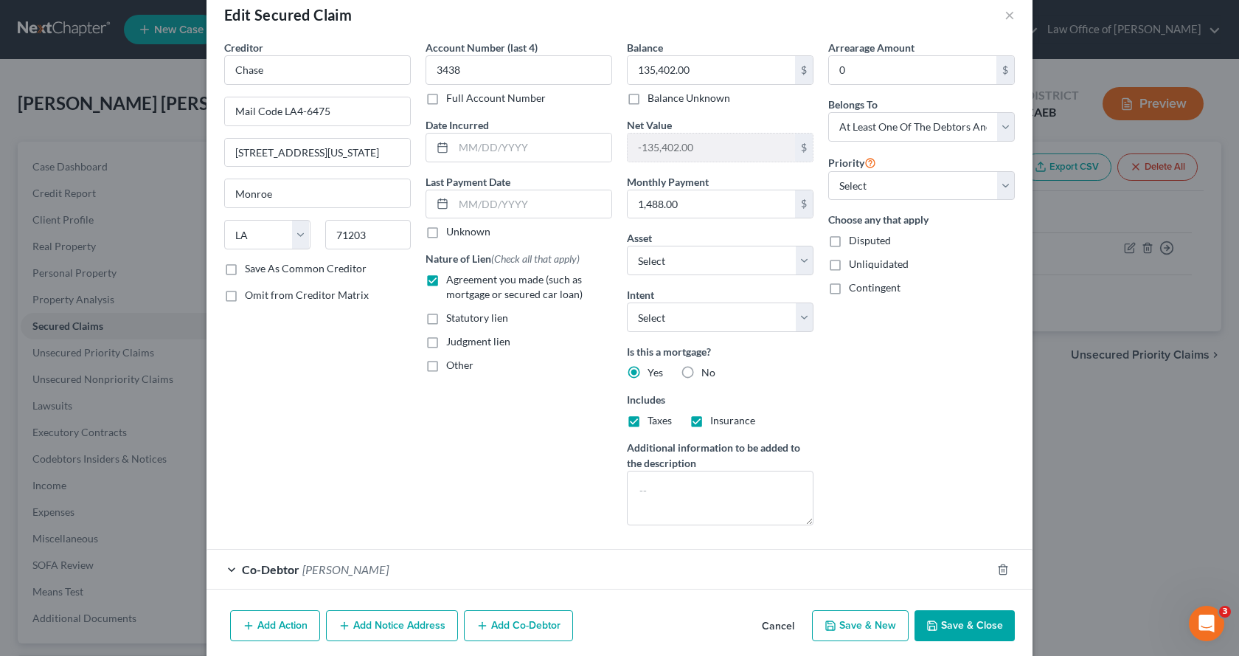
scroll to position [55, 0]
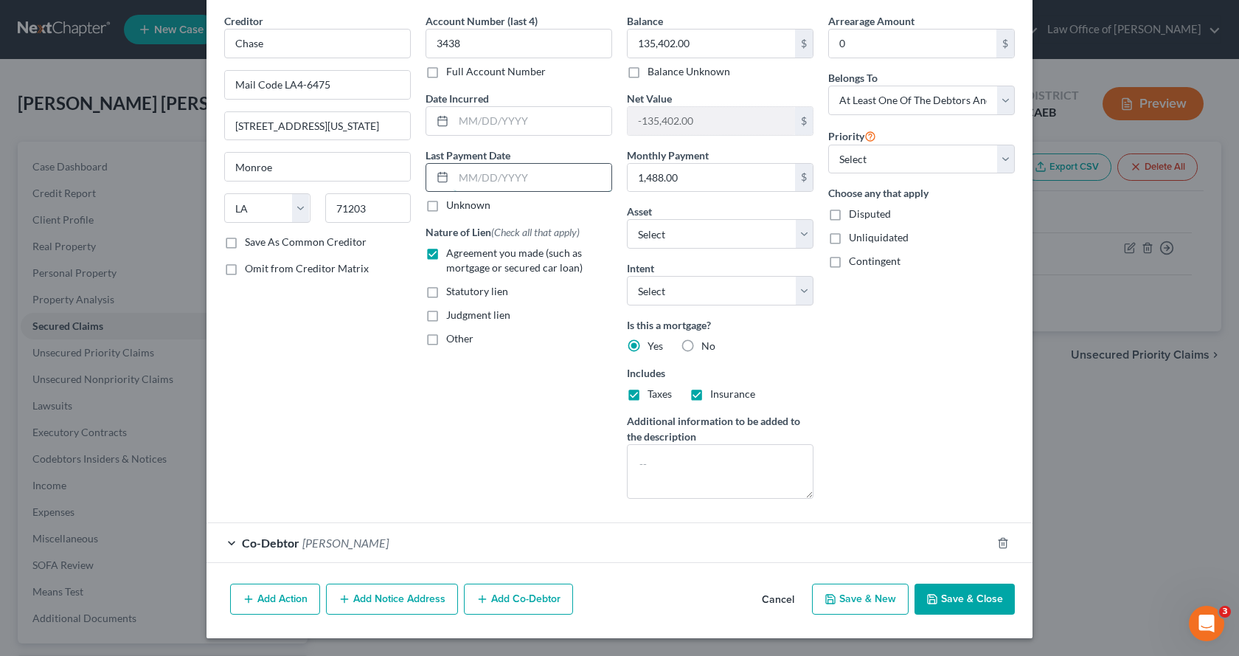
click at [487, 181] on input "text" at bounding box center [533, 178] width 158 height 28
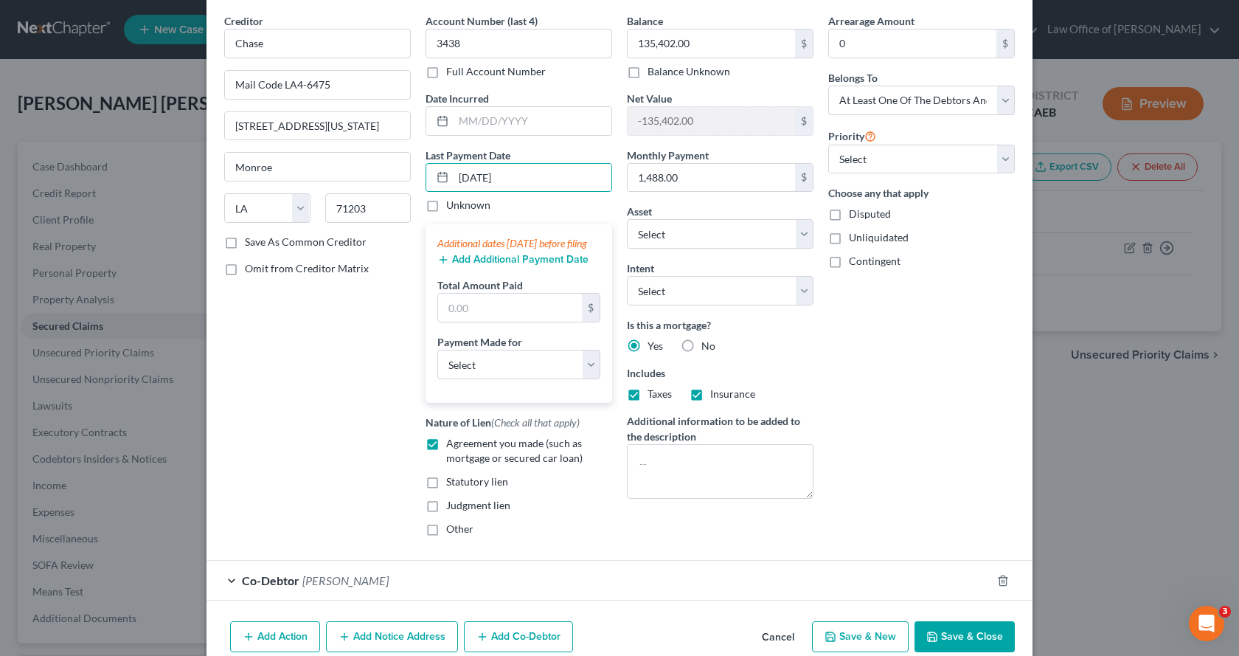
click at [502, 266] on button "Add Additional Payment Date" at bounding box center [512, 260] width 151 height 12
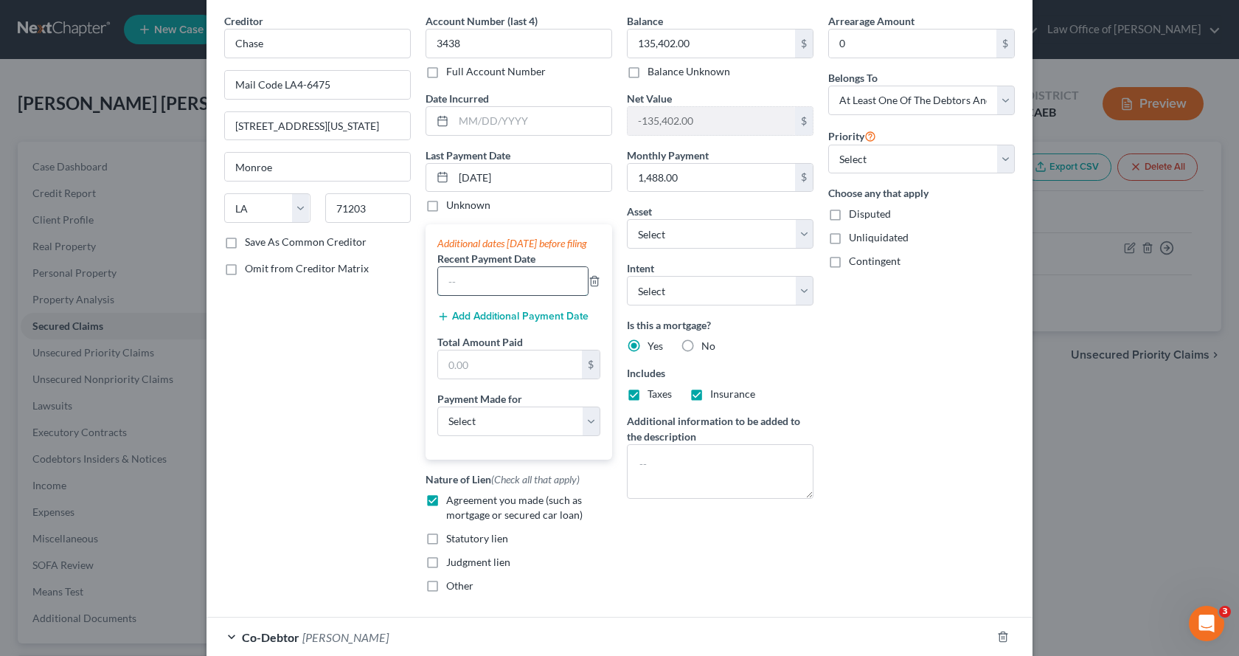
click at [460, 292] on input "text" at bounding box center [513, 281] width 150 height 28
click at [467, 322] on button "Add Additional Payment Date" at bounding box center [512, 317] width 151 height 12
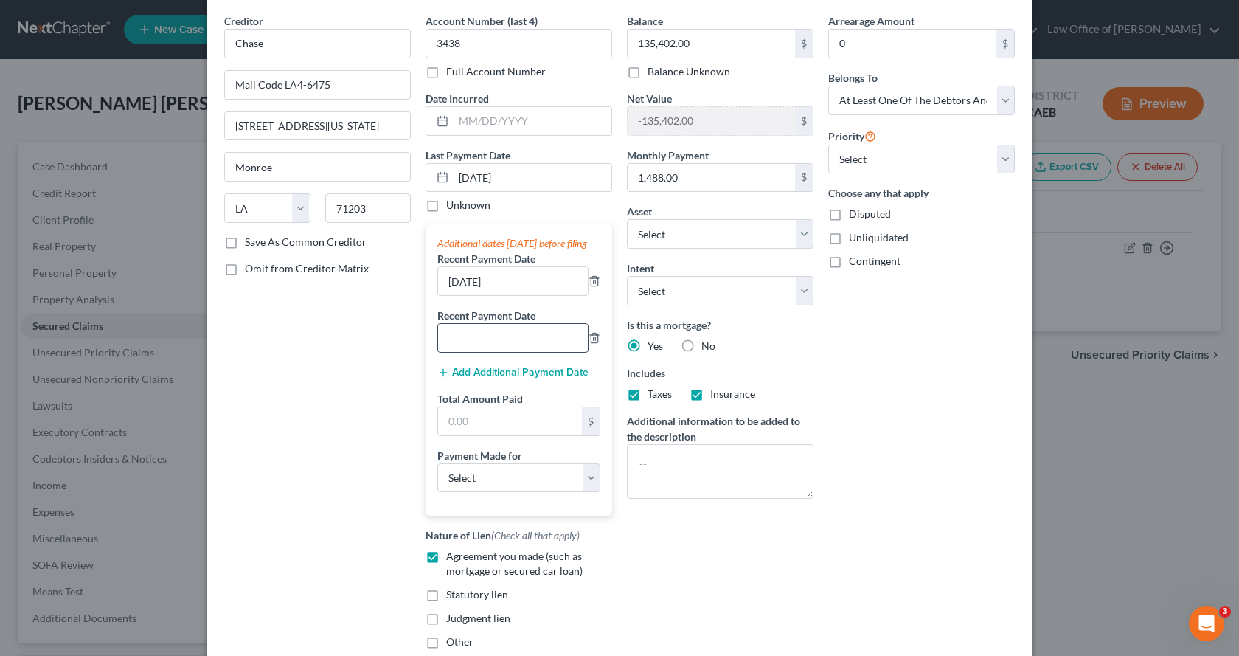
click at [490, 352] on input "text" at bounding box center [513, 338] width 150 height 28
click at [491, 378] on button "Add Additional Payment Date" at bounding box center [512, 373] width 151 height 12
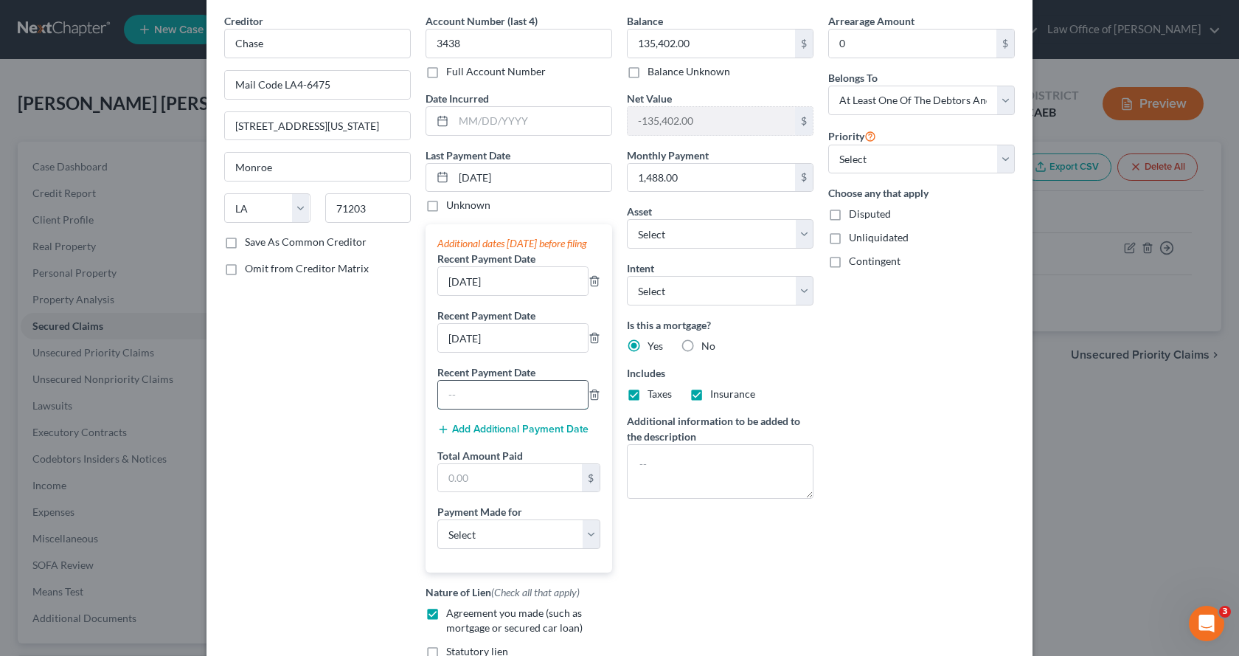
click at [458, 409] on input "text" at bounding box center [513, 395] width 150 height 28
click at [487, 492] on input "text" at bounding box center [510, 478] width 144 height 28
click at [519, 549] on select "Select Car Credit Card Loan Repayment Mortgage Other Suppliers Or Vendors" at bounding box center [518, 534] width 163 height 30
click at [437, 534] on select "Select Car Credit Card Loan Repayment Mortgage Other Suppliers Or Vendors" at bounding box center [518, 534] width 163 height 30
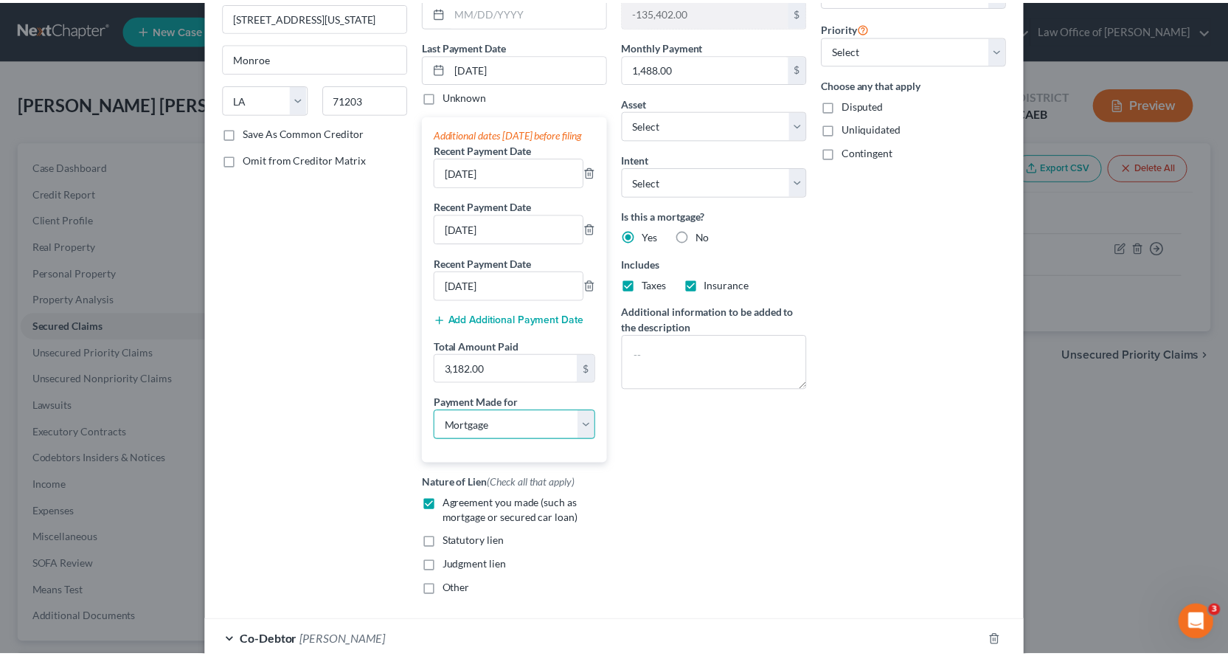
scroll to position [276, 0]
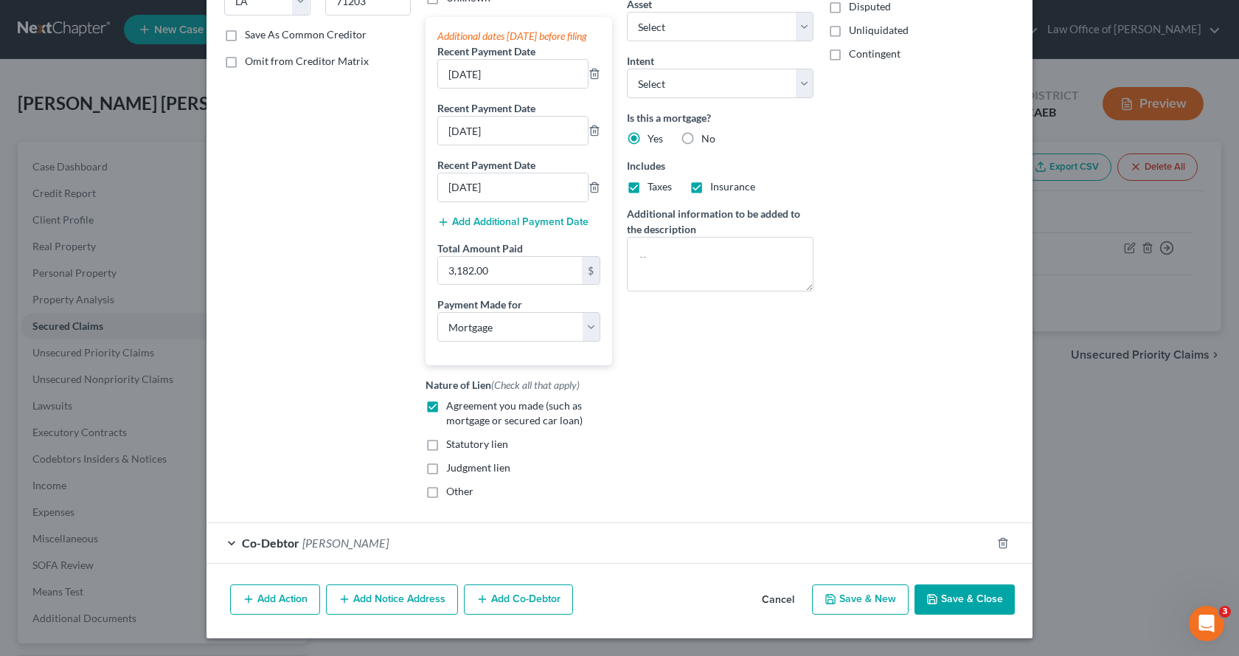
click at [948, 600] on button "Save & Close" at bounding box center [965, 599] width 100 height 31
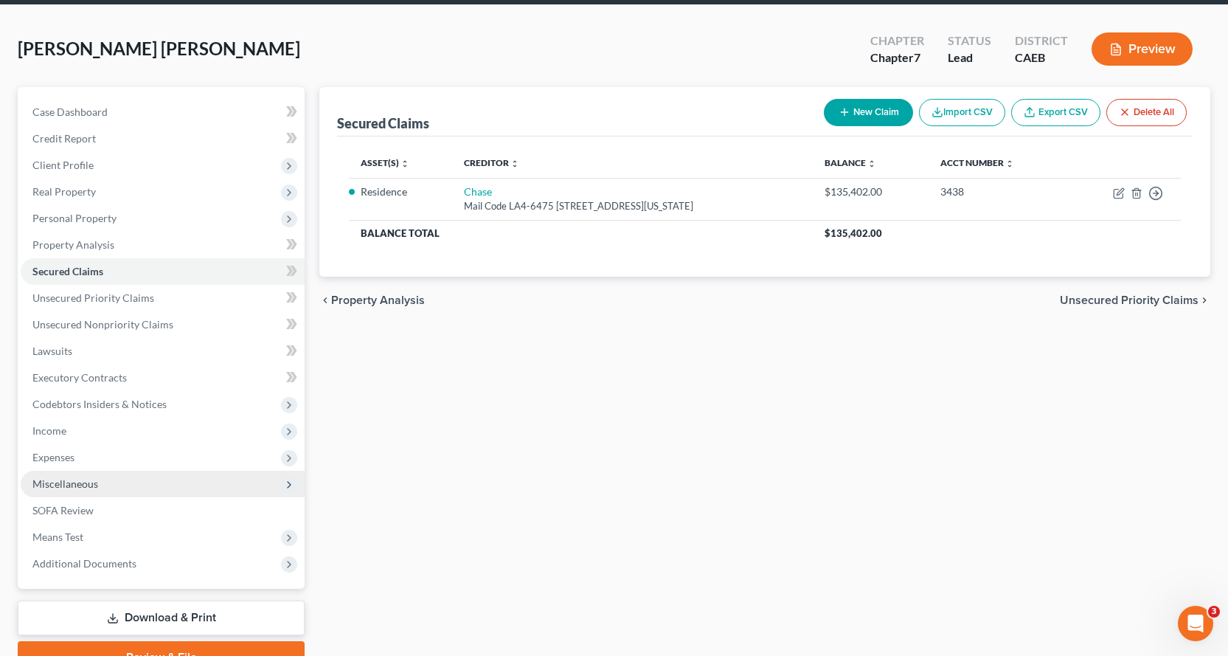
scroll to position [128, 0]
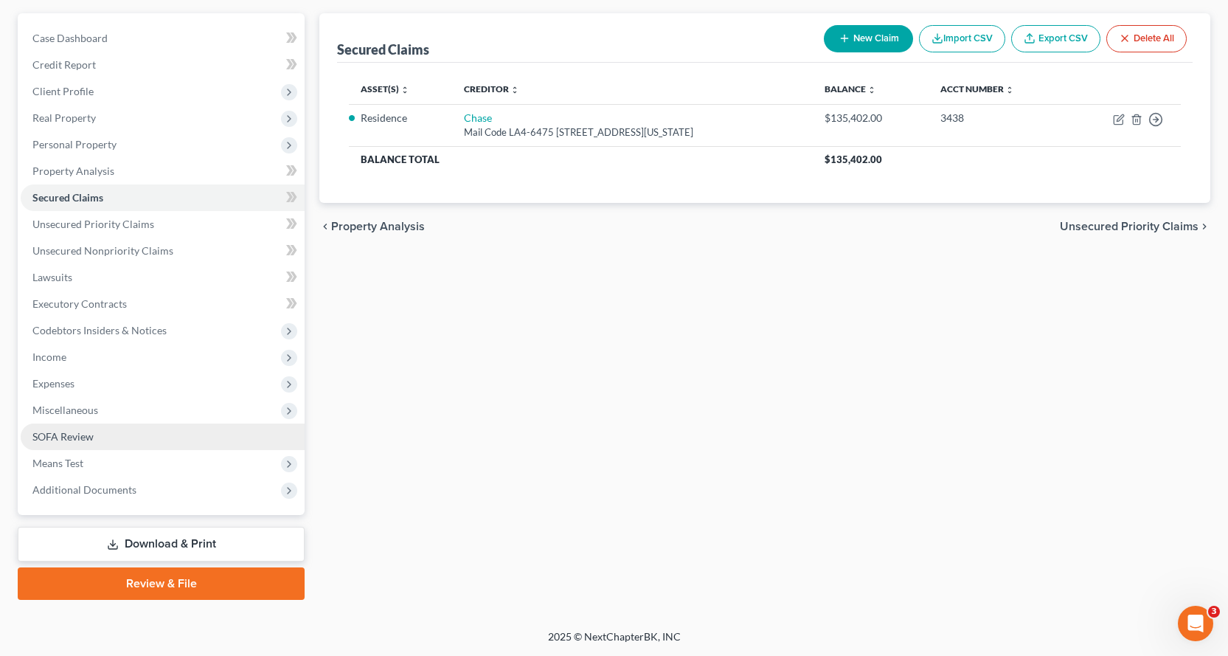
click at [69, 434] on span "SOFA Review" at bounding box center [62, 436] width 61 height 13
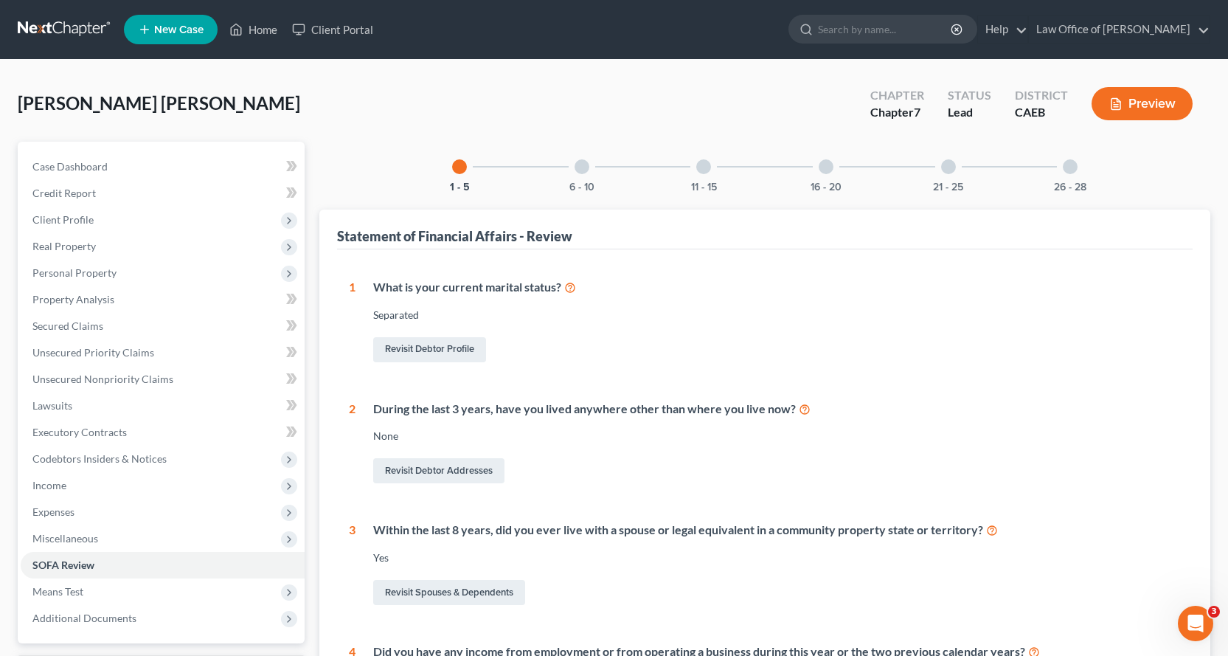
click at [581, 165] on div at bounding box center [582, 166] width 15 height 15
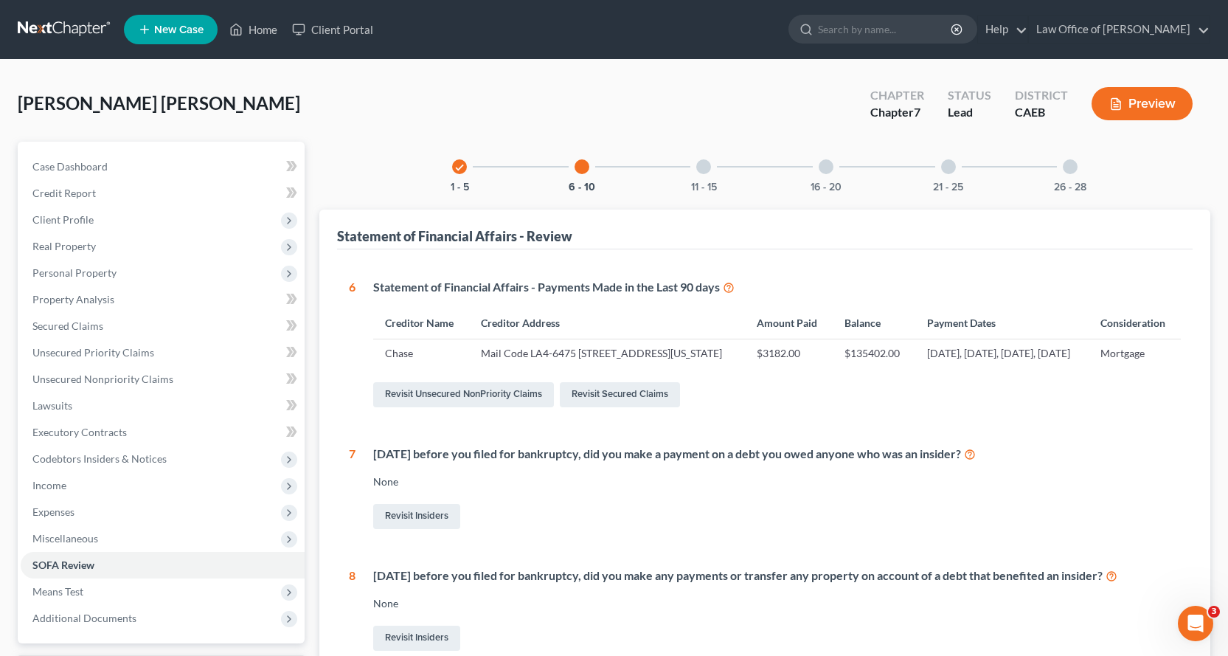
click at [707, 162] on div at bounding box center [703, 166] width 15 height 15
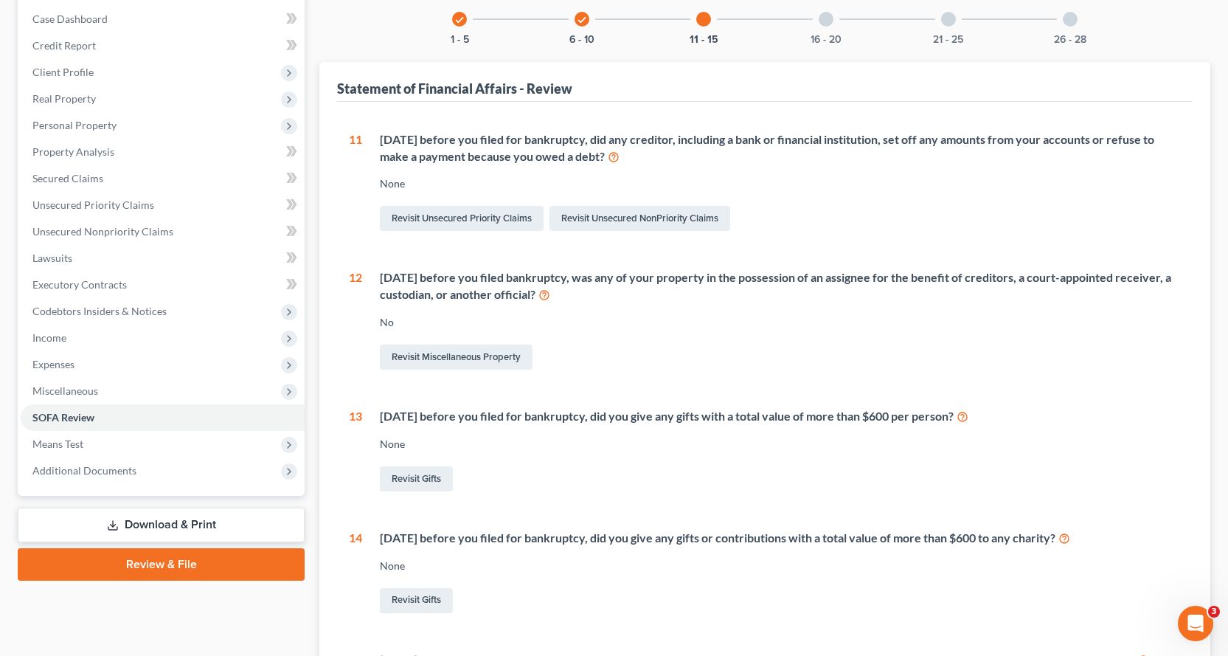
scroll to position [221, 0]
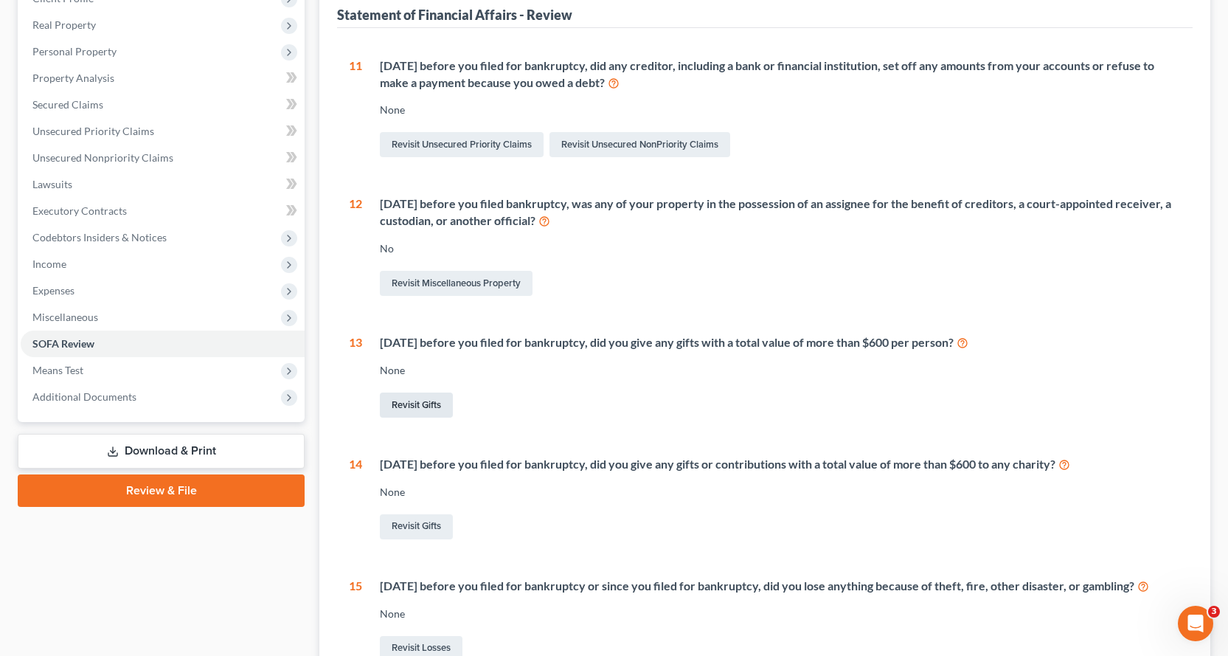
click at [432, 407] on link "Revisit Gifts" at bounding box center [416, 404] width 73 height 25
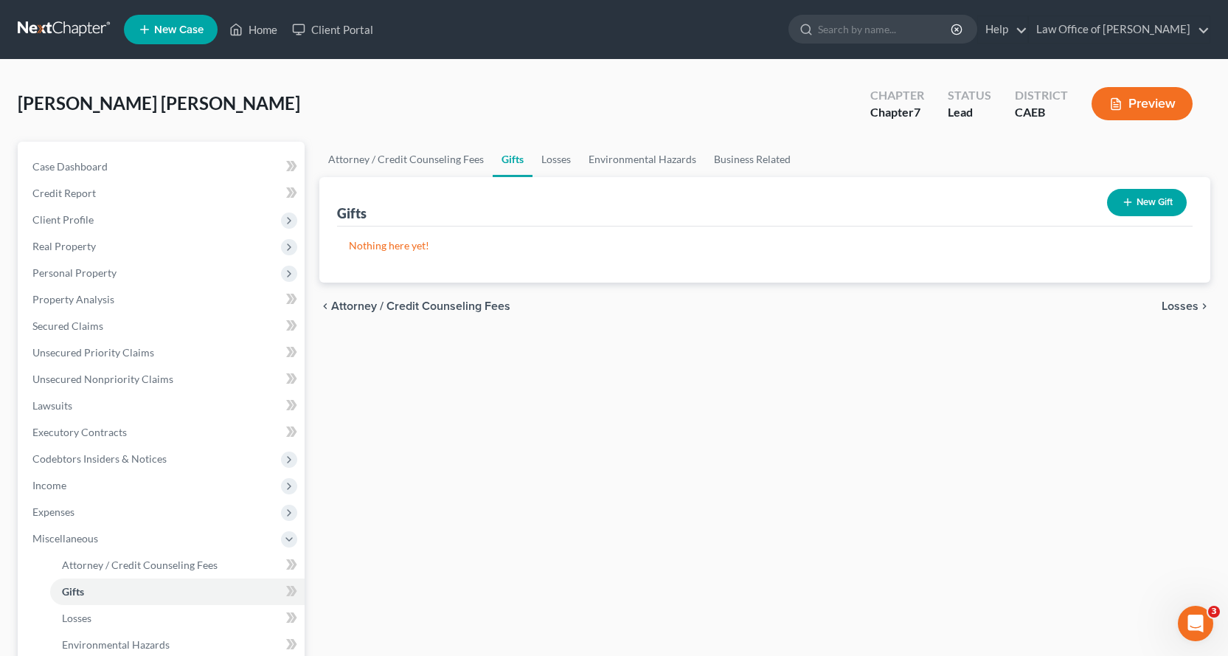
click at [1149, 204] on button "New Gift" at bounding box center [1147, 202] width 80 height 27
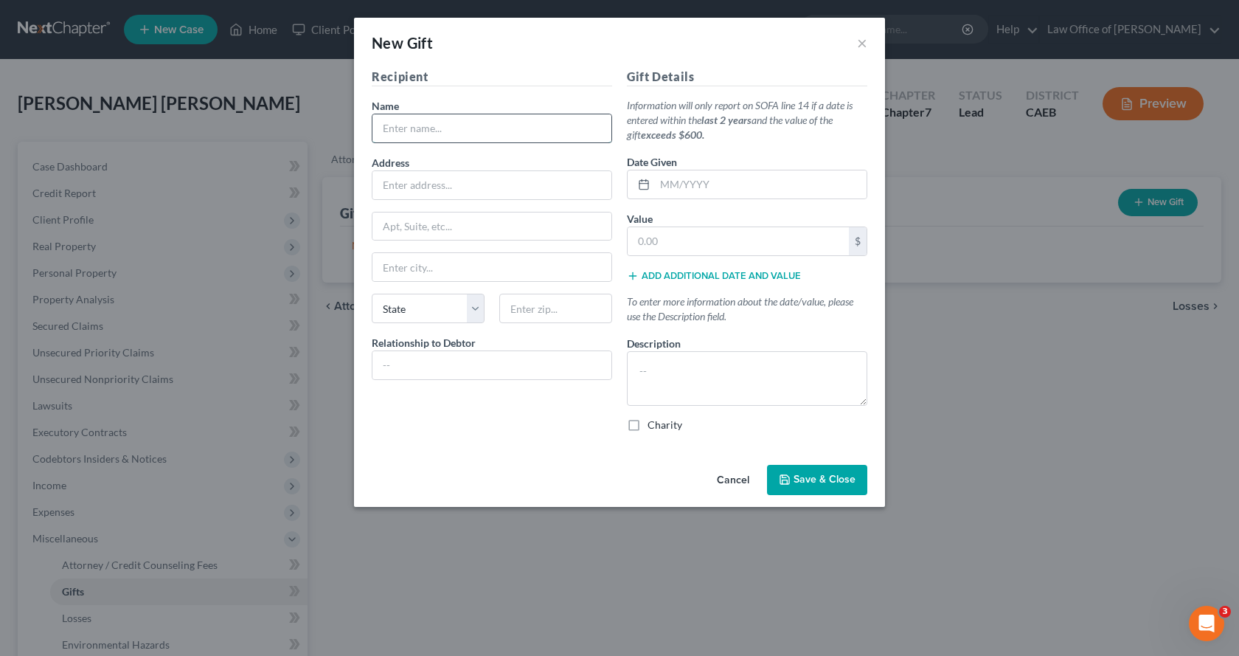
click at [434, 134] on input "text" at bounding box center [492, 128] width 239 height 28
click at [454, 183] on input "text" at bounding box center [492, 185] width 239 height 28
click at [408, 322] on select "State AL AK AR AZ CA CO CT DE DC FL GA GU HI ID IL IN IA KS KY LA ME MD MA MI M…" at bounding box center [428, 309] width 113 height 30
click at [372, 294] on select "State AL AK AR AZ CA CO CT DE DC FL GA GU HI ID IL IN IA KS KY LA ME MD MA MI M…" at bounding box center [428, 309] width 113 height 30
click at [567, 306] on input "text" at bounding box center [555, 309] width 113 height 30
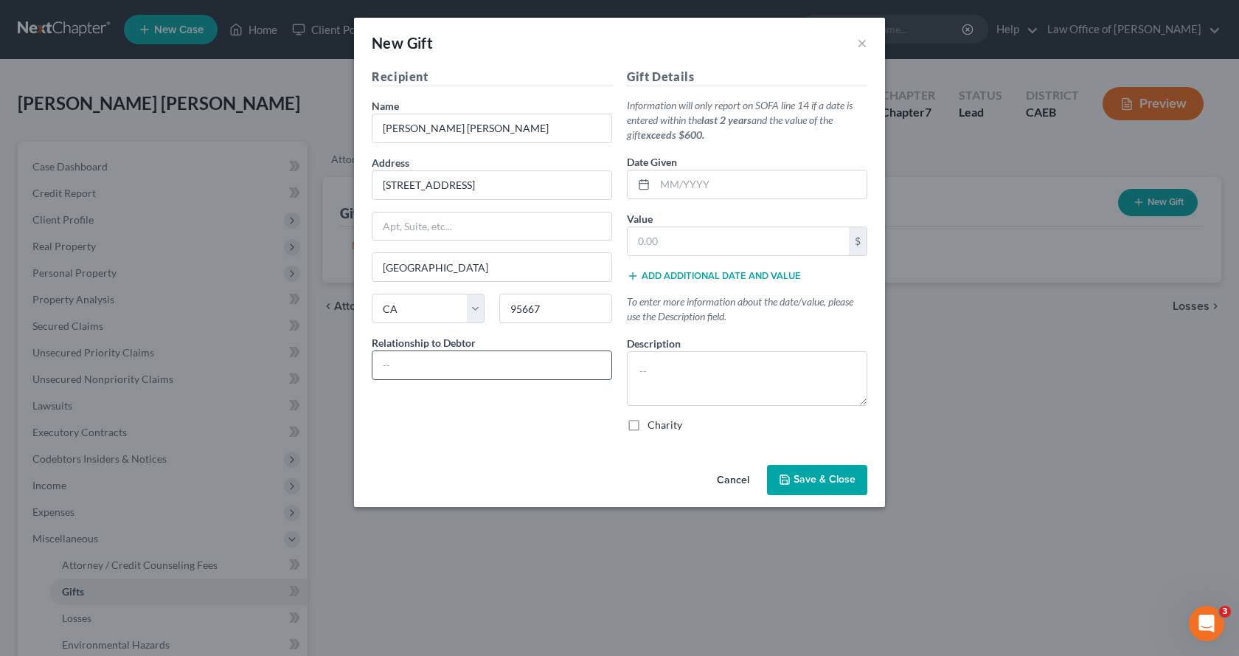
click at [403, 370] on input "text" at bounding box center [492, 365] width 239 height 28
click at [658, 187] on input "text" at bounding box center [761, 184] width 212 height 28
click at [644, 240] on input "text" at bounding box center [738, 241] width 221 height 28
click at [688, 365] on textarea at bounding box center [747, 378] width 240 height 55
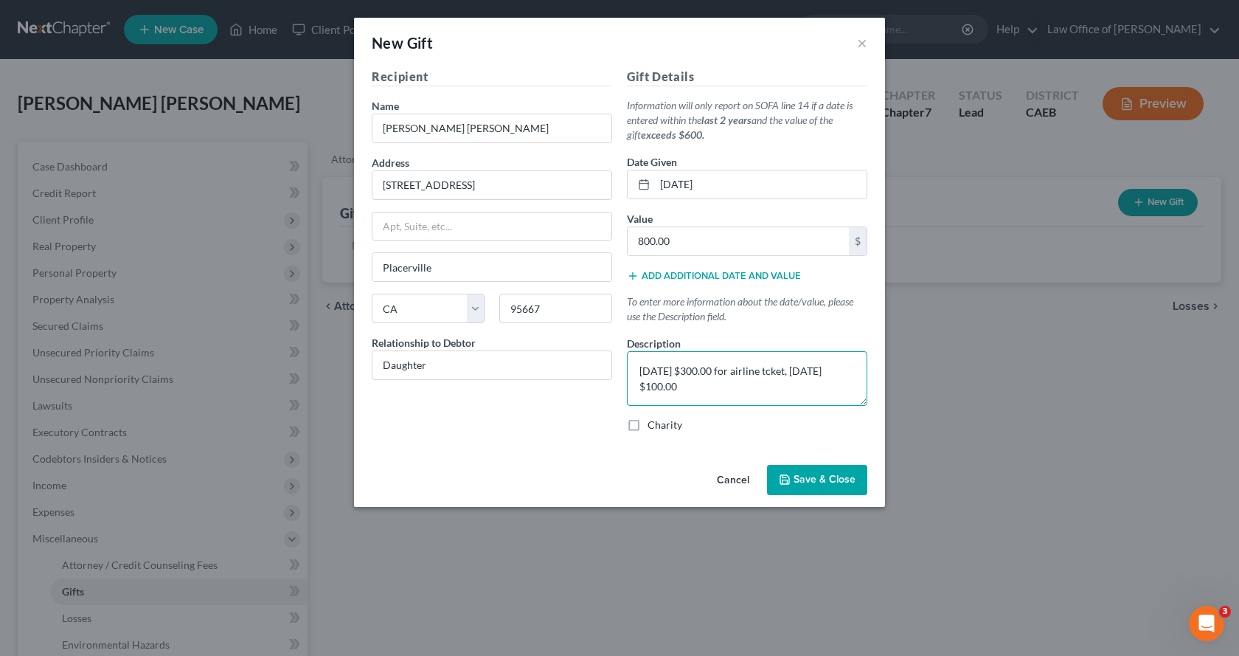
click at [788, 373] on textarea "12/25/2023 $300.00 for airline tcket, 10/25/2025 $100.00" at bounding box center [747, 378] width 240 height 55
click at [741, 394] on textarea "12/25/2023 $300.00 for airline ticket, 10/25/2025 $100.00" at bounding box center [747, 378] width 240 height 55
click at [694, 367] on textarea "12/25/2023 $300.00 for airline ticket, 10/25/2025 $100.00 for birthday gift, 12…" at bounding box center [747, 378] width 240 height 55
click at [728, 401] on textarea "12/25/2023 $300.00 for airline ticket, 10/25/2023 $100.00 for birthday gift, 12…" at bounding box center [747, 378] width 240 height 55
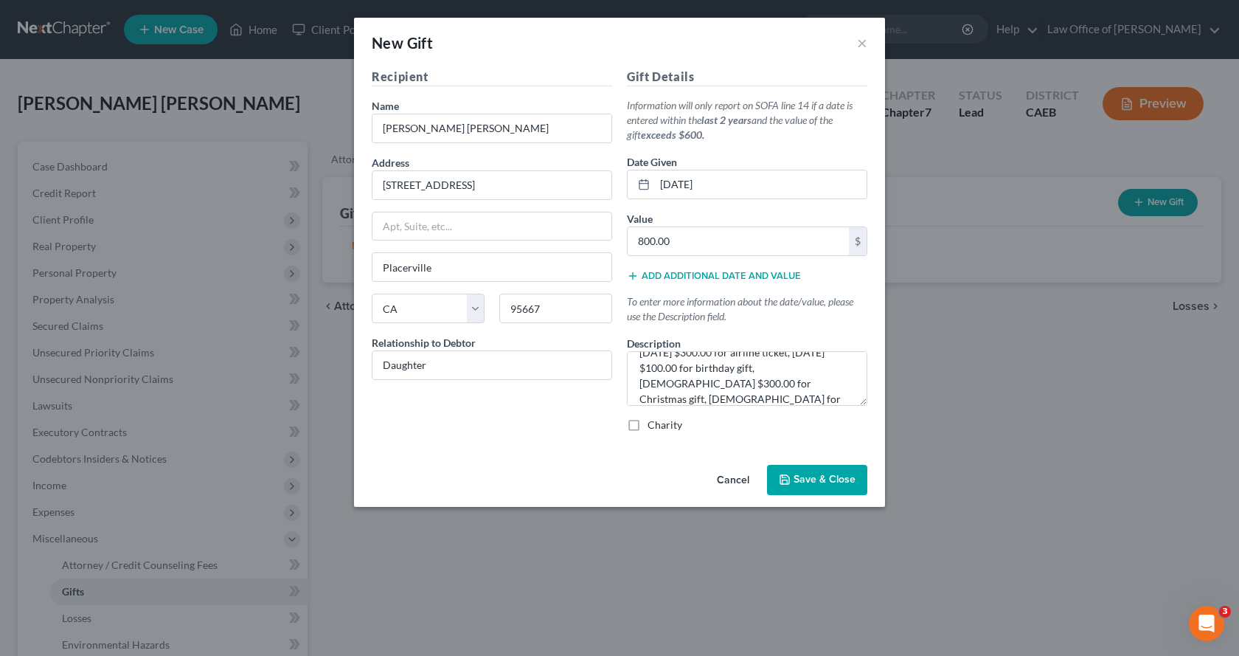
click at [847, 482] on span "Save & Close" at bounding box center [825, 480] width 62 height 13
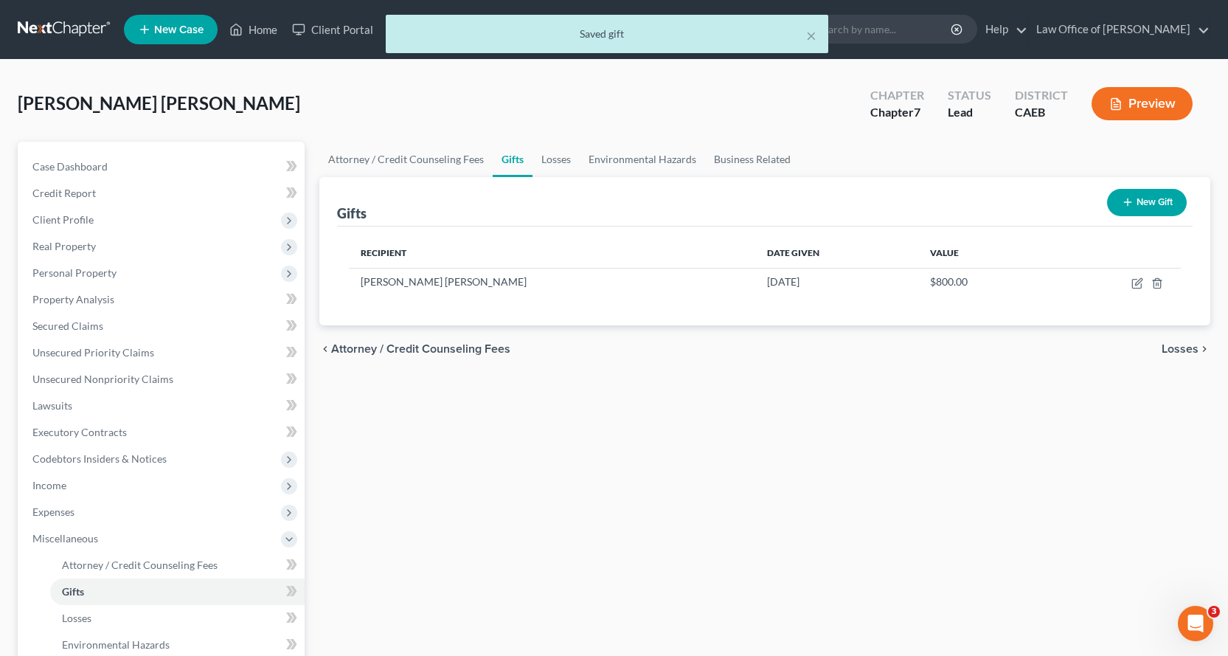
click at [1163, 204] on button "New Gift" at bounding box center [1147, 202] width 80 height 27
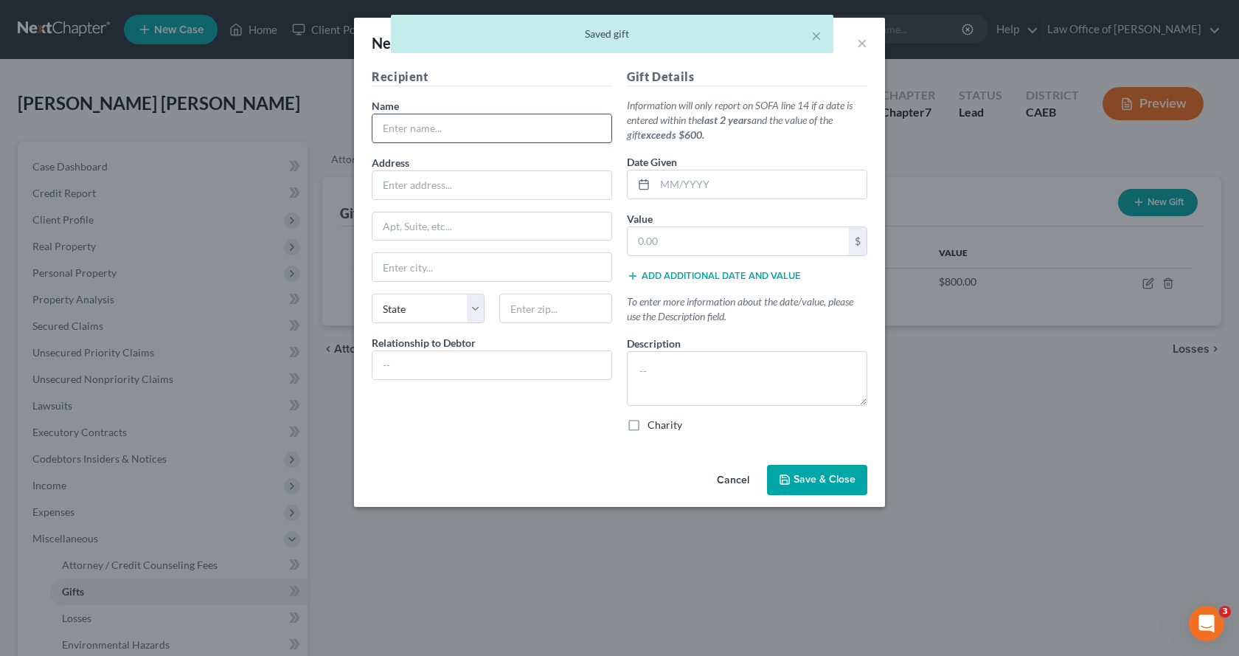
click at [404, 134] on input "text" at bounding box center [492, 128] width 239 height 28
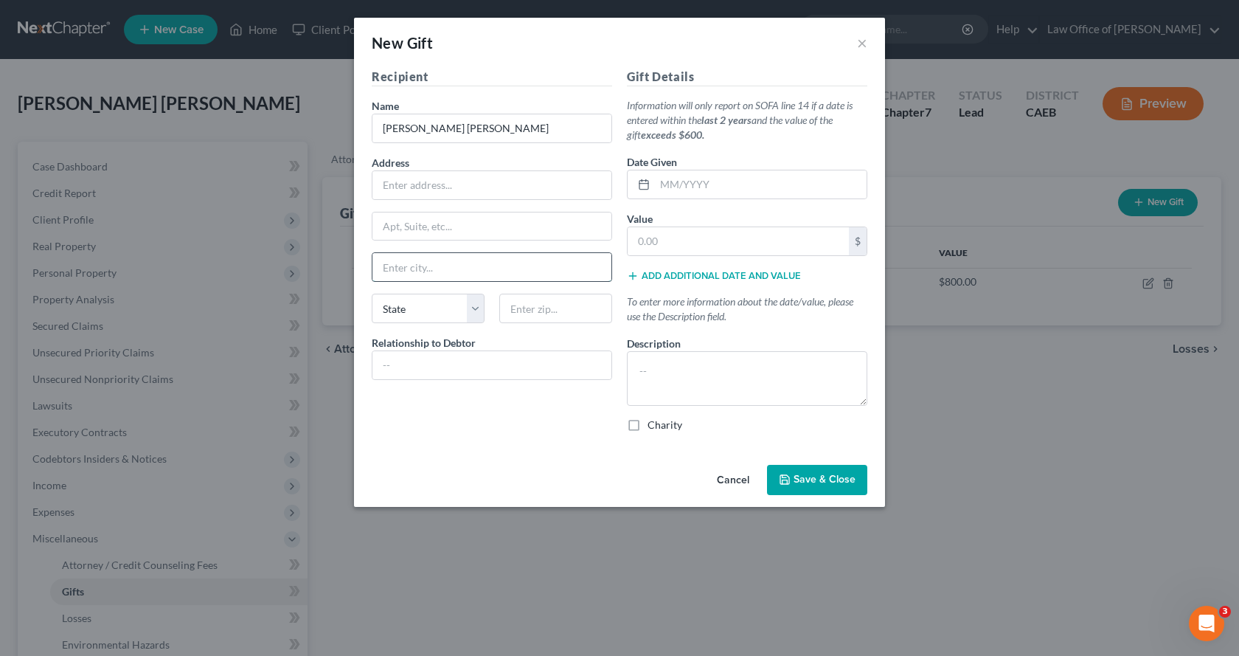
click at [400, 263] on input "text" at bounding box center [492, 267] width 239 height 28
click at [422, 305] on select "State AL AK AR AZ CA CO CT DE DC FL GA GU HI ID IL IN IA KS KY LA ME MD MA MI M…" at bounding box center [428, 309] width 113 height 30
click at [372, 294] on select "State AL AK AR AZ CA CO CT DE DC FL GA GU HI ID IL IN IA KS KY LA ME MD MA MI M…" at bounding box center [428, 309] width 113 height 30
click at [665, 180] on input "text" at bounding box center [761, 184] width 212 height 28
click at [651, 249] on input "text" at bounding box center [738, 241] width 221 height 28
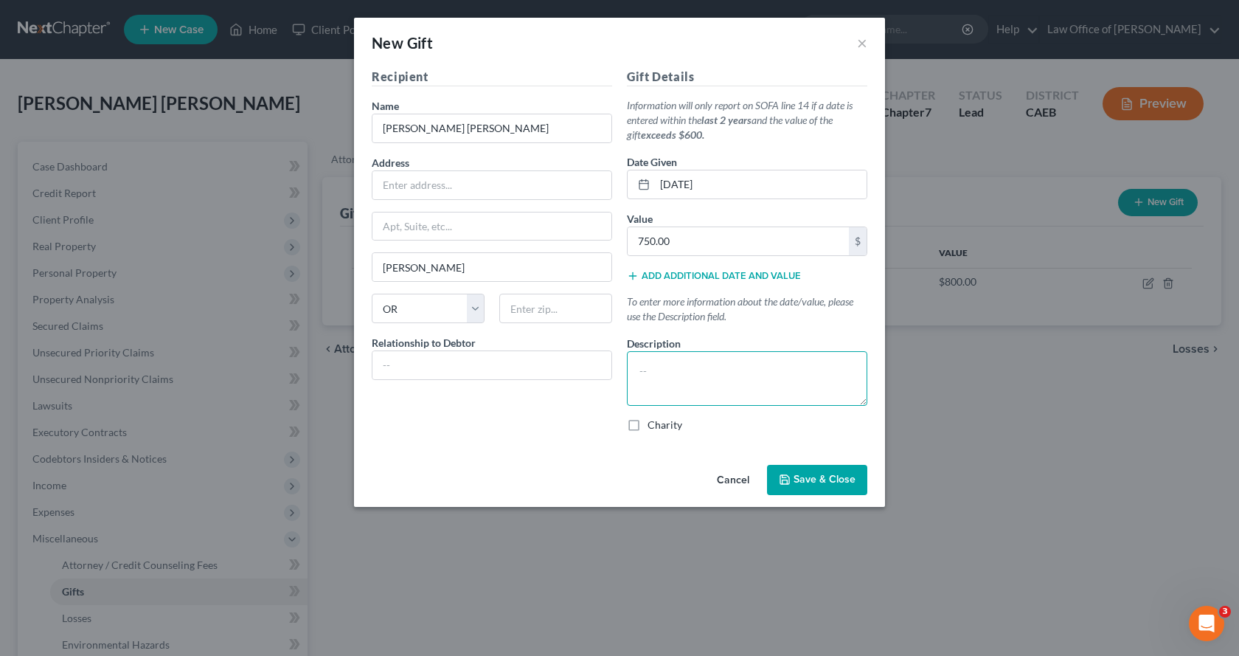
click at [653, 378] on textarea at bounding box center [747, 378] width 240 height 55
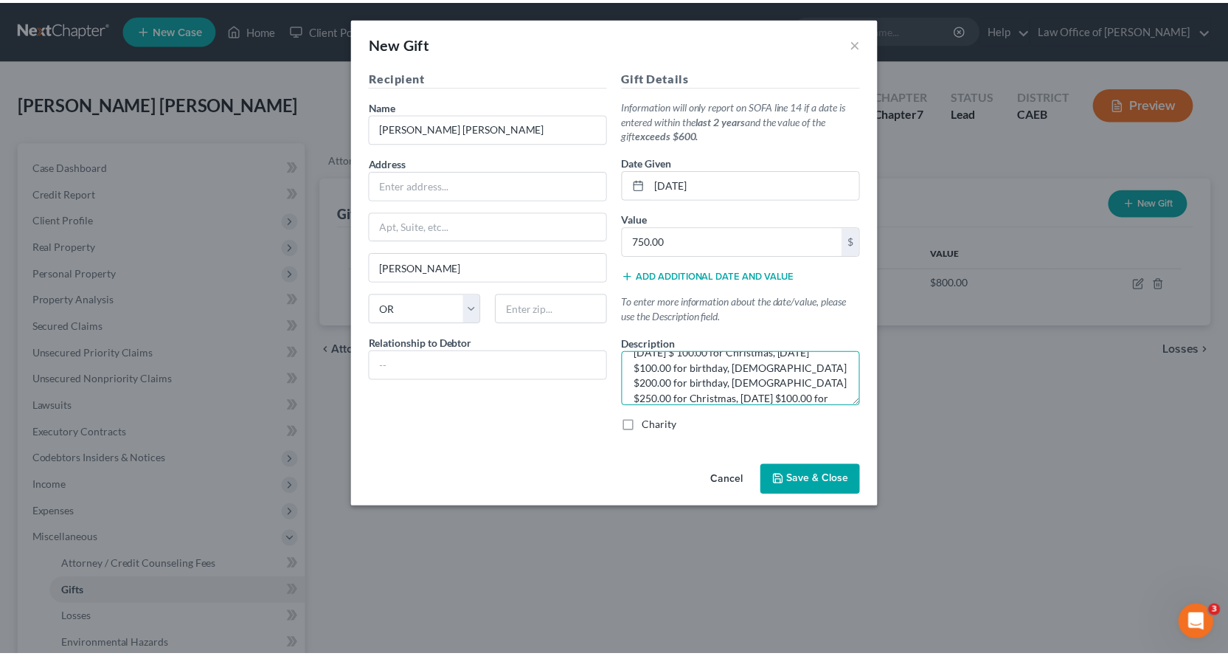
scroll to position [34, 0]
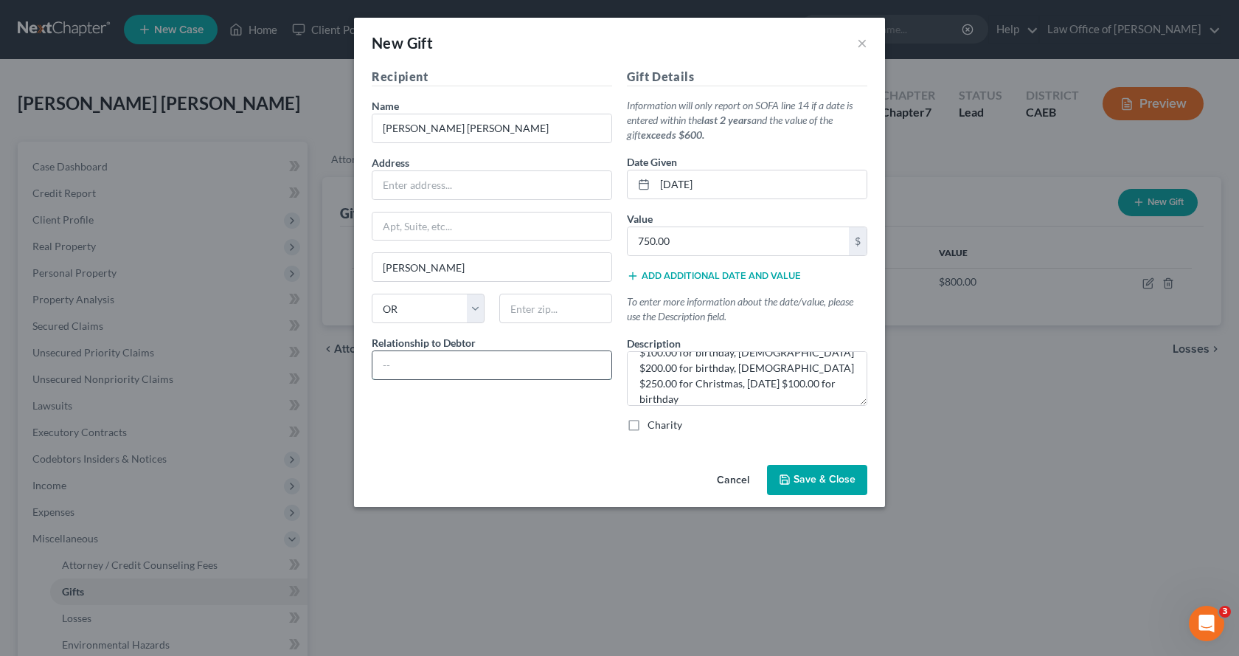
click at [452, 361] on input "text" at bounding box center [492, 365] width 239 height 28
click at [825, 476] on span "Save & Close" at bounding box center [825, 480] width 62 height 13
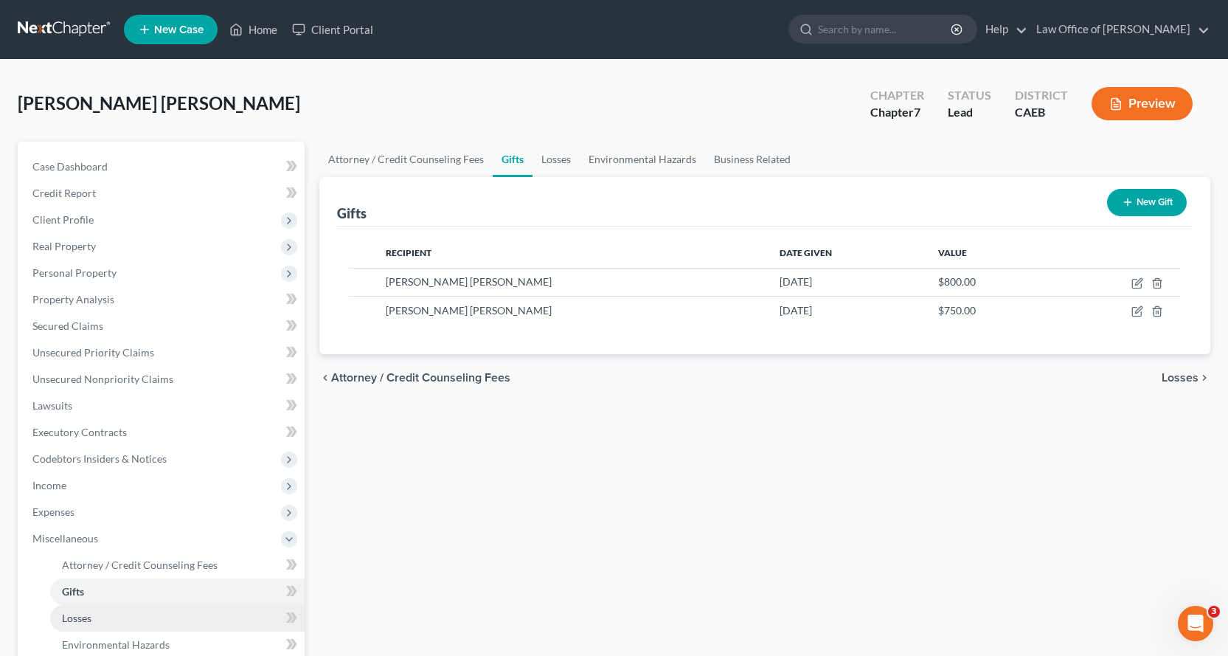
click at [59, 615] on link "Losses" at bounding box center [177, 618] width 255 height 27
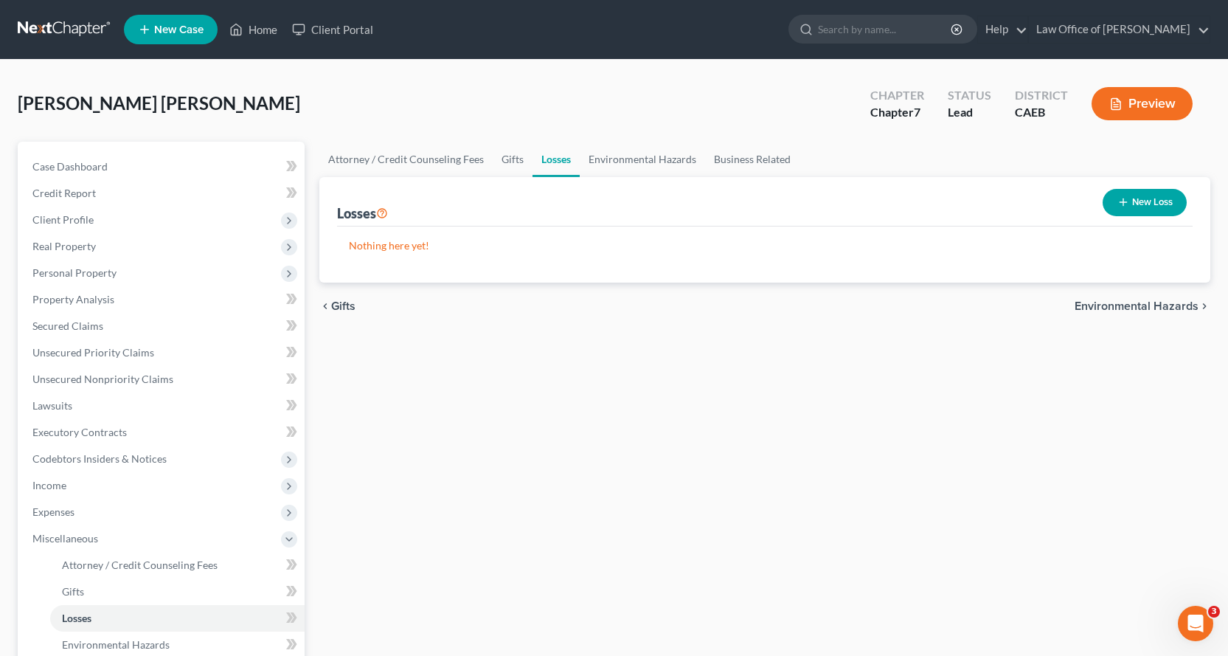
click at [1115, 202] on button "New Loss" at bounding box center [1145, 202] width 84 height 27
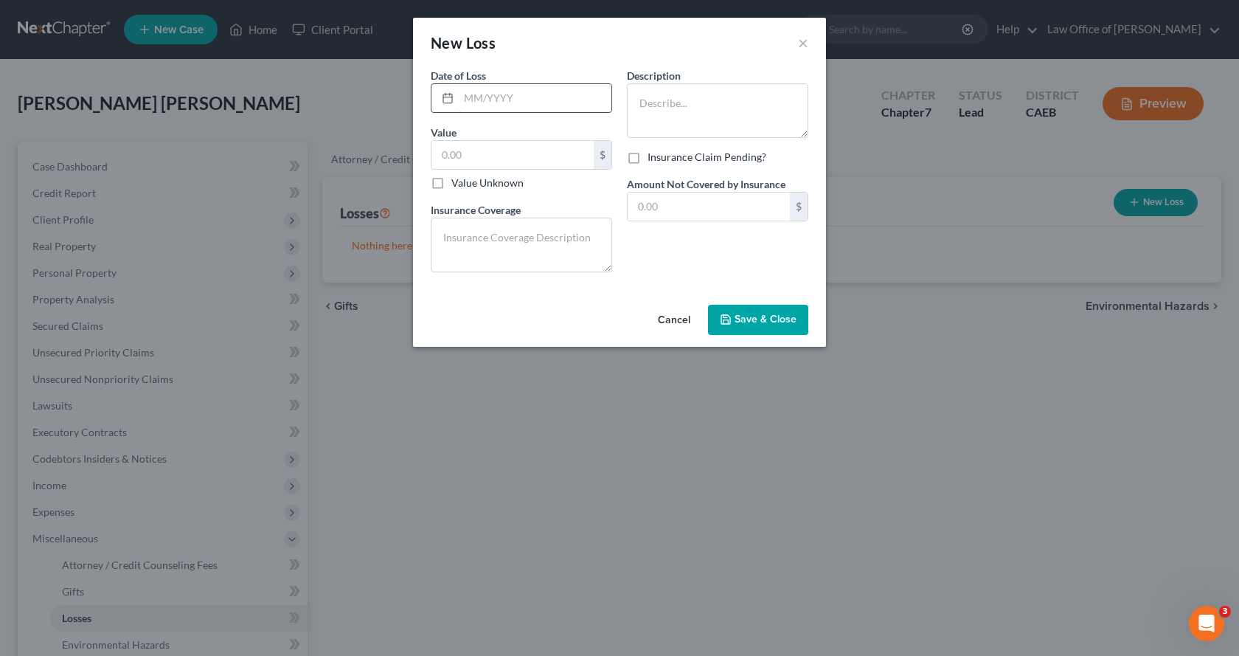
click at [527, 107] on input "text" at bounding box center [535, 98] width 153 height 28
click at [535, 155] on input "text" at bounding box center [513, 155] width 162 height 28
click at [693, 105] on textarea at bounding box center [717, 110] width 181 height 55
click at [443, 237] on textarea at bounding box center [521, 245] width 181 height 55
click at [527, 242] on textarea "Insurance paid $1800.00" at bounding box center [521, 245] width 181 height 55
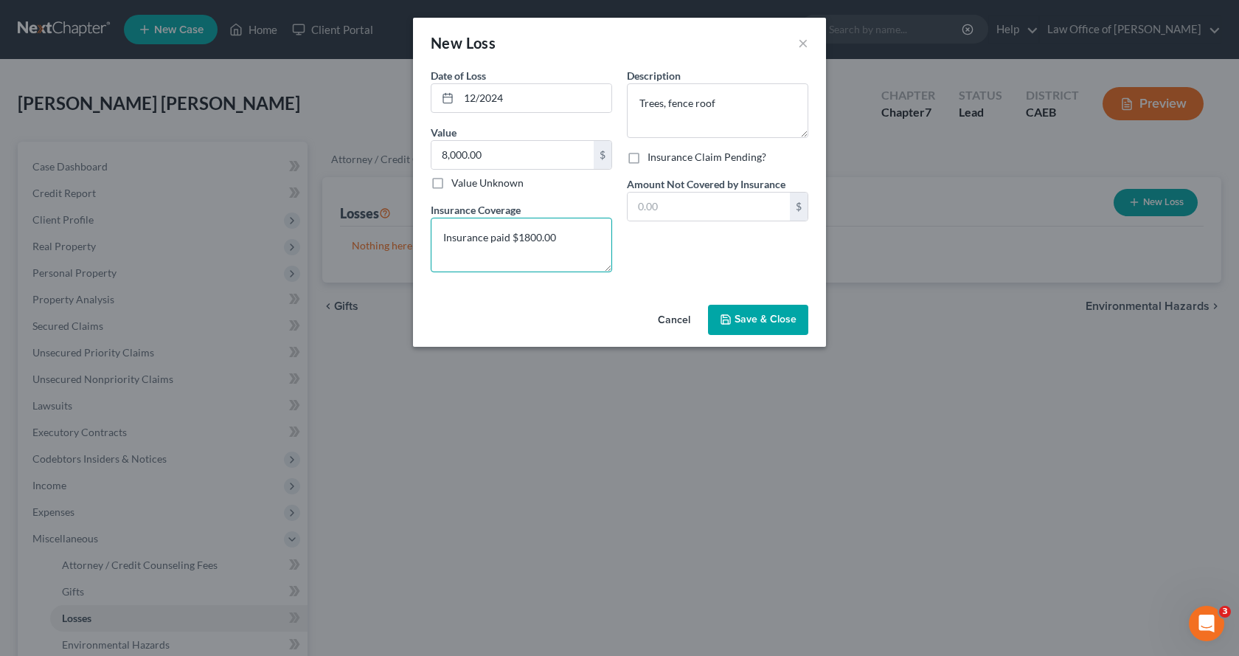
click at [522, 236] on textarea "Insurance paid $1800.00" at bounding box center [521, 245] width 181 height 55
click at [696, 208] on input "text" at bounding box center [709, 207] width 162 height 28
click at [762, 325] on span "Save & Close" at bounding box center [766, 320] width 62 height 13
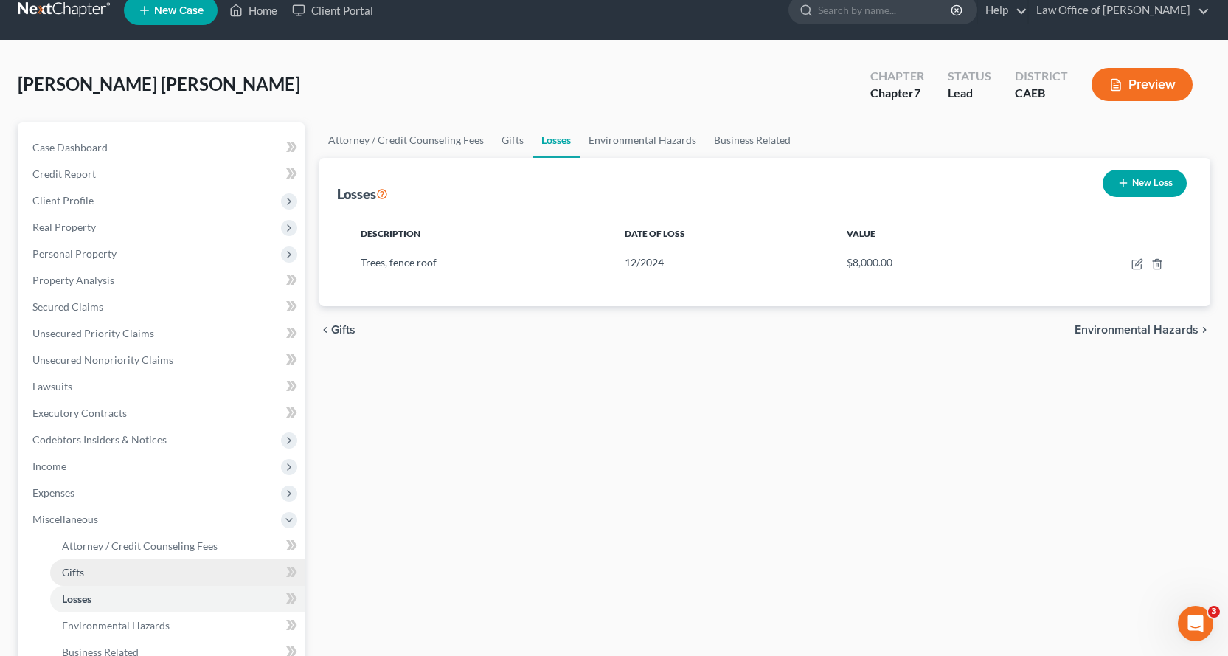
scroll to position [148, 0]
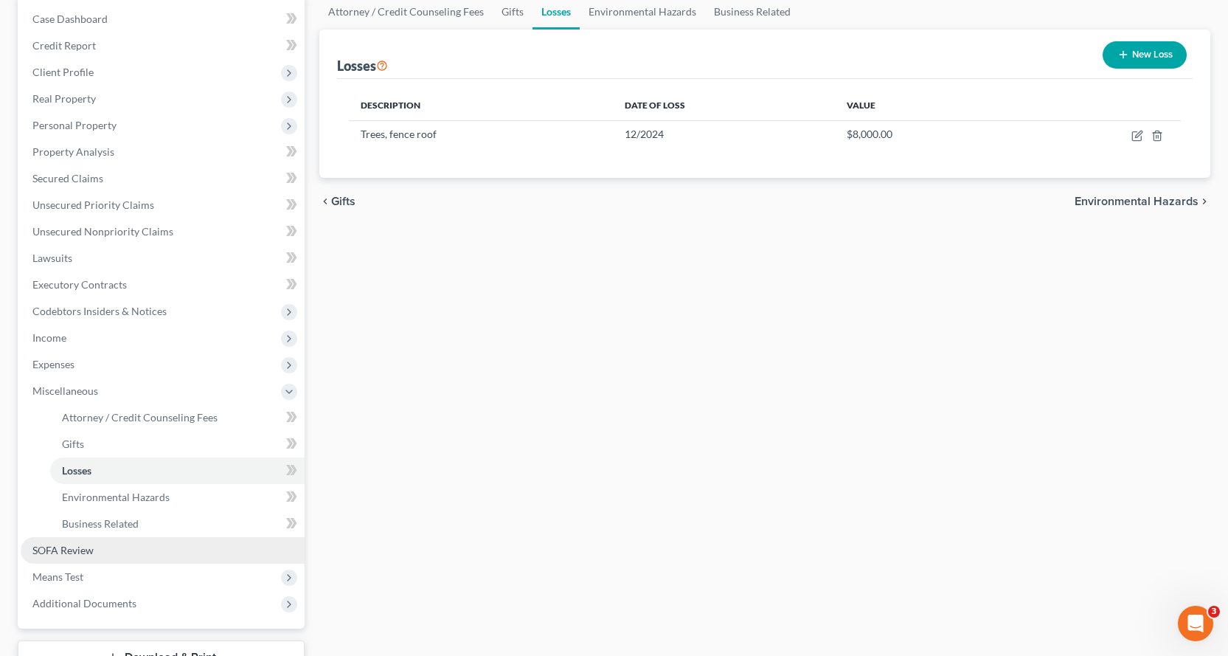
click at [60, 554] on span "SOFA Review" at bounding box center [62, 550] width 61 height 13
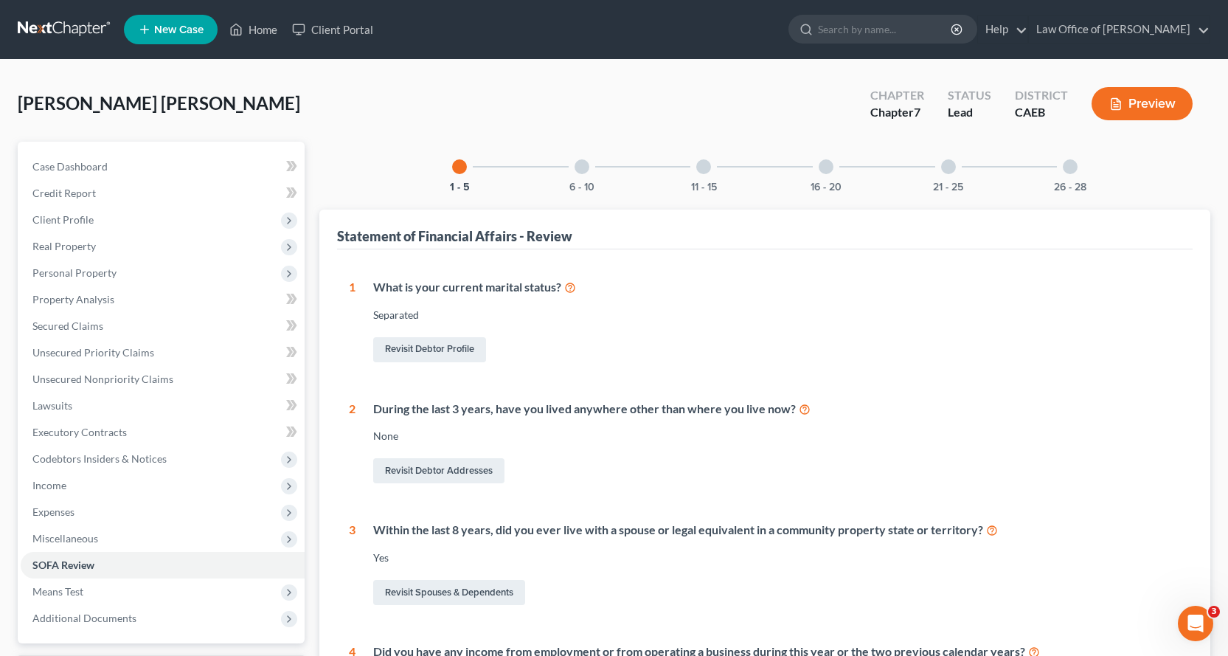
click at [578, 170] on div at bounding box center [582, 166] width 15 height 15
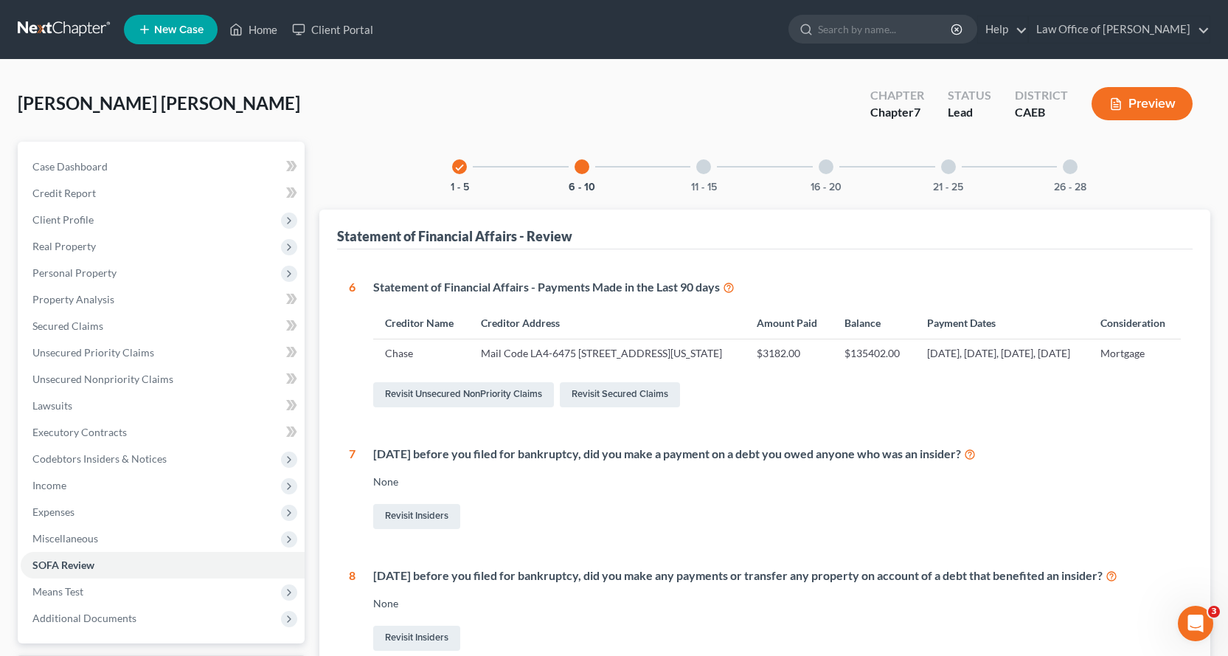
drag, startPoint x: 713, startPoint y: 167, endPoint x: 778, endPoint y: 190, distance: 68.8
click at [713, 167] on div "11 - 15" at bounding box center [704, 167] width 50 height 50
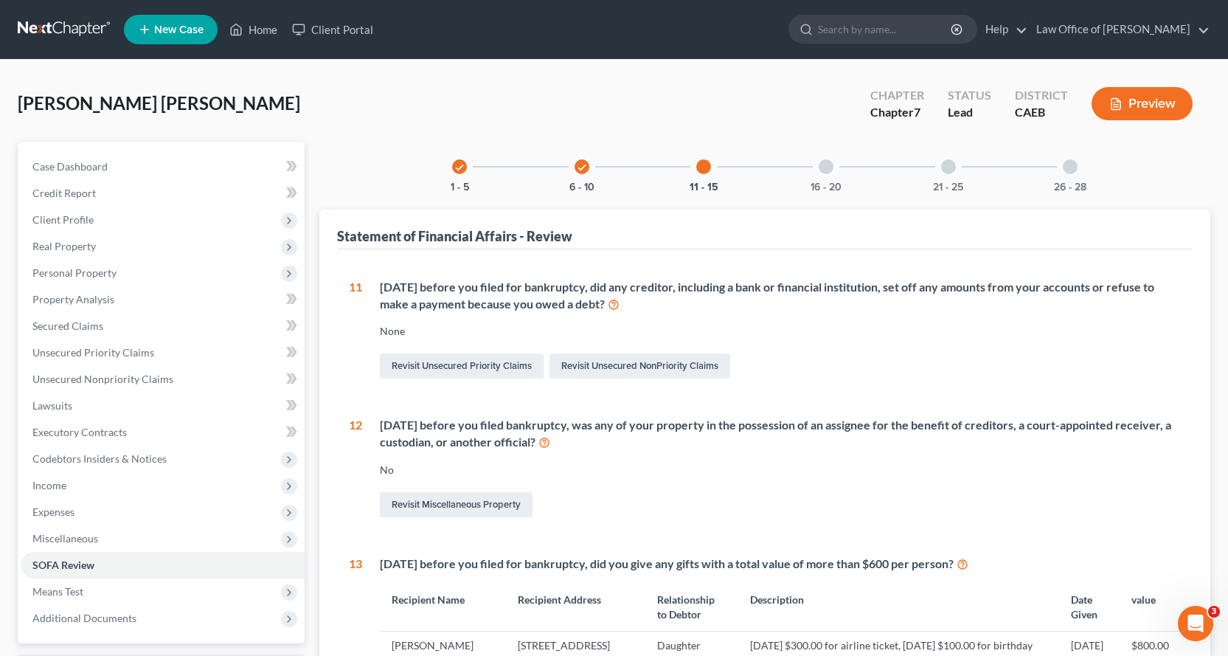
click at [823, 170] on div at bounding box center [826, 166] width 15 height 15
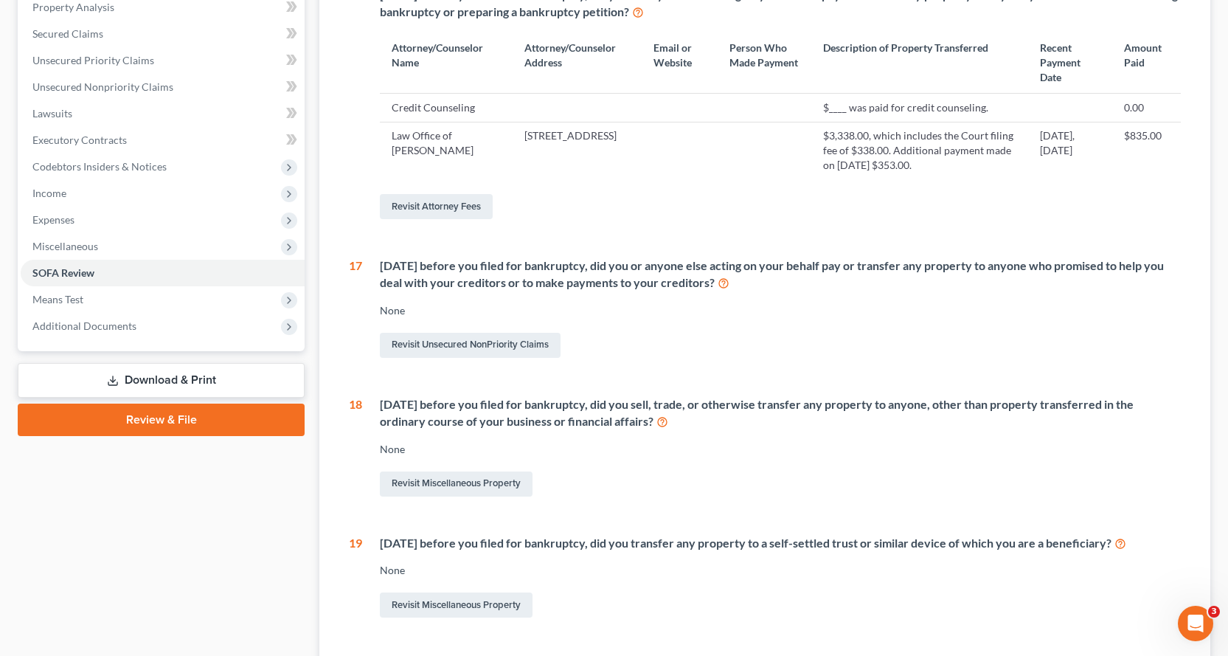
scroll to position [295, 0]
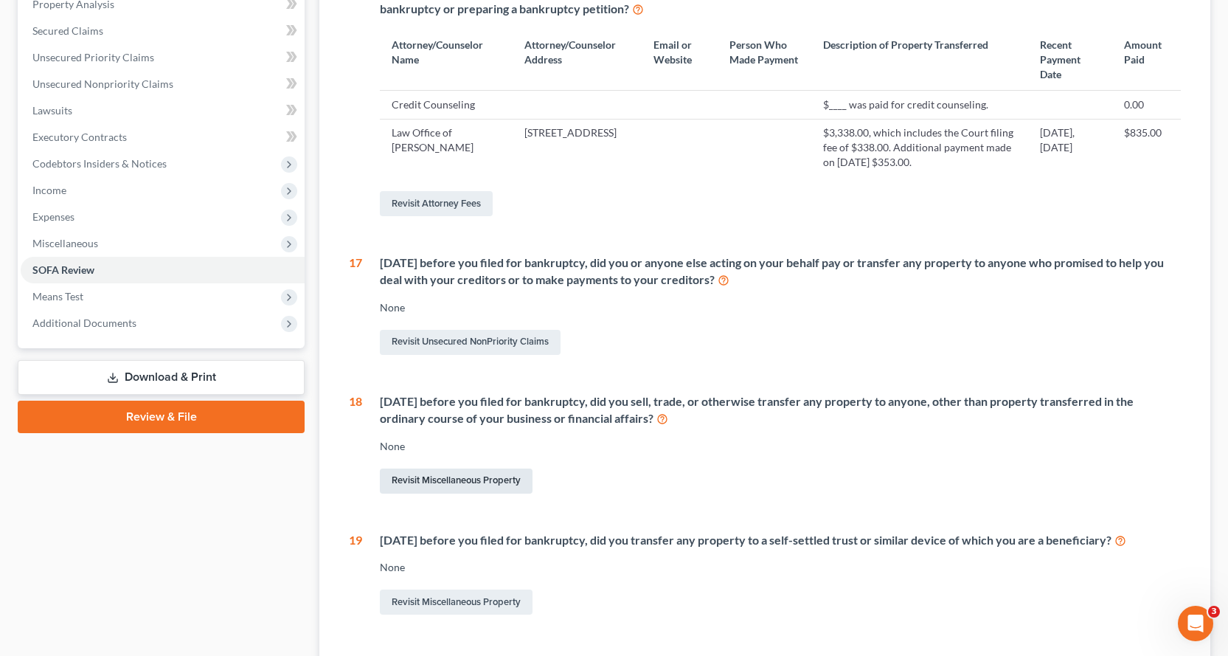
click at [473, 494] on link "Revisit Miscellaneous Property" at bounding box center [456, 480] width 153 height 25
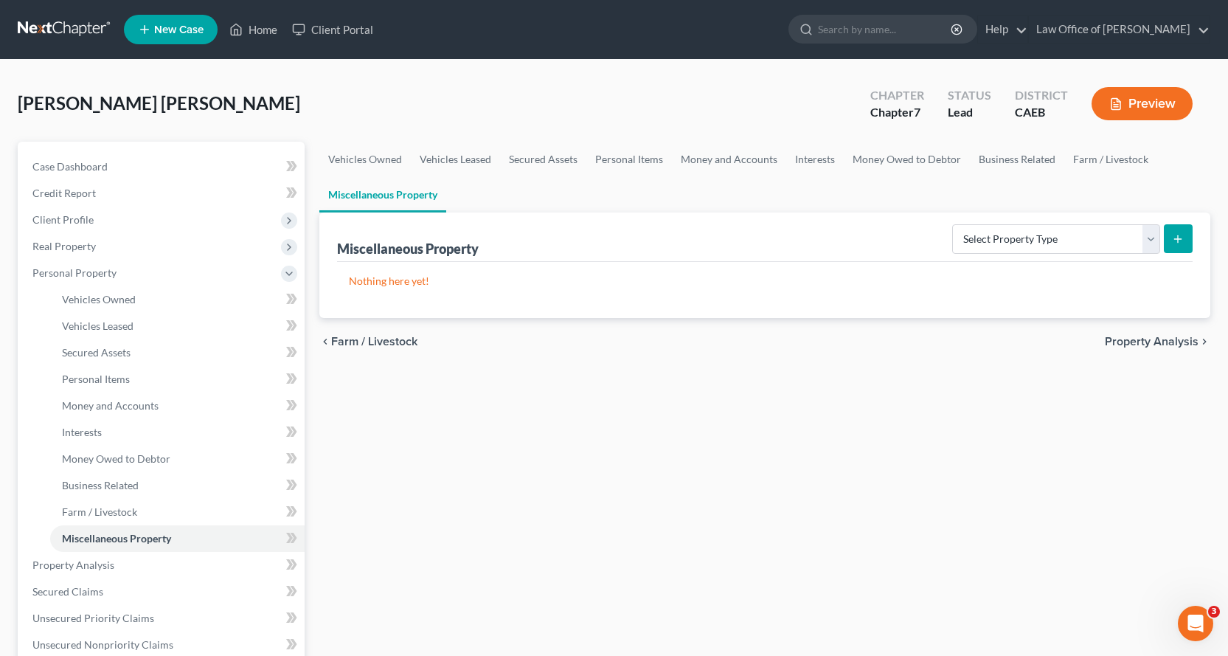
click at [1178, 238] on line "submit" at bounding box center [1178, 238] width 0 height 7
click at [1154, 246] on select "Select Property Type Assigned for Creditor Benefit Within 1 Year Holding for An…" at bounding box center [1056, 239] width 208 height 30
click at [952, 224] on select "Select Property Type Assigned for Creditor Benefit Within 1 Year Holding for An…" at bounding box center [1056, 239] width 208 height 30
click at [1180, 241] on icon "submit" at bounding box center [1178, 239] width 12 height 12
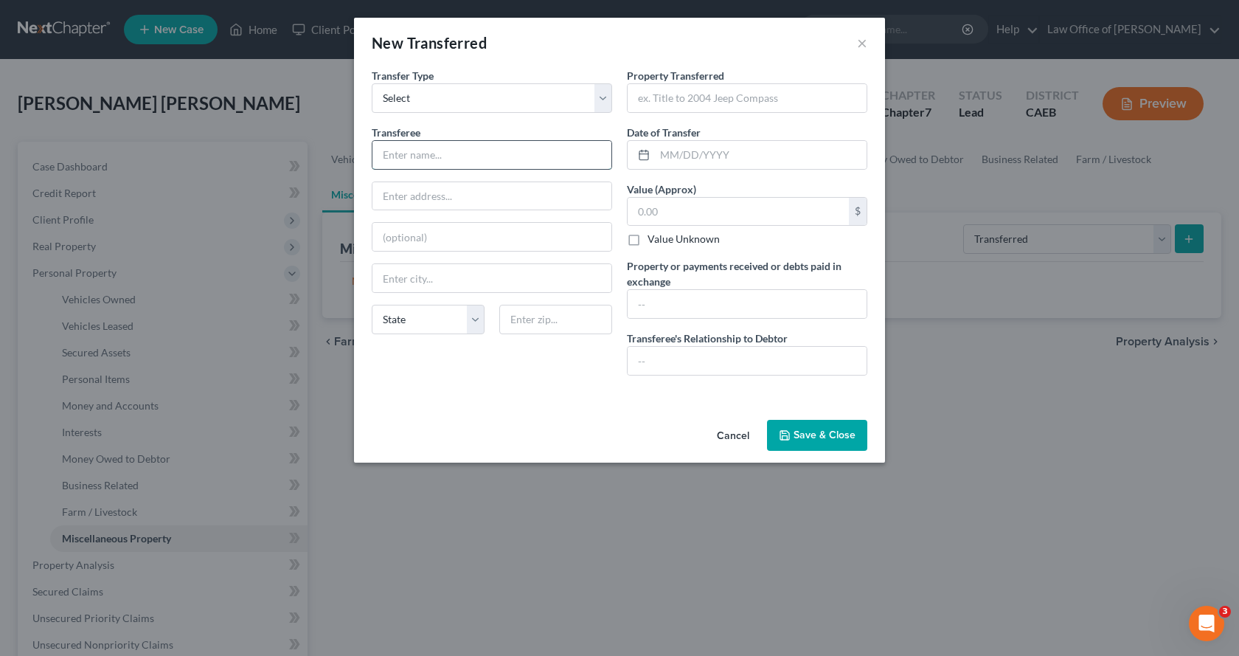
click at [405, 155] on input "text" at bounding box center [492, 155] width 239 height 28
click at [678, 156] on input "text" at bounding box center [761, 155] width 212 height 28
click at [696, 96] on input "text" at bounding box center [747, 98] width 239 height 28
click at [676, 159] on input "text" at bounding box center [761, 155] width 212 height 28
click at [656, 217] on input "text" at bounding box center [738, 212] width 221 height 28
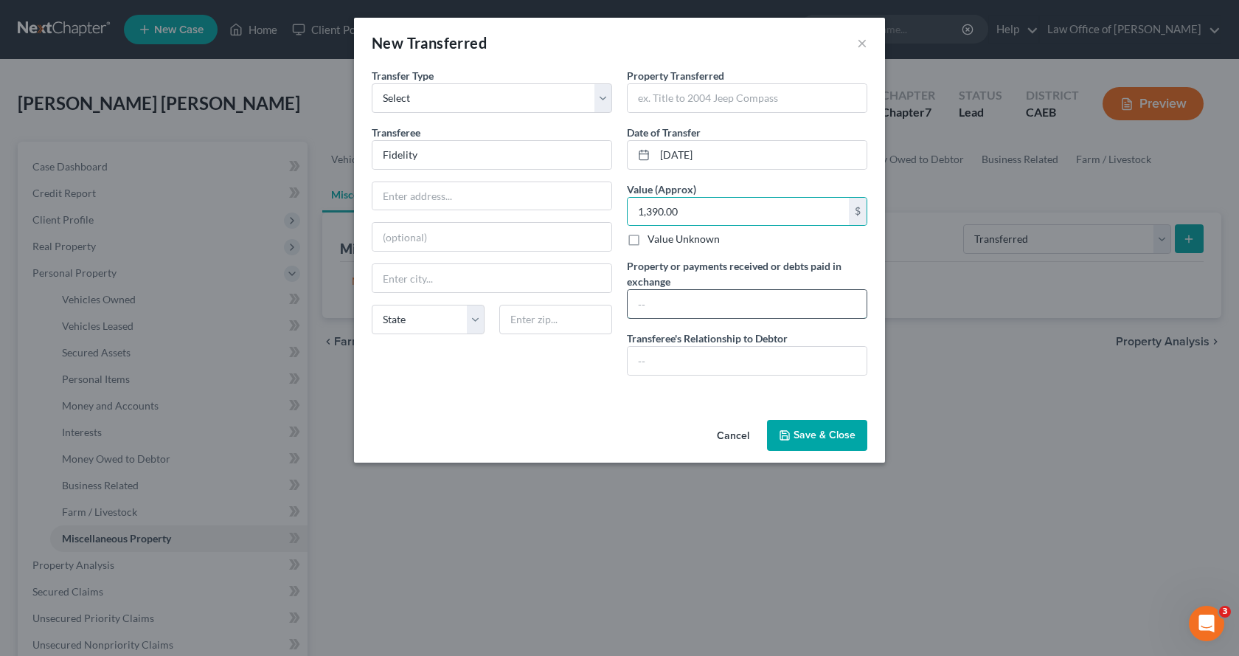
click at [643, 307] on input "text" at bounding box center [747, 304] width 239 height 28
drag, startPoint x: 689, startPoint y: 306, endPoint x: 631, endPoint y: 306, distance: 58.3
click at [631, 306] on input "Securities" at bounding box center [747, 304] width 239 height 28
click at [679, 100] on input "text" at bounding box center [747, 98] width 239 height 28
paste input "Securities"
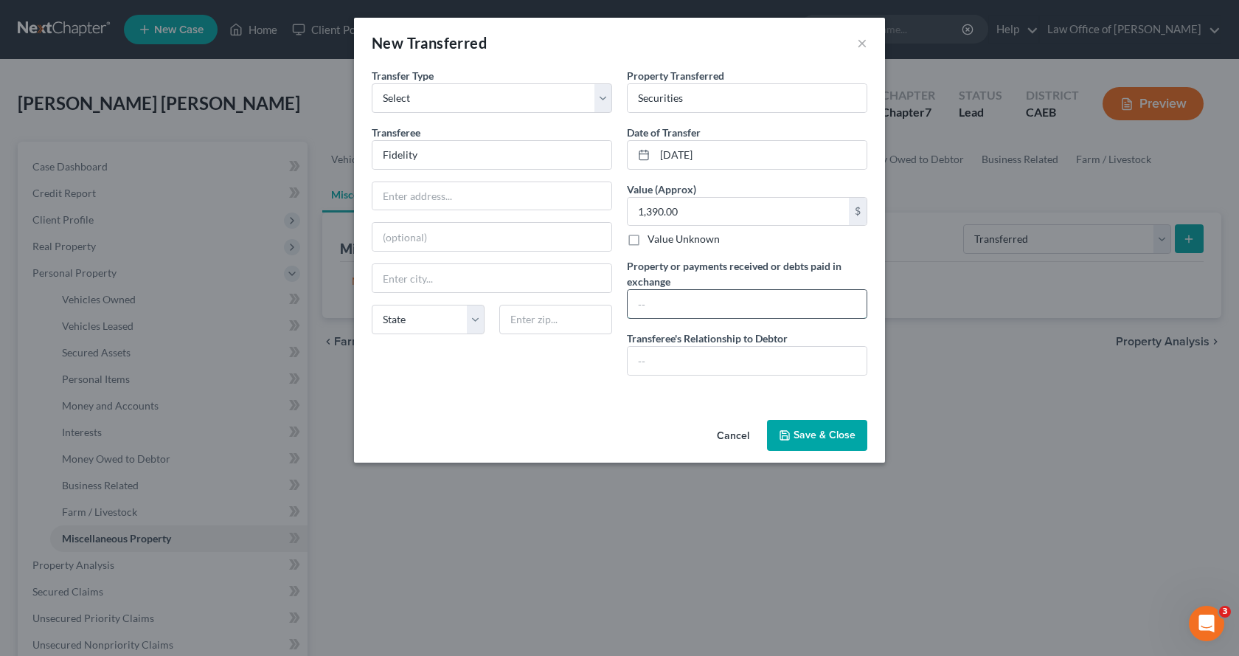
click at [672, 301] on input "text" at bounding box center [747, 304] width 239 height 28
click at [784, 434] on icon "button" at bounding box center [785, 435] width 12 height 12
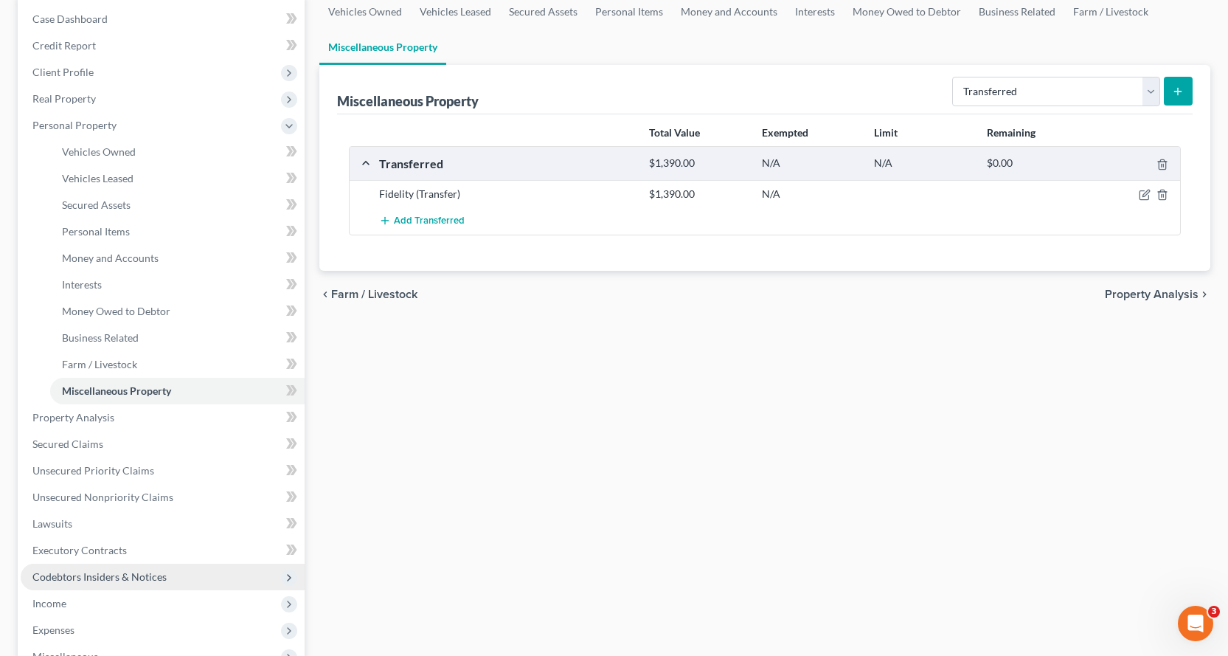
scroll to position [221, 0]
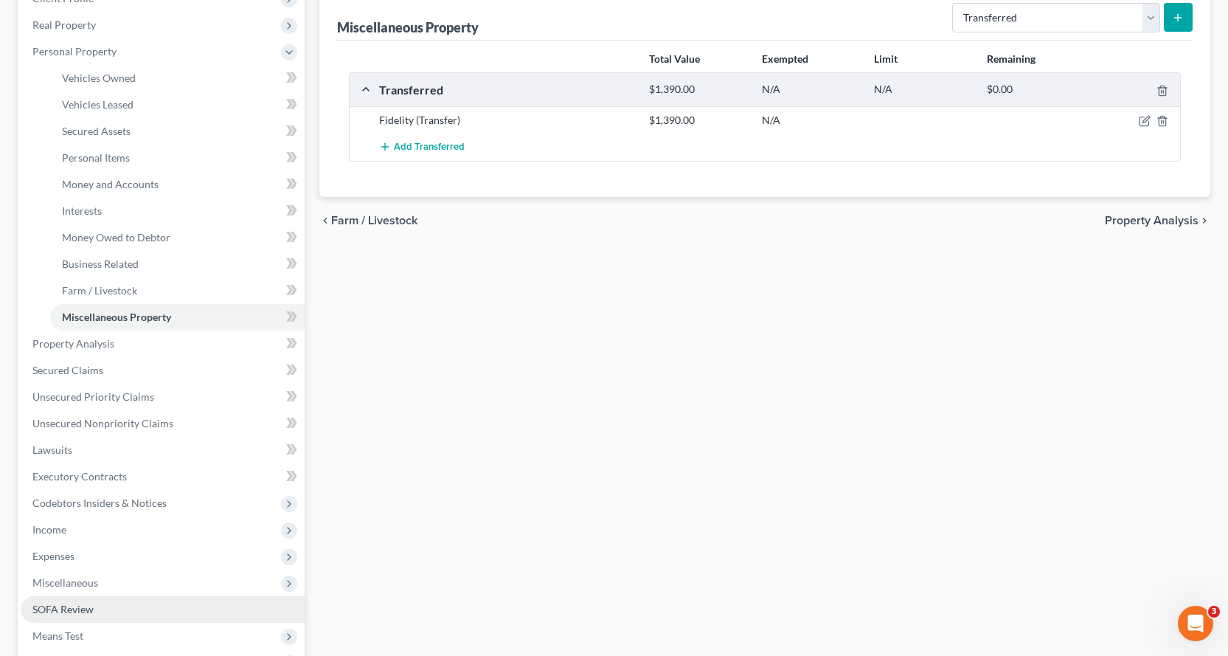
click at [58, 614] on span "SOFA Review" at bounding box center [62, 609] width 61 height 13
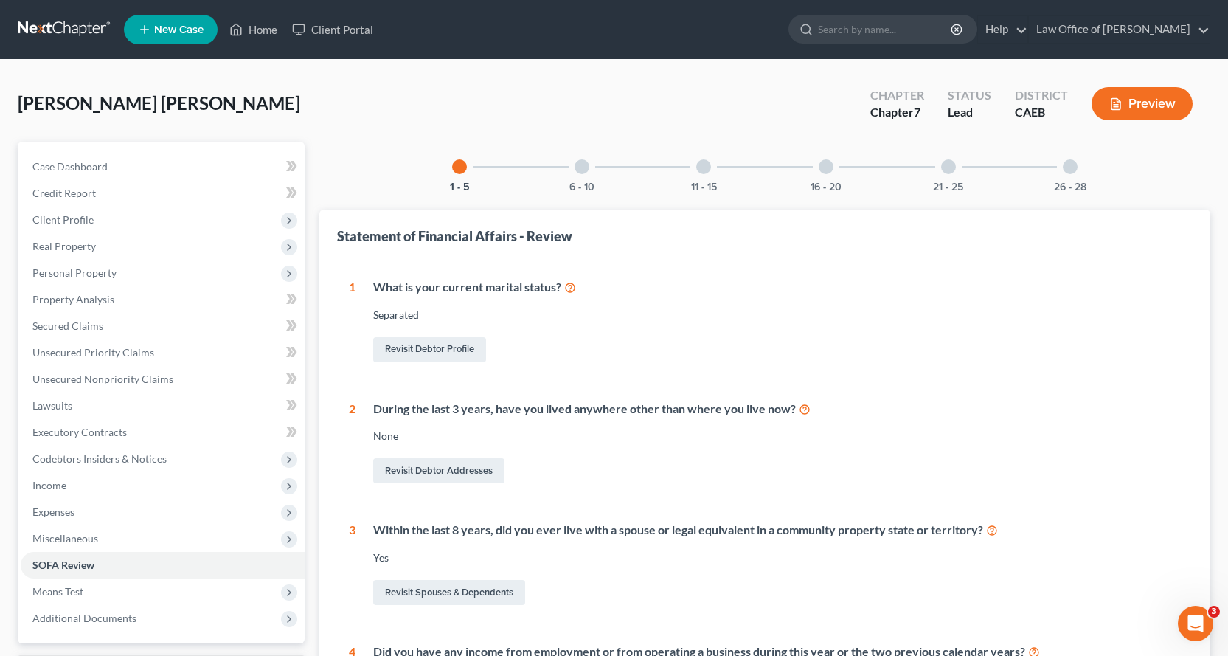
click at [586, 170] on div at bounding box center [582, 166] width 15 height 15
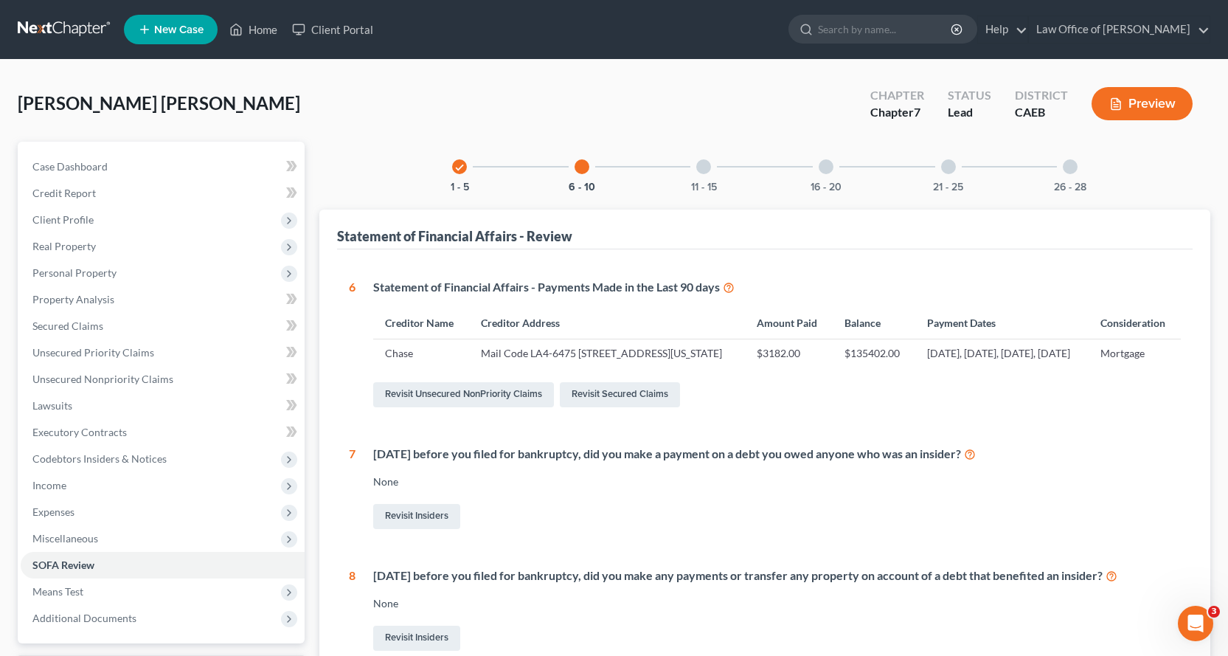
click at [710, 162] on div at bounding box center [703, 166] width 15 height 15
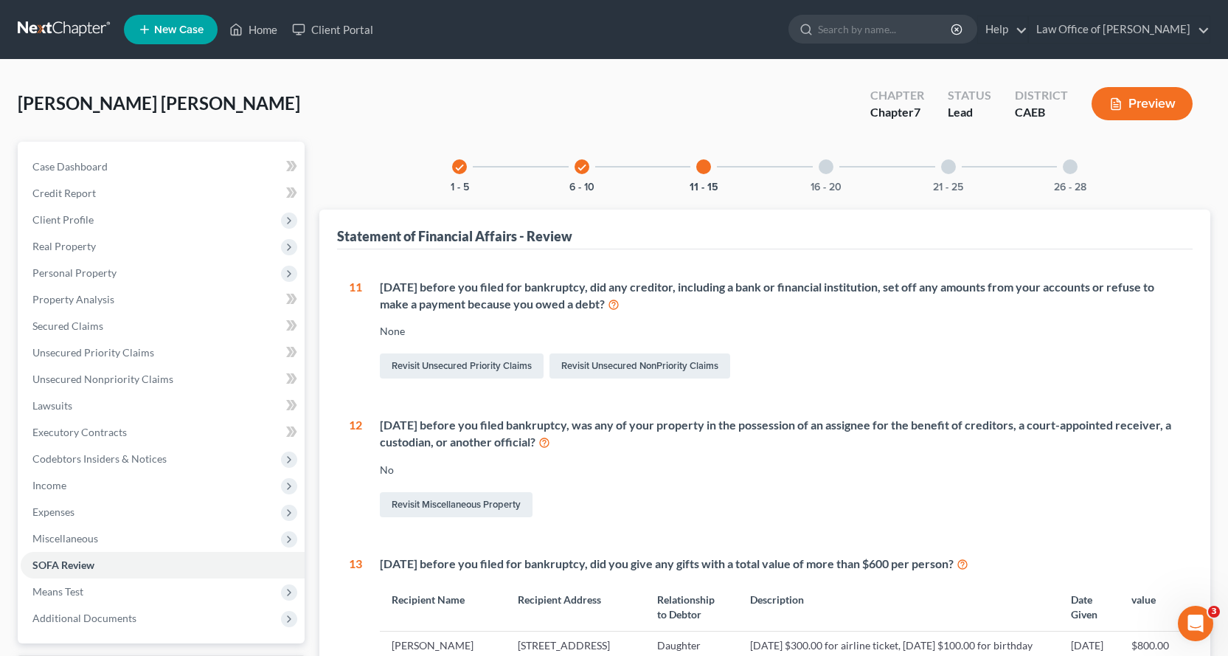
click at [831, 164] on div at bounding box center [826, 166] width 15 height 15
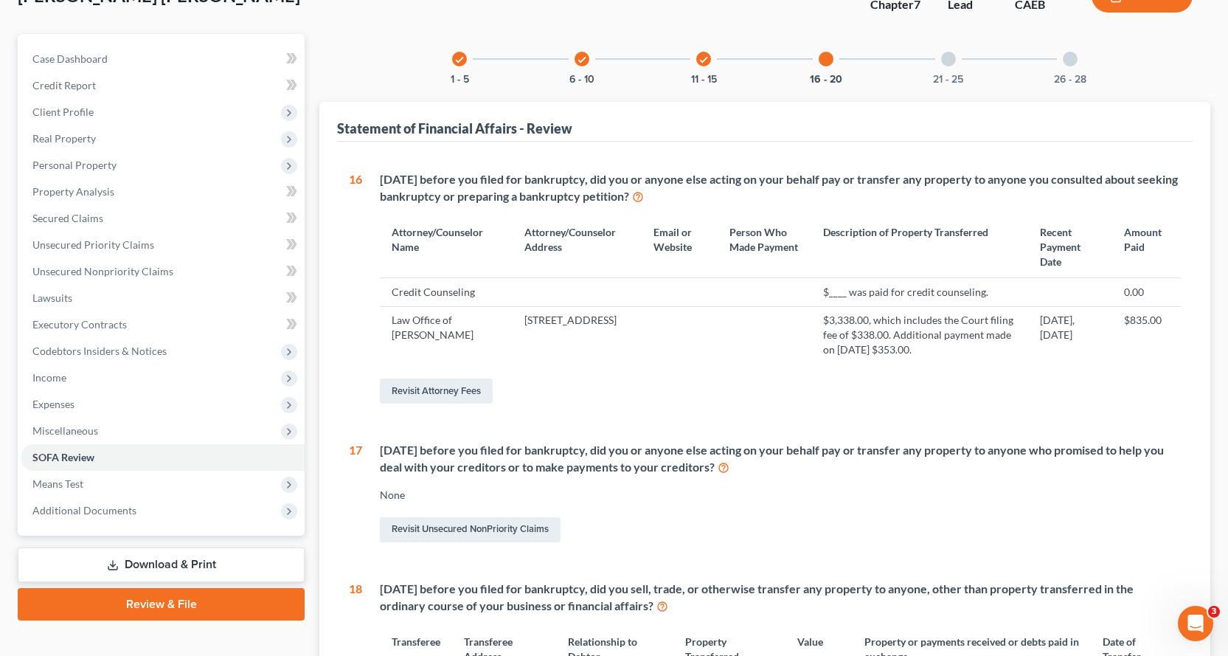
scroll to position [36, 0]
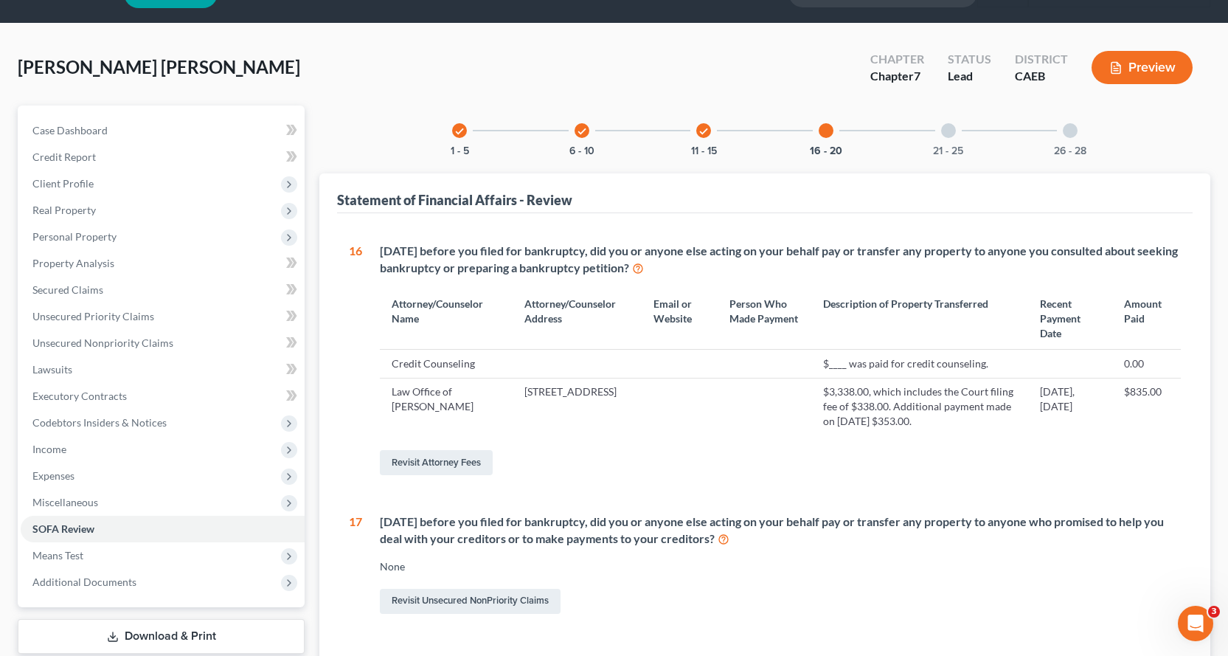
click at [954, 128] on div at bounding box center [948, 130] width 15 height 15
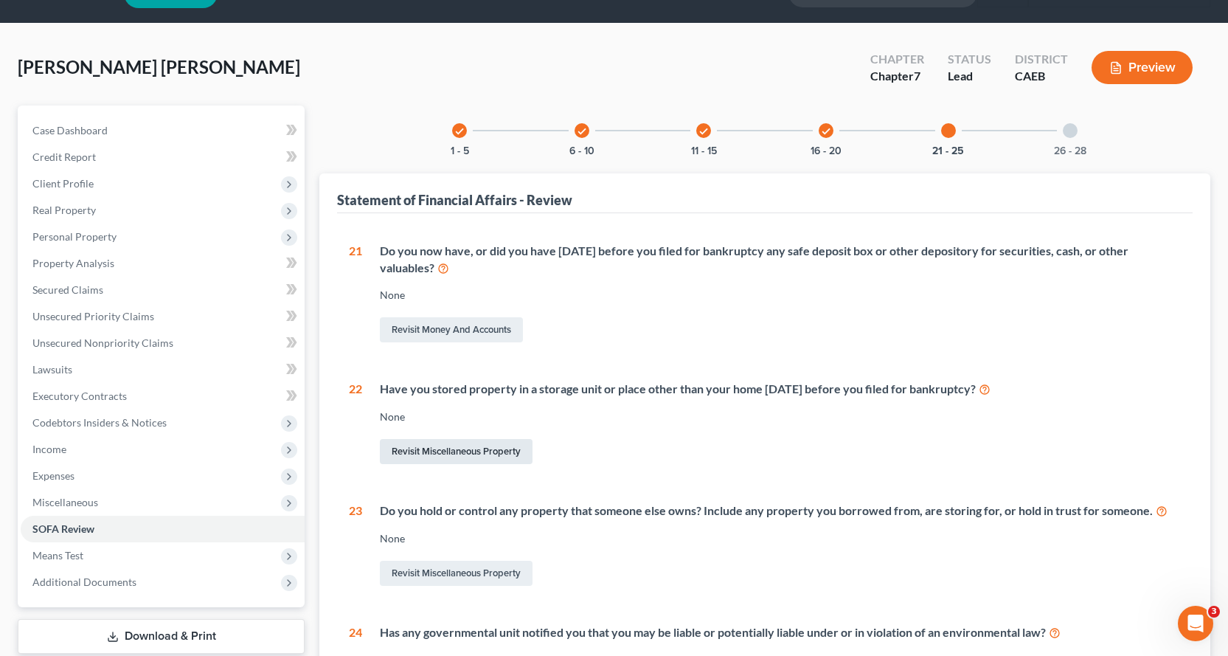
click at [477, 458] on link "Revisit Miscellaneous Property" at bounding box center [456, 451] width 153 height 25
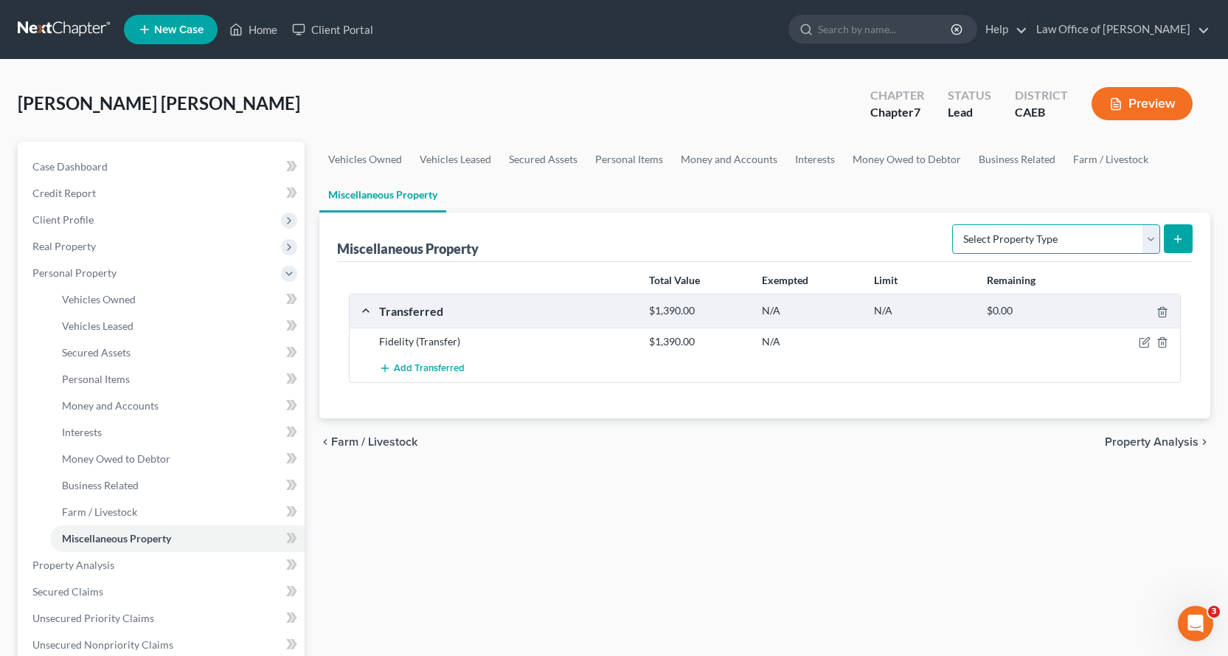
click at [1152, 240] on select "Select Property Type Assigned for Creditor Benefit Within 1 Year Holding for An…" at bounding box center [1056, 239] width 208 height 30
click at [952, 224] on select "Select Property Type Assigned for Creditor Benefit Within 1 Year Holding for An…" at bounding box center [1056, 239] width 208 height 30
click at [1189, 244] on button "submit" at bounding box center [1178, 238] width 29 height 29
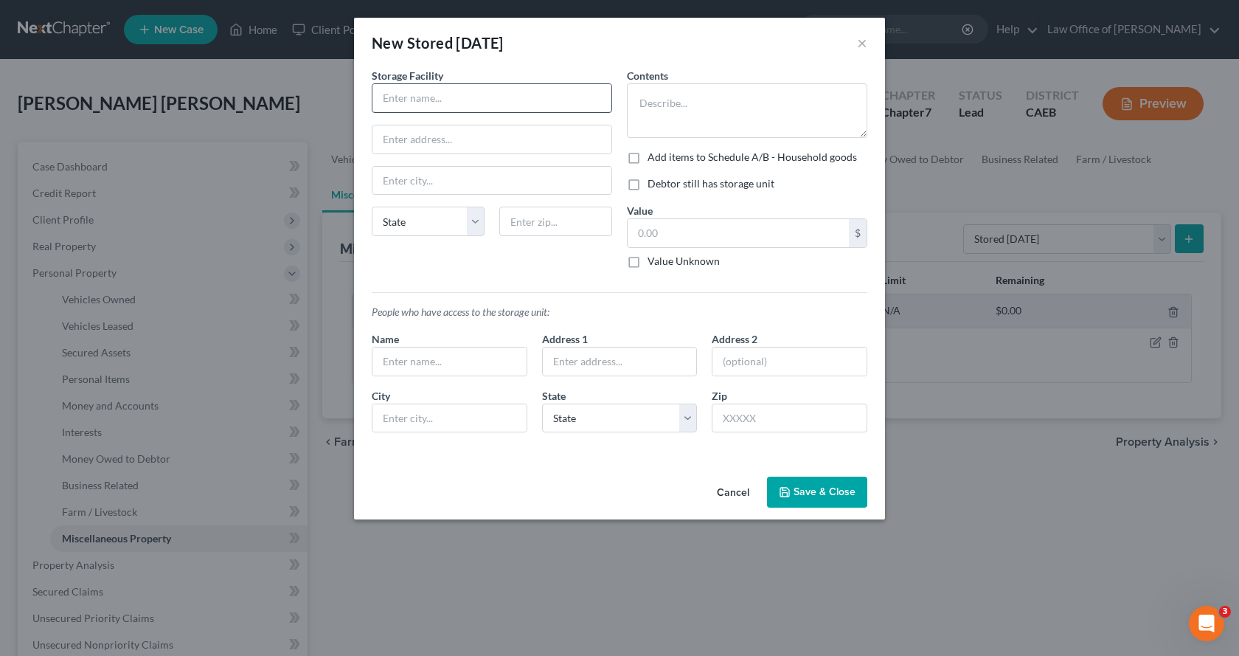
click at [464, 98] on input "text" at bounding box center [492, 98] width 239 height 28
click at [426, 182] on input "Rancho COrdova" at bounding box center [492, 181] width 239 height 28
click at [457, 221] on select "State AL AK AR AZ CA CO CT DE DC FL GA GU HI ID IL IN IA KS KY LA ME MD MA MI M…" at bounding box center [428, 222] width 113 height 30
click at [372, 207] on select "State AL AK AR AZ CA CO CT DE DC FL GA GU HI ID IL IN IA KS KY LA ME MD MA MI M…" at bounding box center [428, 222] width 113 height 30
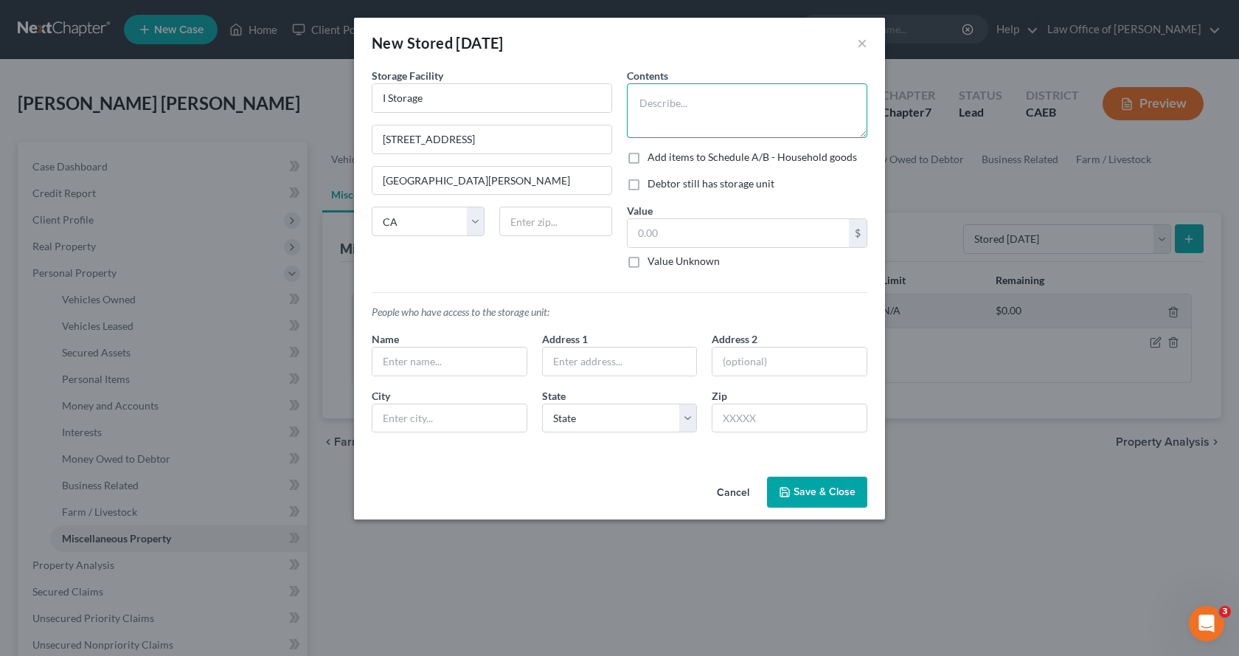
click at [648, 116] on textarea at bounding box center [747, 110] width 240 height 55
click at [648, 183] on label "Debtor still has storage unit" at bounding box center [711, 183] width 127 height 15
click at [654, 183] on input "Debtor still has storage unit" at bounding box center [659, 181] width 10 height 10
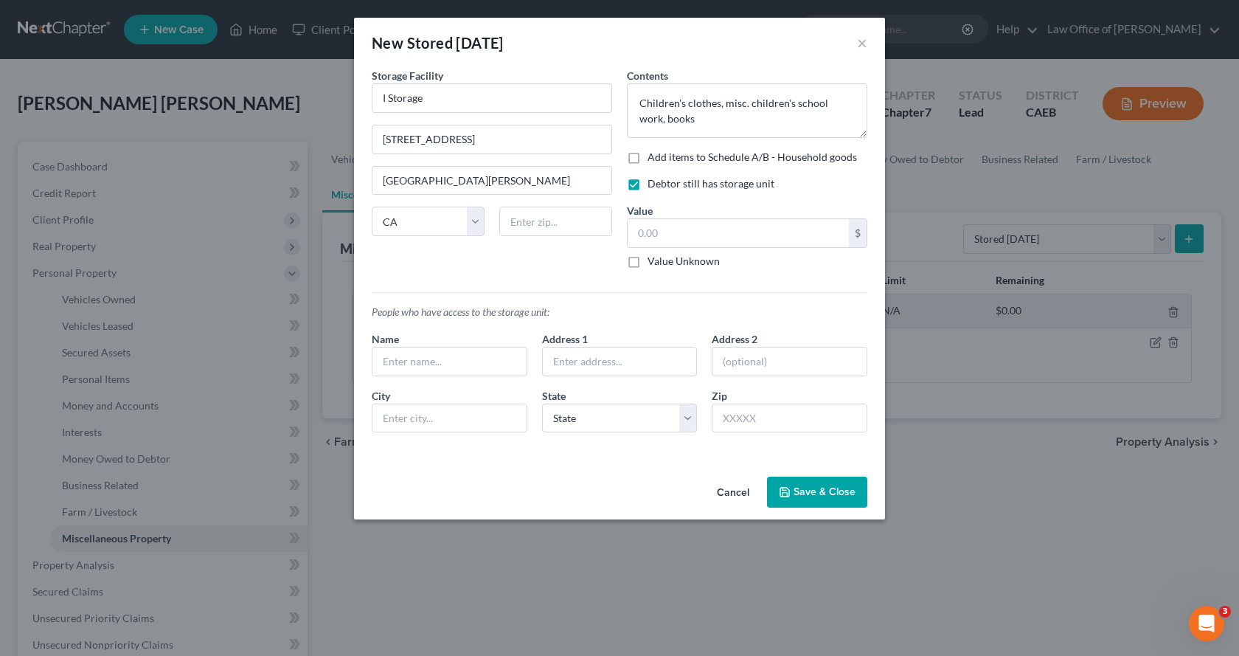
click at [822, 492] on button "Save & Close" at bounding box center [817, 492] width 100 height 31
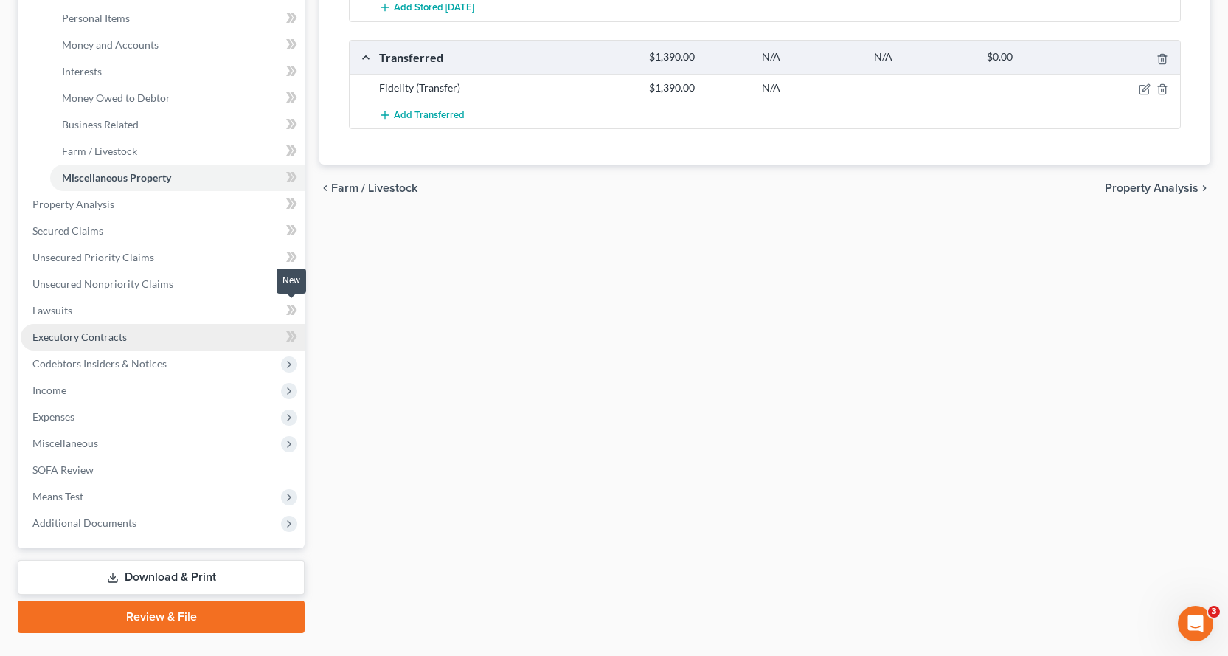
scroll to position [394, 0]
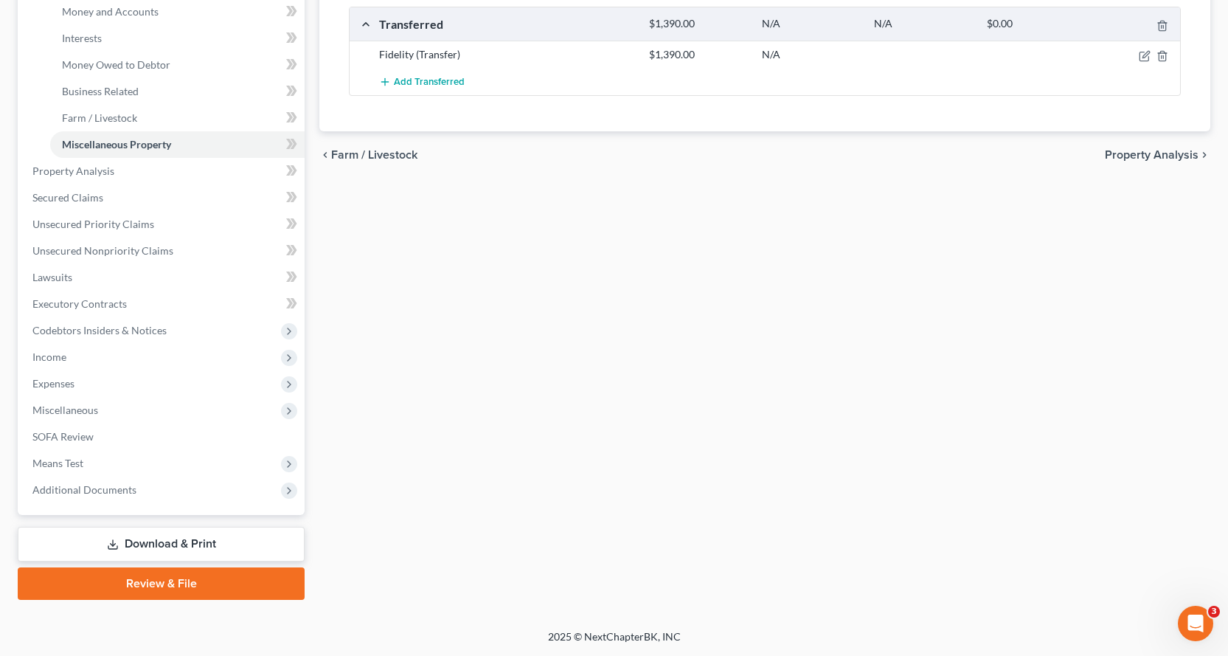
click at [241, 541] on link "Download & Print" at bounding box center [161, 544] width 287 height 35
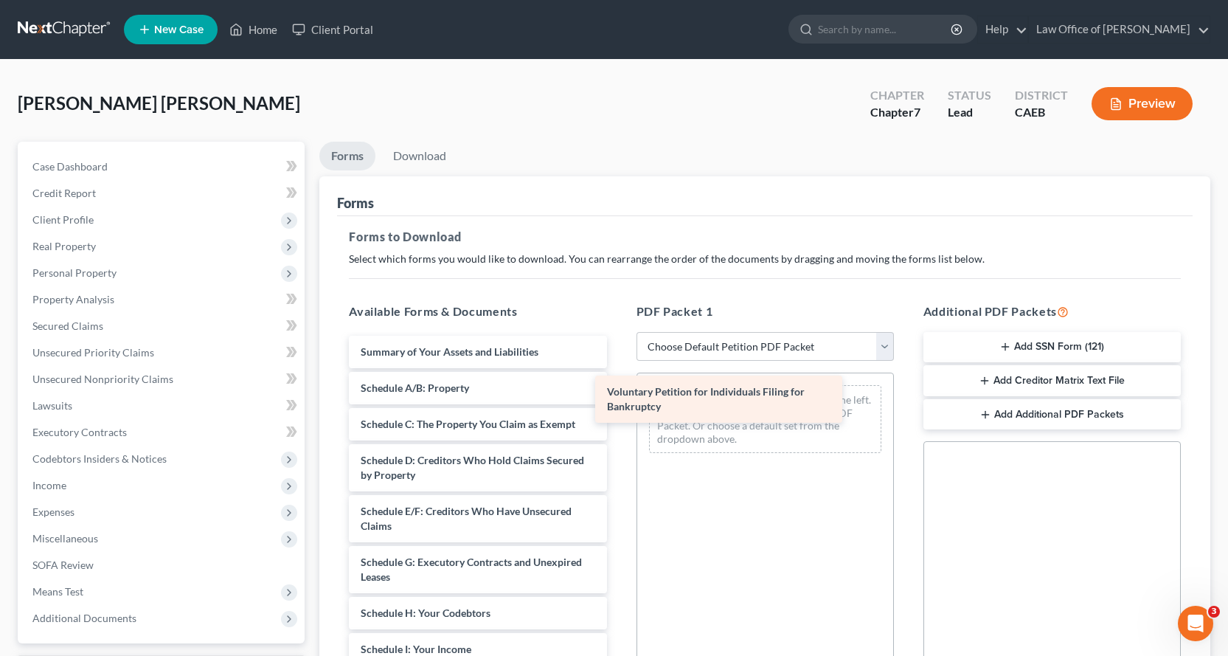
drag, startPoint x: 404, startPoint y: 355, endPoint x: 683, endPoint y: 393, distance: 281.5
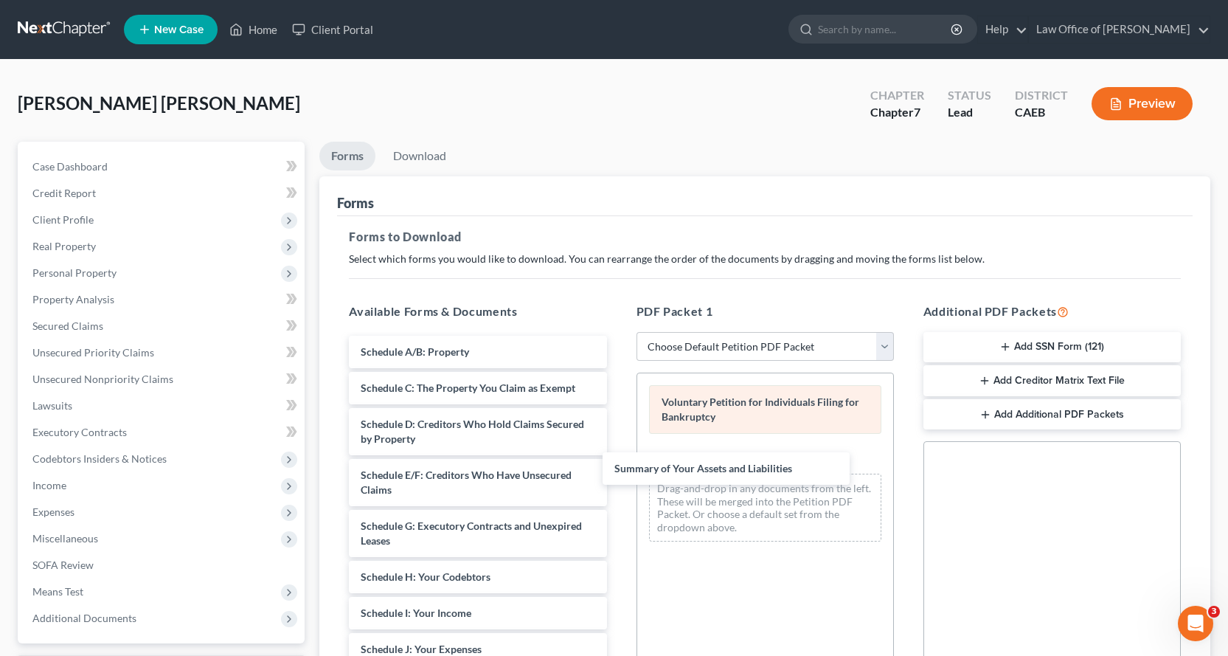
drag, startPoint x: 491, startPoint y: 344, endPoint x: 682, endPoint y: 431, distance: 209.3
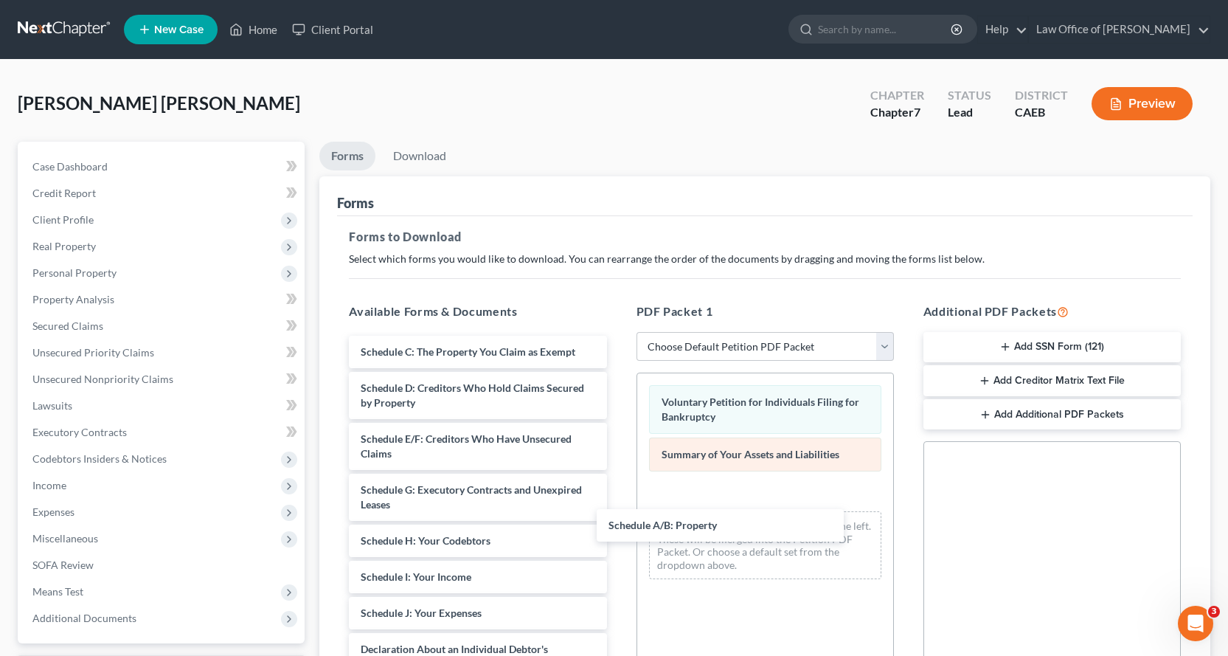
drag, startPoint x: 465, startPoint y: 339, endPoint x: 671, endPoint y: 461, distance: 239.5
click at [618, 503] on div "Schedule A/B: Property Schedule A/B: Property Schedule C: The Property You Clai…" at bounding box center [477, 664] width 281 height 657
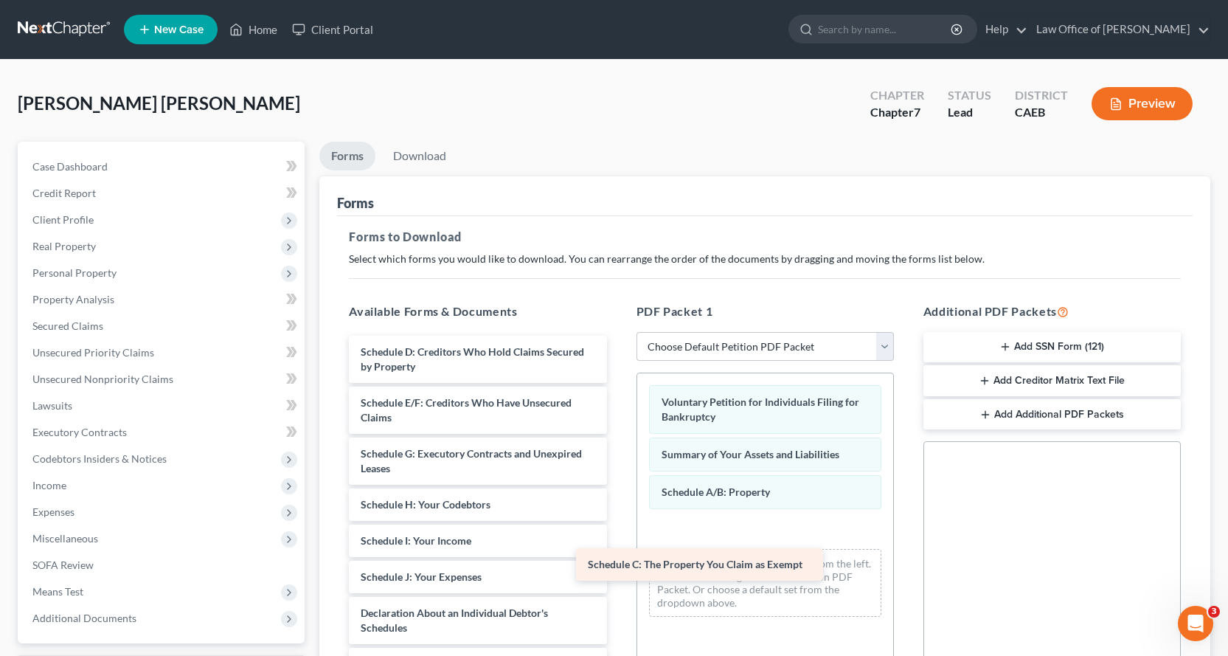
drag, startPoint x: 495, startPoint y: 345, endPoint x: 792, endPoint y: 543, distance: 357.0
click at [618, 555] on div "Schedule C: The Property You Claim as Exempt Schedule C: The Property You Claim…" at bounding box center [477, 646] width 281 height 620
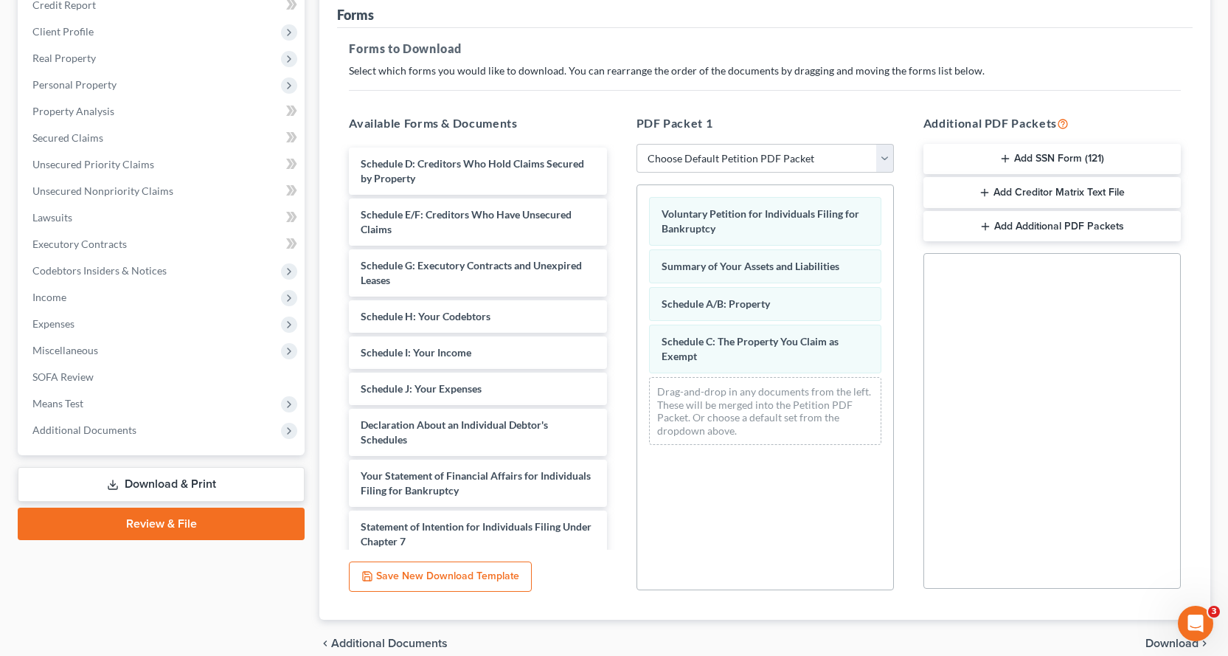
scroll to position [255, 0]
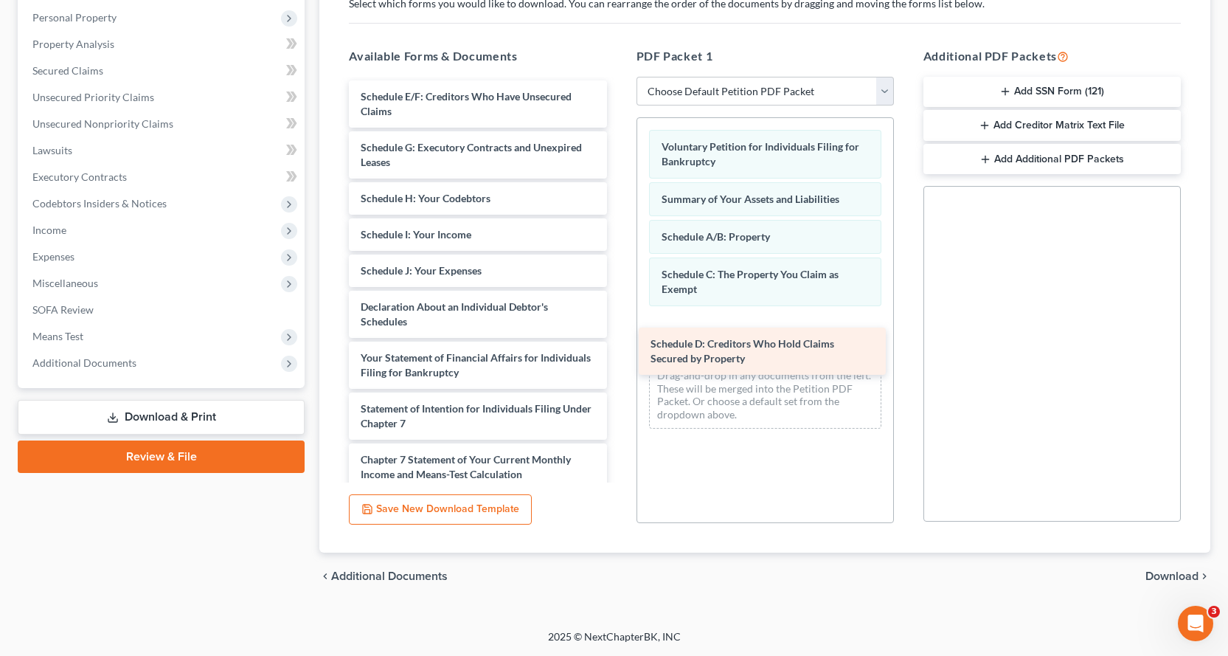
drag, startPoint x: 464, startPoint y: 97, endPoint x: 708, endPoint y: 349, distance: 350.6
click at [618, 339] on div "Schedule D: Creditors Who Hold Claims Secured by Property Schedule D: Creditors…" at bounding box center [477, 364] width 281 height 569
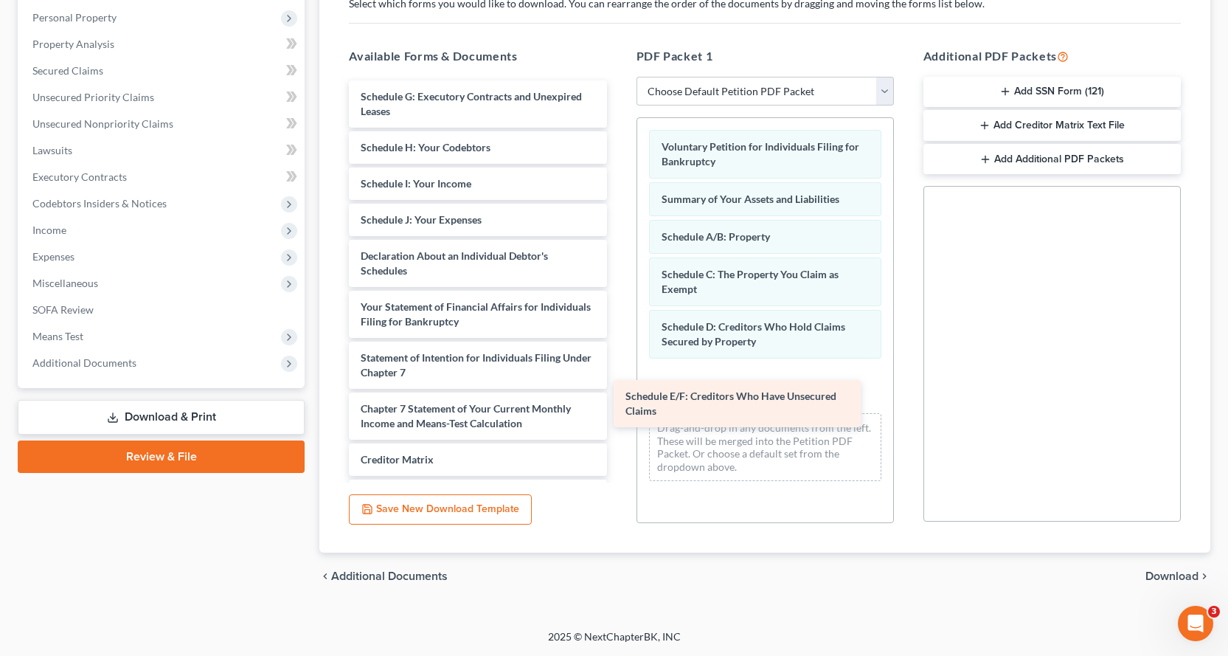
drag, startPoint x: 508, startPoint y: 88, endPoint x: 769, endPoint y: 382, distance: 393.0
click at [618, 378] on div "Schedule E/F: Creditors Who Have Unsecured Claims Schedule E/F: Creditors Who H…" at bounding box center [477, 339] width 281 height 519
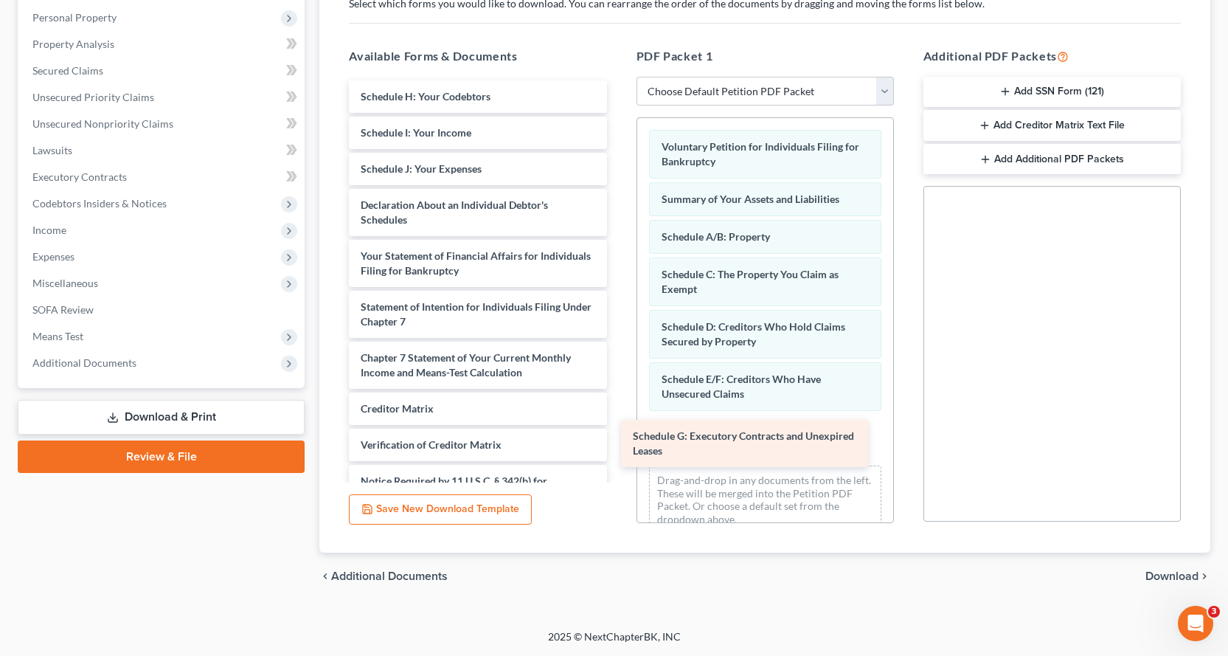
drag, startPoint x: 499, startPoint y: 113, endPoint x: 750, endPoint y: 438, distance: 411.2
click at [618, 452] on div "Schedule G: Executory Contracts and Unexpired Leases Schedule G: Executory Cont…" at bounding box center [477, 314] width 281 height 468
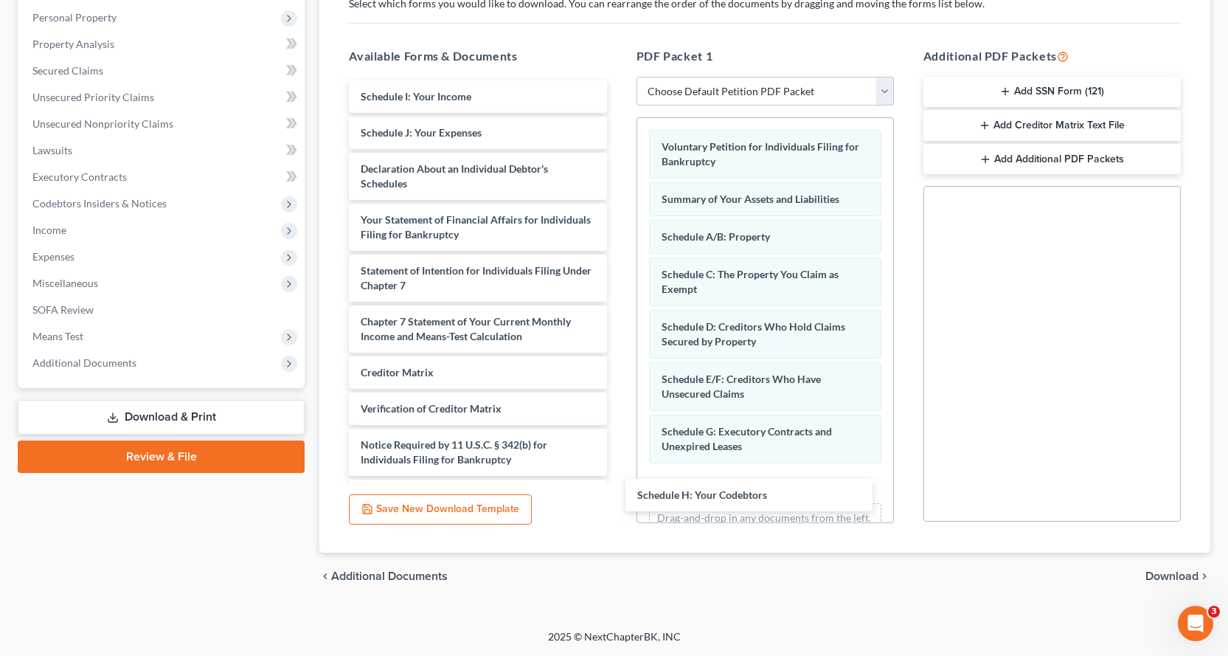
drag, startPoint x: 449, startPoint y: 92, endPoint x: 802, endPoint y: 474, distance: 519.4
click at [618, 491] on div "Schedule H: Your Codebtors Schedule H: Your Codebtors Schedule I: Your Income S…" at bounding box center [477, 296] width 281 height 432
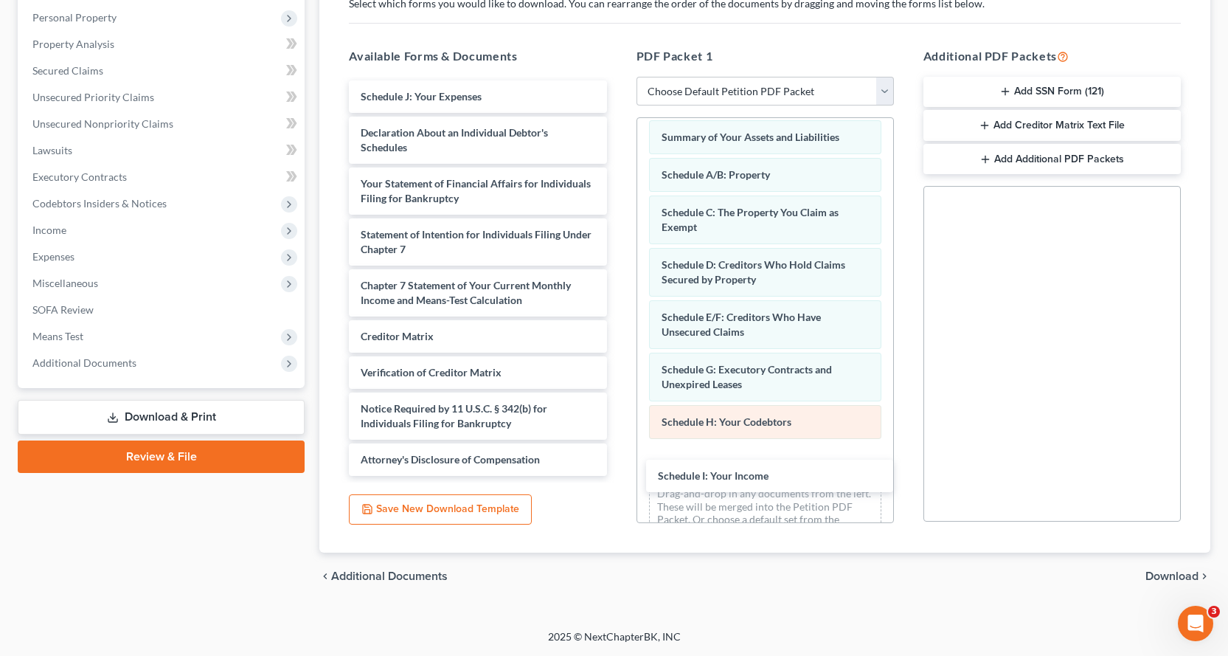
drag, startPoint x: 472, startPoint y: 90, endPoint x: 761, endPoint y: 439, distance: 452.7
click at [618, 463] on div "Schedule I: Your Income Schedule I: Your Income Schedule J: Your Expenses Decla…" at bounding box center [477, 277] width 281 height 395
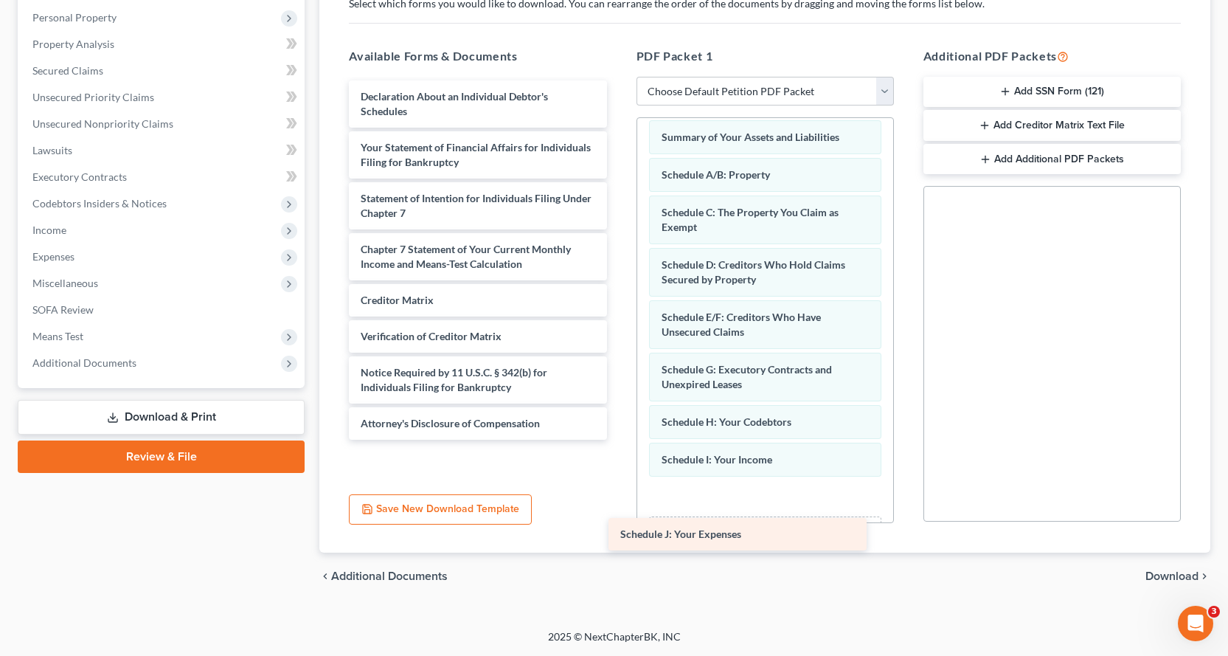
drag, startPoint x: 486, startPoint y: 95, endPoint x: 779, endPoint y: 506, distance: 504.6
click at [618, 440] on div "Schedule J: Your Expenses Schedule J: Your Expenses Declaration About an Indivi…" at bounding box center [477, 259] width 281 height 359
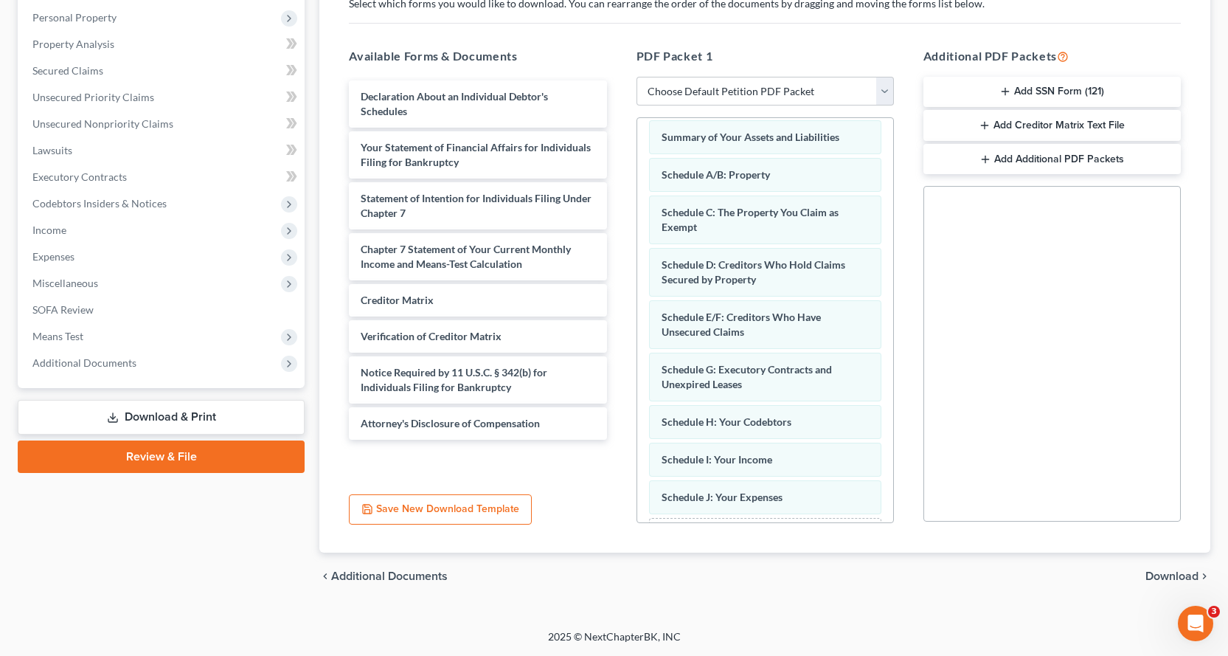
scroll to position [137, 0]
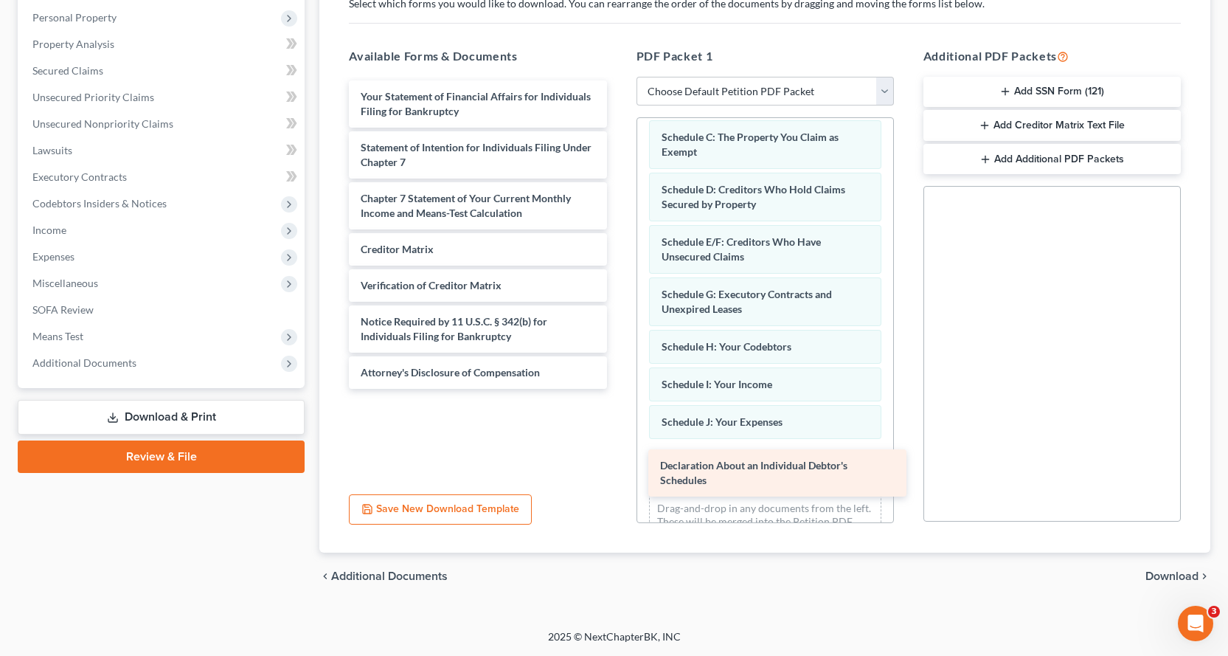
drag, startPoint x: 450, startPoint y: 100, endPoint x: 755, endPoint y: 469, distance: 478.4
click at [618, 389] on div "Declaration About an Individual Debtor's Schedules Declaration About an Individ…" at bounding box center [477, 234] width 281 height 308
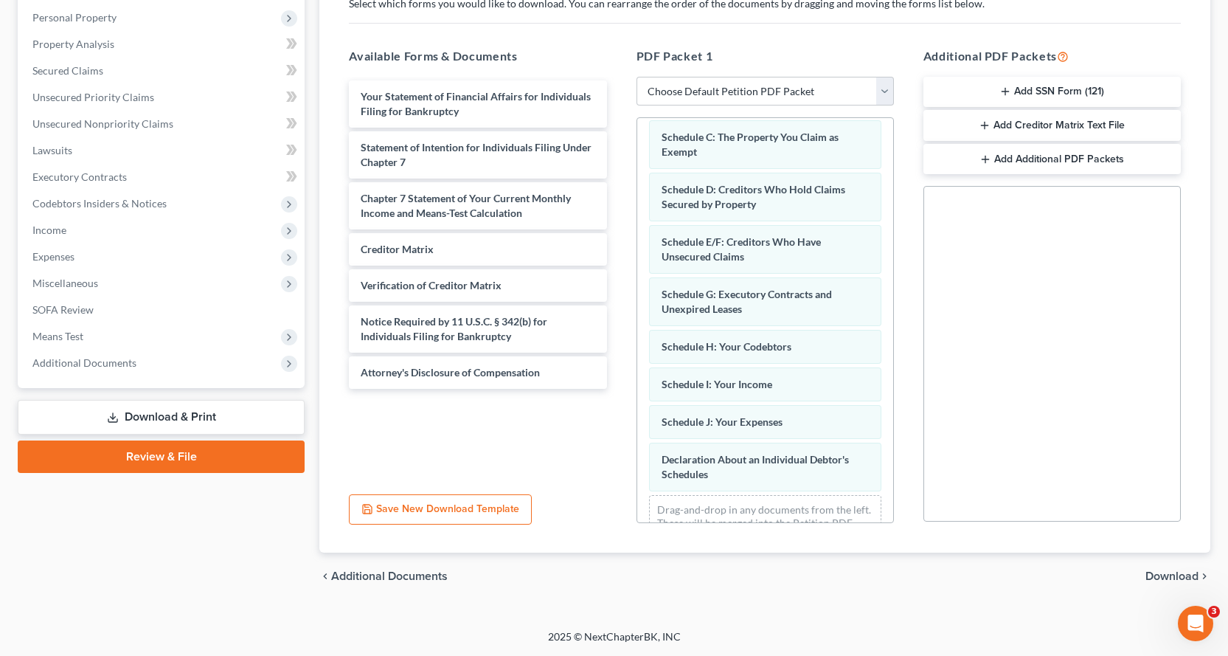
scroll to position [190, 0]
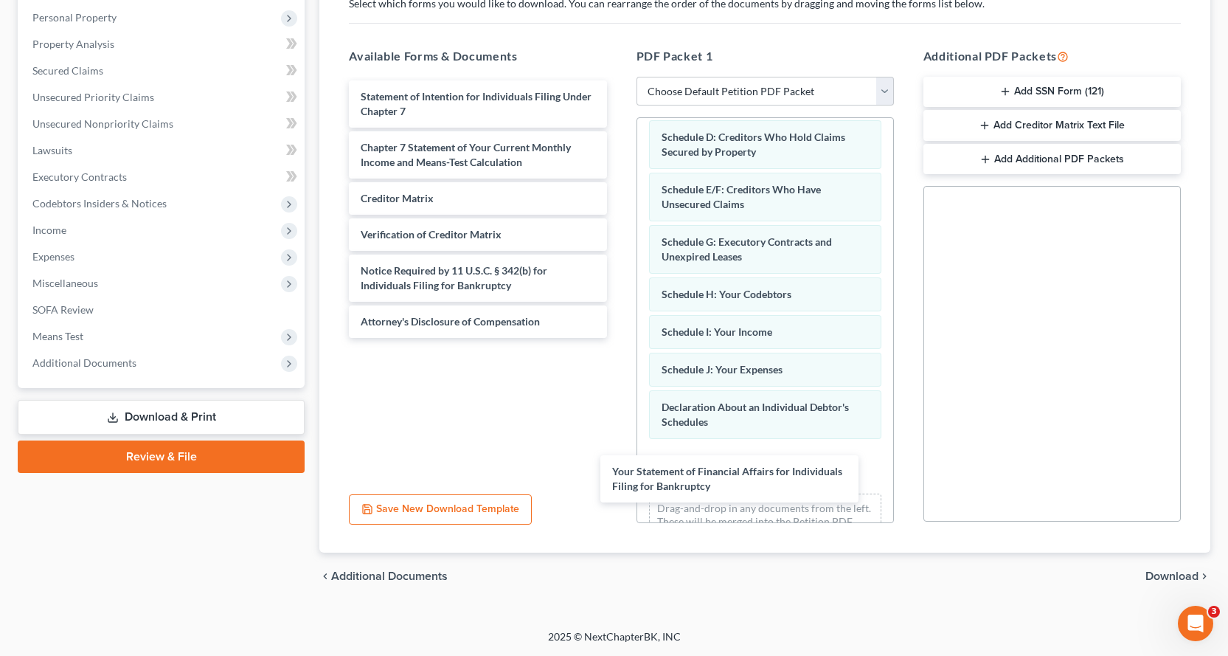
drag, startPoint x: 468, startPoint y: 97, endPoint x: 594, endPoint y: 502, distance: 424.2
click at [618, 338] on div "Your Statement of Financial Affairs for Individuals Filing for Bankruptcy Your …" at bounding box center [477, 208] width 281 height 257
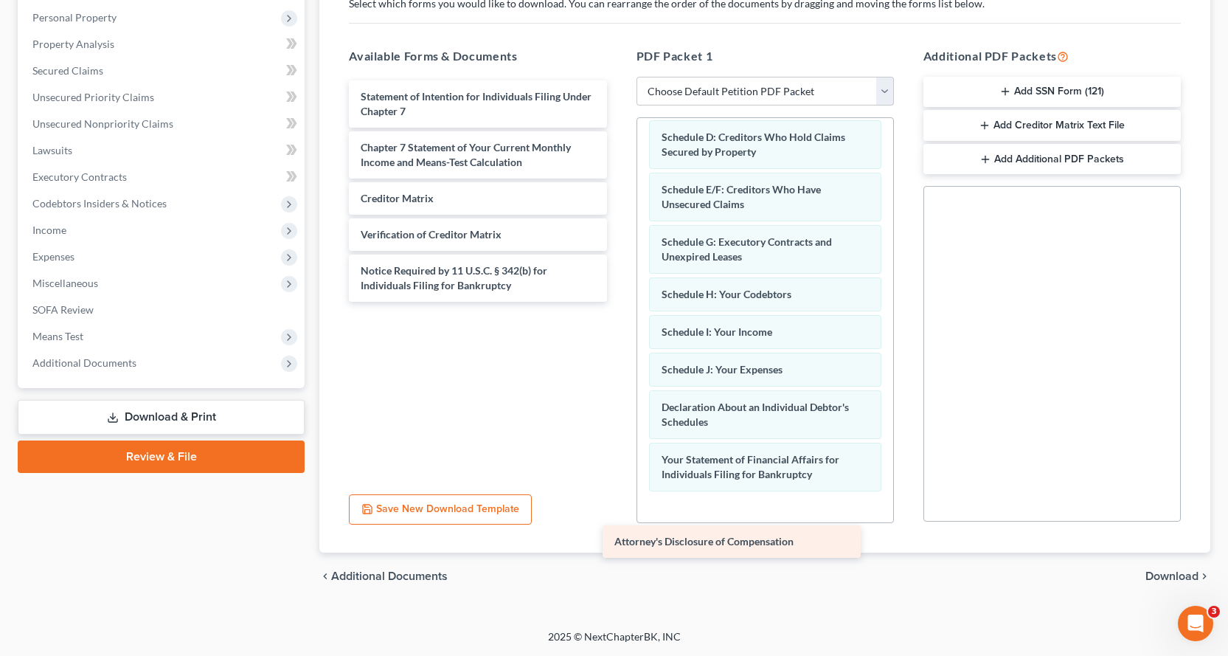
drag, startPoint x: 392, startPoint y: 308, endPoint x: 734, endPoint y: 507, distance: 395.0
click at [618, 302] on div "Attorney's Disclosure of Compensation Statement of Intention for Individuals Fi…" at bounding box center [477, 190] width 281 height 221
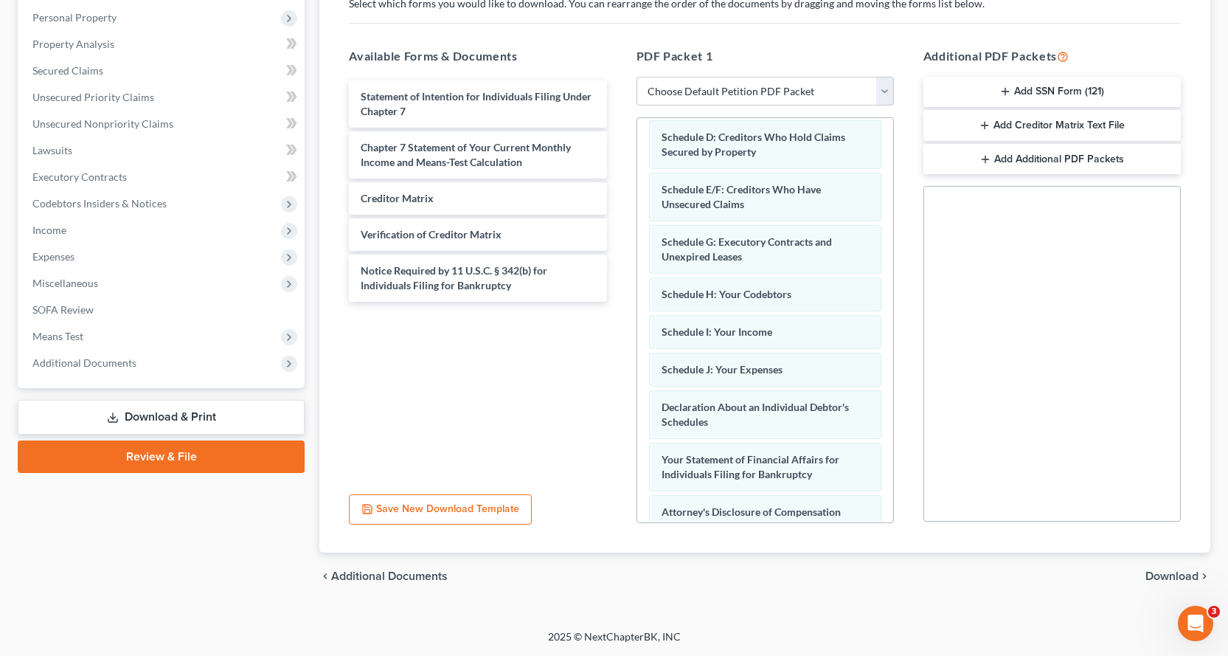
scroll to position [280, 0]
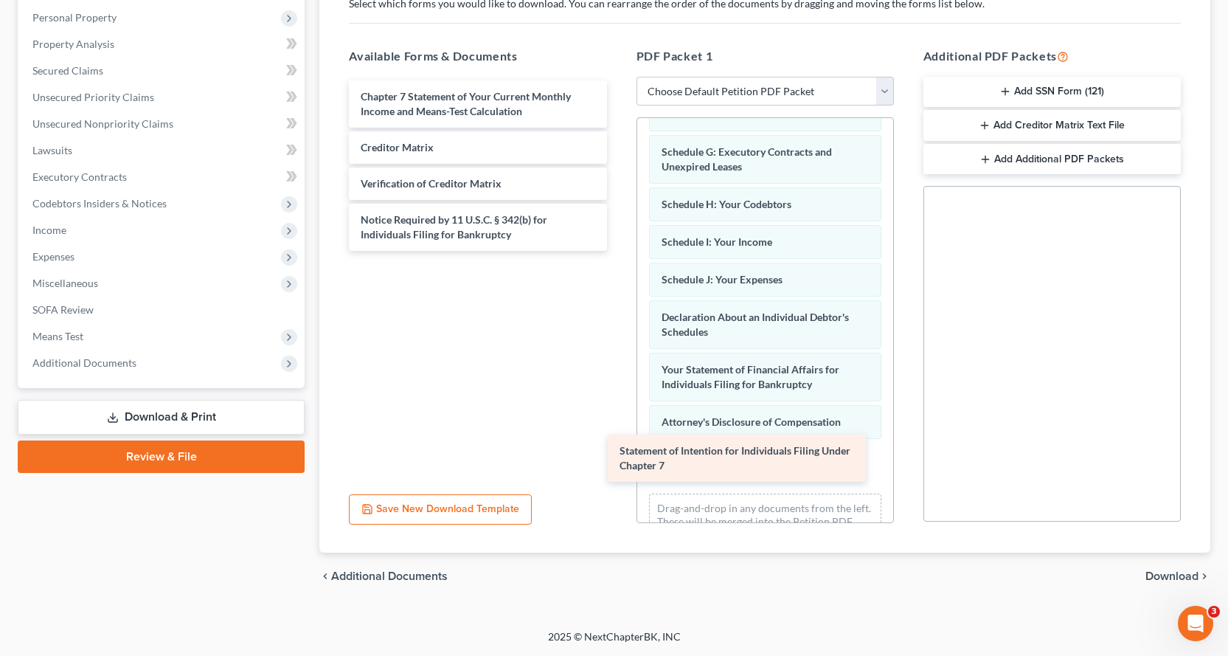
drag, startPoint x: 551, startPoint y: 100, endPoint x: 811, endPoint y: 454, distance: 439.1
click at [618, 251] on div "Statement of Intention for Individuals Filing Under Chapter 7 Statement of Inte…" at bounding box center [477, 165] width 281 height 170
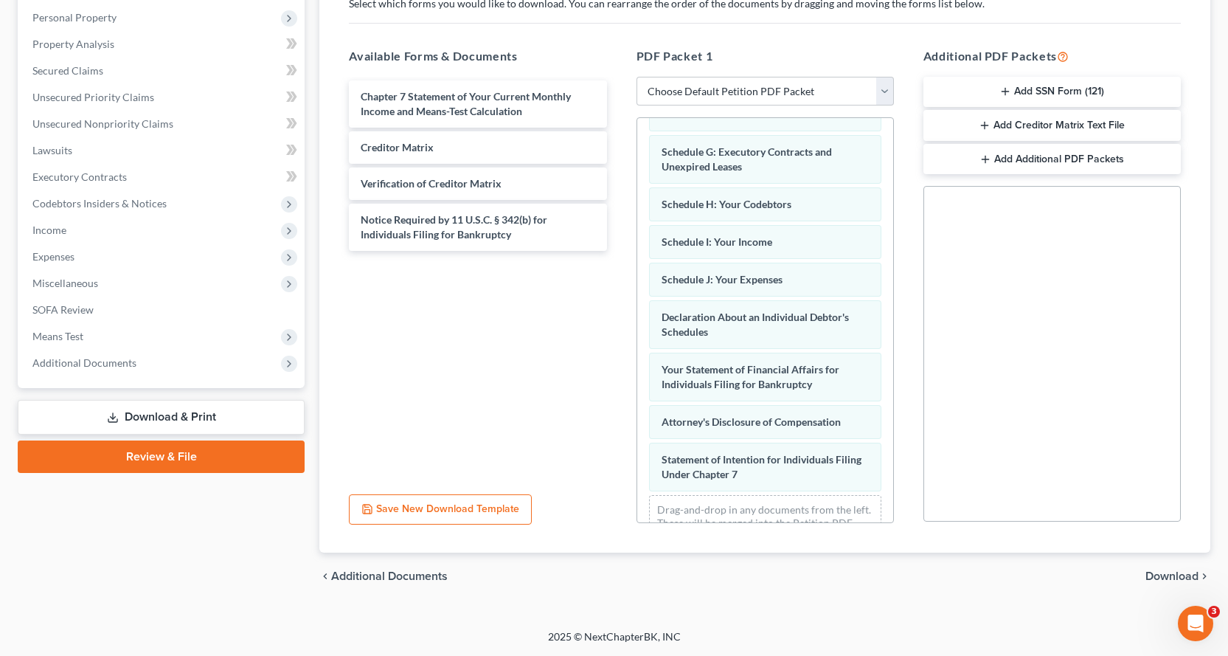
scroll to position [332, 0]
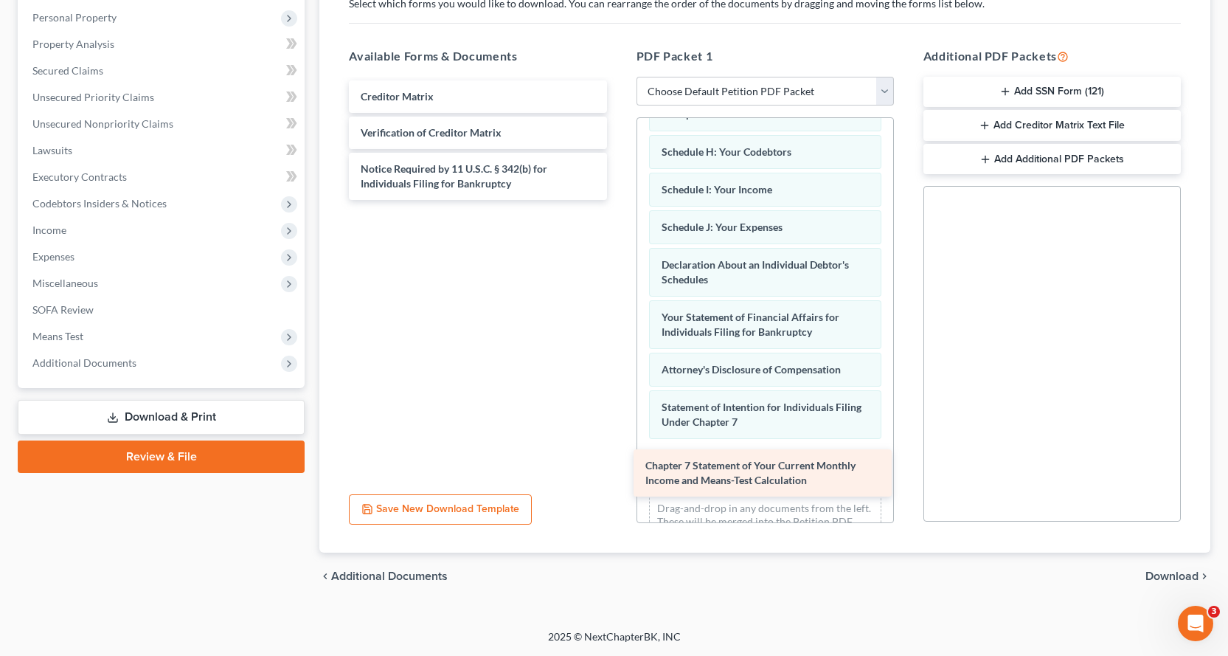
drag, startPoint x: 544, startPoint y: 109, endPoint x: 829, endPoint y: 478, distance: 466.0
click at [618, 200] on div "Chapter 7 Statement of Your Current Monthly Income and Means-Test Calculation C…" at bounding box center [477, 140] width 281 height 120
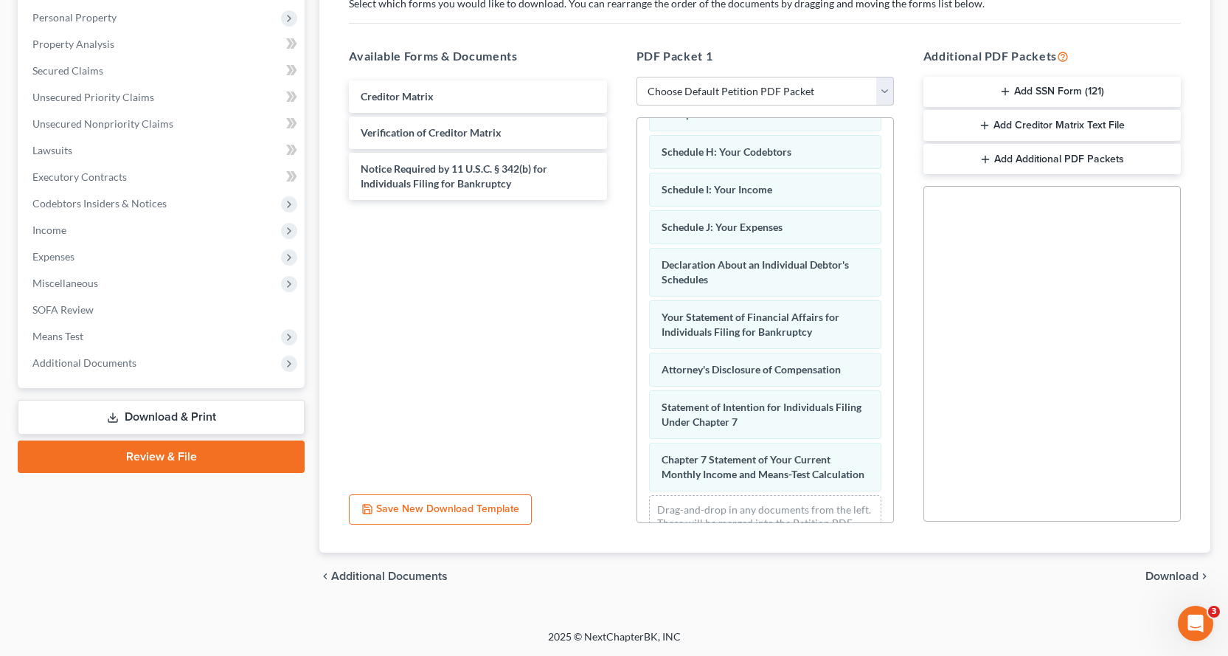
scroll to position [399, 0]
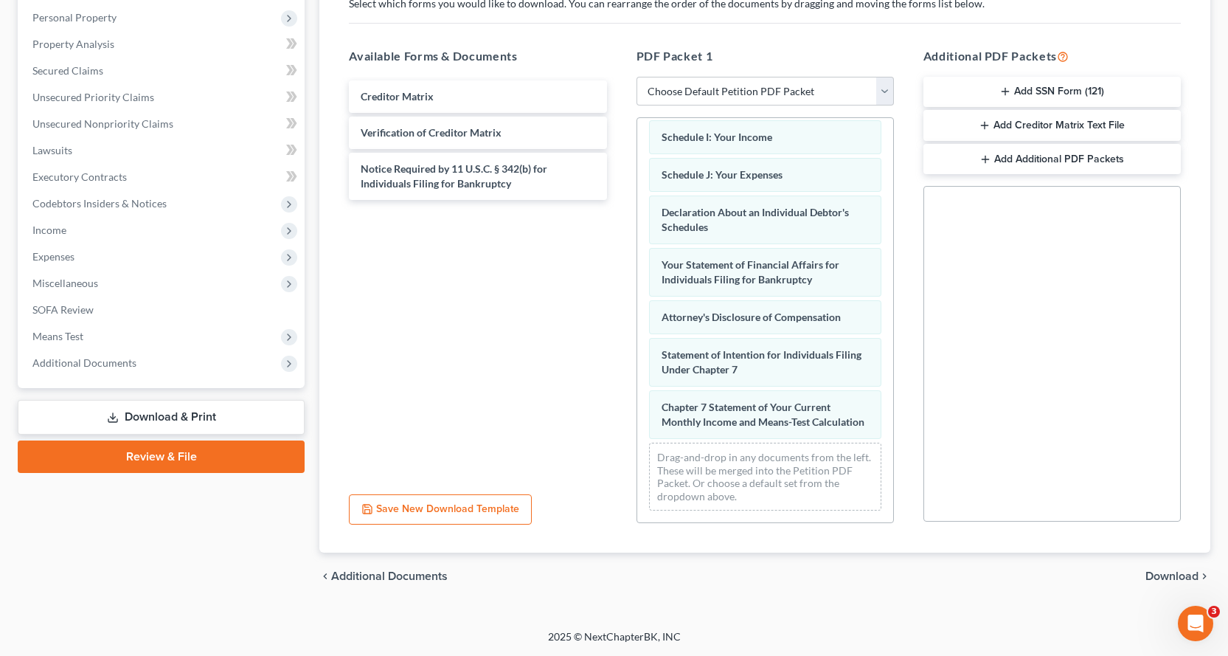
click at [953, 89] on button "Add SSN Form (121)" at bounding box center [1052, 92] width 257 height 31
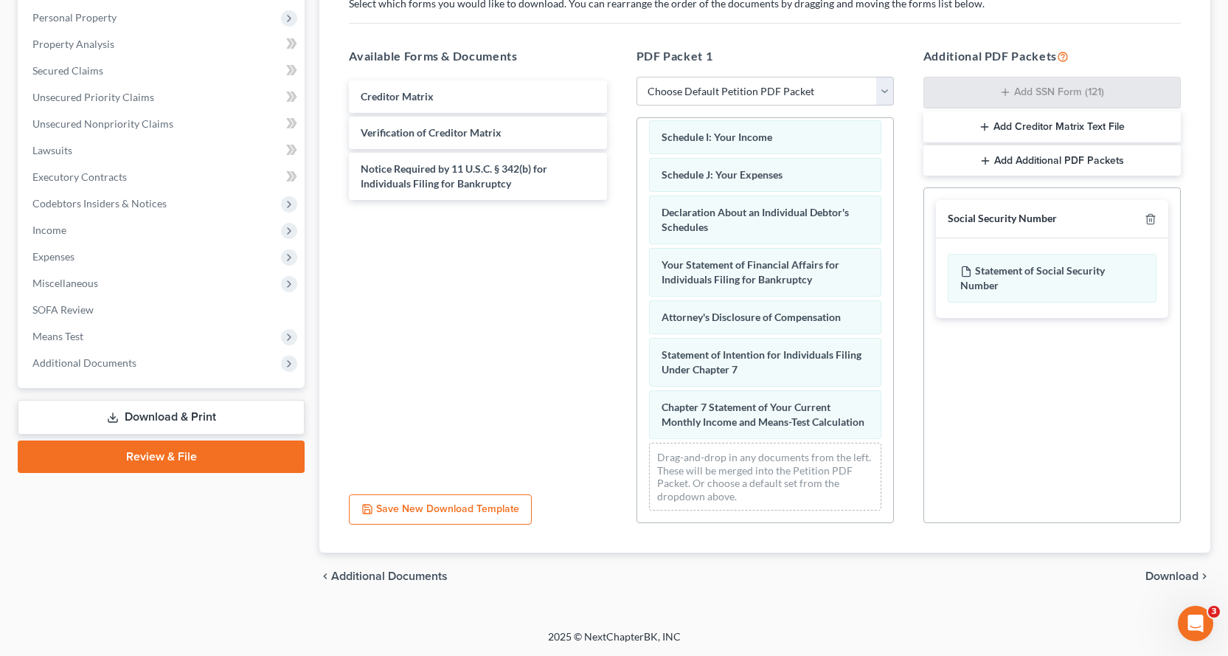
click at [1166, 575] on span "Download" at bounding box center [1172, 576] width 53 height 12
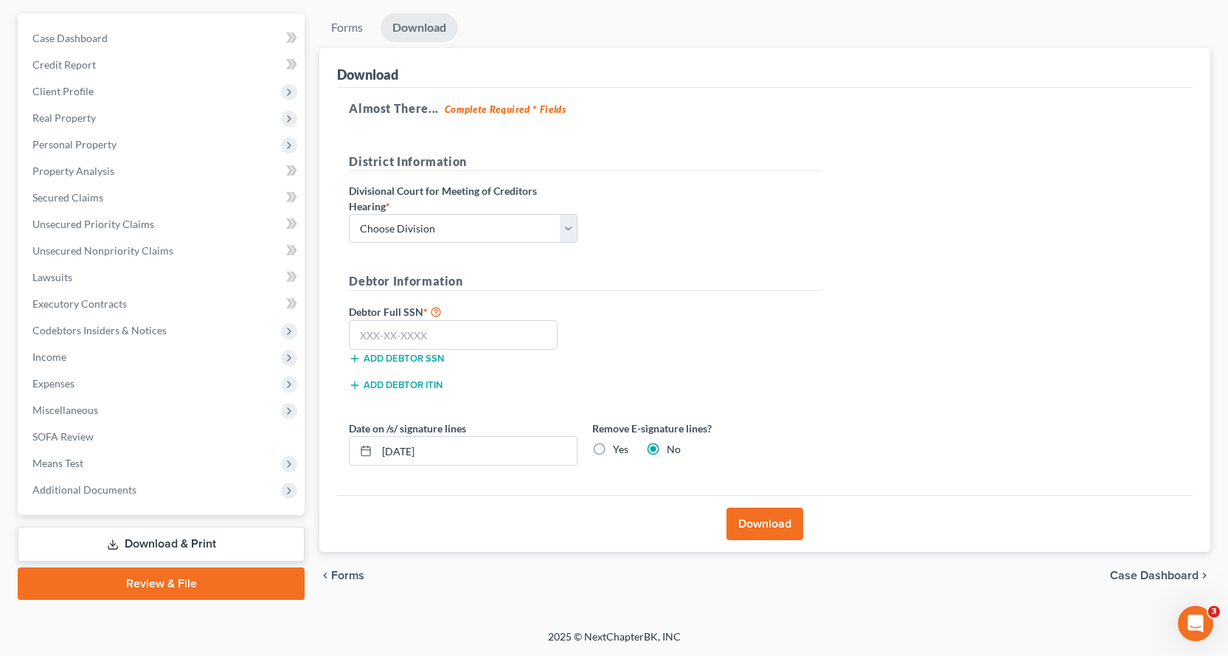
scroll to position [128, 0]
click at [432, 226] on select "Choose Division Fresno Modesto Sacramento" at bounding box center [463, 229] width 229 height 30
click at [349, 214] on select "Choose Division Fresno Modesto Sacramento" at bounding box center [463, 229] width 229 height 30
click at [373, 339] on input "text" at bounding box center [453, 335] width 209 height 30
click at [760, 532] on button "Download" at bounding box center [765, 524] width 77 height 32
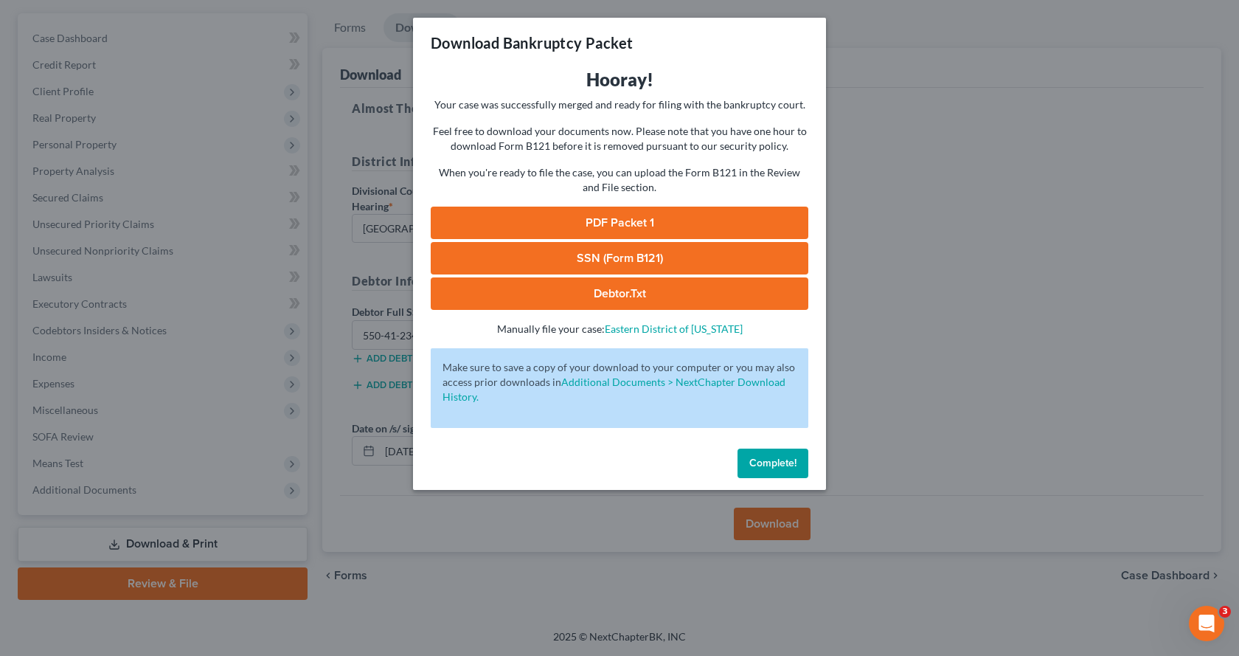
click at [661, 225] on link "PDF Packet 1" at bounding box center [620, 223] width 378 height 32
click at [604, 263] on link "SSN (Form B121)" at bounding box center [620, 258] width 378 height 32
click at [780, 470] on button "Complete!" at bounding box center [773, 464] width 71 height 30
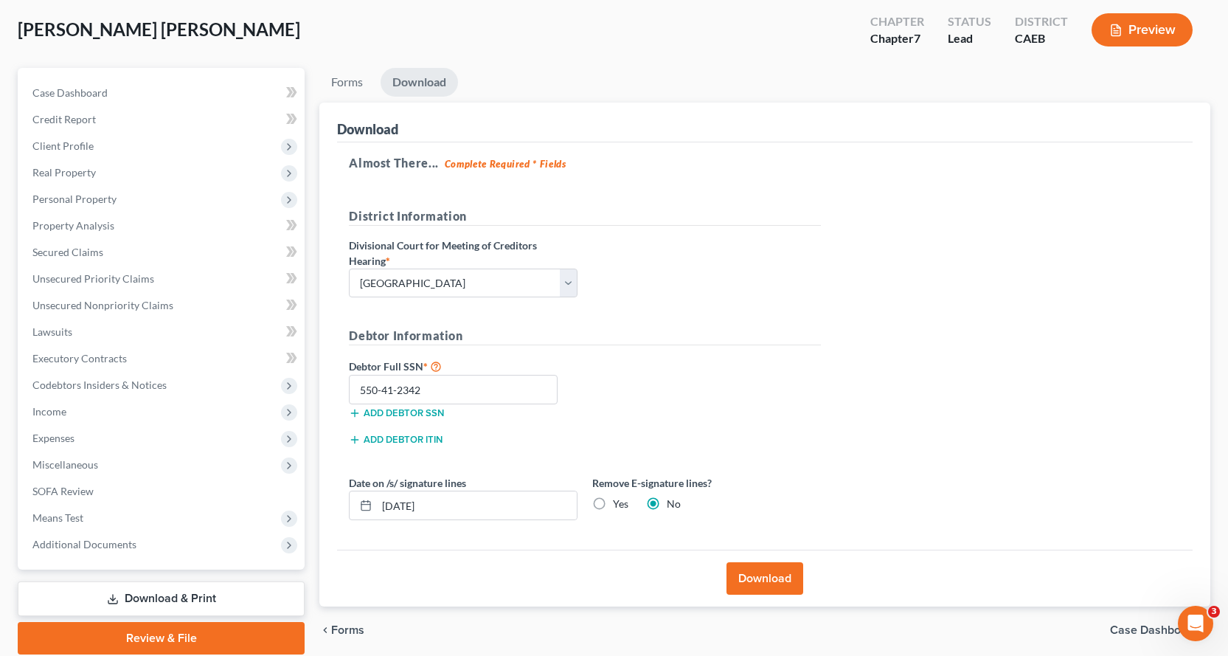
scroll to position [0, 0]
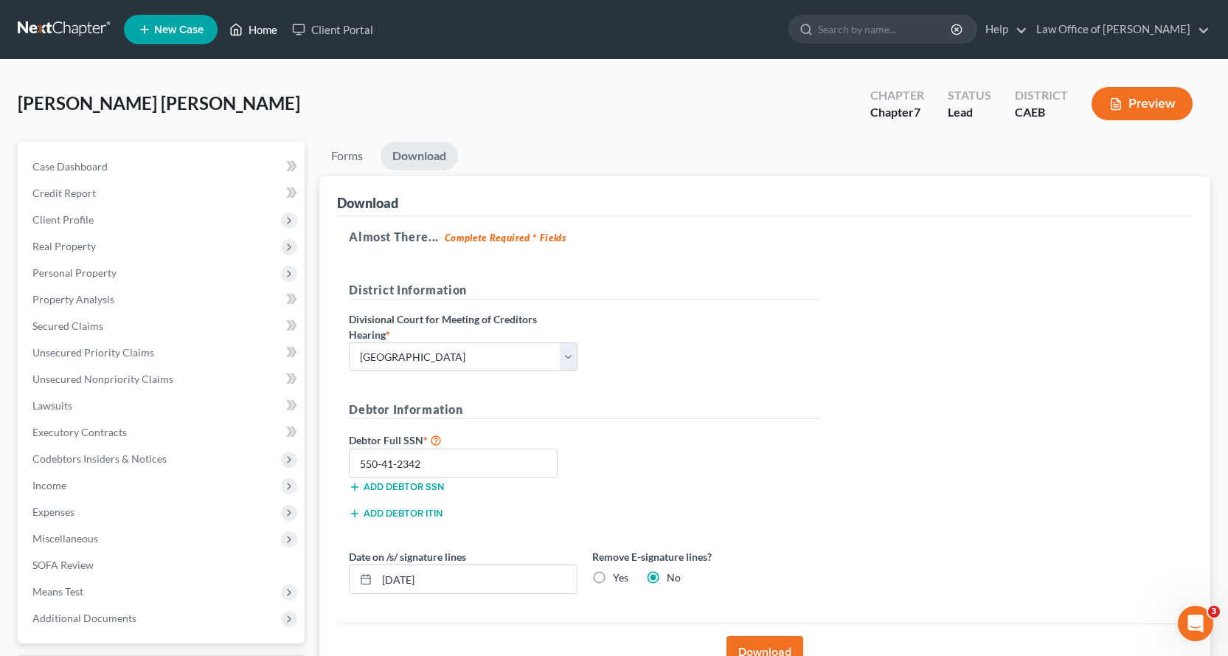
click at [266, 29] on link "Home" at bounding box center [253, 29] width 63 height 27
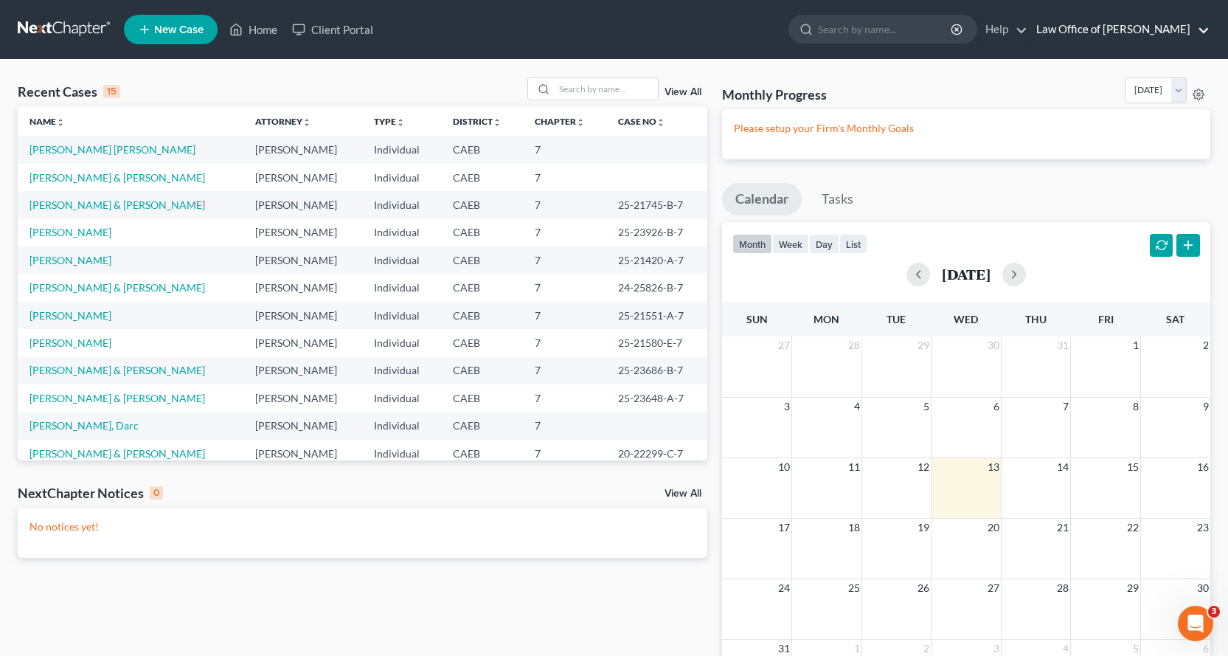
click at [1181, 32] on link "Law Office of Gerald L. White" at bounding box center [1119, 29] width 181 height 27
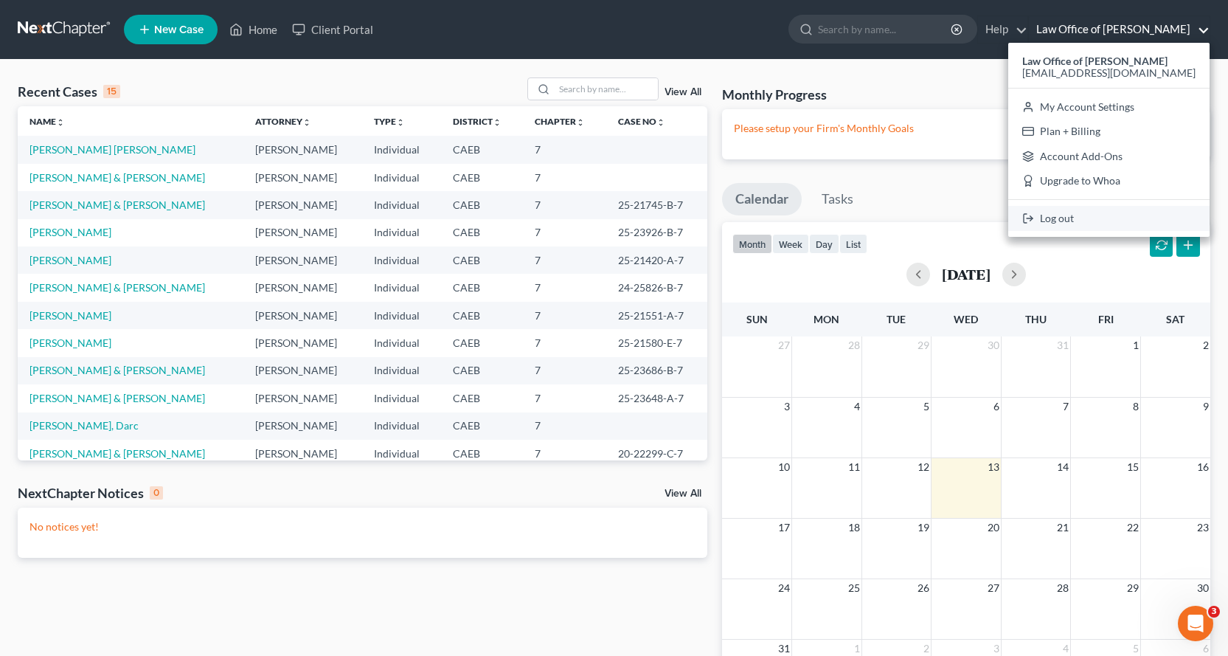
click at [1109, 215] on link "Log out" at bounding box center [1108, 218] width 201 height 25
